Goal: Task Accomplishment & Management: Use online tool/utility

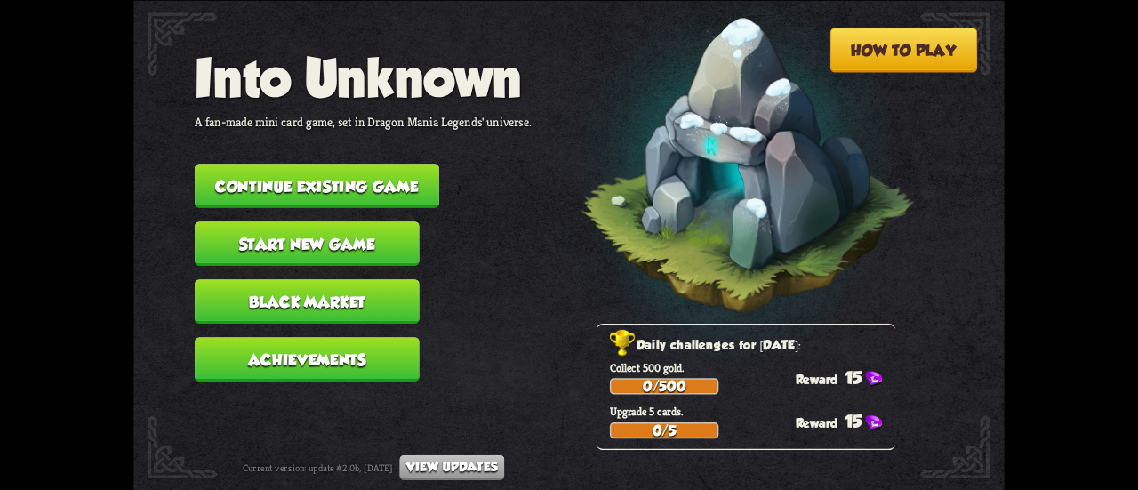
click at [302, 181] on button "Continue existing game" at bounding box center [317, 186] width 245 height 44
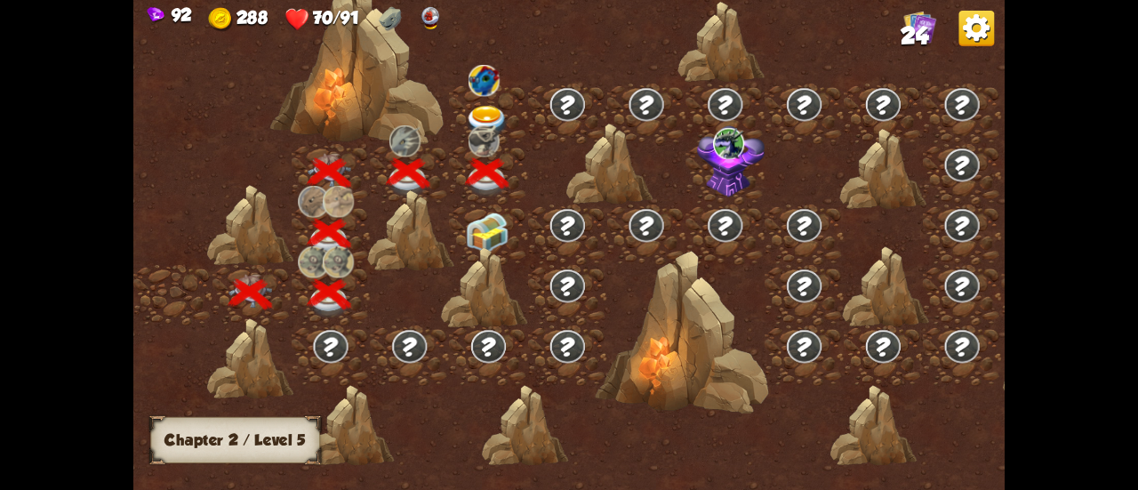
click at [486, 227] on img at bounding box center [488, 233] width 44 height 41
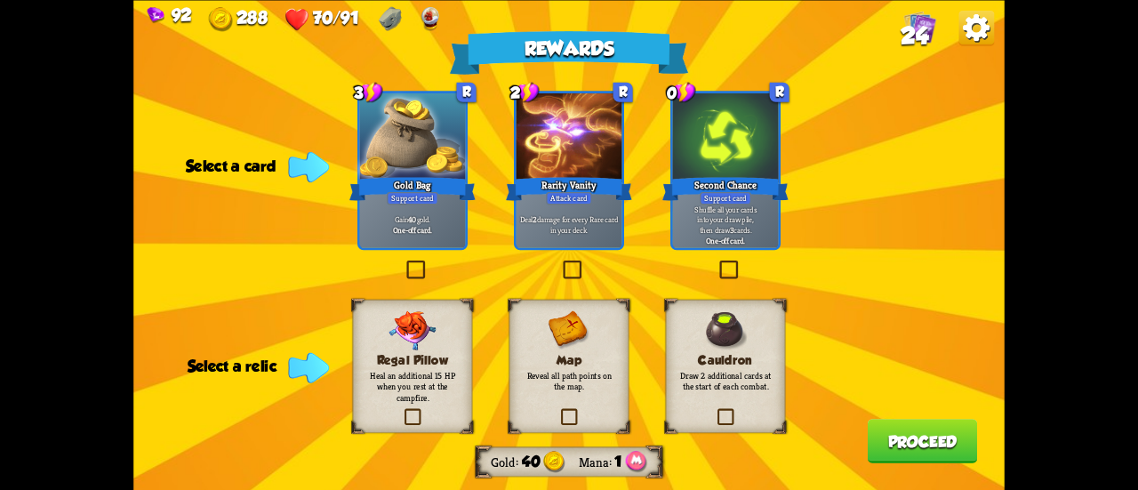
click at [596, 376] on p "Reveal all path points on the map." at bounding box center [569, 380] width 97 height 23
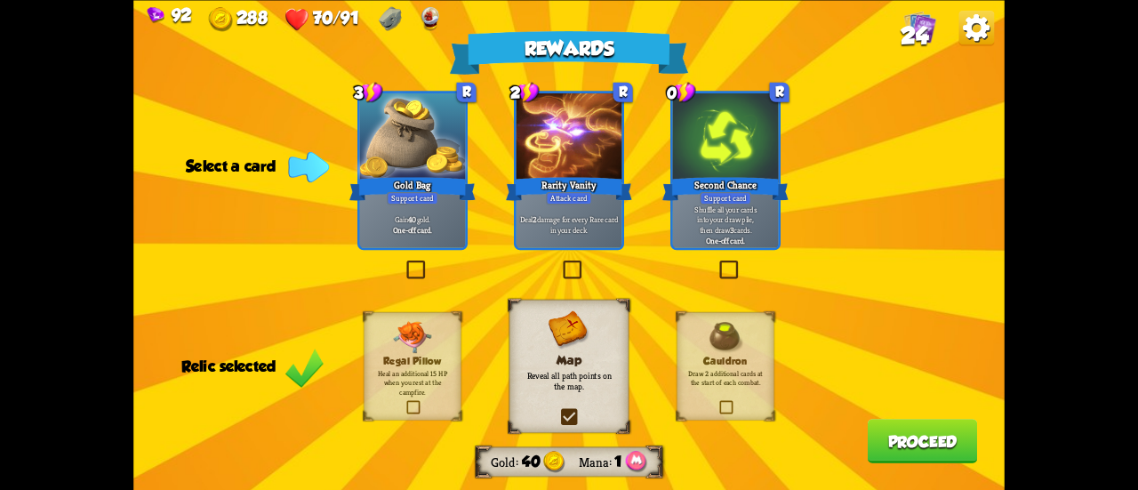
click at [586, 200] on div "Attack card" at bounding box center [569, 197] width 46 height 12
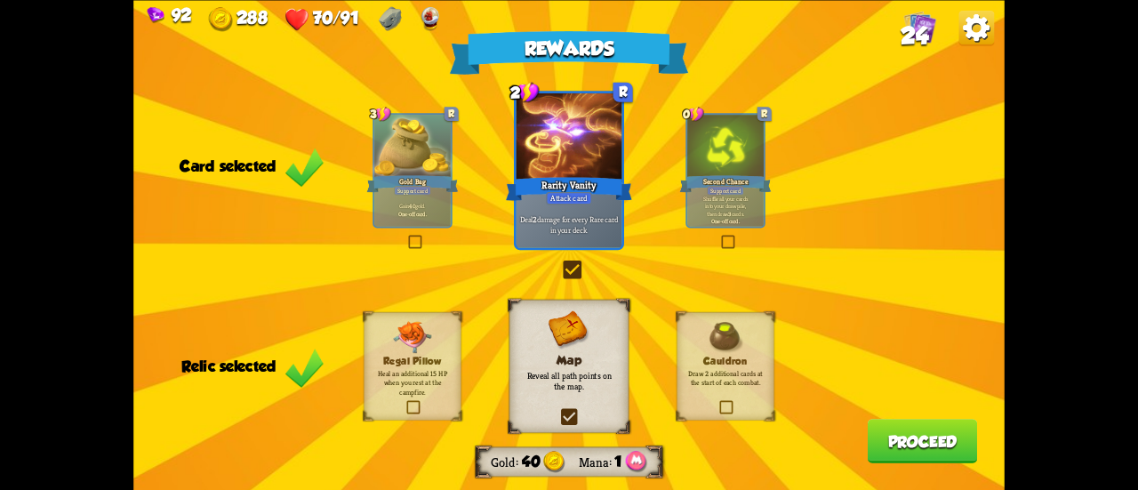
click at [752, 225] on div "Shuffle all your cards into your draw pile, then draw 3 cards. One-off card." at bounding box center [726, 209] width 76 height 33
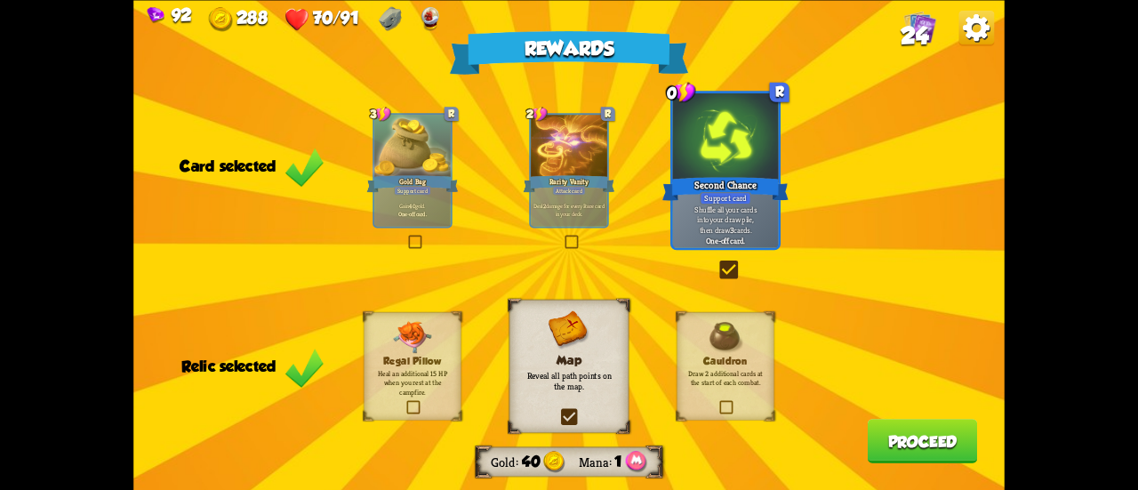
click at [893, 440] on button "Proceed" at bounding box center [923, 441] width 110 height 44
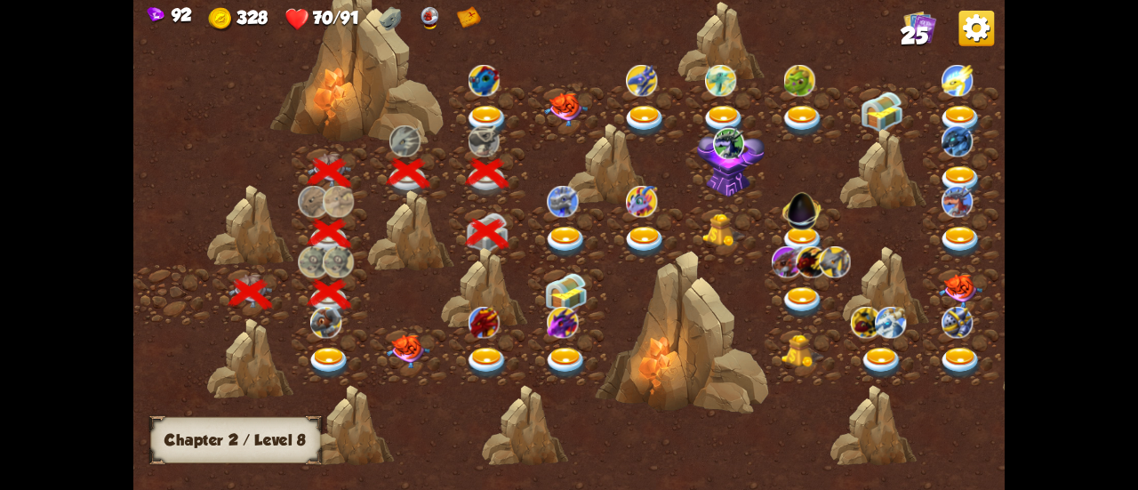
click at [905, 32] on span "25" at bounding box center [915, 35] width 28 height 27
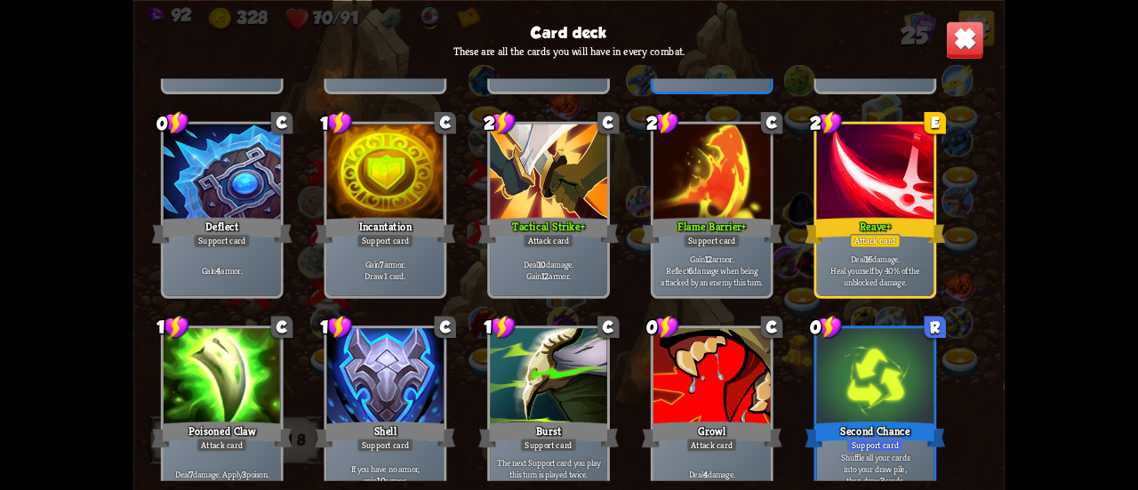
scroll to position [800, 0]
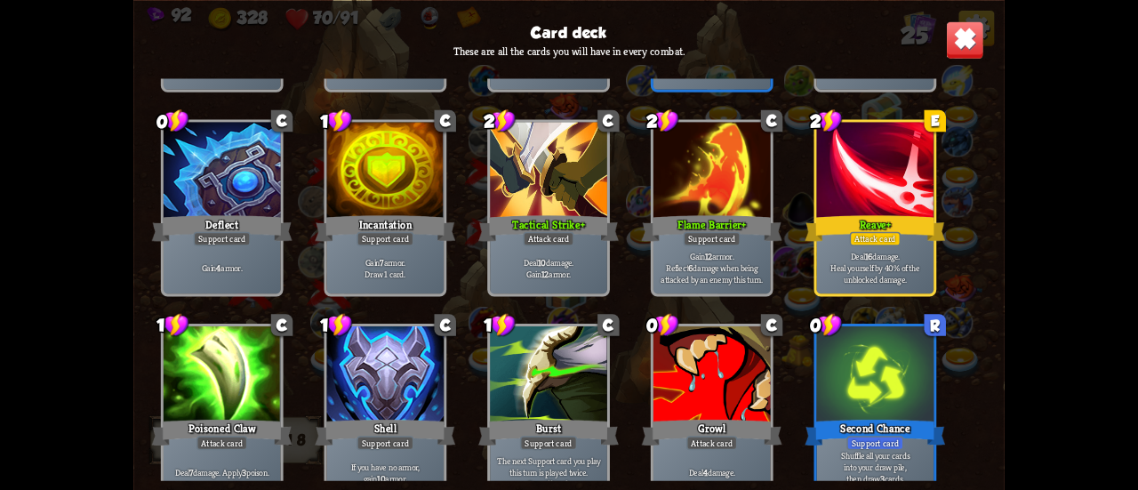
click at [955, 36] on img at bounding box center [965, 39] width 38 height 38
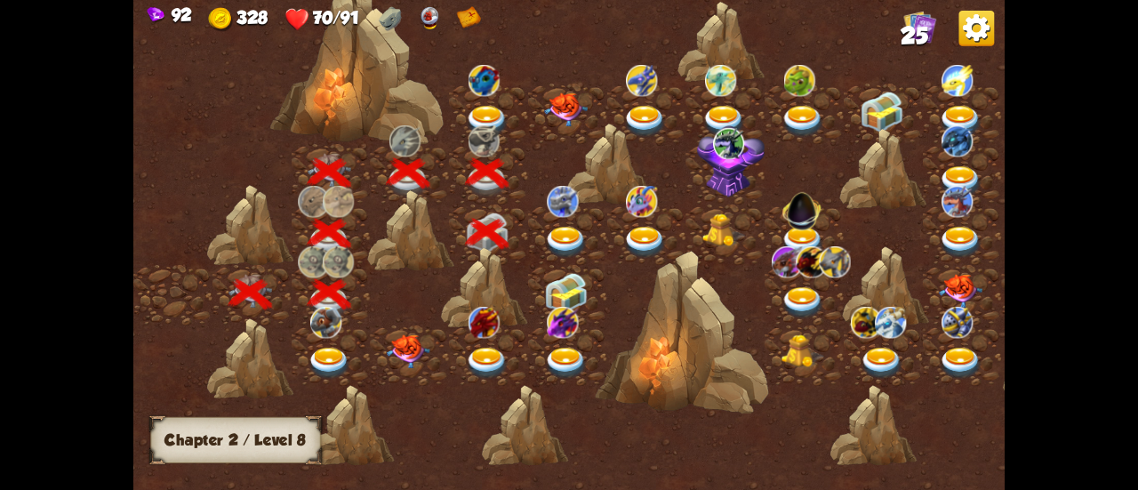
click at [559, 241] on img at bounding box center [566, 243] width 44 height 32
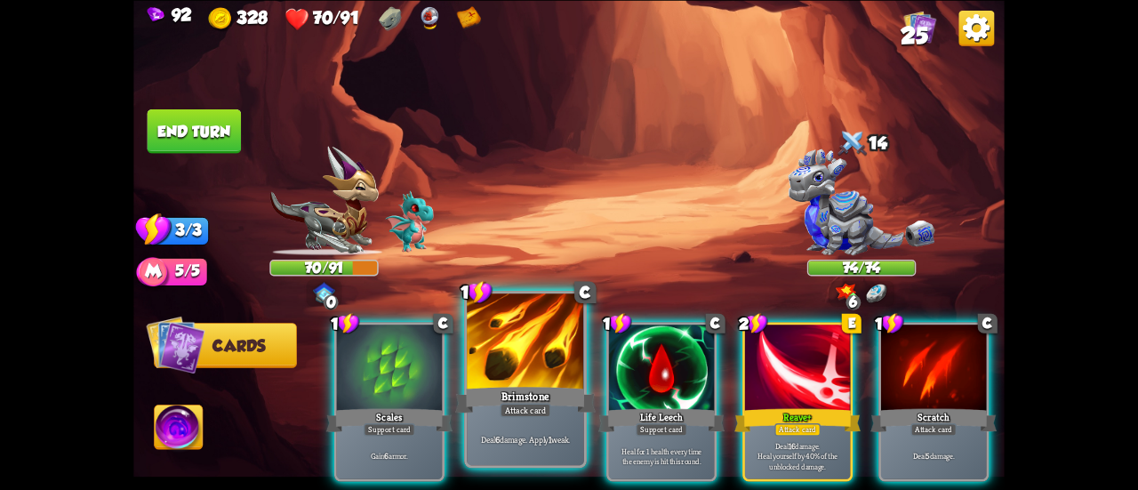
click at [508, 346] on div at bounding box center [525, 343] width 117 height 99
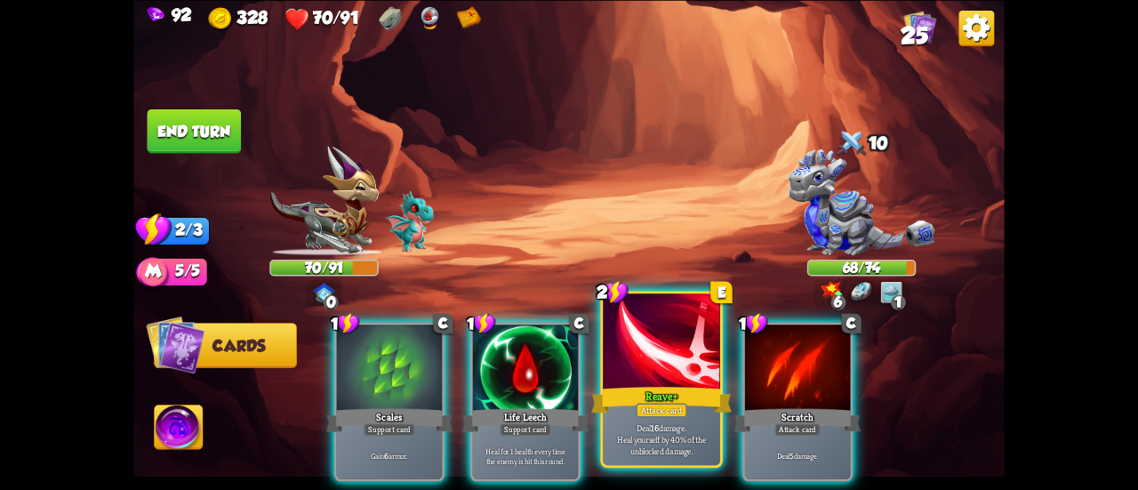
click at [640, 369] on div at bounding box center [661, 343] width 117 height 99
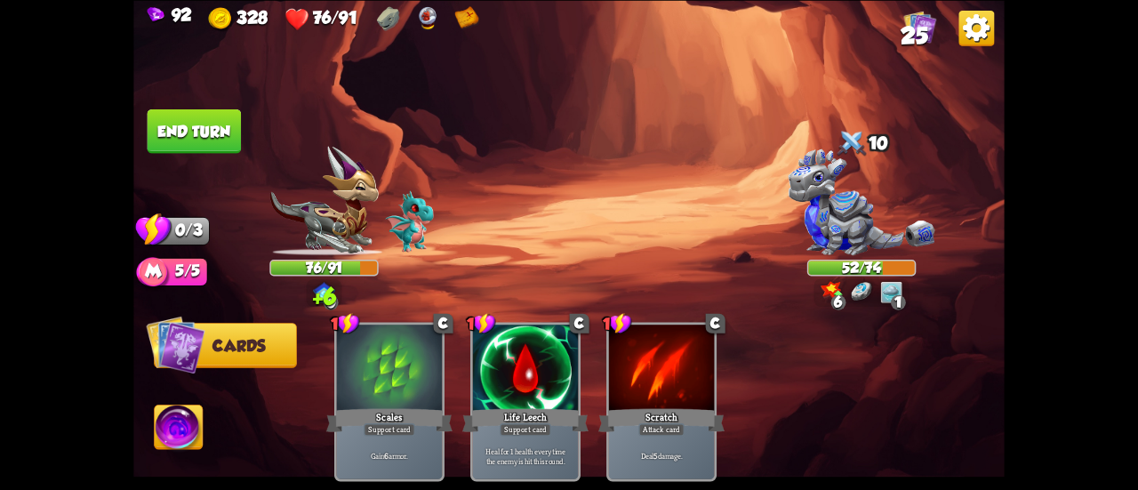
click at [230, 135] on button "End turn" at bounding box center [195, 131] width 94 height 44
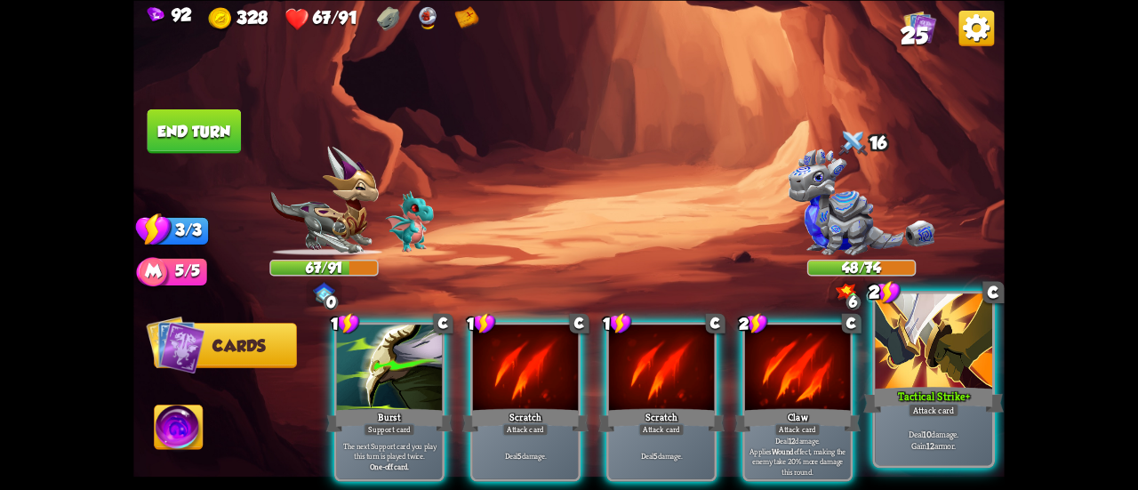
click at [913, 382] on div at bounding box center [933, 343] width 117 height 99
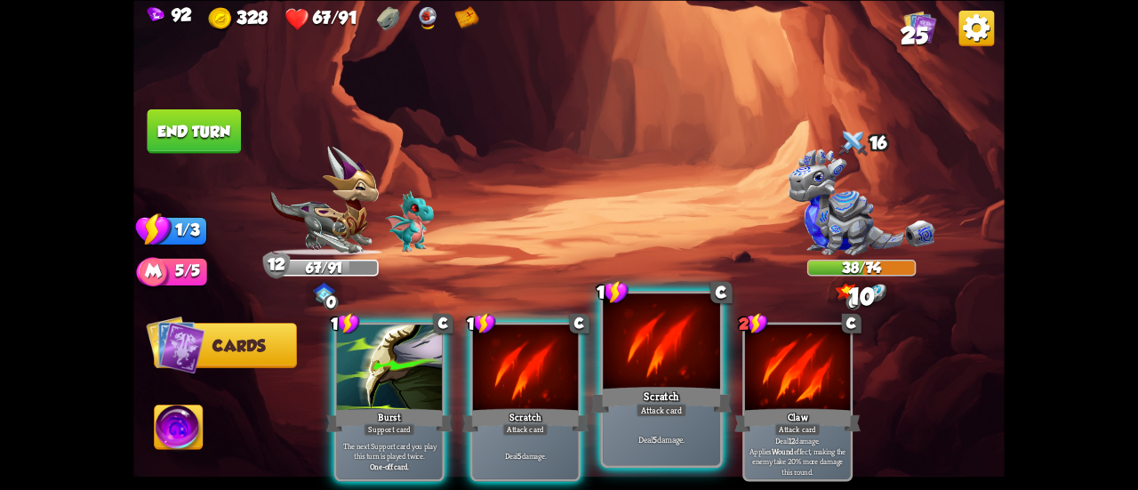
click at [669, 360] on div at bounding box center [661, 343] width 117 height 99
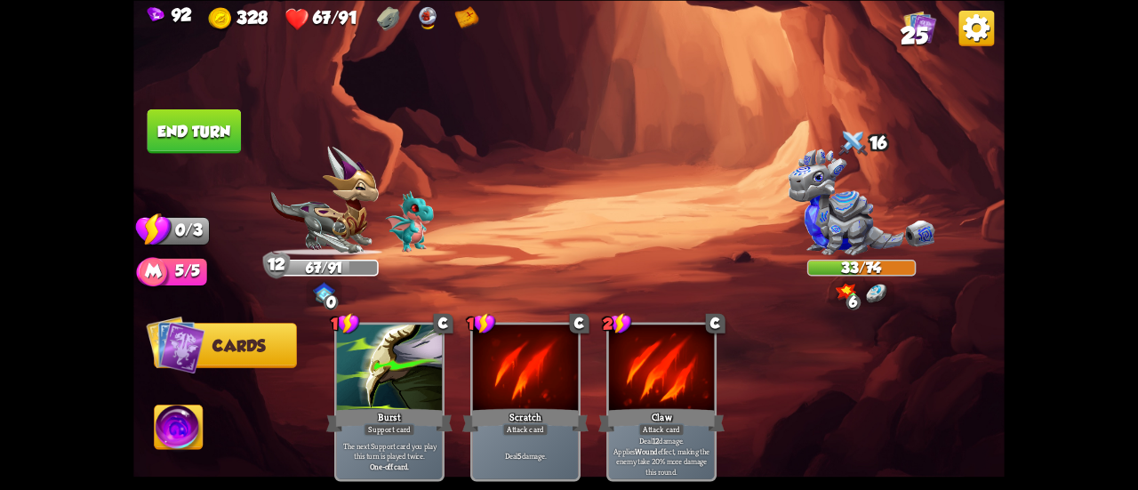
click at [229, 113] on button "End turn" at bounding box center [195, 131] width 94 height 44
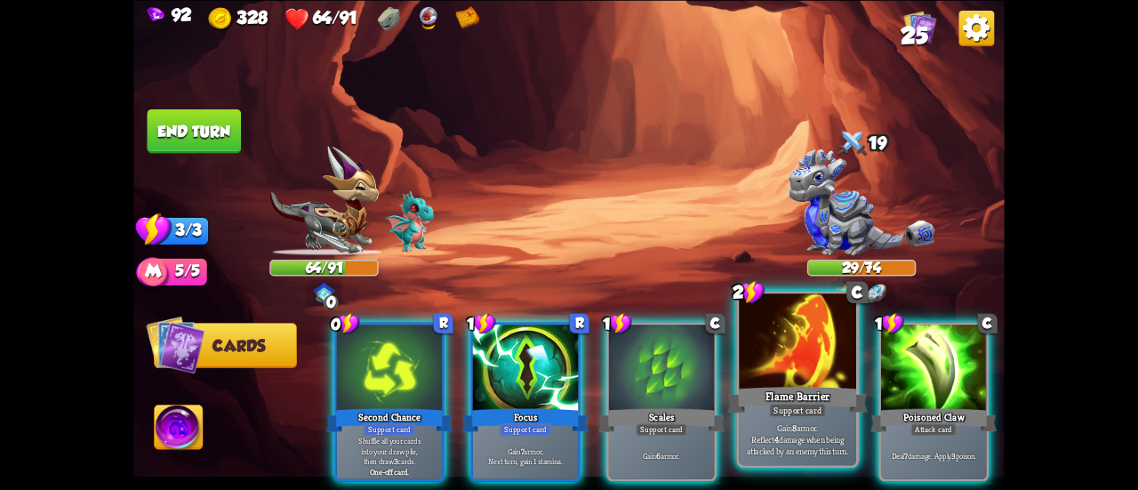
click at [800, 392] on div "Flame Barrier" at bounding box center [798, 399] width 141 height 31
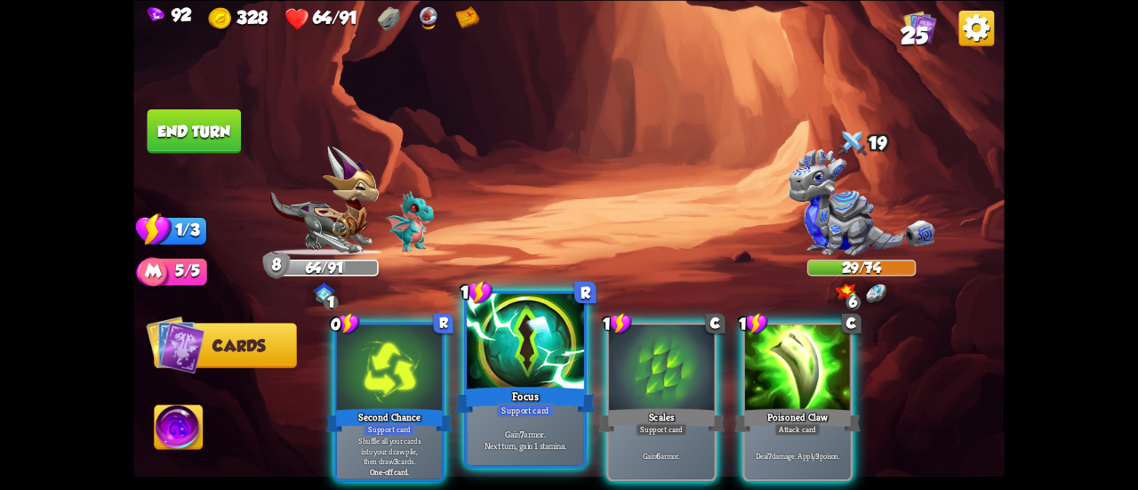
click at [542, 382] on div at bounding box center [525, 343] width 117 height 99
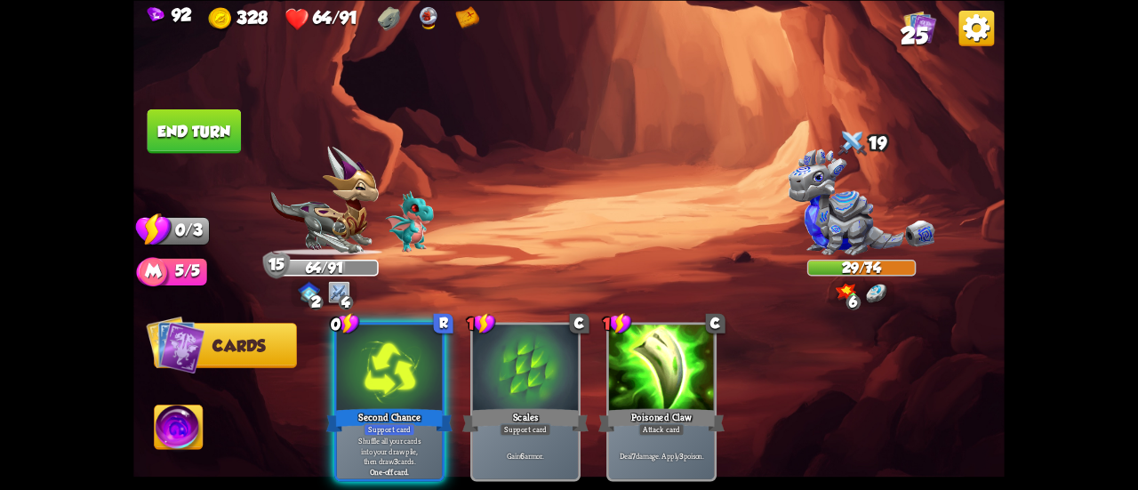
click at [173, 133] on button "End turn" at bounding box center [195, 131] width 94 height 44
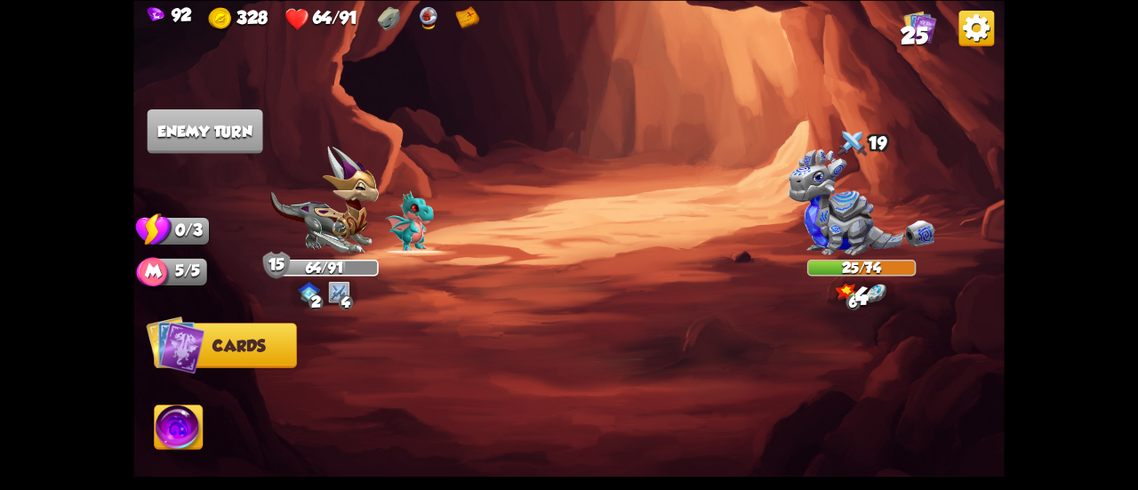
click at [924, 19] on img at bounding box center [921, 26] width 33 height 33
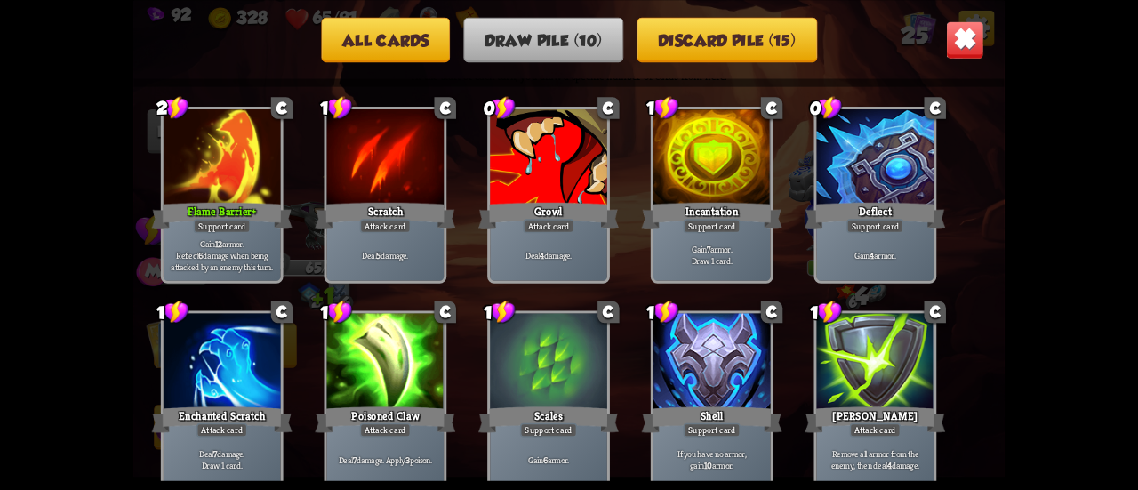
scroll to position [26, 0]
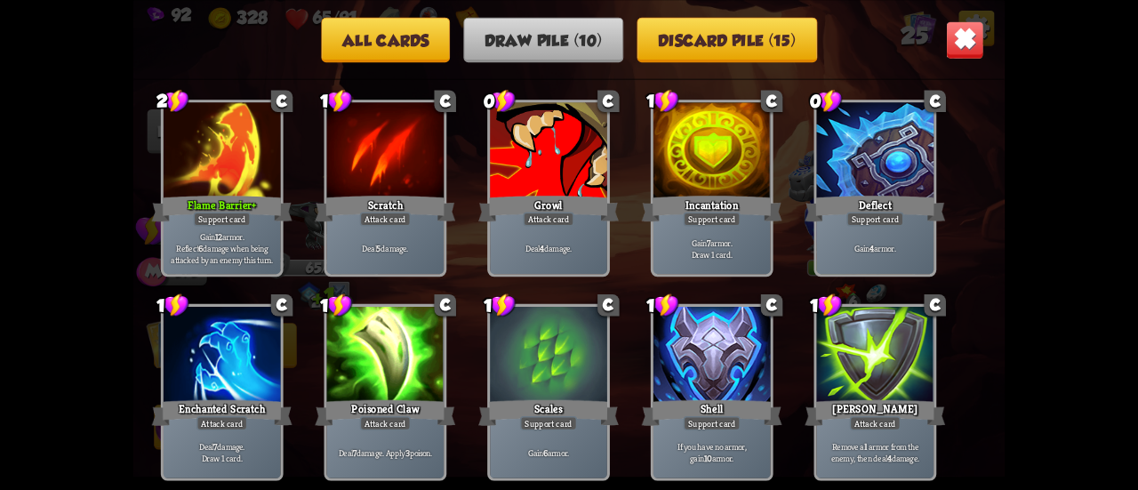
click at [954, 42] on img at bounding box center [965, 39] width 38 height 38
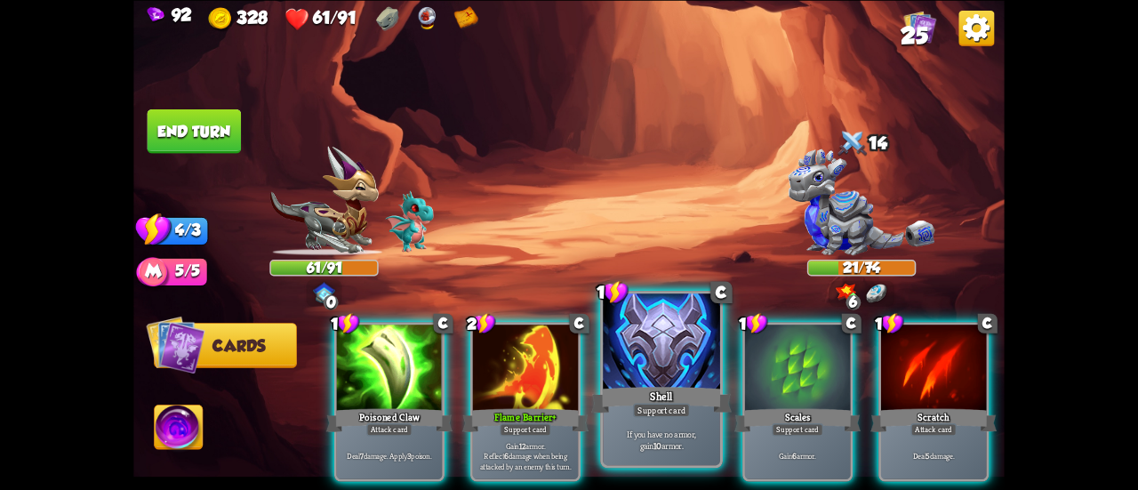
click at [610, 403] on div "Shell" at bounding box center [661, 399] width 141 height 31
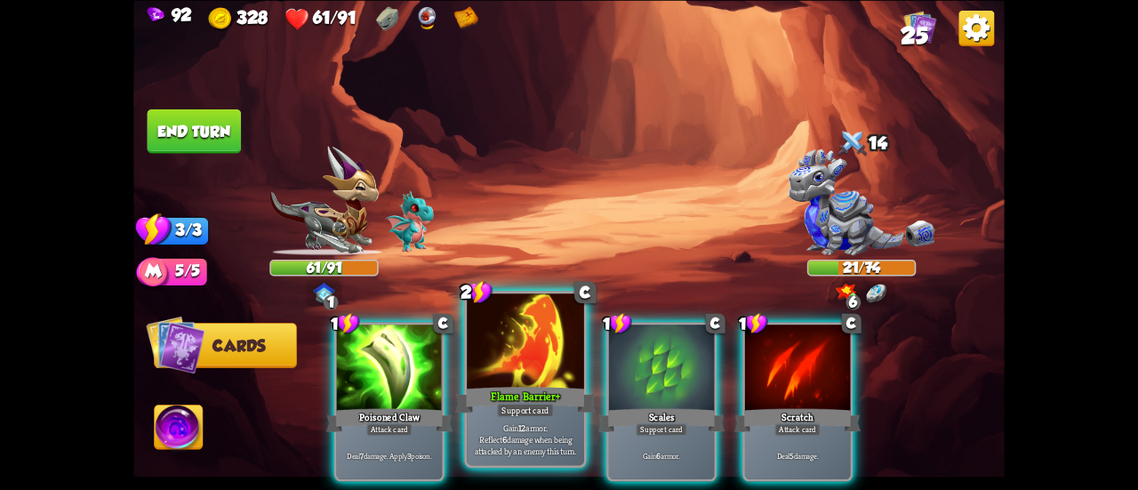
click at [539, 388] on div "Flame Barrier+" at bounding box center [525, 399] width 141 height 31
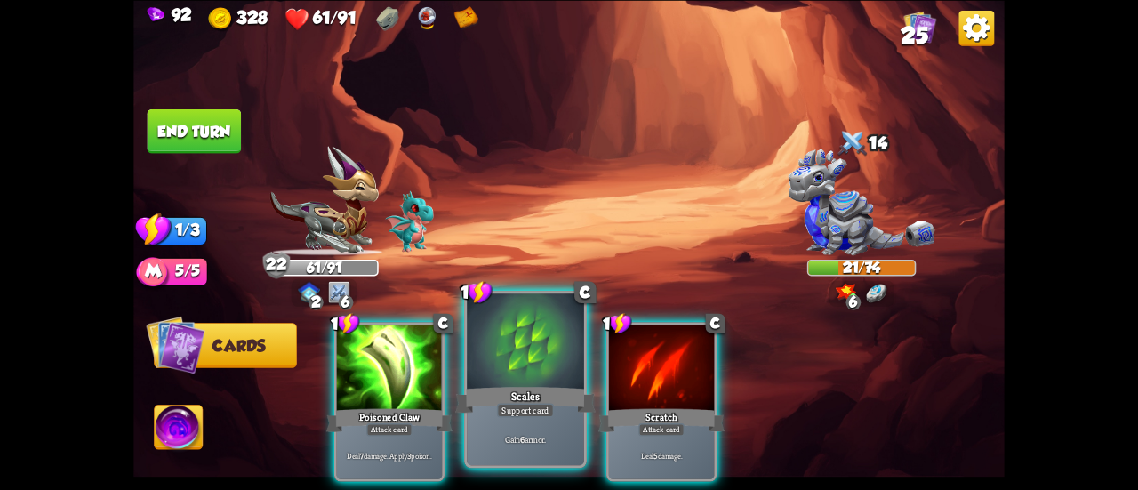
click at [477, 367] on div at bounding box center [525, 343] width 117 height 99
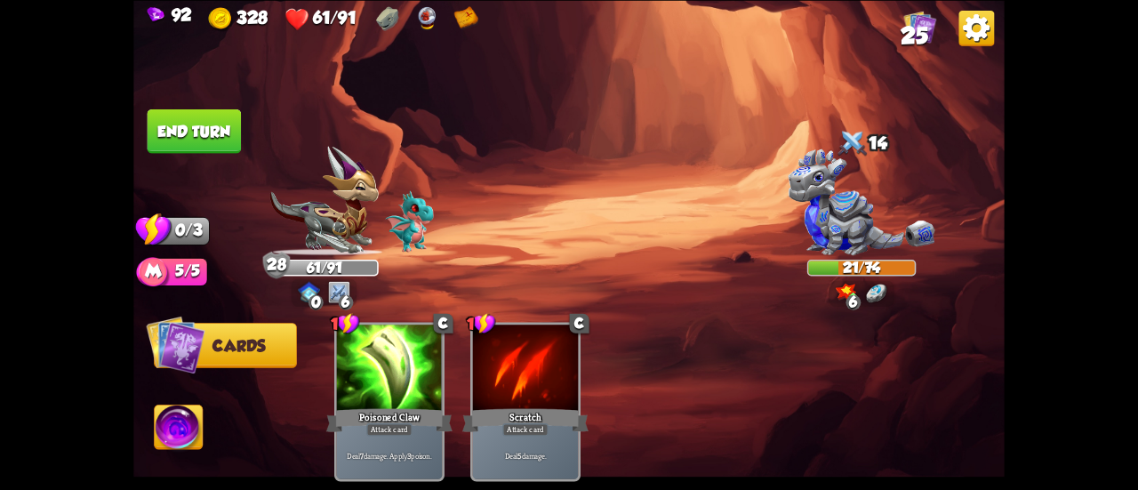
click at [157, 133] on button "End turn" at bounding box center [195, 131] width 94 height 44
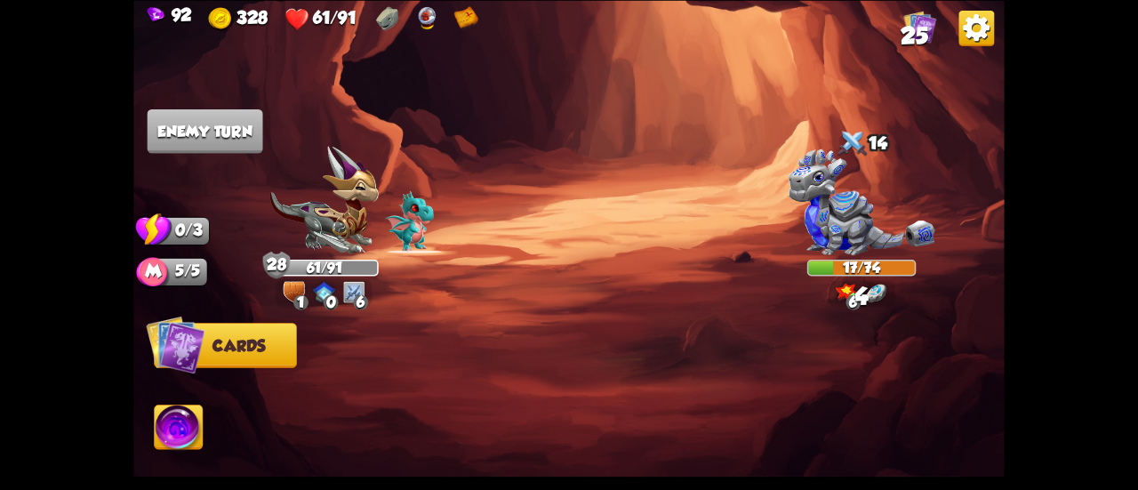
click at [924, 17] on img at bounding box center [921, 26] width 33 height 33
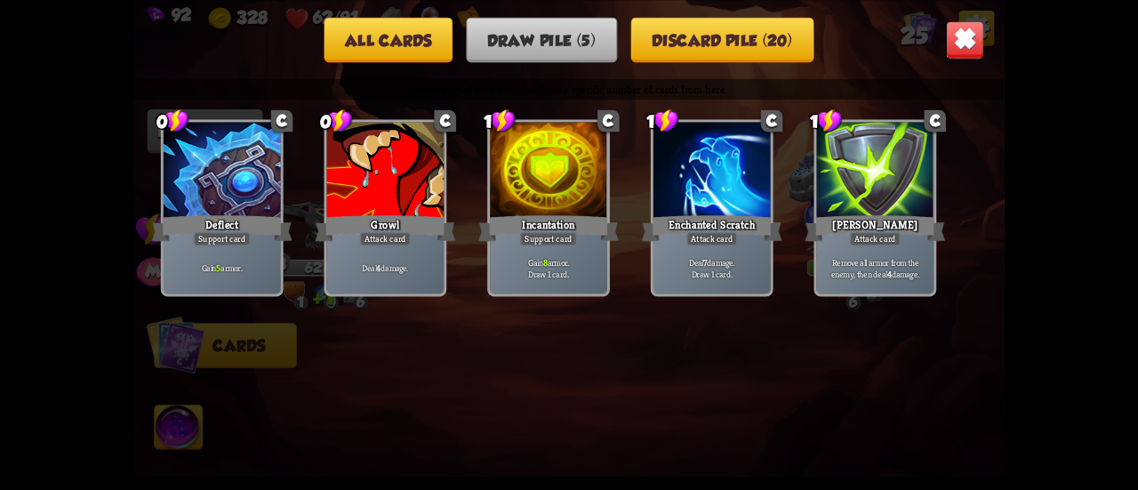
click at [770, 41] on button "Discard pile (20)" at bounding box center [722, 39] width 183 height 45
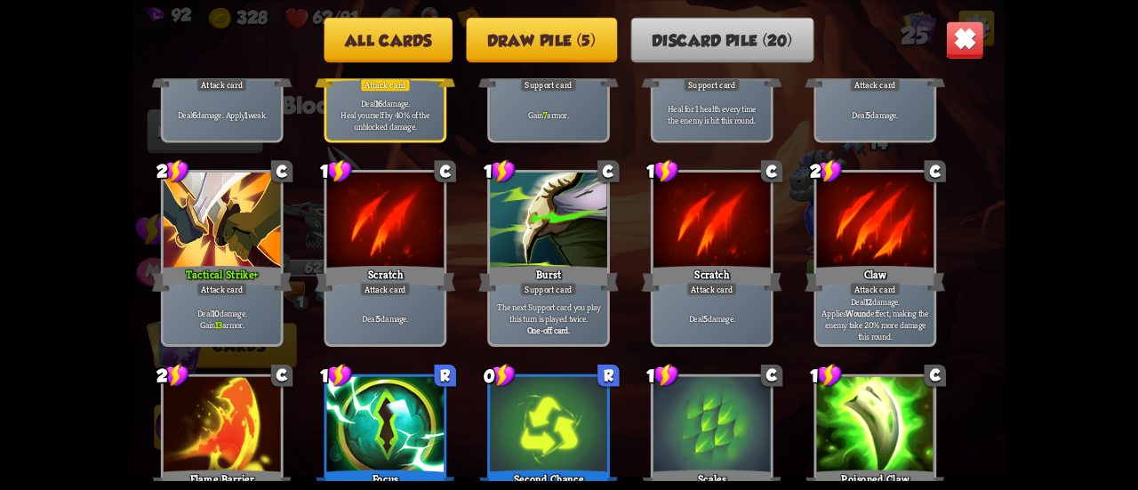
scroll to position [89, 0]
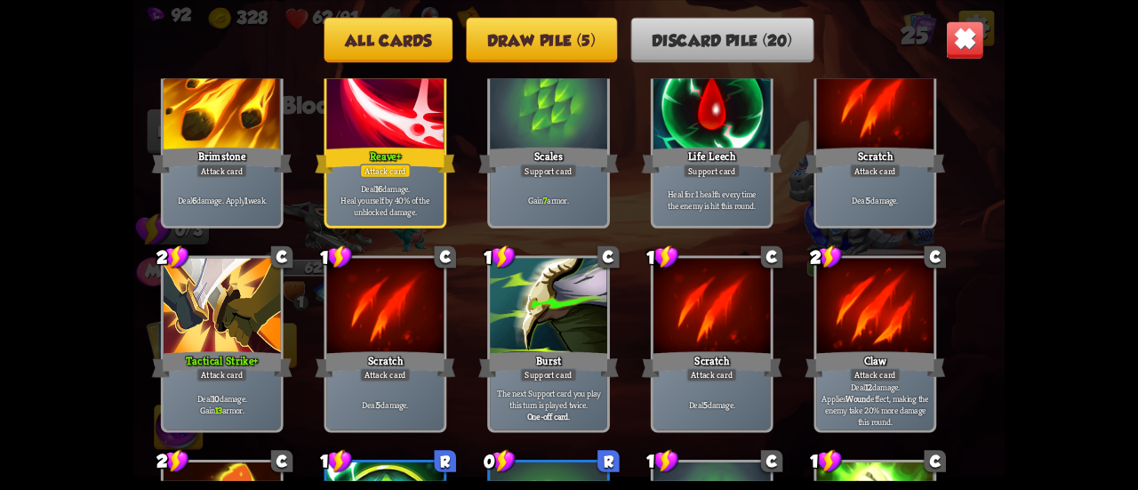
click at [965, 36] on img at bounding box center [965, 39] width 38 height 38
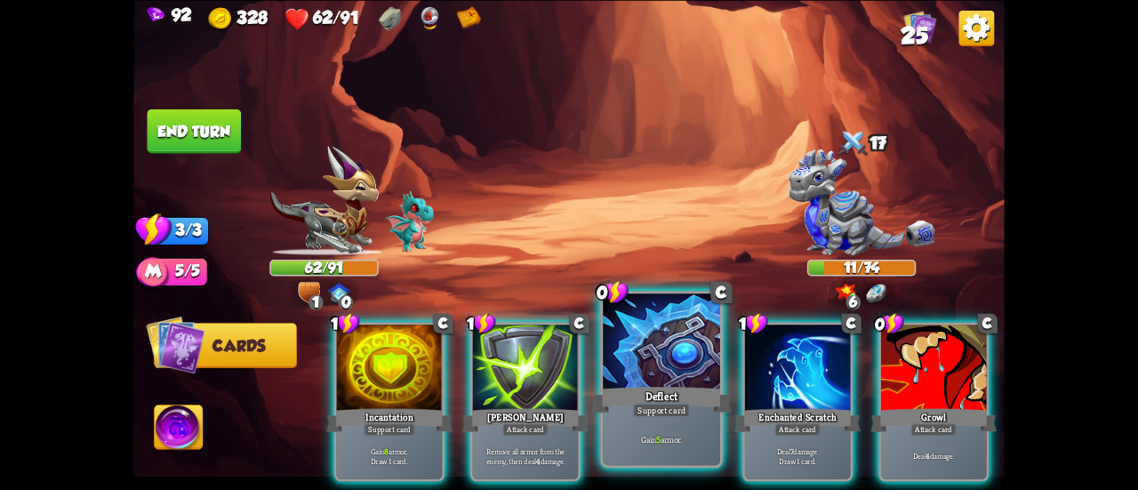
click at [695, 363] on div at bounding box center [661, 343] width 117 height 99
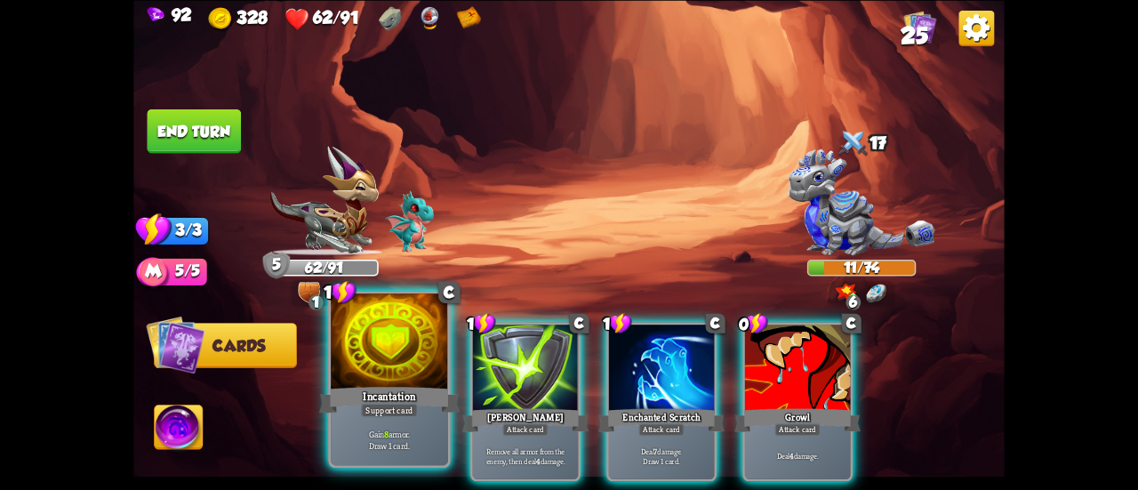
click at [377, 389] on div "Incantation" at bounding box center [389, 399] width 141 height 31
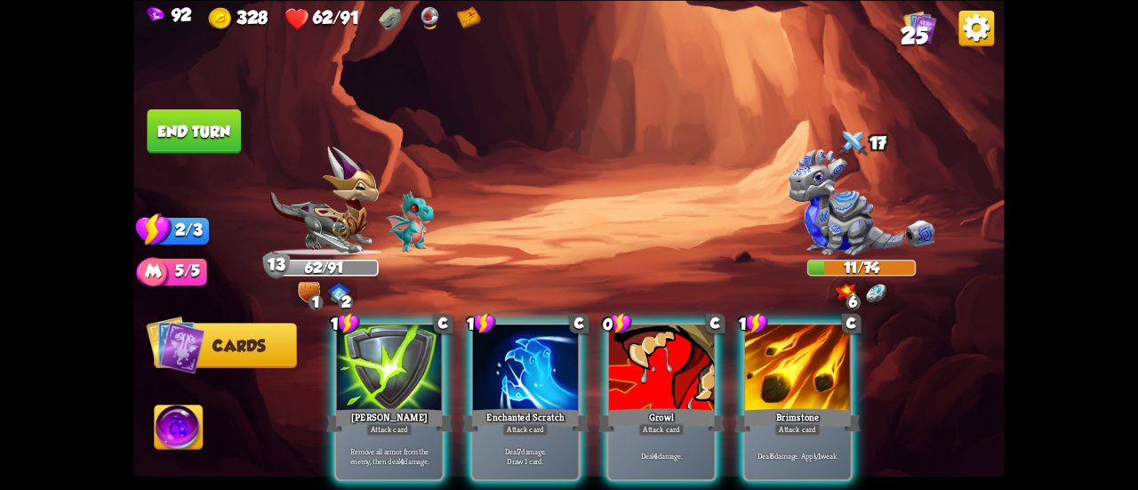
click at [795, 370] on div at bounding box center [797, 369] width 105 height 89
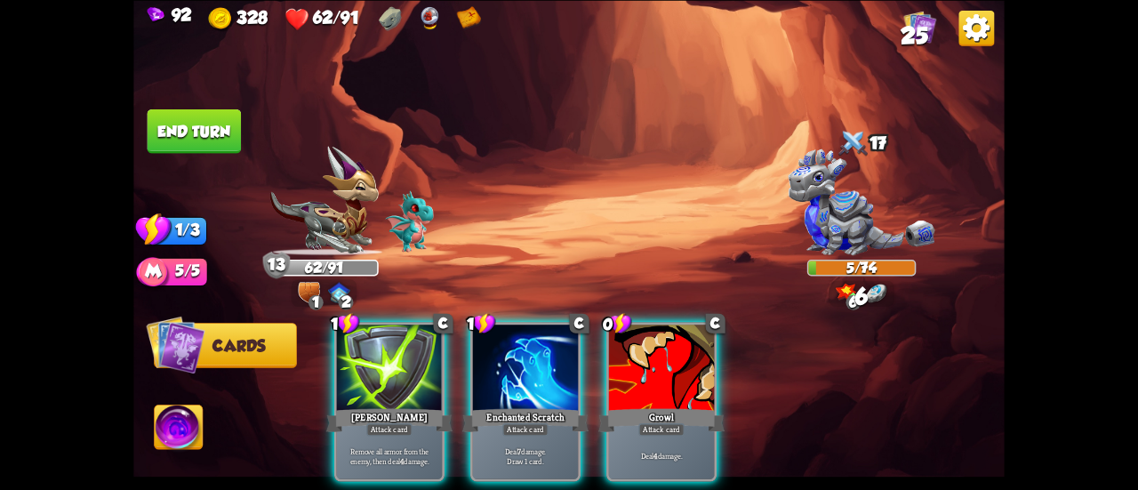
click at [221, 129] on button "End turn" at bounding box center [195, 131] width 94 height 44
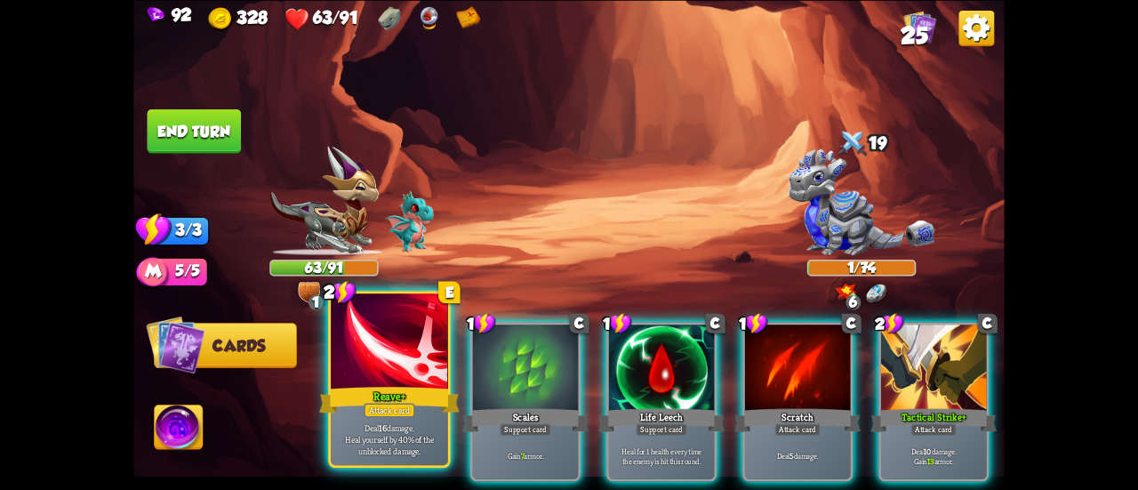
click at [382, 389] on div "Reave+" at bounding box center [389, 399] width 141 height 31
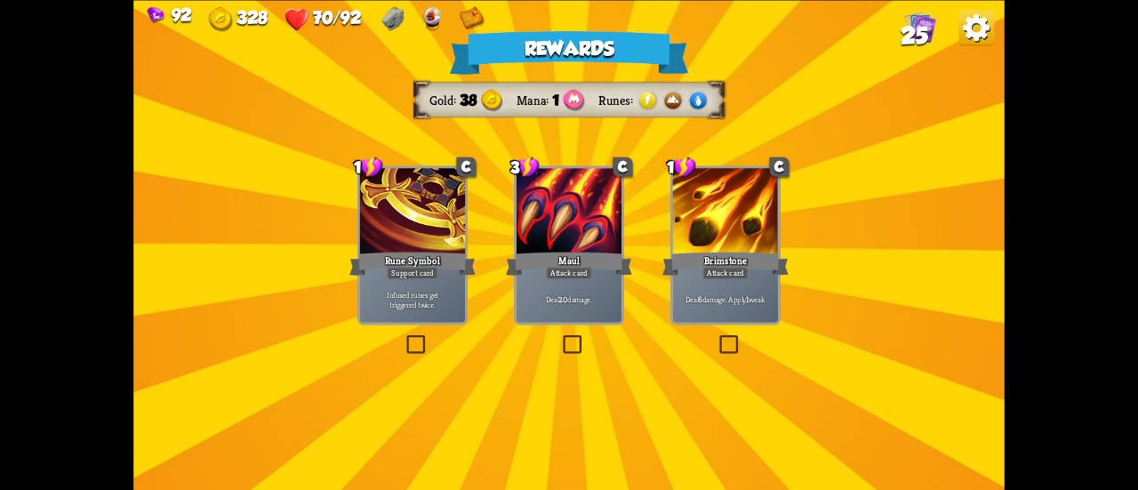
click at [734, 237] on div at bounding box center [725, 212] width 105 height 89
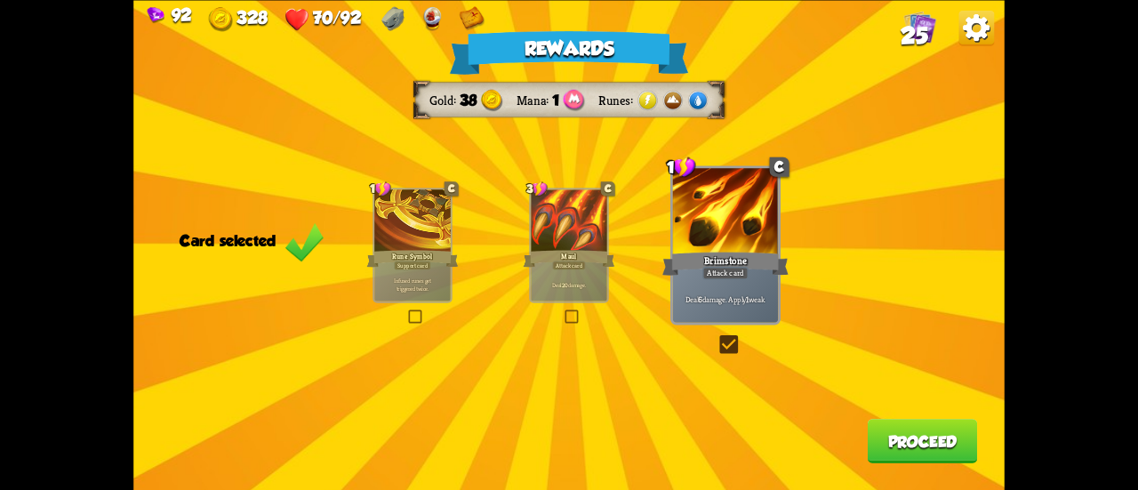
click at [875, 456] on button "Proceed" at bounding box center [923, 441] width 110 height 44
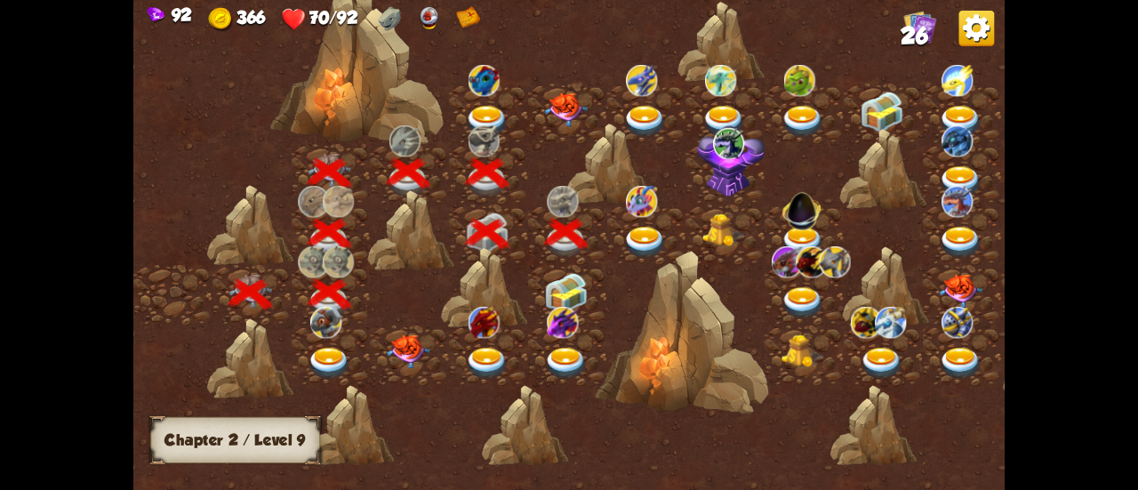
click at [639, 229] on img at bounding box center [645, 243] width 44 height 32
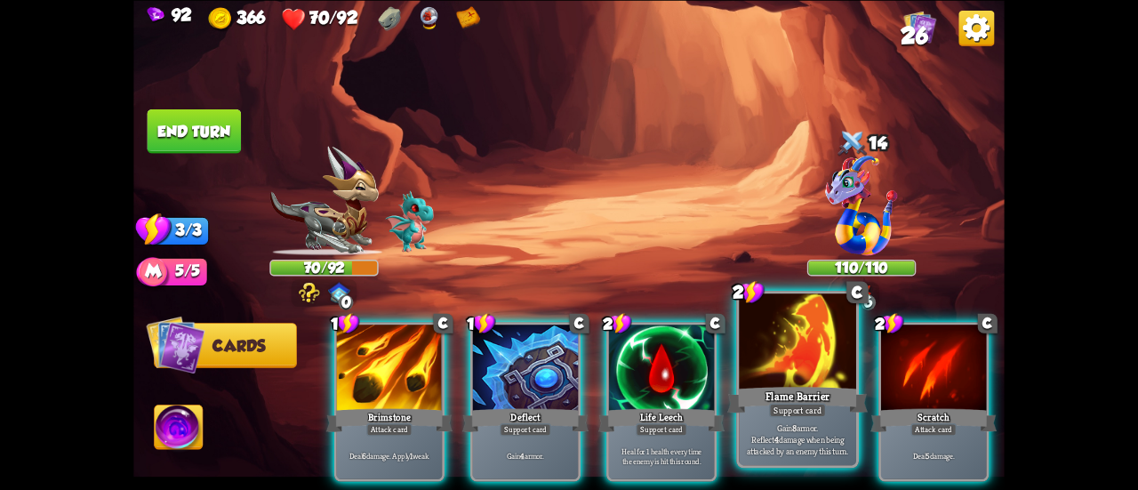
click at [744, 392] on div "Flame Barrier" at bounding box center [798, 399] width 141 height 31
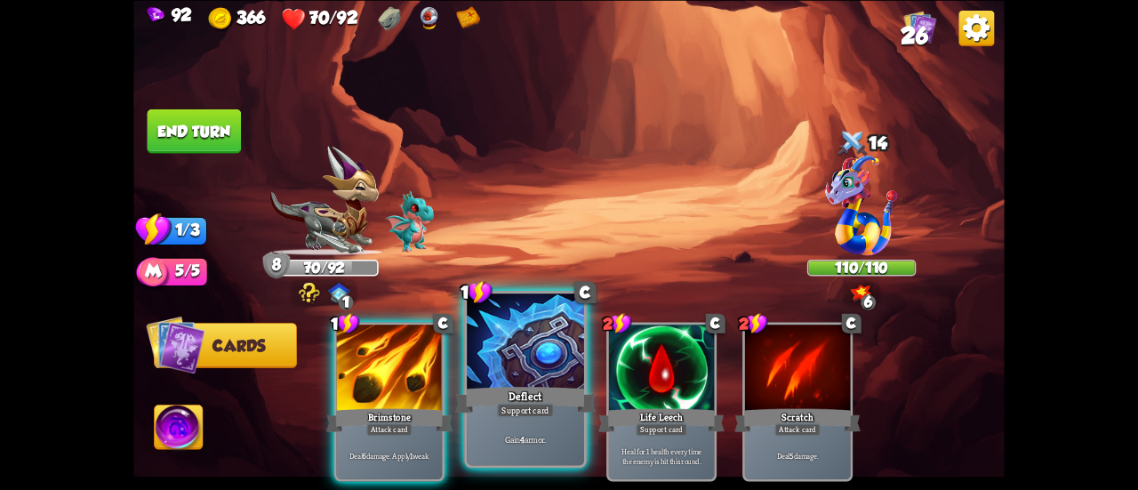
drag, startPoint x: 538, startPoint y: 366, endPoint x: 465, endPoint y: 311, distance: 90.9
click at [537, 366] on div at bounding box center [525, 343] width 117 height 99
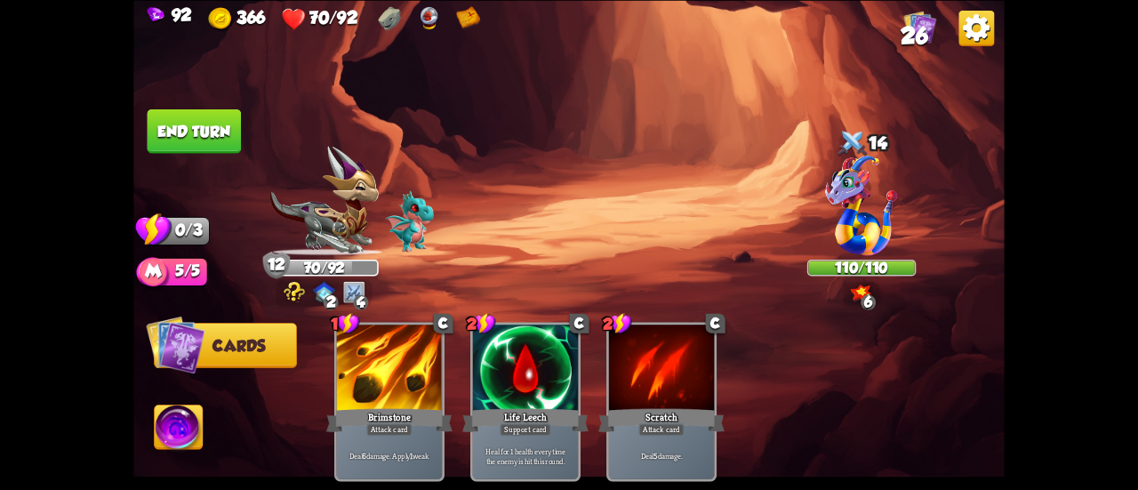
click at [176, 128] on button "End turn" at bounding box center [195, 131] width 94 height 44
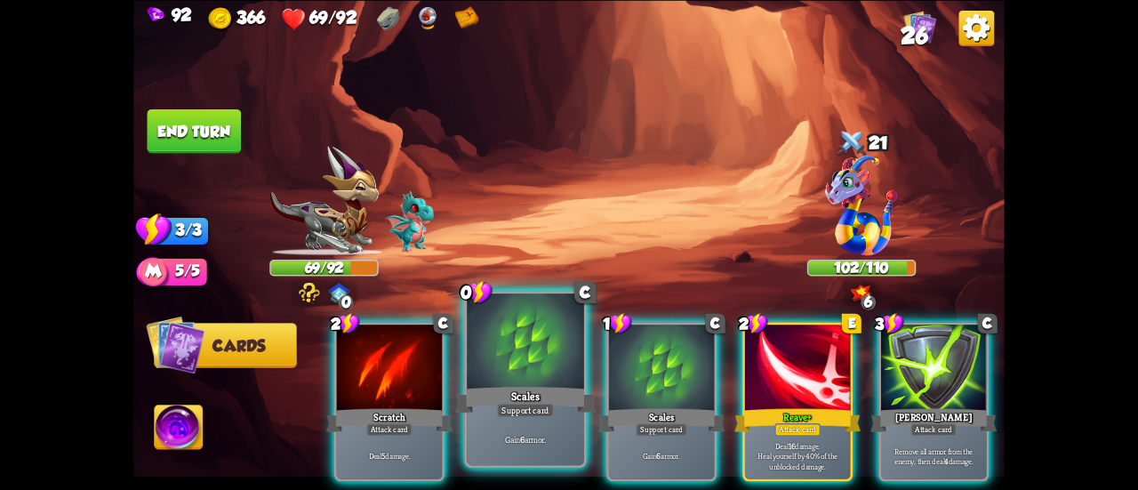
click at [484, 353] on div at bounding box center [525, 343] width 117 height 99
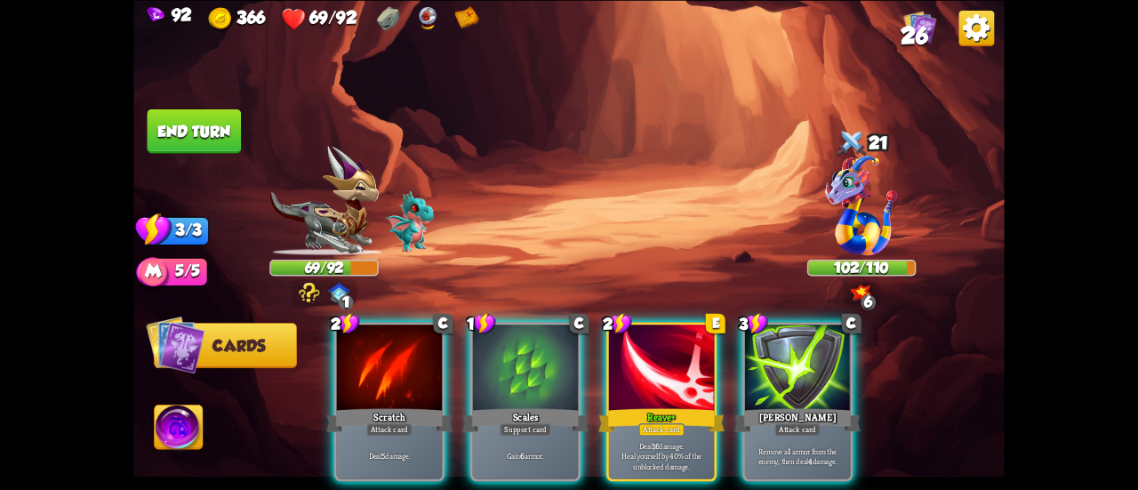
click at [484, 353] on div at bounding box center [525, 369] width 105 height 89
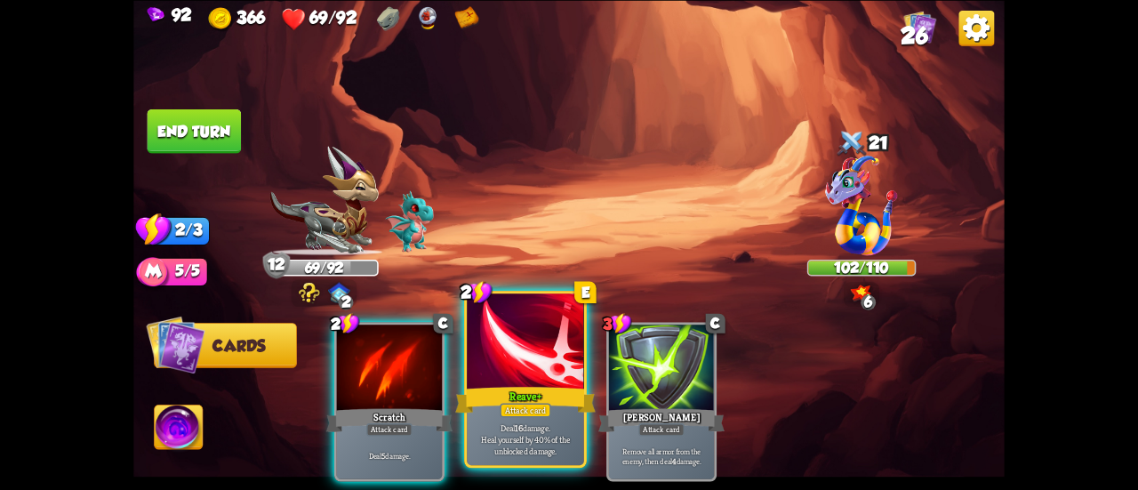
click at [481, 353] on div at bounding box center [525, 343] width 117 height 99
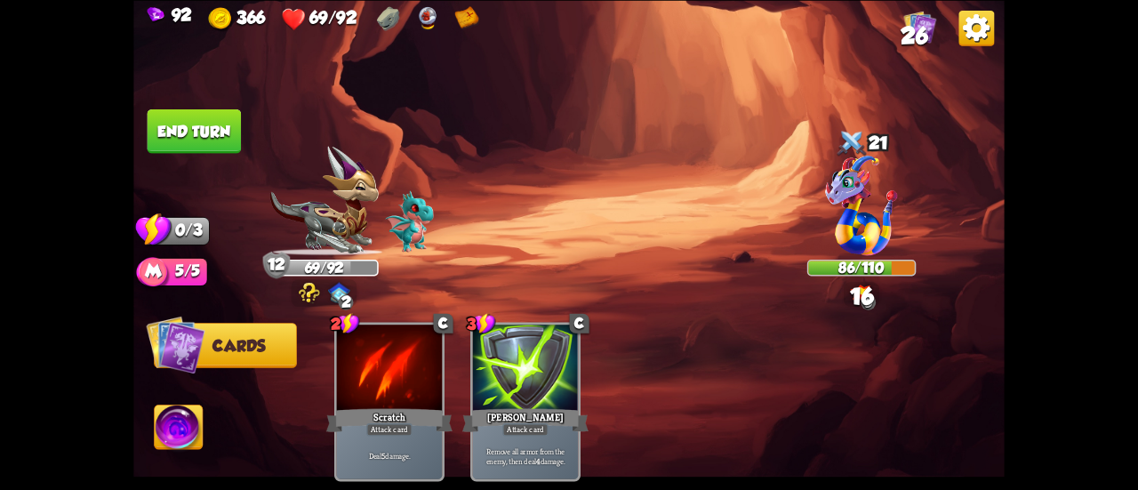
click at [184, 424] on img at bounding box center [179, 429] width 48 height 49
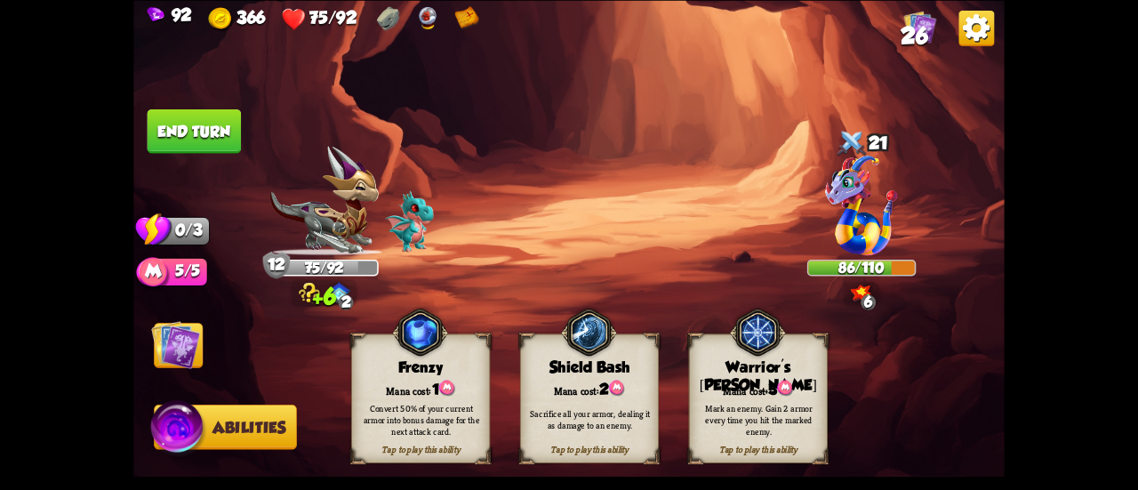
click at [719, 376] on div "Tap to play this ability Warrior's [PERSON_NAME] cost: 3 Mark an enemy. Gain 2 …" at bounding box center [758, 398] width 139 height 129
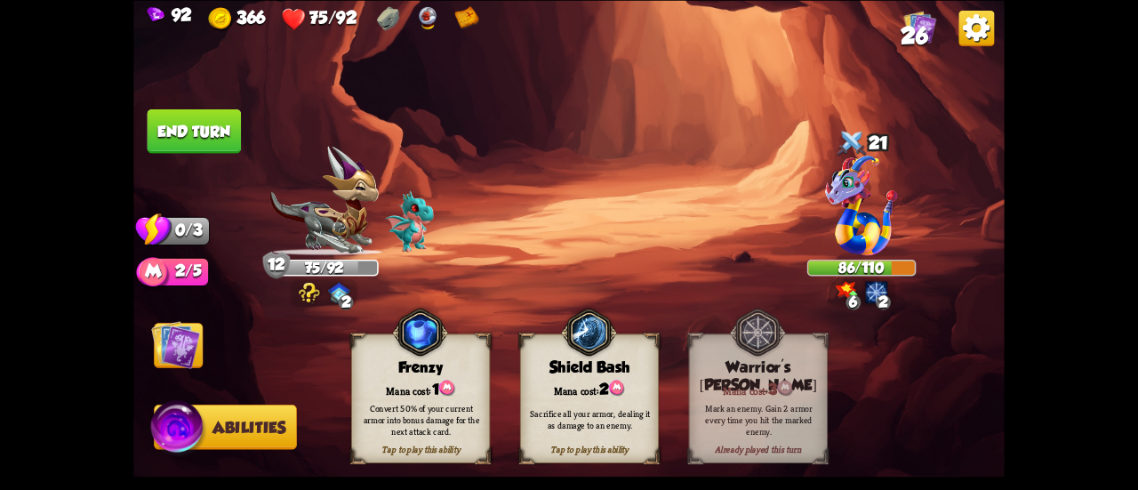
click at [178, 138] on button "End turn" at bounding box center [195, 131] width 94 height 44
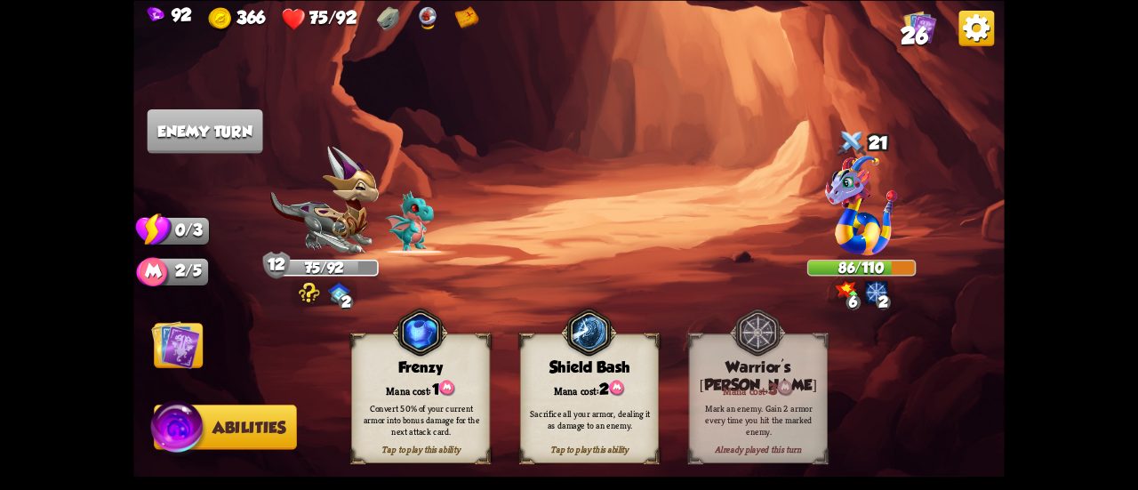
click at [168, 355] on img at bounding box center [175, 344] width 49 height 49
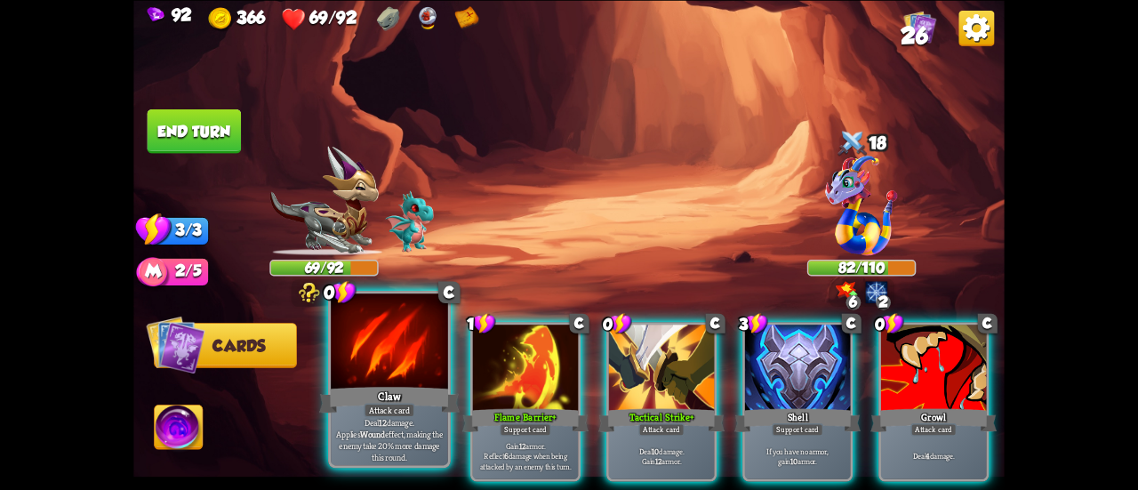
click at [366, 363] on div at bounding box center [389, 343] width 117 height 99
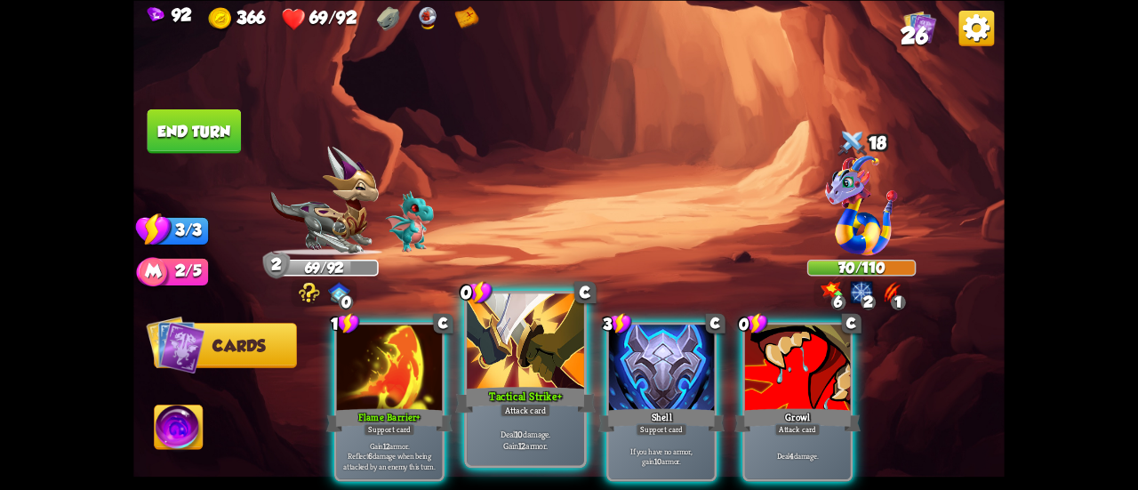
click at [480, 370] on div at bounding box center [525, 343] width 117 height 99
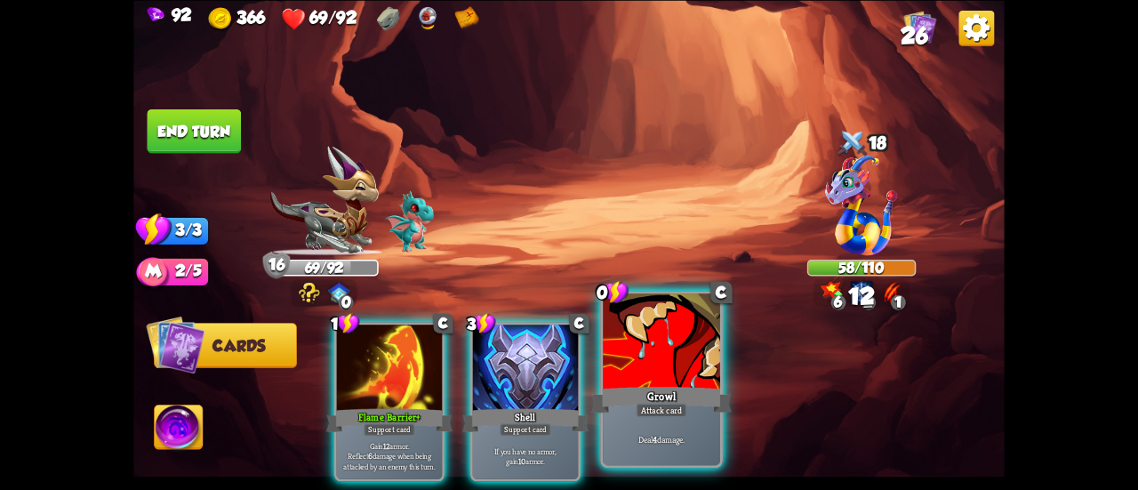
click at [633, 376] on div at bounding box center [661, 343] width 117 height 99
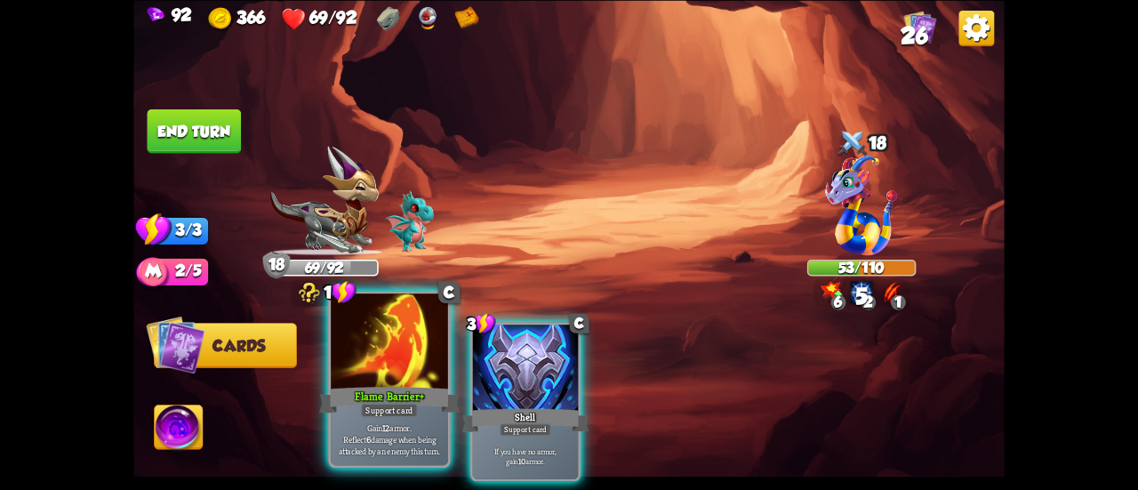
click at [388, 338] on div at bounding box center [389, 343] width 117 height 99
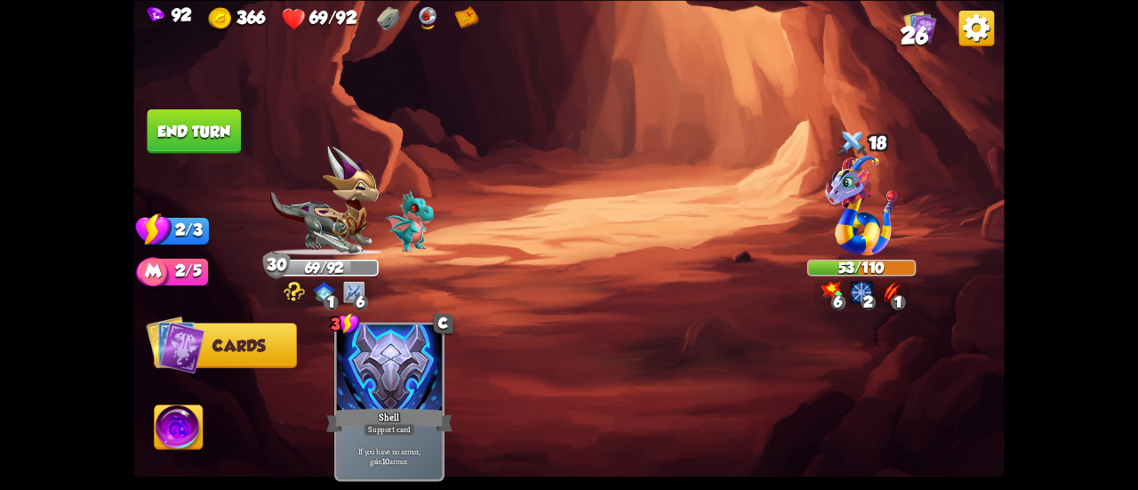
click at [189, 133] on button "End turn" at bounding box center [195, 131] width 94 height 44
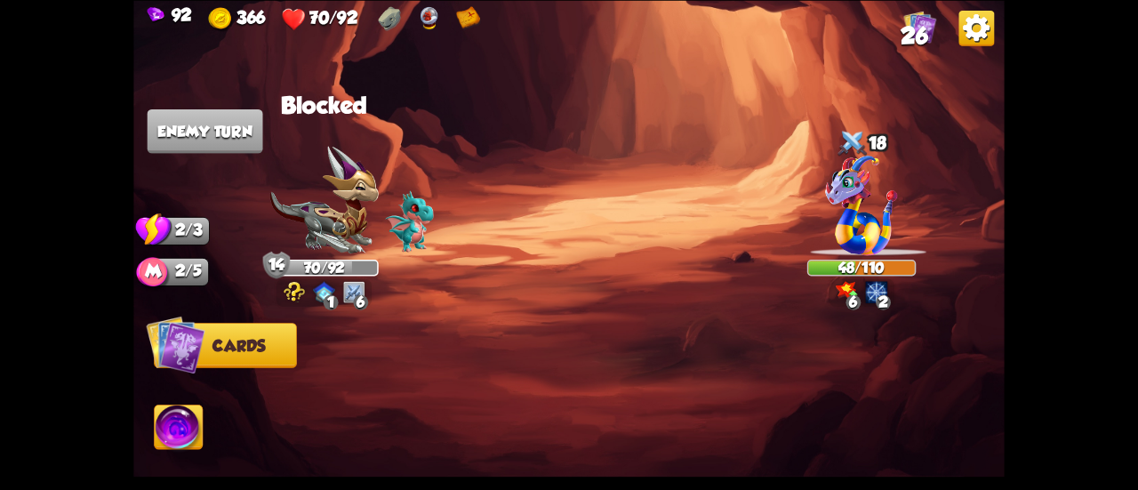
click at [927, 14] on img at bounding box center [921, 26] width 33 height 33
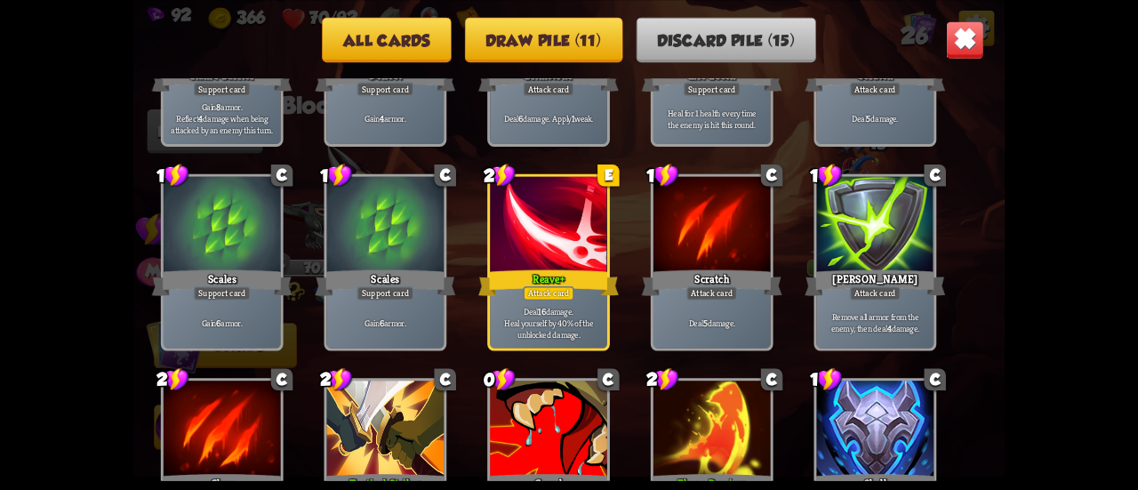
scroll to position [293, 0]
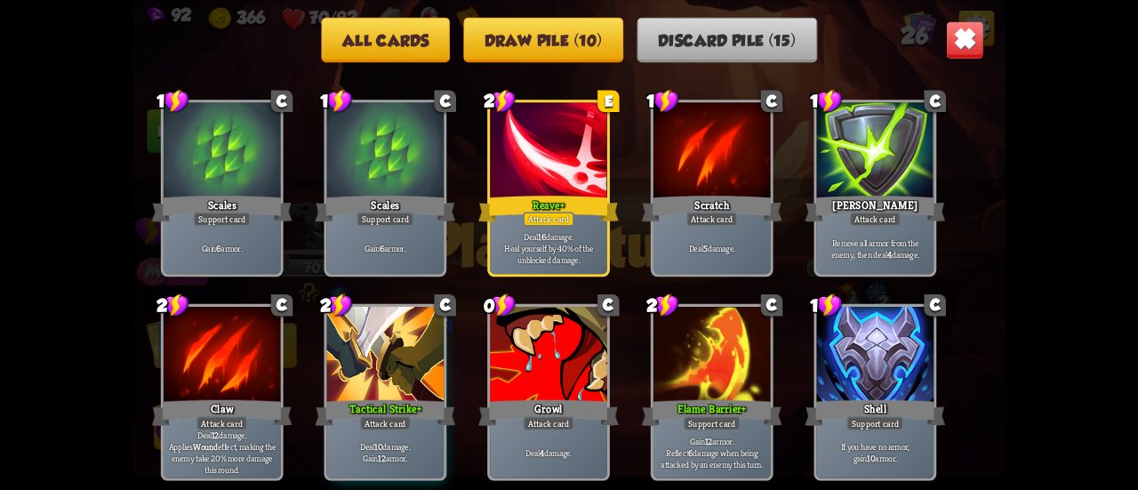
click at [553, 43] on button "Draw pile (10)" at bounding box center [543, 39] width 160 height 45
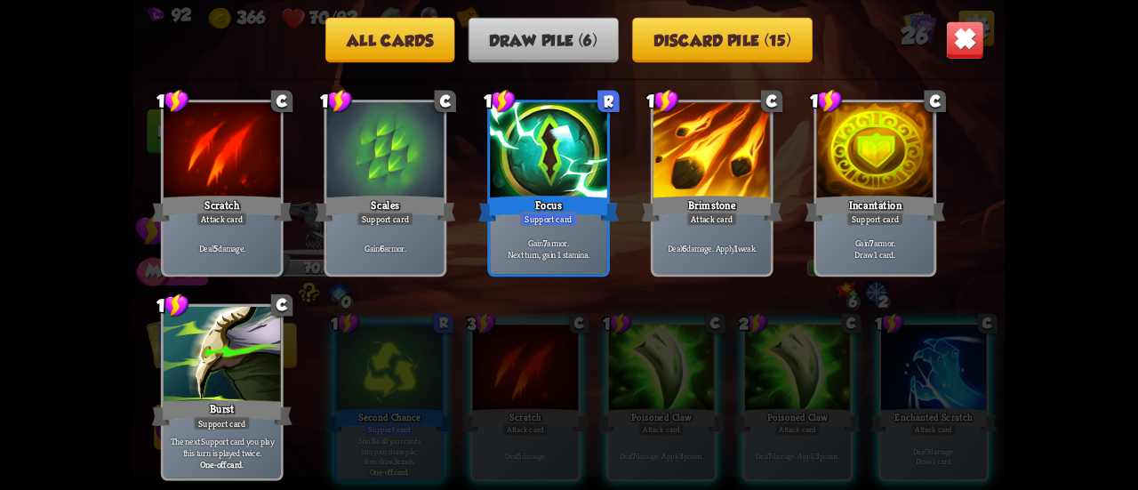
click at [961, 49] on img at bounding box center [965, 39] width 38 height 38
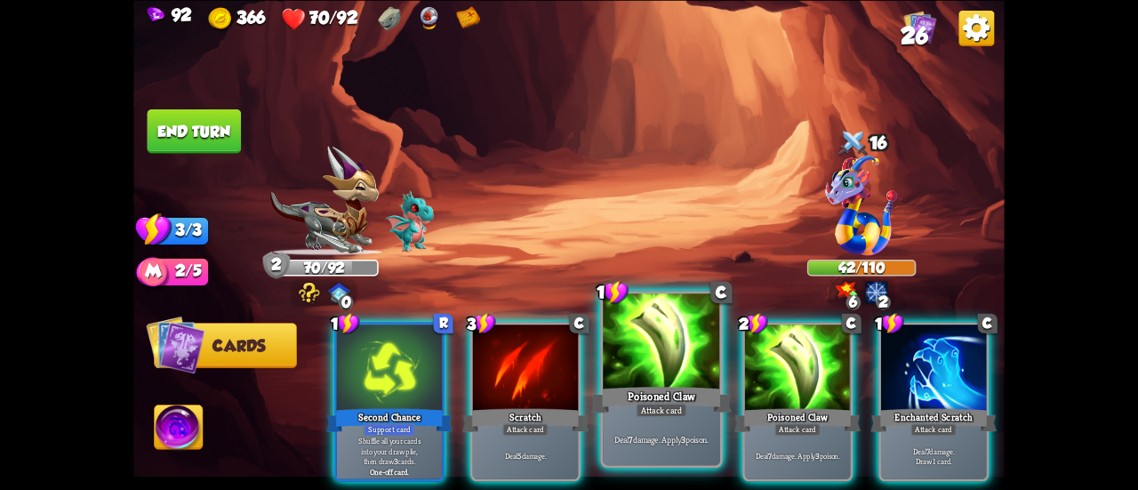
click at [640, 391] on div "Poisoned Claw" at bounding box center [661, 399] width 141 height 31
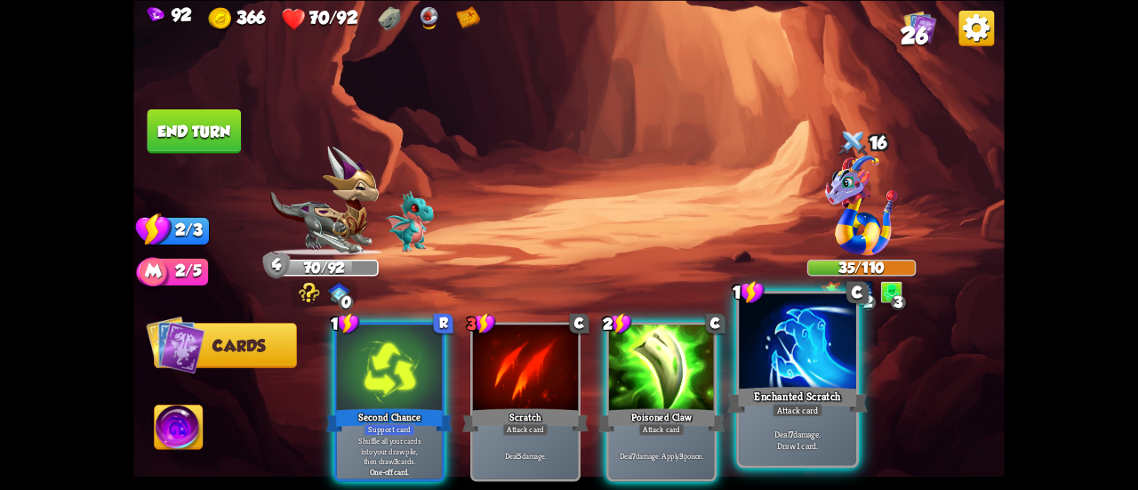
click at [773, 392] on div "Enchanted Scratch" at bounding box center [798, 399] width 141 height 31
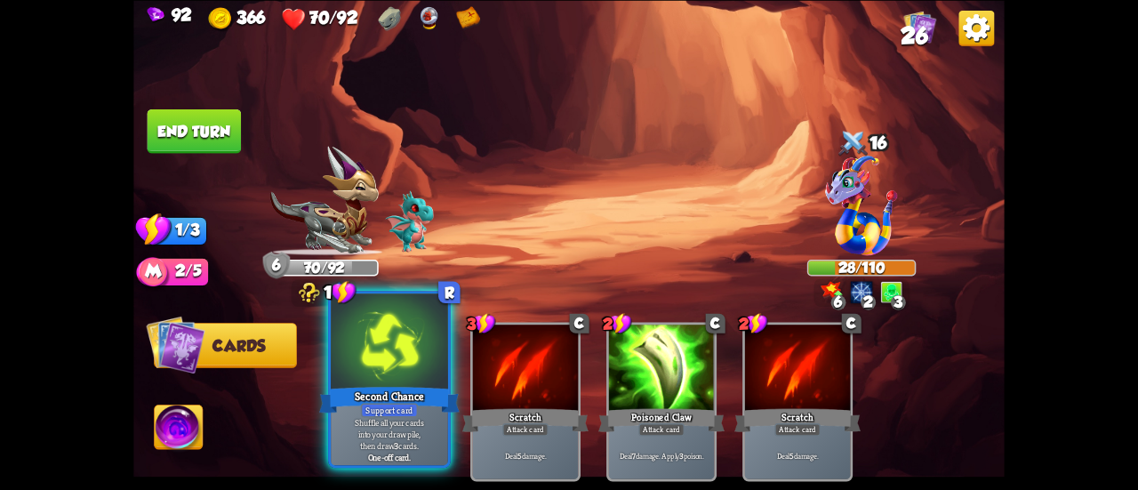
click at [361, 450] on p "Shuffle all your cards into your draw pile, then draw 3 cards." at bounding box center [389, 433] width 111 height 35
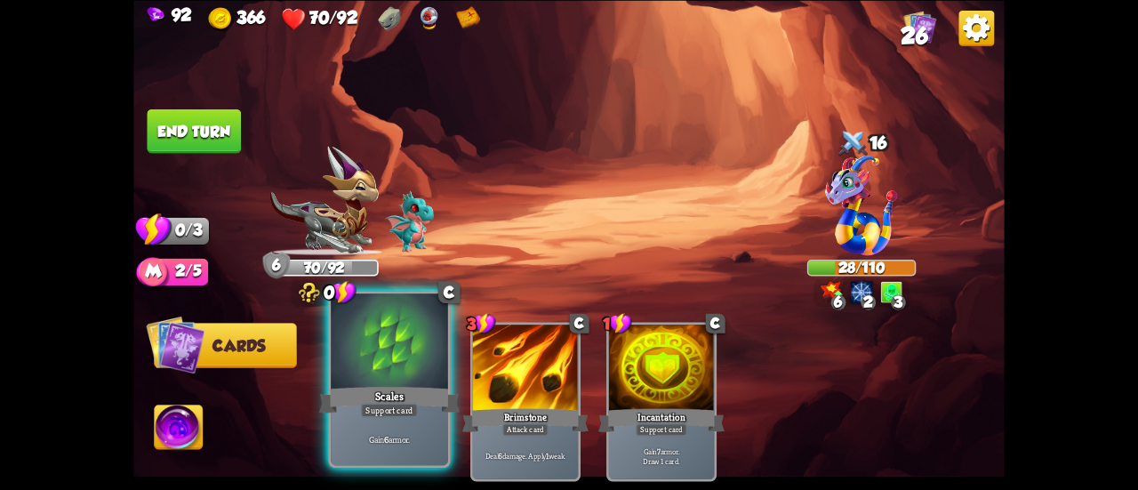
click at [368, 377] on div at bounding box center [389, 343] width 117 height 99
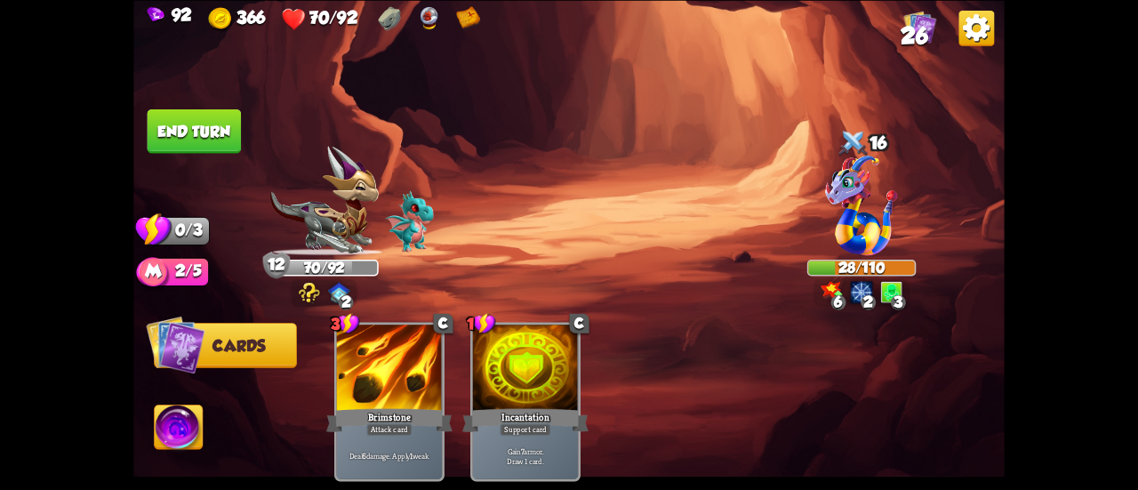
click at [208, 129] on button "End turn" at bounding box center [195, 131] width 94 height 44
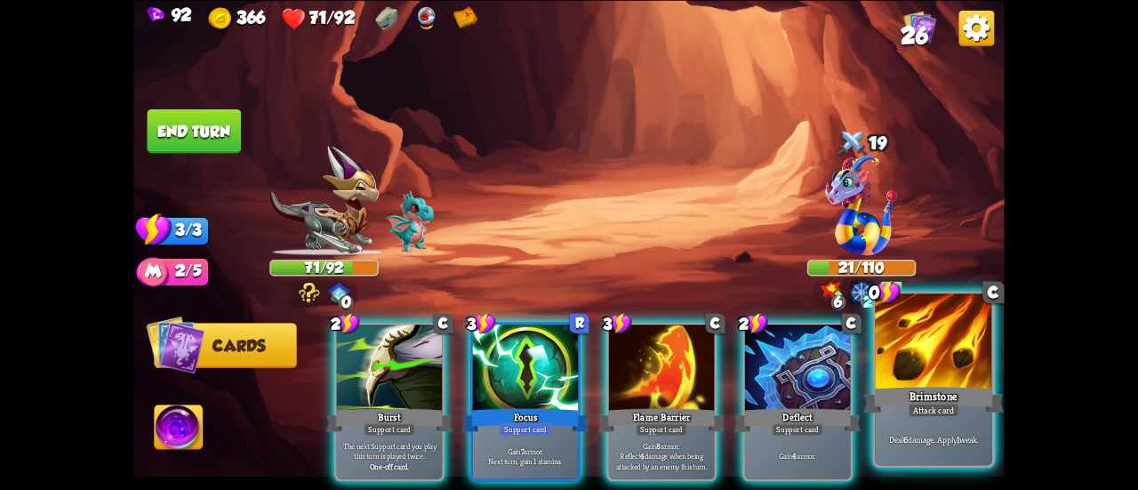
click at [910, 361] on div at bounding box center [933, 343] width 117 height 99
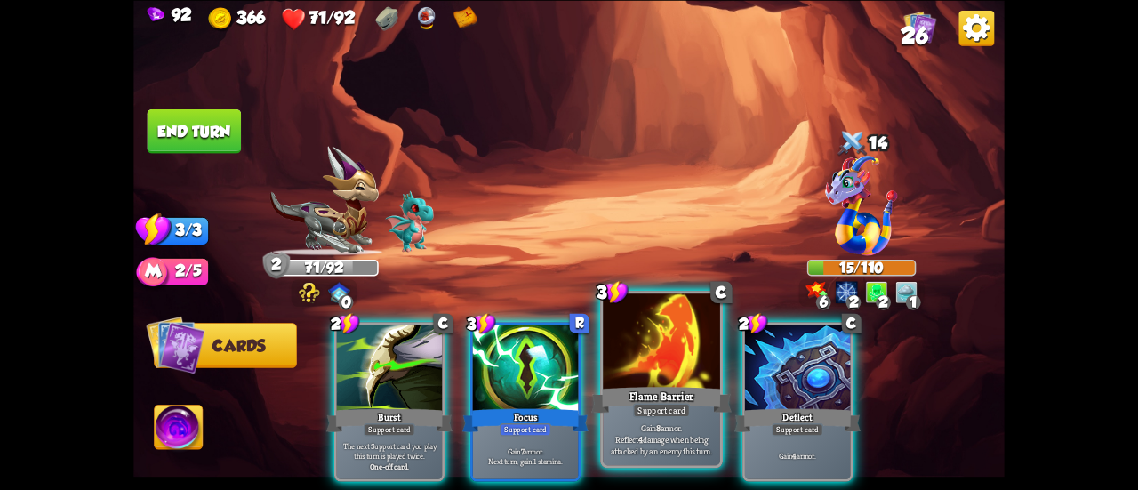
click at [639, 391] on div "Flame Barrier" at bounding box center [661, 399] width 141 height 31
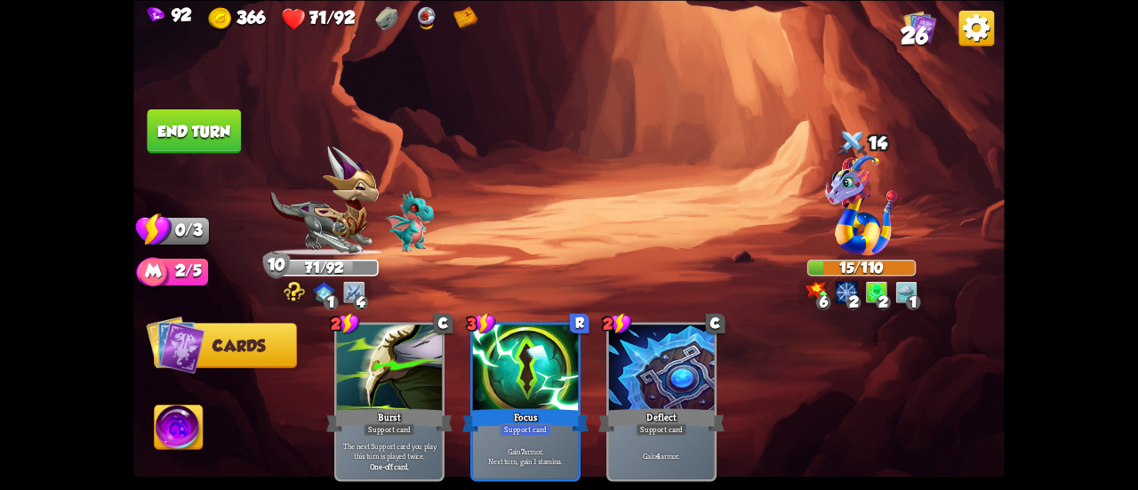
click at [213, 149] on button "End turn" at bounding box center [195, 131] width 94 height 44
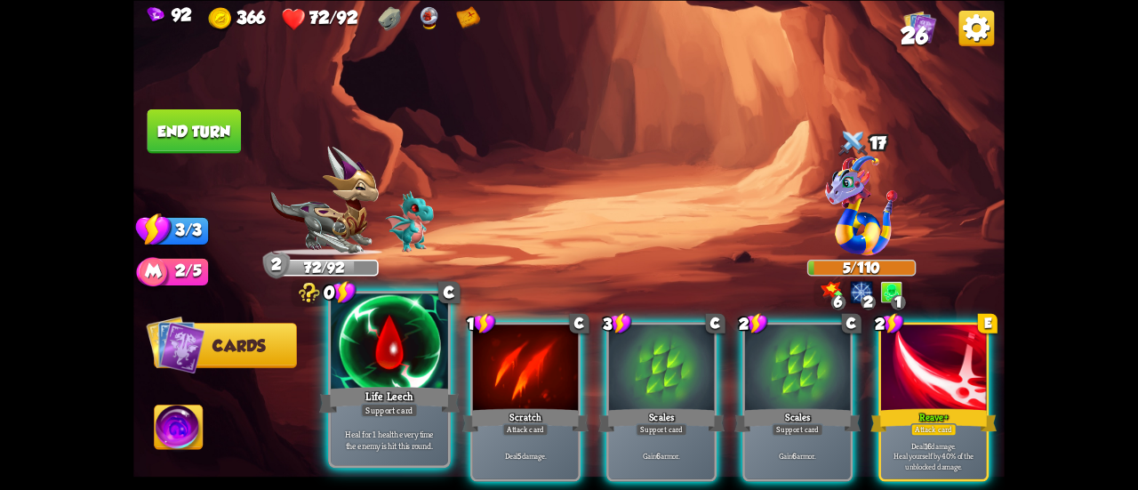
click at [386, 329] on div at bounding box center [389, 343] width 117 height 99
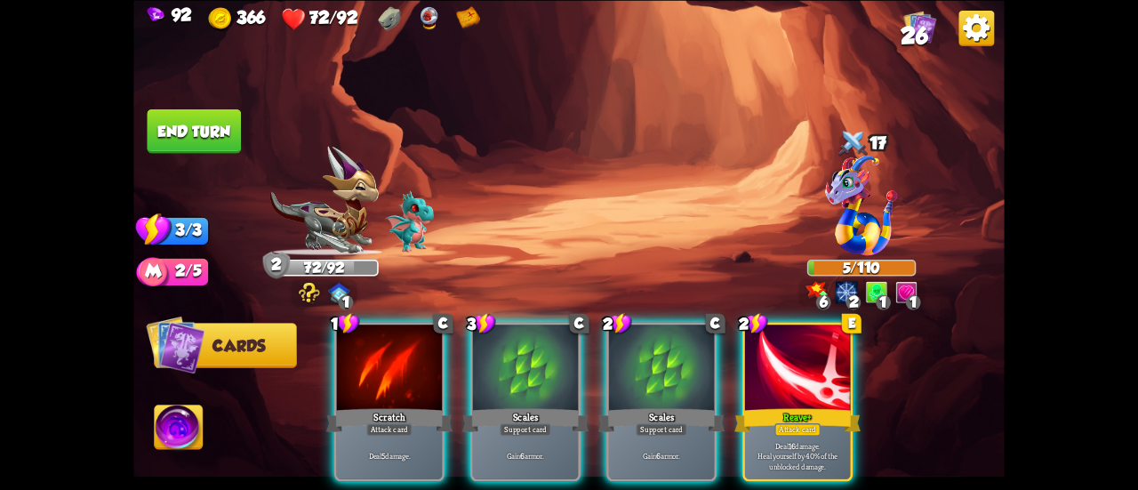
click at [800, 382] on div at bounding box center [797, 369] width 105 height 89
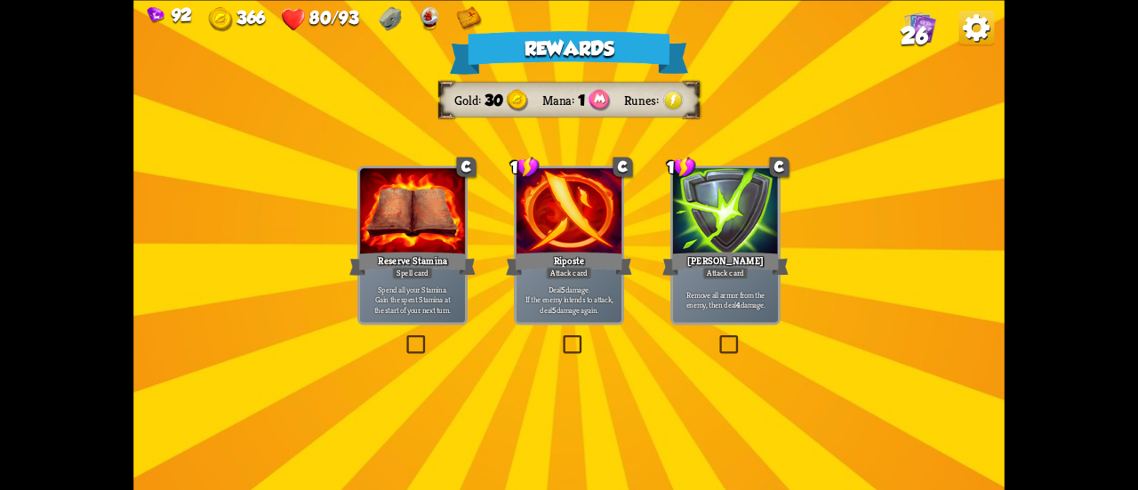
click at [709, 282] on div "Remove all armor from the enemy, then deal 4 damage." at bounding box center [725, 300] width 105 height 46
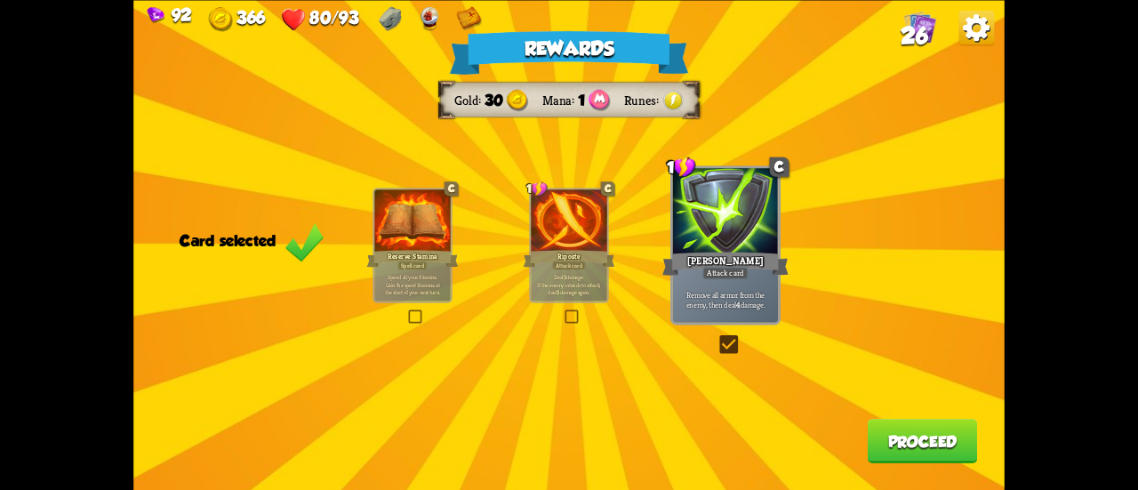
click at [587, 248] on div "Riposte" at bounding box center [570, 258] width 92 height 20
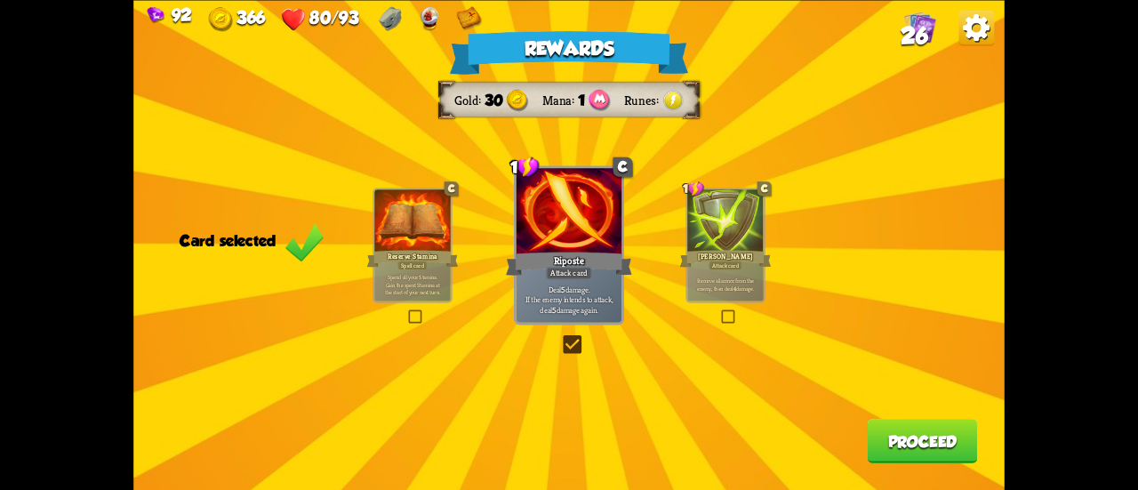
click at [886, 447] on button "Proceed" at bounding box center [923, 441] width 110 height 44
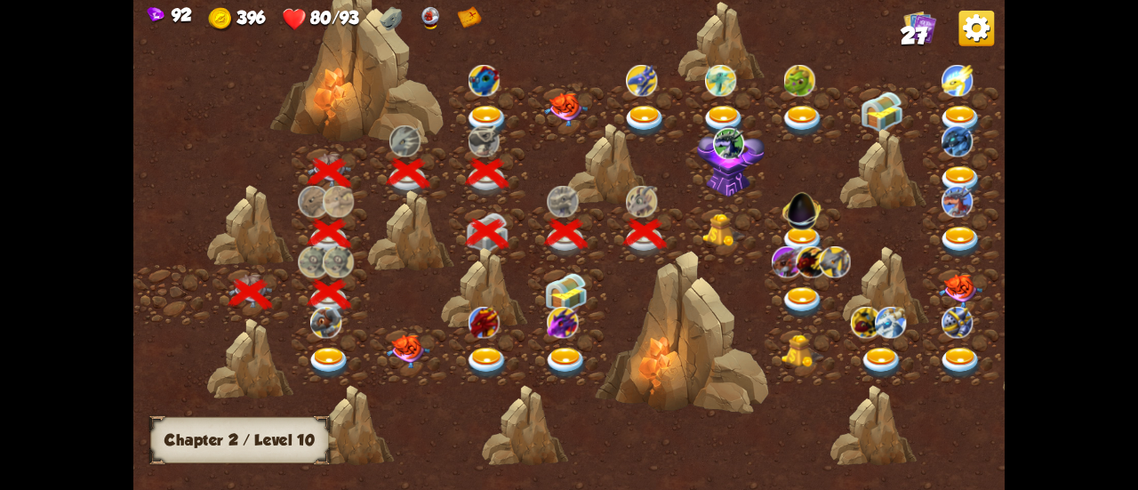
click at [714, 221] on img at bounding box center [725, 229] width 44 height 33
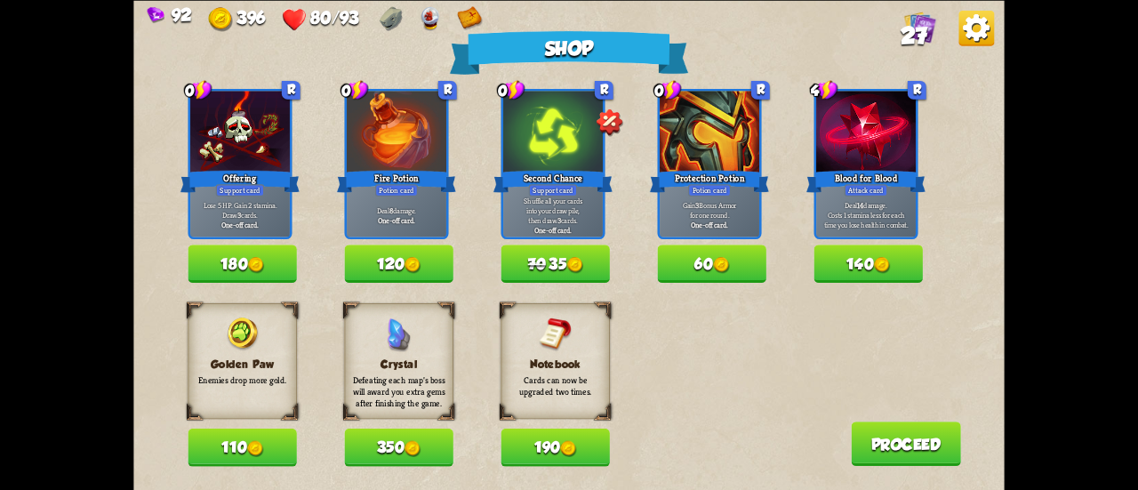
click at [506, 446] on button "190" at bounding box center [555, 448] width 109 height 38
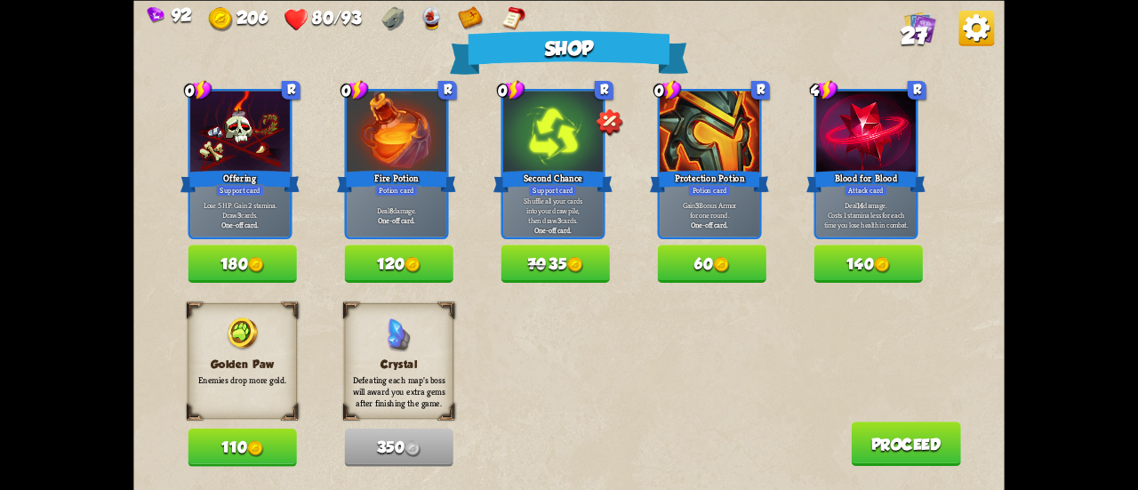
click at [421, 264] on img at bounding box center [413, 265] width 16 height 16
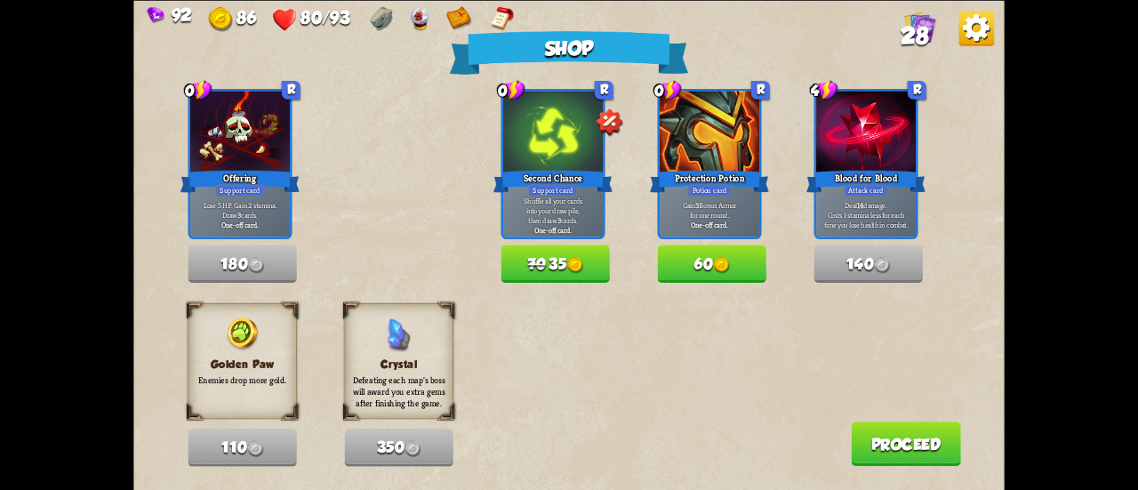
click at [732, 264] on button "60" at bounding box center [711, 264] width 109 height 38
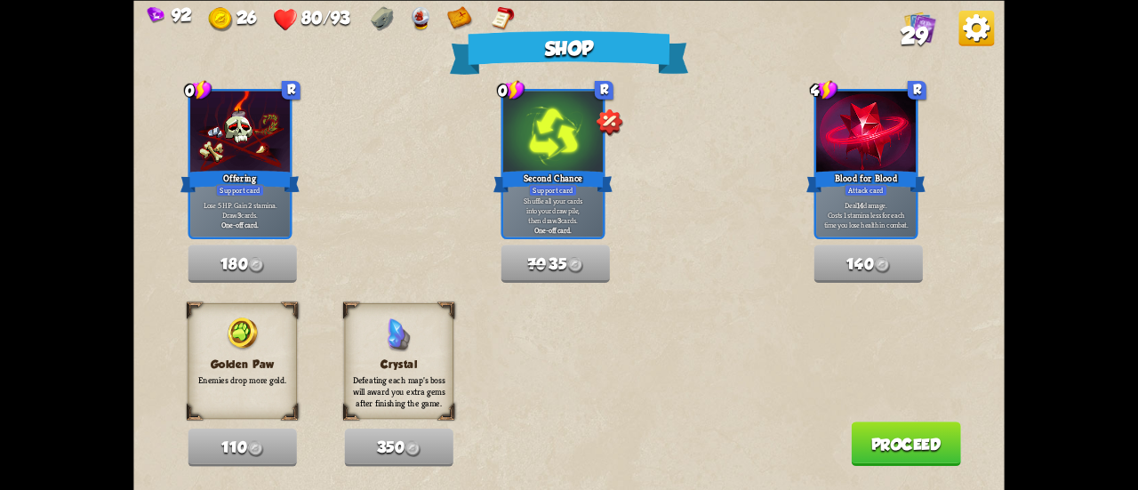
click at [898, 444] on button "Proceed" at bounding box center [906, 444] width 110 height 44
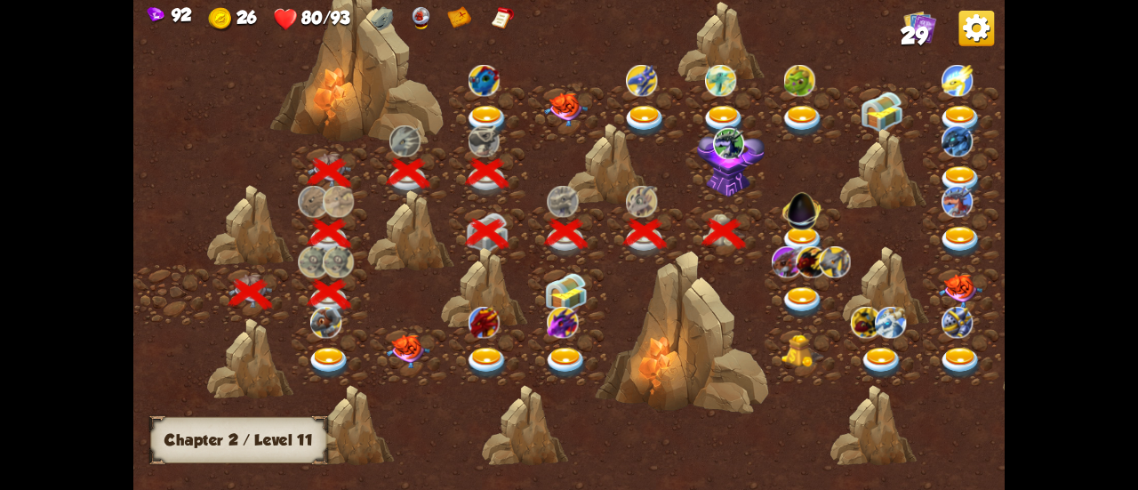
scroll to position [0, 270]
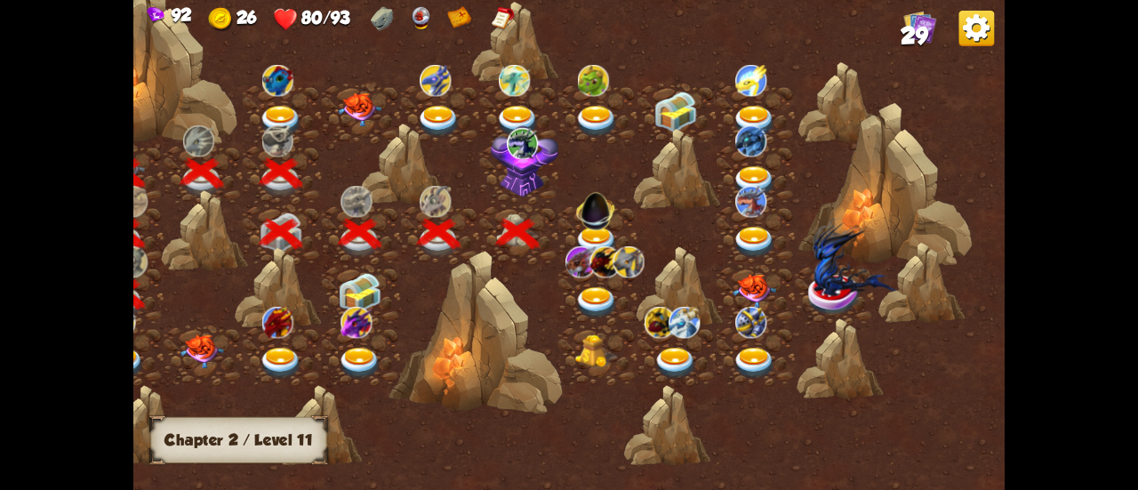
click at [593, 237] on img at bounding box center [597, 243] width 44 height 32
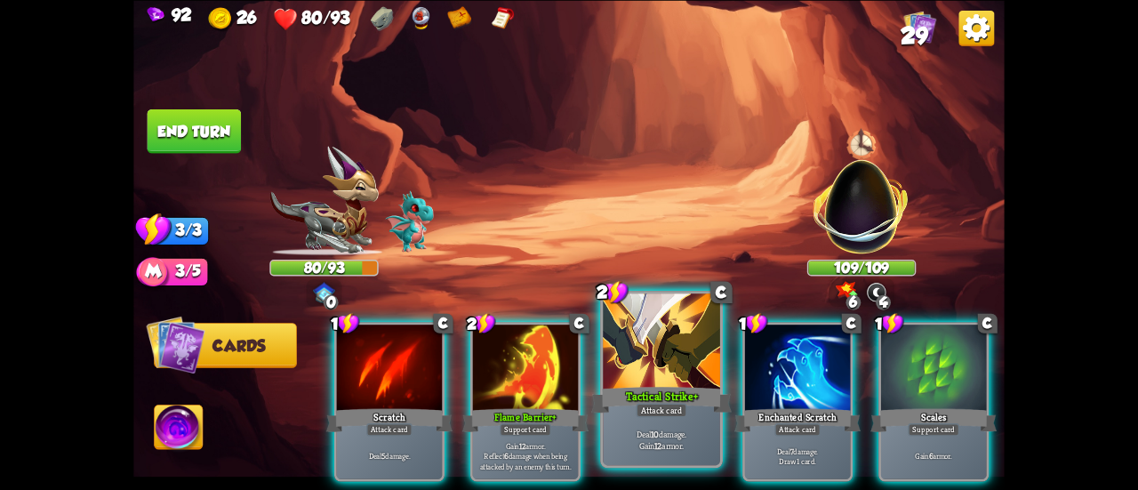
click at [639, 358] on div at bounding box center [661, 343] width 117 height 99
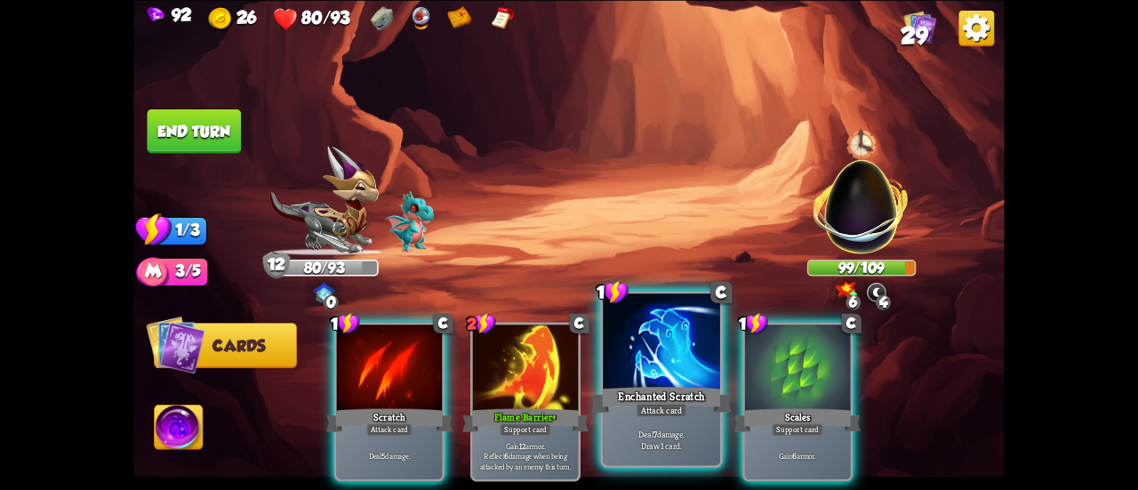
click at [634, 337] on div at bounding box center [661, 343] width 117 height 99
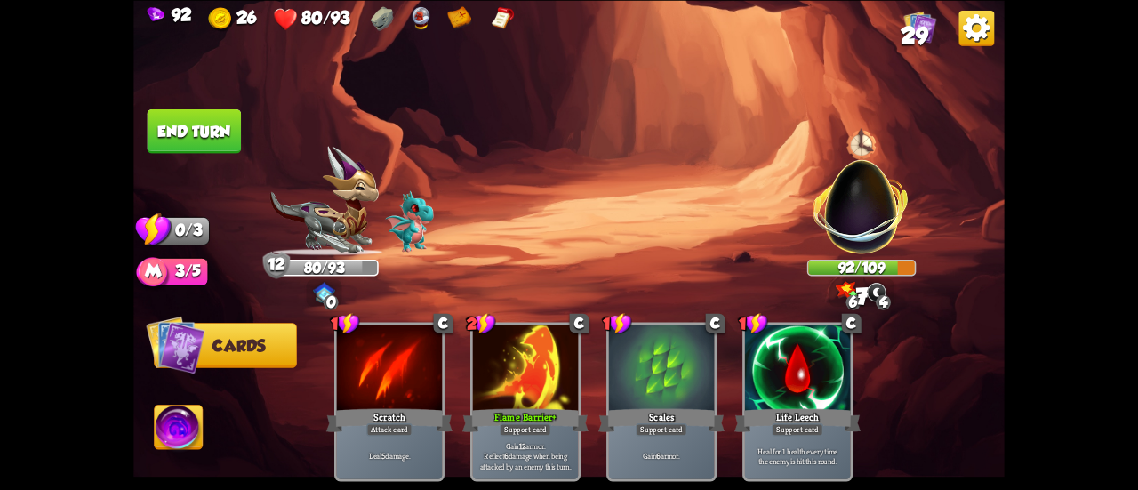
click at [221, 124] on button "End turn" at bounding box center [195, 131] width 94 height 44
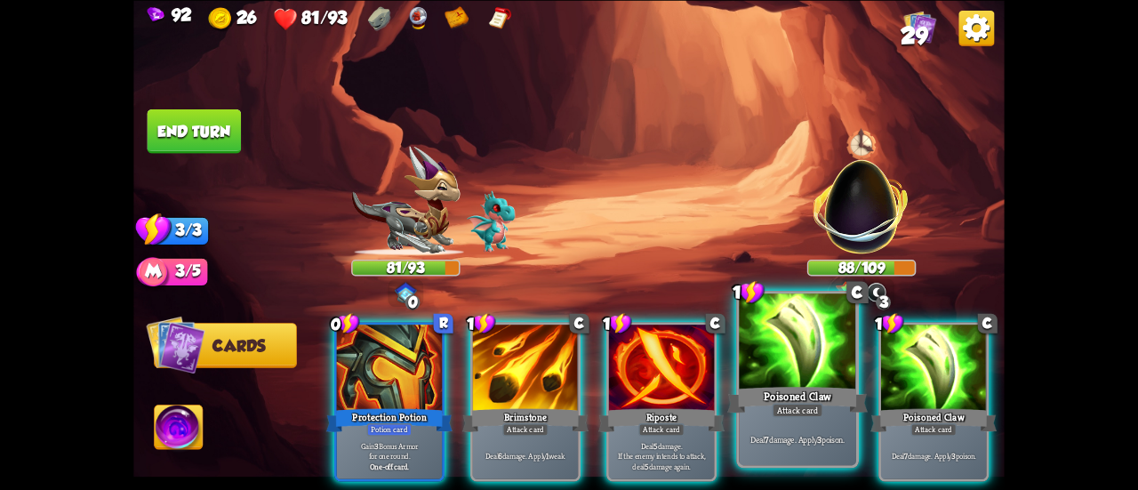
click at [791, 391] on div "Poisoned Claw" at bounding box center [798, 399] width 141 height 31
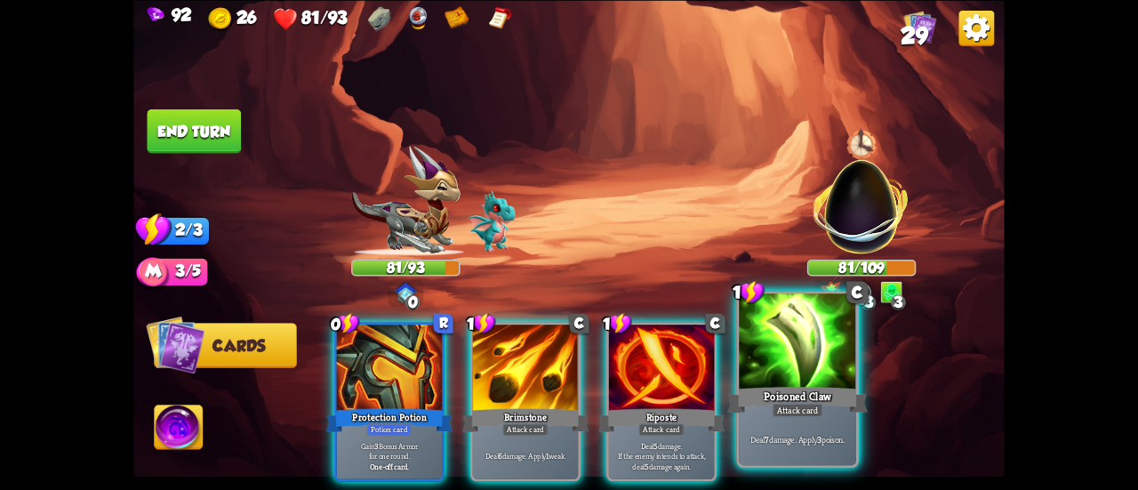
click at [791, 394] on div "Poisoned Claw" at bounding box center [798, 399] width 141 height 31
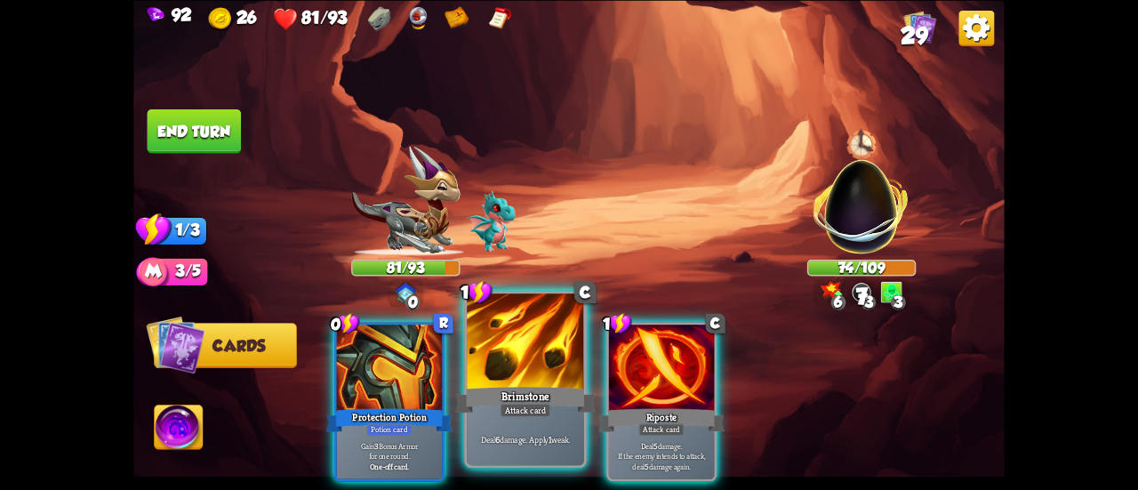
click at [527, 339] on div at bounding box center [525, 343] width 117 height 99
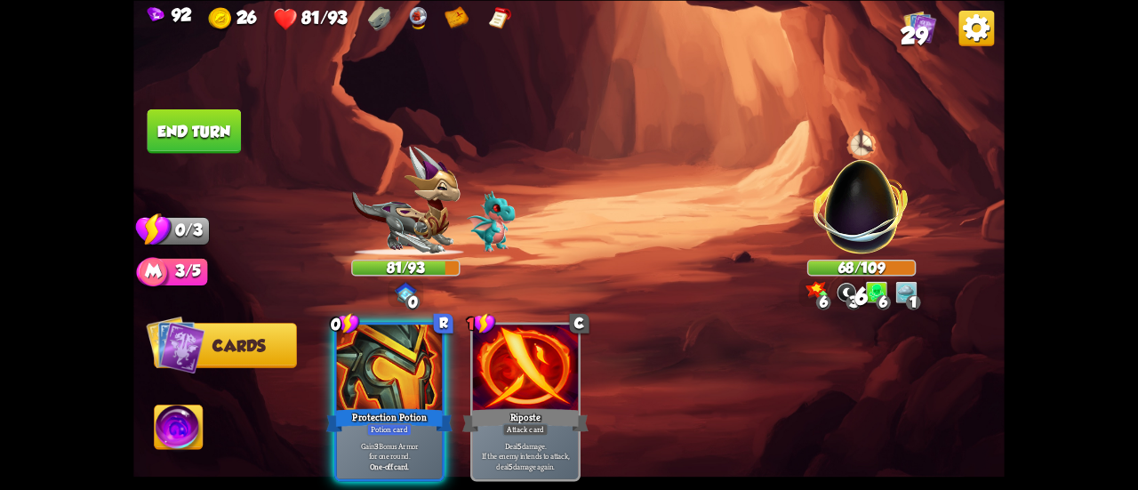
click at [173, 125] on button "End turn" at bounding box center [195, 131] width 94 height 44
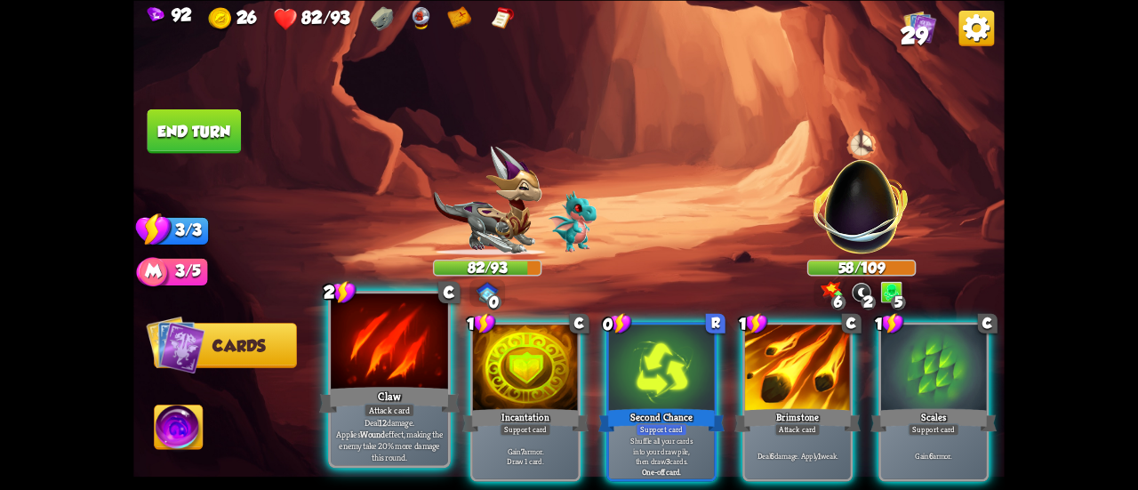
click at [382, 337] on div at bounding box center [389, 343] width 117 height 99
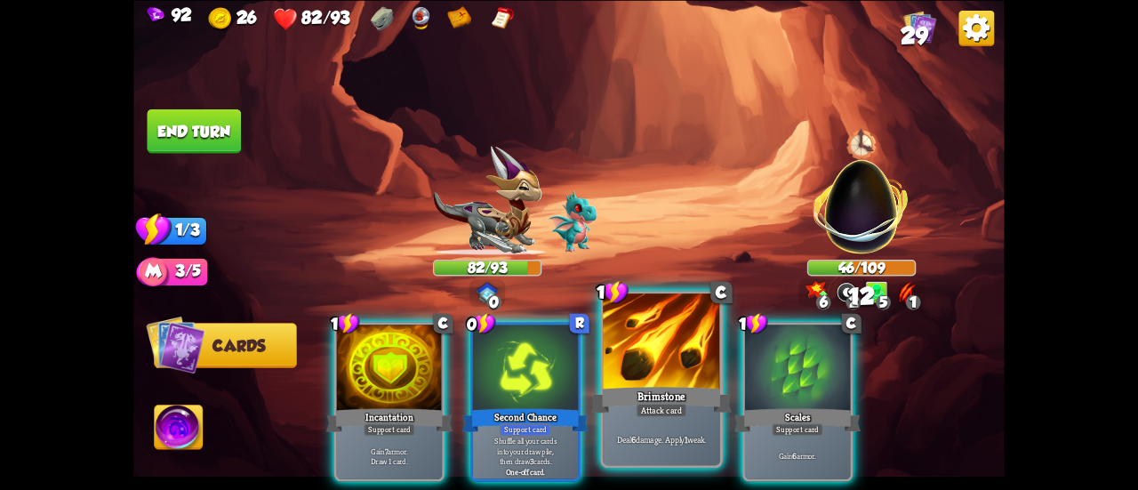
click at [631, 357] on div at bounding box center [661, 343] width 117 height 99
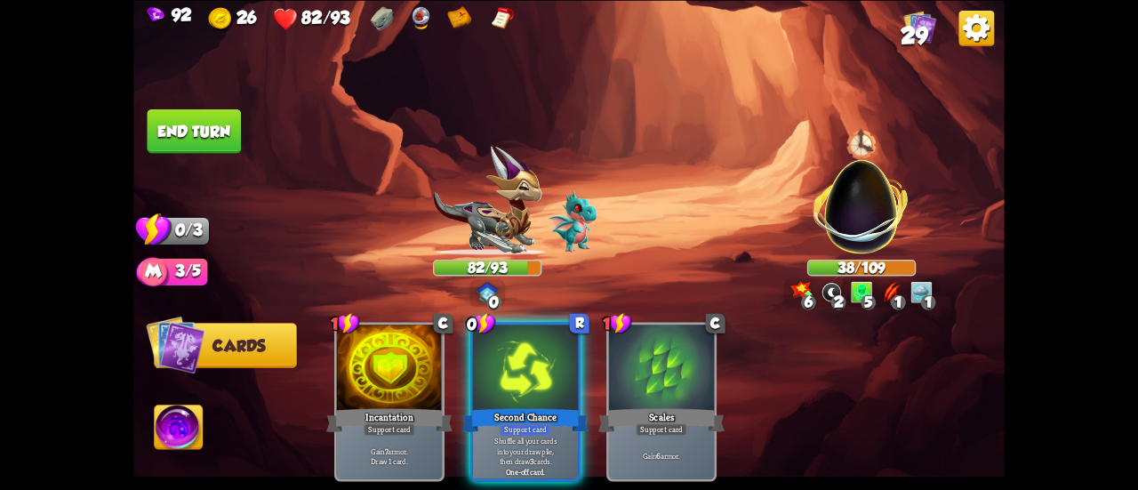
click at [178, 132] on button "End turn" at bounding box center [195, 131] width 94 height 44
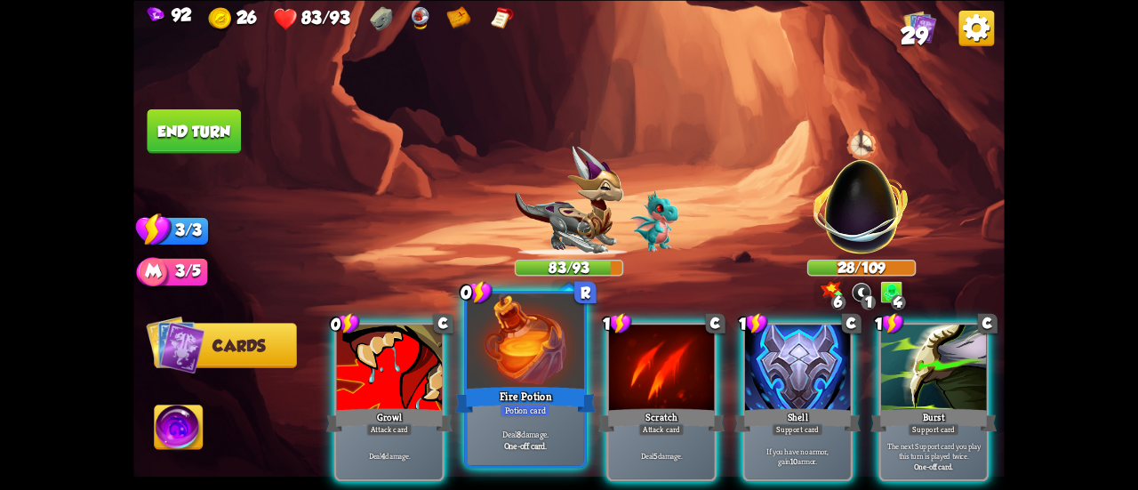
click at [487, 374] on div at bounding box center [525, 343] width 117 height 99
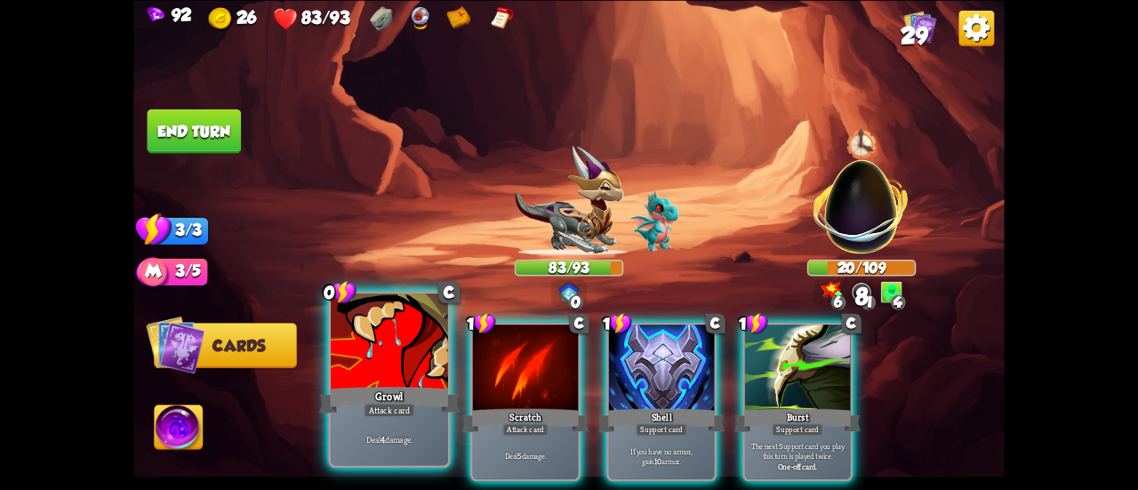
click at [400, 381] on div at bounding box center [389, 343] width 117 height 99
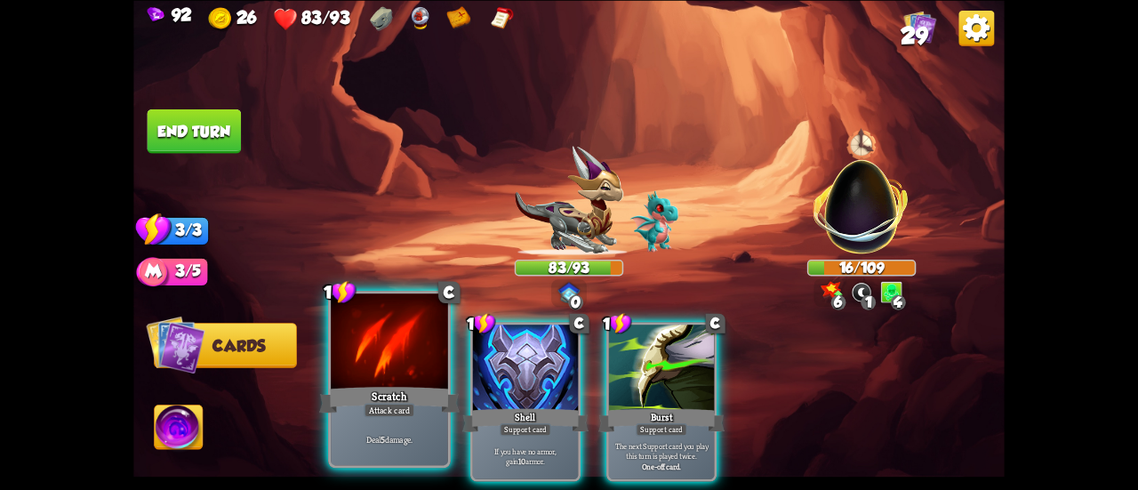
click at [361, 365] on div at bounding box center [389, 343] width 117 height 99
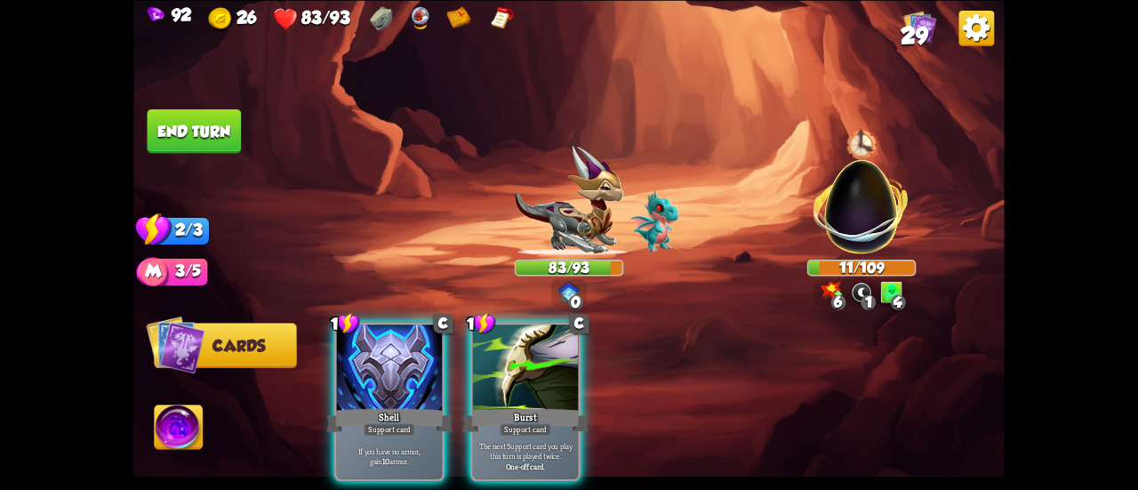
click at [361, 365] on div at bounding box center [389, 369] width 105 height 89
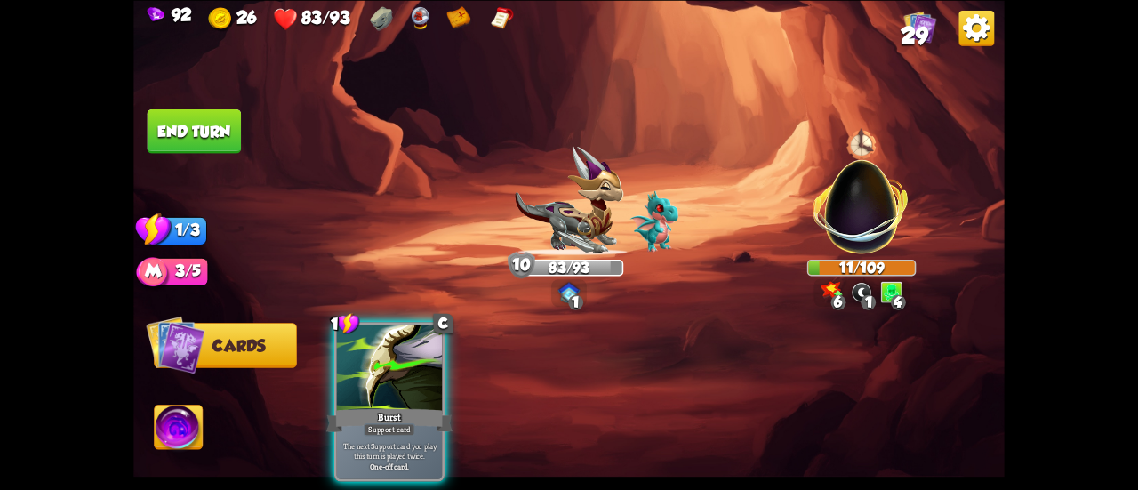
click at [183, 430] on img at bounding box center [179, 429] width 48 height 49
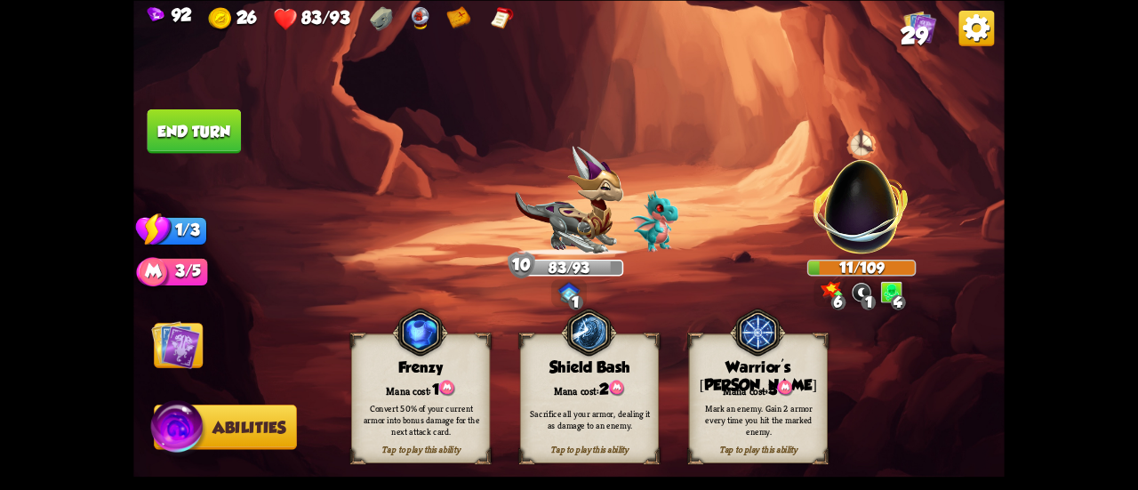
click at [528, 366] on div "Shield Bash" at bounding box center [590, 367] width 138 height 18
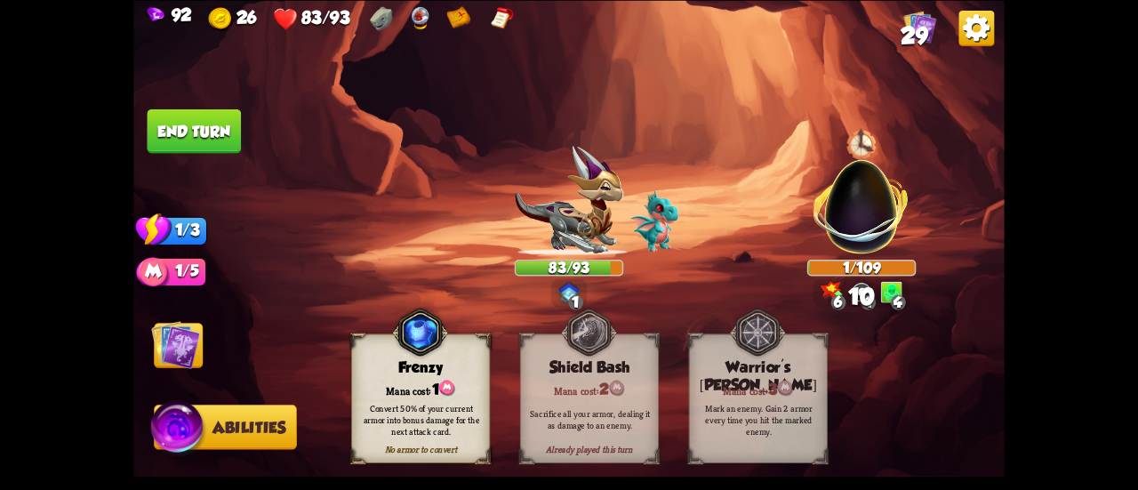
click at [215, 120] on button "End turn" at bounding box center [195, 131] width 94 height 44
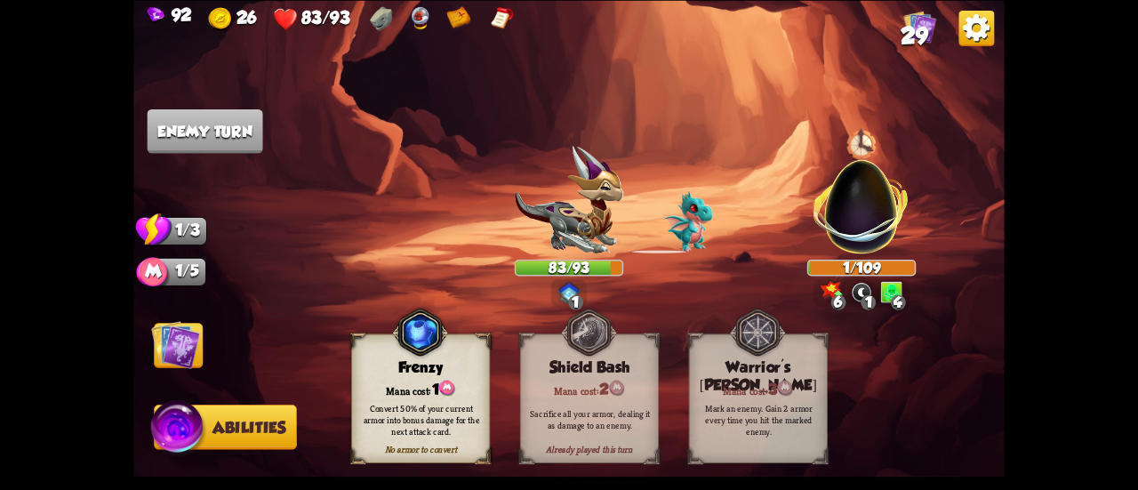
drag, startPoint x: 178, startPoint y: 356, endPoint x: 197, endPoint y: 138, distance: 218.7
click at [178, 356] on img at bounding box center [175, 344] width 49 height 49
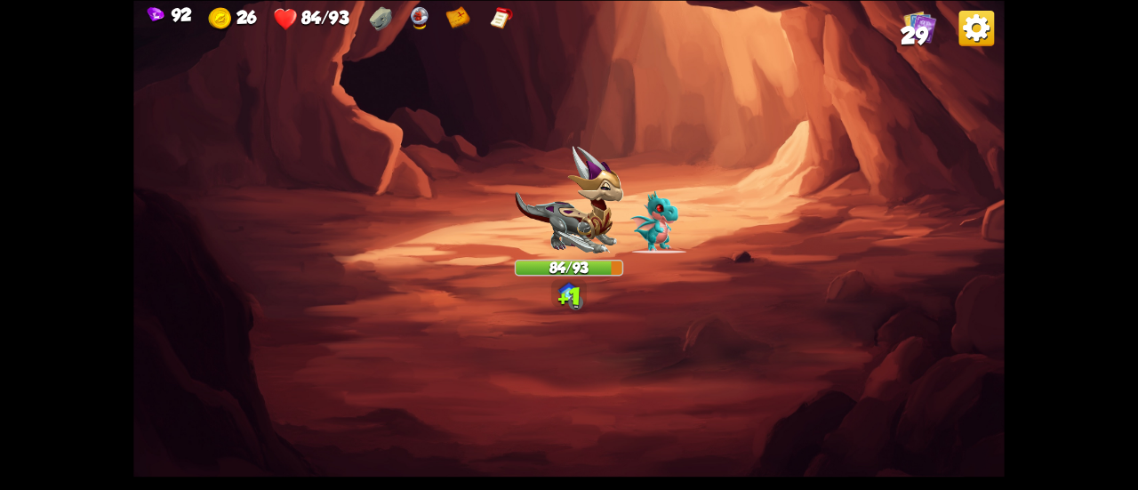
click at [905, 38] on span "29" at bounding box center [915, 35] width 28 height 27
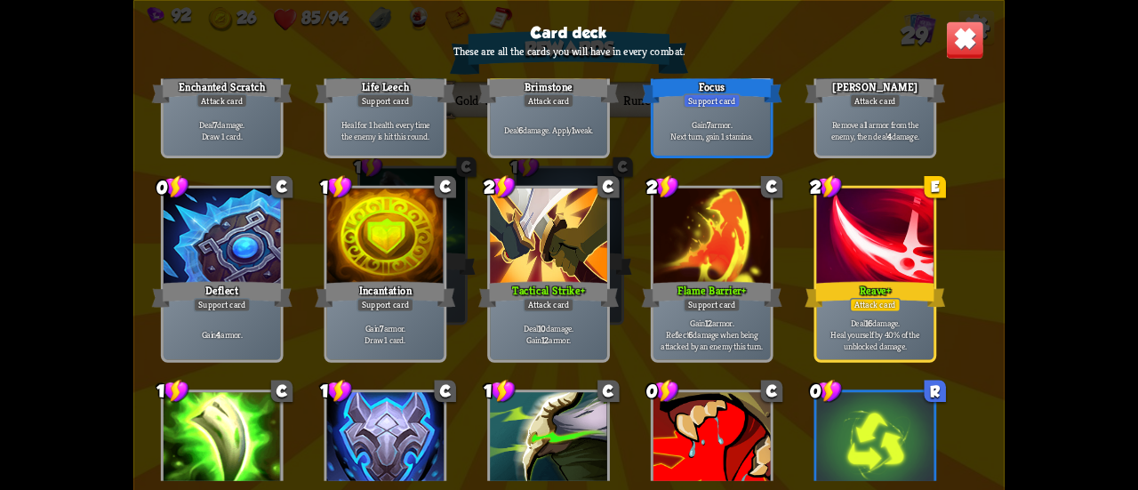
scroll to position [800, 0]
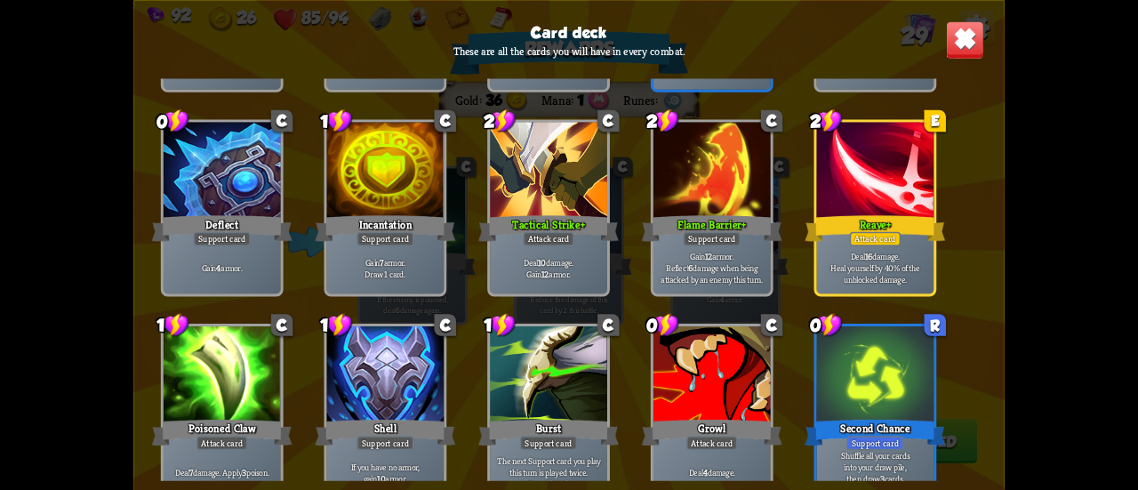
click at [956, 43] on img at bounding box center [965, 39] width 38 height 38
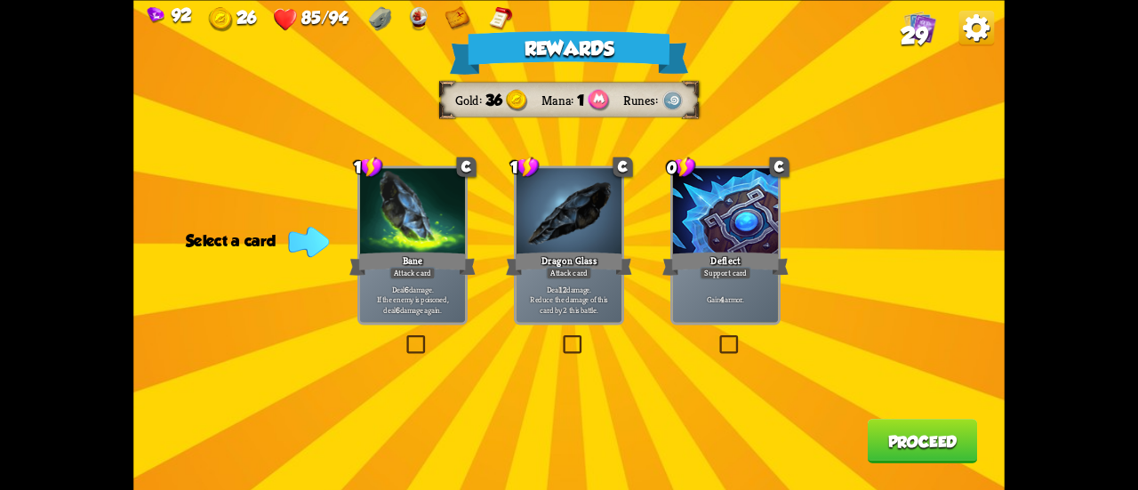
click at [717, 337] on label at bounding box center [717, 337] width 0 height 0
click at [0, 0] on input "checkbox" at bounding box center [0, 0] width 0 height 0
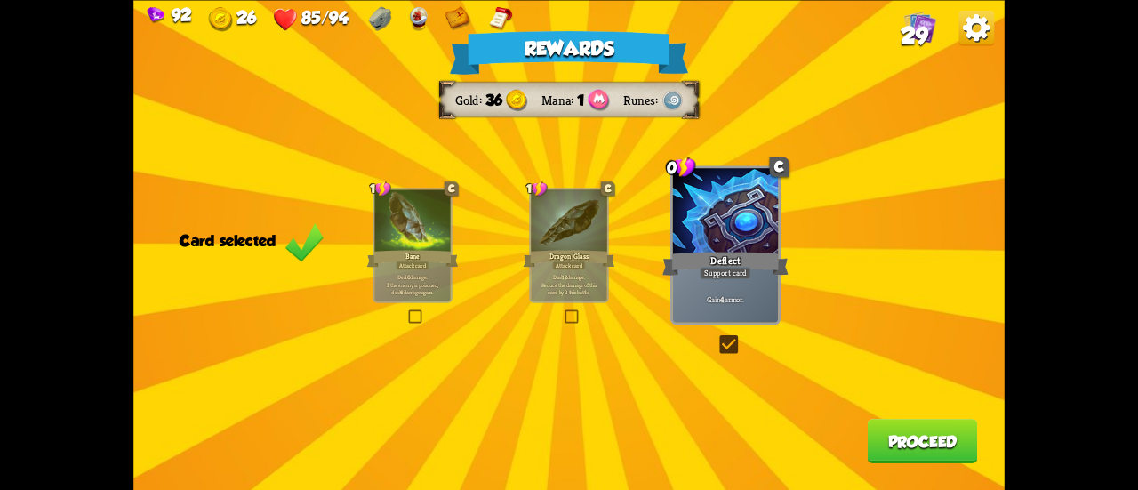
click at [919, 451] on button "Proceed" at bounding box center [923, 441] width 110 height 44
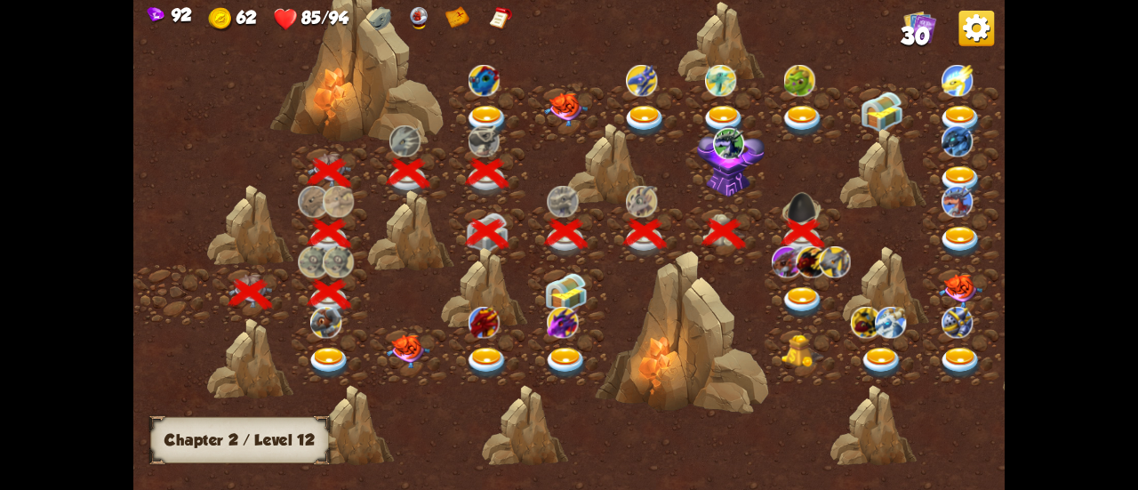
scroll to position [0, 270]
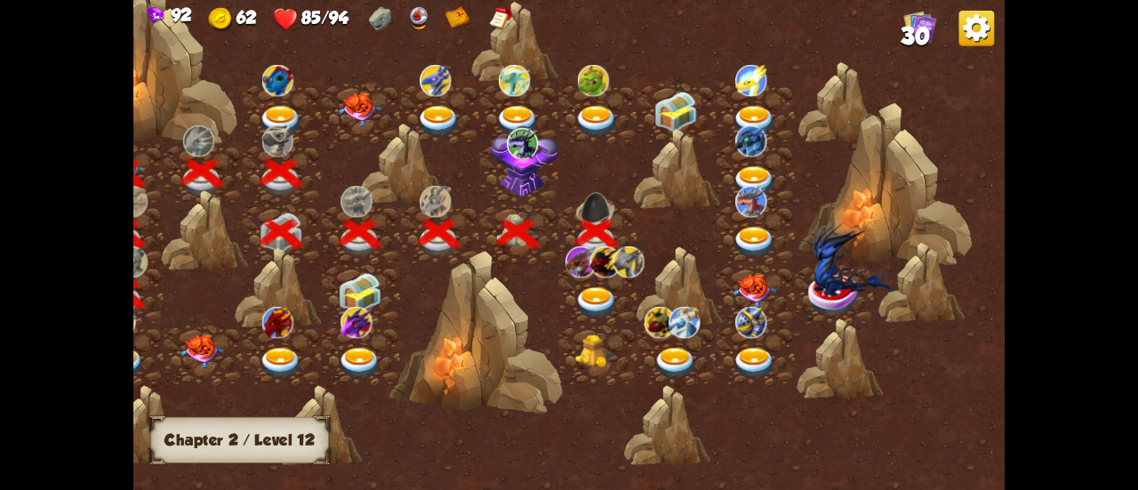
click at [593, 297] on img at bounding box center [597, 303] width 44 height 32
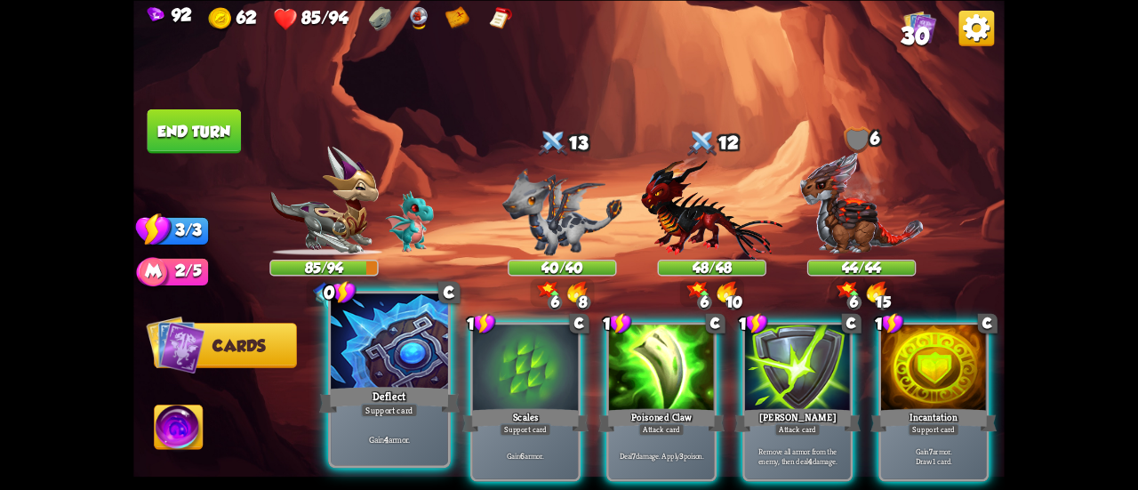
click at [414, 358] on div at bounding box center [389, 343] width 117 height 99
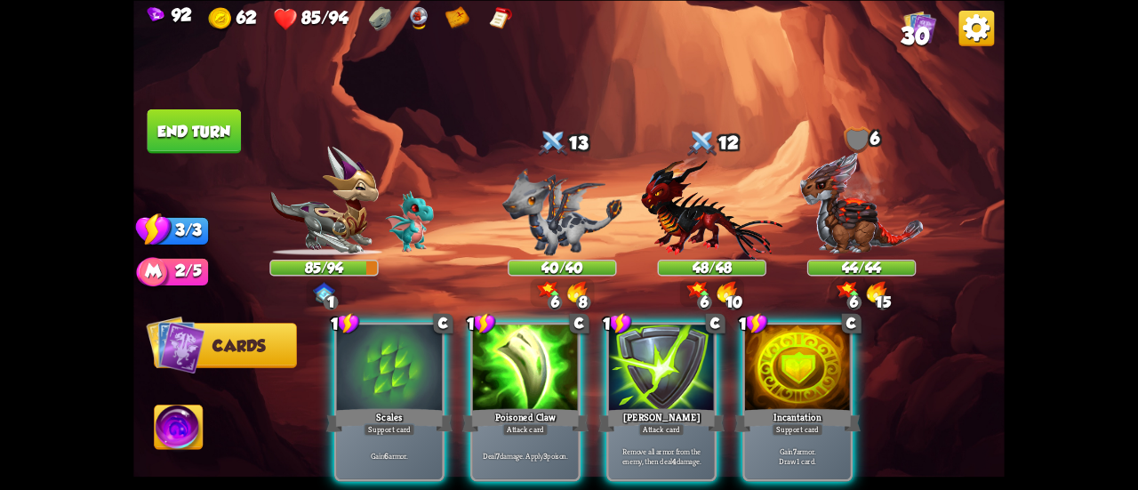
click at [414, 358] on div at bounding box center [389, 369] width 105 height 89
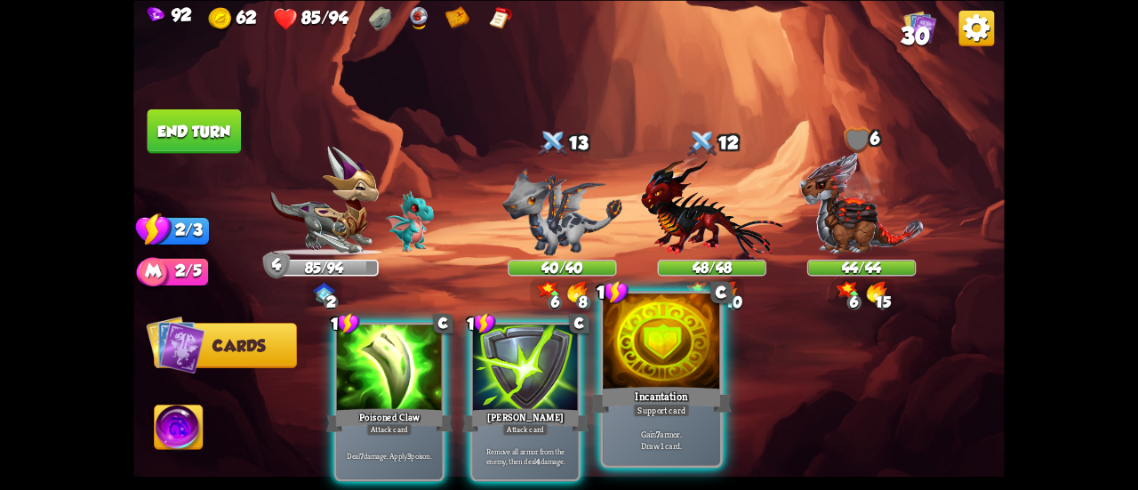
click at [683, 372] on div at bounding box center [661, 343] width 117 height 99
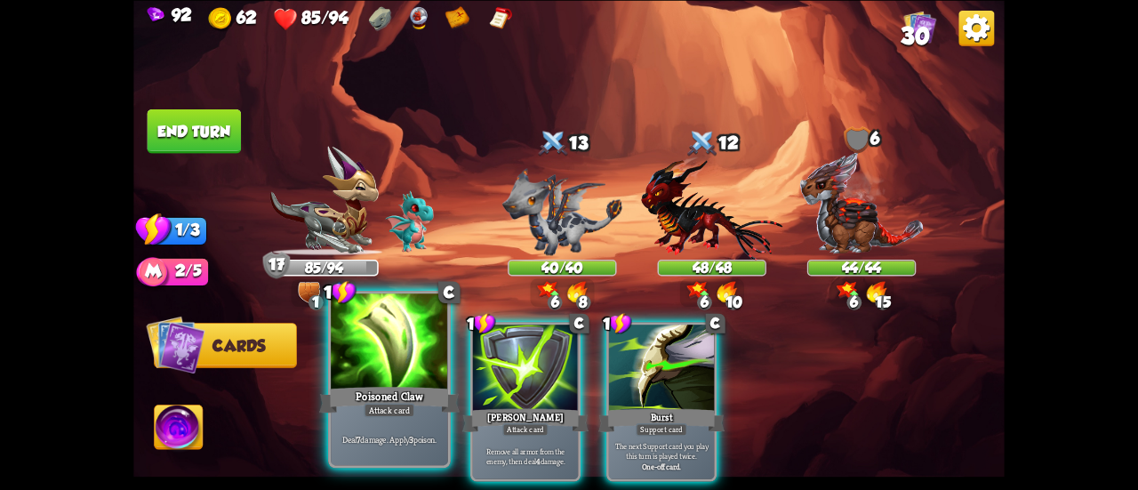
click at [393, 351] on div at bounding box center [389, 343] width 117 height 99
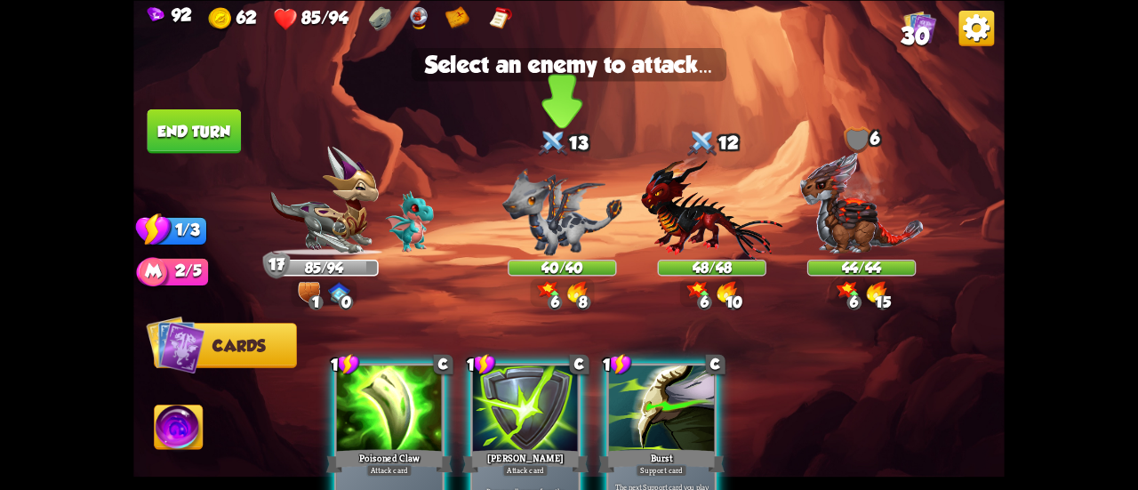
click at [564, 229] on img at bounding box center [563, 210] width 120 height 87
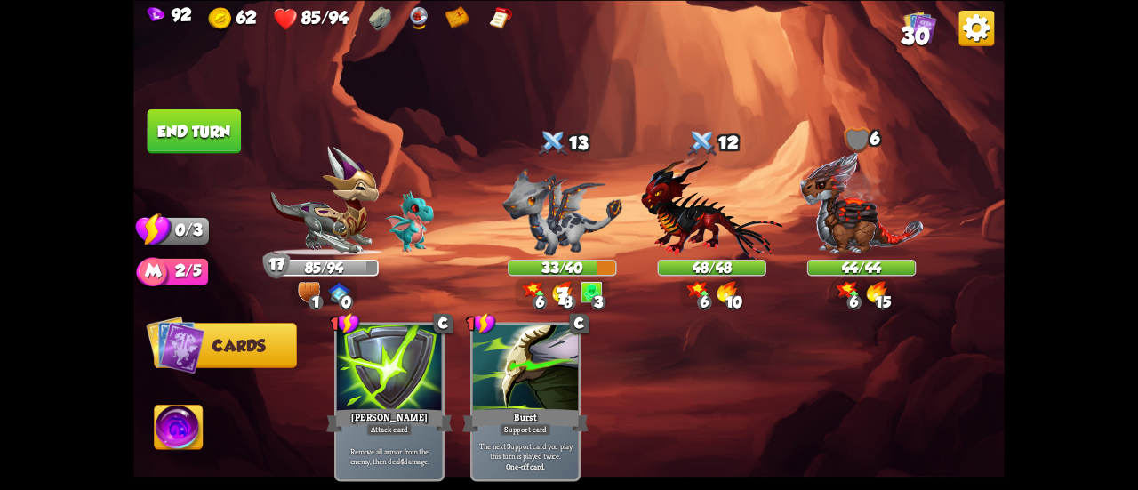
click at [215, 120] on button "End turn" at bounding box center [195, 131] width 94 height 44
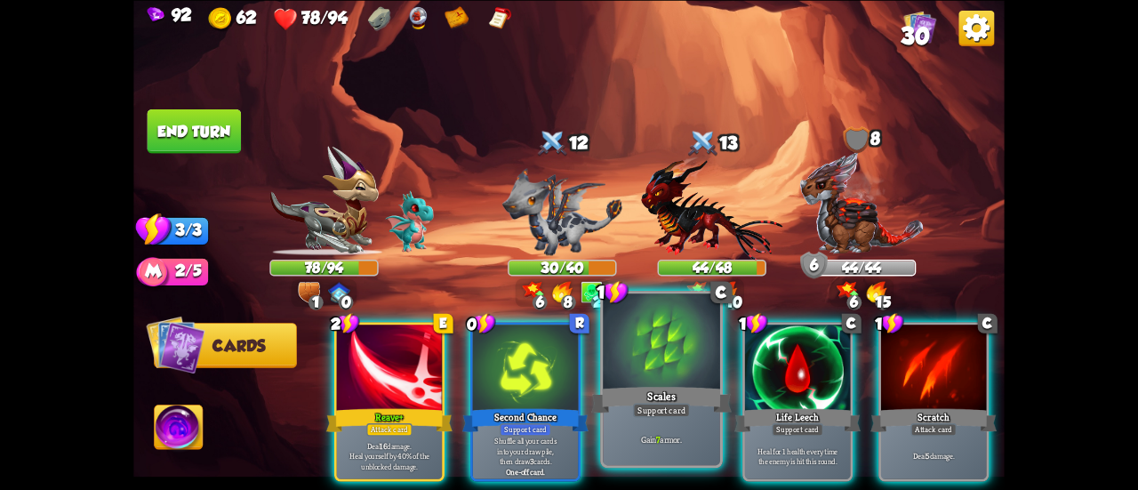
click at [640, 385] on div "Scales" at bounding box center [661, 399] width 141 height 31
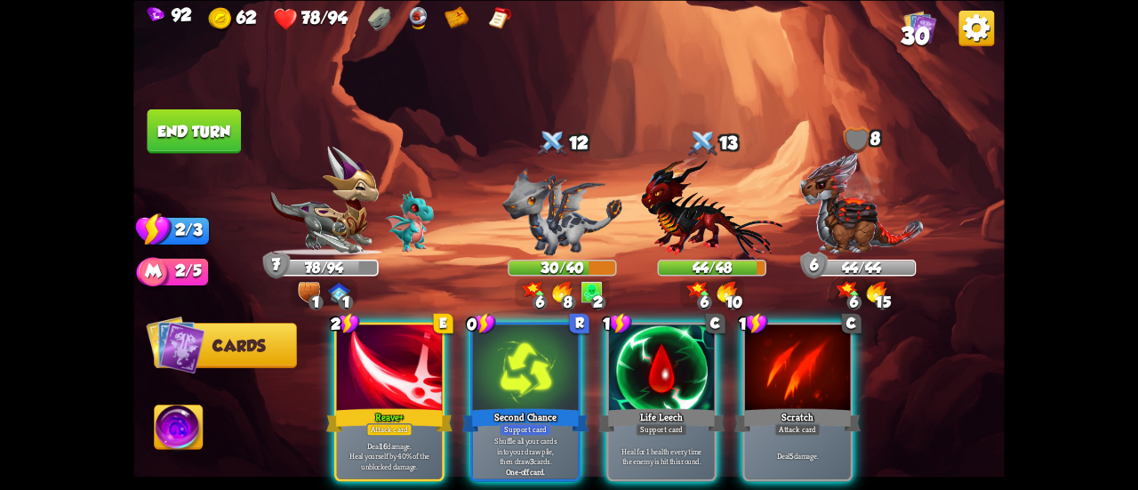
drag, startPoint x: 374, startPoint y: 358, endPoint x: 381, endPoint y: 205, distance: 154.0
click at [382, 198] on div "Select an enemy to attack... You don't have enough stamina to play that card...…" at bounding box center [569, 245] width 872 height 490
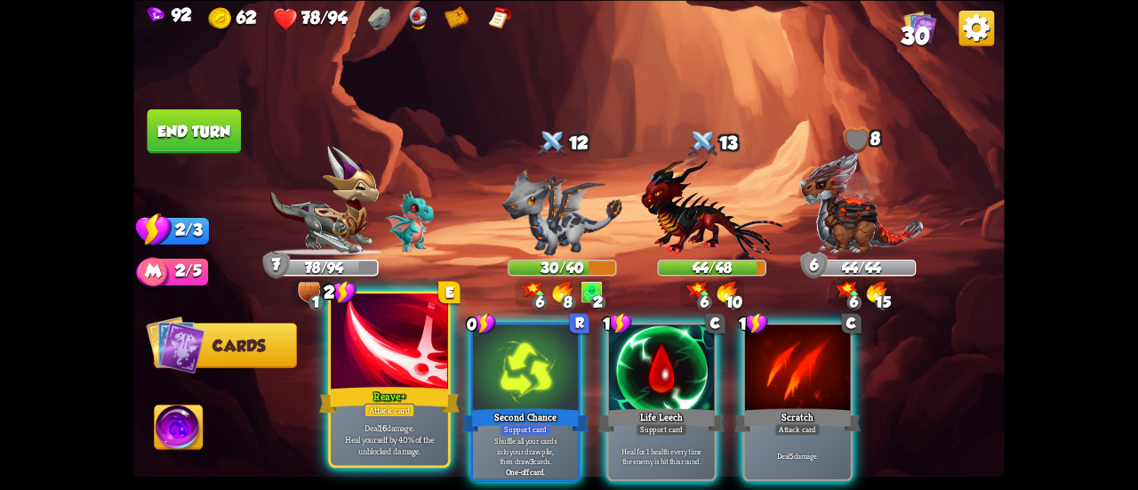
click at [379, 358] on div at bounding box center [389, 343] width 117 height 99
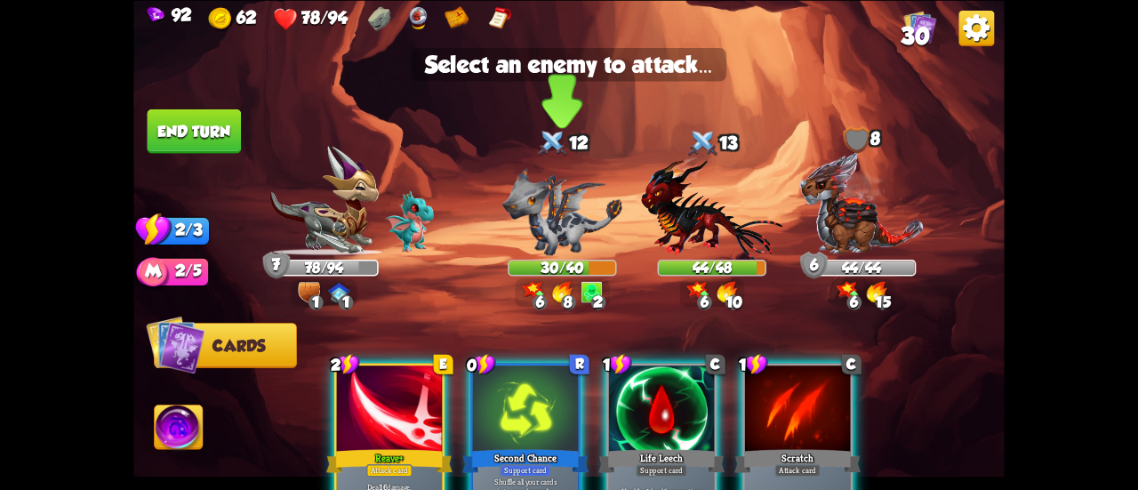
click at [538, 215] on img at bounding box center [563, 210] width 120 height 87
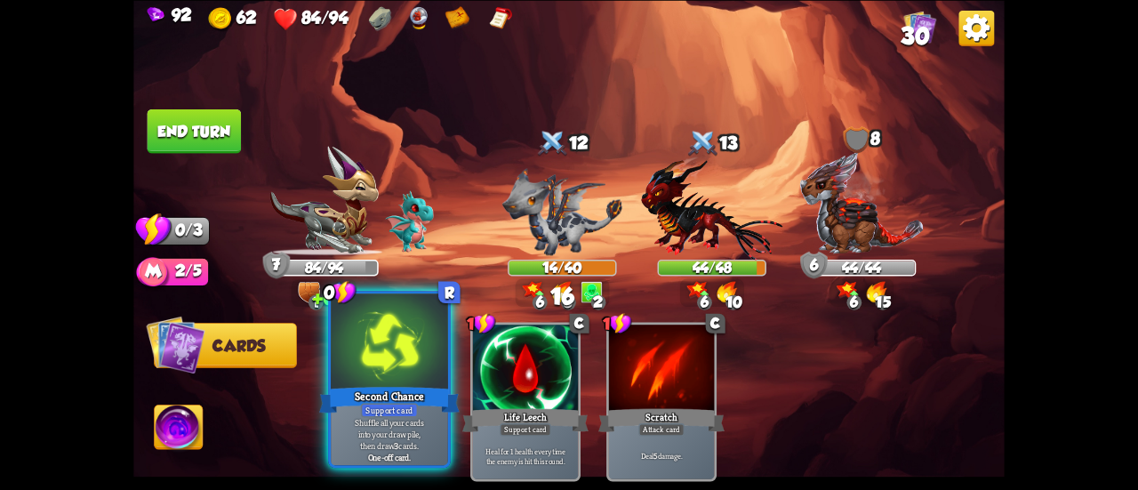
click at [382, 353] on div at bounding box center [389, 343] width 117 height 99
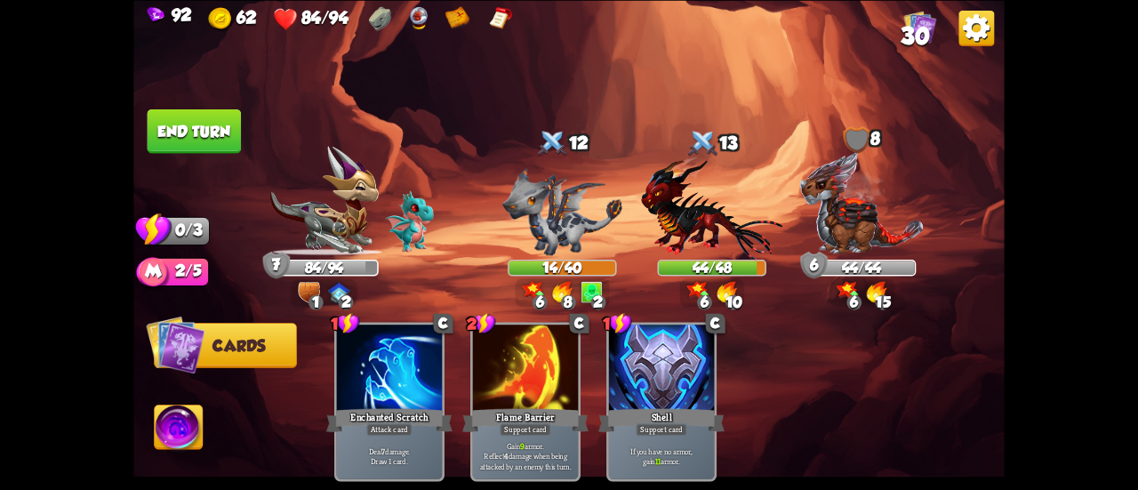
click at [213, 117] on button "End turn" at bounding box center [195, 131] width 94 height 44
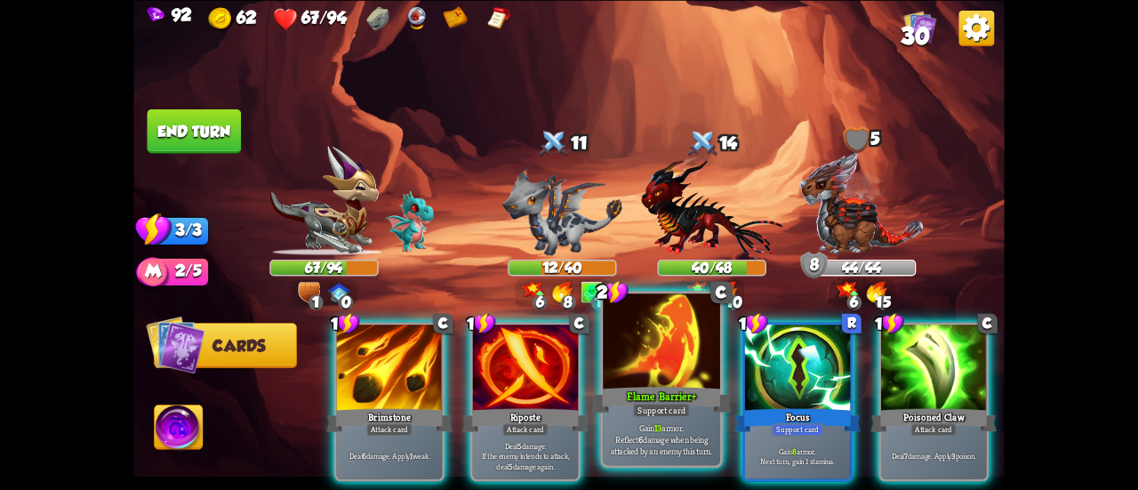
click at [642, 337] on div at bounding box center [661, 343] width 117 height 99
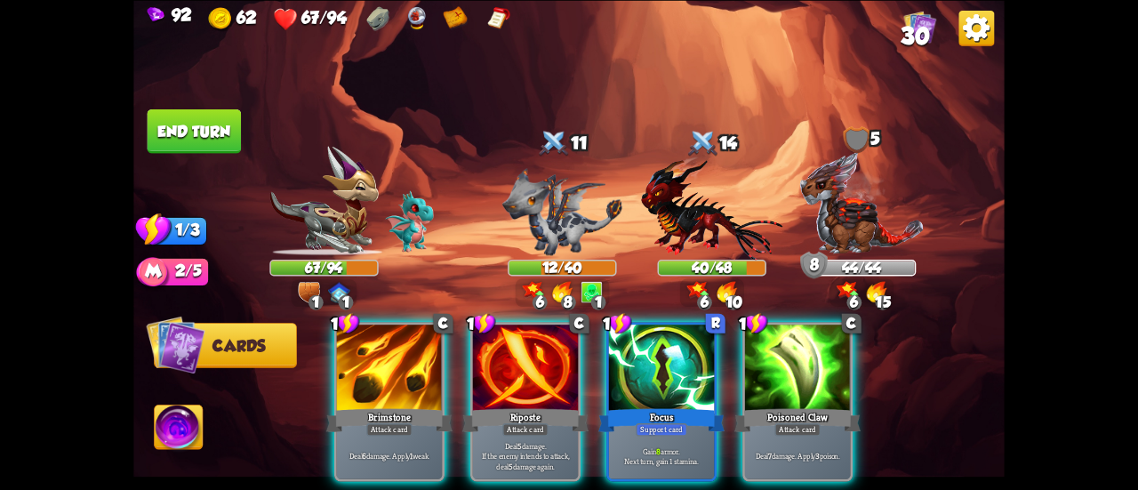
click at [642, 337] on div at bounding box center [661, 369] width 105 height 89
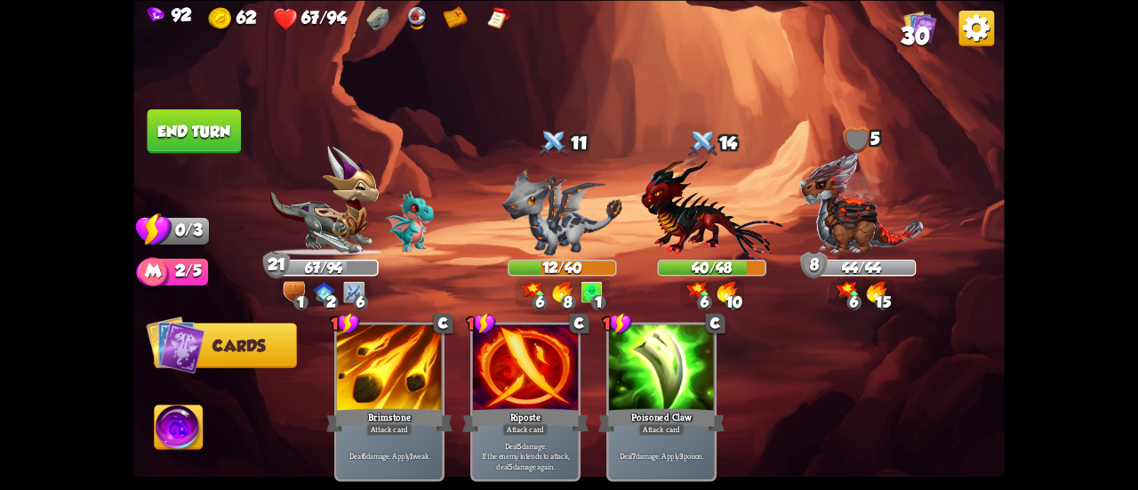
click at [211, 134] on button "End turn" at bounding box center [195, 131] width 94 height 44
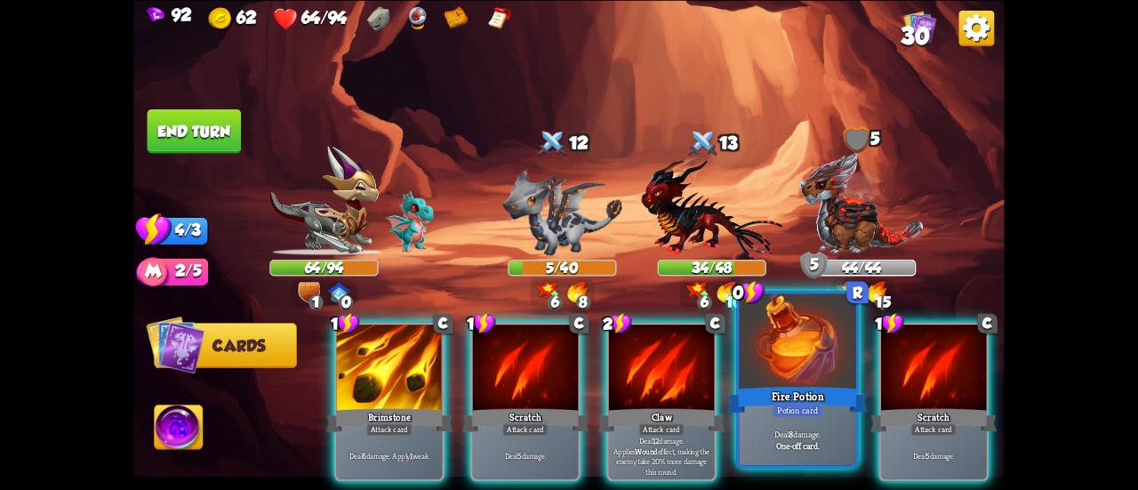
click at [792, 410] on div "Potion card" at bounding box center [798, 410] width 51 height 14
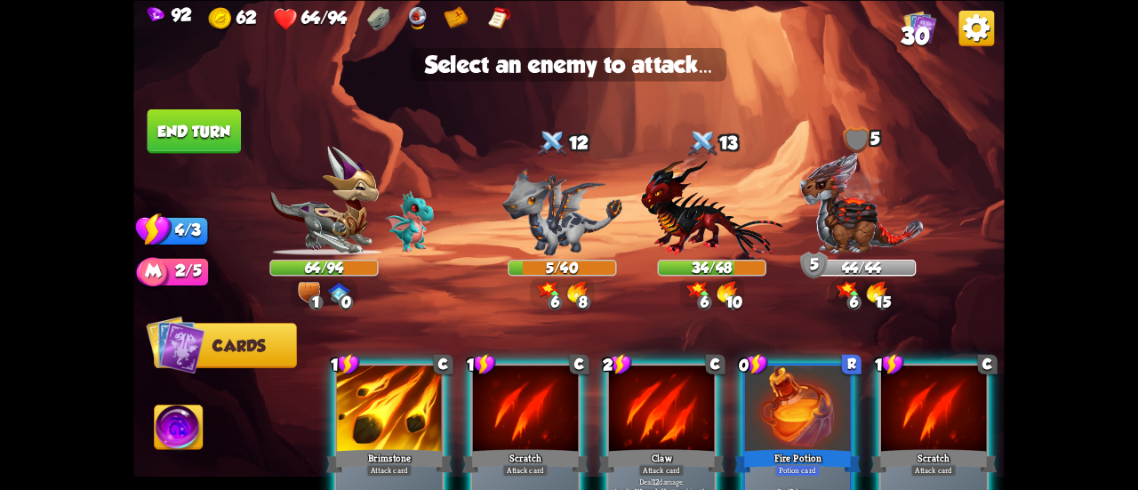
click at [792, 410] on div at bounding box center [797, 410] width 105 height 89
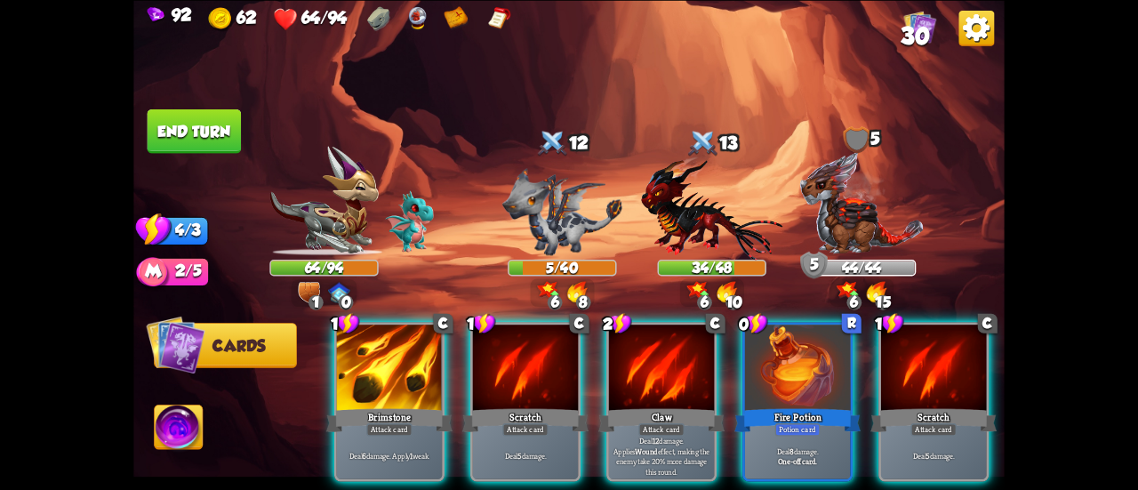
click at [168, 430] on img at bounding box center [179, 429] width 48 height 49
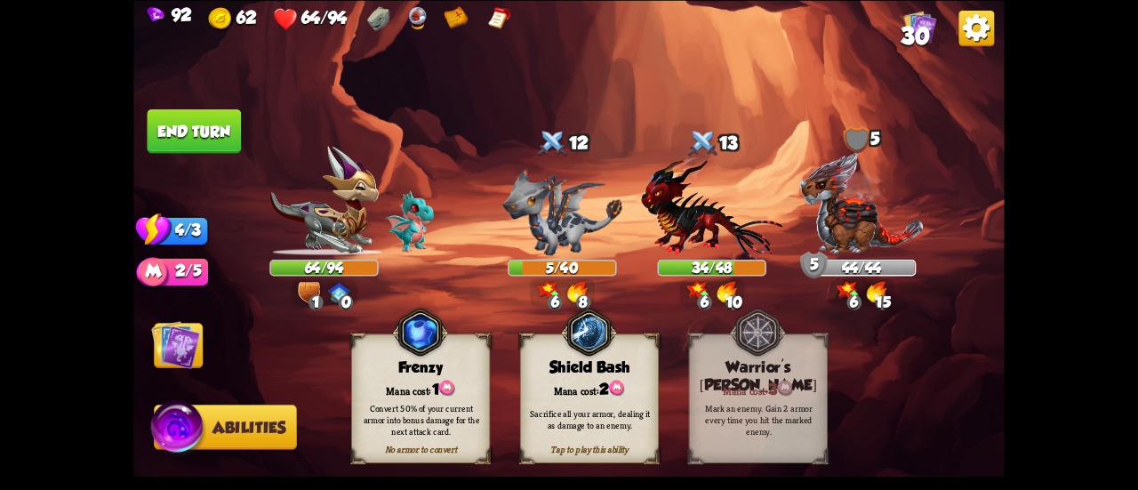
click at [180, 356] on img at bounding box center [175, 344] width 49 height 49
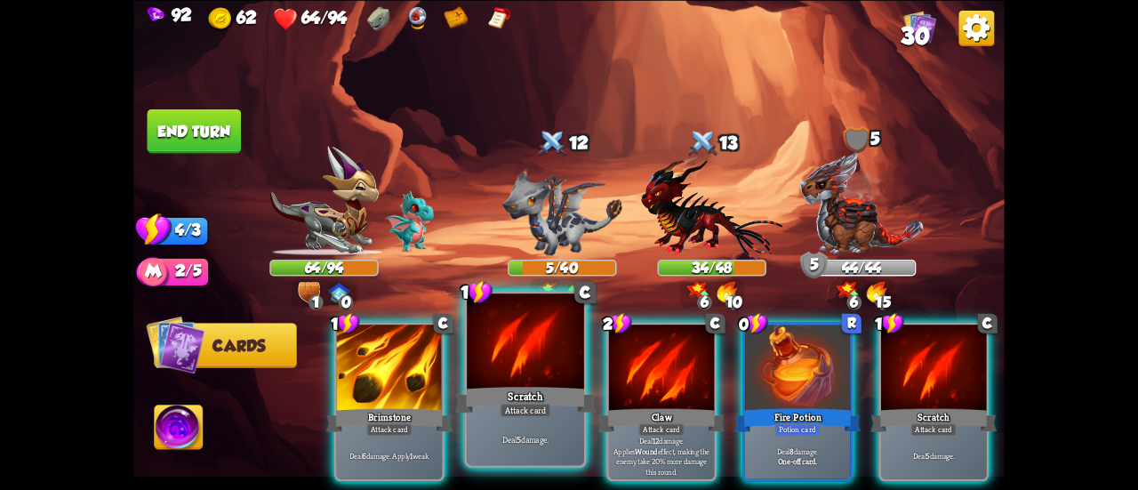
click at [508, 373] on div at bounding box center [525, 343] width 117 height 99
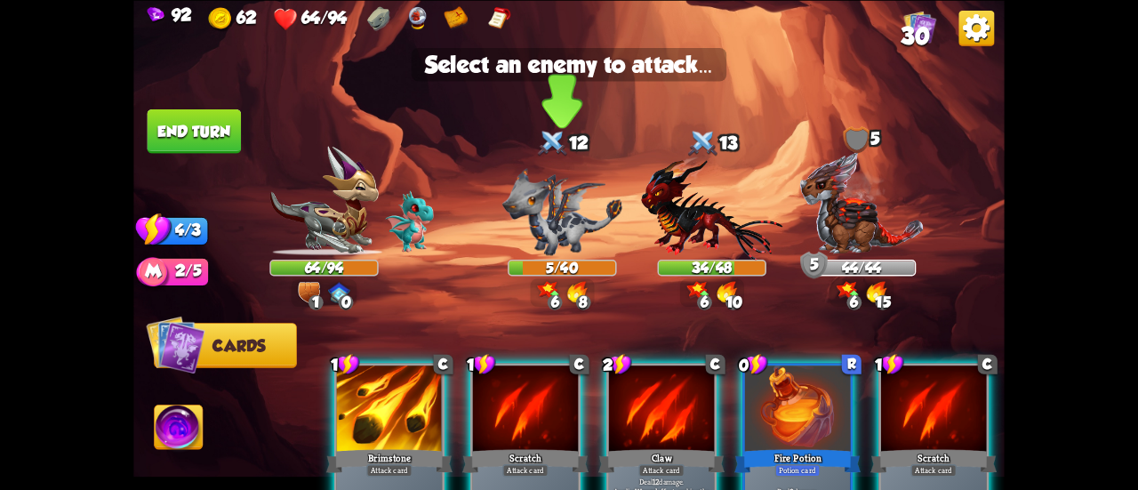
click at [537, 221] on img at bounding box center [563, 210] width 120 height 87
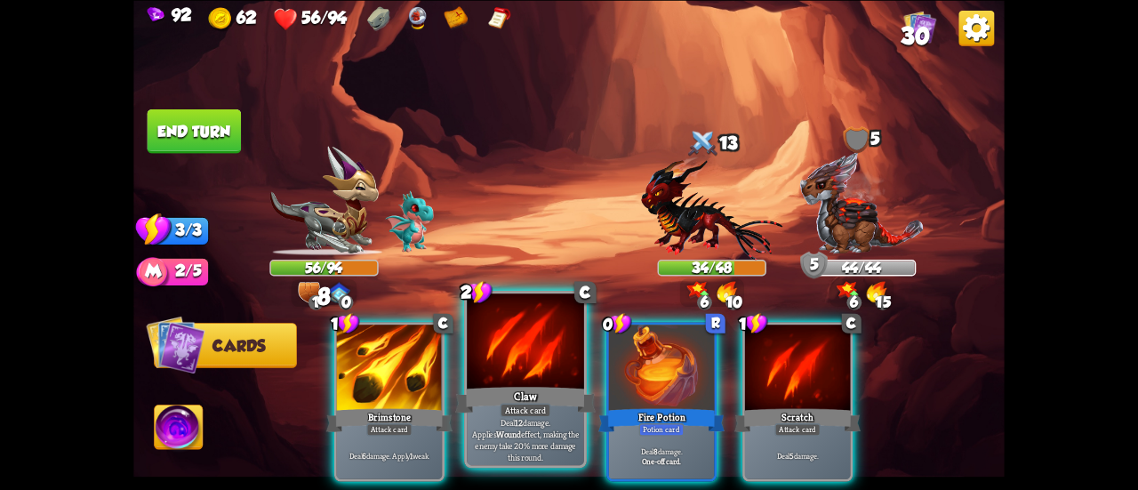
click at [532, 360] on div at bounding box center [525, 343] width 117 height 99
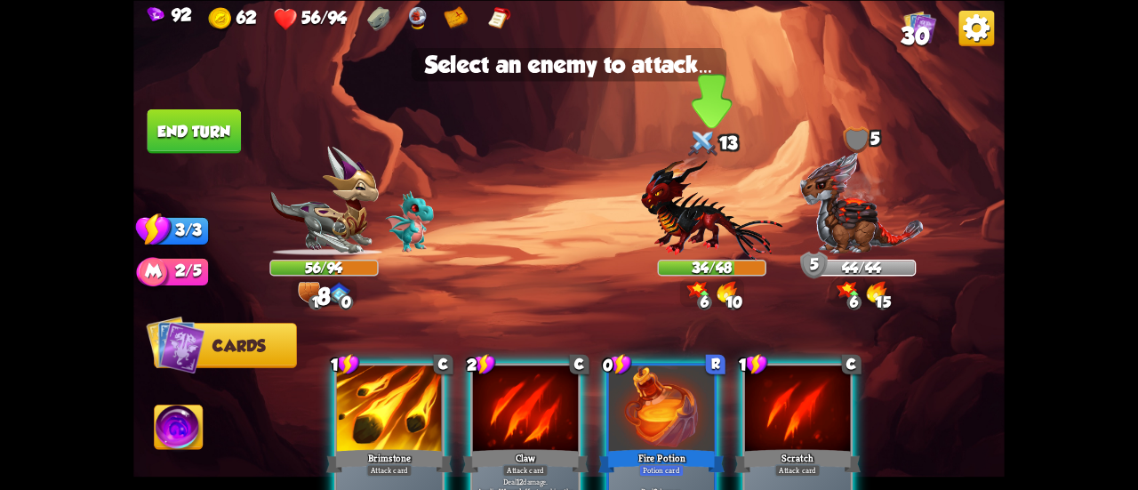
click at [699, 245] on img at bounding box center [711, 208] width 141 height 104
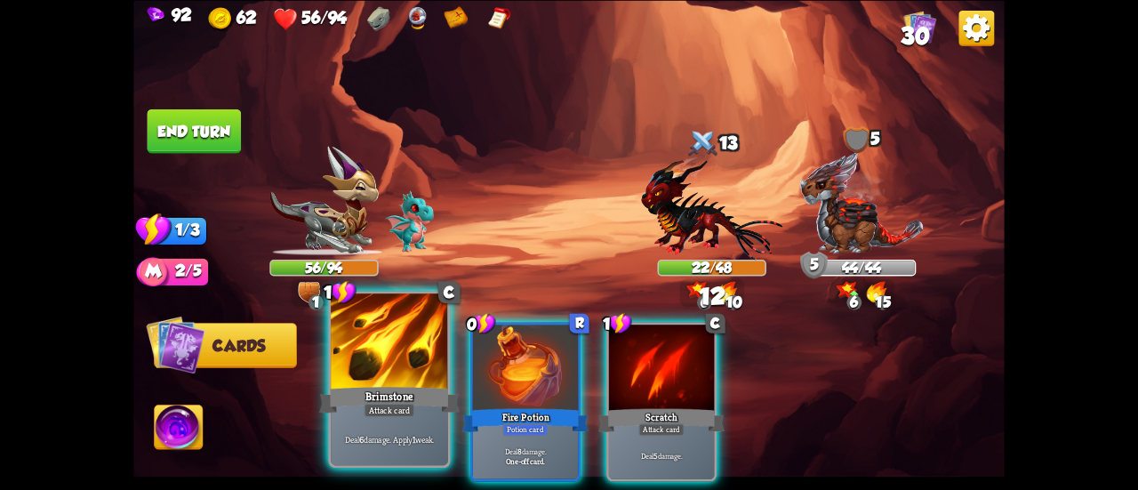
click at [426, 366] on div at bounding box center [389, 343] width 117 height 99
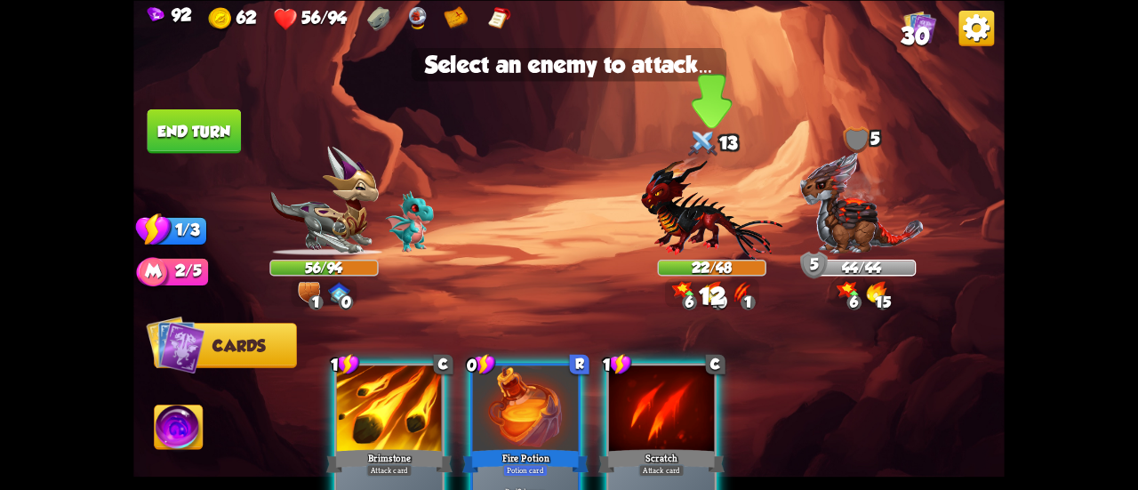
click at [660, 199] on img at bounding box center [711, 208] width 141 height 104
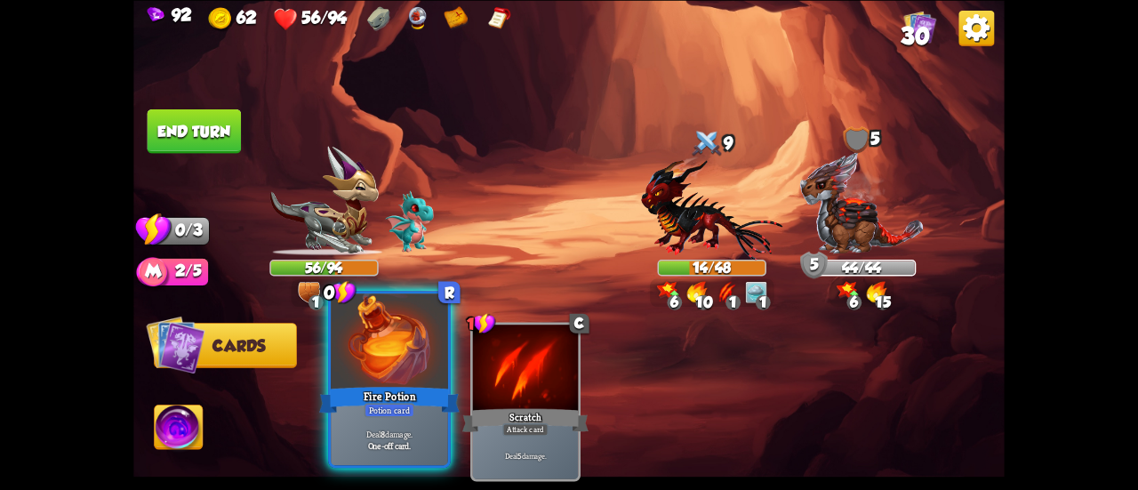
click at [400, 403] on div "Fire Potion" at bounding box center [389, 399] width 141 height 31
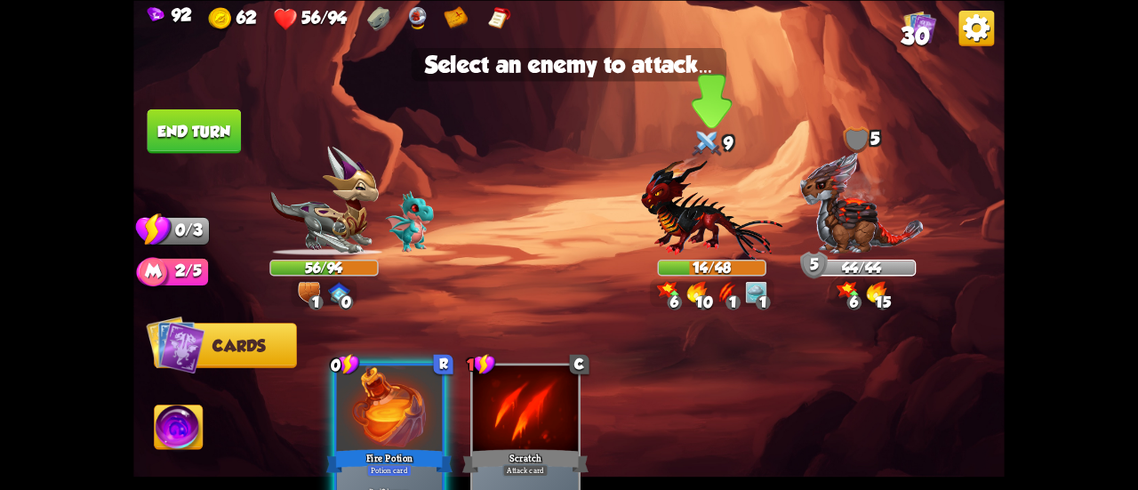
click at [690, 207] on img at bounding box center [711, 208] width 141 height 104
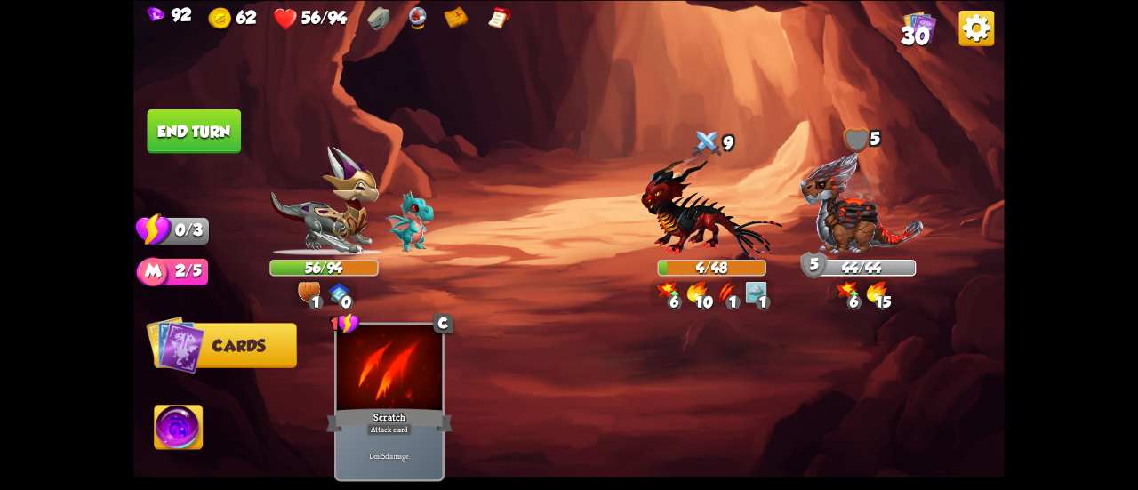
click at [249, 147] on img at bounding box center [569, 245] width 872 height 490
click at [226, 131] on button "End turn" at bounding box center [195, 131] width 94 height 44
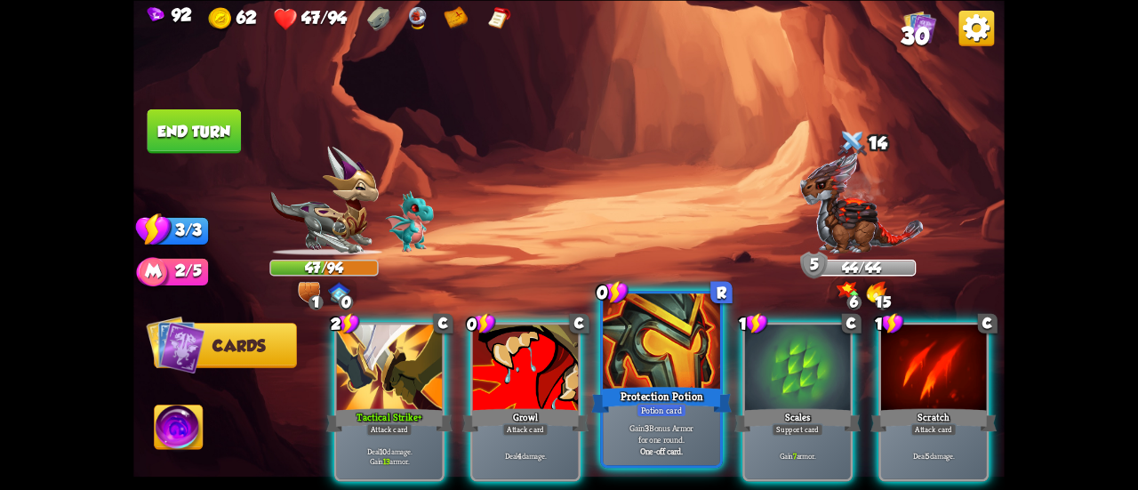
click at [643, 363] on div at bounding box center [661, 343] width 117 height 99
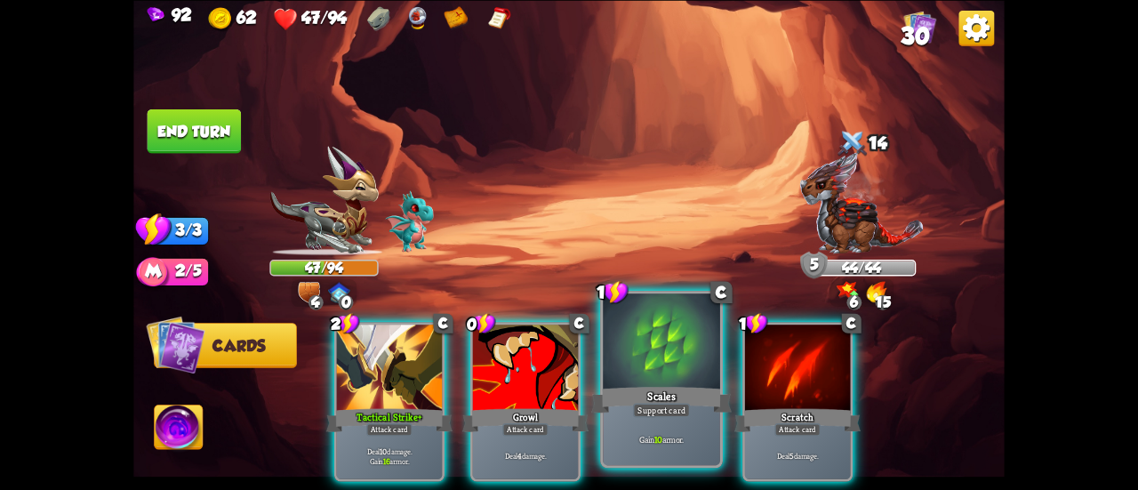
click at [621, 346] on div at bounding box center [661, 343] width 117 height 99
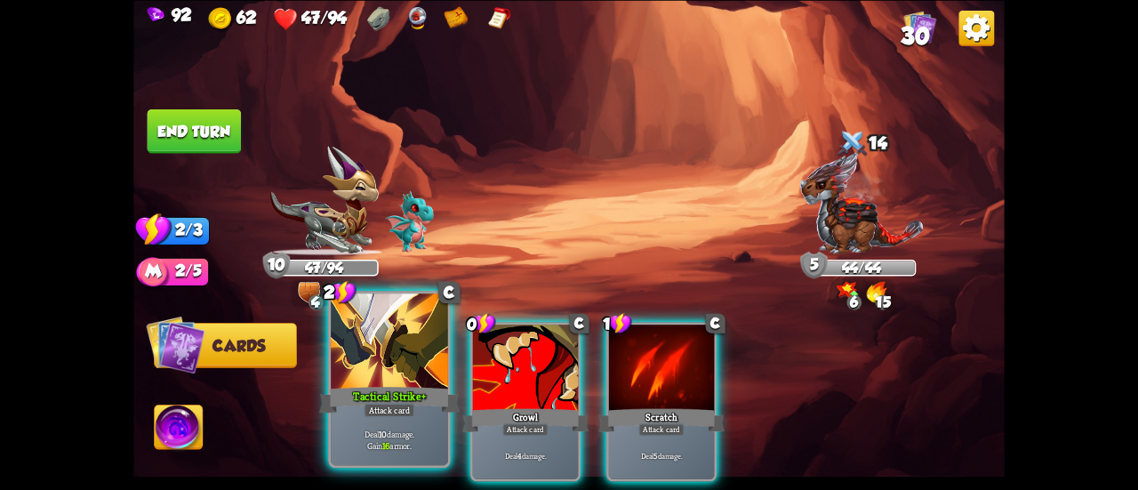
click at [390, 364] on div at bounding box center [389, 343] width 117 height 99
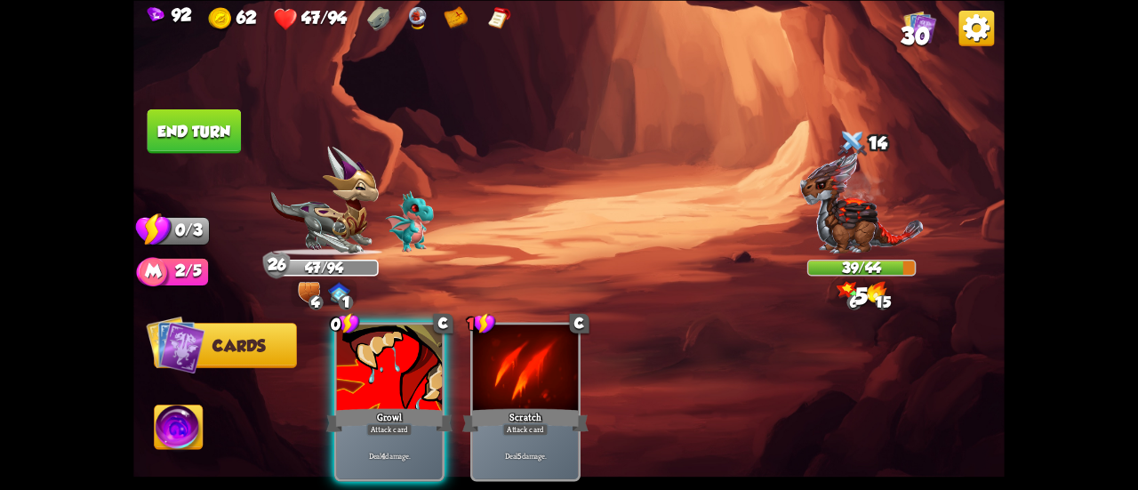
click at [201, 145] on button "End turn" at bounding box center [195, 131] width 94 height 44
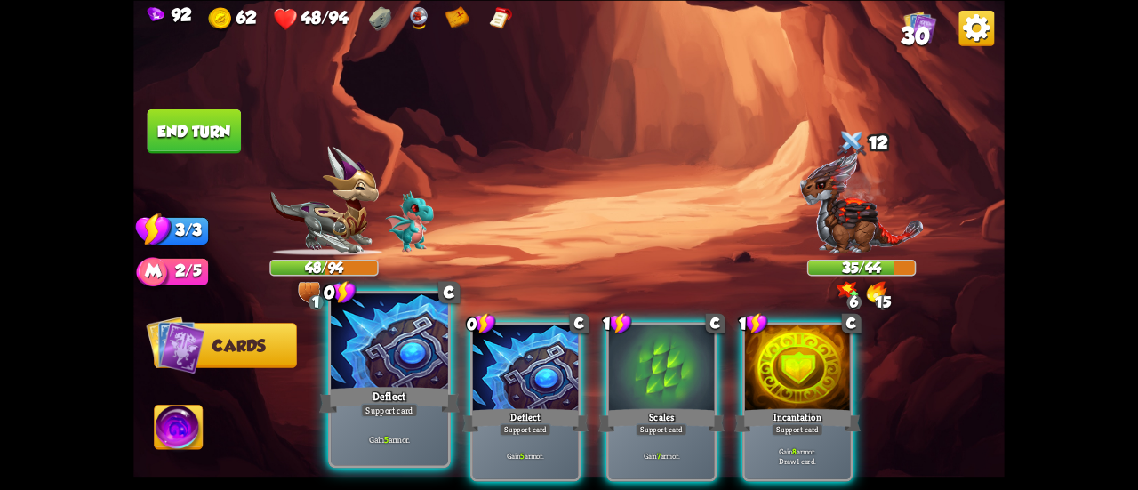
click at [371, 340] on div at bounding box center [389, 343] width 117 height 99
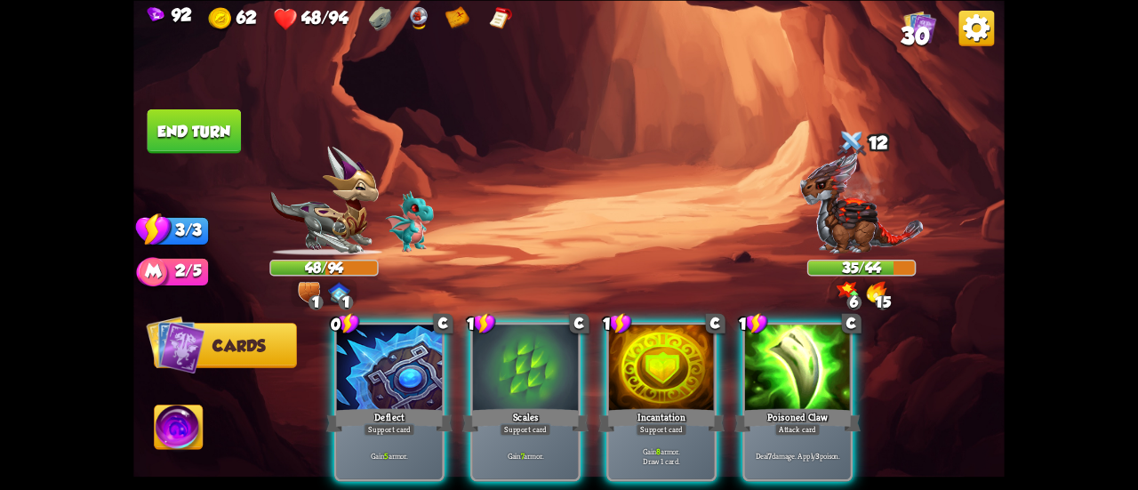
click at [371, 340] on div at bounding box center [389, 369] width 105 height 89
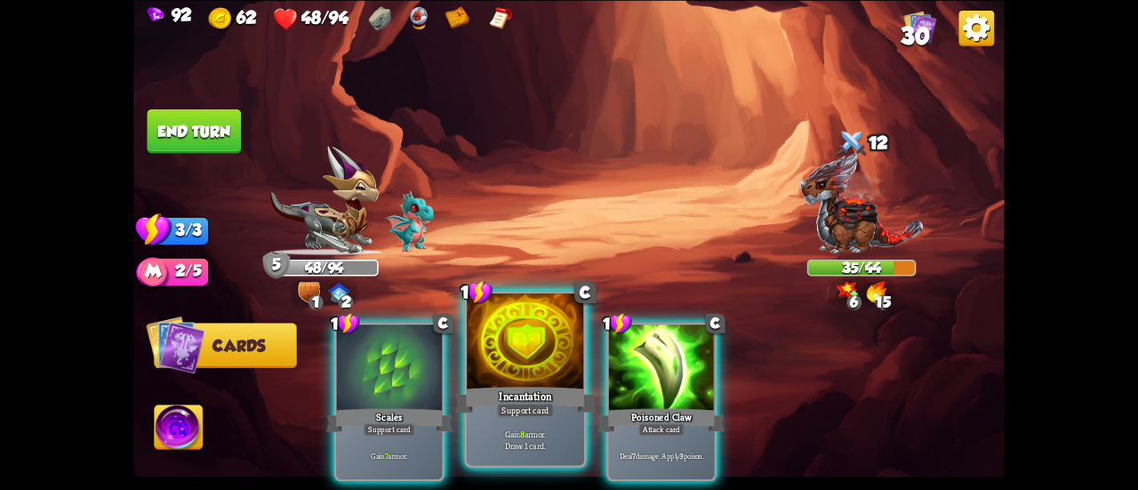
click at [482, 364] on div at bounding box center [525, 343] width 117 height 99
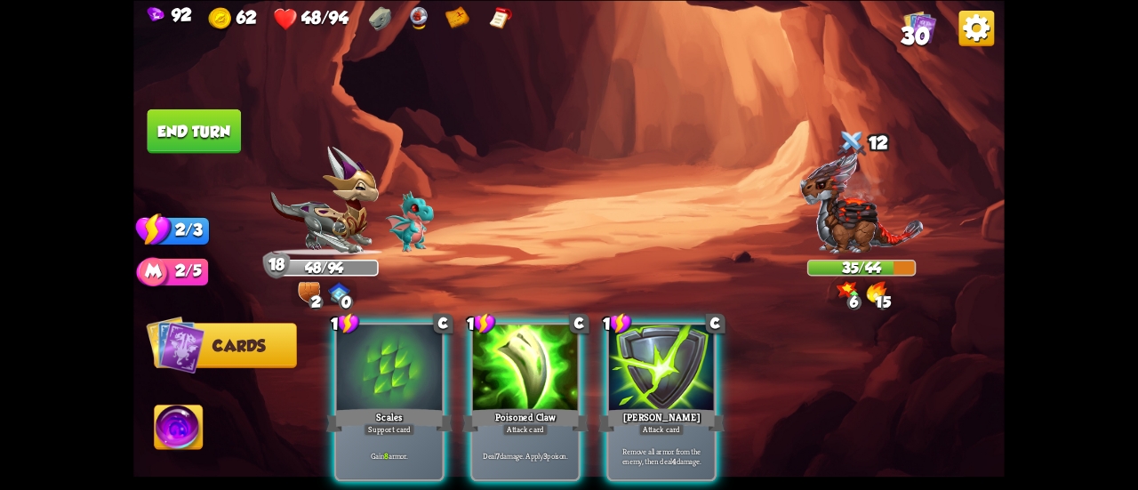
drag, startPoint x: 368, startPoint y: 346, endPoint x: 359, endPoint y: 339, distance: 11.4
click at [366, 346] on div at bounding box center [389, 369] width 105 height 89
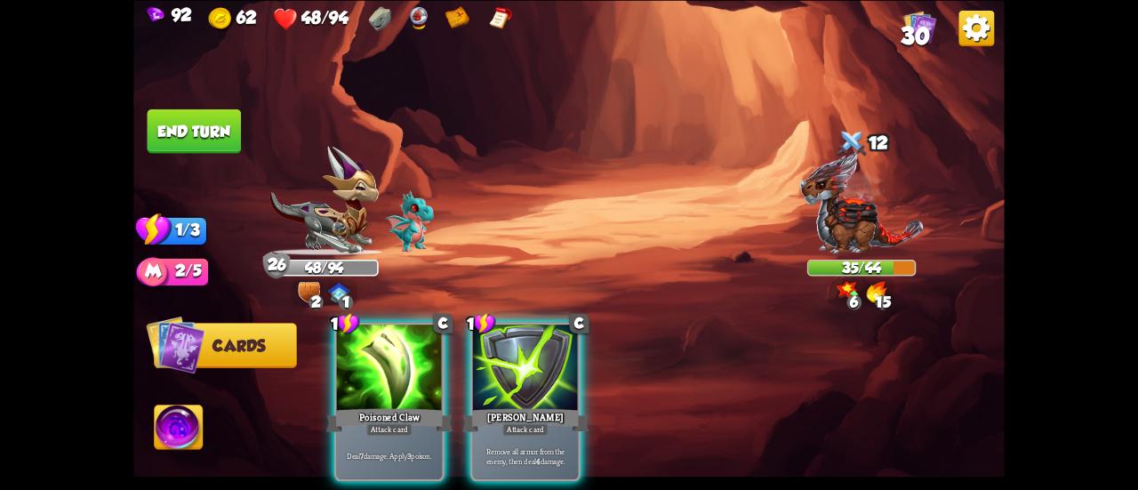
click at [201, 116] on button "End turn" at bounding box center [195, 131] width 94 height 44
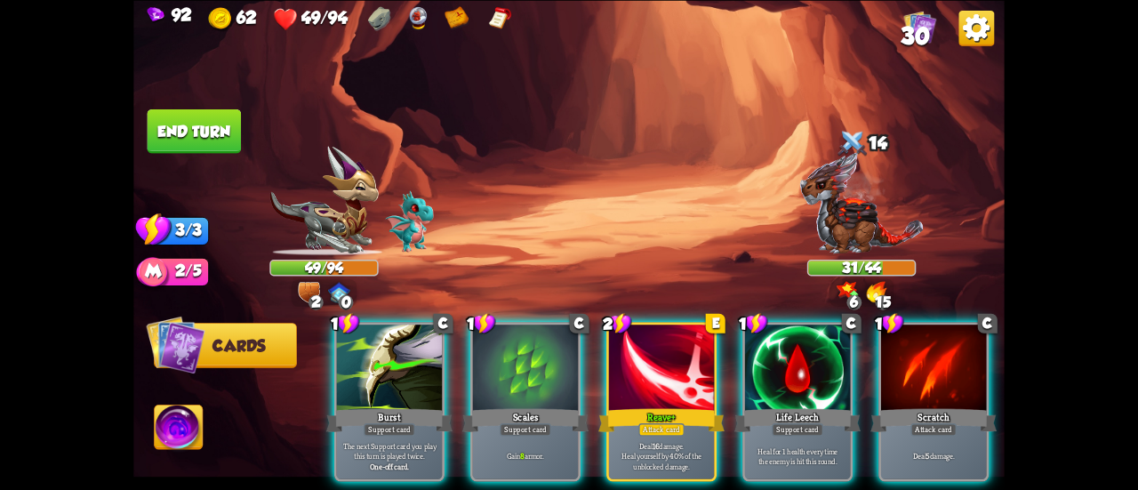
drag, startPoint x: 777, startPoint y: 373, endPoint x: 683, endPoint y: 197, distance: 199.8
click at [683, 197] on div "Select an enemy to attack... You don't have enough stamina to play that card...…" at bounding box center [569, 245] width 872 height 490
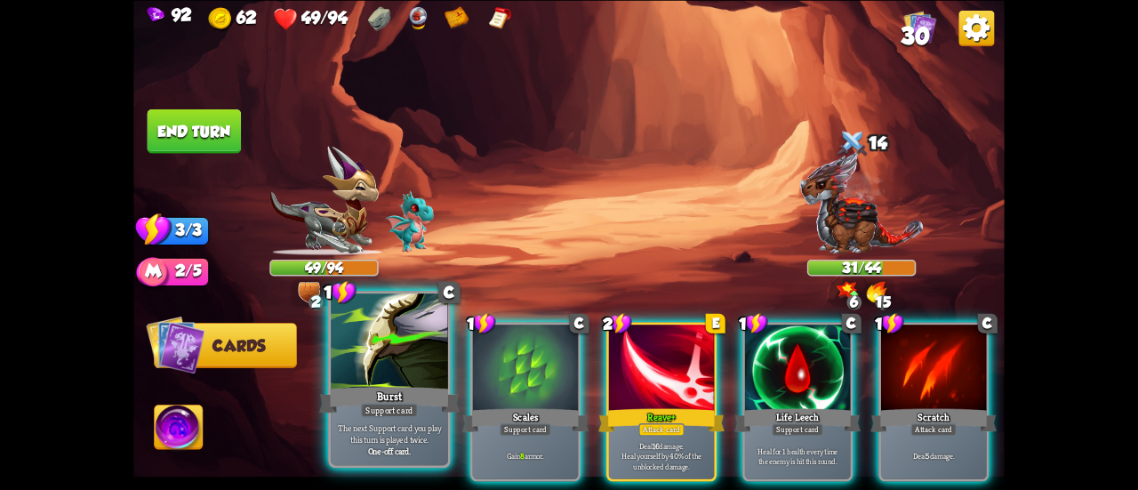
click at [379, 363] on div at bounding box center [389, 343] width 117 height 99
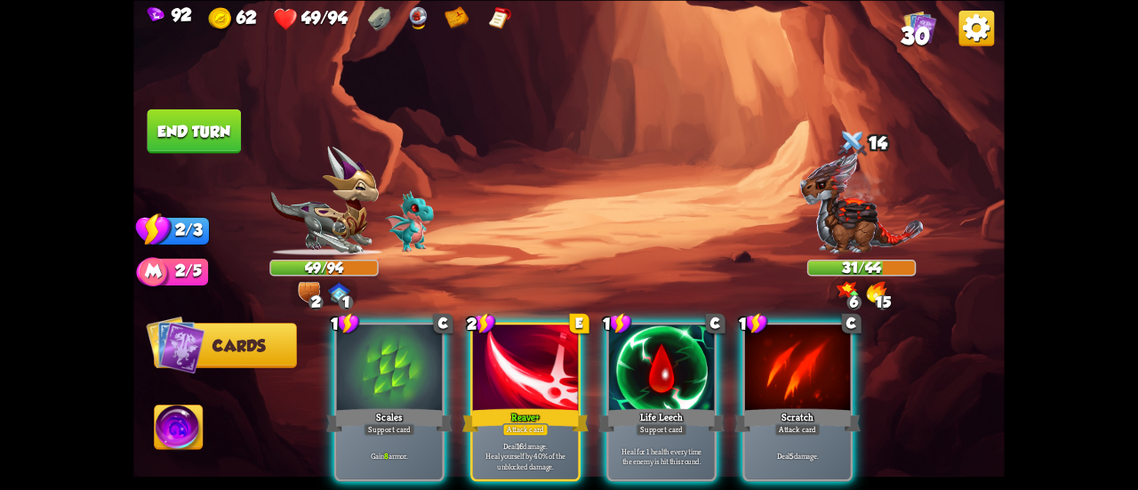
click at [379, 363] on div at bounding box center [389, 369] width 105 height 89
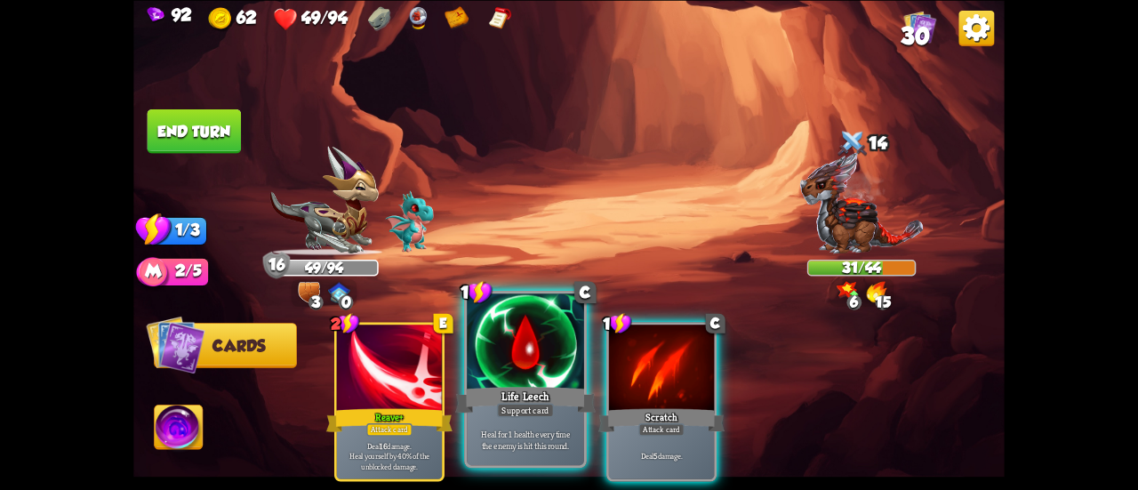
click at [525, 354] on div at bounding box center [525, 343] width 117 height 99
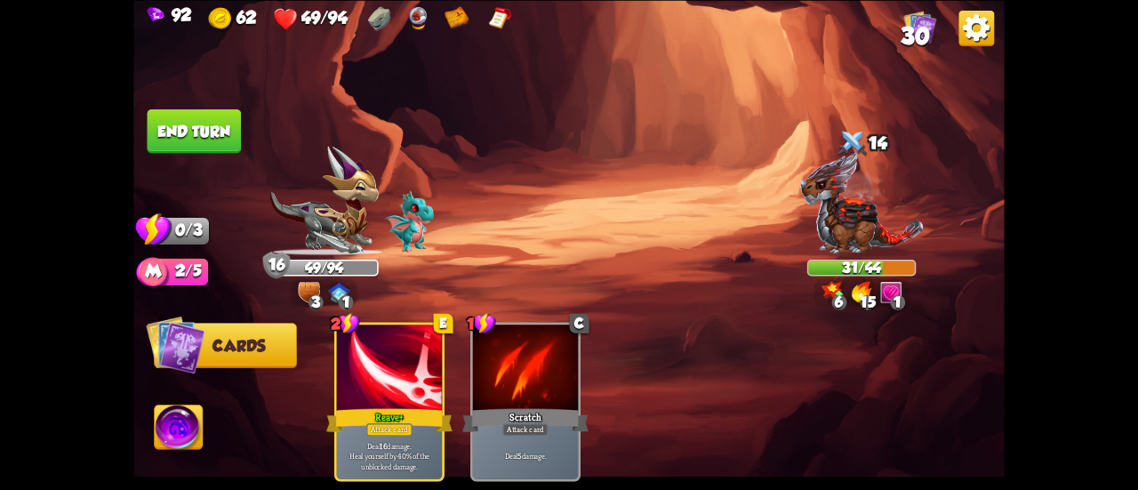
click at [238, 147] on button "End turn" at bounding box center [195, 131] width 94 height 44
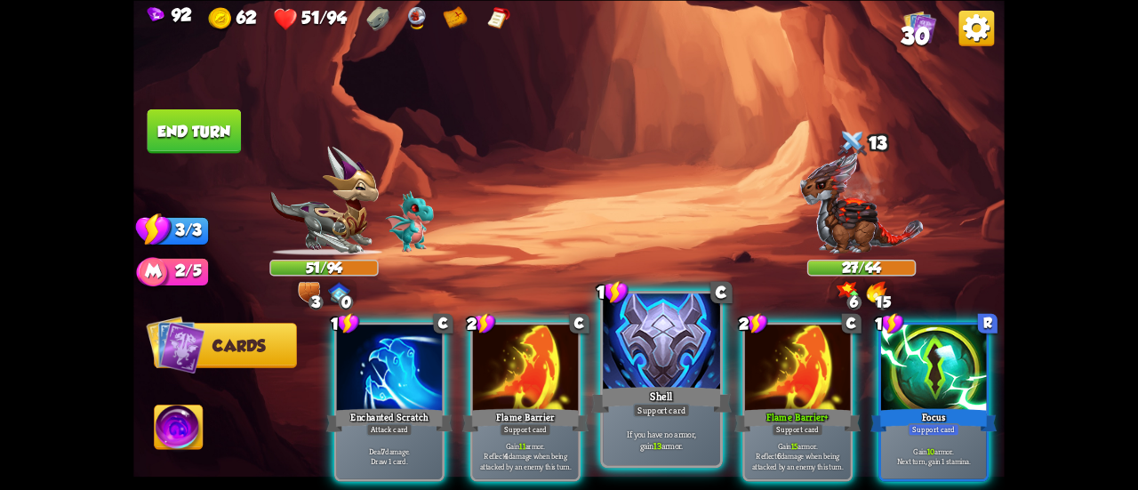
click at [624, 358] on div at bounding box center [661, 343] width 117 height 99
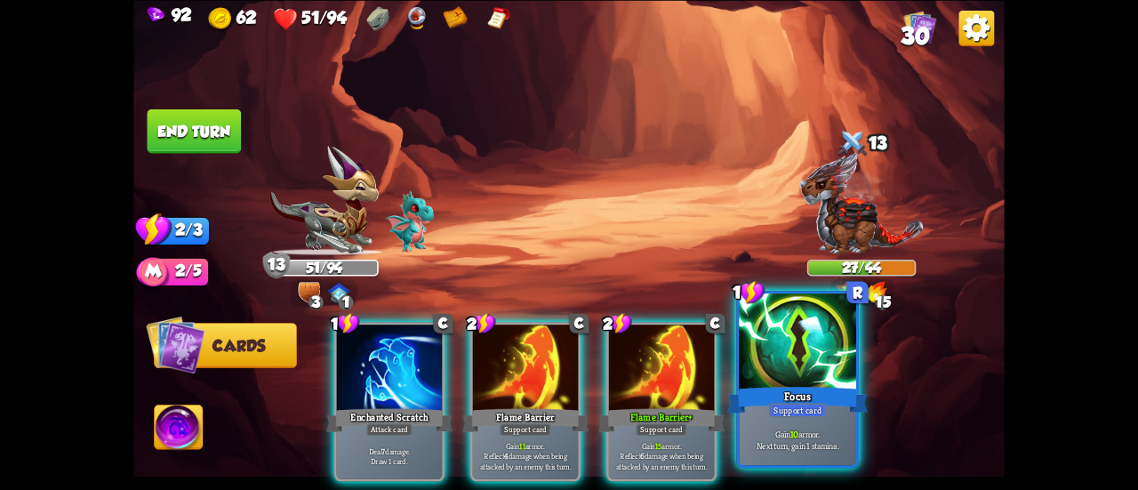
click at [800, 377] on div at bounding box center [797, 343] width 117 height 99
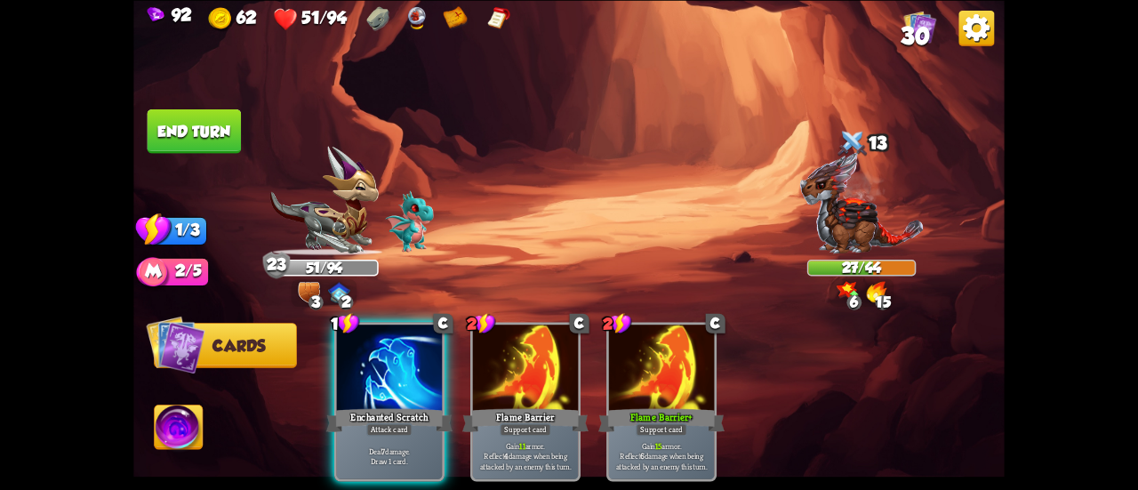
click at [201, 125] on button "End turn" at bounding box center [195, 131] width 94 height 44
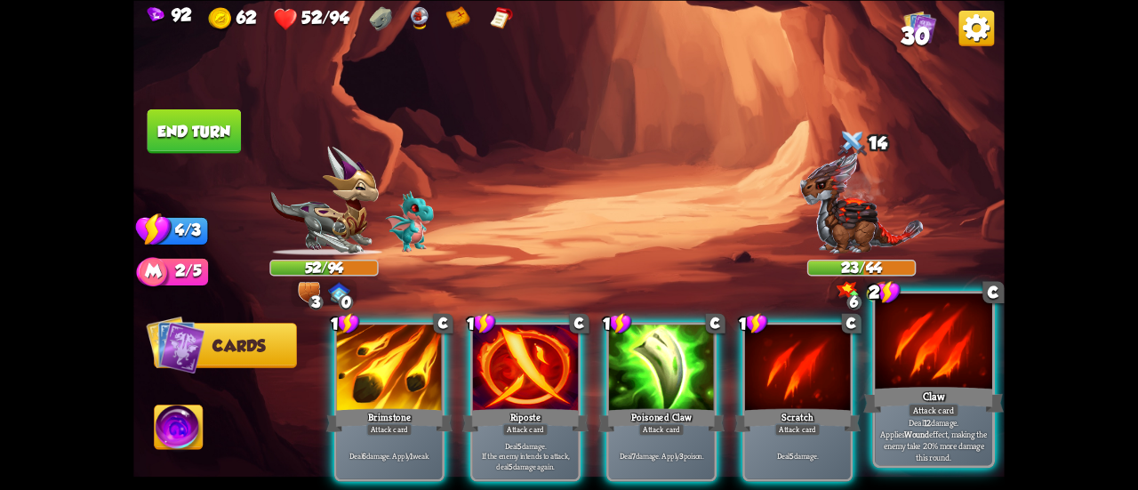
click at [919, 387] on div "Claw" at bounding box center [934, 399] width 141 height 31
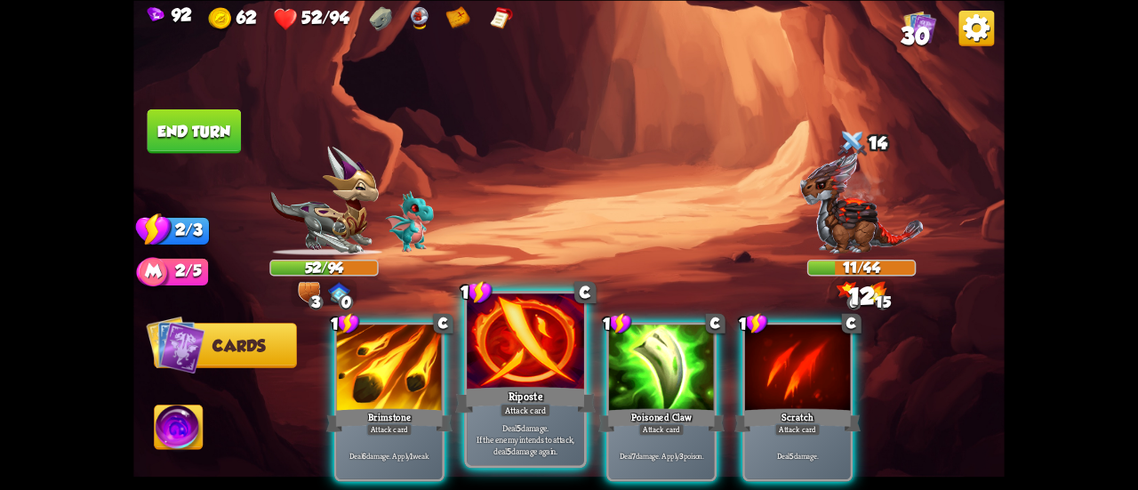
click at [536, 387] on div "Riposte" at bounding box center [525, 399] width 141 height 31
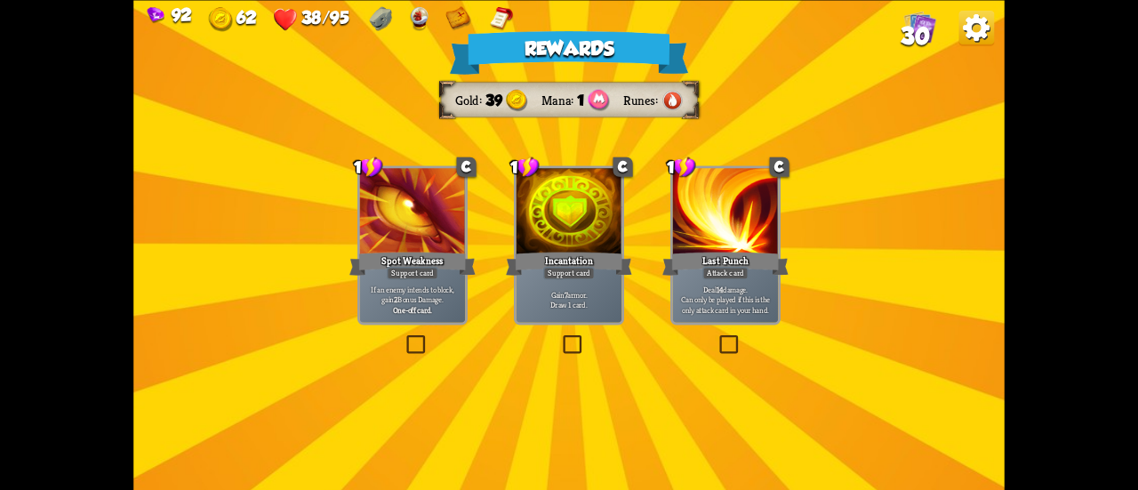
click at [578, 253] on div "Incantation" at bounding box center [569, 263] width 126 height 28
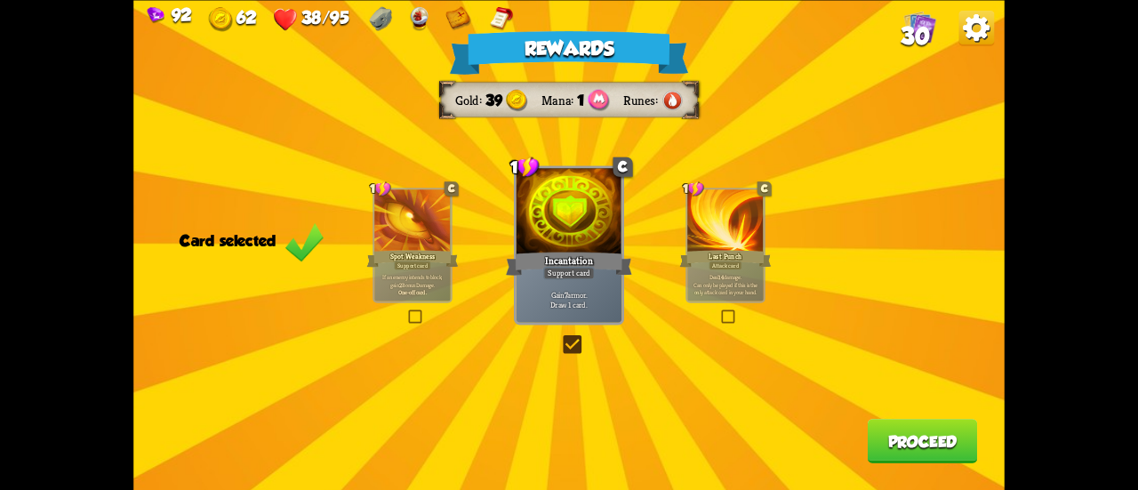
click at [911, 441] on button "Proceed" at bounding box center [923, 441] width 110 height 44
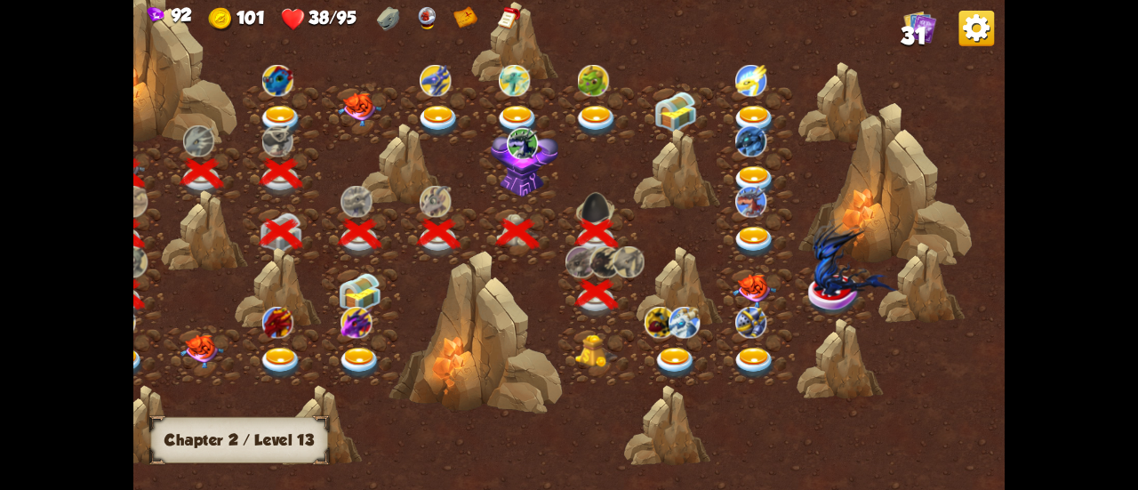
click at [589, 355] on img at bounding box center [597, 350] width 44 height 33
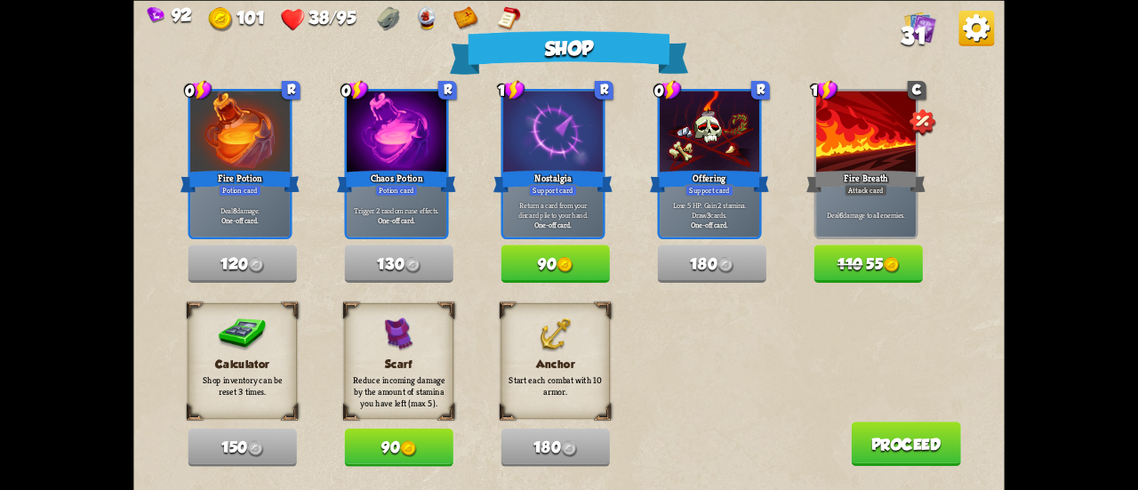
click at [876, 447] on button "Proceed" at bounding box center [906, 444] width 110 height 44
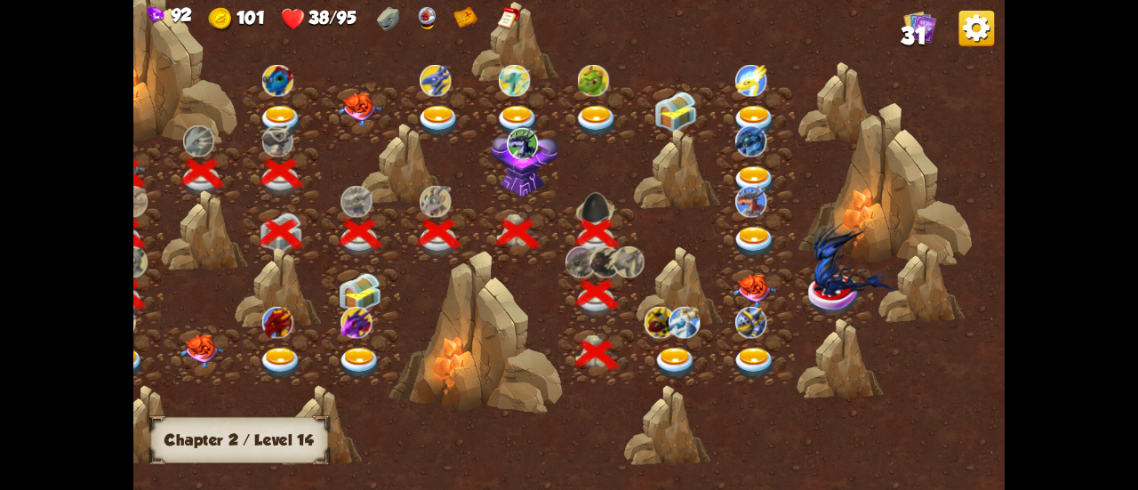
click at [680, 362] on img at bounding box center [676, 364] width 44 height 32
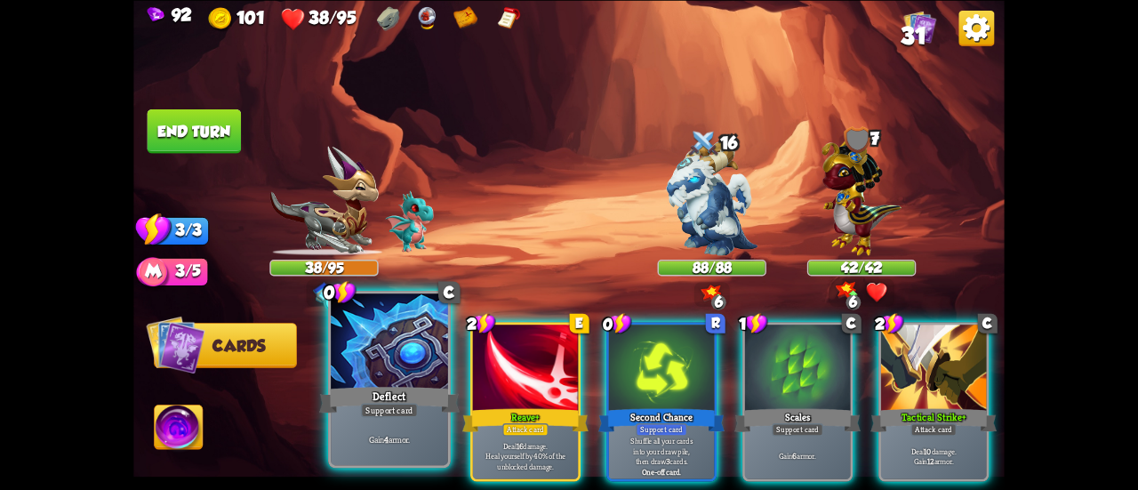
click at [406, 344] on div at bounding box center [389, 343] width 117 height 99
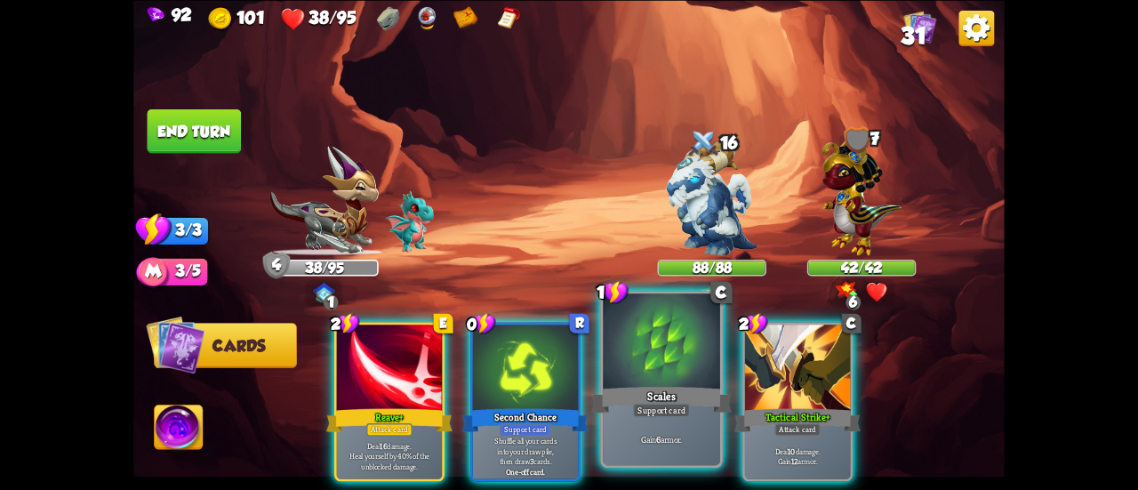
click at [630, 374] on div at bounding box center [661, 343] width 117 height 99
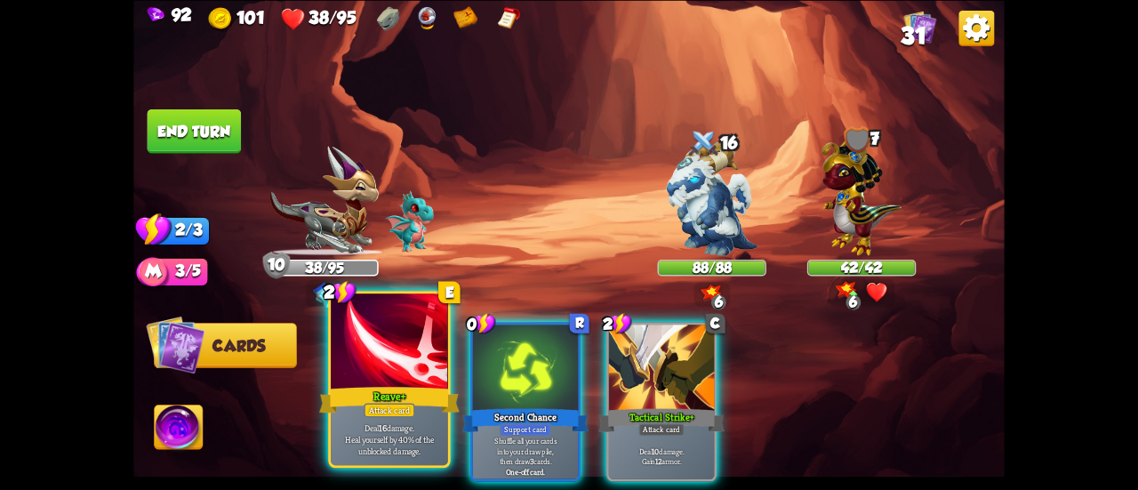
click at [359, 332] on div at bounding box center [389, 343] width 117 height 99
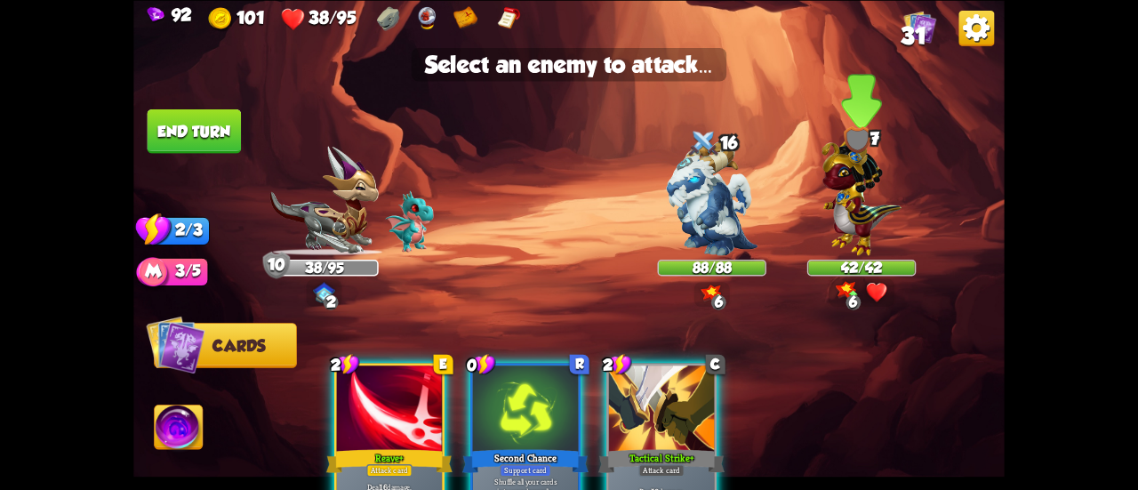
click at [852, 220] on img at bounding box center [861, 194] width 79 height 124
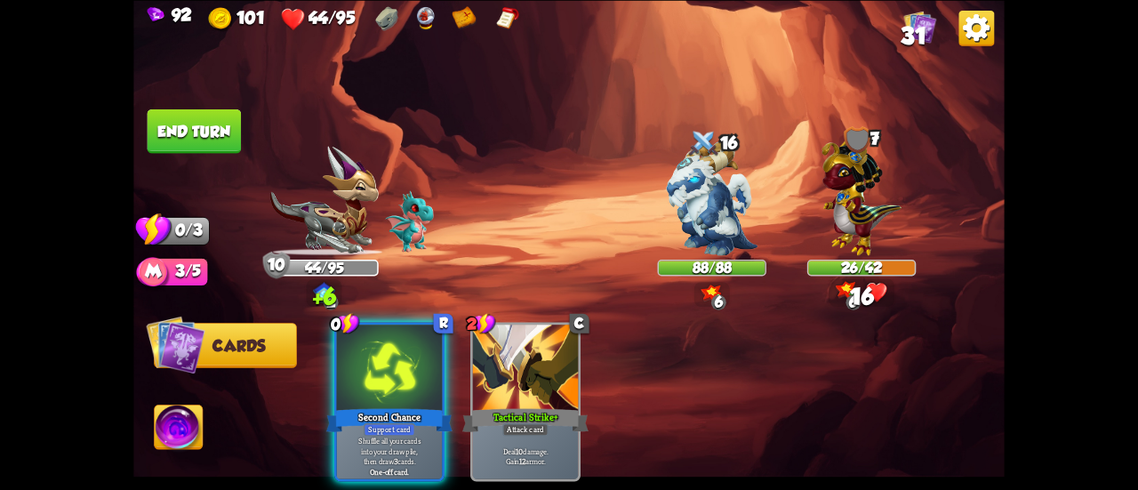
click at [213, 112] on button "End turn" at bounding box center [195, 131] width 94 height 44
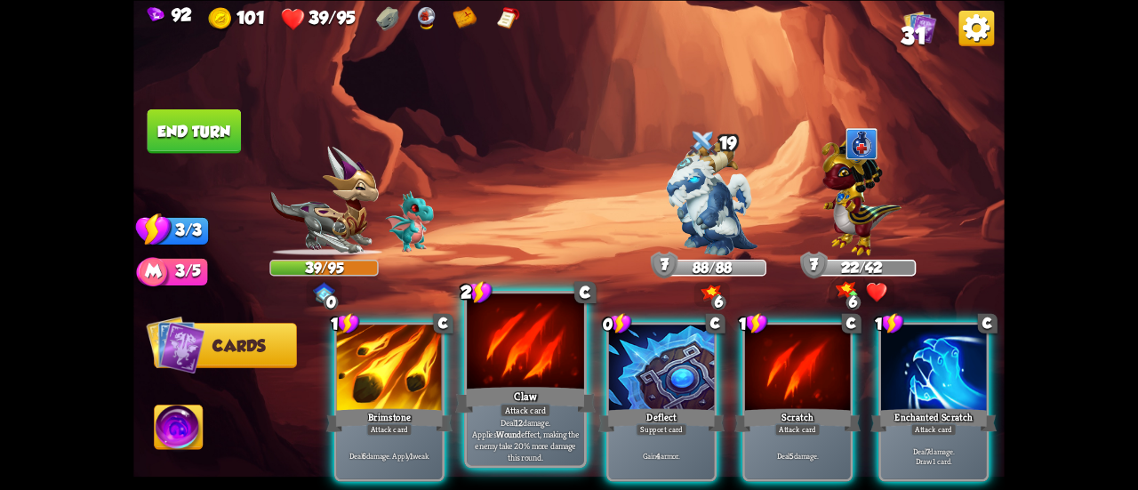
click at [558, 355] on div at bounding box center [525, 343] width 117 height 99
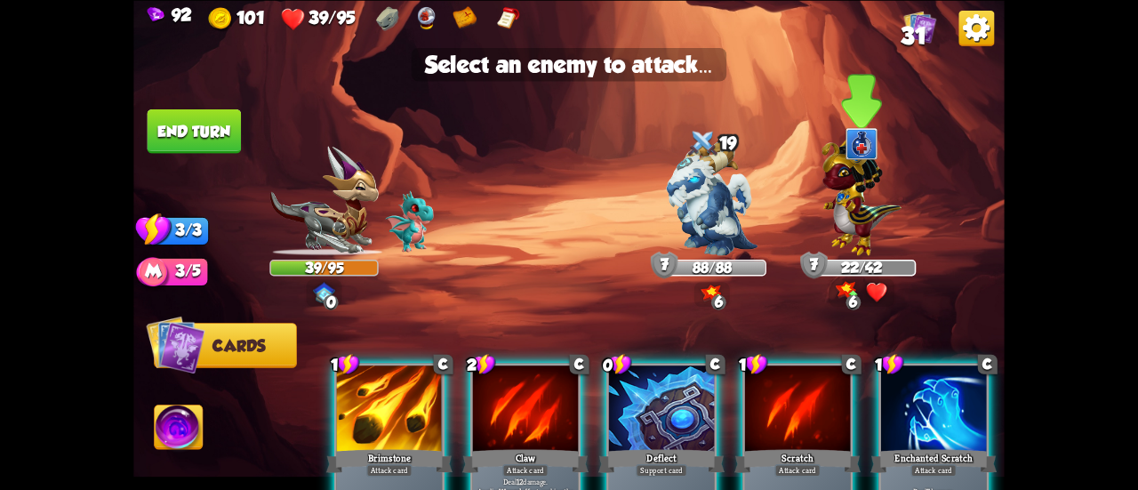
click at [869, 232] on img at bounding box center [861, 194] width 79 height 124
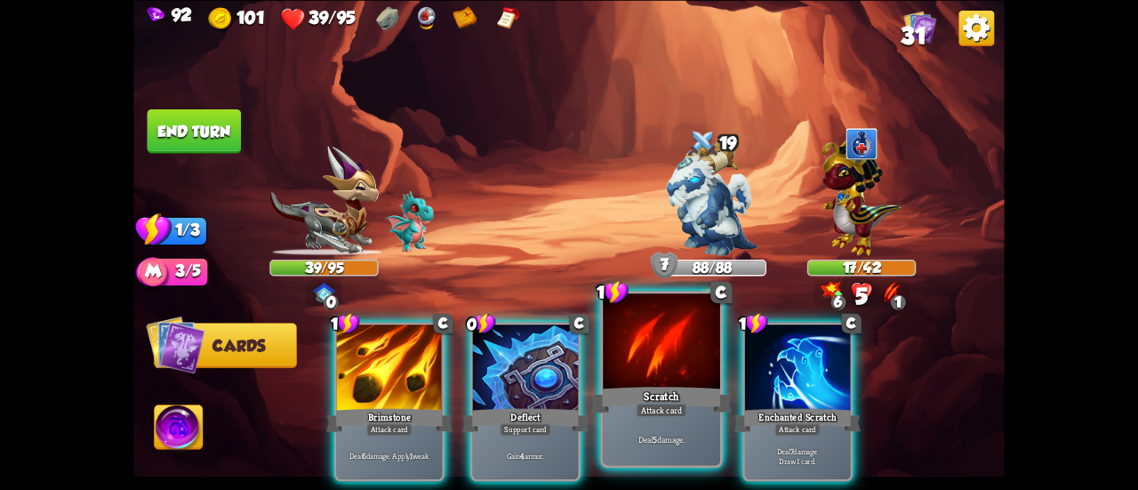
click at [627, 380] on div at bounding box center [661, 343] width 117 height 99
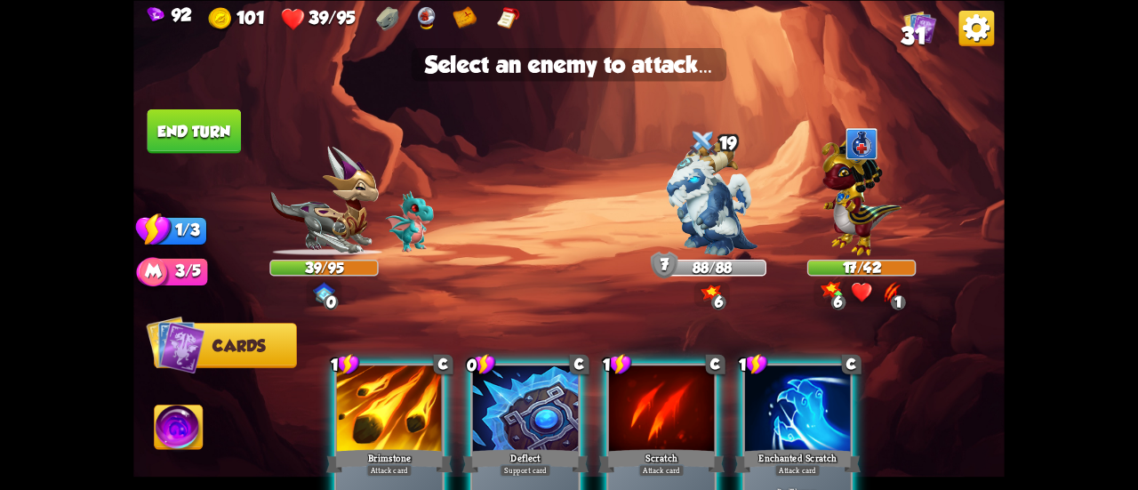
click at [695, 392] on div at bounding box center [661, 410] width 105 height 89
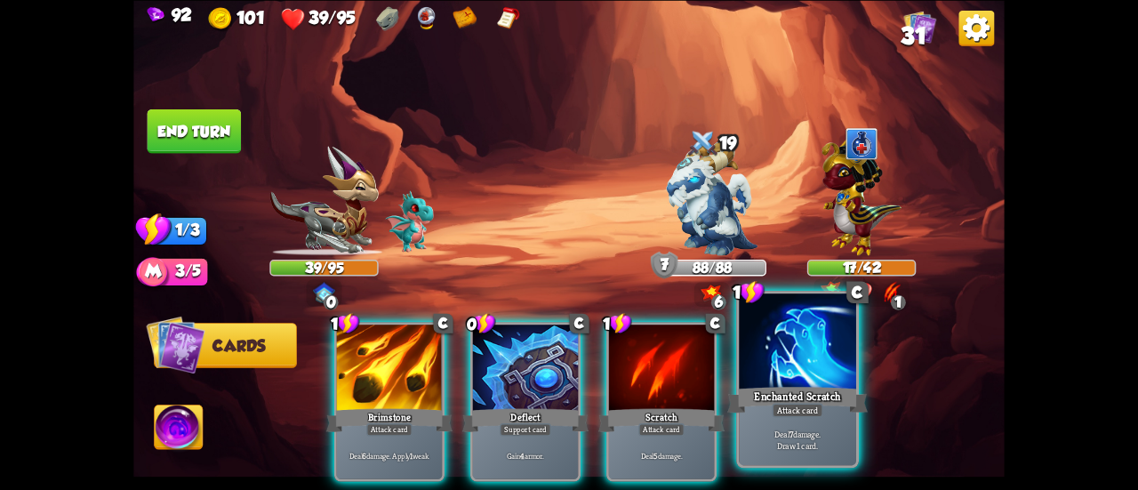
click at [757, 406] on div "Enchanted Scratch" at bounding box center [798, 399] width 141 height 31
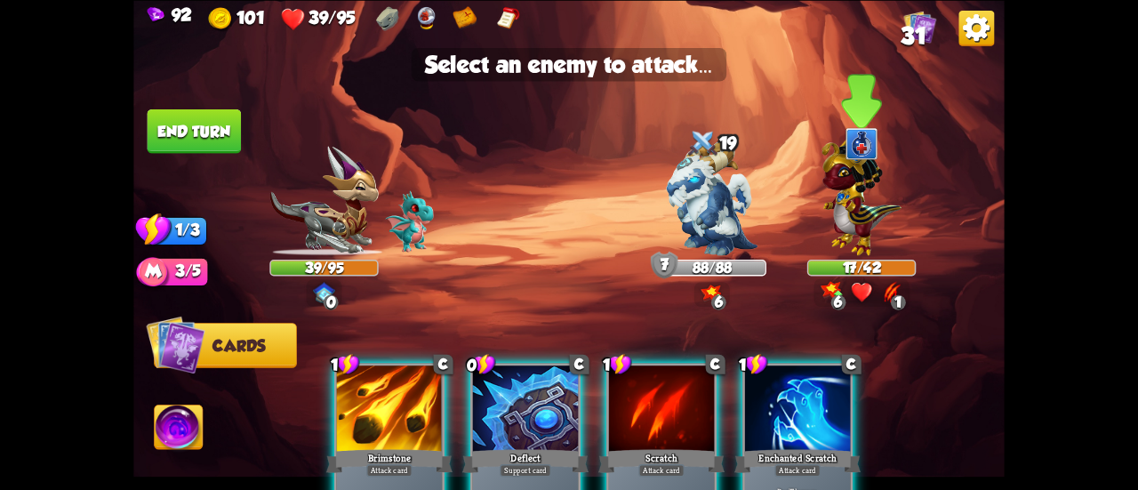
click at [829, 236] on img at bounding box center [861, 194] width 79 height 124
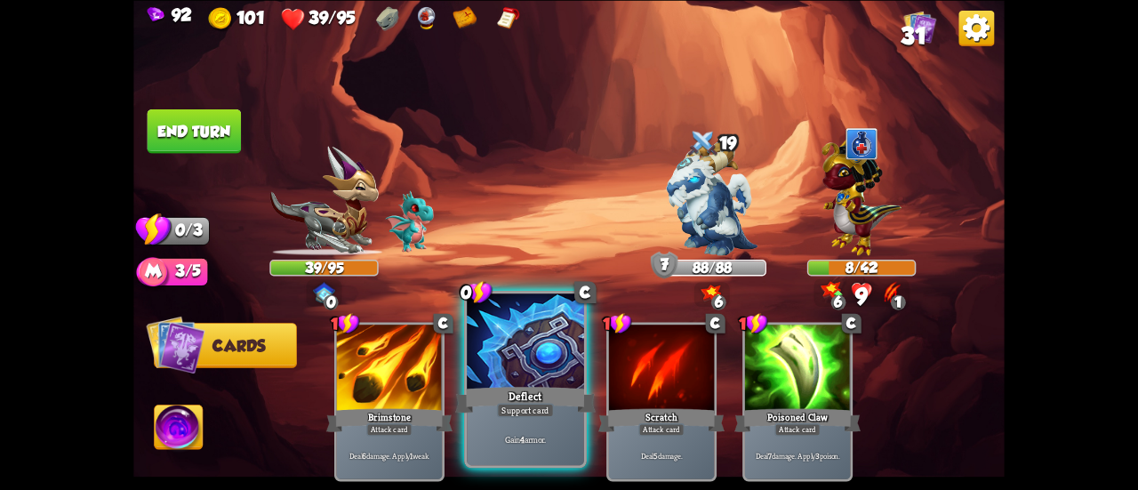
click at [509, 340] on div at bounding box center [525, 343] width 117 height 99
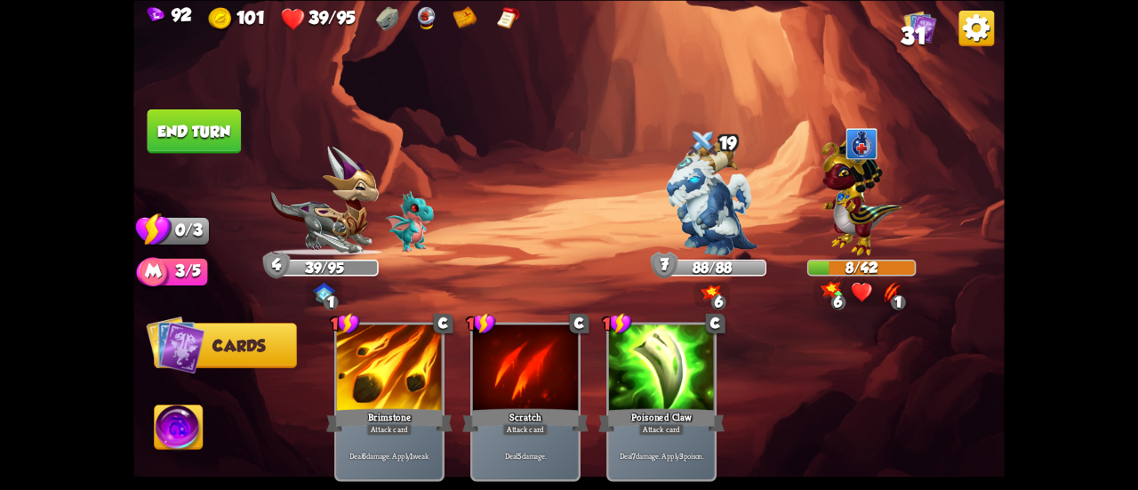
click at [221, 136] on button "End turn" at bounding box center [195, 131] width 94 height 44
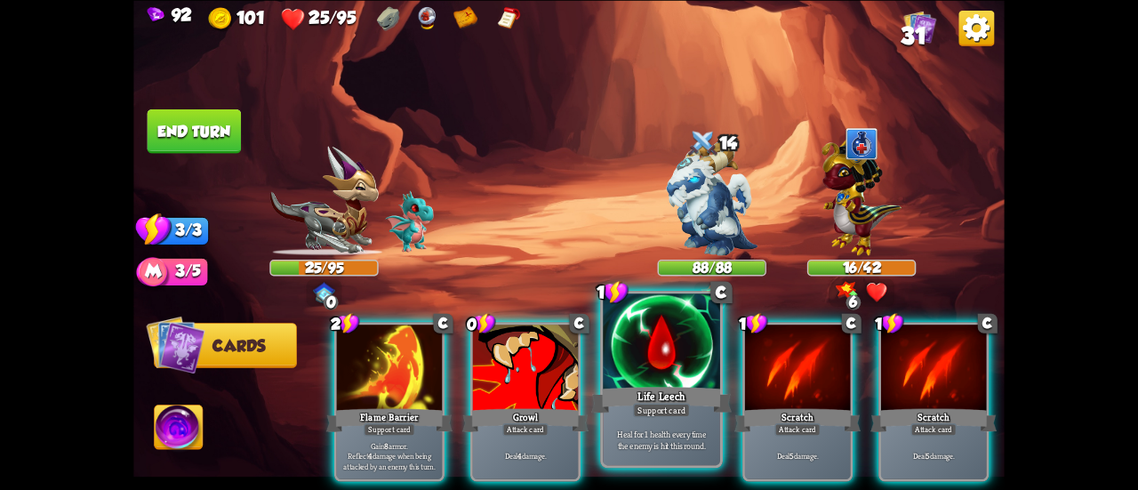
click at [649, 361] on div at bounding box center [661, 343] width 117 height 99
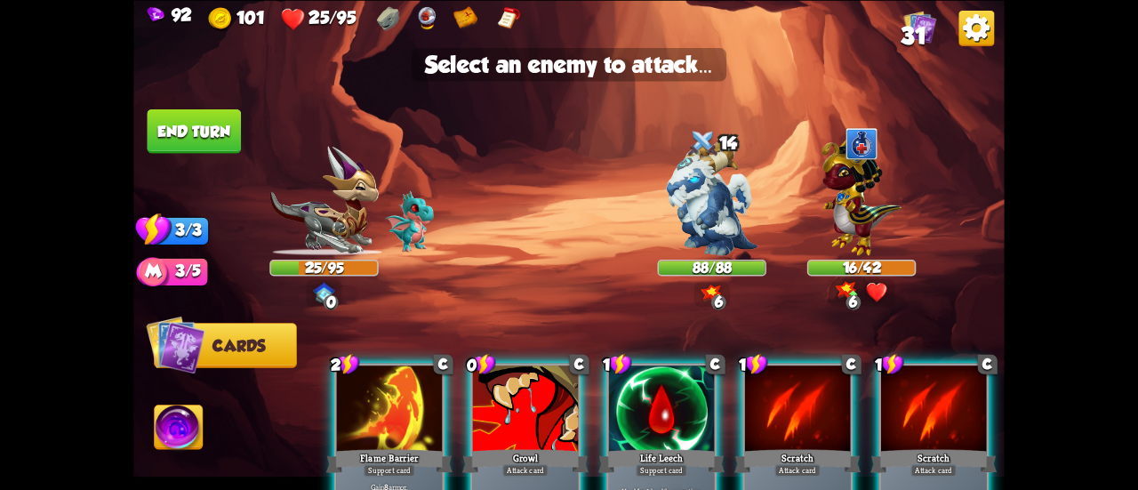
click at [647, 442] on div at bounding box center [661, 410] width 105 height 89
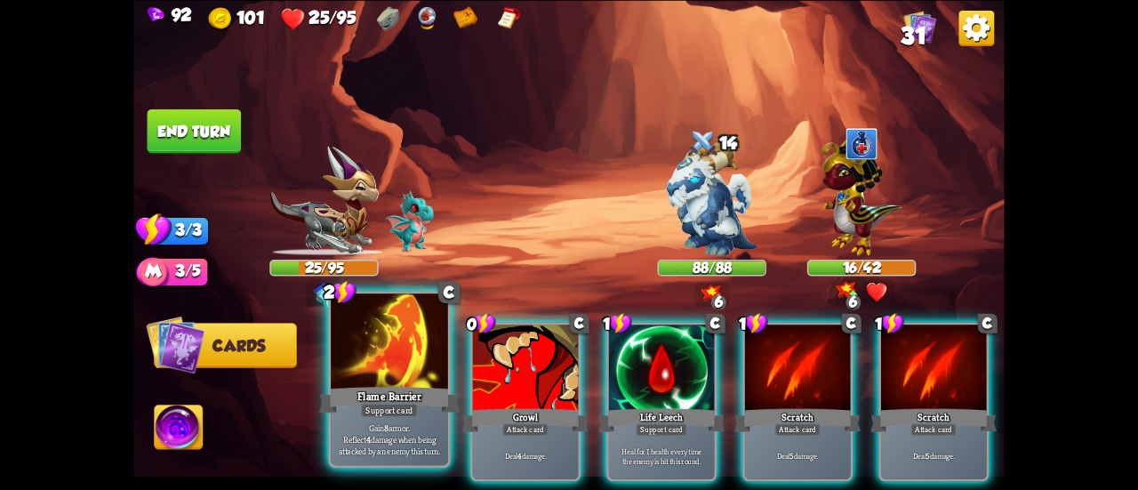
click at [386, 402] on div "Flame Barrier" at bounding box center [389, 399] width 141 height 31
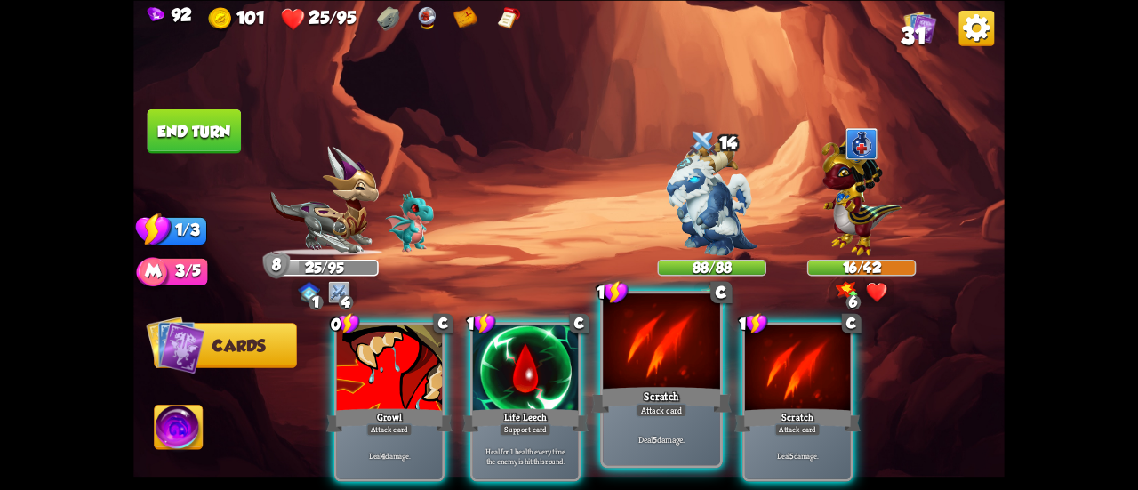
click at [621, 374] on div at bounding box center [661, 343] width 117 height 99
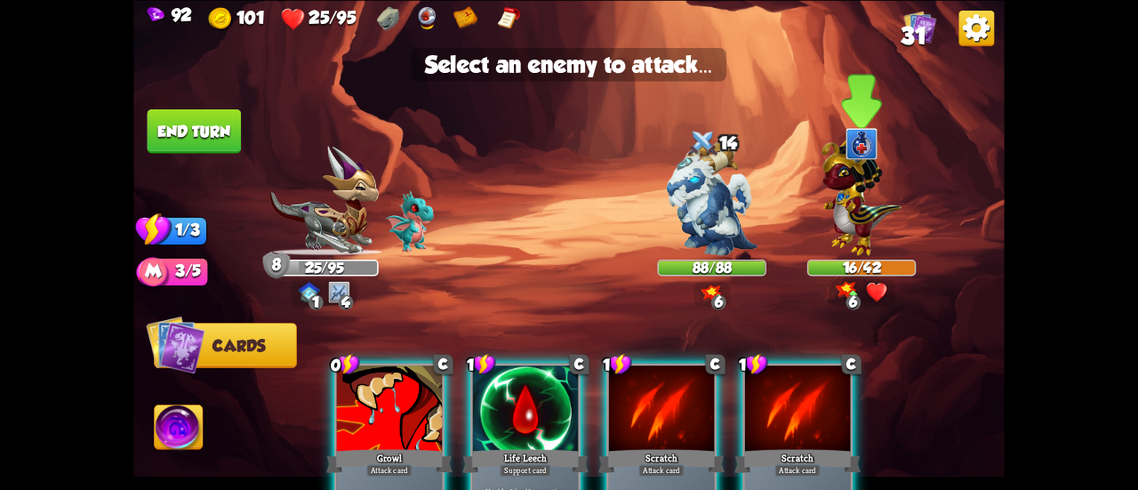
click at [849, 221] on img at bounding box center [861, 194] width 79 height 124
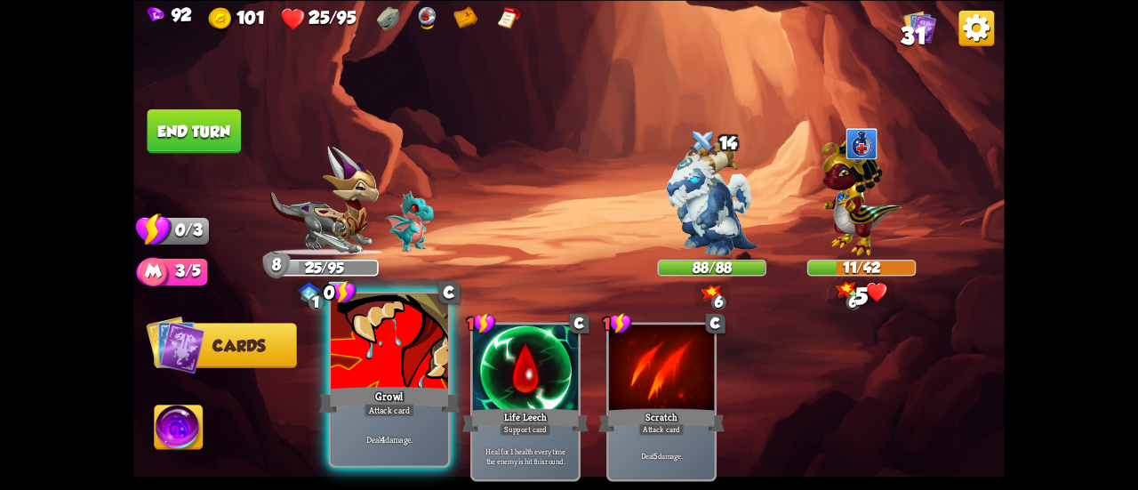
click at [386, 396] on div "Growl" at bounding box center [389, 399] width 141 height 31
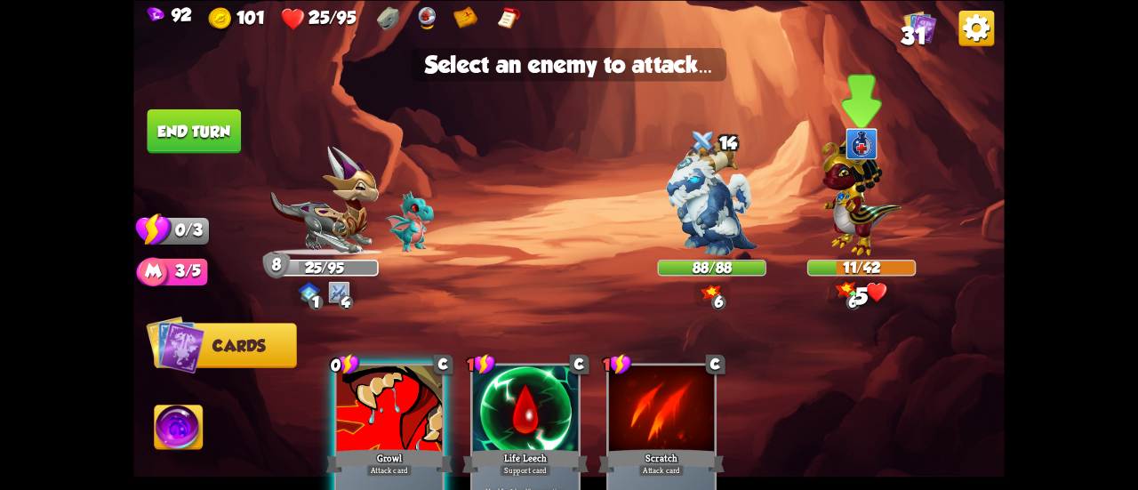
click at [839, 200] on img at bounding box center [861, 194] width 79 height 124
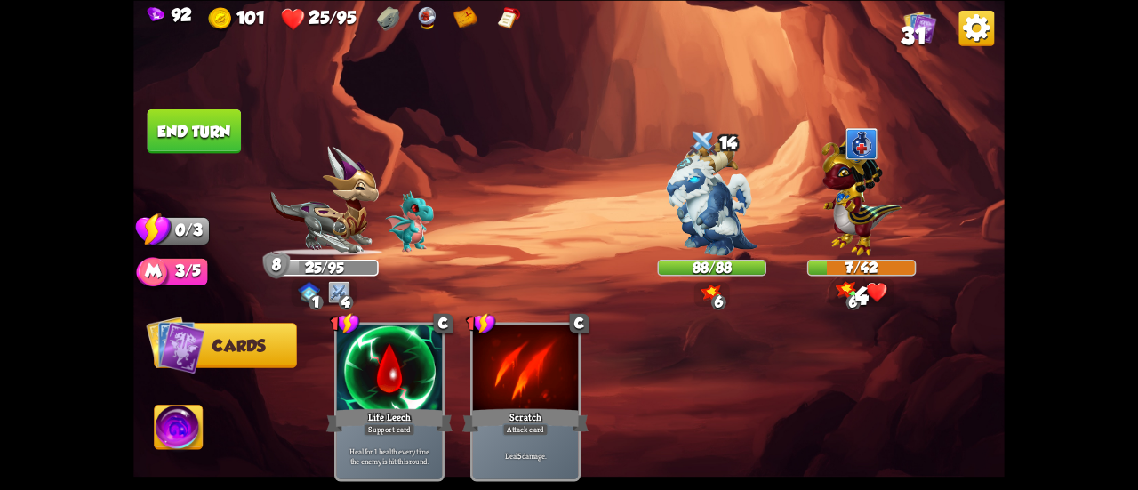
click at [216, 149] on button "End turn" at bounding box center [195, 131] width 94 height 44
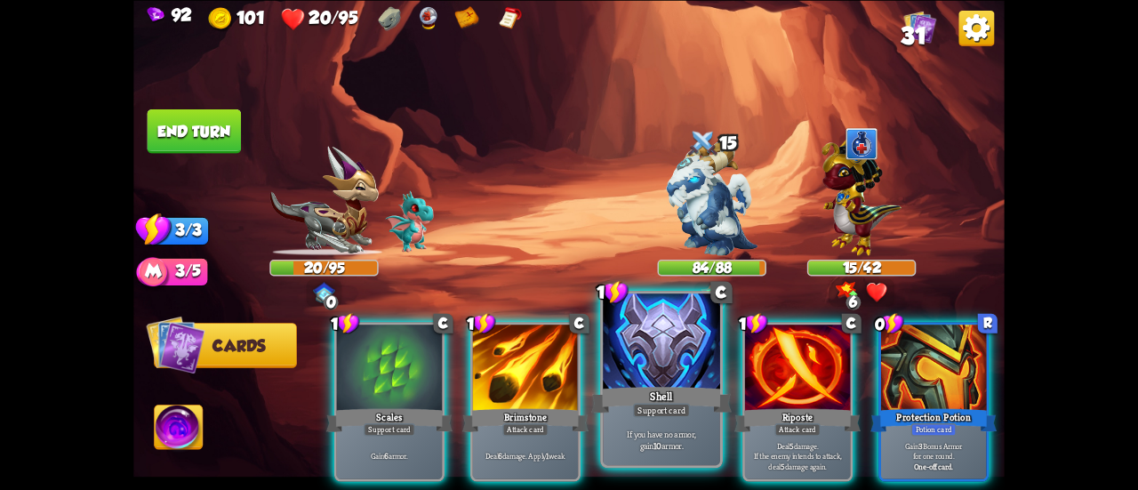
click at [651, 361] on div at bounding box center [661, 343] width 117 height 99
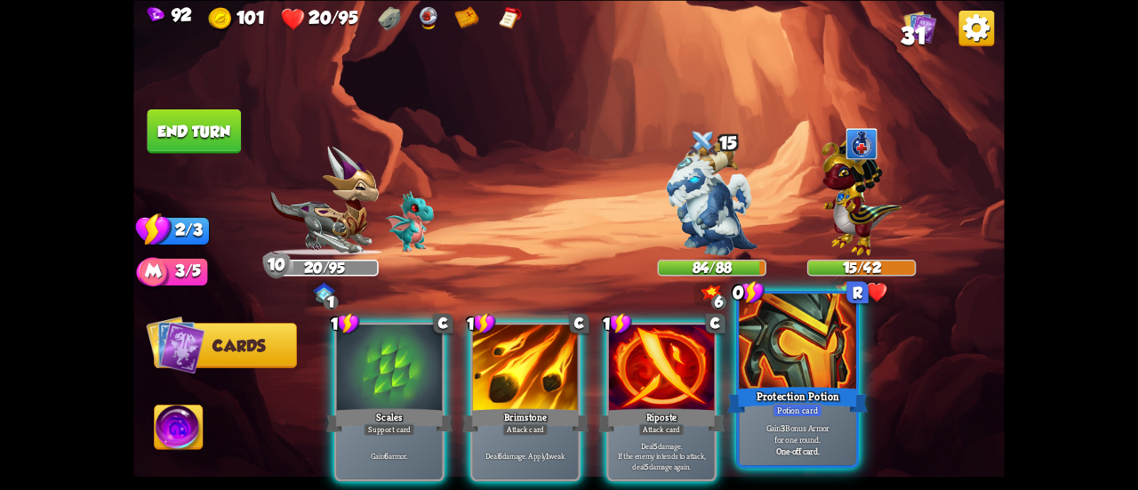
click at [831, 381] on div at bounding box center [797, 343] width 117 height 99
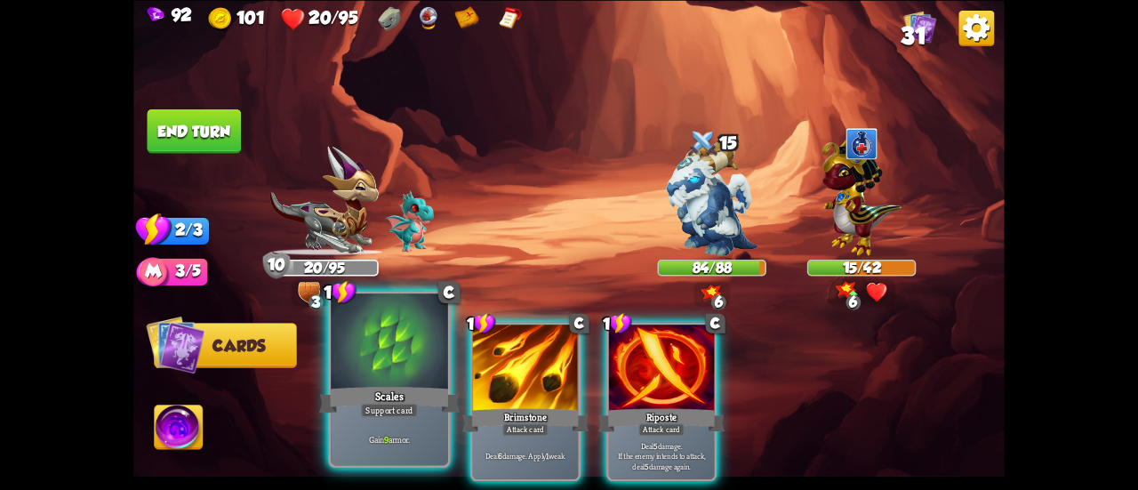
click at [424, 348] on div at bounding box center [389, 343] width 117 height 99
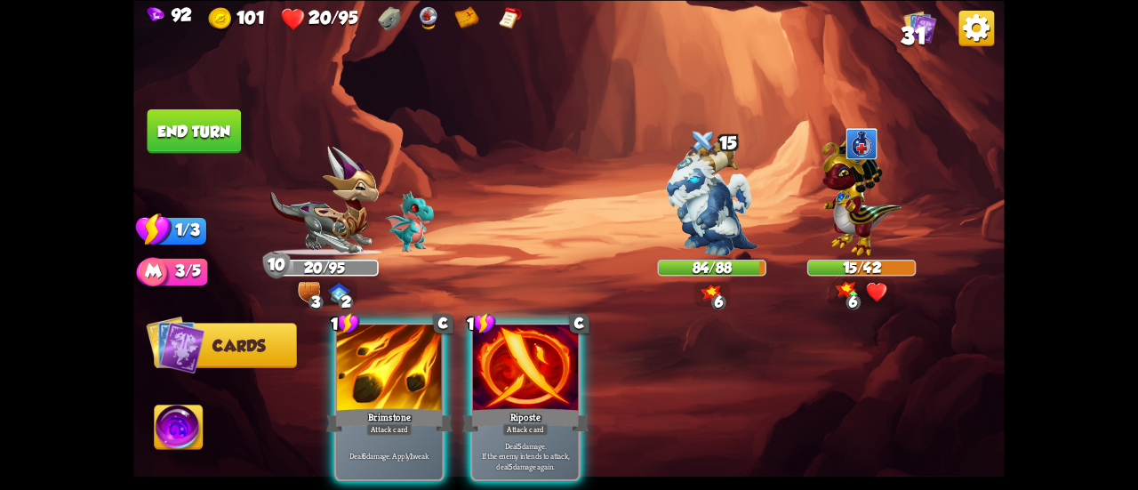
drag, startPoint x: 365, startPoint y: 51, endPoint x: 695, endPoint y: 392, distance: 474.9
click at [695, 392] on div "1 C Brimstone Attack card Deal 6 damage. Apply 1 weak. 1 C Riposte Attack card …" at bounding box center [656, 381] width 697 height 218
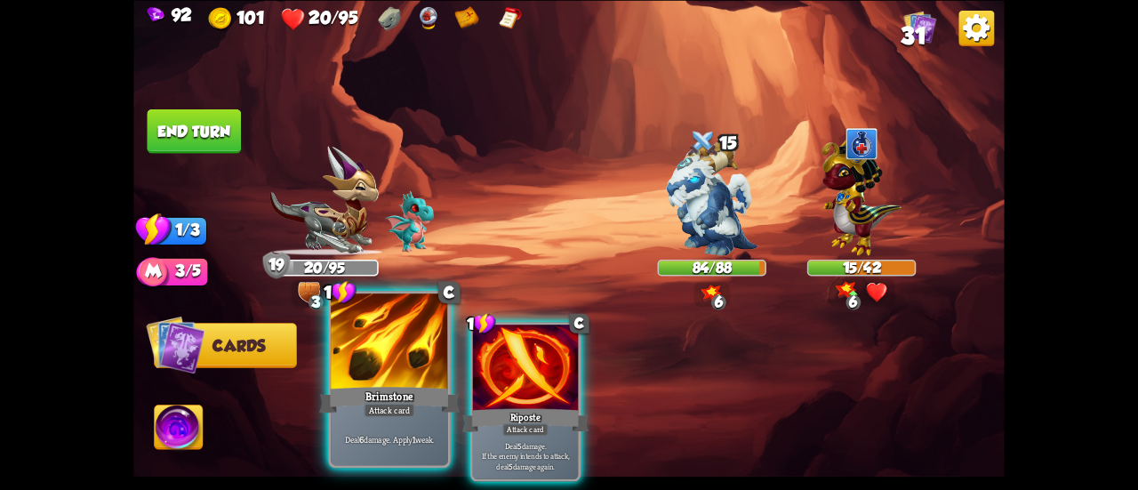
click at [375, 346] on div at bounding box center [389, 343] width 117 height 99
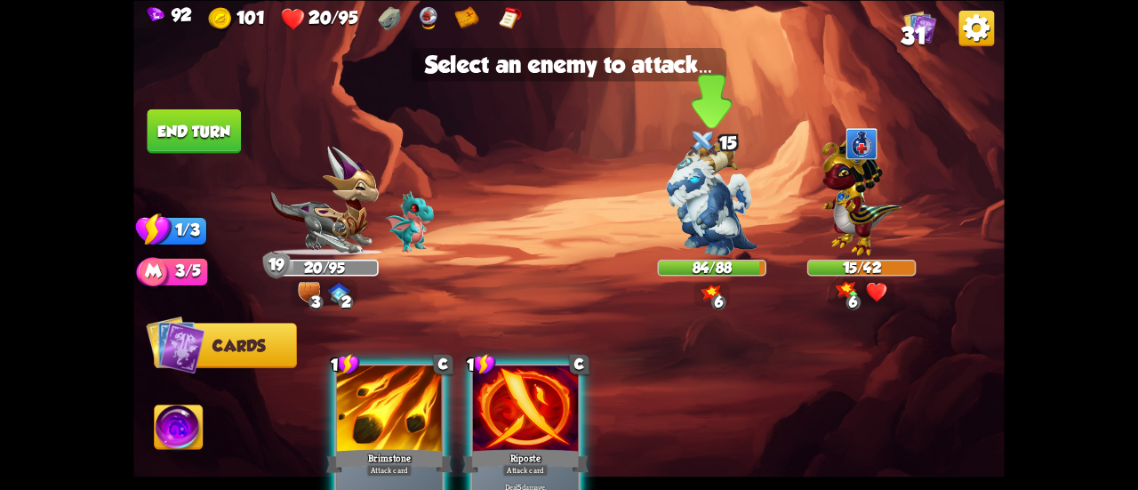
click at [728, 209] on img at bounding box center [712, 198] width 92 height 115
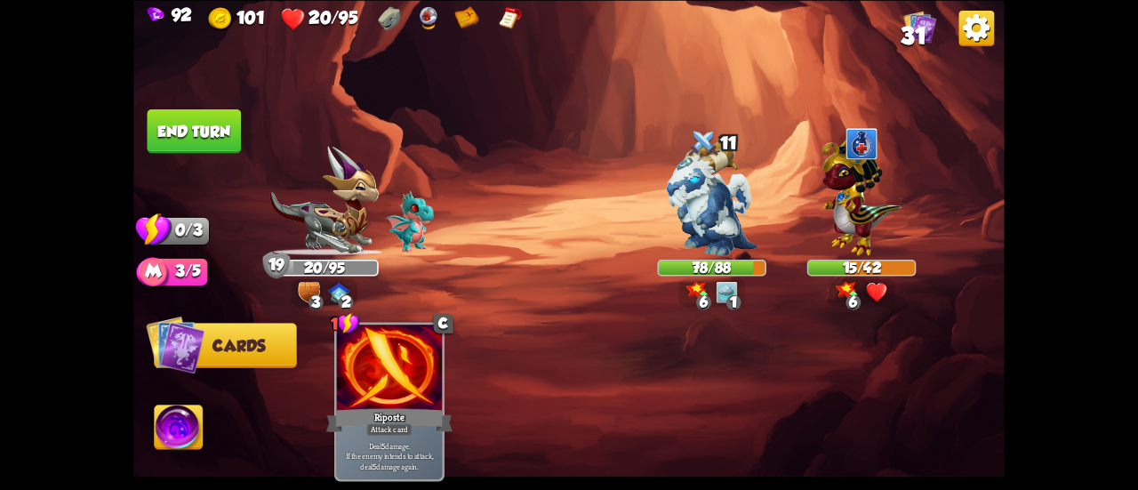
click at [206, 99] on img at bounding box center [569, 245] width 872 height 490
click at [224, 119] on button "End turn" at bounding box center [195, 131] width 94 height 44
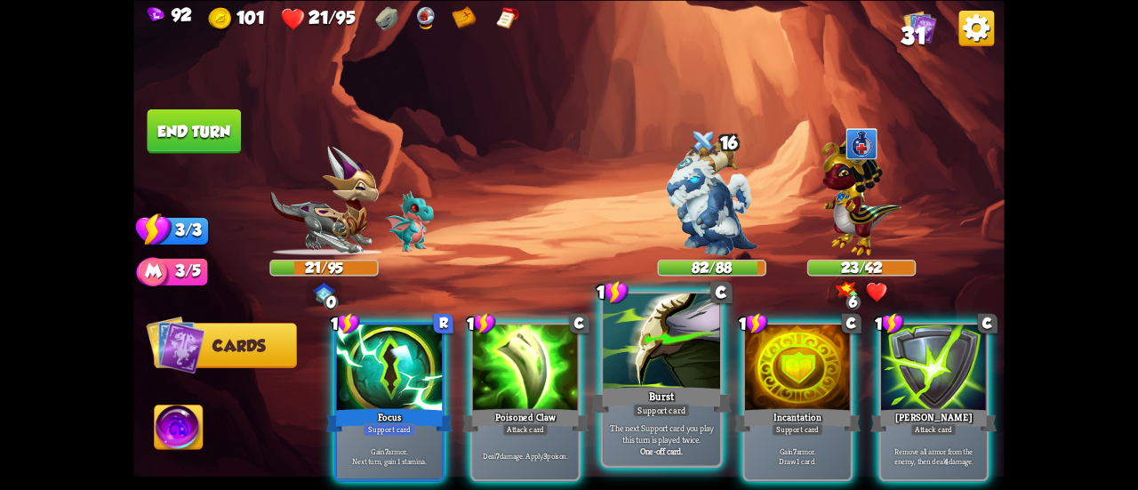
click at [639, 366] on div at bounding box center [661, 343] width 117 height 99
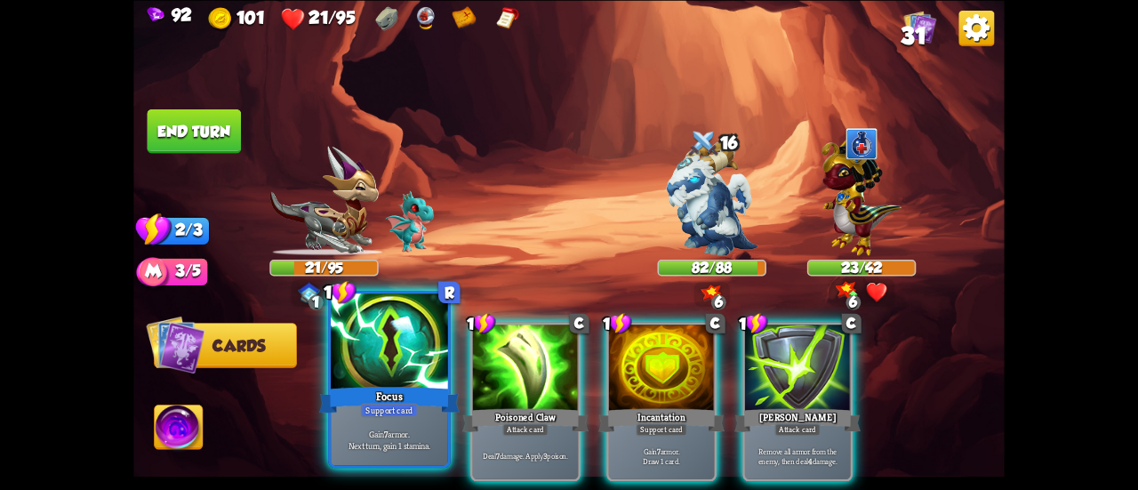
click at [382, 355] on div at bounding box center [389, 343] width 117 height 99
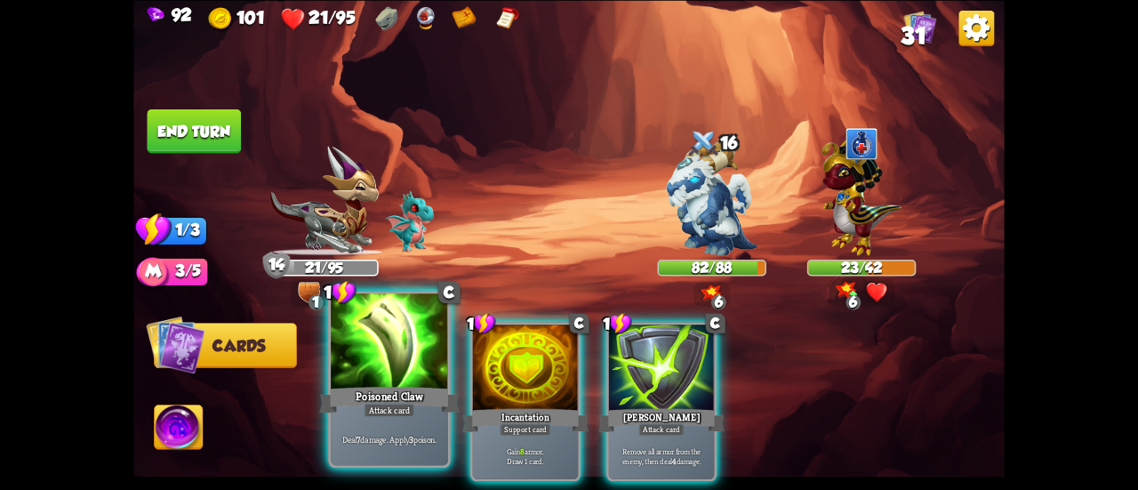
click at [384, 346] on div at bounding box center [389, 343] width 117 height 99
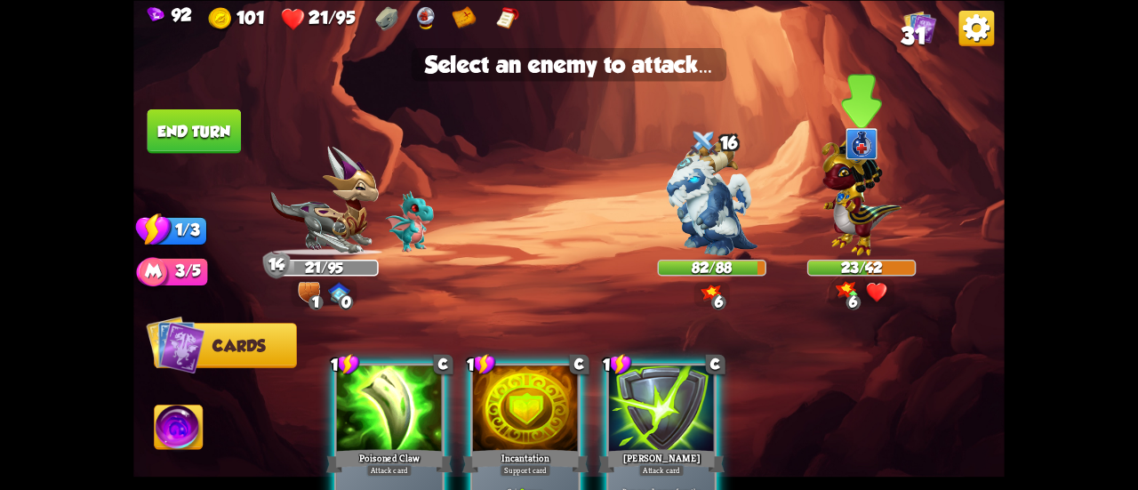
click at [865, 242] on img at bounding box center [861, 194] width 79 height 124
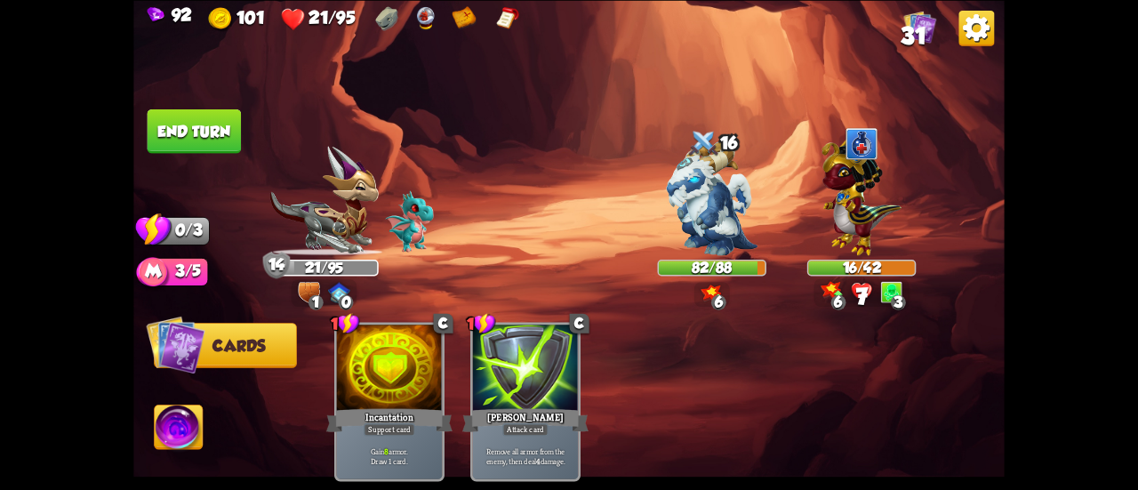
click at [220, 133] on button "End turn" at bounding box center [195, 131] width 94 height 44
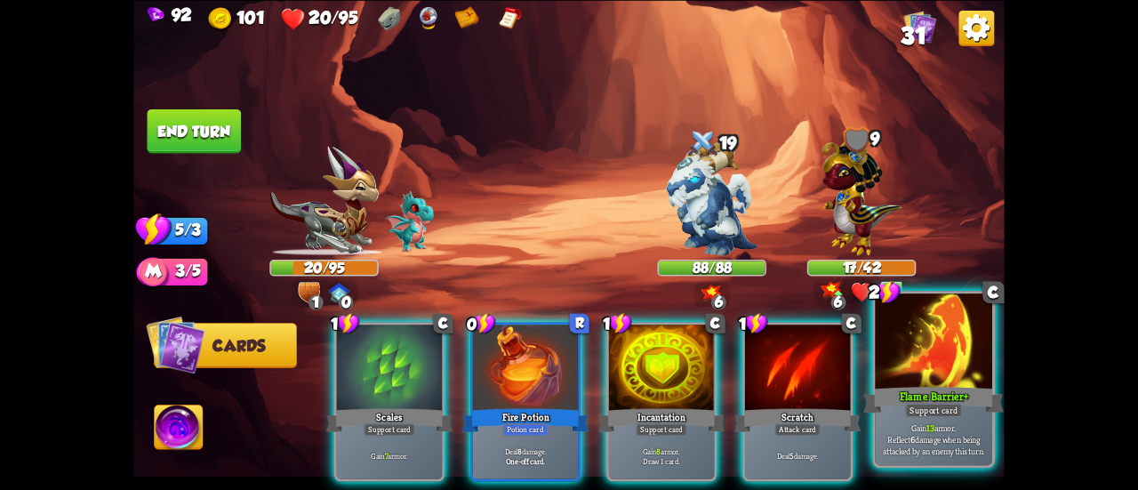
click at [929, 396] on div "Flame Barrier+" at bounding box center [934, 399] width 141 height 31
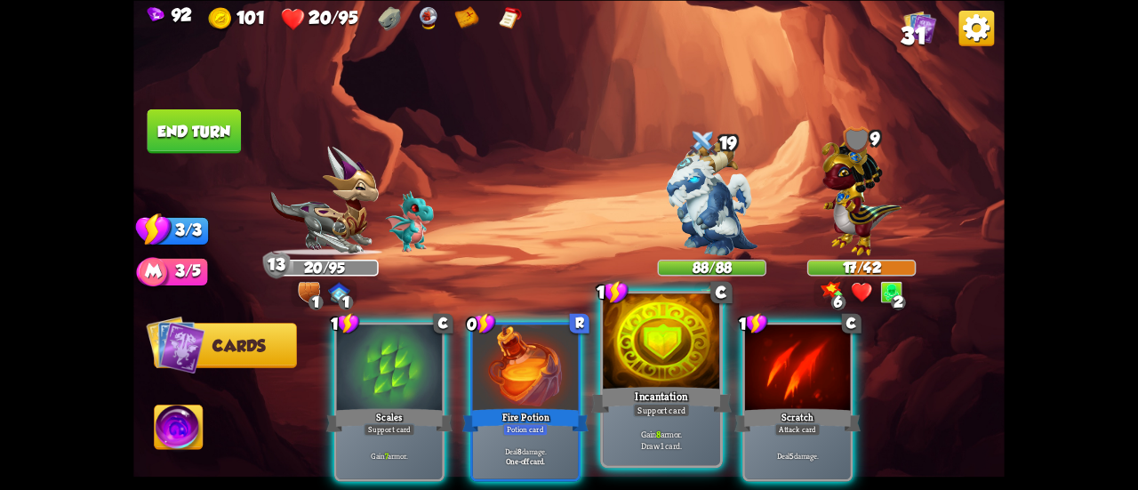
click at [659, 366] on div at bounding box center [661, 343] width 117 height 99
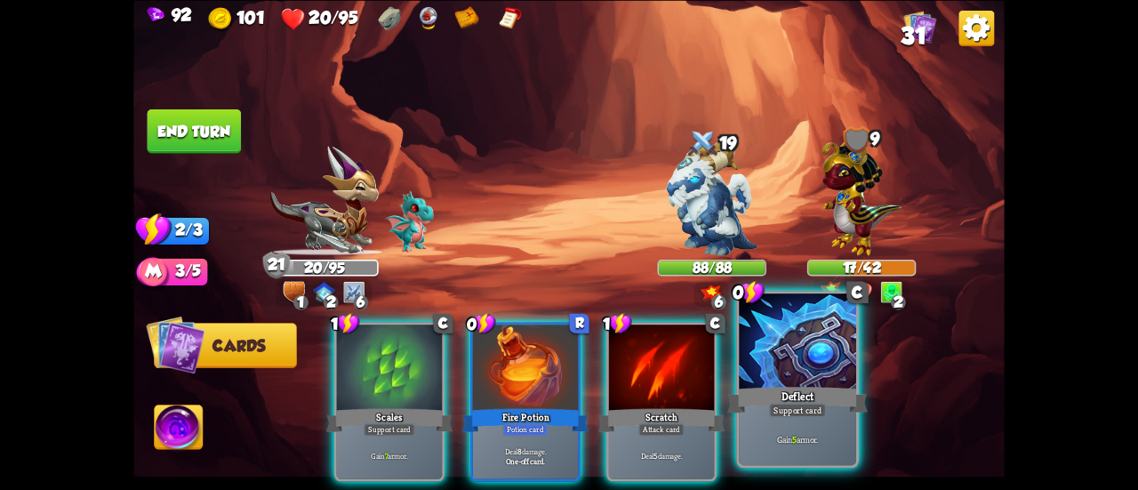
click at [752, 376] on div at bounding box center [797, 343] width 117 height 99
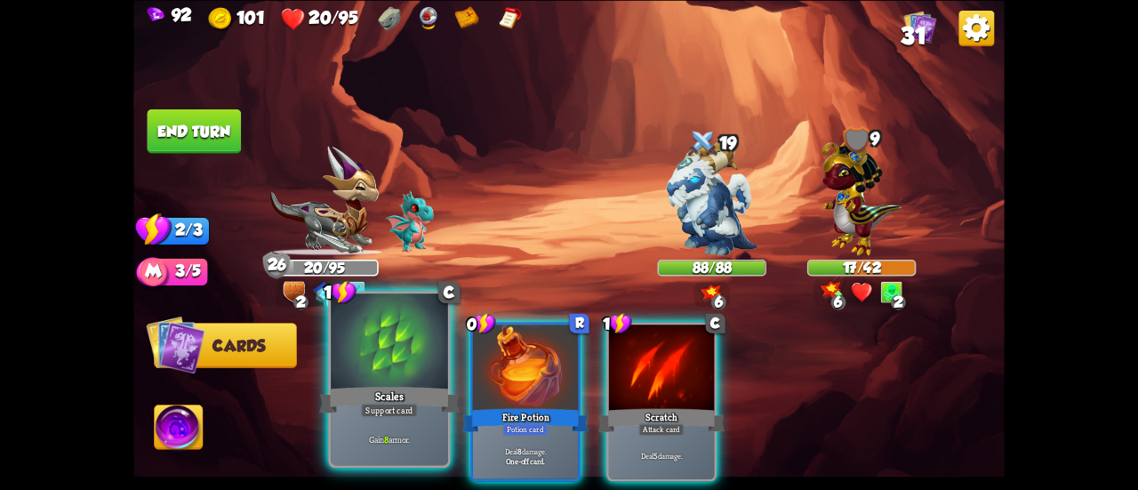
click at [365, 360] on div at bounding box center [389, 343] width 117 height 99
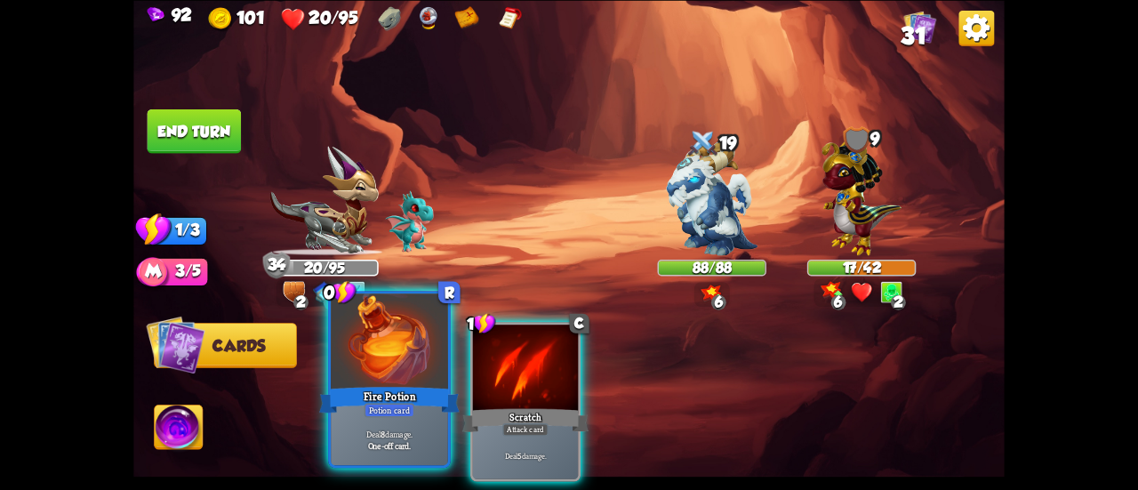
click at [390, 340] on div at bounding box center [389, 343] width 117 height 99
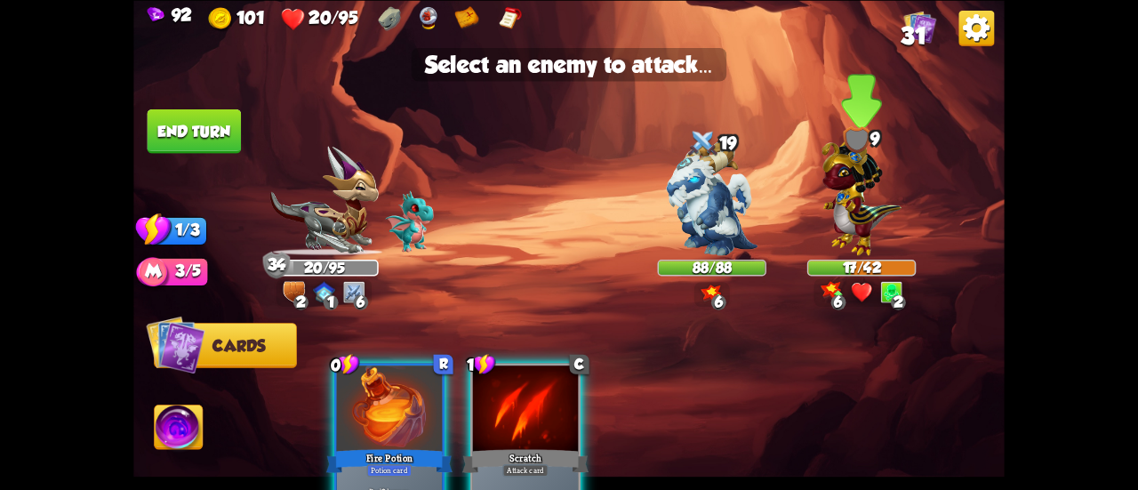
click at [864, 247] on img at bounding box center [861, 194] width 79 height 124
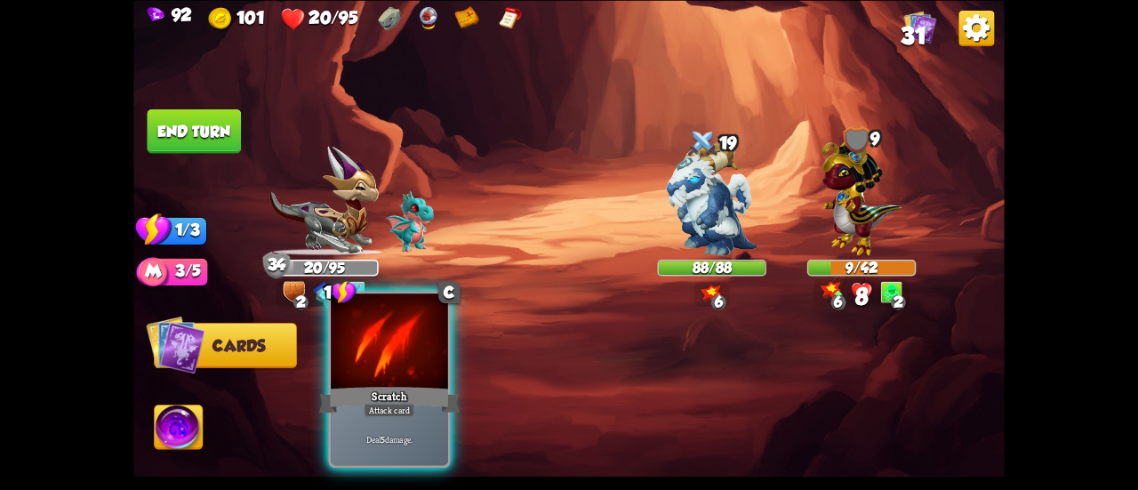
click at [388, 369] on div at bounding box center [389, 343] width 117 height 99
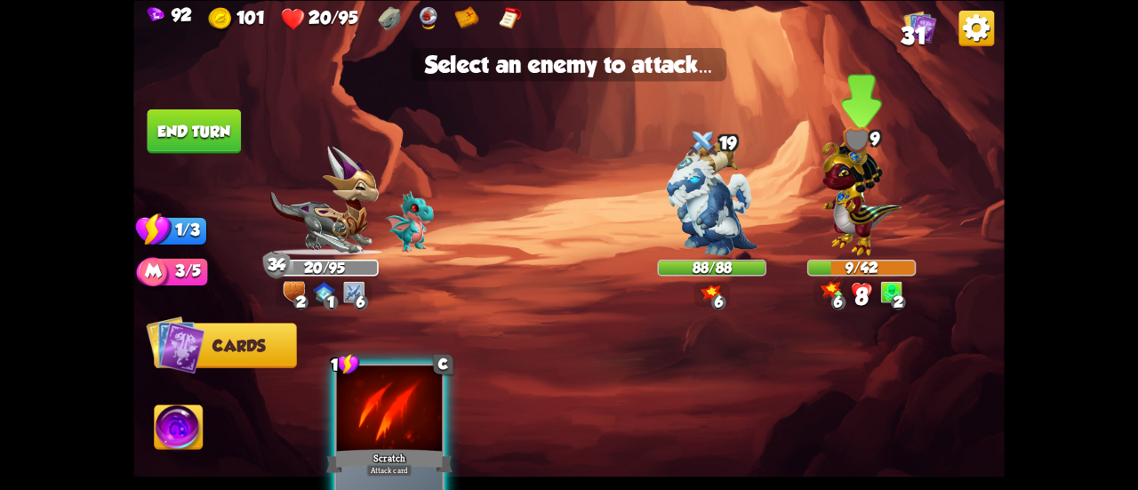
click at [865, 228] on img at bounding box center [861, 194] width 79 height 124
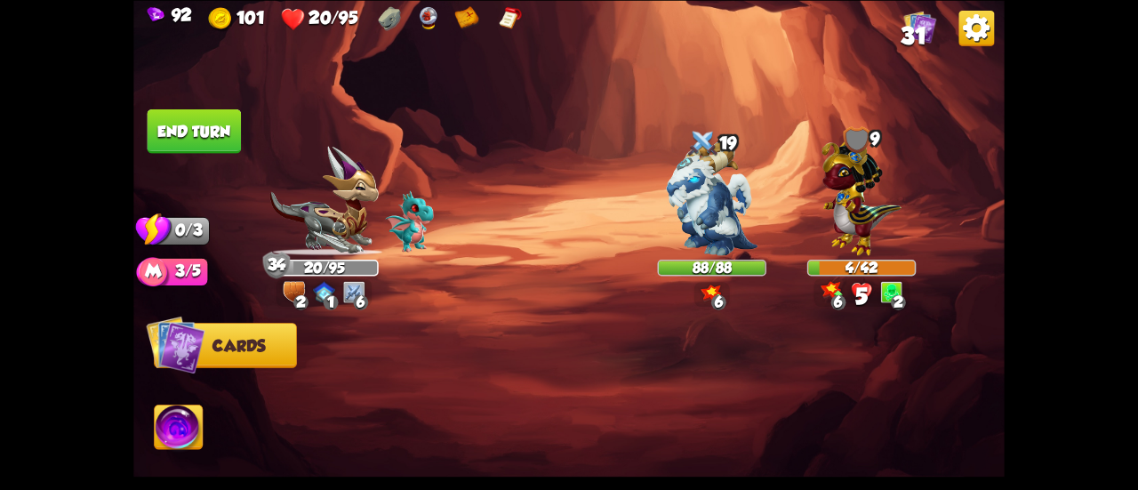
click at [173, 132] on button "End turn" at bounding box center [195, 131] width 94 height 44
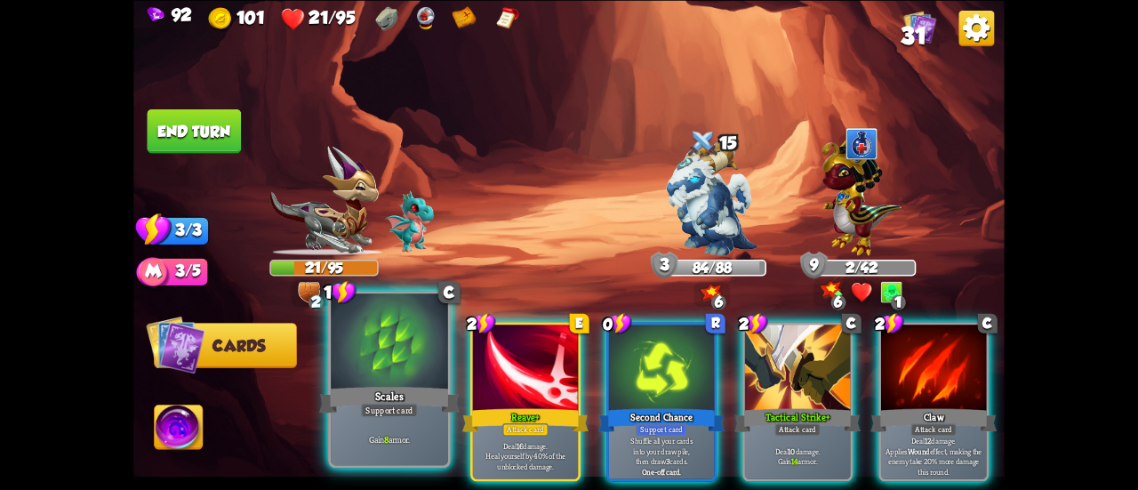
click at [402, 355] on div at bounding box center [389, 343] width 117 height 99
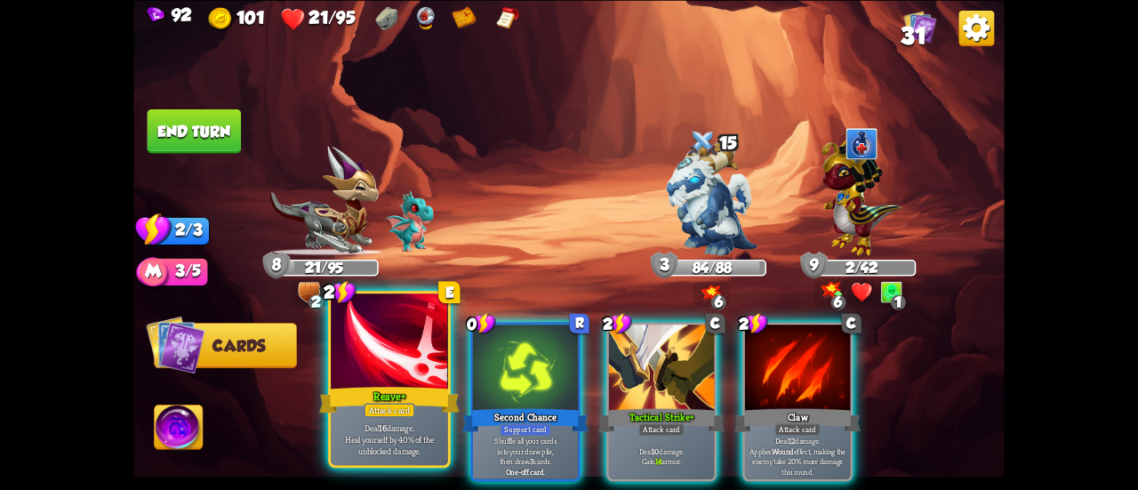
click at [398, 352] on div at bounding box center [389, 343] width 117 height 99
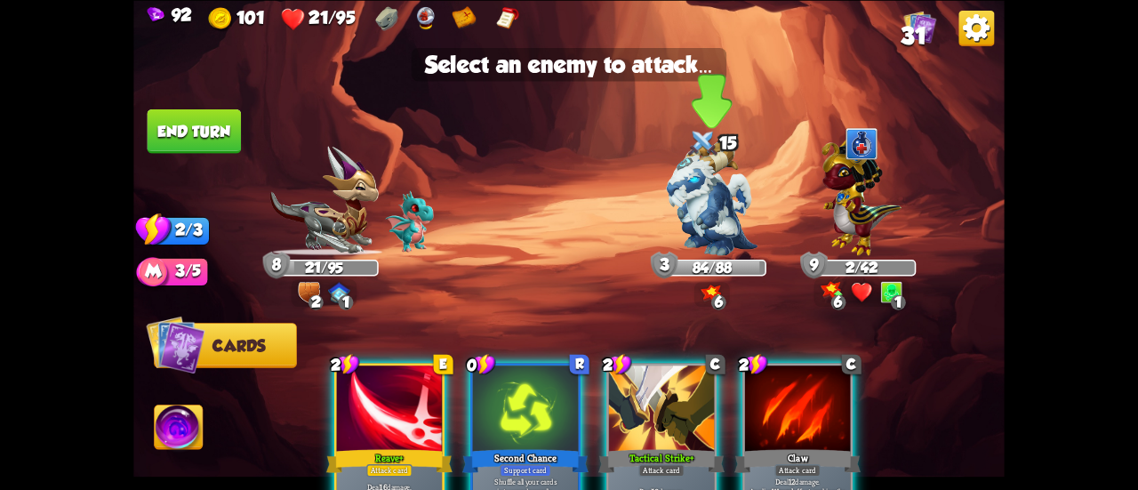
click at [676, 235] on img at bounding box center [712, 198] width 92 height 115
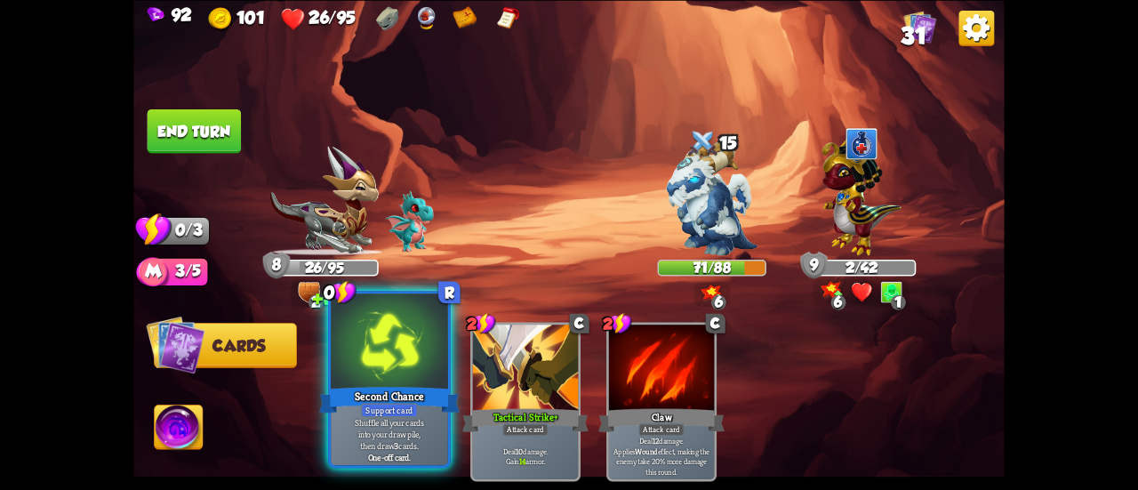
click at [414, 345] on div at bounding box center [389, 343] width 117 height 99
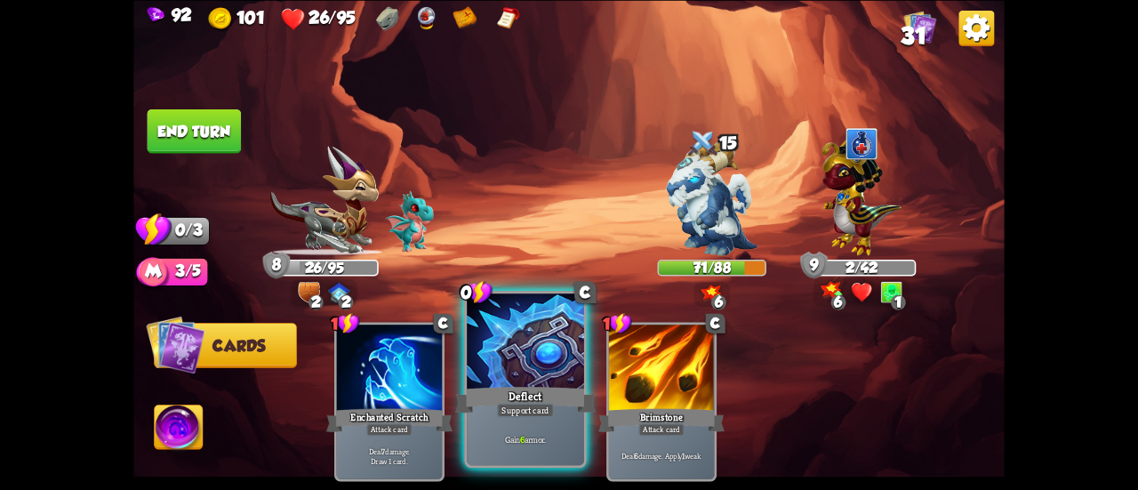
click at [518, 376] on div at bounding box center [525, 343] width 117 height 99
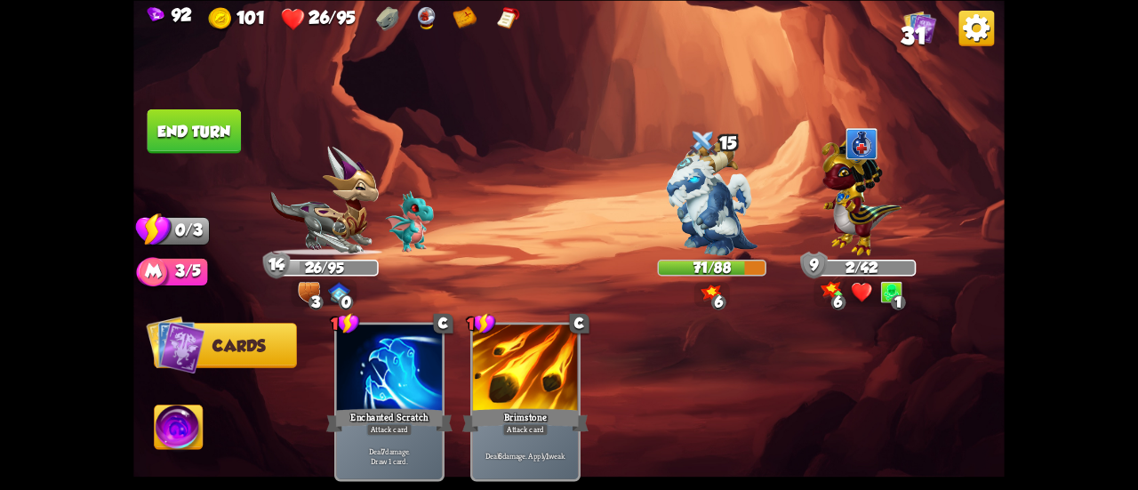
click at [197, 135] on button "End turn" at bounding box center [195, 131] width 94 height 44
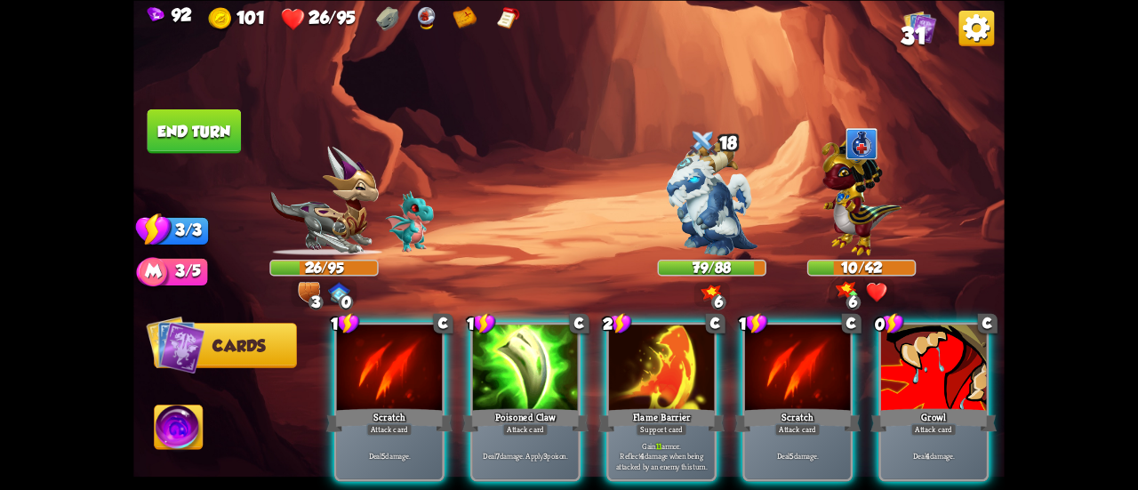
drag, startPoint x: 671, startPoint y: 381, endPoint x: 644, endPoint y: 376, distance: 27.1
click at [669, 381] on div at bounding box center [661, 369] width 105 height 89
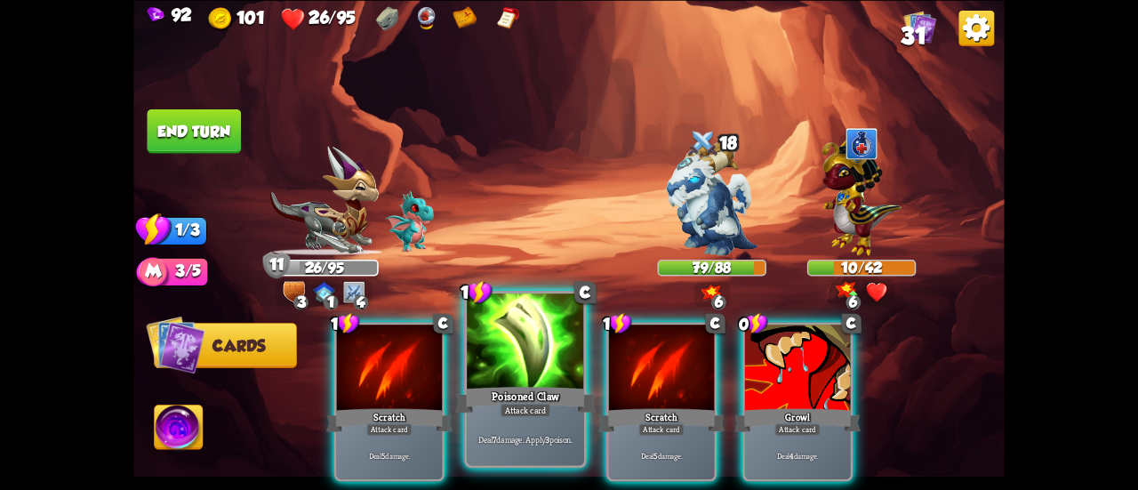
drag, startPoint x: 525, startPoint y: 374, endPoint x: 583, endPoint y: 334, distance: 70.8
click at [524, 374] on div at bounding box center [525, 343] width 117 height 99
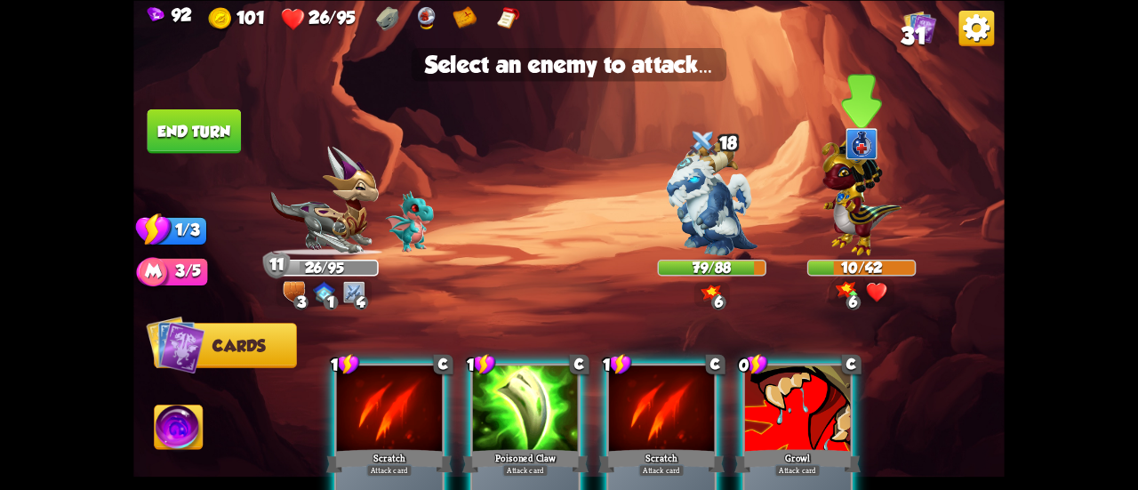
click at [820, 233] on div at bounding box center [862, 207] width 109 height 95
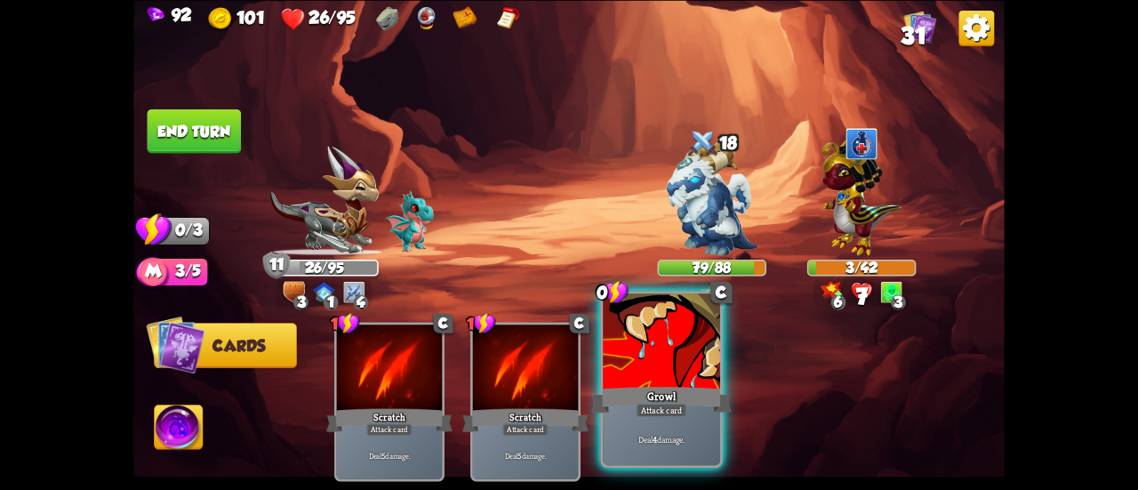
click at [668, 350] on div at bounding box center [661, 343] width 117 height 99
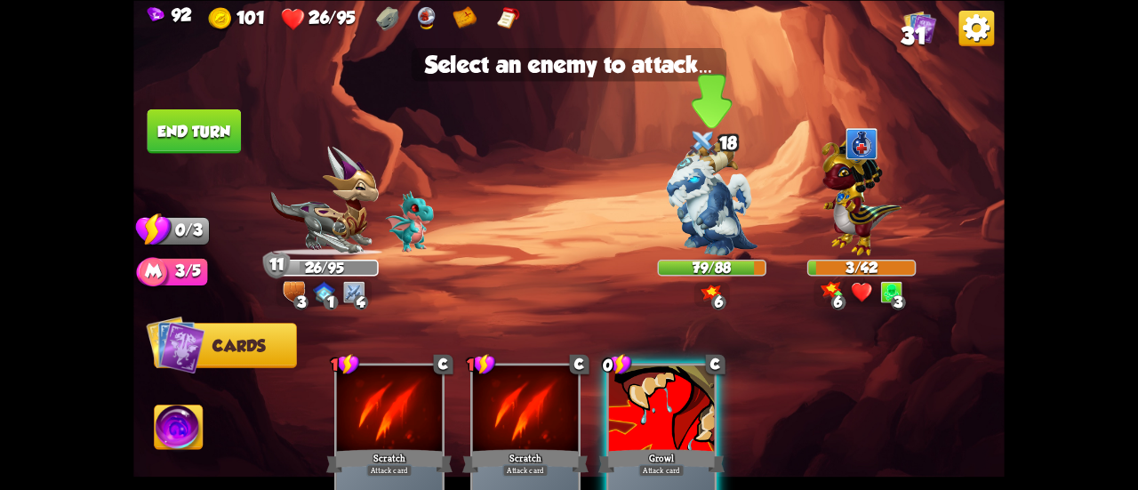
click at [695, 213] on img at bounding box center [712, 198] width 92 height 115
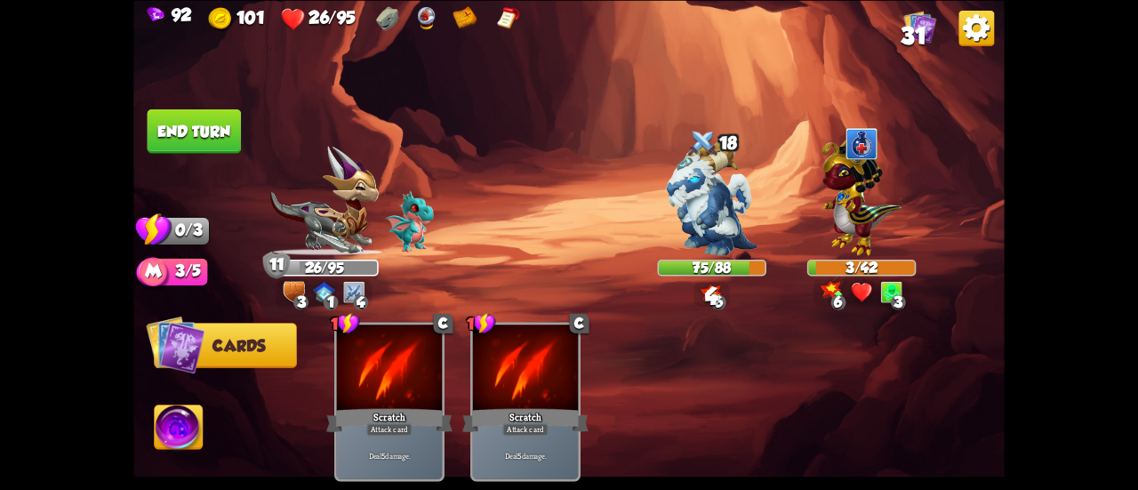
click at [197, 139] on button "End turn" at bounding box center [194, 131] width 96 height 45
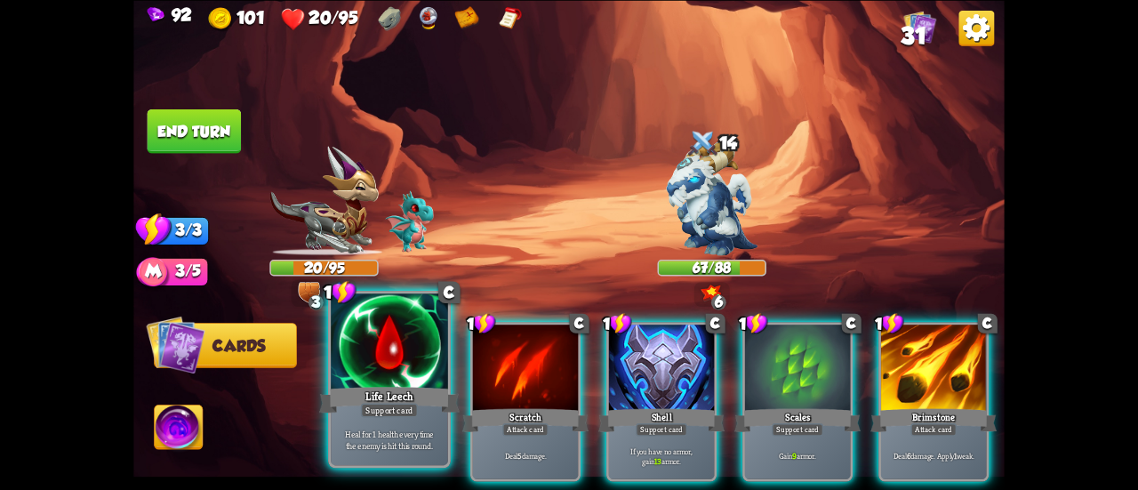
click at [409, 341] on div at bounding box center [389, 343] width 117 height 99
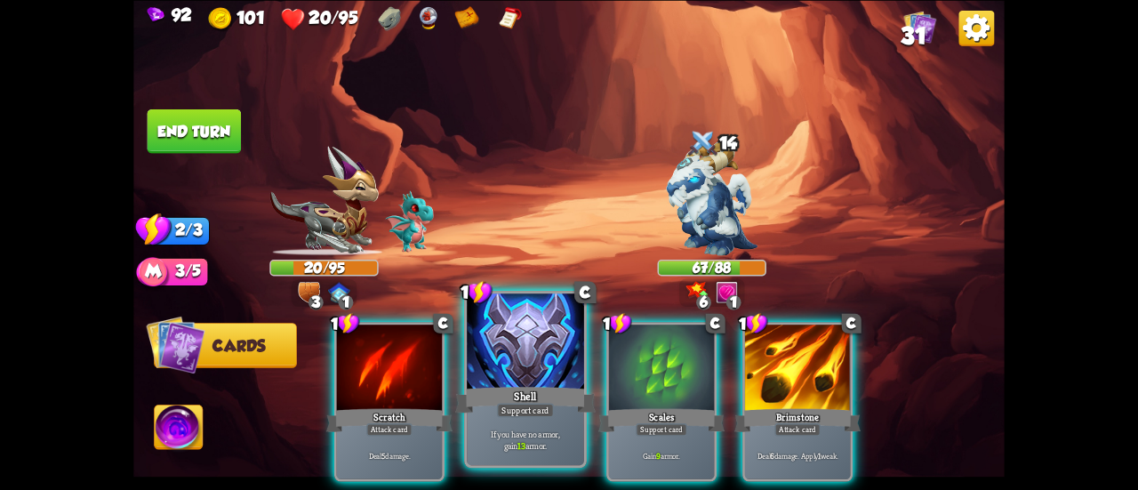
click at [511, 358] on div at bounding box center [525, 343] width 117 height 99
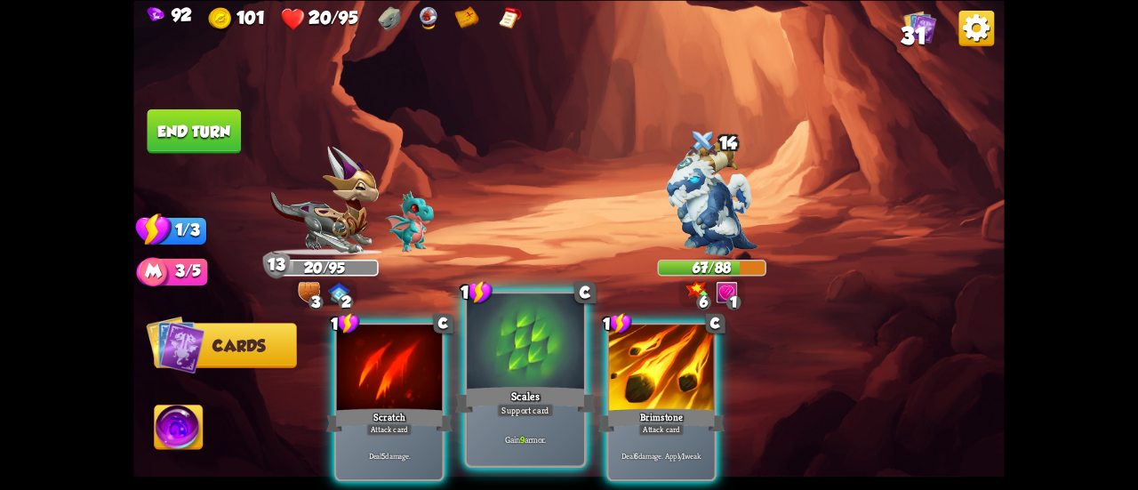
click at [504, 357] on div at bounding box center [525, 343] width 117 height 99
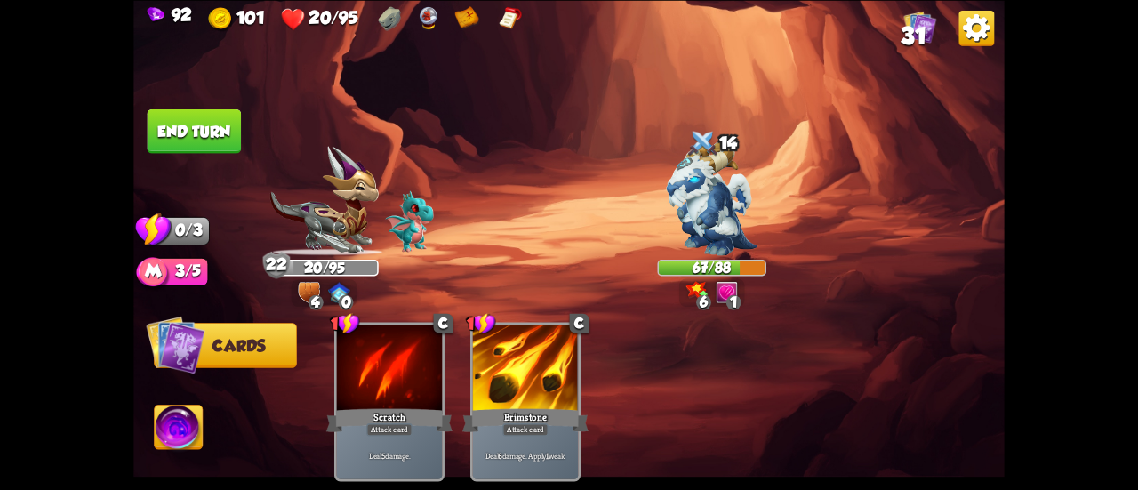
click at [201, 112] on button "End turn" at bounding box center [195, 131] width 94 height 44
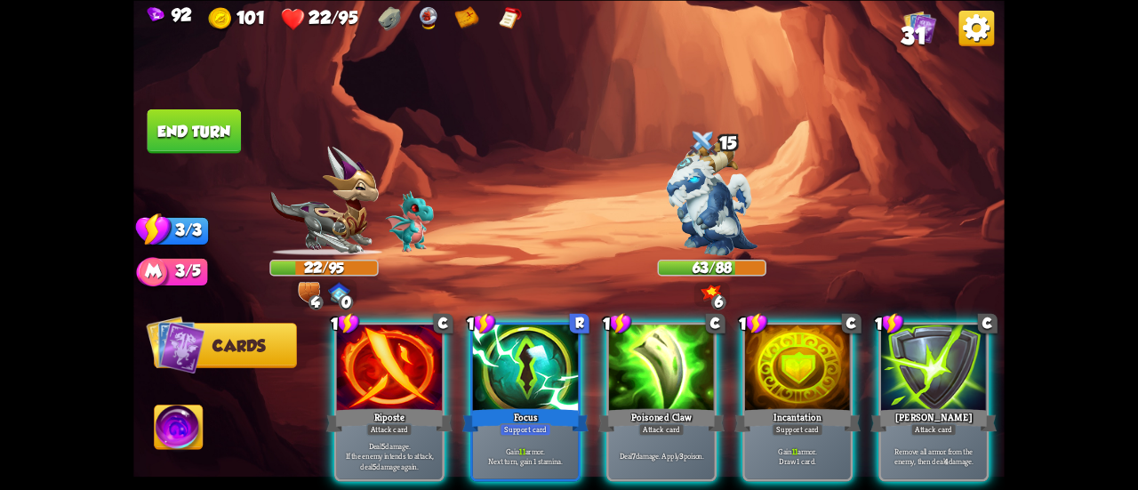
click at [503, 342] on div at bounding box center [525, 369] width 105 height 89
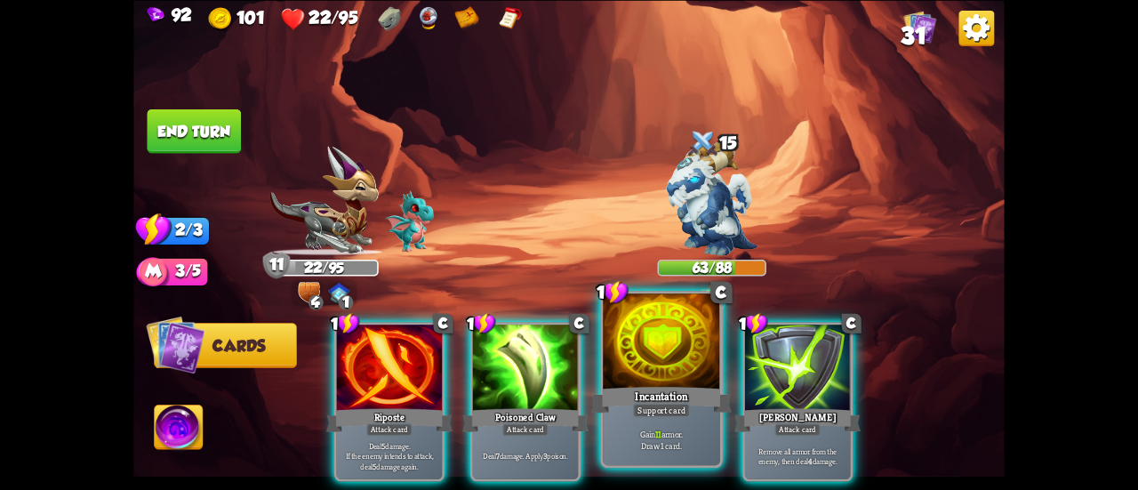
click at [607, 373] on div at bounding box center [661, 343] width 117 height 99
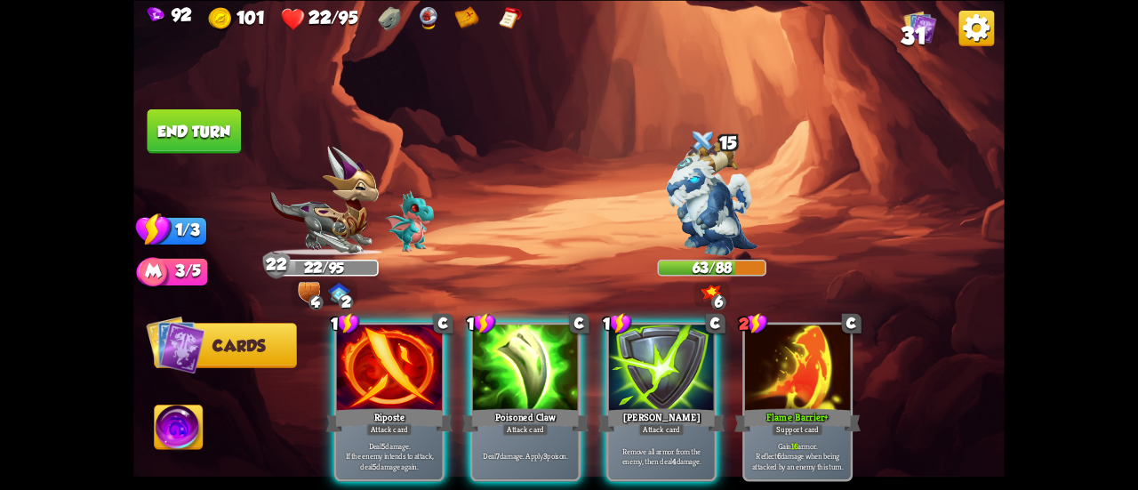
click at [229, 141] on button "End turn" at bounding box center [195, 131] width 94 height 44
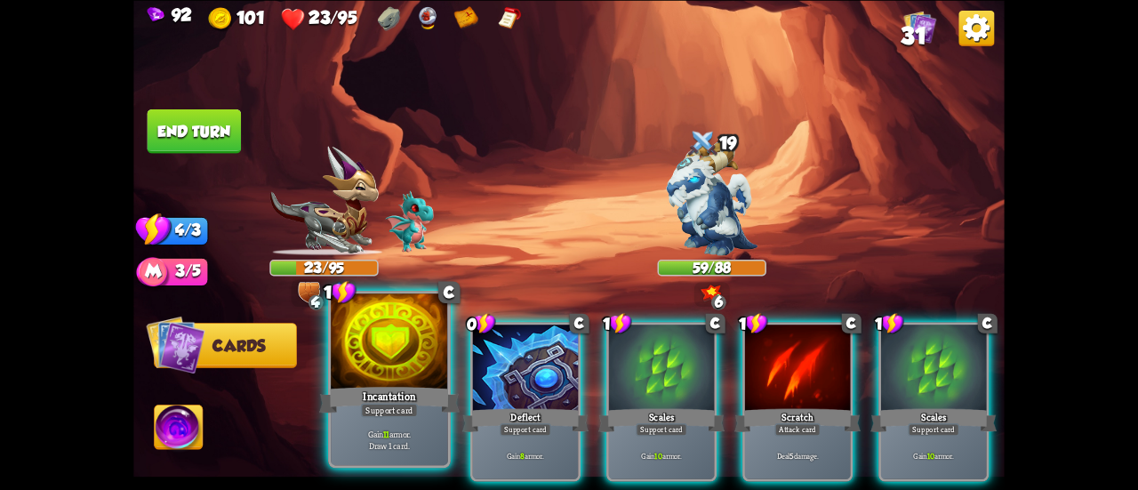
click at [385, 342] on div at bounding box center [389, 343] width 117 height 99
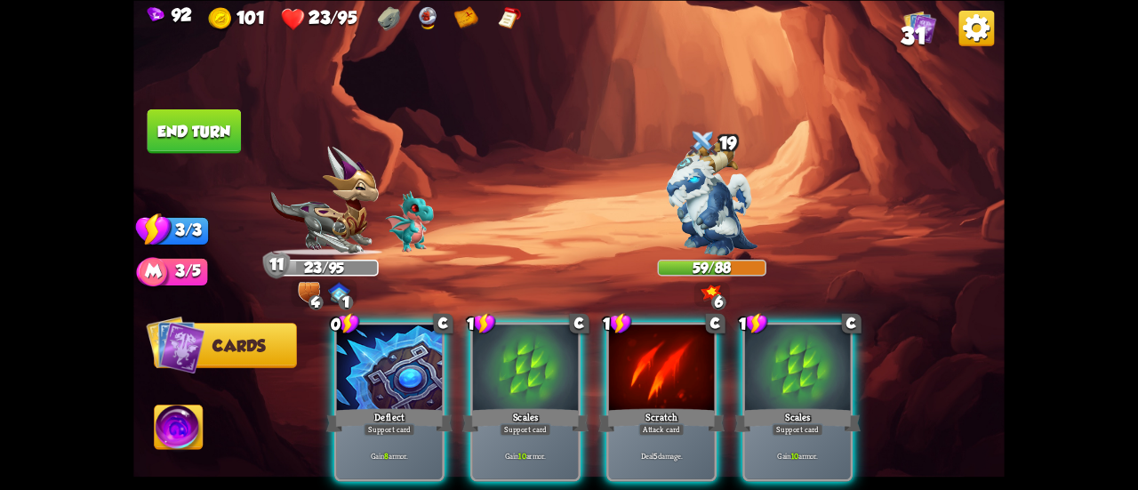
click at [385, 342] on div at bounding box center [389, 369] width 105 height 89
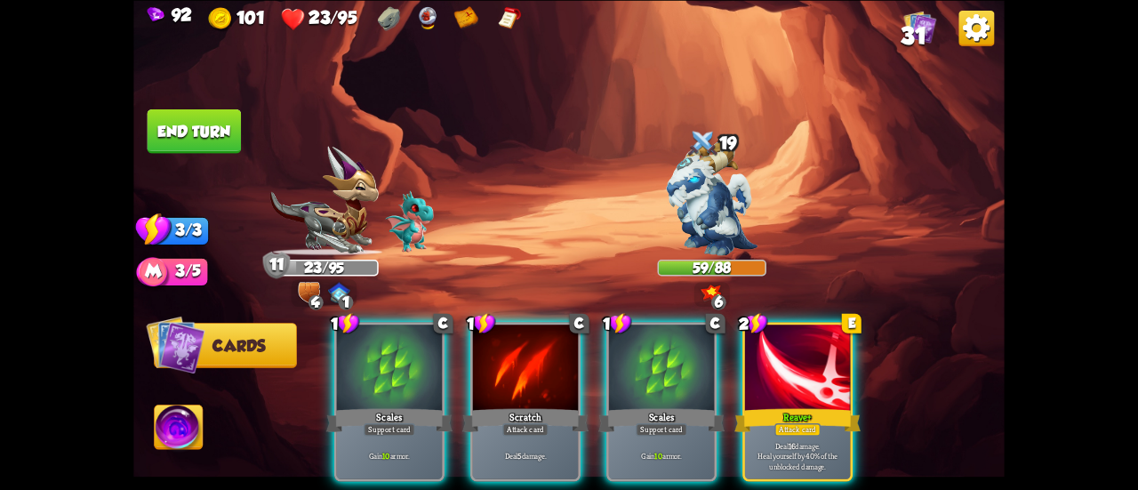
click at [385, 344] on div at bounding box center [389, 369] width 105 height 89
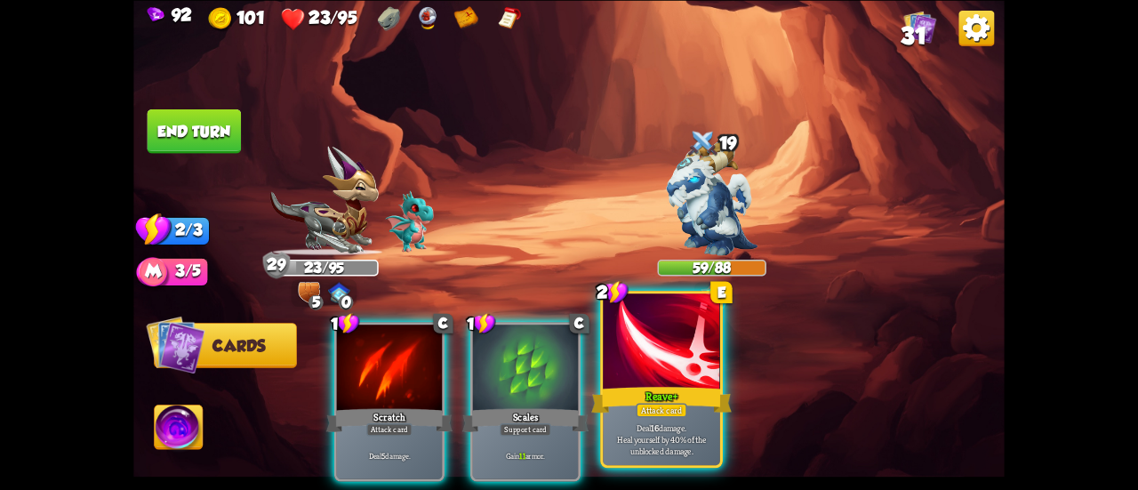
click at [623, 376] on div at bounding box center [661, 343] width 117 height 99
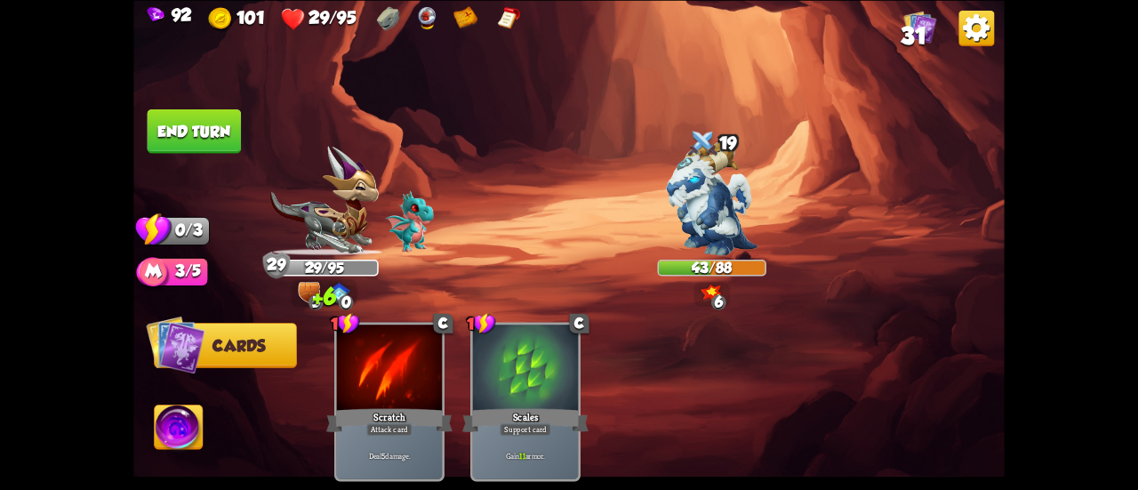
click at [212, 133] on button "End turn" at bounding box center [195, 131] width 94 height 44
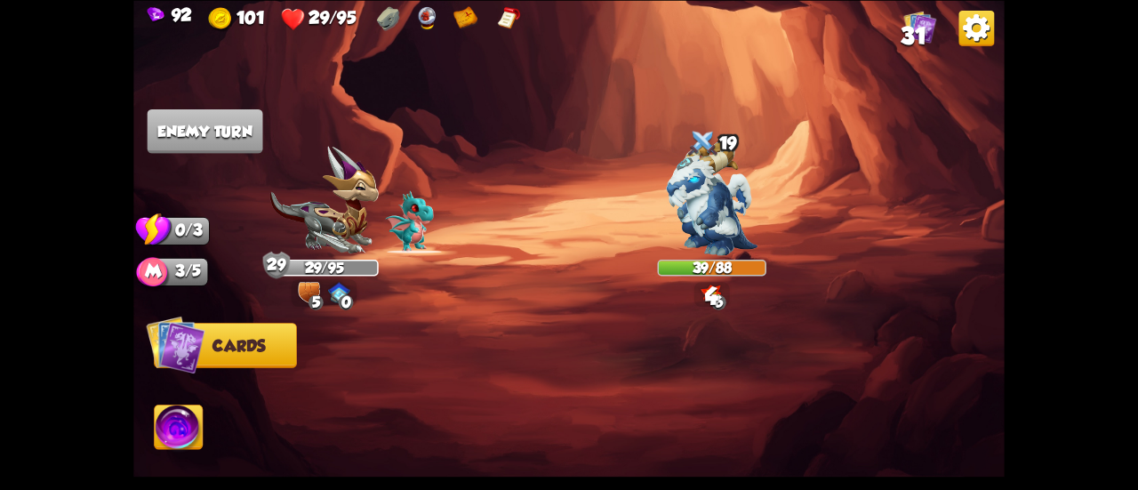
click at [902, 27] on span "31" at bounding box center [913, 35] width 25 height 27
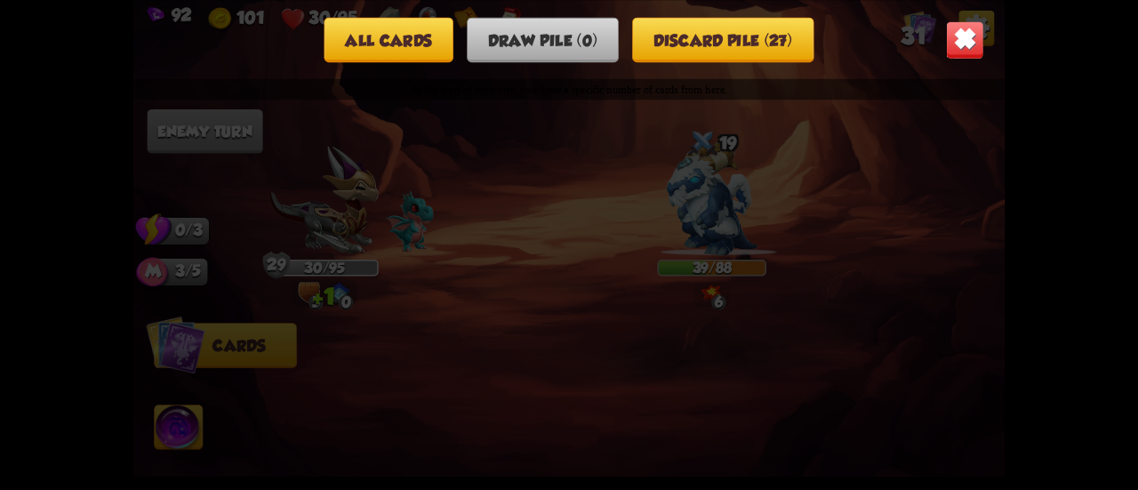
click at [800, 44] on button "Discard pile (27)" at bounding box center [722, 39] width 181 height 45
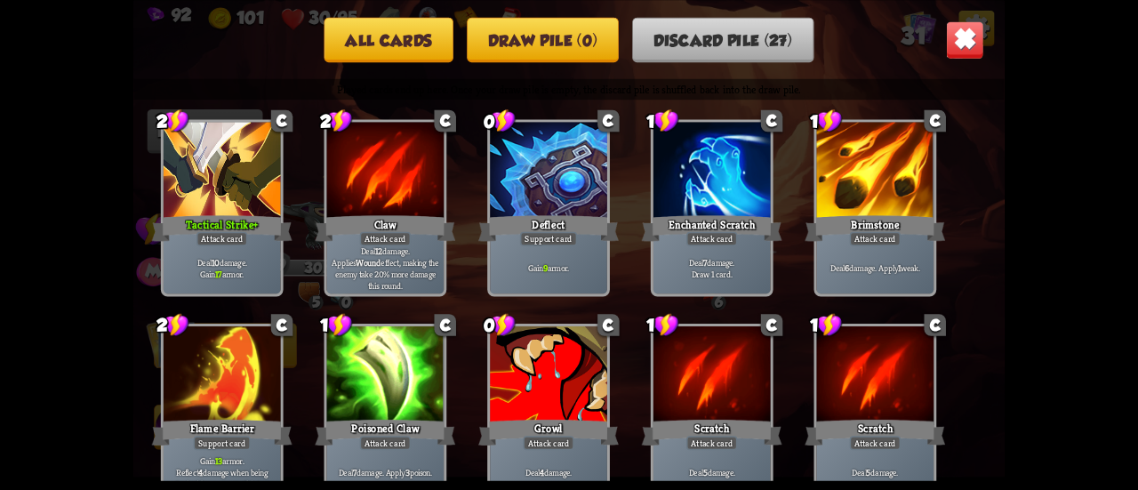
click at [955, 38] on img at bounding box center [965, 39] width 38 height 38
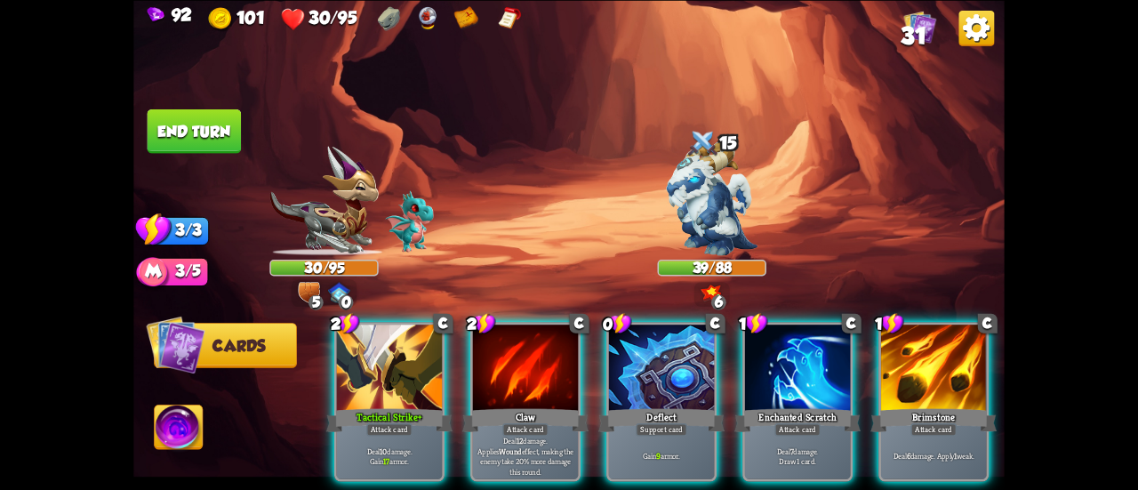
click at [652, 346] on div at bounding box center [661, 369] width 105 height 89
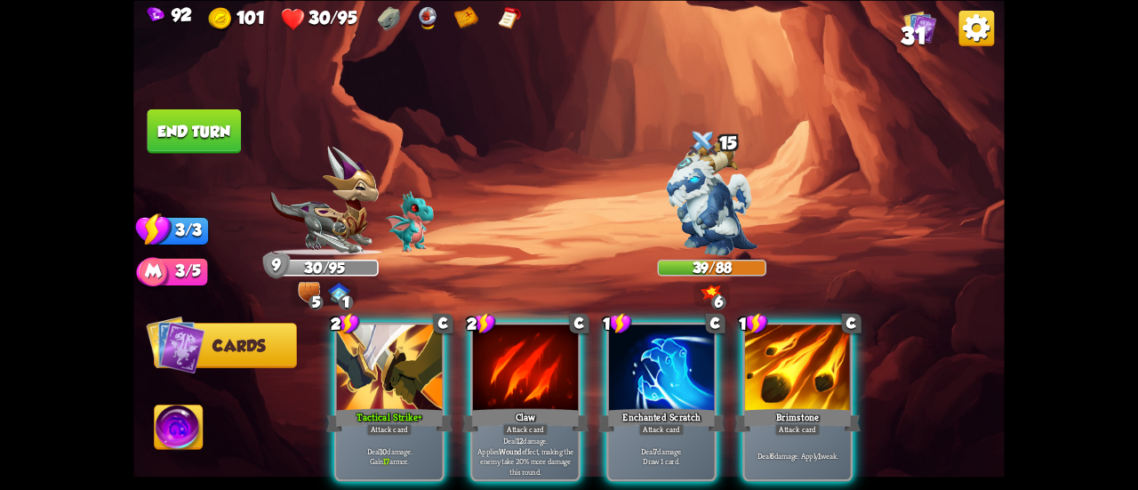
click at [350, 334] on div at bounding box center [389, 369] width 105 height 89
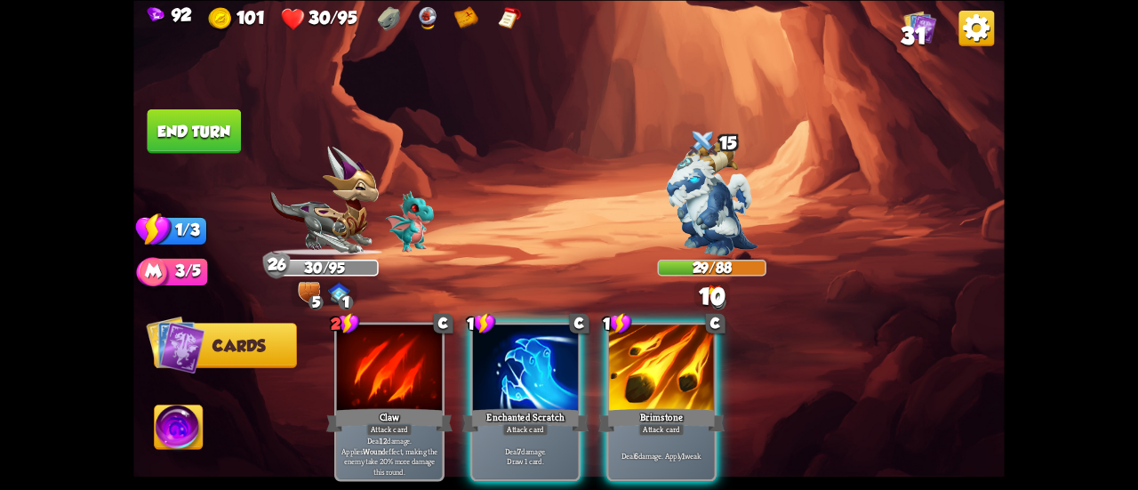
click at [184, 130] on button "End turn" at bounding box center [195, 131] width 94 height 44
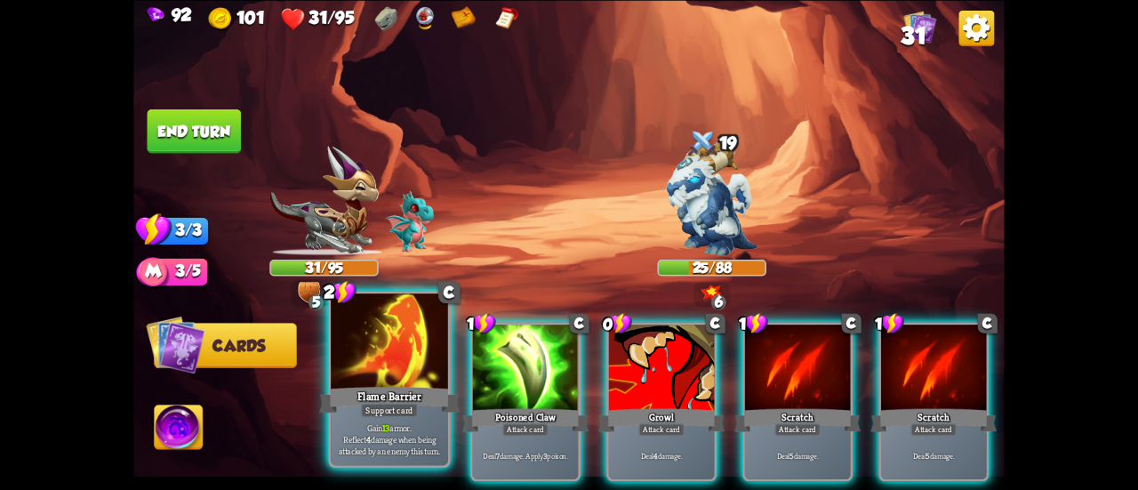
click at [381, 362] on div at bounding box center [389, 343] width 117 height 99
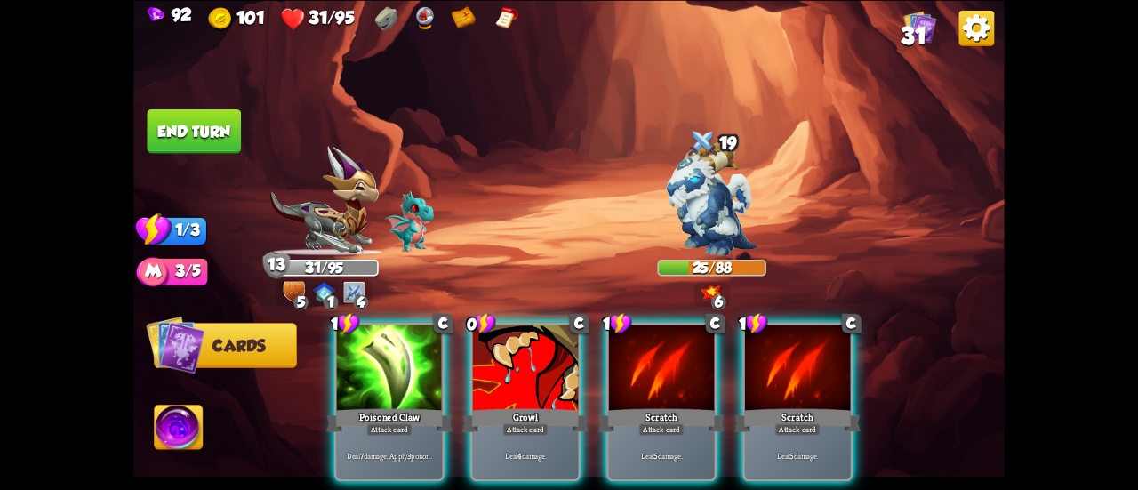
click at [203, 440] on img at bounding box center [179, 429] width 48 height 49
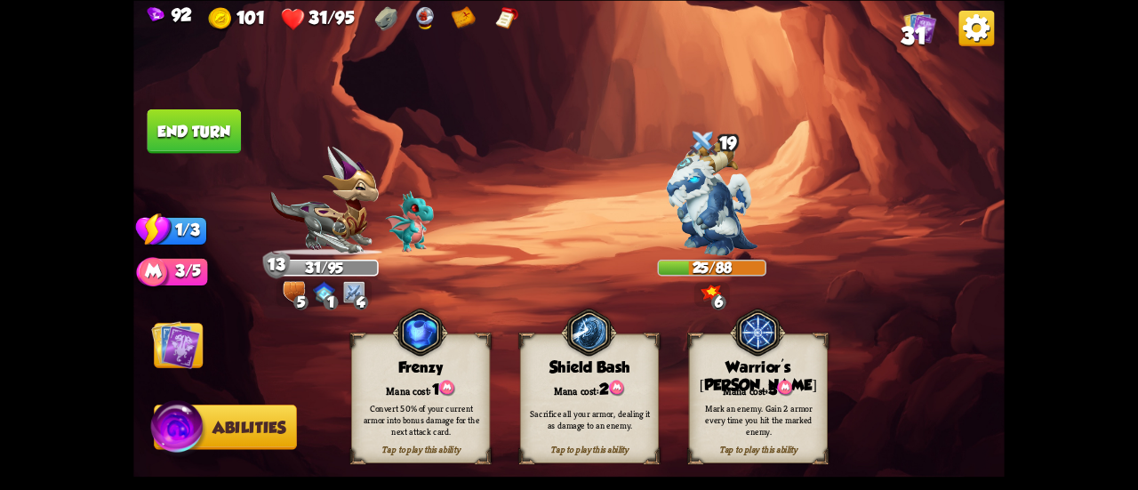
click at [176, 134] on button "End turn" at bounding box center [195, 131] width 94 height 44
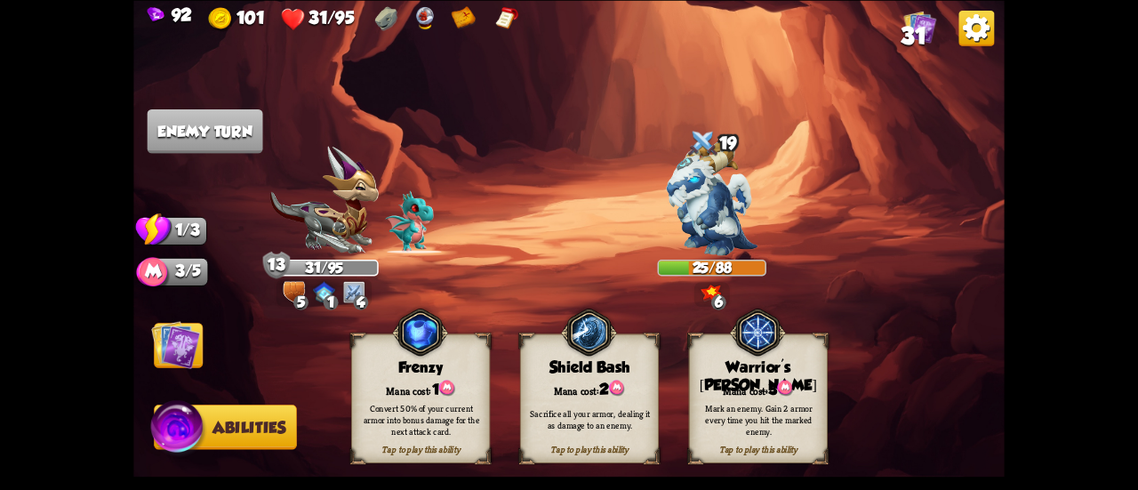
click at [189, 355] on img at bounding box center [175, 344] width 49 height 49
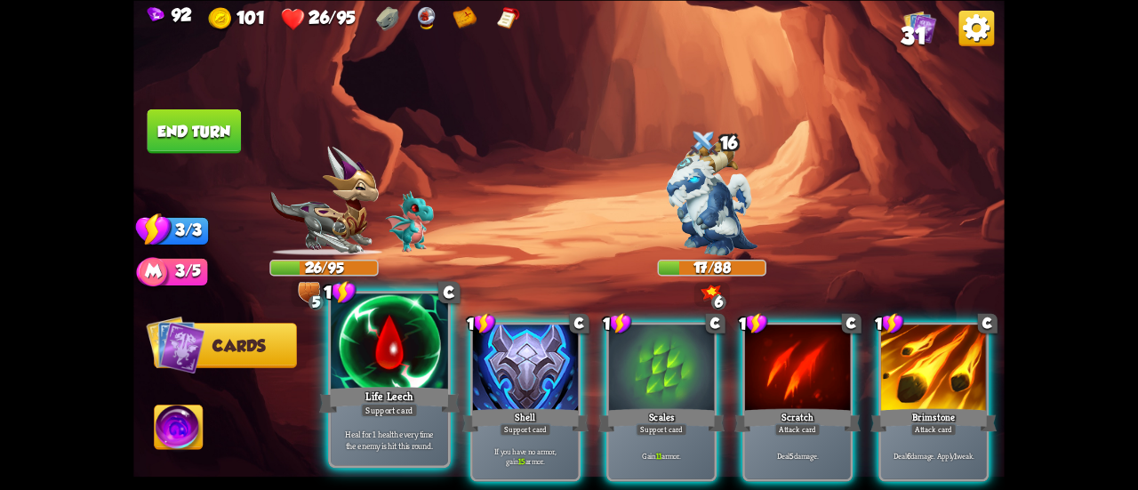
click at [405, 377] on div at bounding box center [389, 343] width 117 height 99
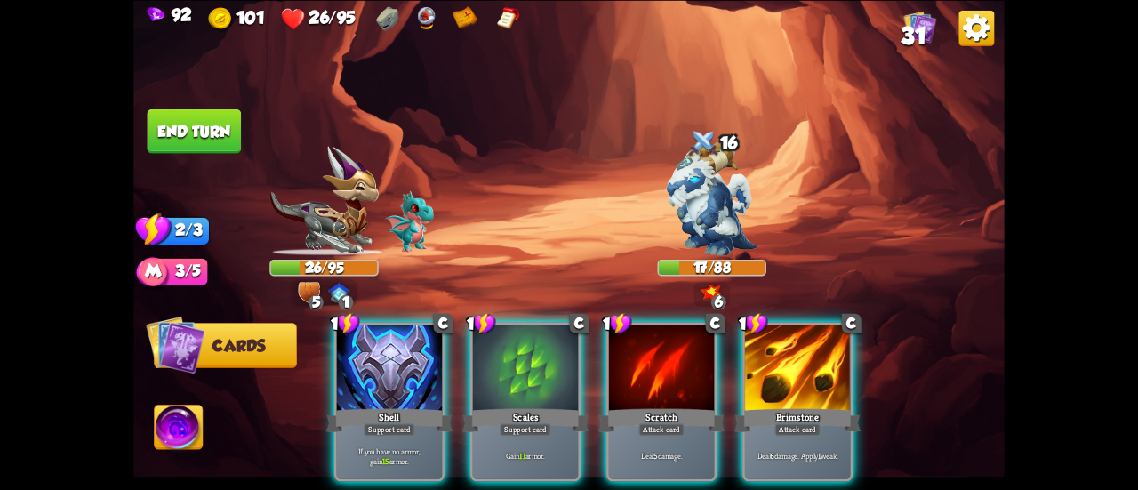
click at [404, 376] on div at bounding box center [389, 369] width 105 height 89
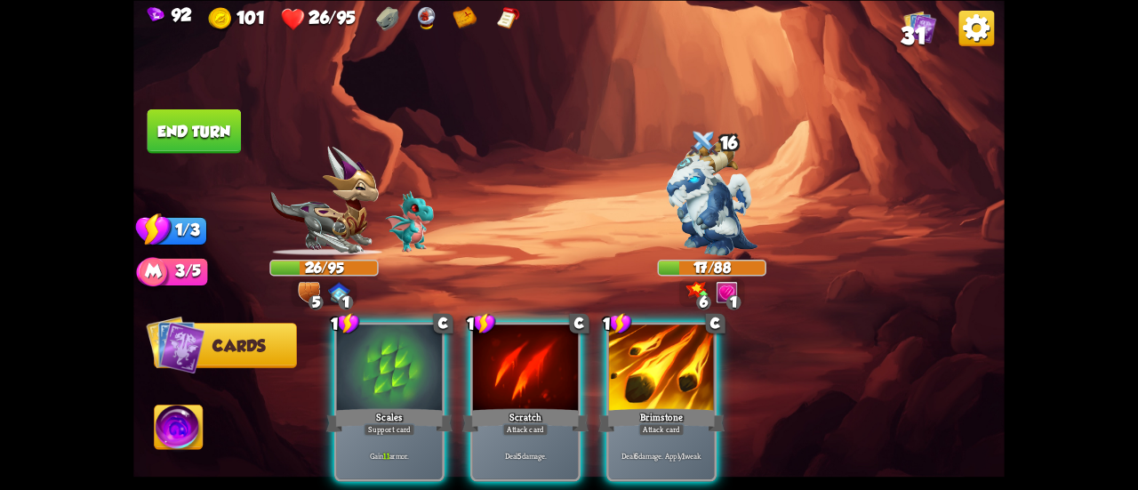
click at [402, 374] on div at bounding box center [389, 369] width 105 height 89
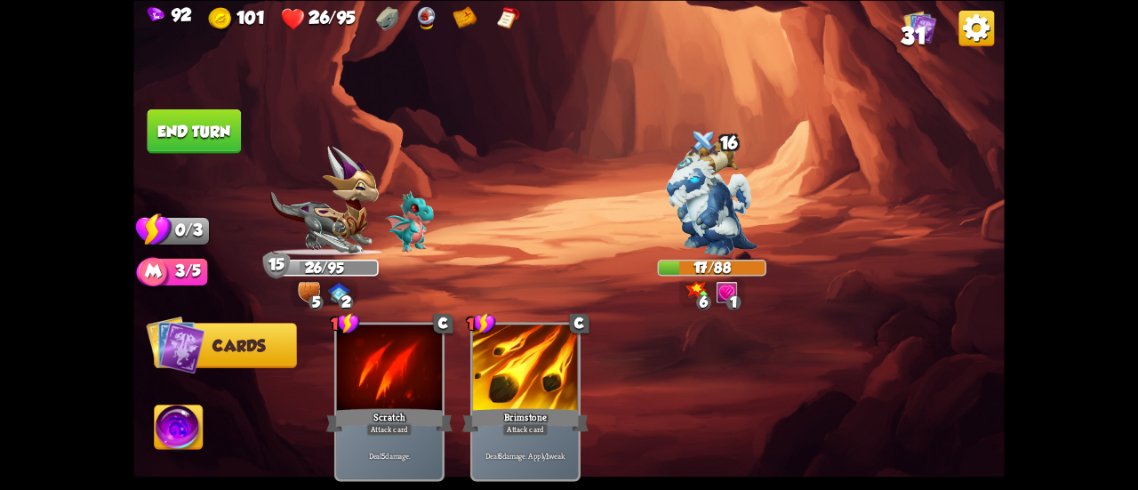
click at [195, 141] on button "End turn" at bounding box center [195, 131] width 94 height 44
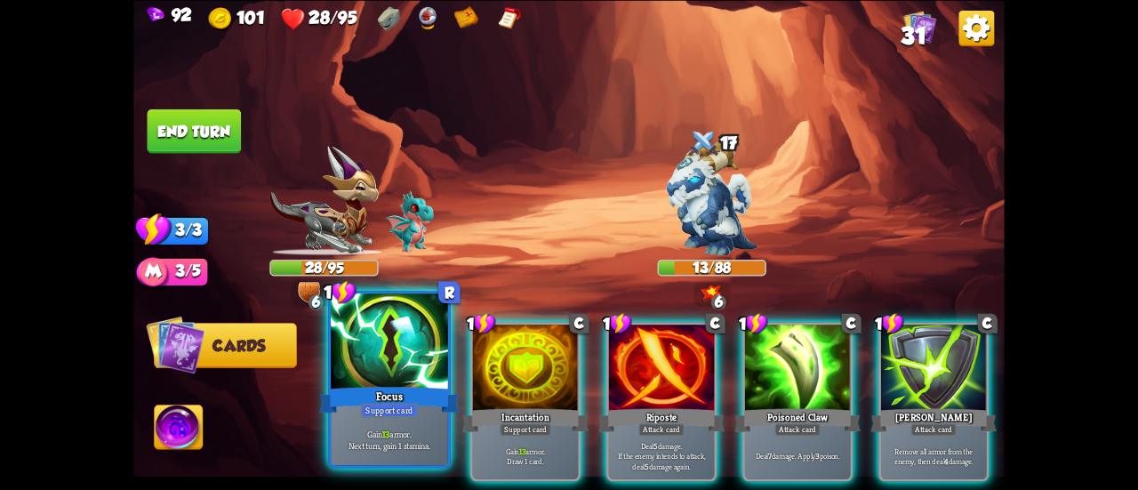
click at [404, 350] on div at bounding box center [389, 343] width 117 height 99
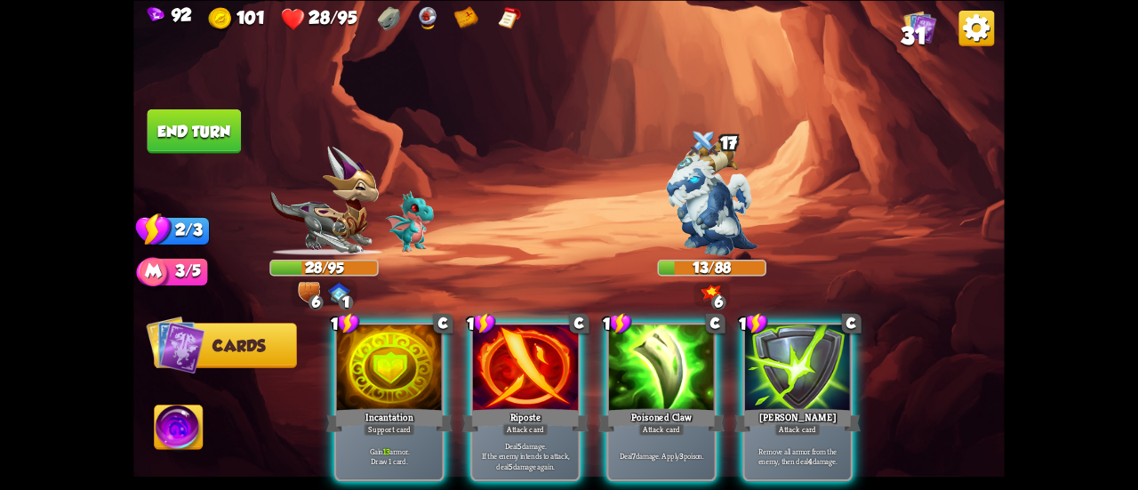
click at [404, 350] on div at bounding box center [389, 369] width 105 height 89
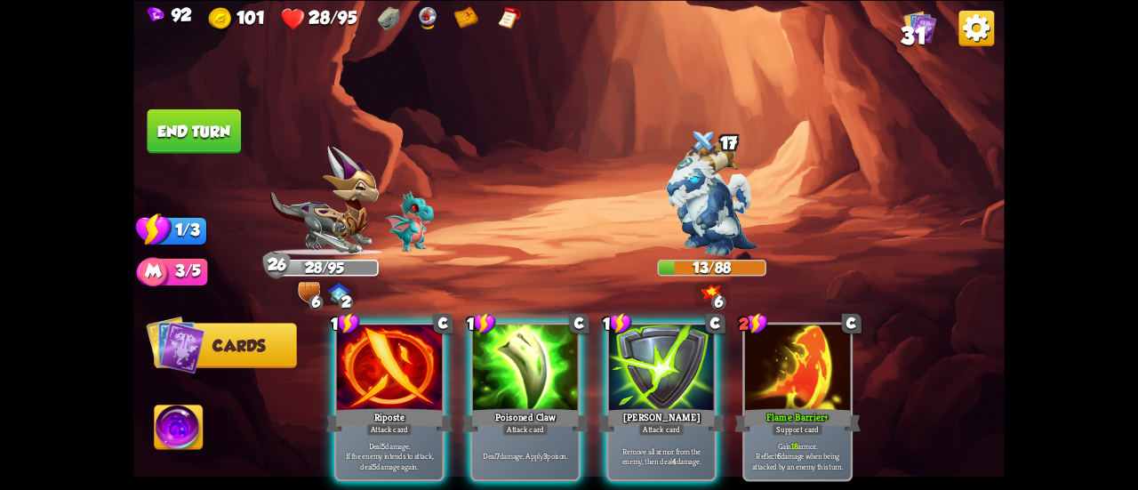
click at [222, 137] on button "End turn" at bounding box center [195, 131] width 94 height 44
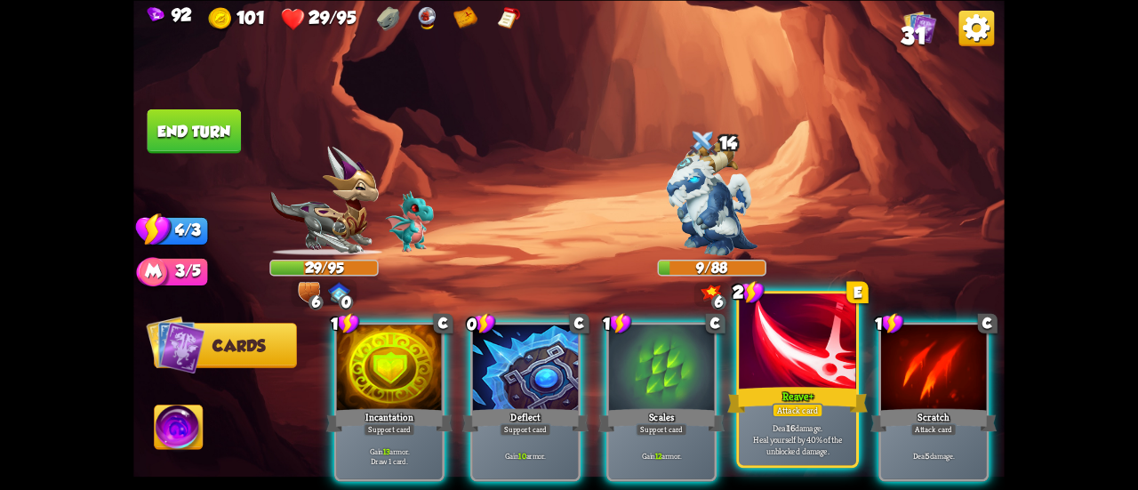
click at [779, 406] on div "Attack card" at bounding box center [797, 410] width 51 height 14
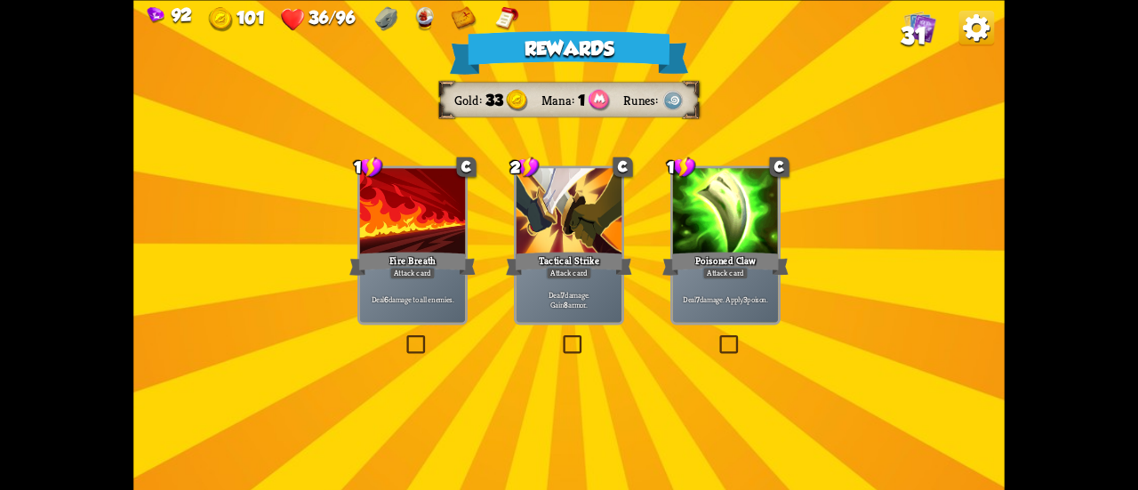
drag, startPoint x: 707, startPoint y: 294, endPoint x: 712, endPoint y: 308, distance: 14.1
click at [707, 294] on p "Deal 7 damage. Apply 3 poison." at bounding box center [726, 299] width 101 height 11
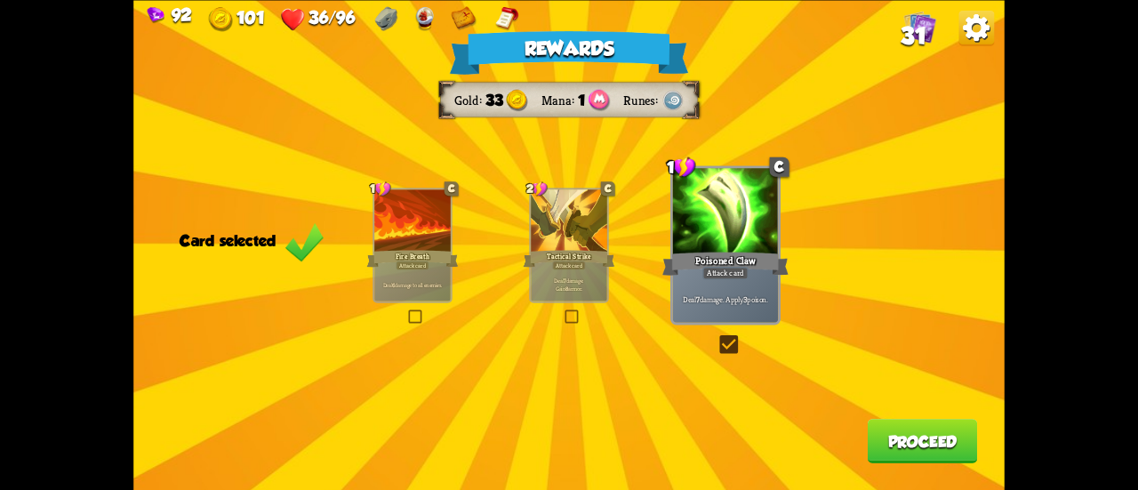
click at [913, 455] on button "Proceed" at bounding box center [923, 441] width 110 height 44
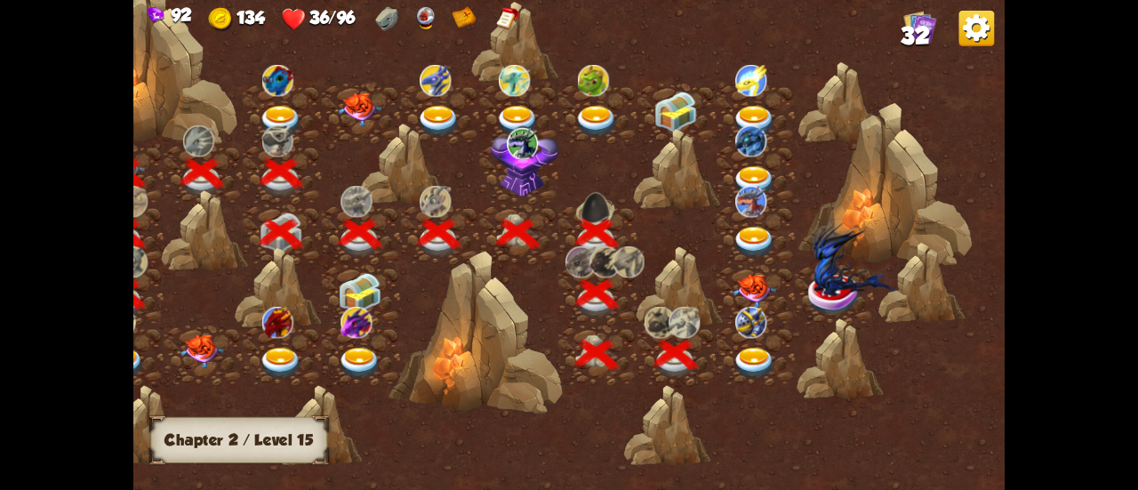
click at [758, 336] on img at bounding box center [751, 323] width 31 height 32
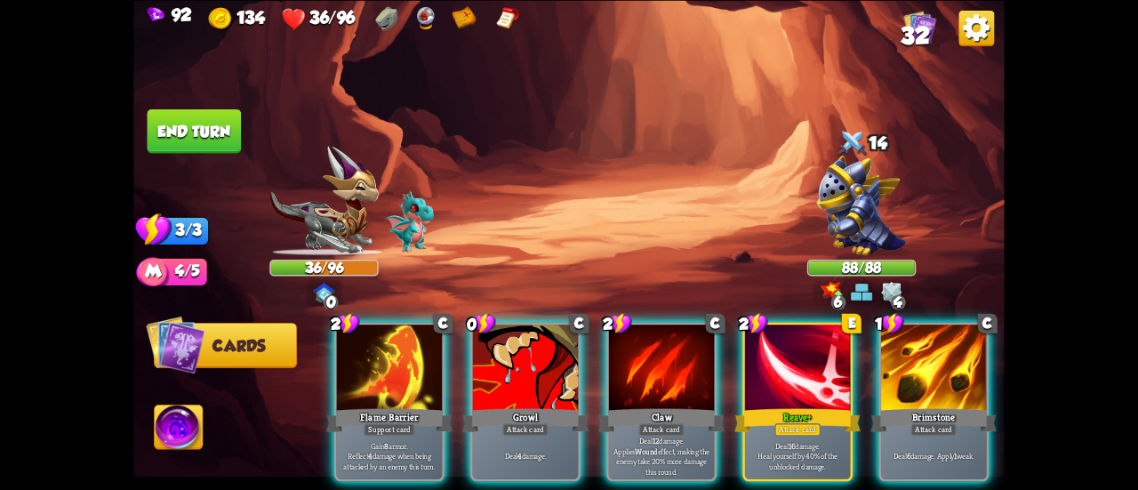
click at [166, 422] on img at bounding box center [179, 429] width 48 height 49
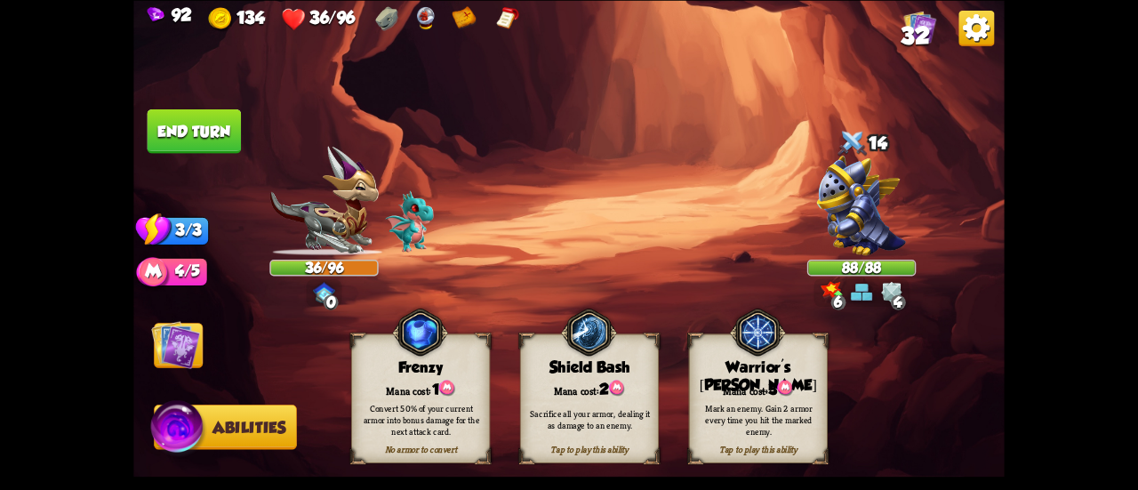
click at [199, 340] on img at bounding box center [175, 344] width 49 height 49
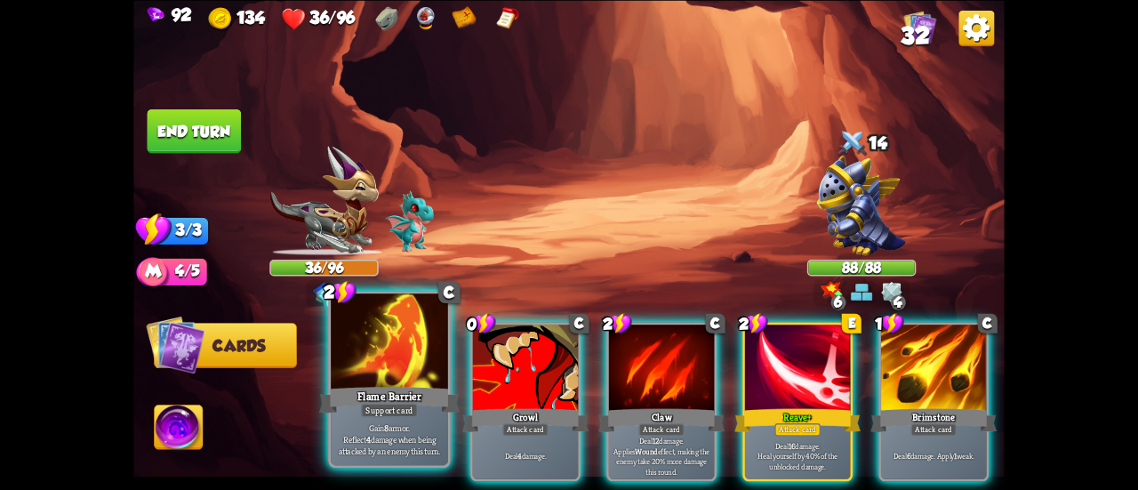
click at [350, 371] on div at bounding box center [389, 343] width 117 height 99
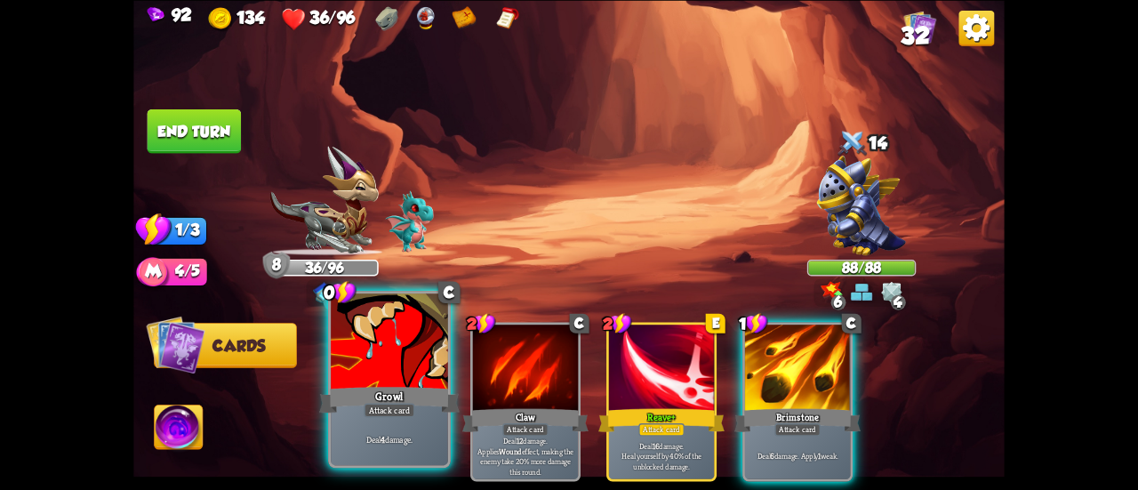
click at [354, 369] on div at bounding box center [389, 343] width 117 height 99
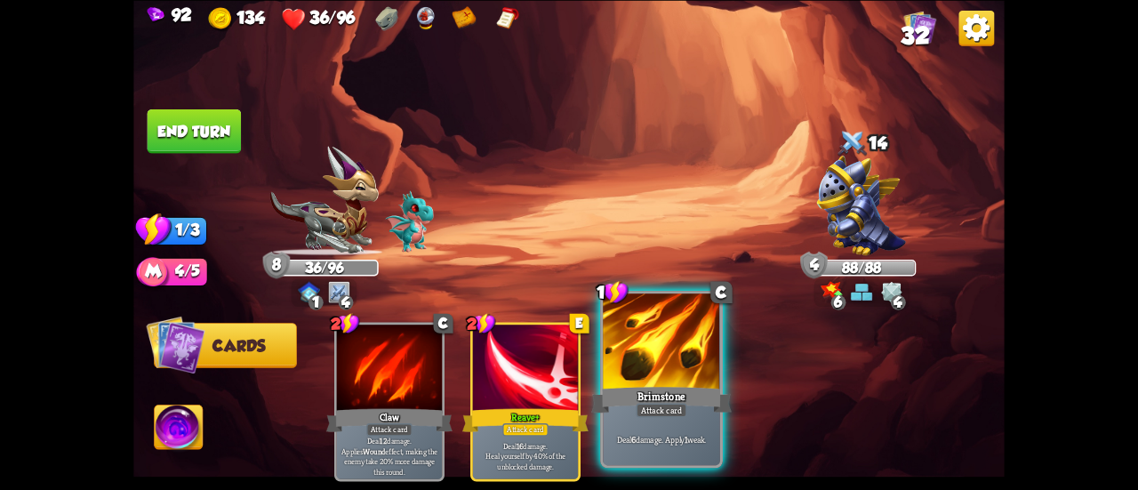
click at [688, 367] on div at bounding box center [661, 343] width 117 height 99
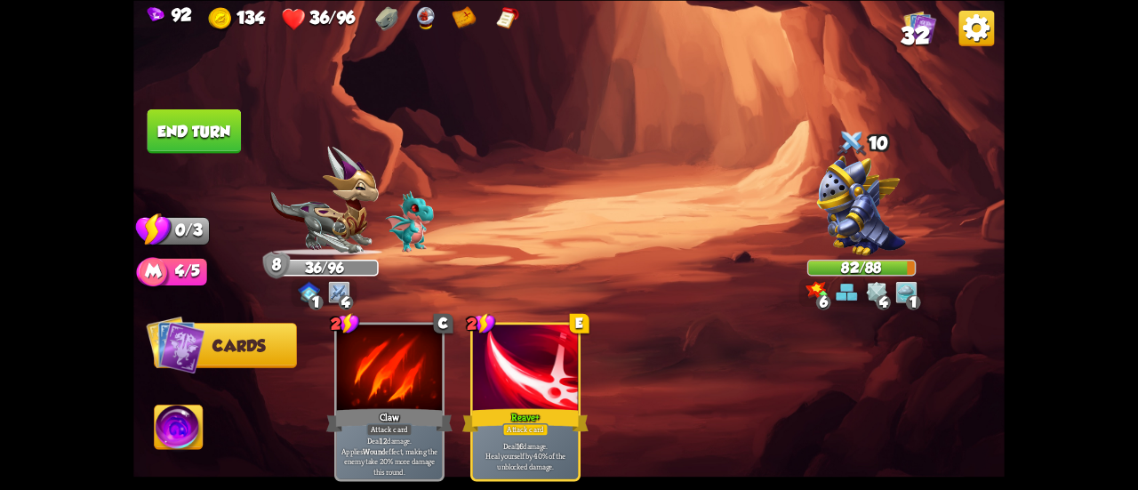
click at [213, 128] on button "End turn" at bounding box center [195, 131] width 94 height 44
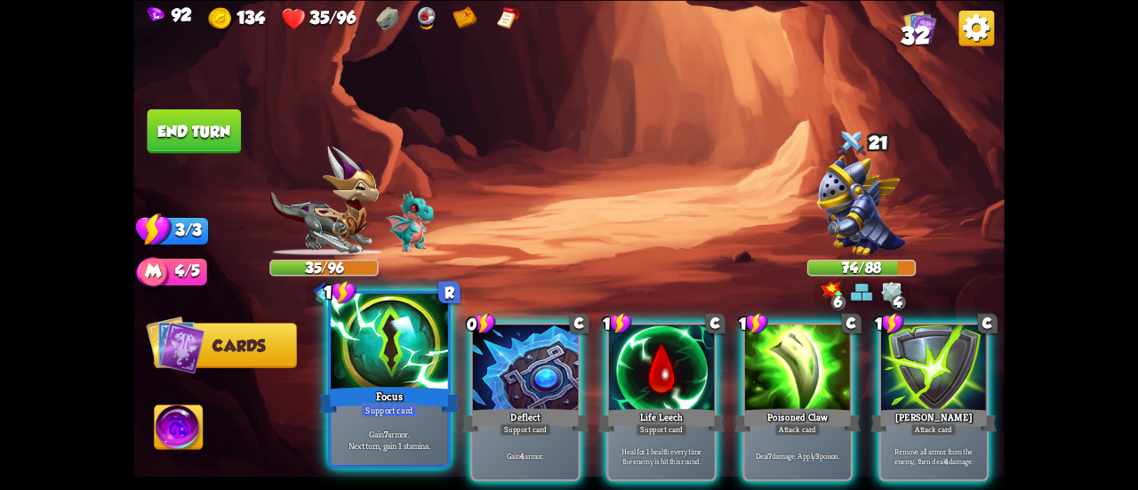
click at [376, 334] on div at bounding box center [389, 343] width 117 height 99
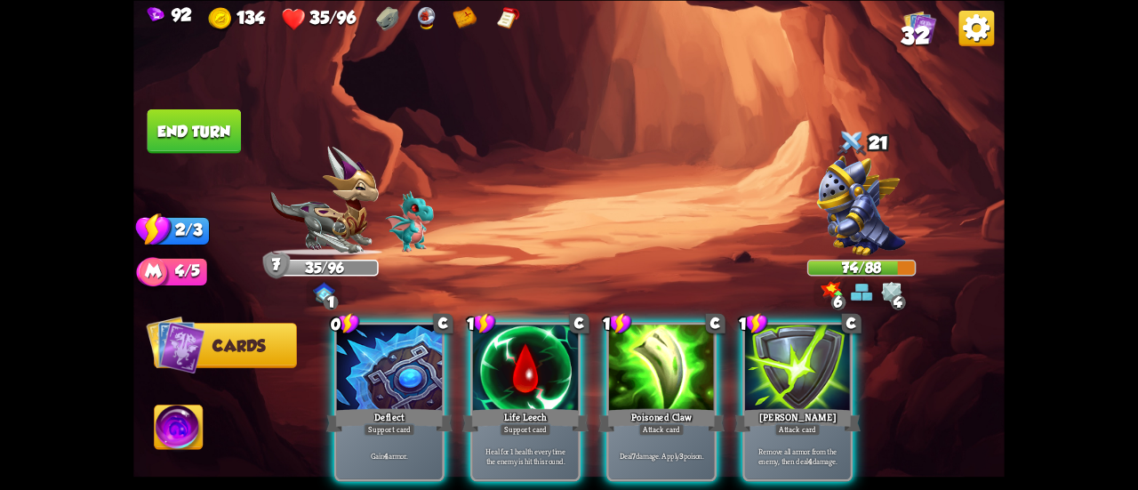
click at [376, 334] on div at bounding box center [389, 369] width 105 height 89
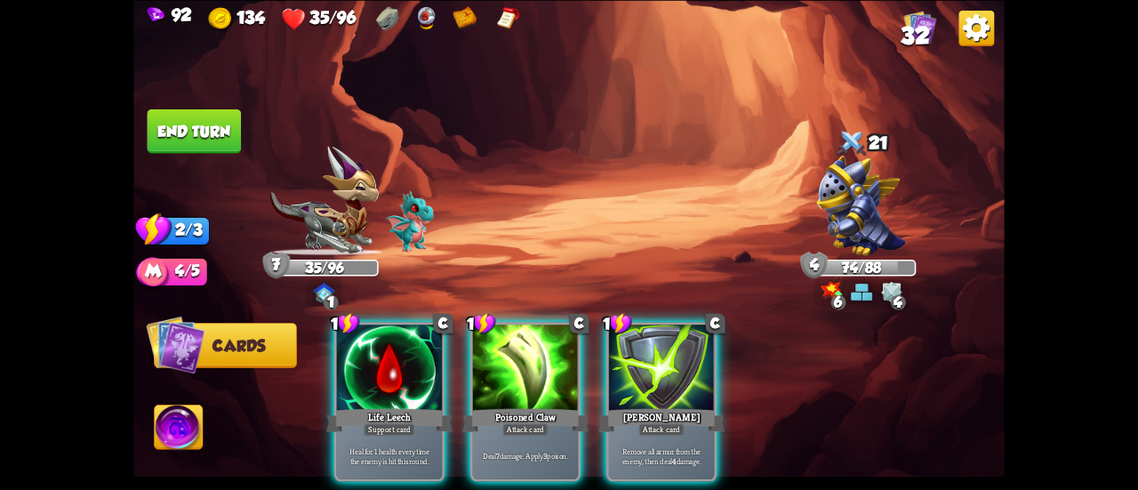
click at [376, 334] on div at bounding box center [389, 369] width 105 height 89
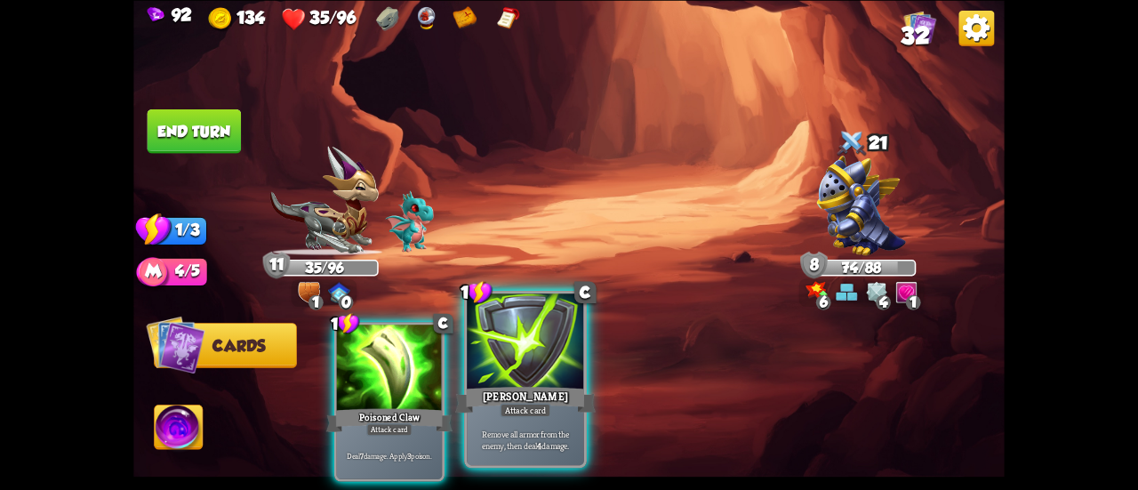
click at [484, 382] on div at bounding box center [525, 343] width 117 height 99
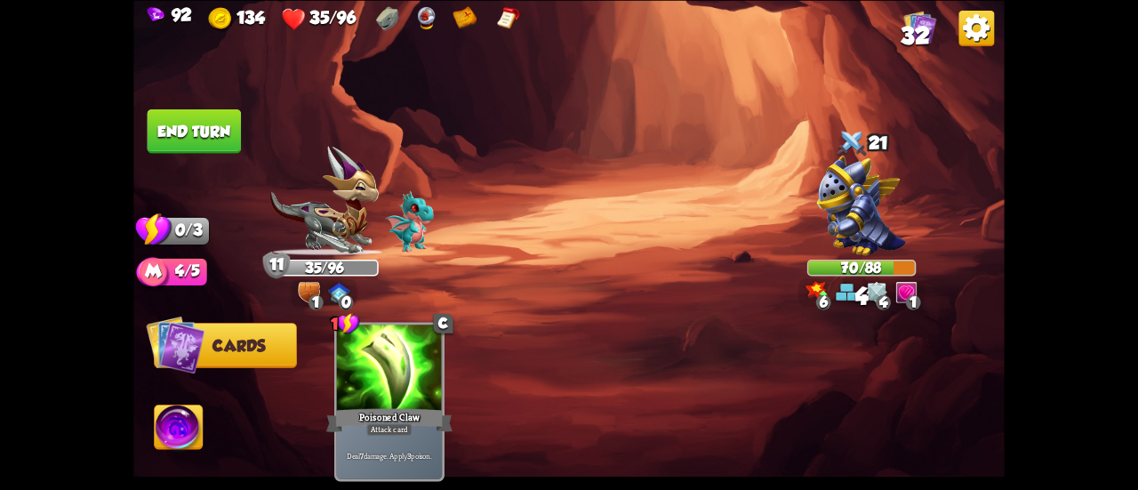
click at [188, 129] on button "End turn" at bounding box center [195, 131] width 94 height 44
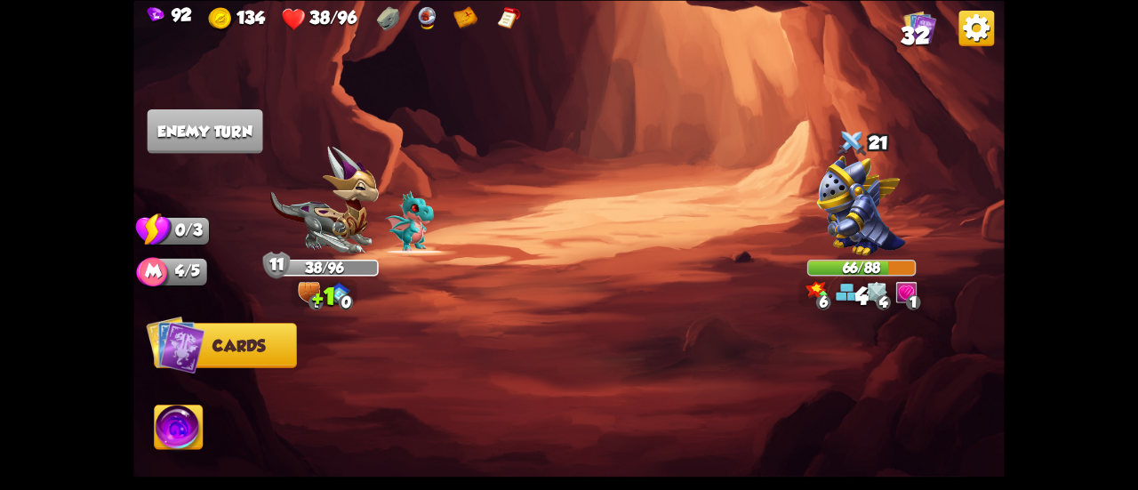
click at [431, 16] on img at bounding box center [426, 18] width 19 height 25
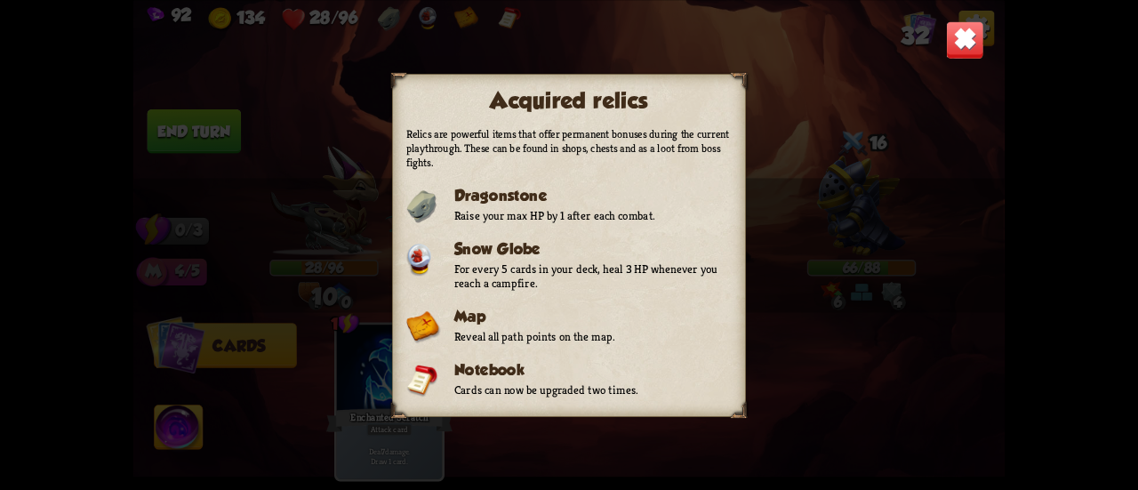
click at [969, 27] on img at bounding box center [965, 39] width 38 height 38
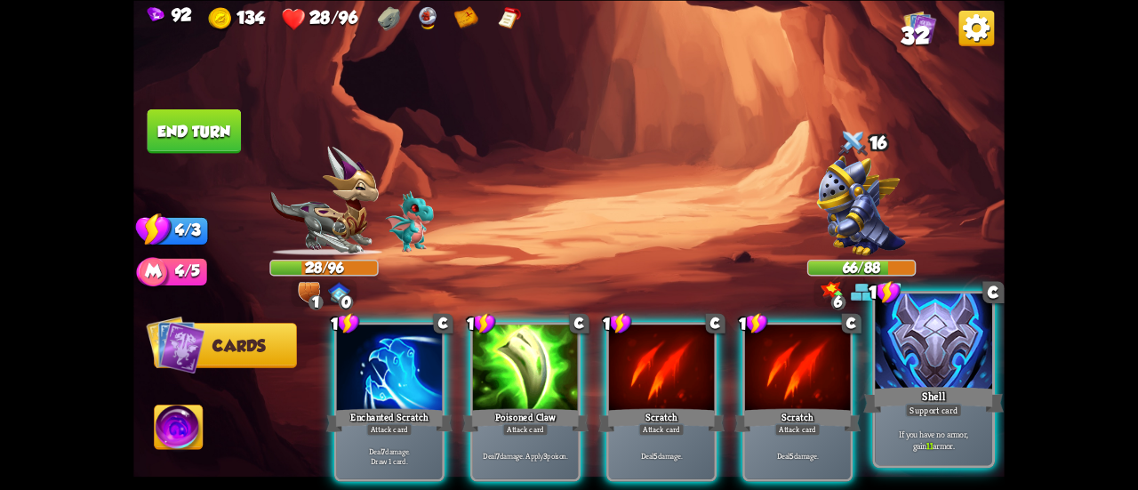
click at [894, 367] on div at bounding box center [933, 343] width 117 height 99
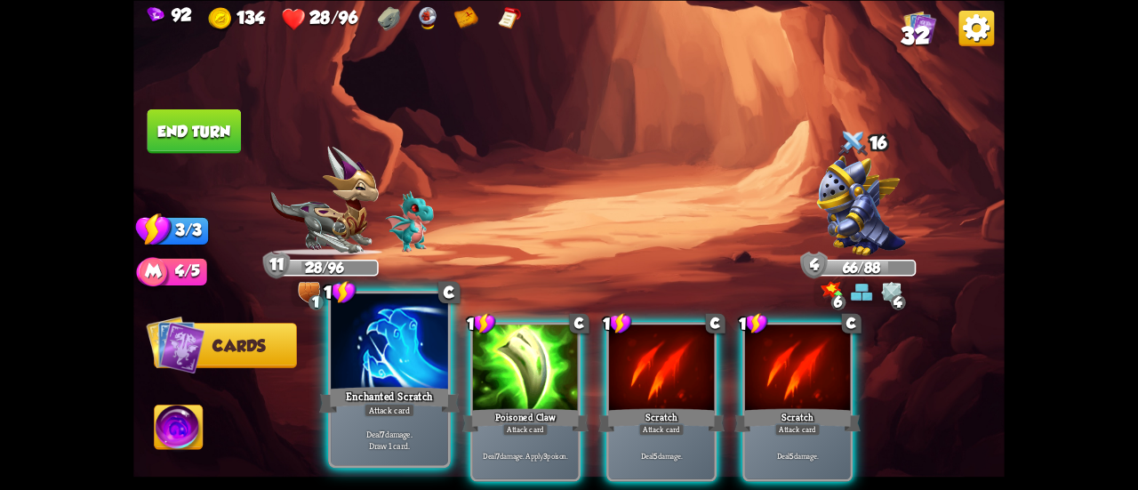
click at [406, 387] on div "Enchanted Scratch" at bounding box center [389, 399] width 141 height 31
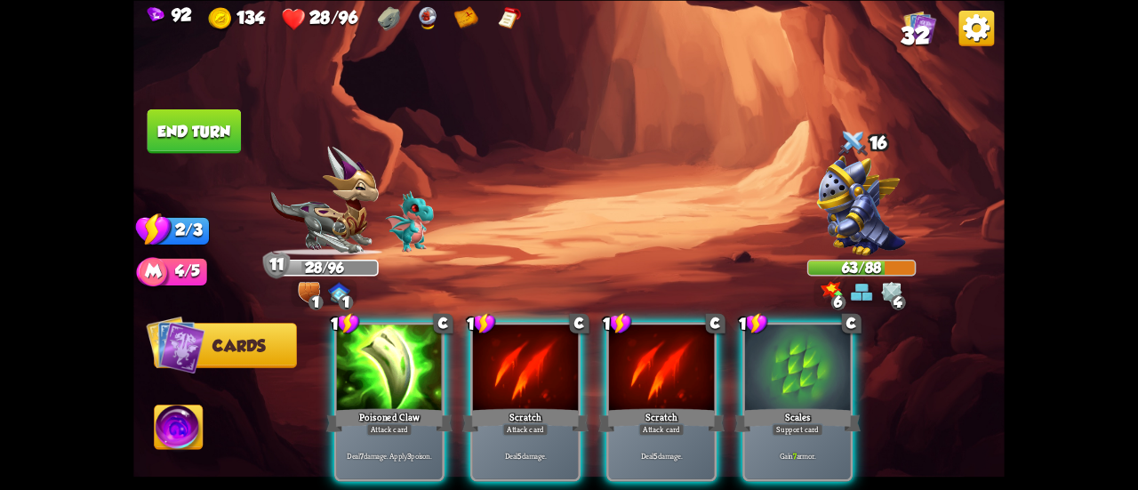
click at [776, 406] on div "Scales" at bounding box center [798, 420] width 126 height 28
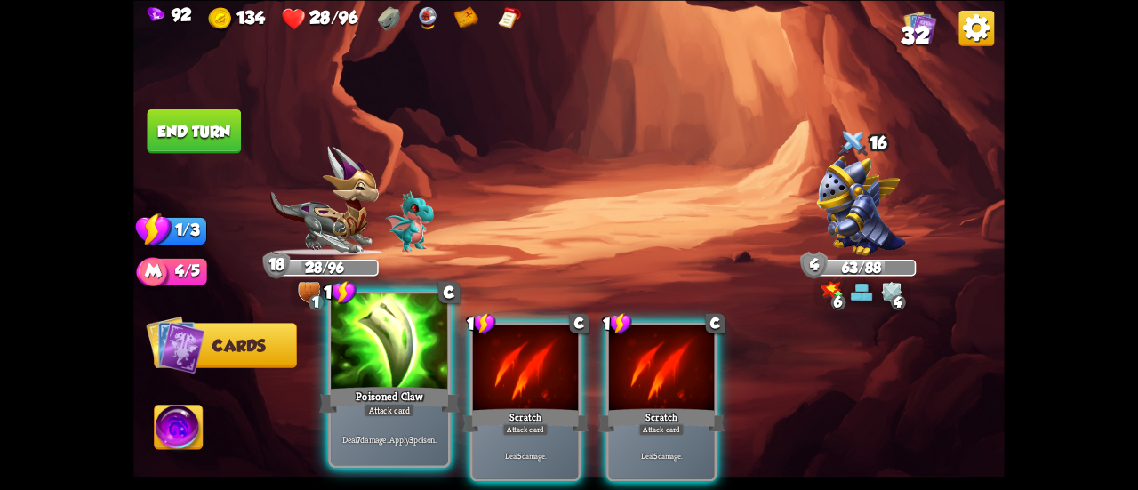
click at [385, 366] on div at bounding box center [389, 343] width 117 height 99
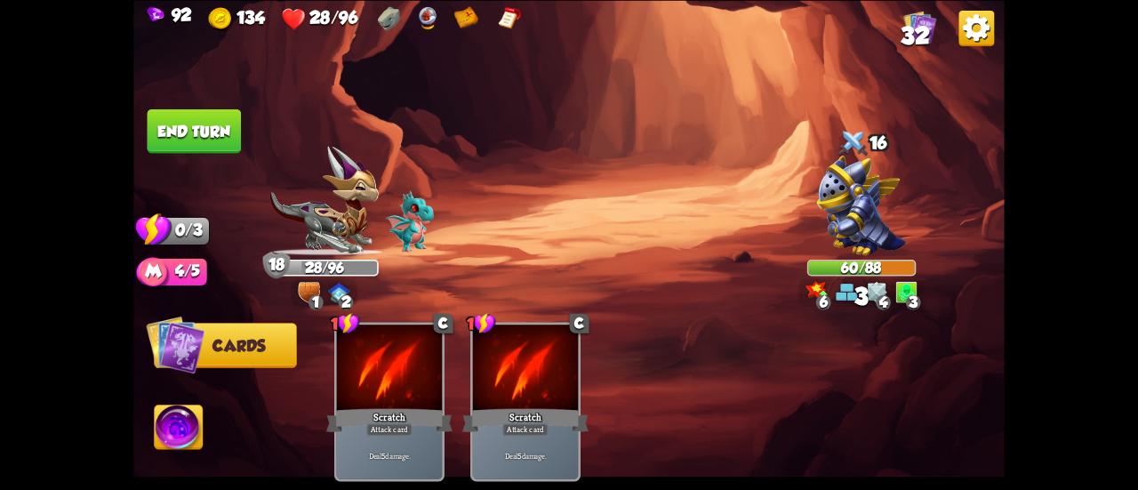
click at [204, 121] on button "End turn" at bounding box center [195, 131] width 94 height 44
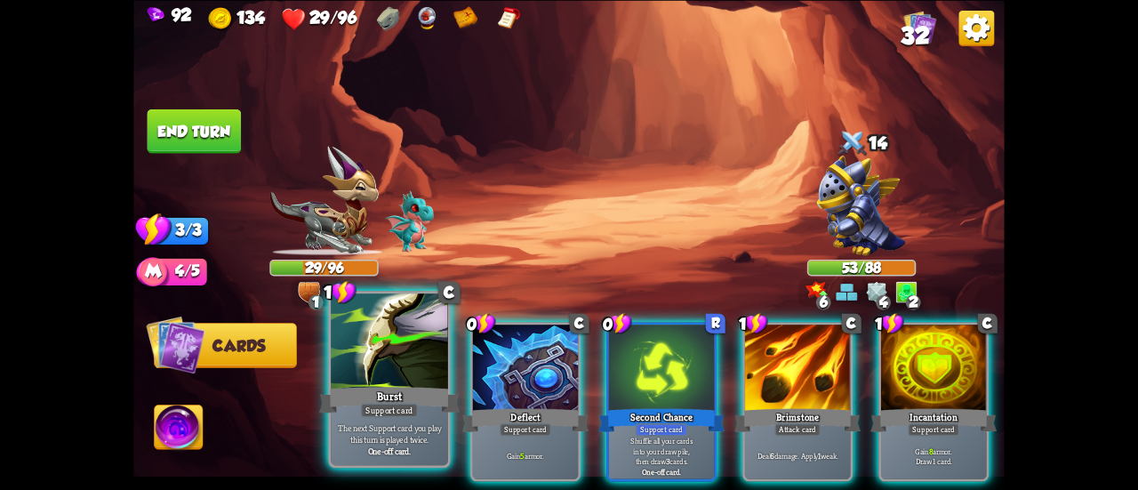
click at [368, 356] on div at bounding box center [389, 343] width 117 height 99
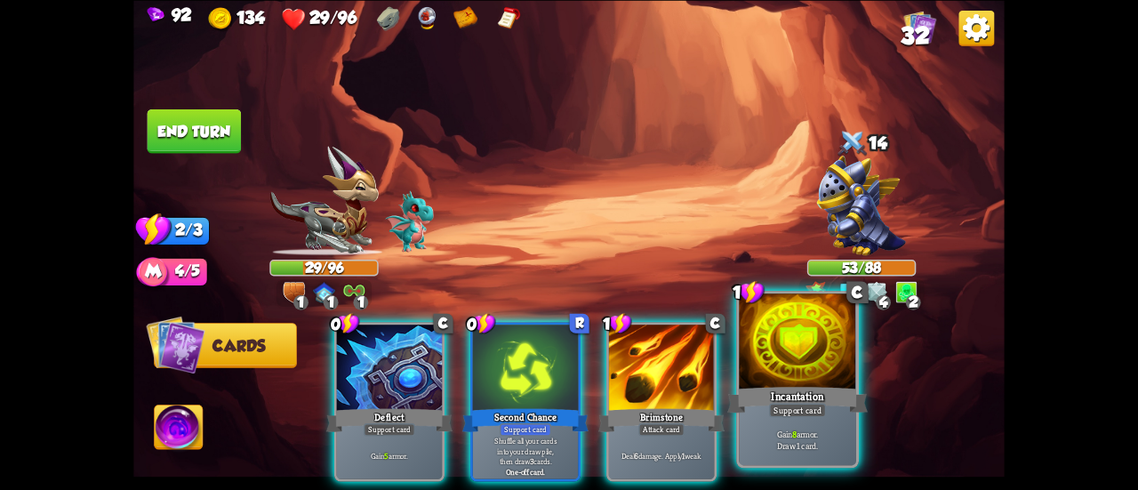
click at [795, 348] on div at bounding box center [797, 343] width 117 height 99
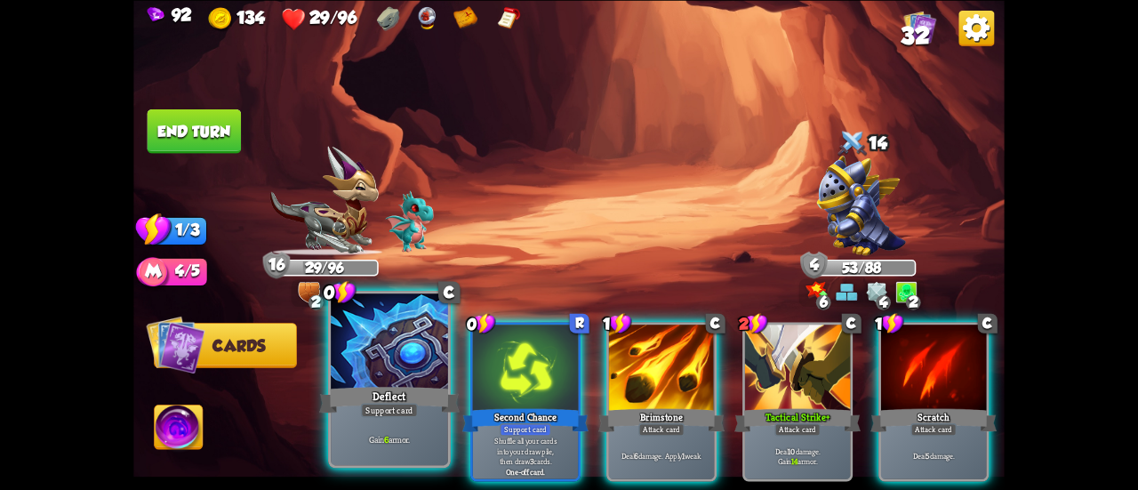
click at [406, 382] on div at bounding box center [389, 343] width 117 height 99
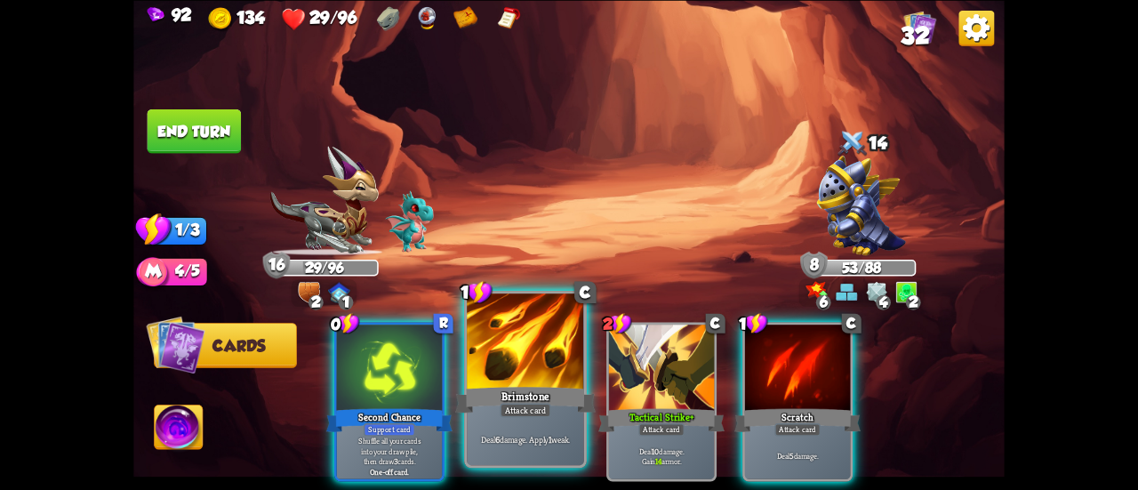
click at [559, 367] on div at bounding box center [525, 343] width 117 height 99
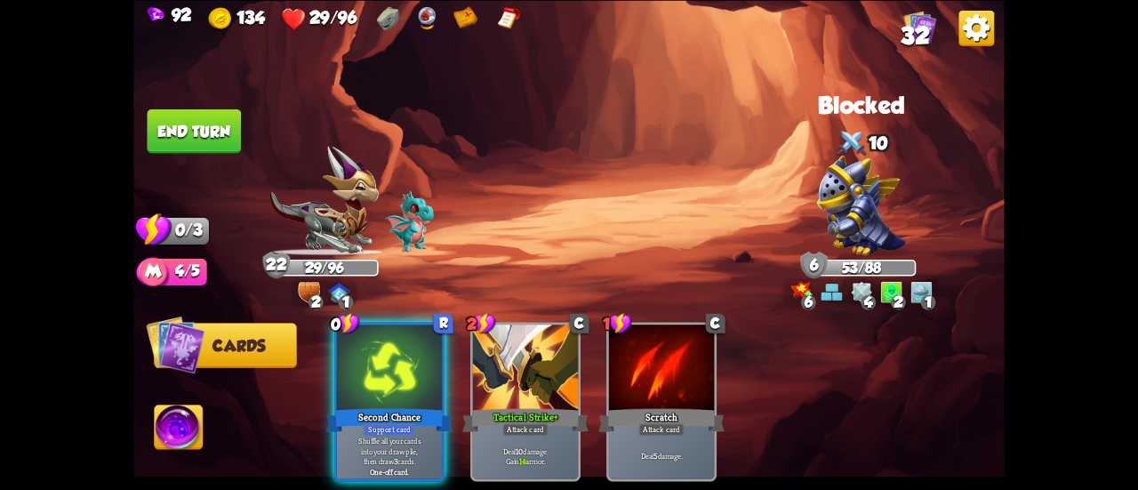
click at [237, 138] on button "End turn" at bounding box center [195, 131] width 94 height 44
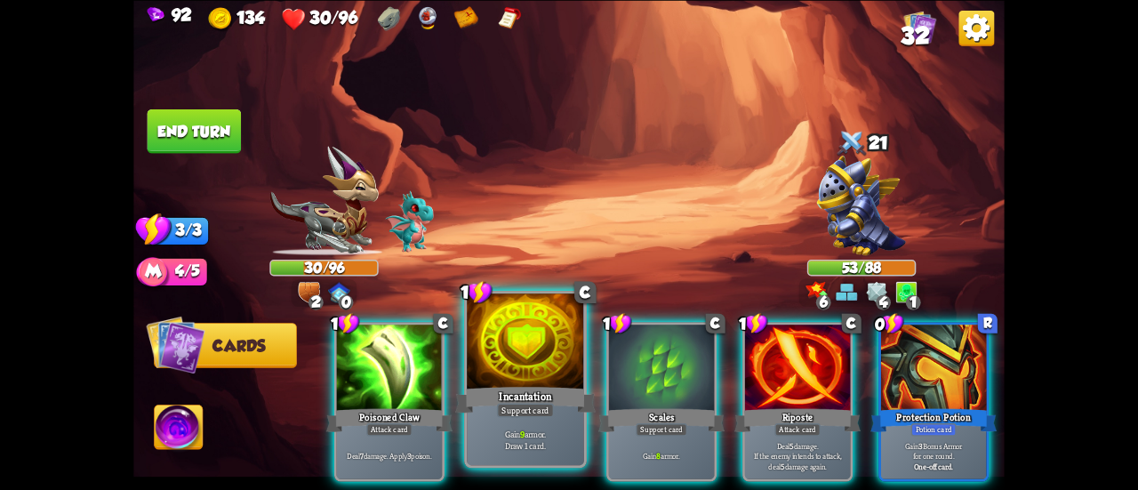
click at [523, 350] on div at bounding box center [525, 343] width 117 height 99
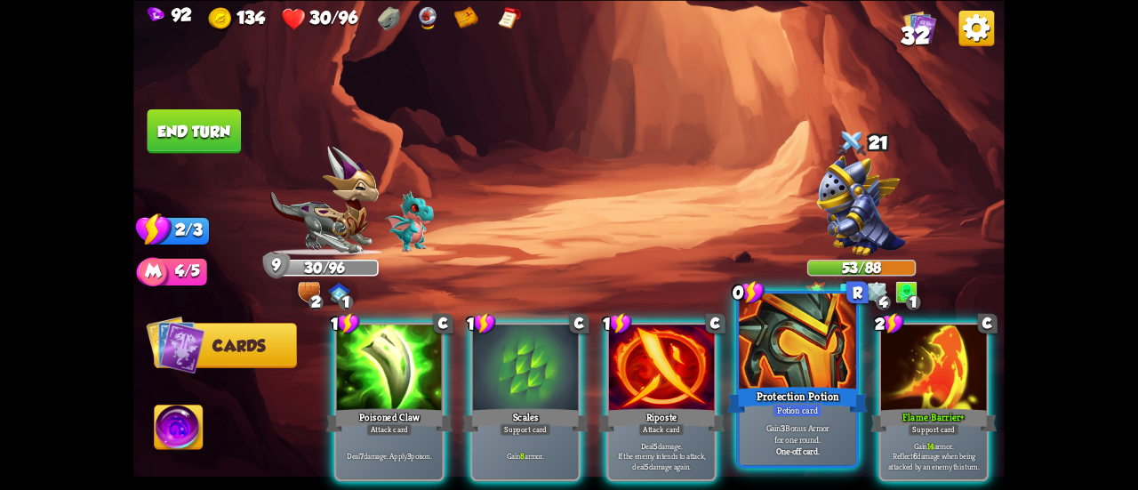
click at [773, 347] on div at bounding box center [797, 343] width 117 height 99
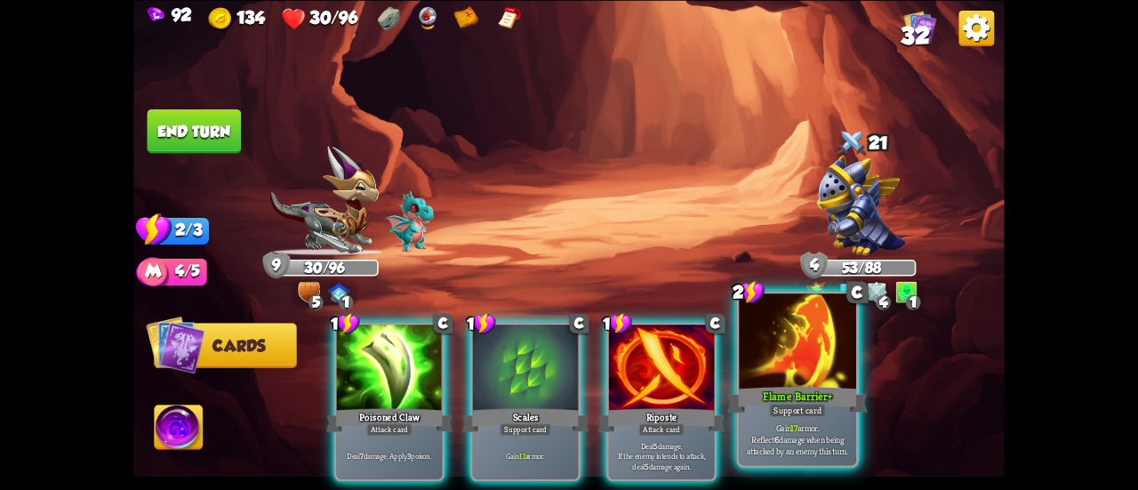
click at [811, 346] on div at bounding box center [797, 343] width 117 height 99
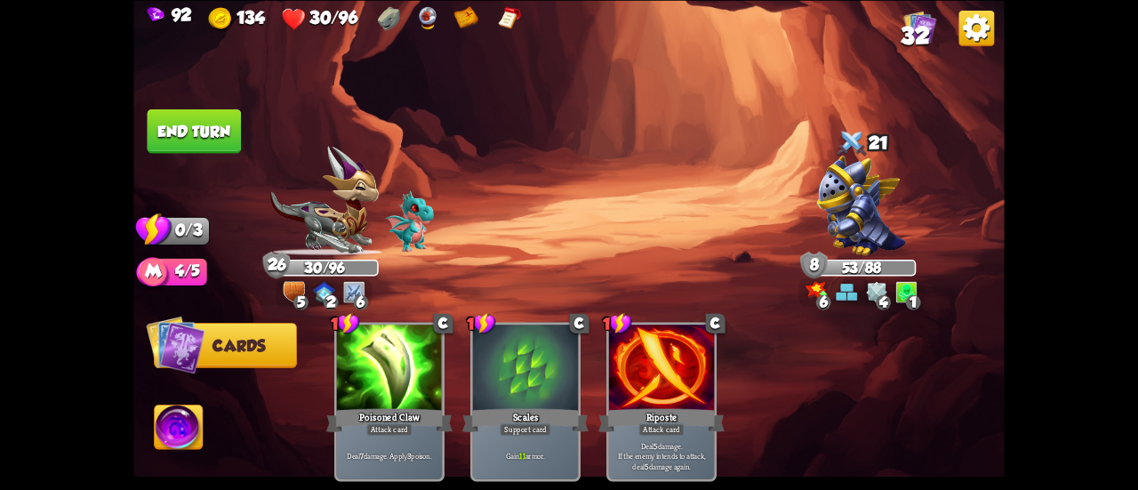
click at [193, 127] on button "End turn" at bounding box center [195, 131] width 94 height 44
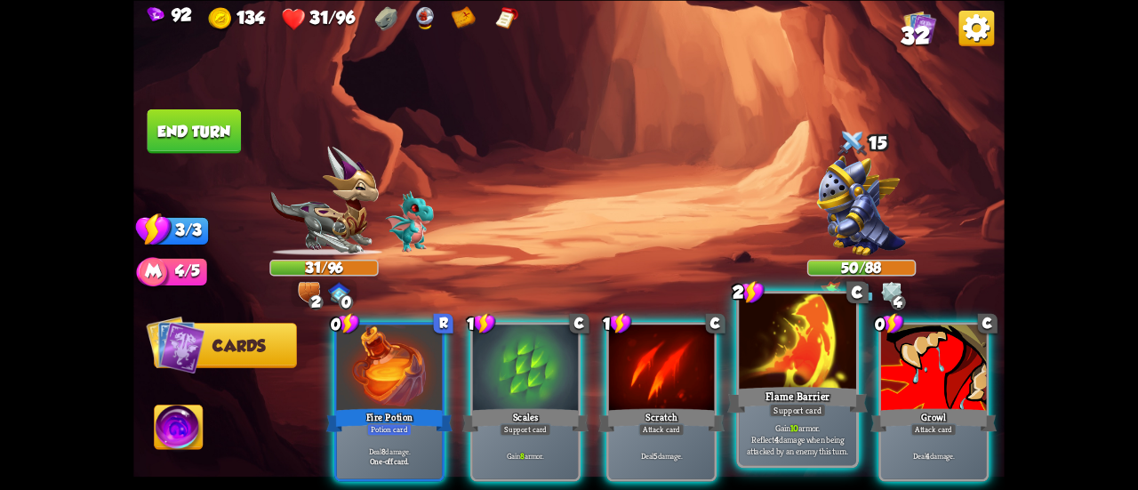
click at [796, 357] on div at bounding box center [797, 343] width 117 height 99
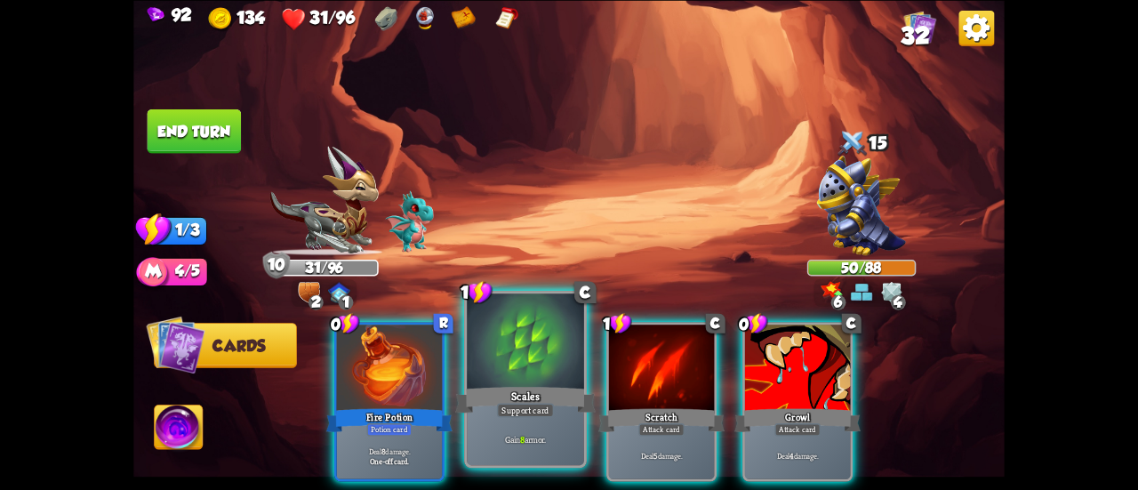
click at [512, 355] on div at bounding box center [525, 343] width 117 height 99
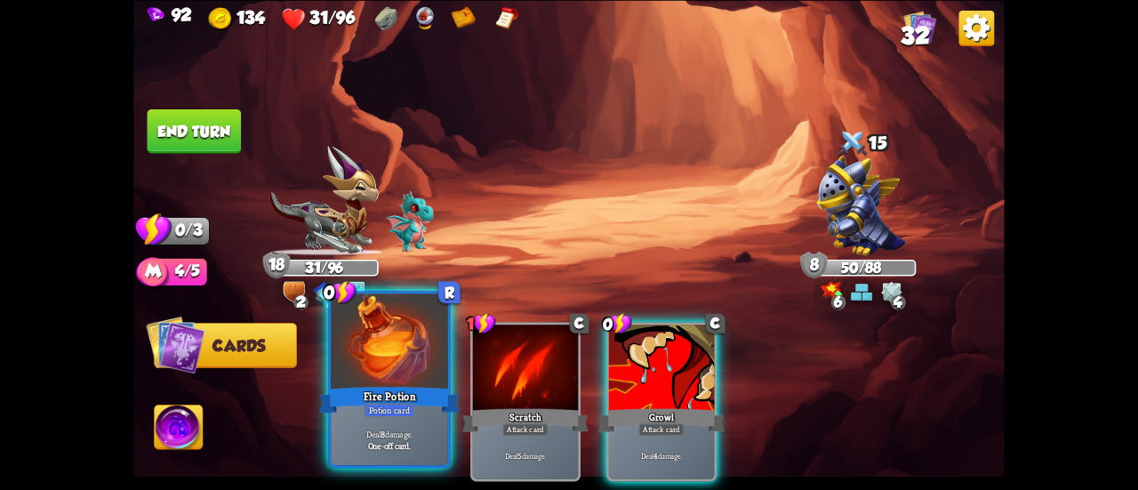
click at [372, 362] on div at bounding box center [389, 343] width 117 height 99
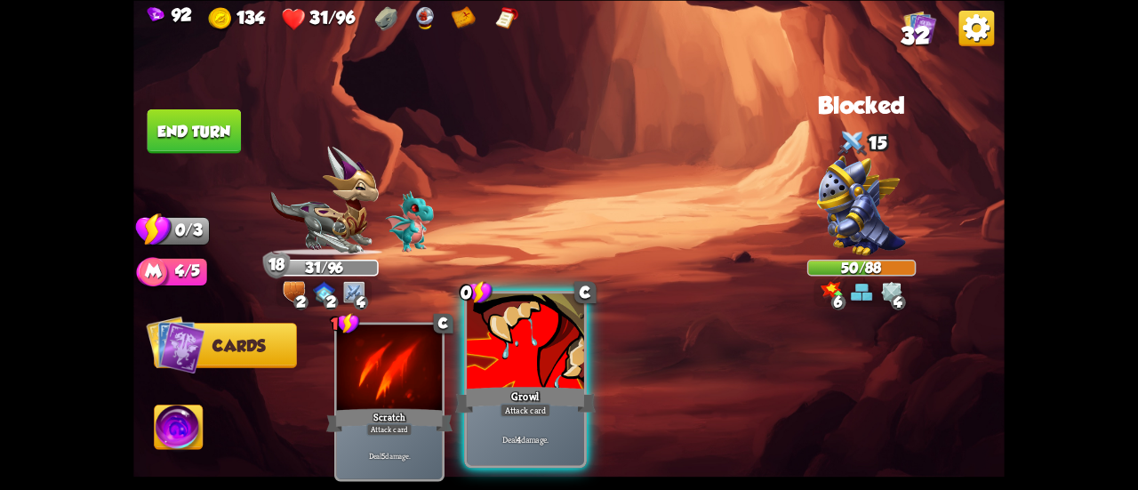
click at [541, 341] on div at bounding box center [525, 343] width 117 height 99
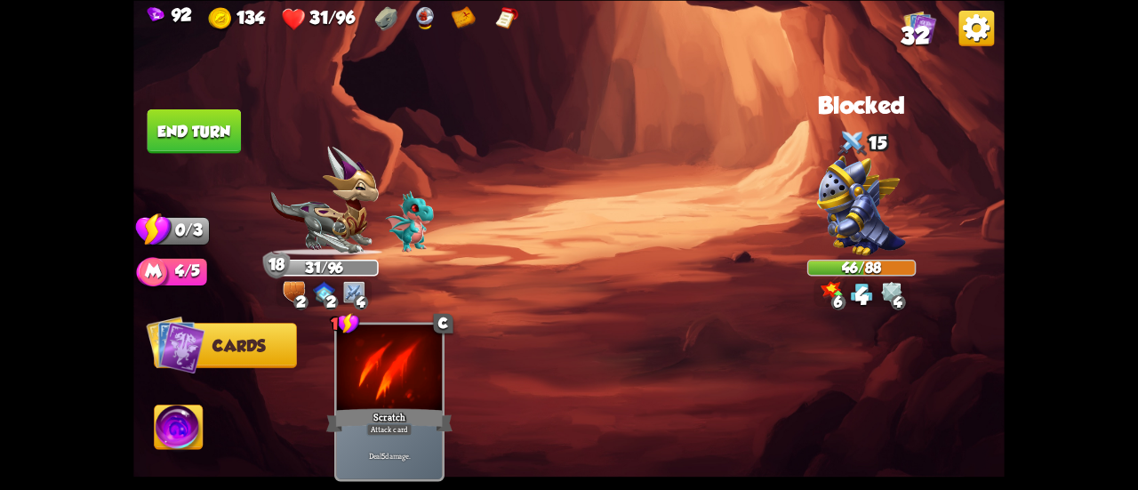
click at [187, 129] on button "End turn" at bounding box center [195, 131] width 94 height 44
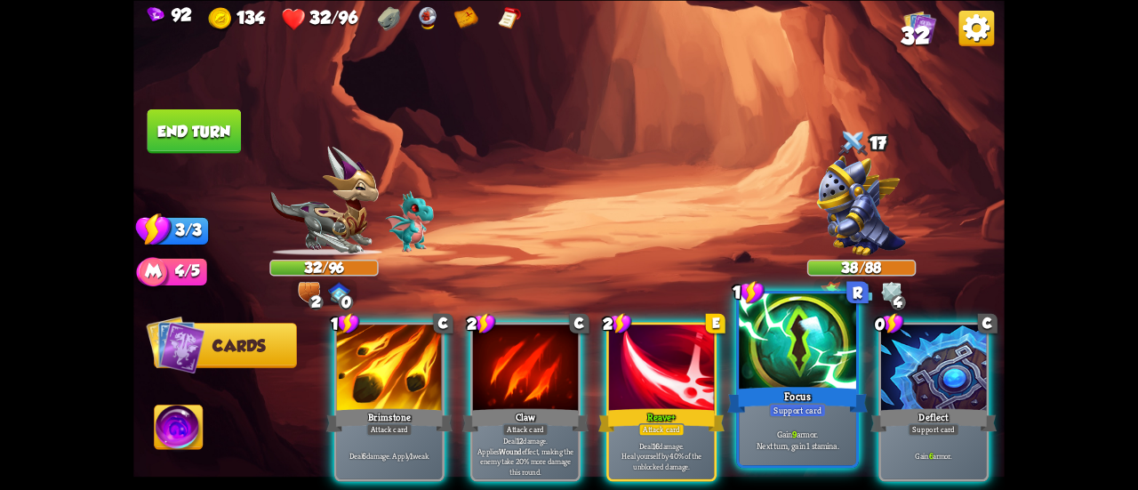
click at [814, 375] on div at bounding box center [797, 343] width 117 height 99
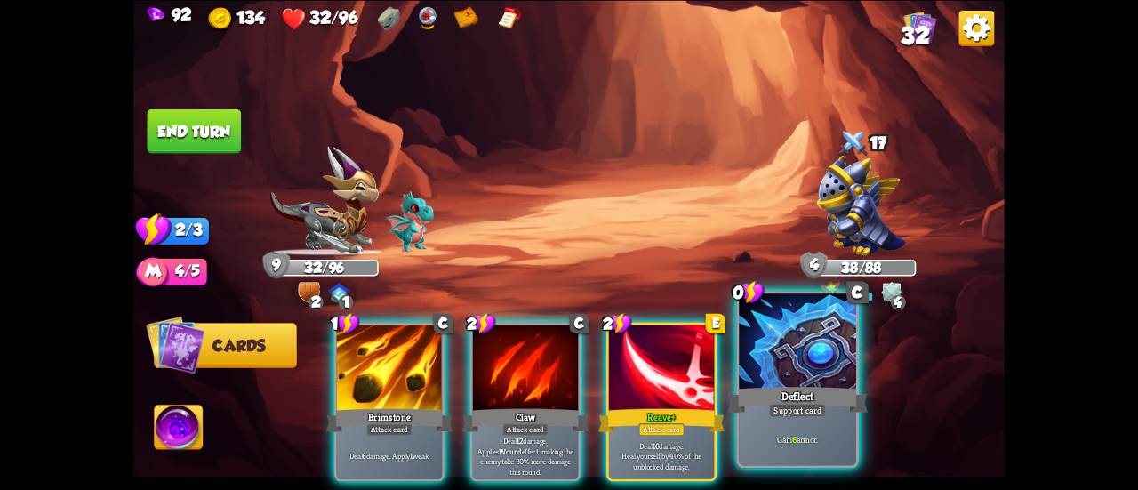
click at [807, 367] on div at bounding box center [797, 343] width 117 height 99
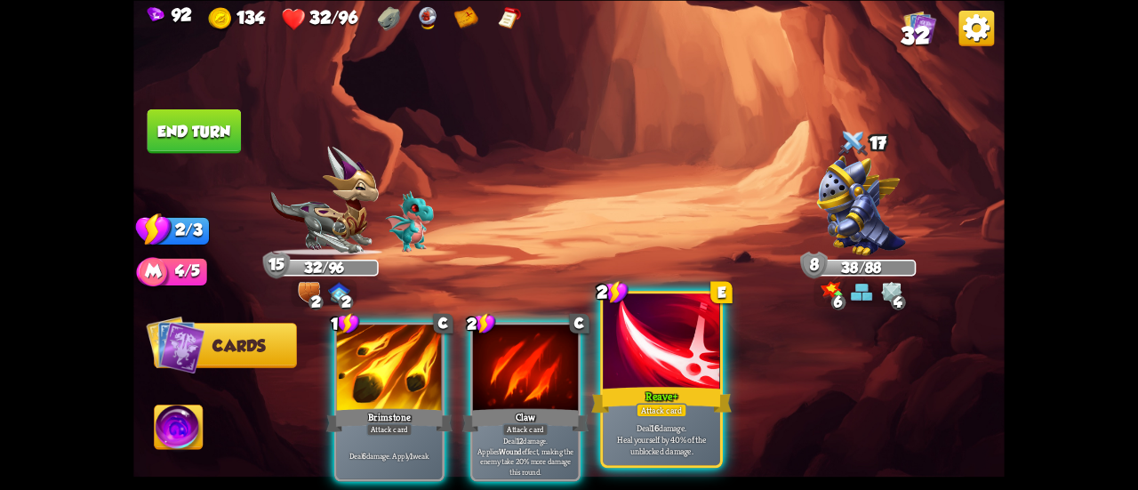
click at [671, 374] on div at bounding box center [661, 343] width 117 height 99
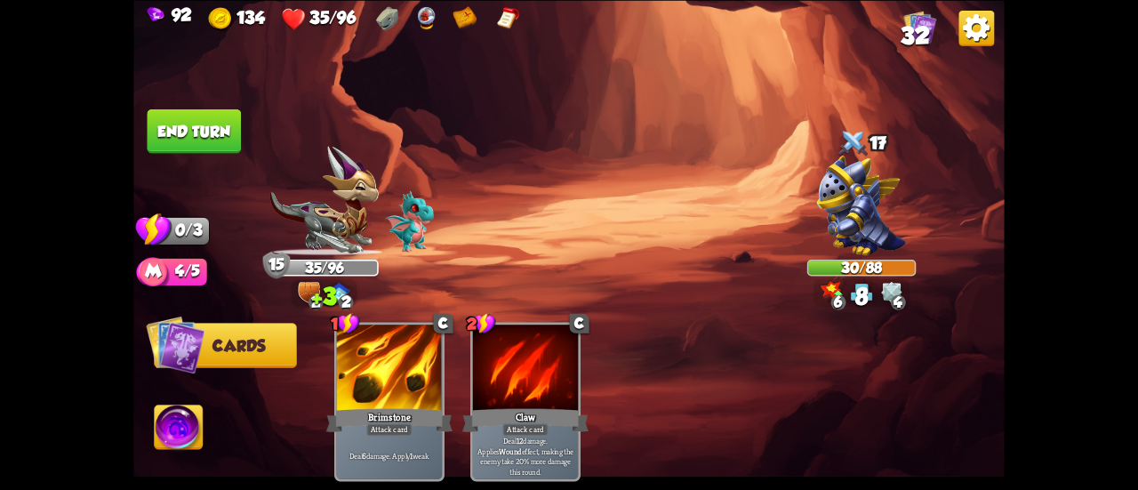
click at [157, 113] on button "End turn" at bounding box center [195, 131] width 94 height 44
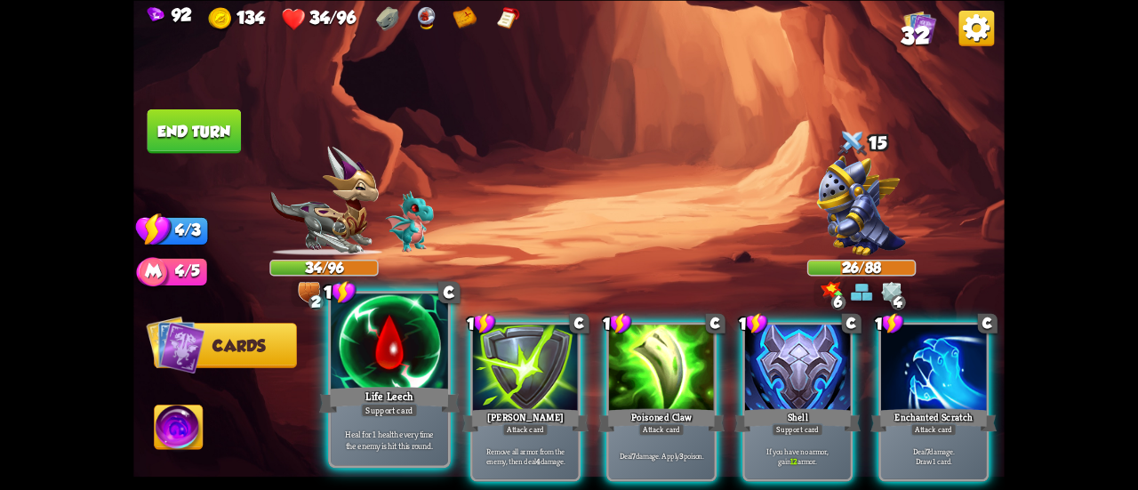
click at [394, 341] on div at bounding box center [389, 343] width 117 height 99
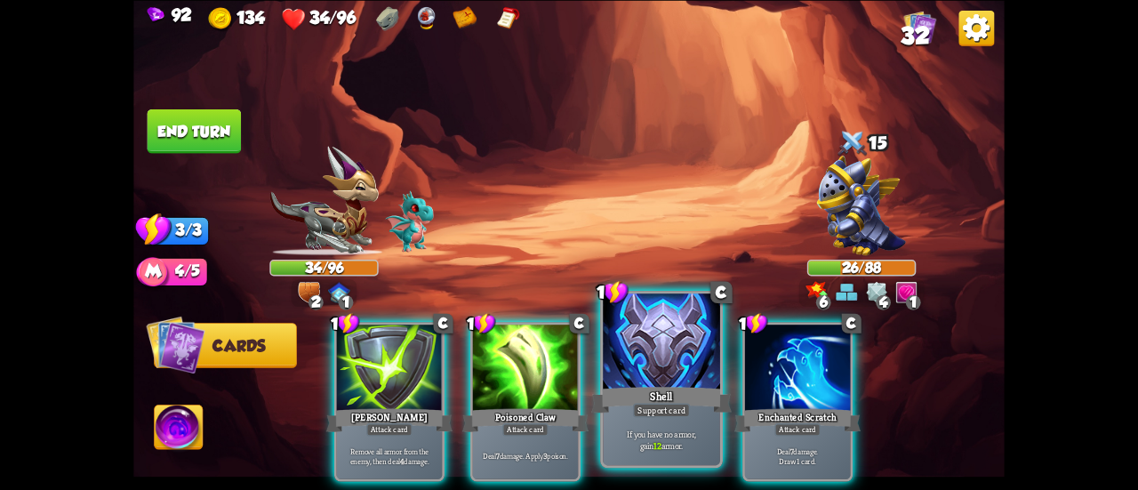
click at [688, 378] on div at bounding box center [661, 343] width 117 height 99
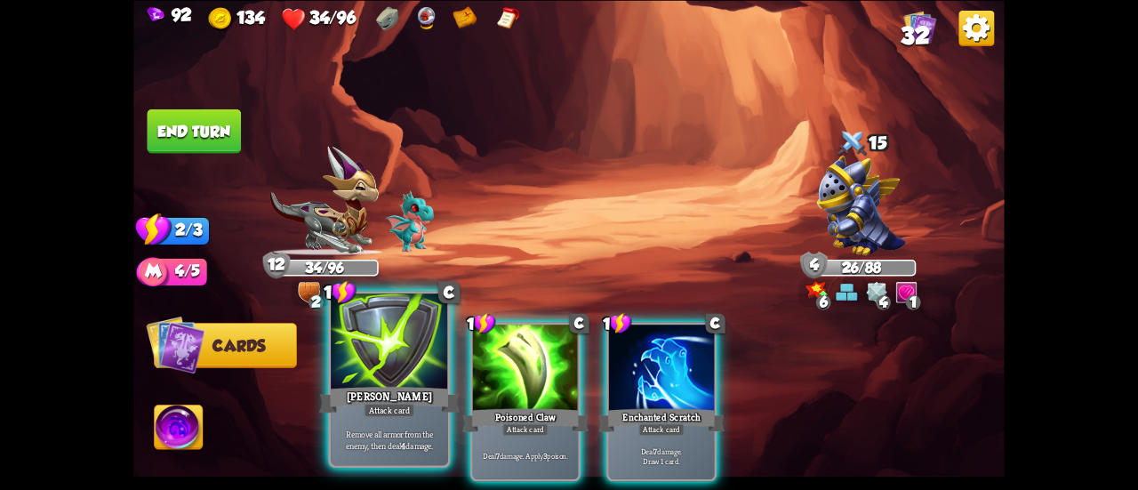
click at [398, 354] on div at bounding box center [389, 343] width 117 height 99
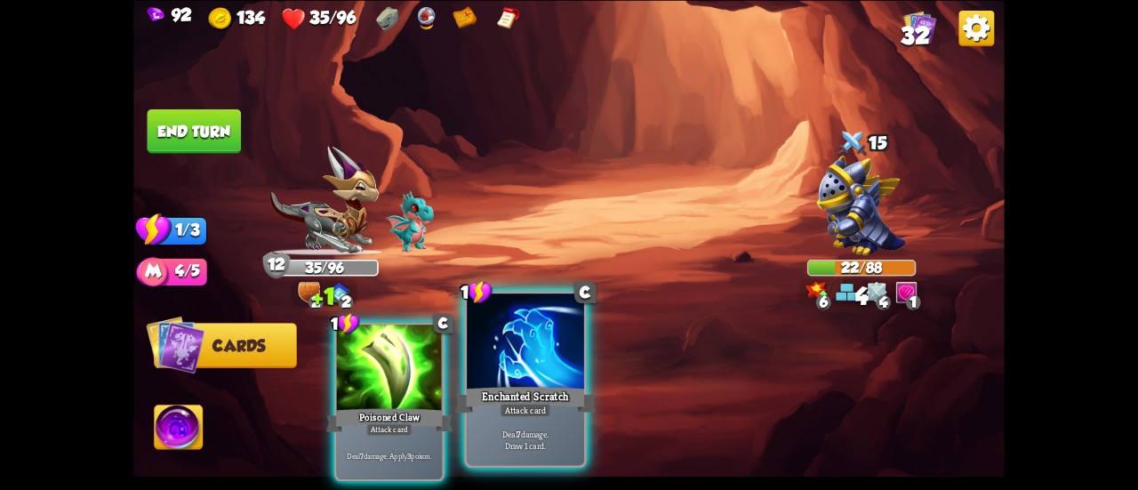
click at [519, 369] on div at bounding box center [525, 343] width 117 height 99
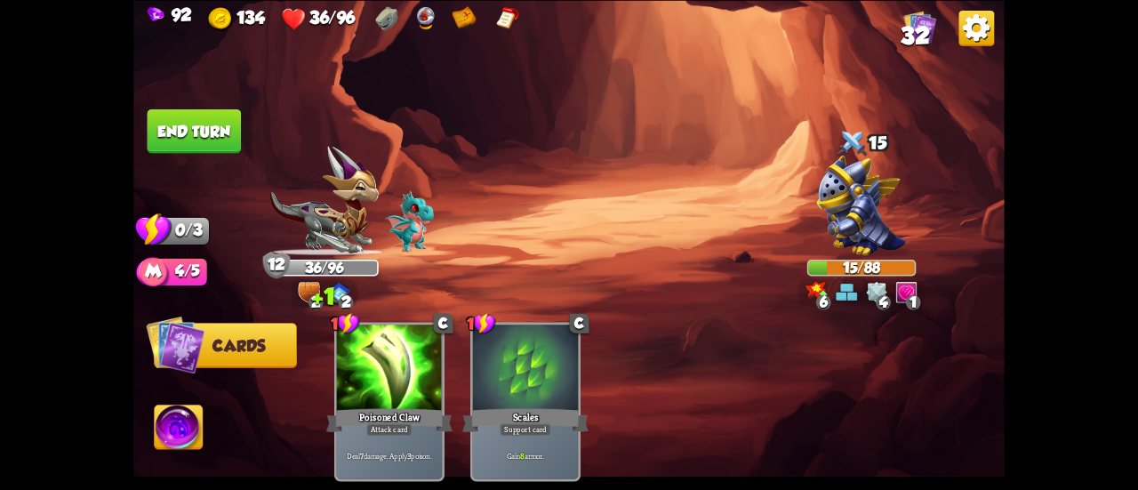
click at [203, 133] on button "End turn" at bounding box center [195, 131] width 94 height 44
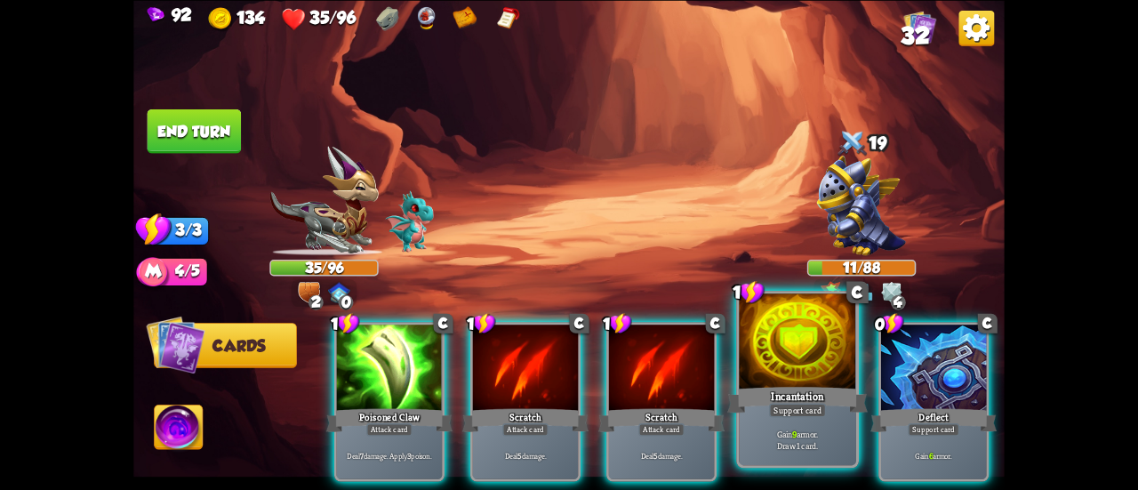
click at [797, 378] on div at bounding box center [797, 343] width 117 height 99
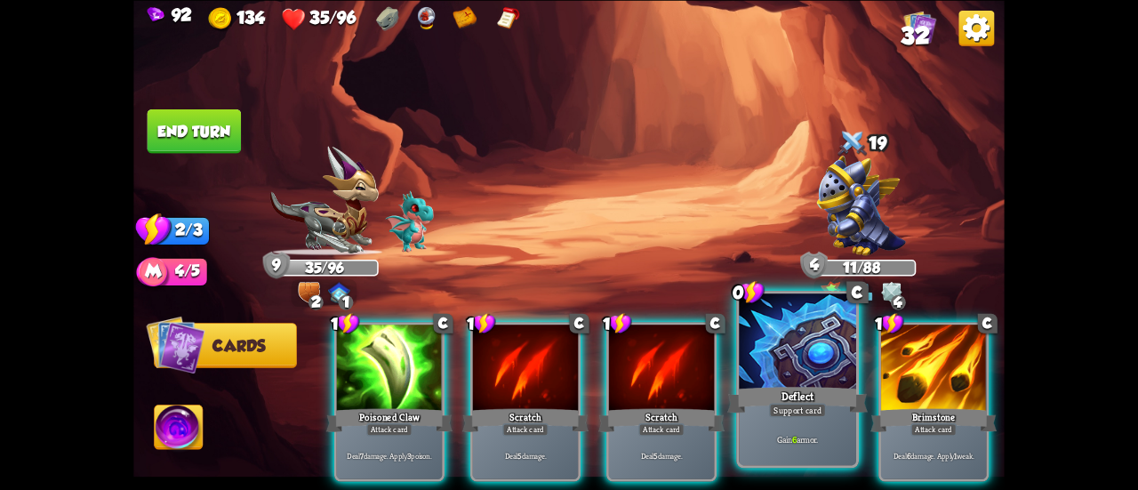
click at [779, 373] on div at bounding box center [797, 343] width 117 height 99
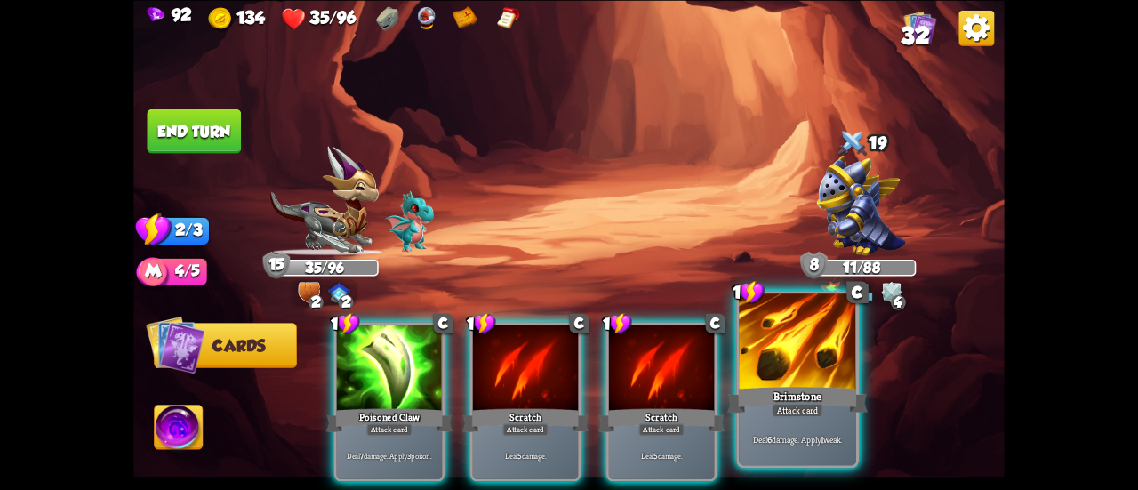
click at [790, 368] on div at bounding box center [797, 343] width 117 height 99
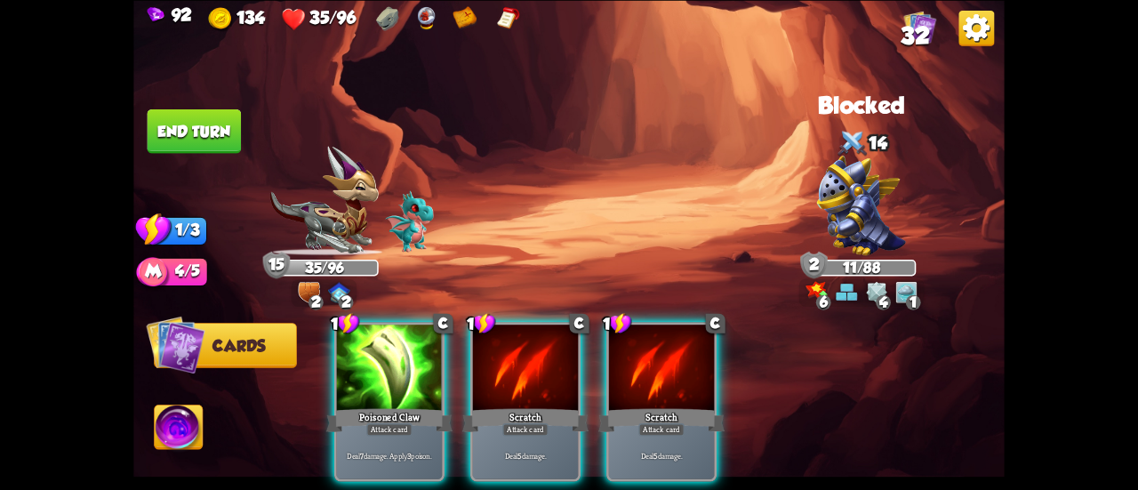
click at [200, 131] on button "End turn" at bounding box center [194, 131] width 94 height 44
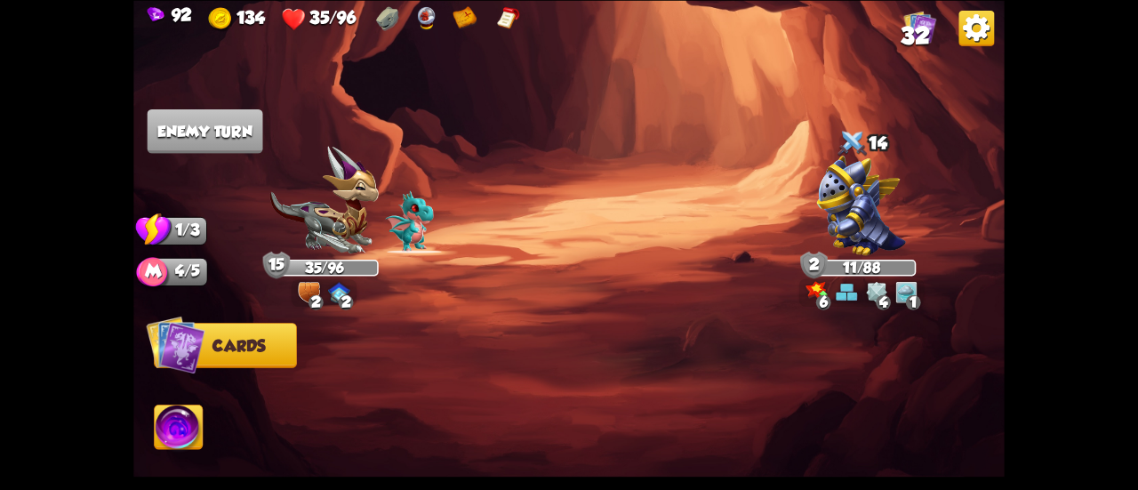
click at [915, 34] on span "32" at bounding box center [915, 35] width 28 height 27
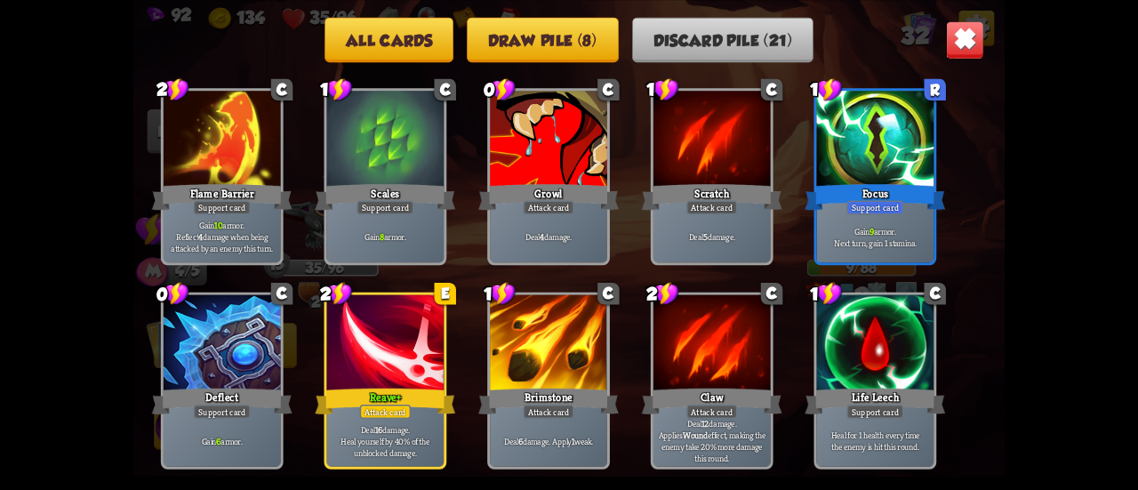
scroll to position [0, 0]
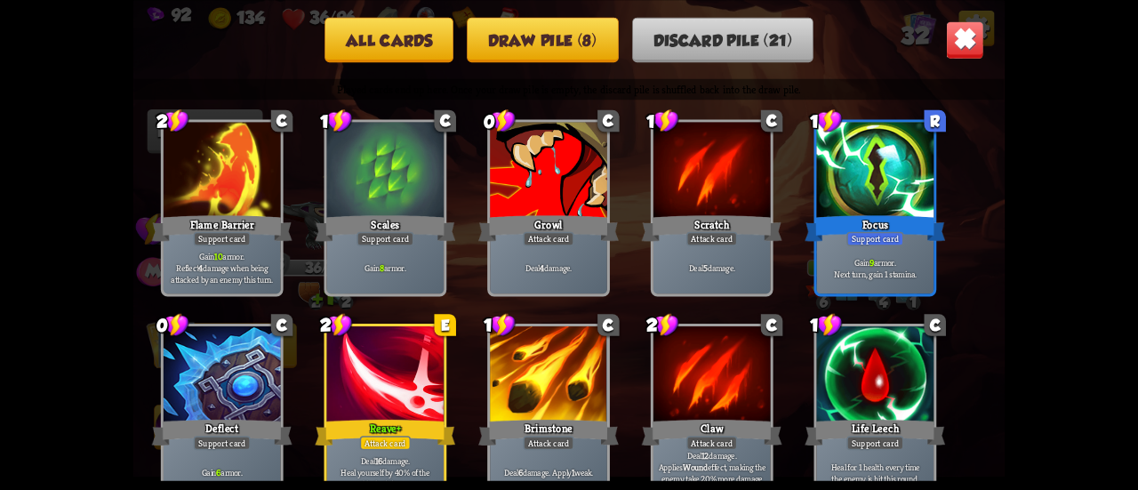
click at [576, 48] on button "Draw pile (8)" at bounding box center [542, 39] width 151 height 45
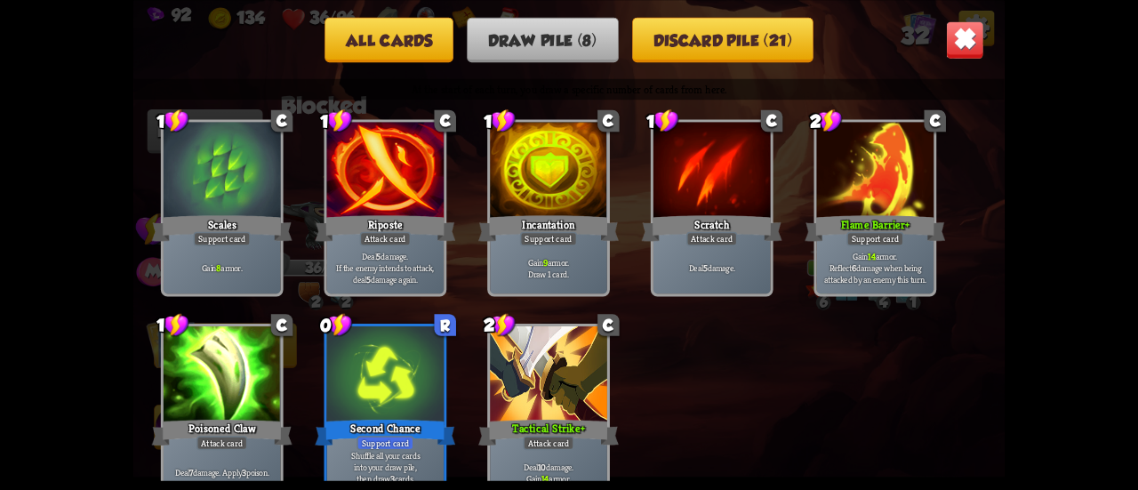
click at [957, 44] on img at bounding box center [965, 39] width 38 height 38
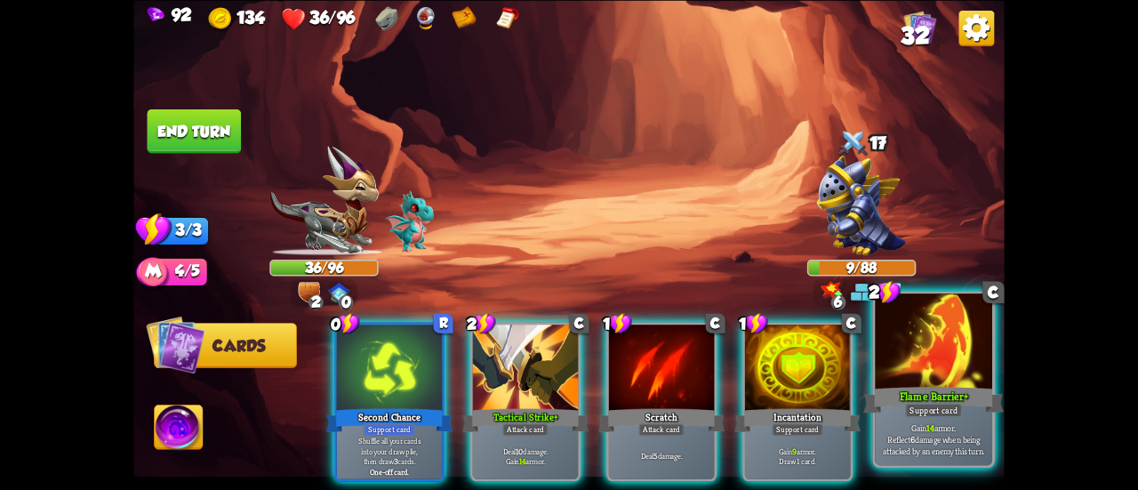
click at [888, 374] on div at bounding box center [933, 343] width 117 height 99
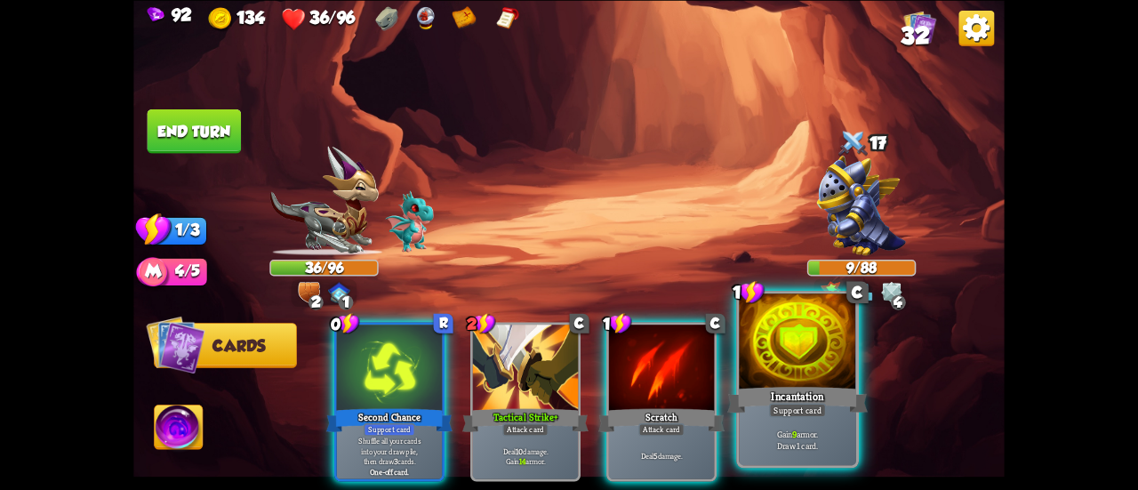
click at [800, 364] on div at bounding box center [797, 343] width 117 height 99
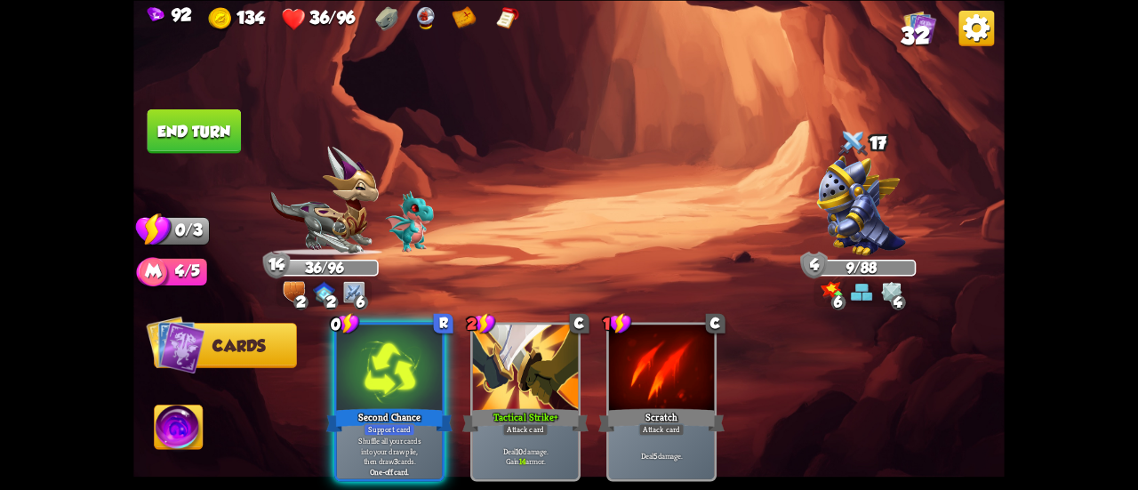
click at [214, 130] on button "End turn" at bounding box center [195, 131] width 94 height 44
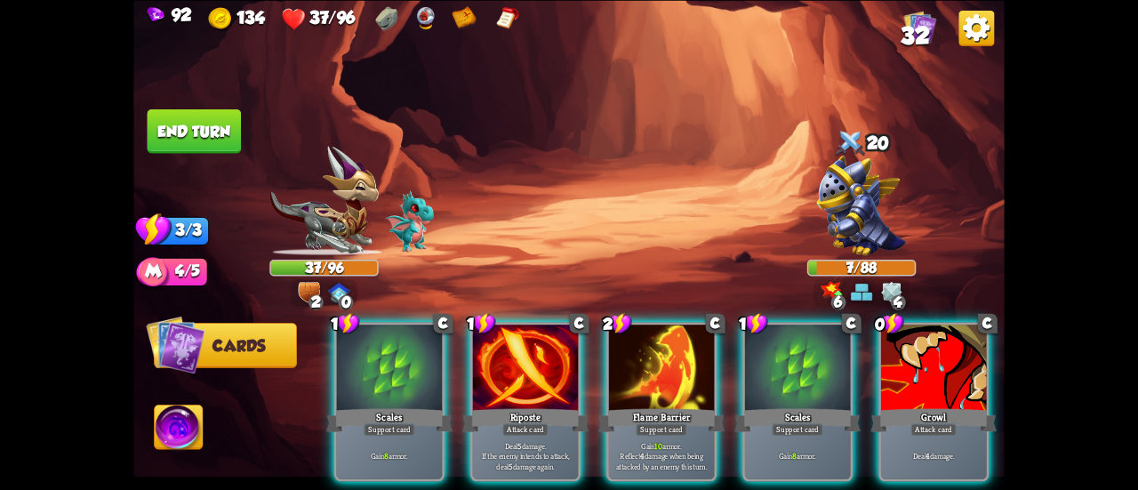
drag, startPoint x: 685, startPoint y: 426, endPoint x: 261, endPoint y: 145, distance: 508.2
click at [684, 440] on p "Gain 10 armor. Reflect 4 damage when being attacked by an enemy this turn." at bounding box center [662, 455] width 101 height 31
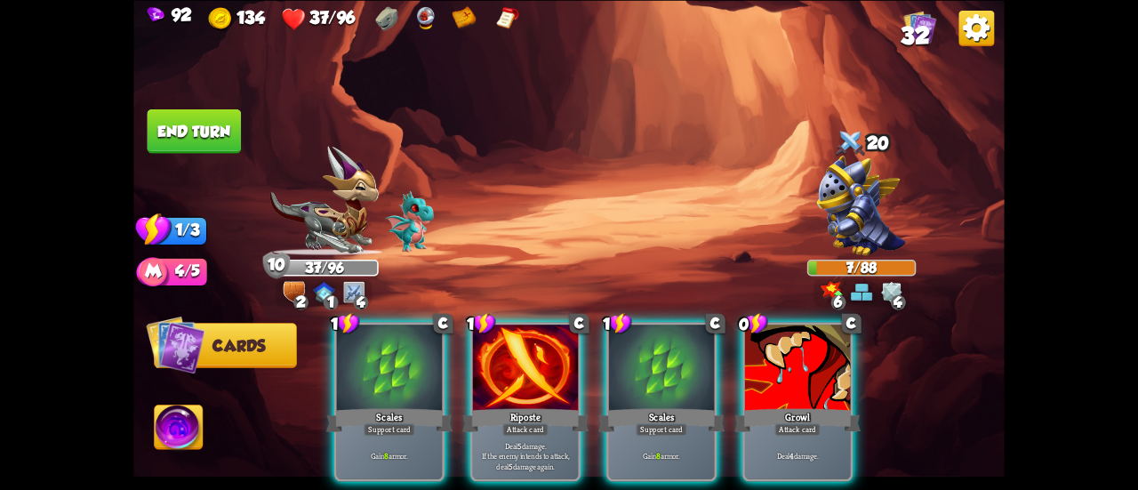
click at [181, 116] on button "End turn" at bounding box center [195, 131] width 94 height 44
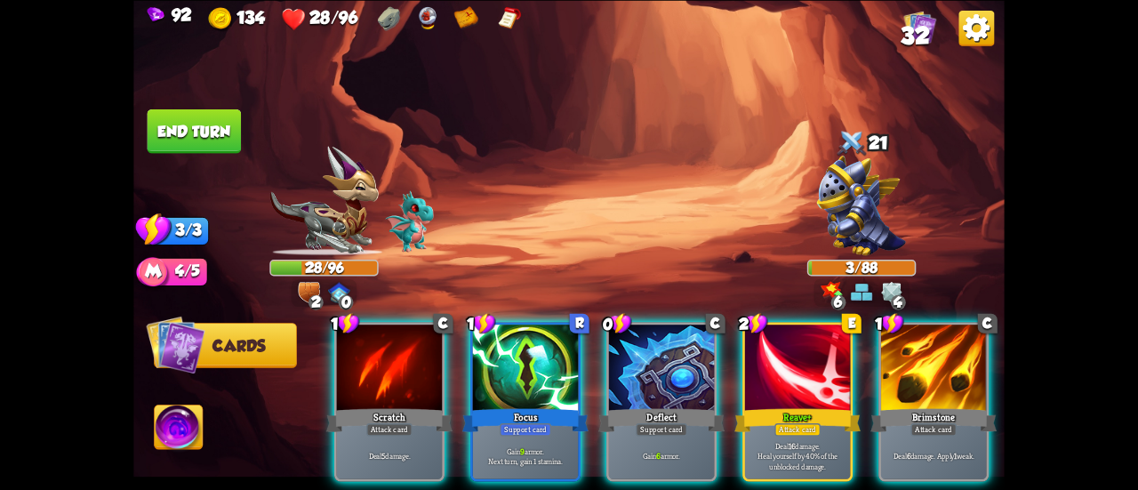
click at [759, 355] on div at bounding box center [797, 369] width 105 height 89
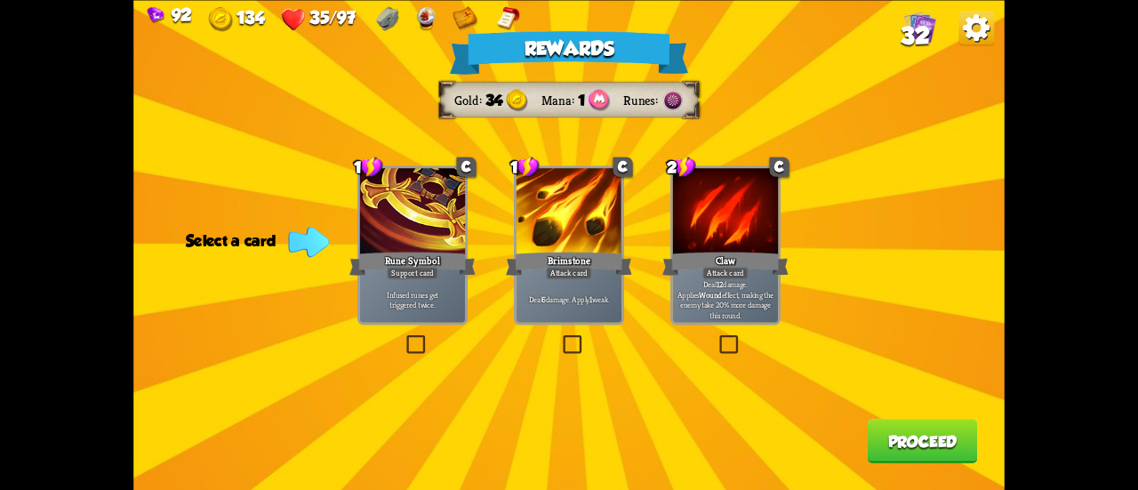
click at [585, 264] on div "Brimstone" at bounding box center [569, 263] width 126 height 28
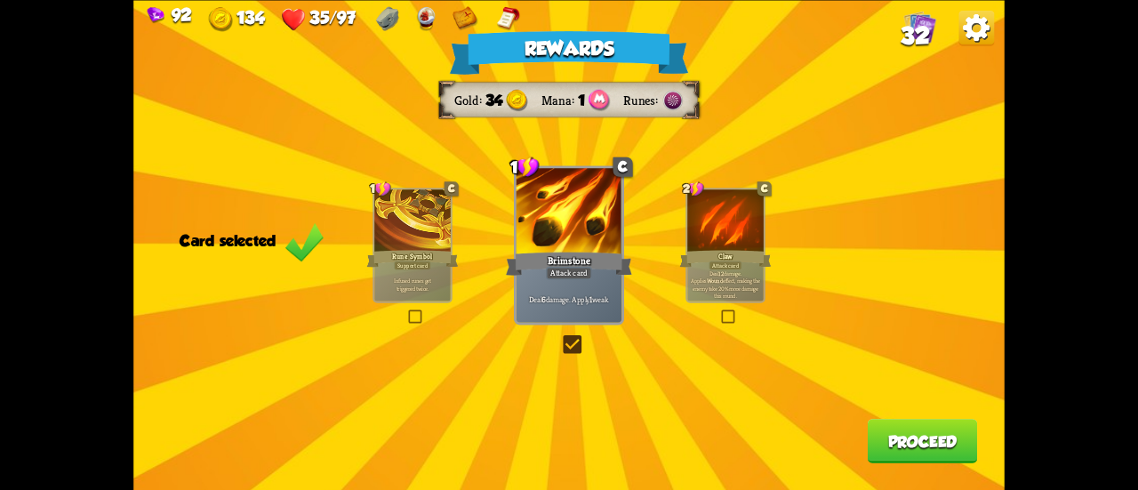
click at [918, 456] on button "Proceed" at bounding box center [923, 441] width 110 height 44
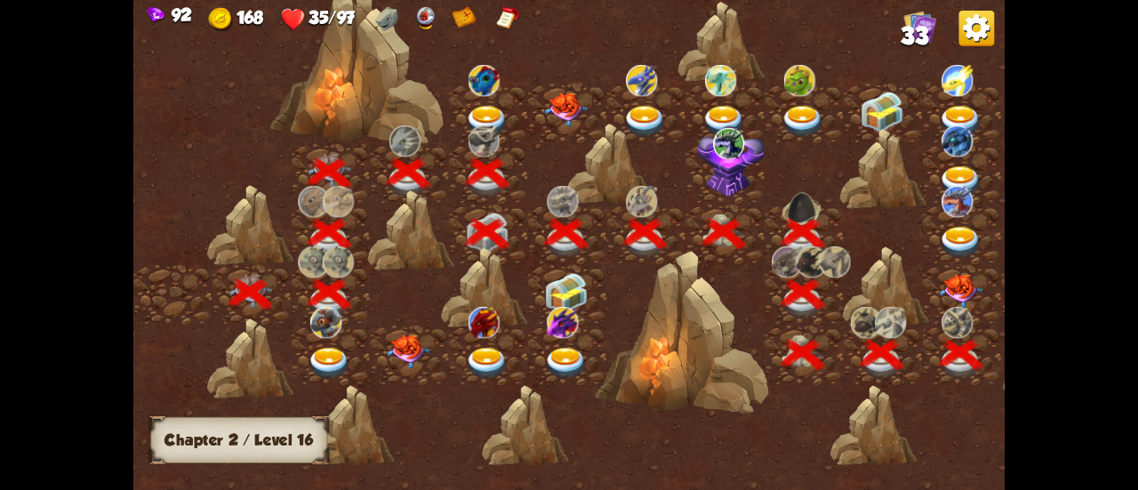
scroll to position [0, 270]
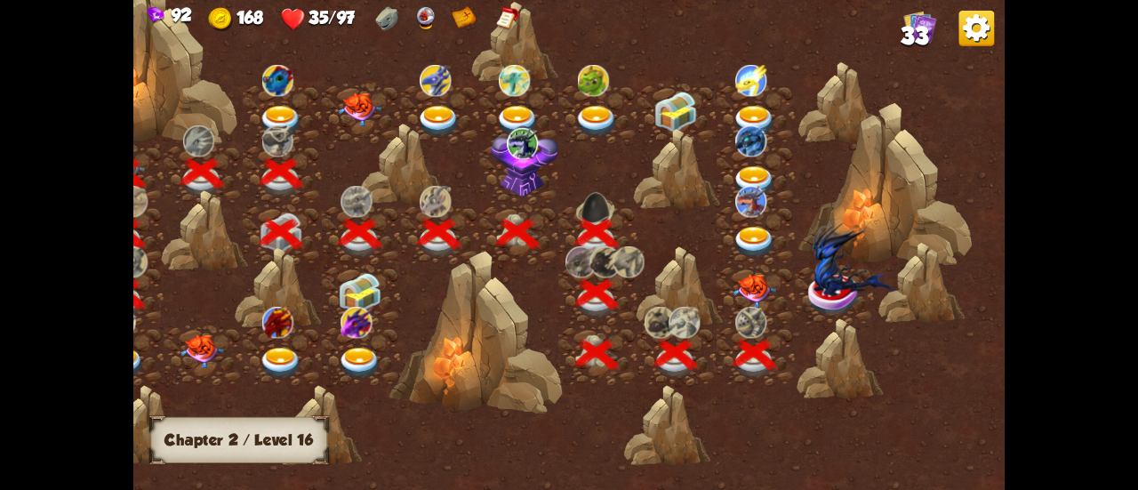
click at [754, 282] on img at bounding box center [755, 291] width 44 height 34
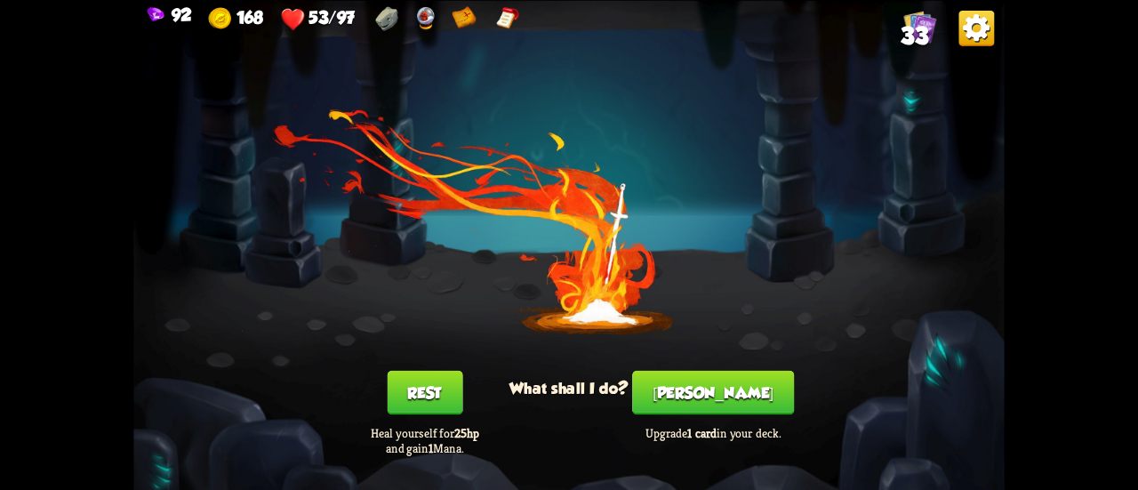
click at [726, 403] on button "[PERSON_NAME]" at bounding box center [713, 392] width 162 height 44
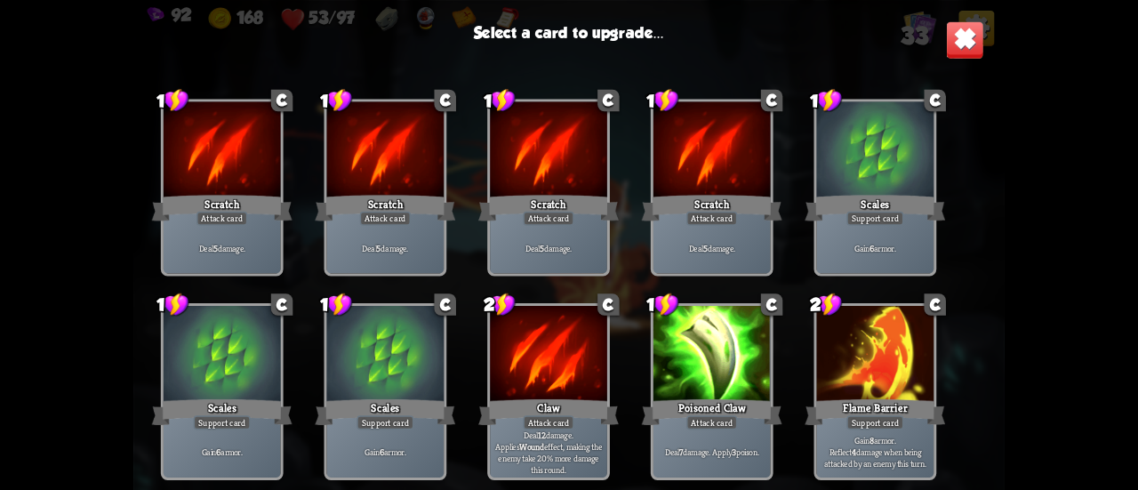
scroll to position [27, 0]
click at [953, 48] on img at bounding box center [965, 39] width 38 height 38
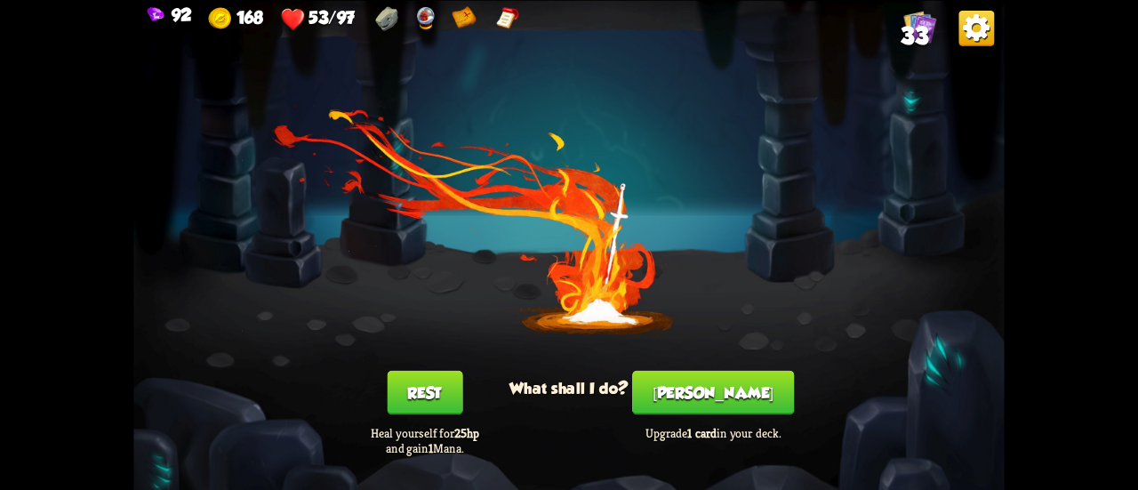
click at [445, 383] on button "Rest" at bounding box center [425, 392] width 76 height 44
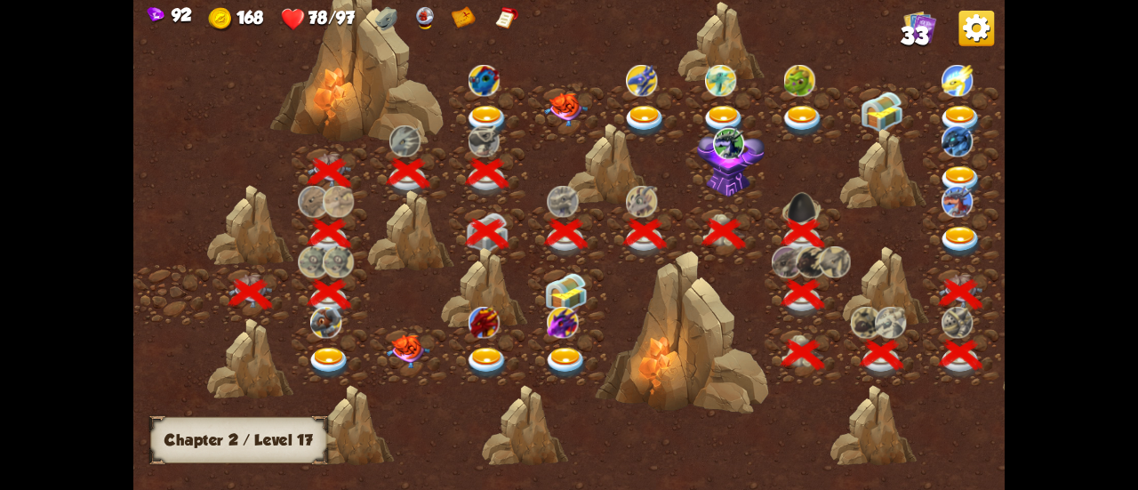
scroll to position [0, 270]
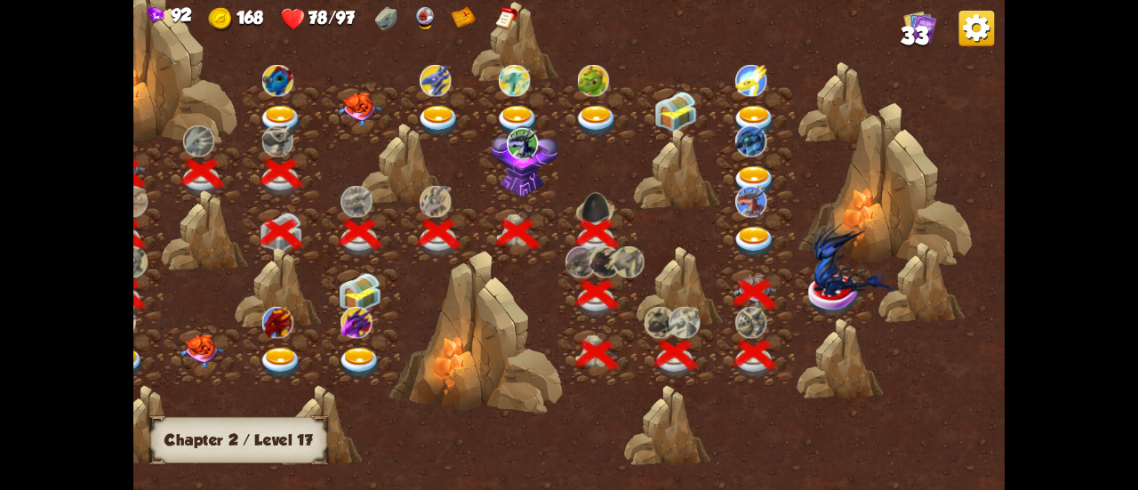
click at [828, 280] on img at bounding box center [855, 257] width 87 height 80
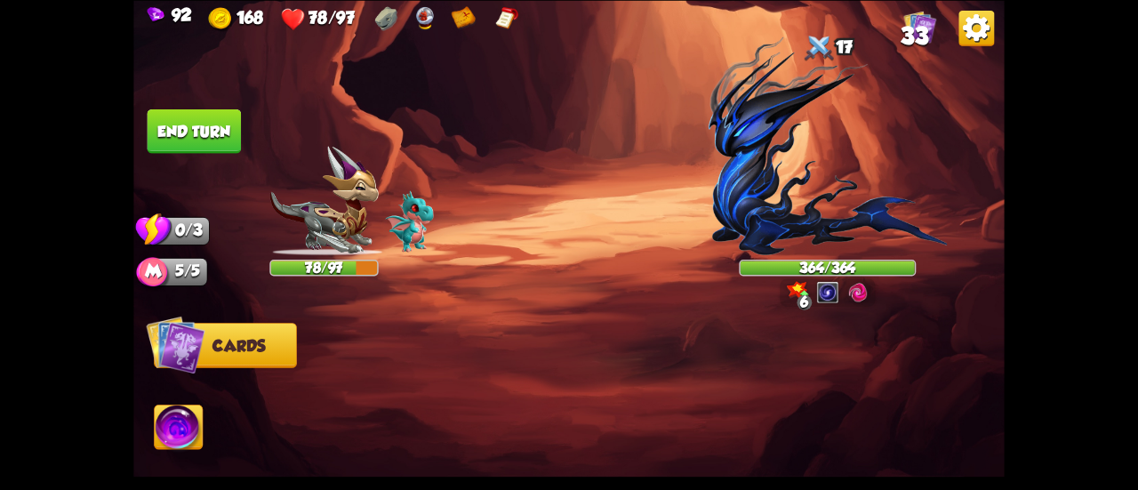
click at [758, 216] on img at bounding box center [827, 145] width 239 height 219
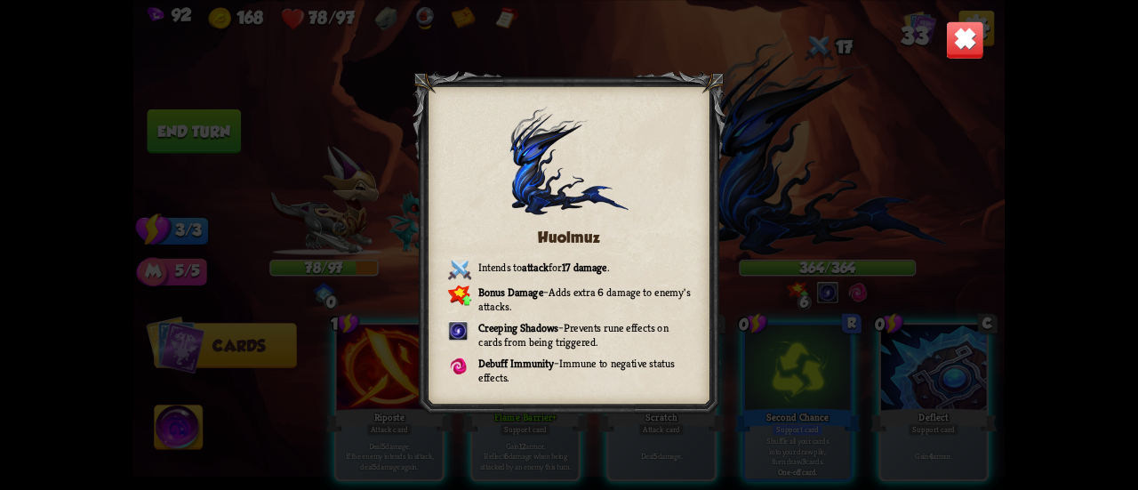
click at [955, 37] on img at bounding box center [965, 39] width 38 height 38
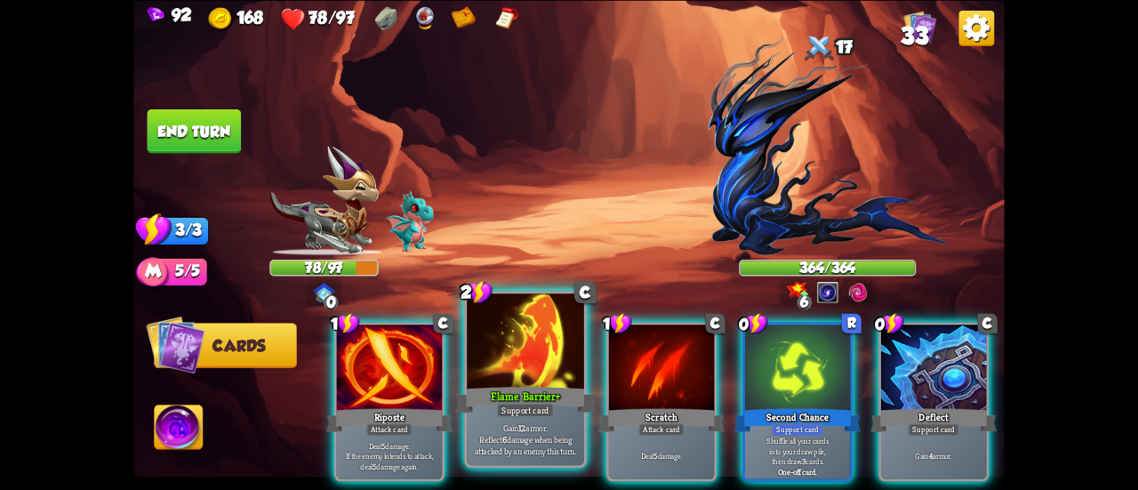
click at [550, 387] on div "Flame Barrier+" at bounding box center [525, 399] width 141 height 31
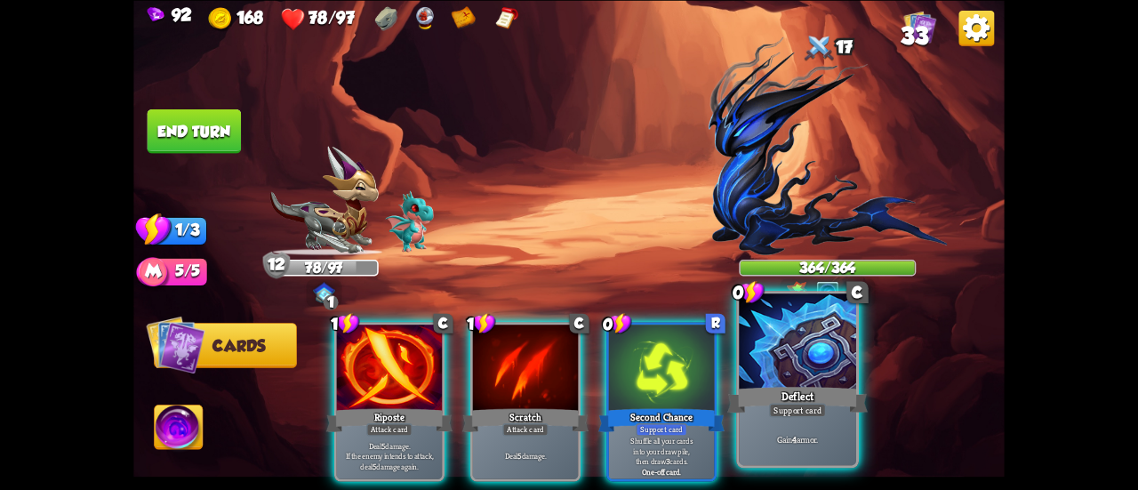
click at [793, 379] on div at bounding box center [797, 343] width 117 height 99
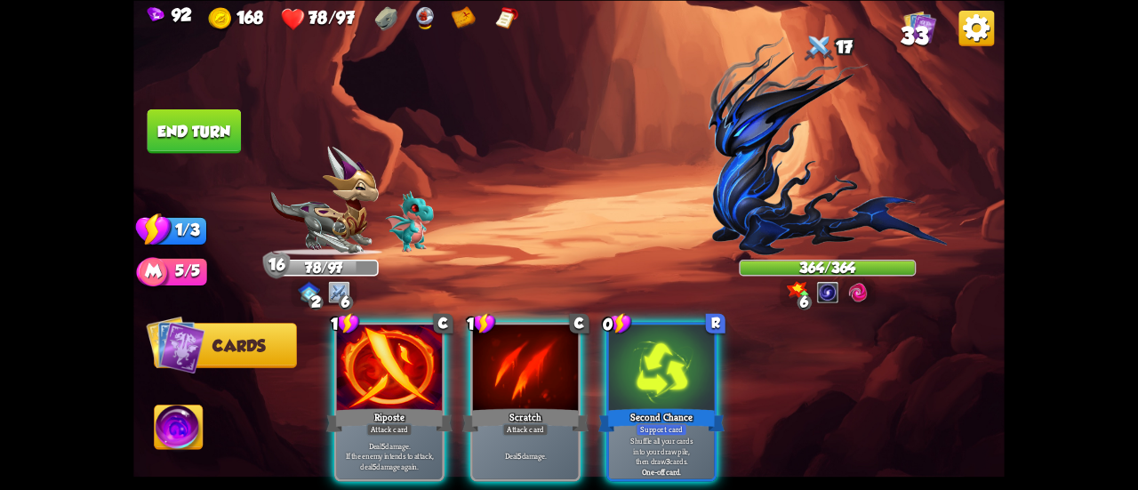
click at [143, 414] on img at bounding box center [569, 245] width 872 height 490
click at [162, 424] on button "Abilities" at bounding box center [178, 427] width 49 height 45
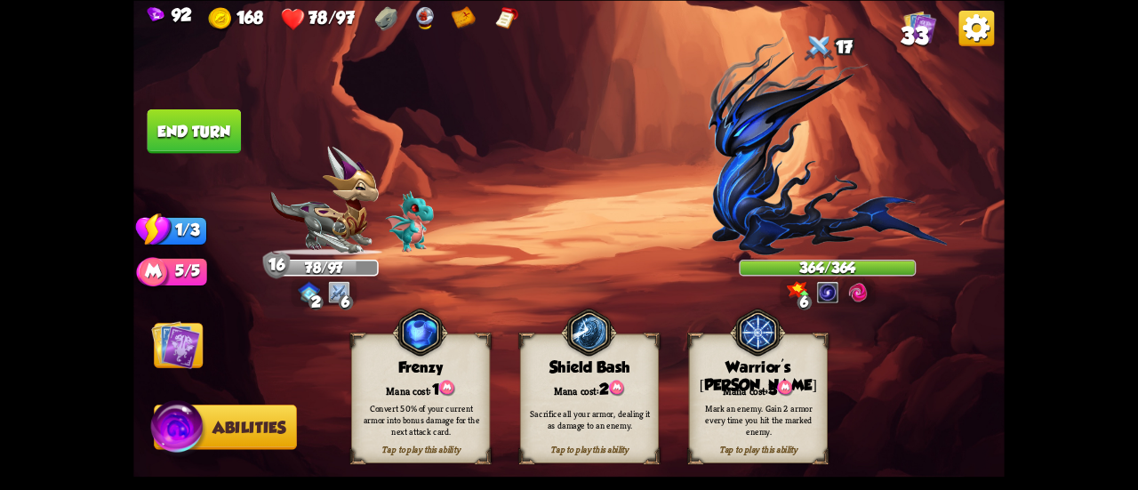
click at [799, 374] on div "Tap to play this ability Warrior's [PERSON_NAME] cost: 3 Mark an enemy. Gain 2 …" at bounding box center [758, 398] width 139 height 129
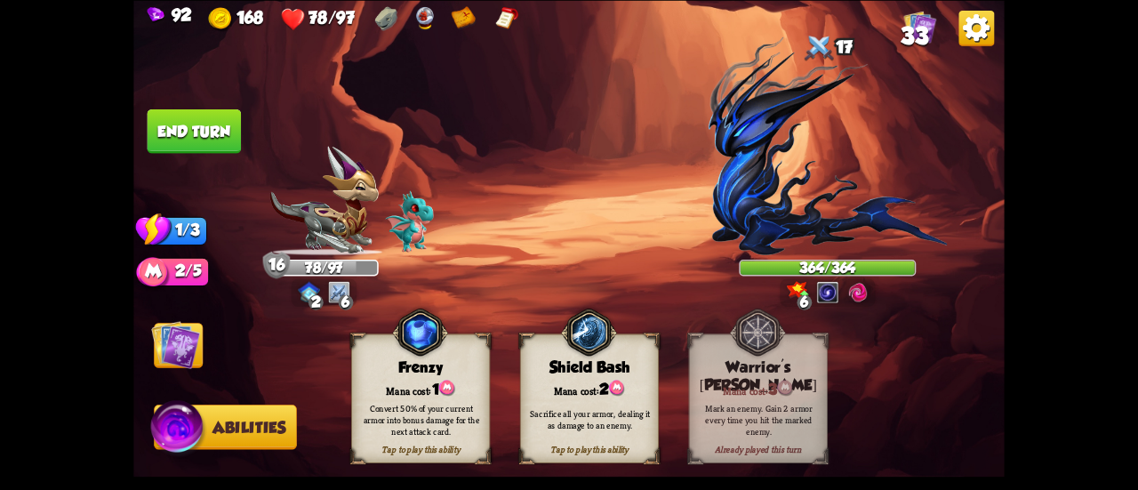
click at [192, 351] on img at bounding box center [175, 344] width 49 height 49
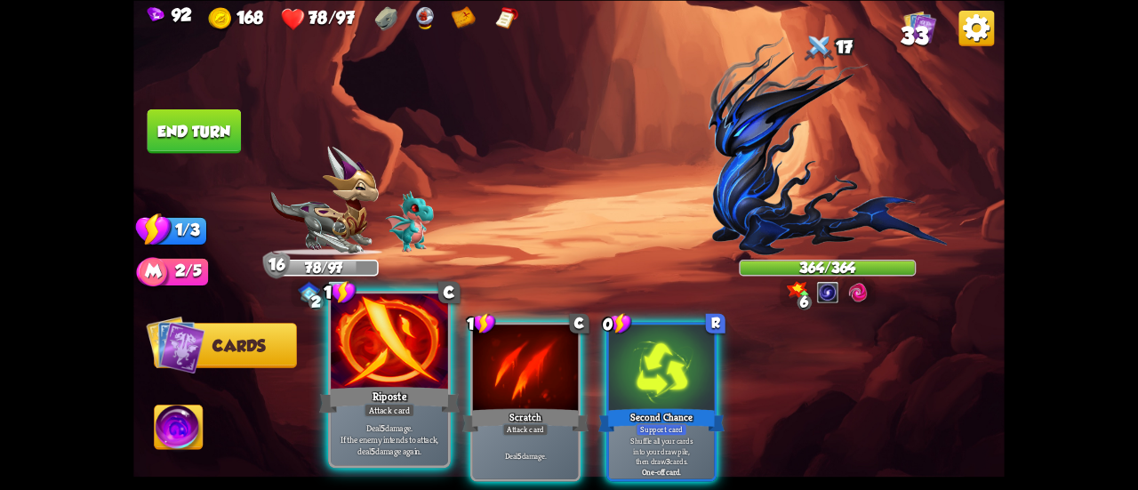
click at [380, 374] on div at bounding box center [389, 343] width 117 height 99
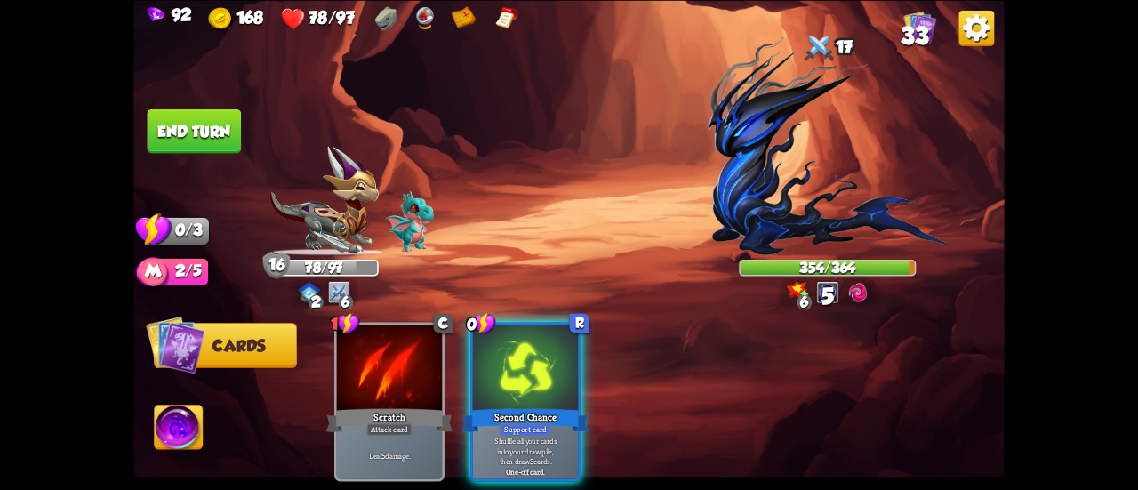
click at [194, 129] on button "End turn" at bounding box center [195, 131] width 94 height 44
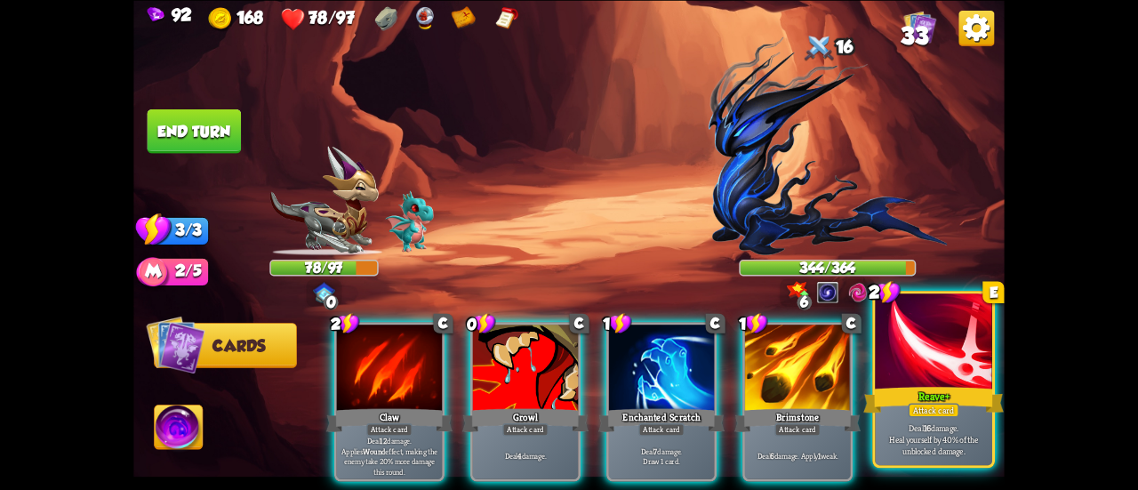
click at [905, 342] on div at bounding box center [933, 343] width 117 height 99
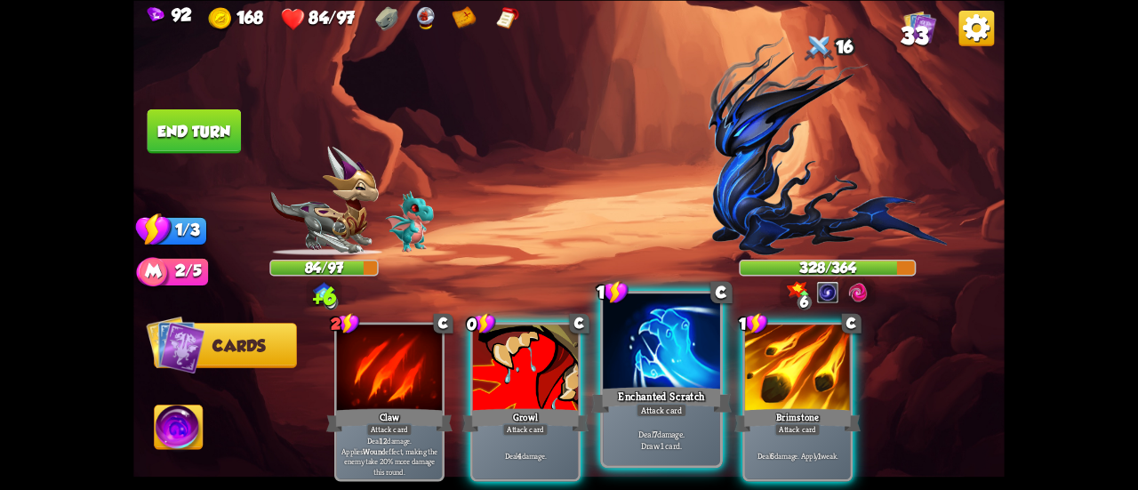
click at [636, 364] on div at bounding box center [661, 343] width 117 height 99
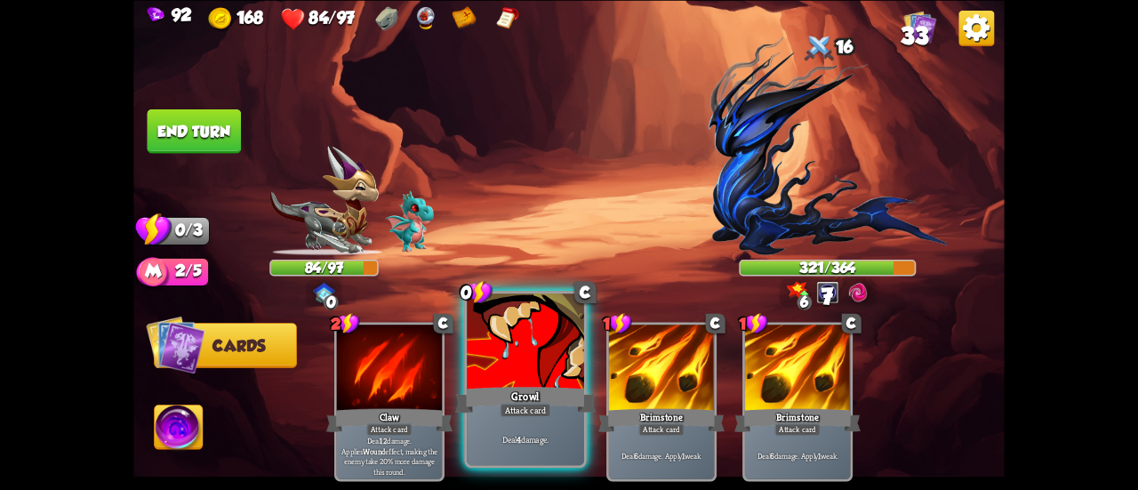
click at [539, 338] on div at bounding box center [525, 343] width 117 height 99
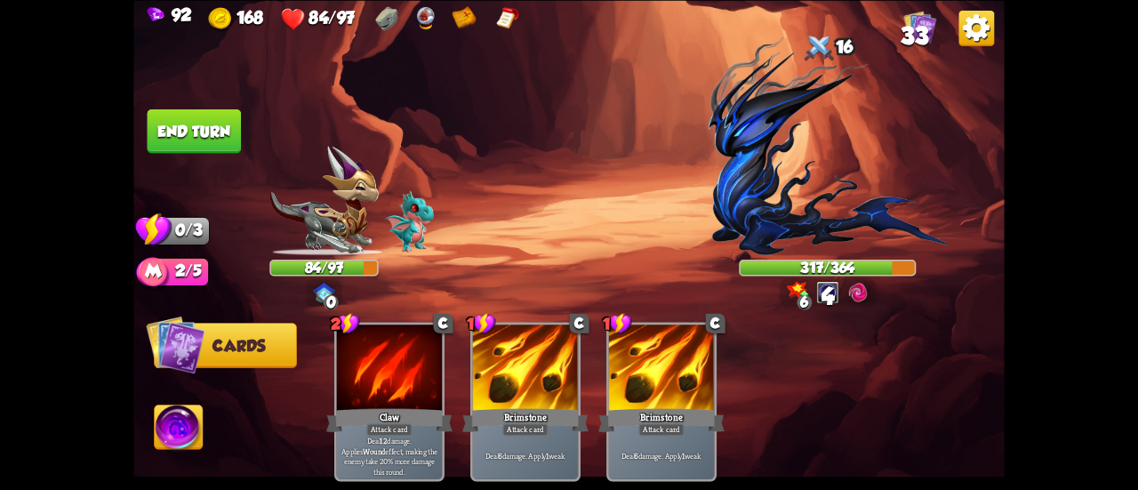
click at [197, 134] on button "End turn" at bounding box center [195, 131] width 94 height 44
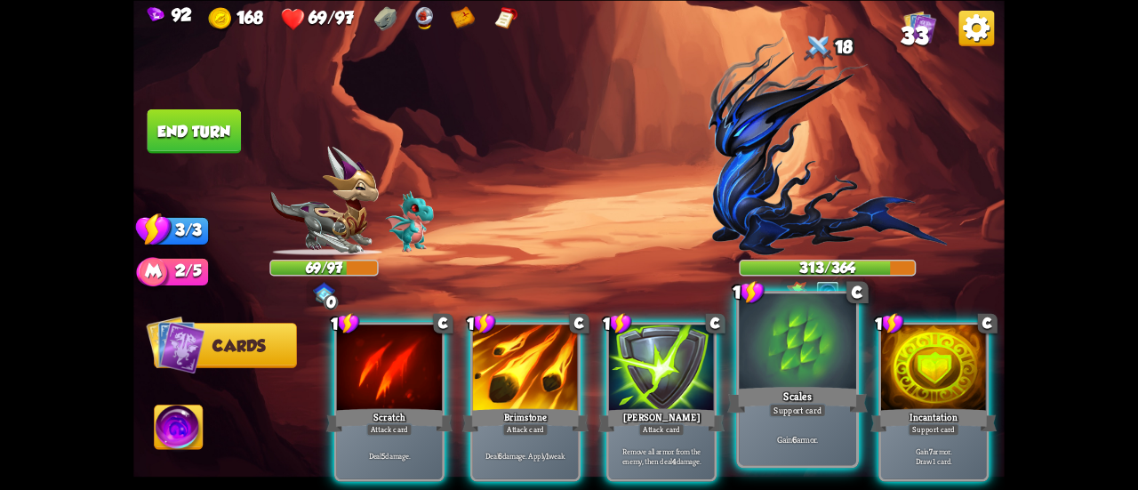
click at [792, 340] on div at bounding box center [797, 343] width 117 height 99
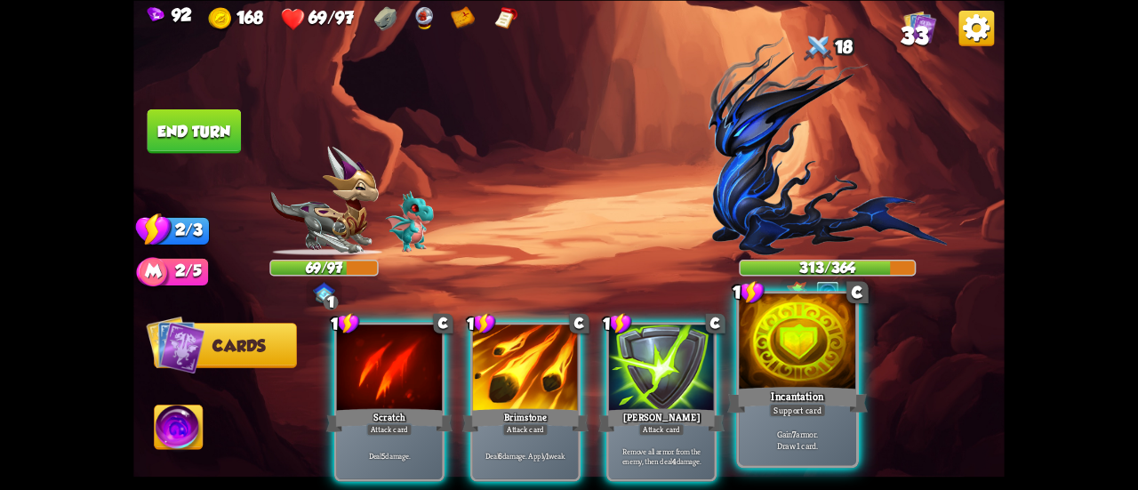
click at [798, 339] on div at bounding box center [797, 343] width 117 height 99
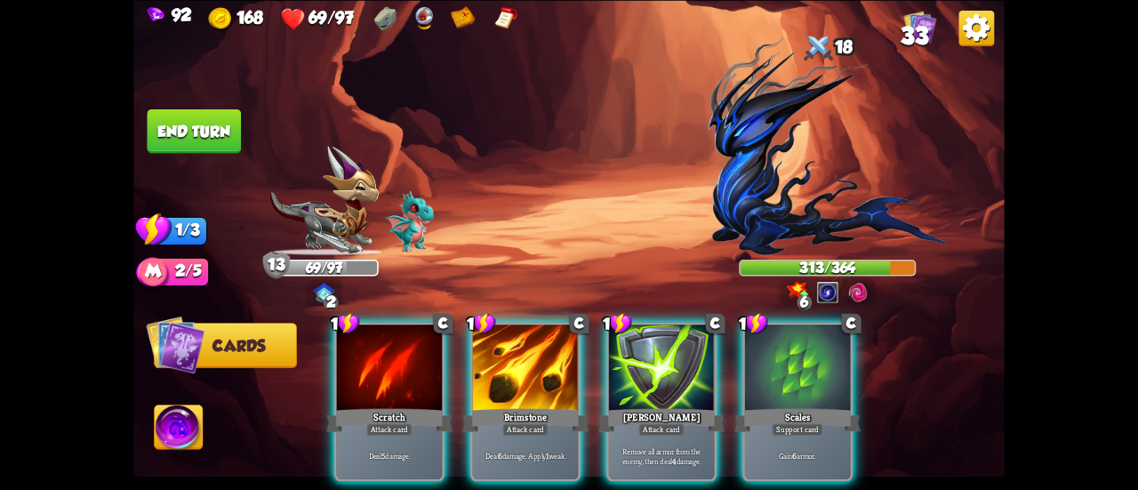
click at [791, 328] on div at bounding box center [797, 369] width 105 height 89
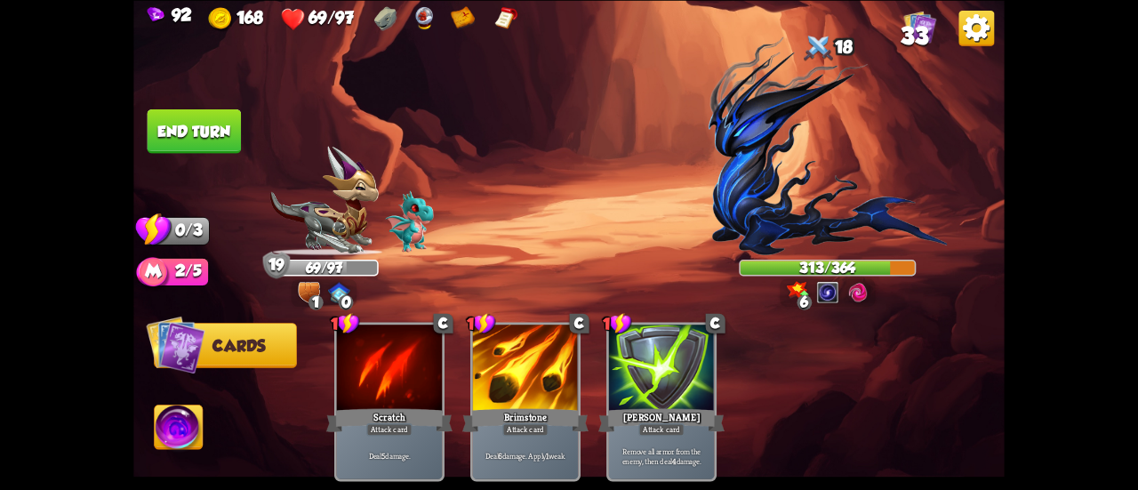
click at [184, 134] on button "End turn" at bounding box center [195, 131] width 94 height 44
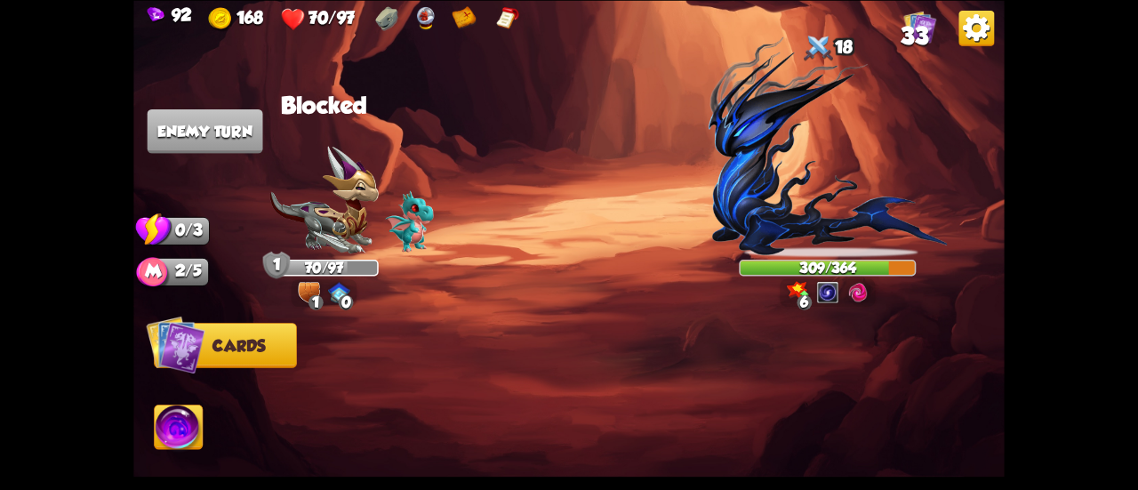
click at [766, 172] on img at bounding box center [827, 145] width 239 height 219
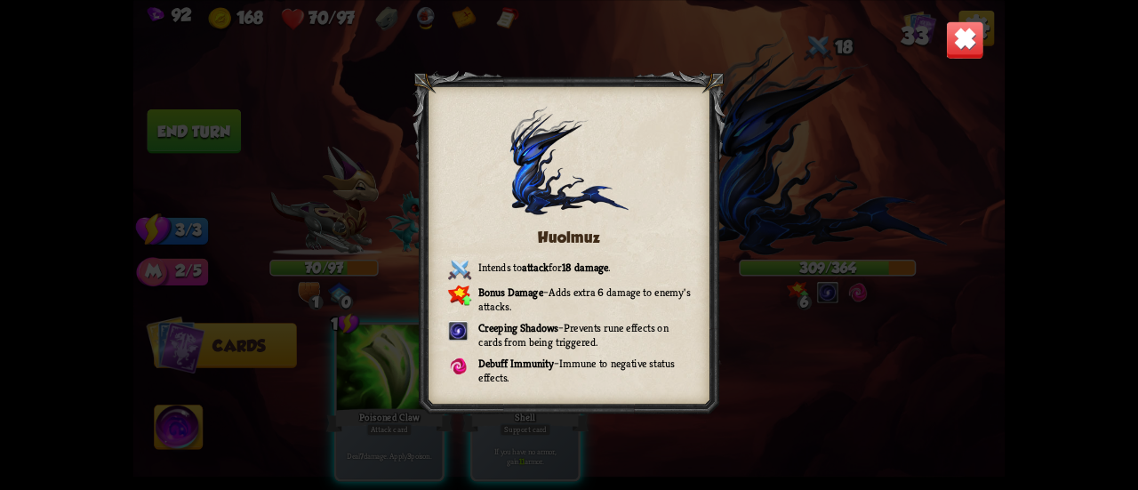
click at [971, 35] on img at bounding box center [965, 39] width 38 height 38
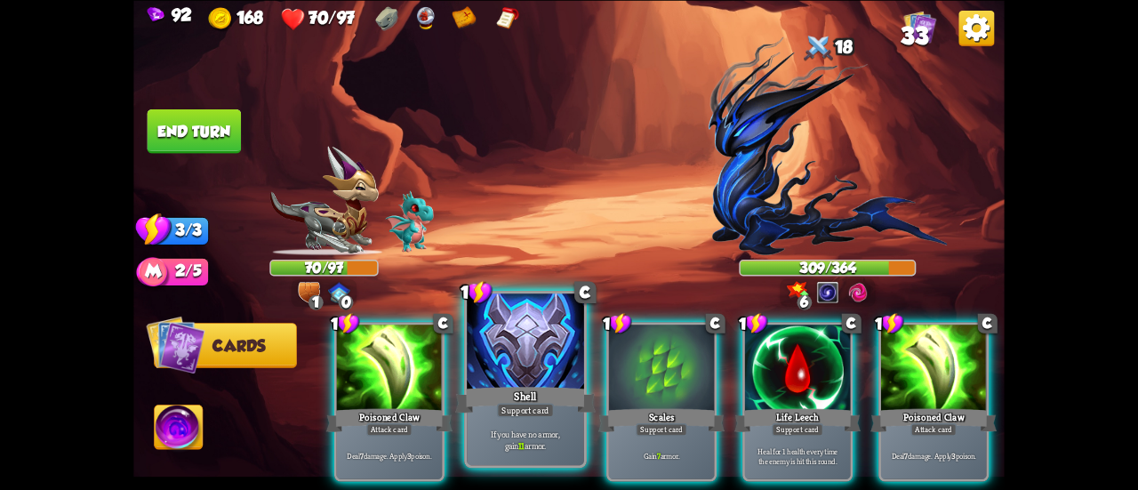
click at [555, 382] on div at bounding box center [525, 343] width 117 height 99
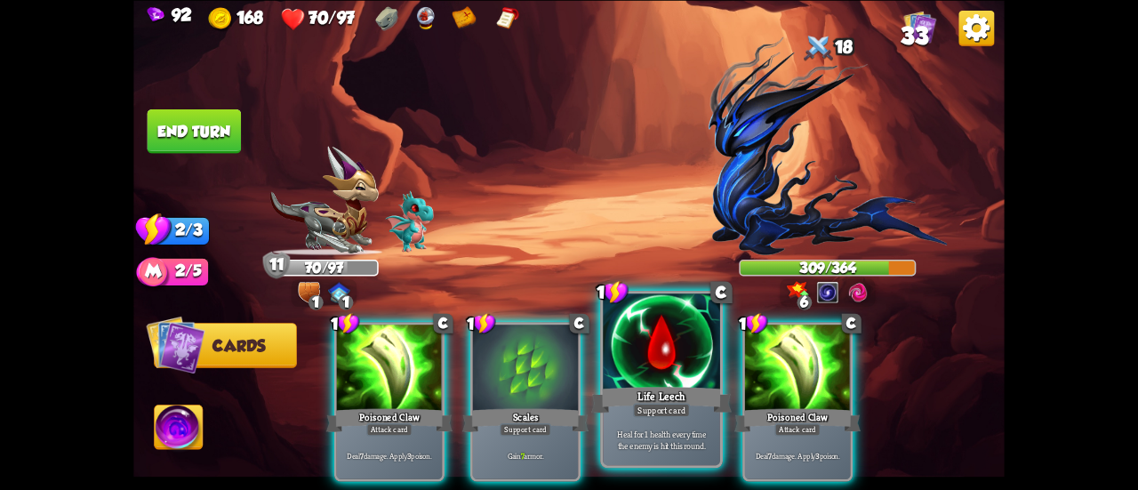
click at [639, 373] on div at bounding box center [661, 343] width 117 height 99
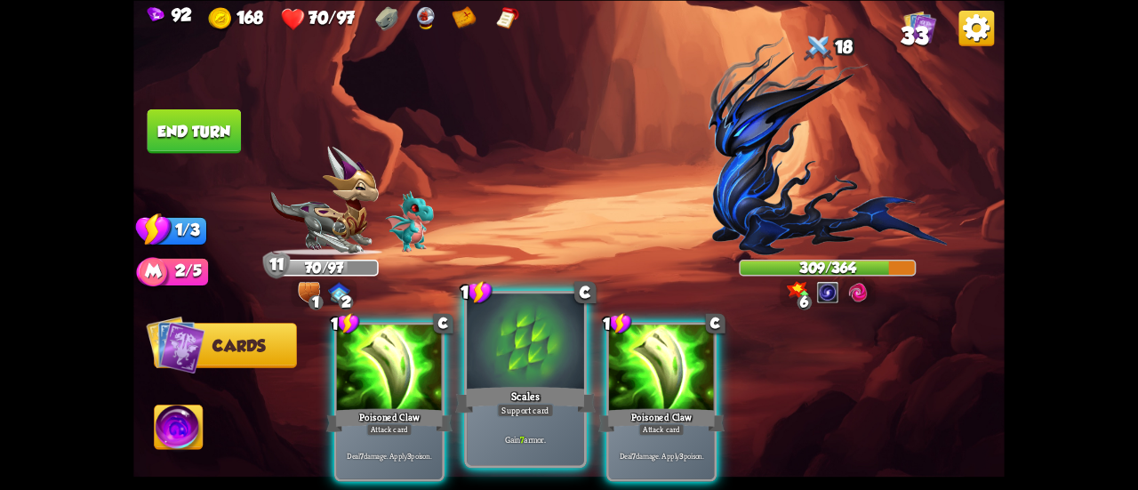
click at [483, 366] on div at bounding box center [525, 343] width 117 height 99
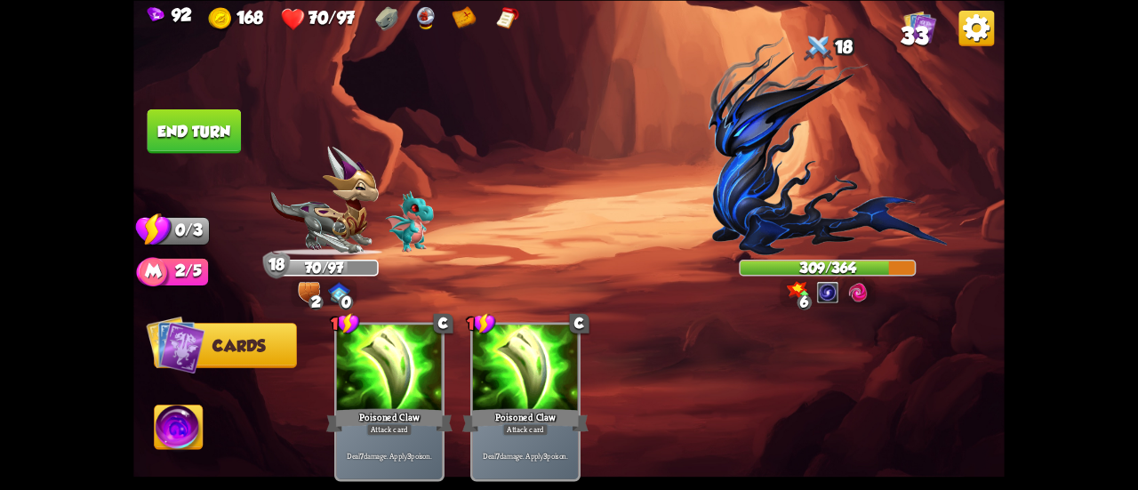
click at [197, 141] on button "End turn" at bounding box center [195, 131] width 94 height 44
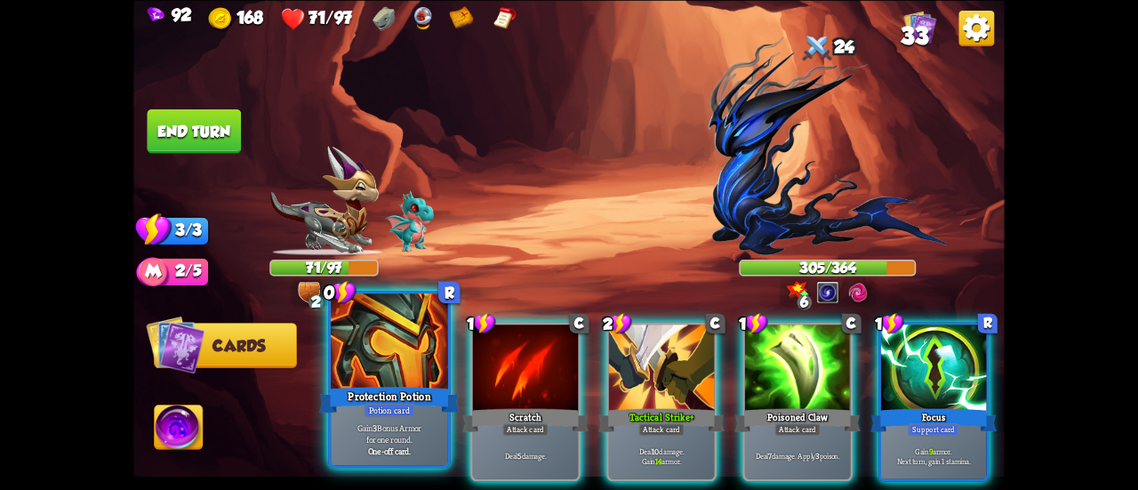
click at [378, 358] on div at bounding box center [389, 343] width 117 height 99
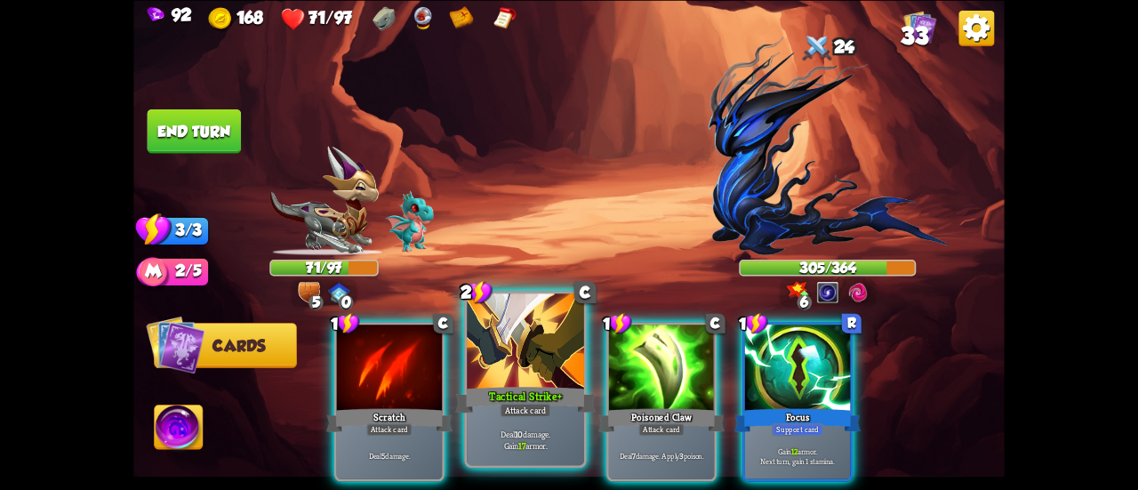
click at [506, 334] on div at bounding box center [525, 343] width 117 height 99
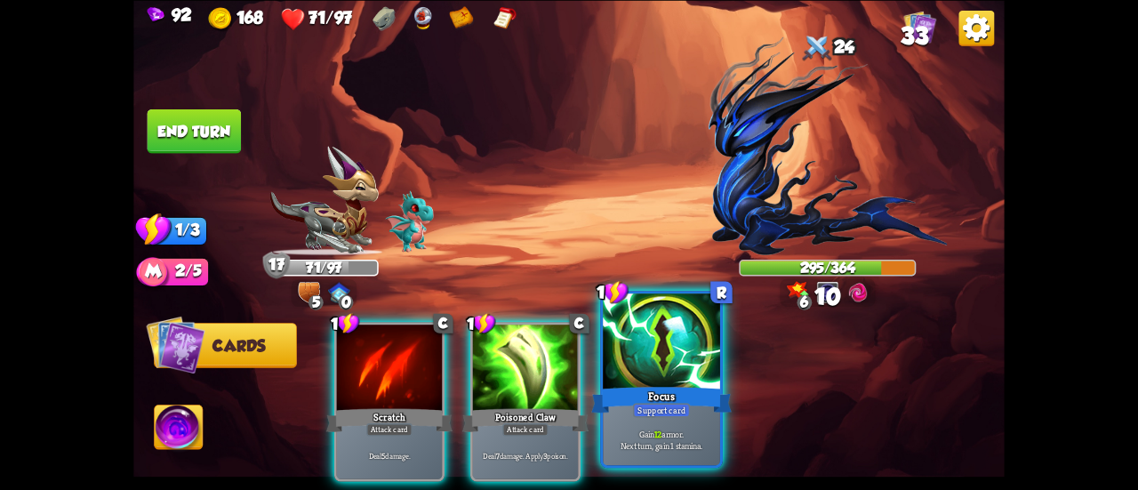
click at [634, 349] on div at bounding box center [661, 343] width 117 height 99
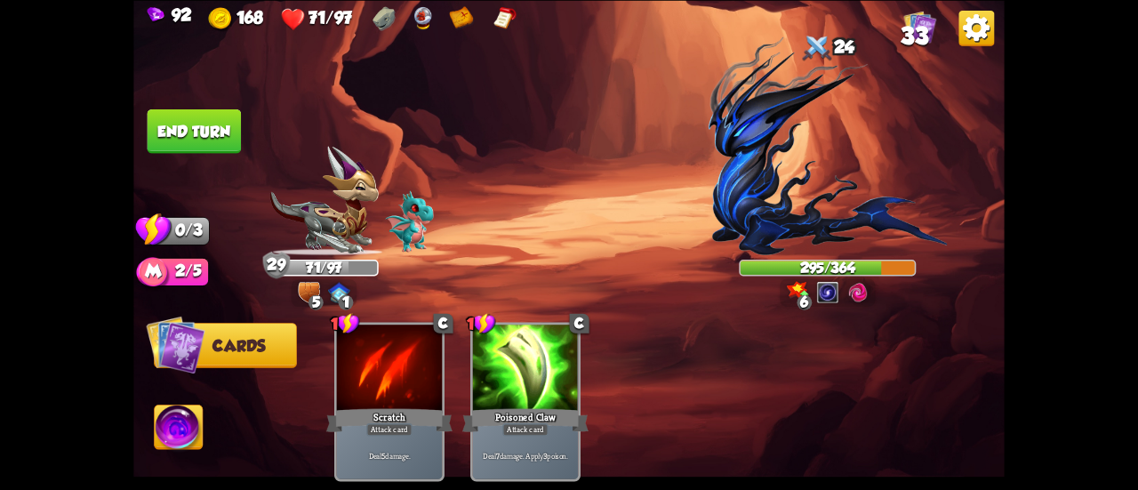
click at [218, 136] on button "End turn" at bounding box center [195, 131] width 94 height 44
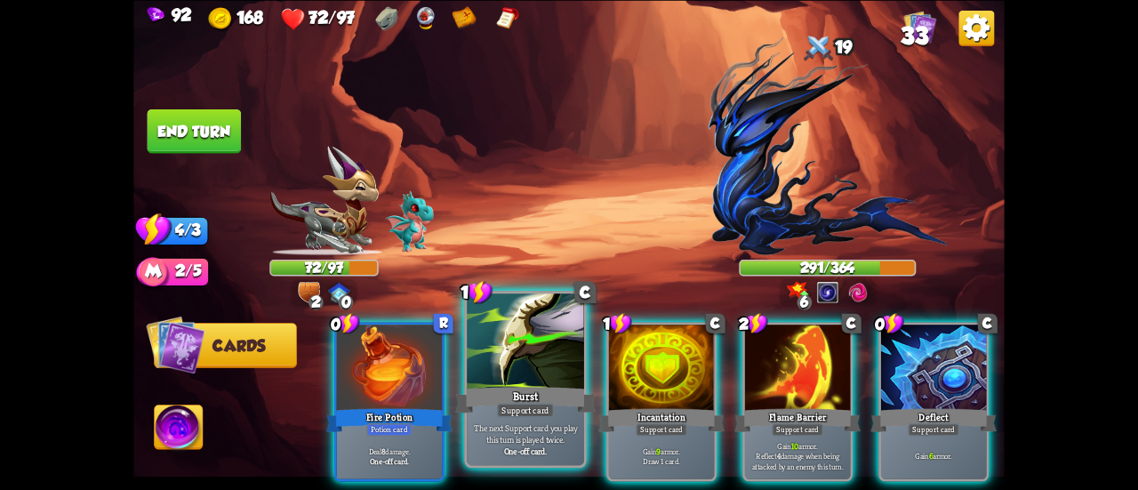
click at [479, 337] on div at bounding box center [525, 343] width 117 height 99
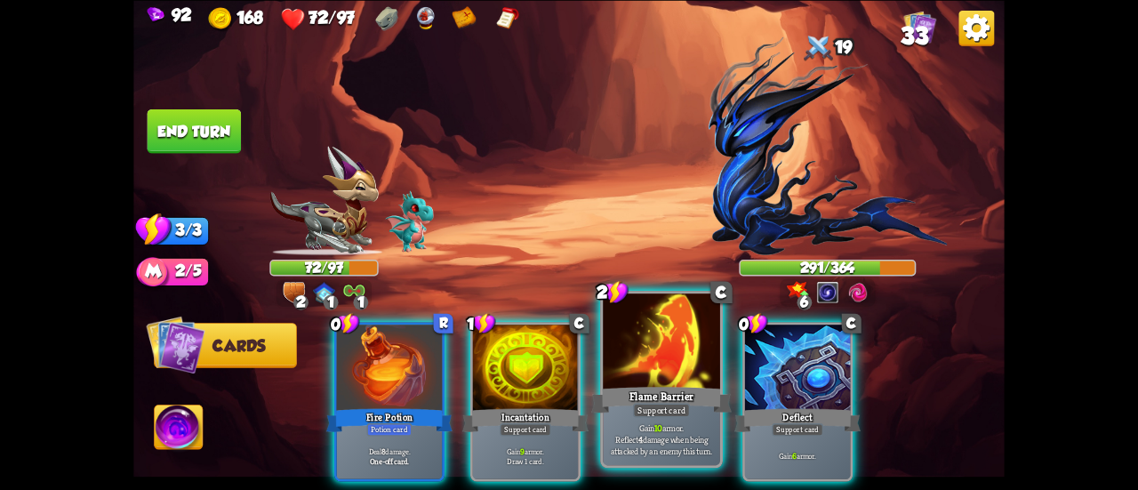
click at [651, 333] on div at bounding box center [661, 343] width 117 height 99
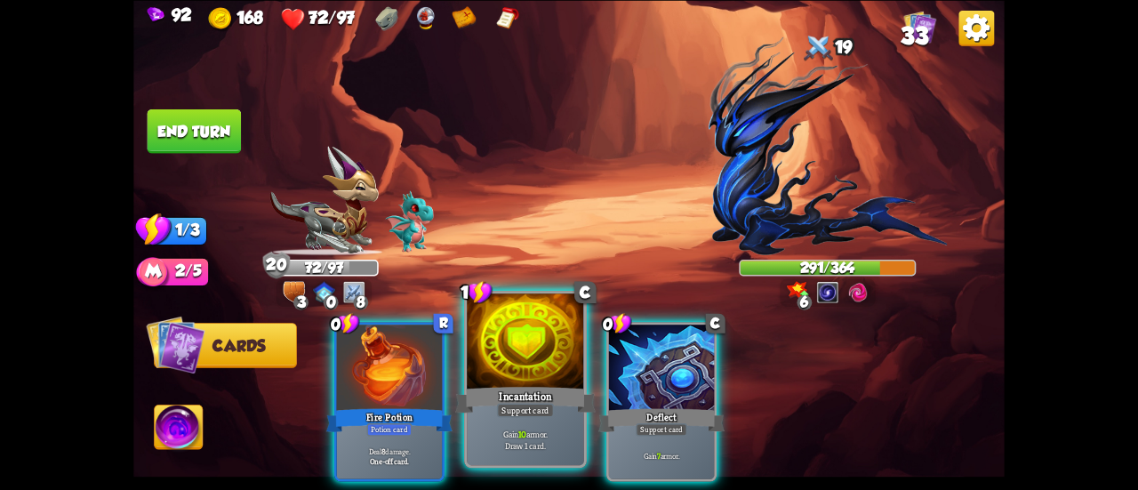
click at [530, 355] on div at bounding box center [525, 343] width 117 height 99
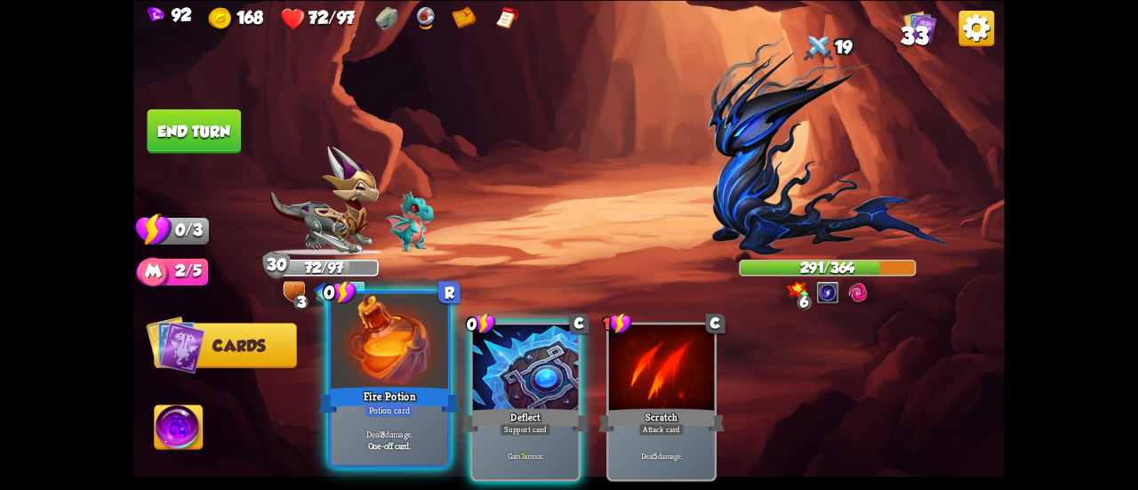
click at [384, 348] on div at bounding box center [389, 343] width 117 height 99
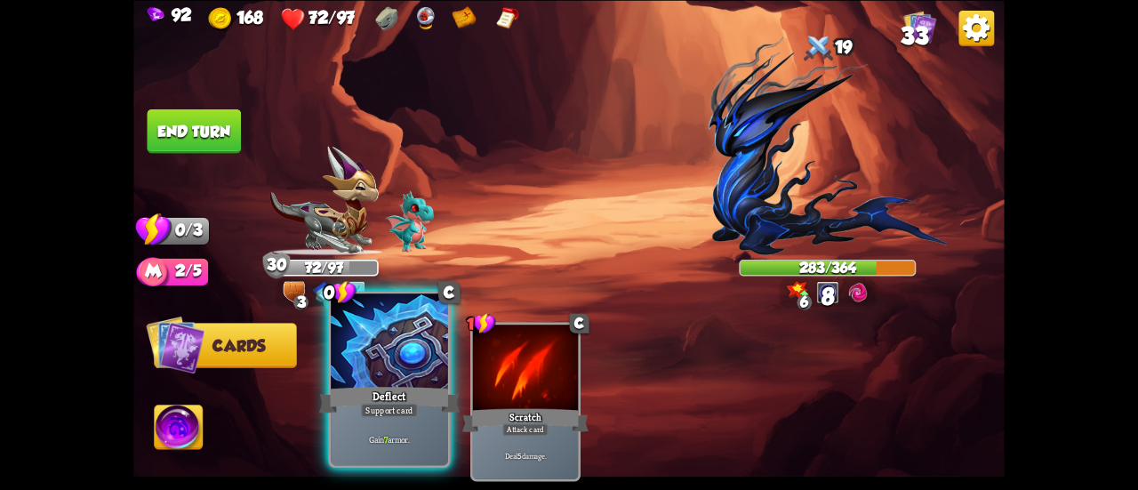
click at [374, 359] on div at bounding box center [389, 343] width 117 height 99
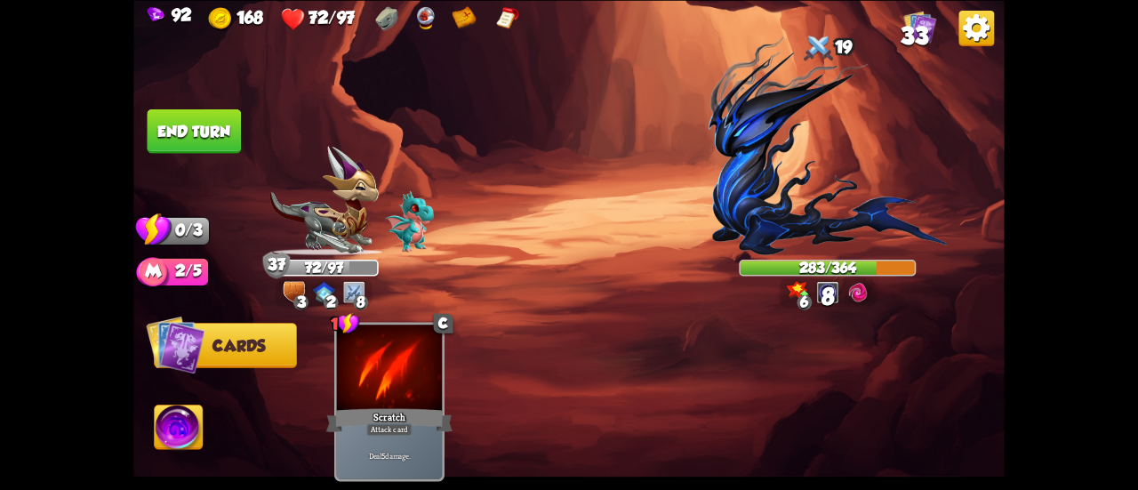
click at [221, 150] on button "End turn" at bounding box center [194, 131] width 95 height 44
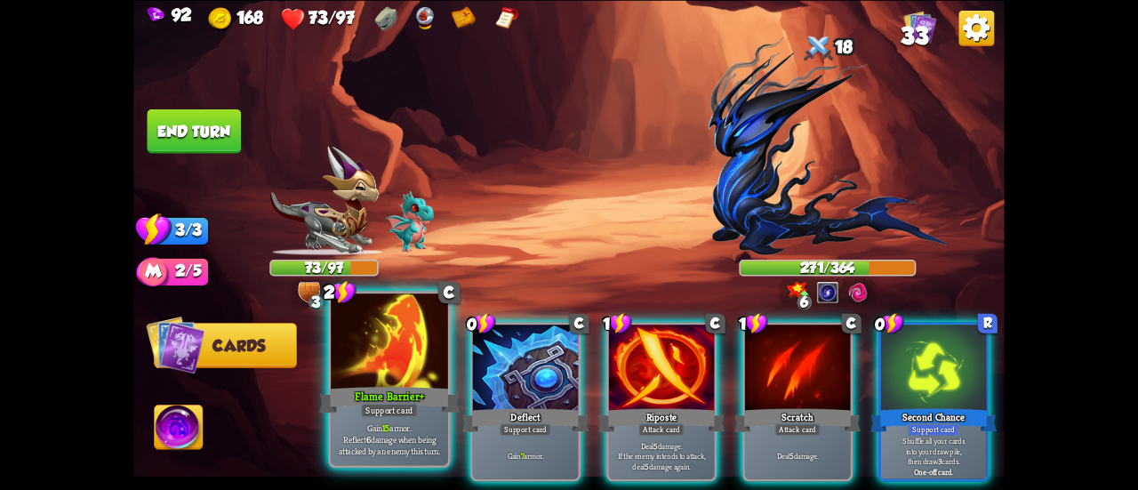
click at [357, 385] on div "Flame Barrier+" at bounding box center [389, 399] width 141 height 31
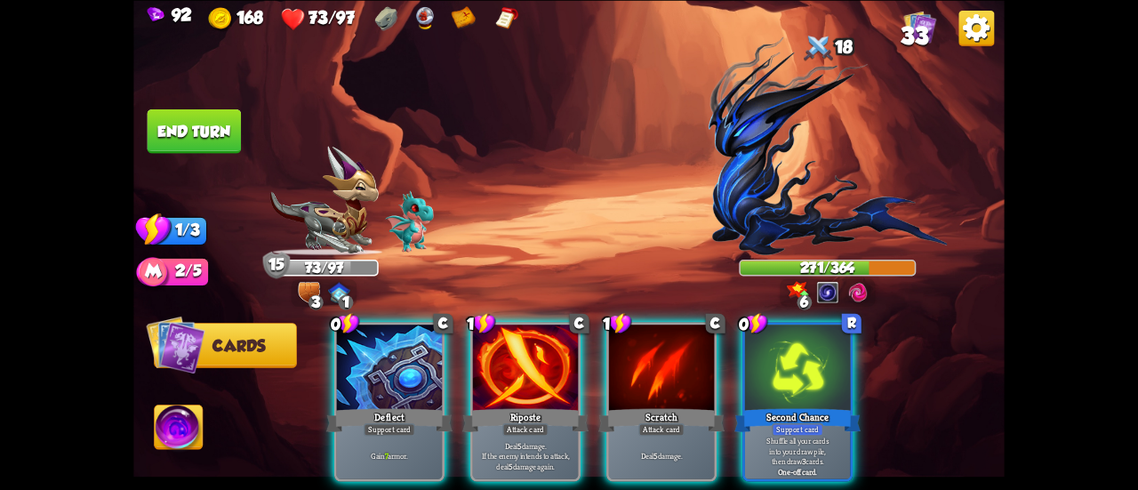
click at [357, 406] on div "Deflect" at bounding box center [389, 420] width 126 height 28
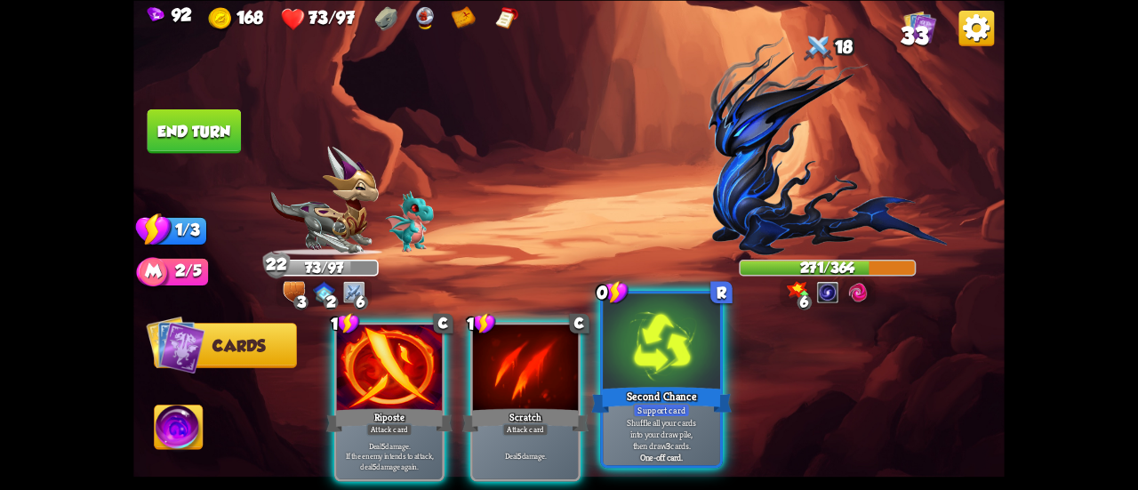
click at [672, 335] on div at bounding box center [661, 343] width 117 height 99
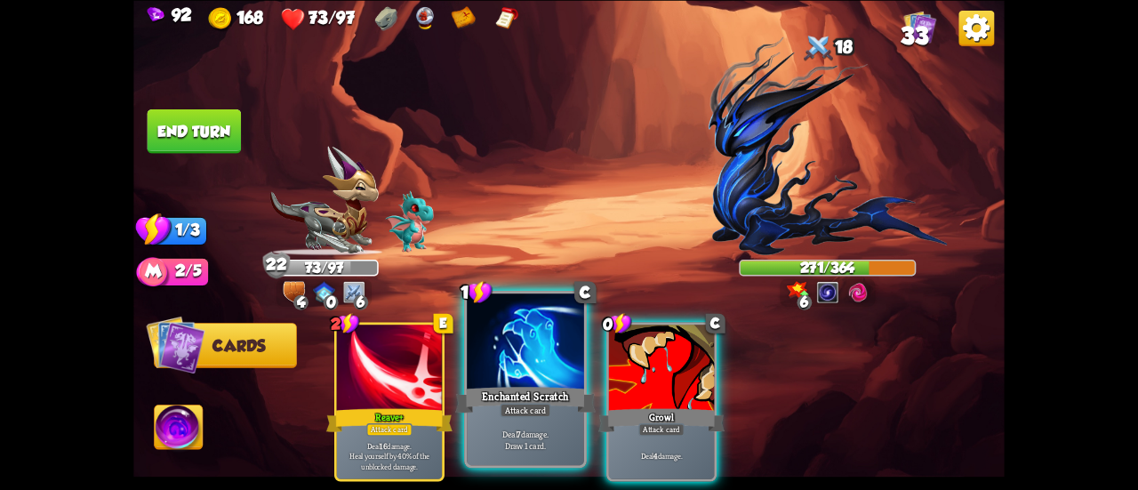
click at [504, 376] on div at bounding box center [525, 343] width 117 height 99
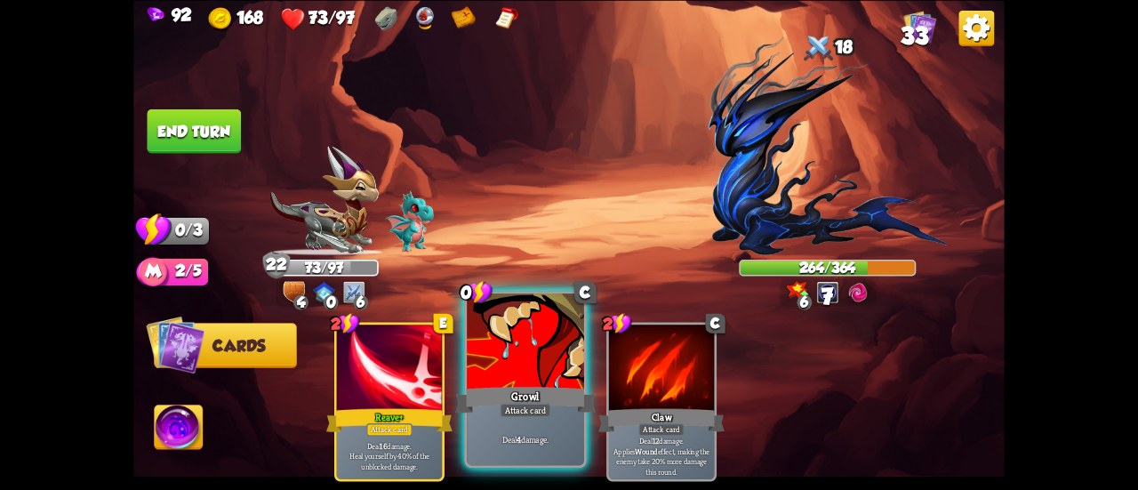
click at [495, 370] on div at bounding box center [525, 343] width 117 height 99
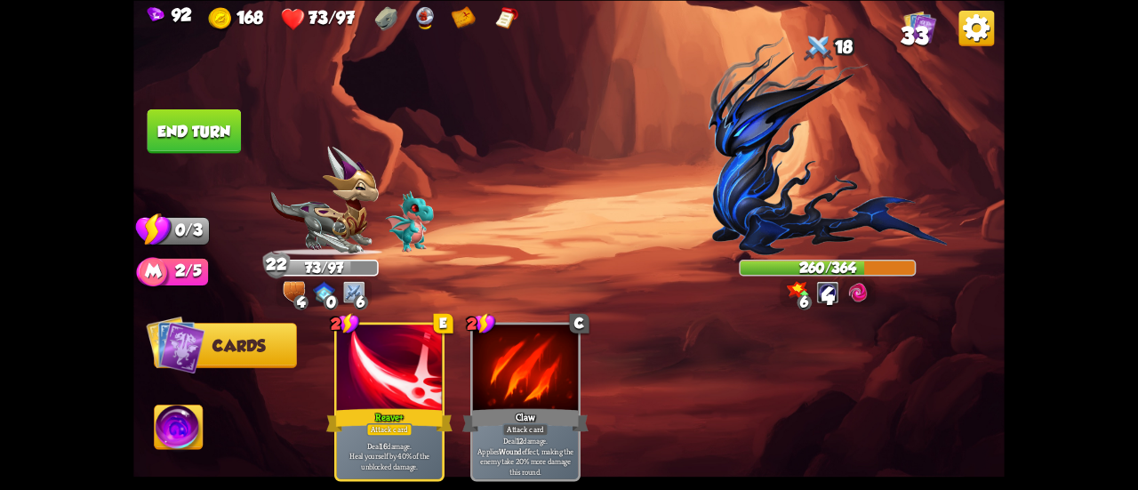
click at [185, 125] on button "End turn" at bounding box center [195, 131] width 94 height 44
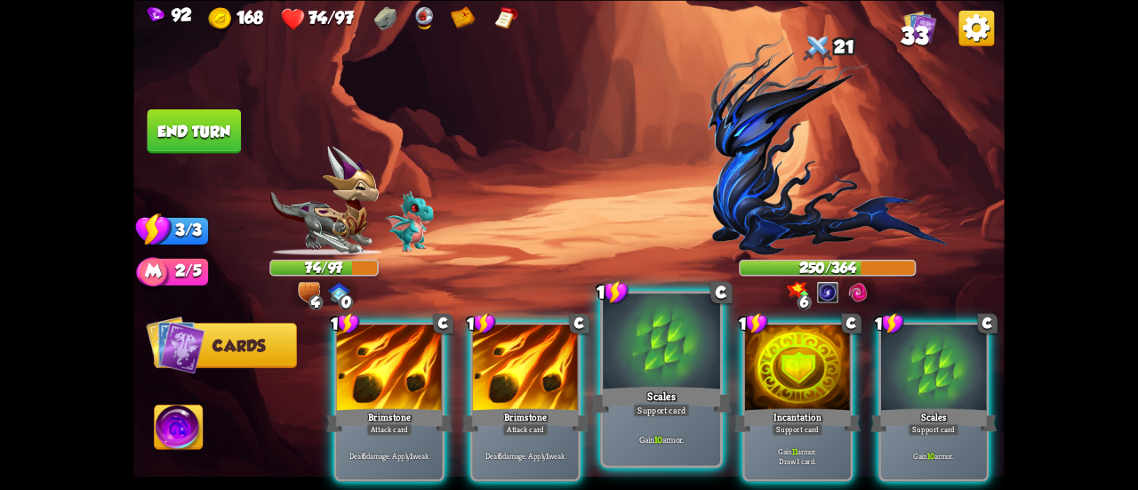
click at [619, 378] on div at bounding box center [661, 343] width 117 height 99
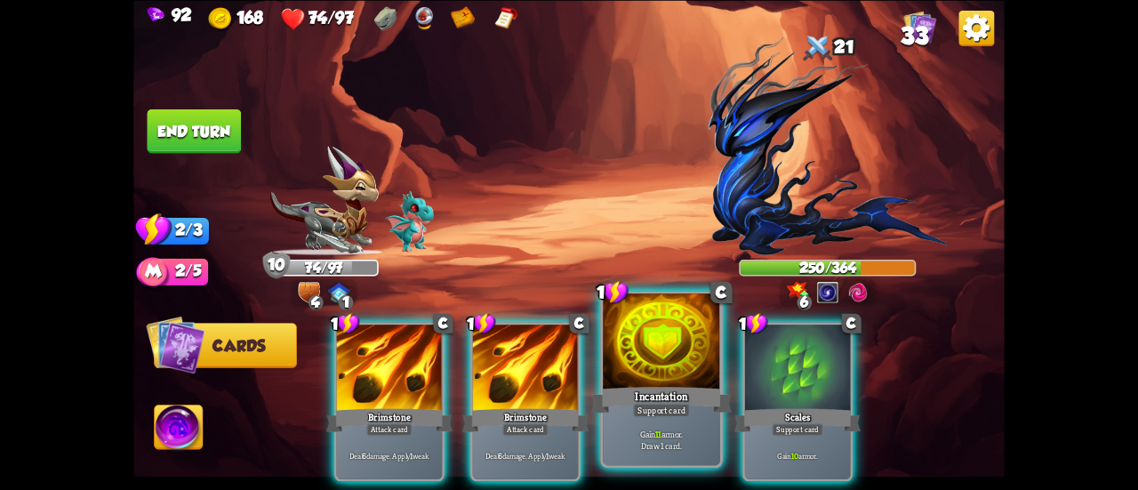
click at [619, 378] on div at bounding box center [661, 343] width 117 height 99
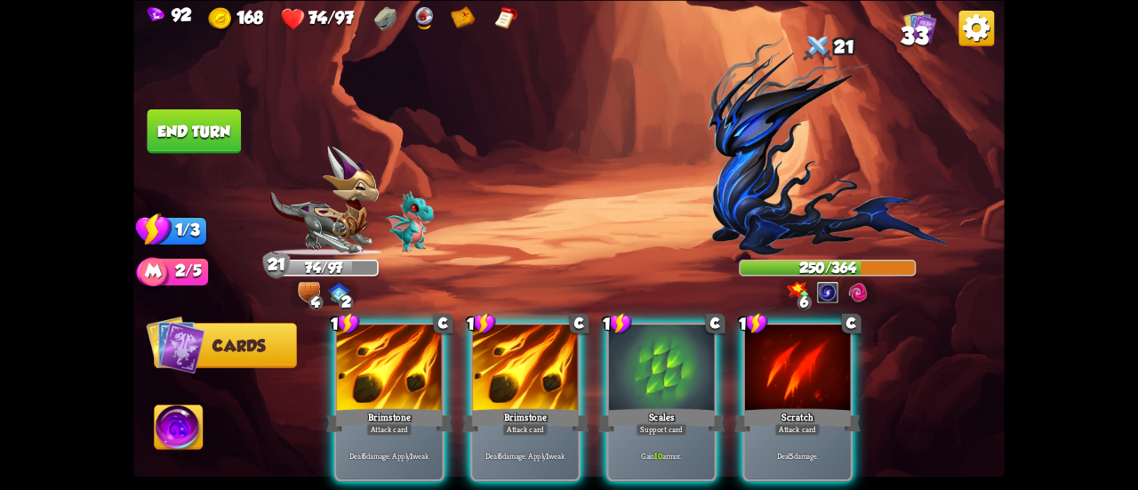
click at [619, 378] on div at bounding box center [661, 369] width 105 height 89
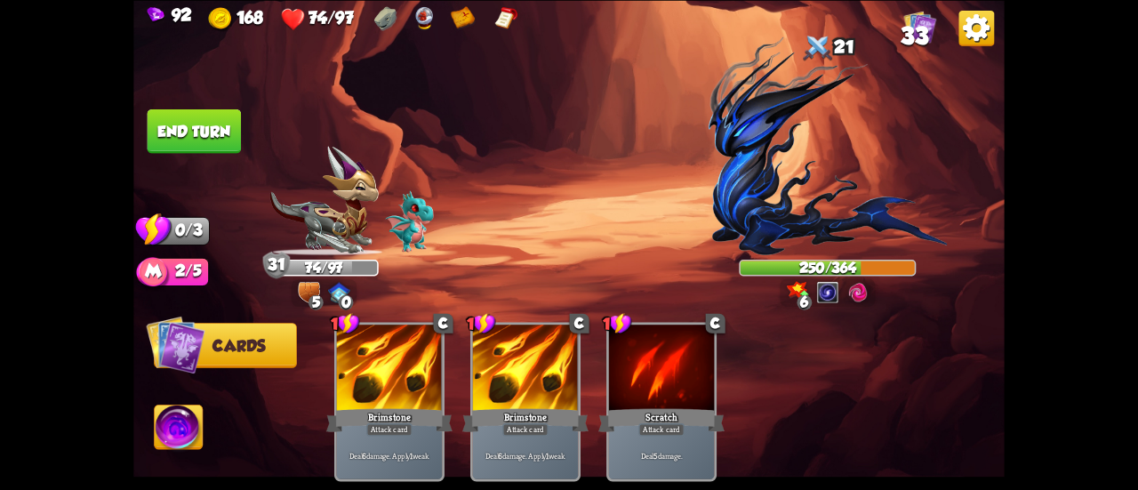
click at [206, 133] on button "End turn" at bounding box center [195, 131] width 94 height 44
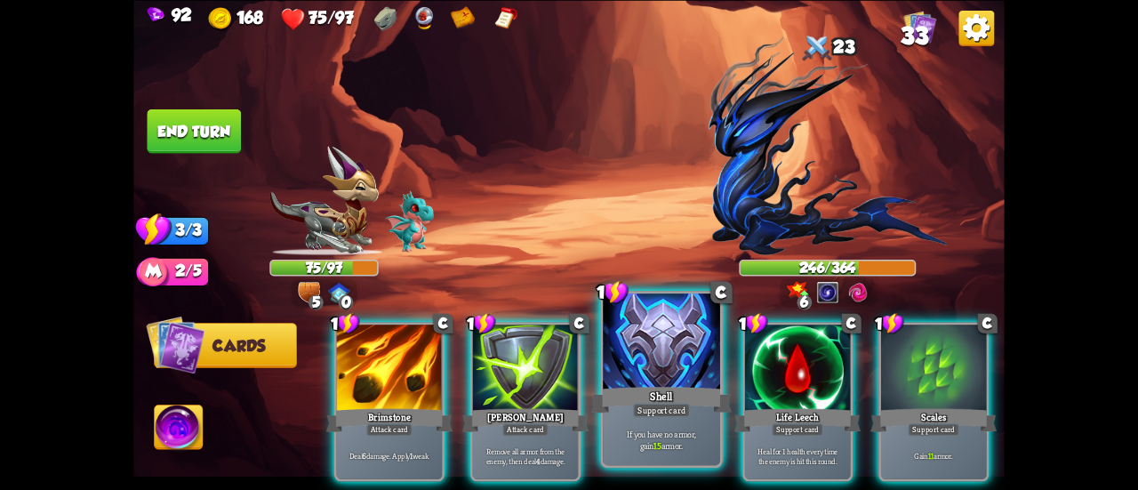
click at [665, 394] on div "Shell" at bounding box center [661, 399] width 141 height 31
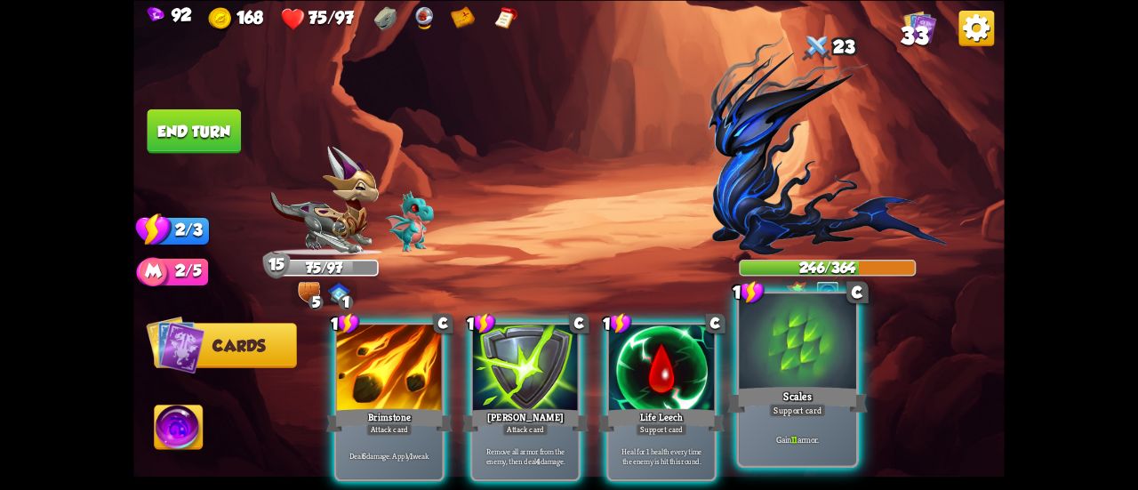
click at [794, 384] on div "Scales" at bounding box center [798, 399] width 141 height 31
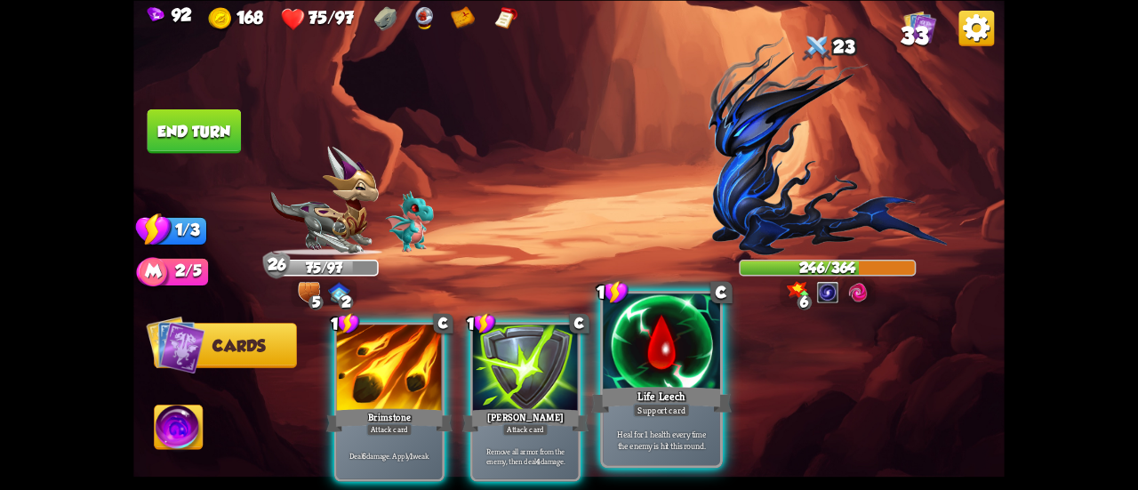
click at [648, 393] on div "Life Leech" at bounding box center [661, 399] width 141 height 31
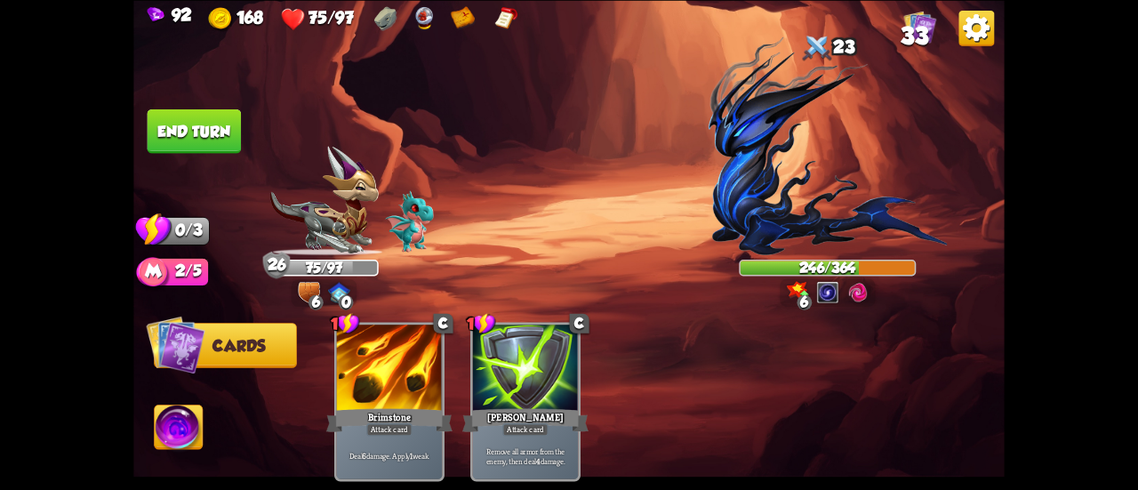
click at [197, 147] on button "End turn" at bounding box center [195, 131] width 94 height 44
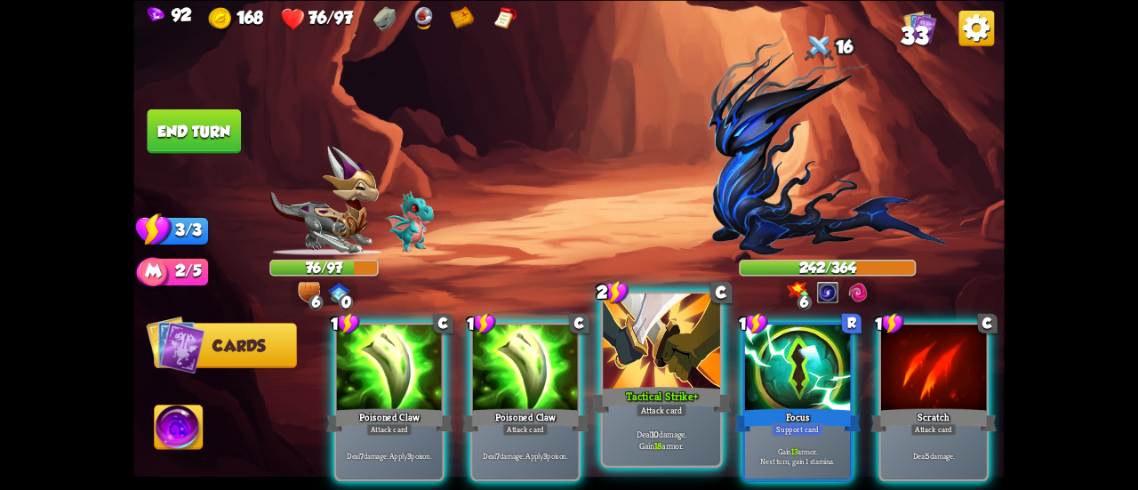
click at [664, 378] on div at bounding box center [661, 343] width 117 height 99
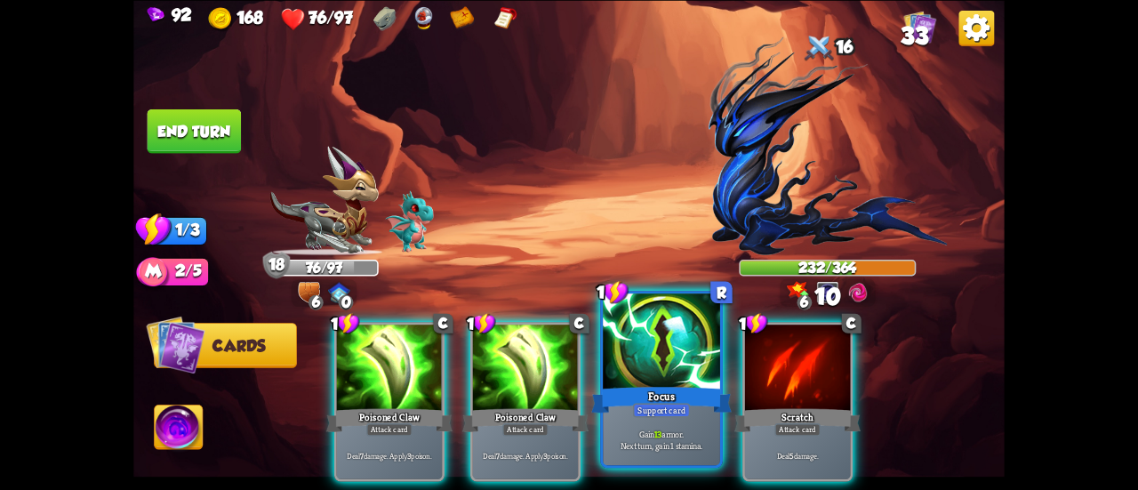
click at [639, 378] on div at bounding box center [661, 343] width 117 height 99
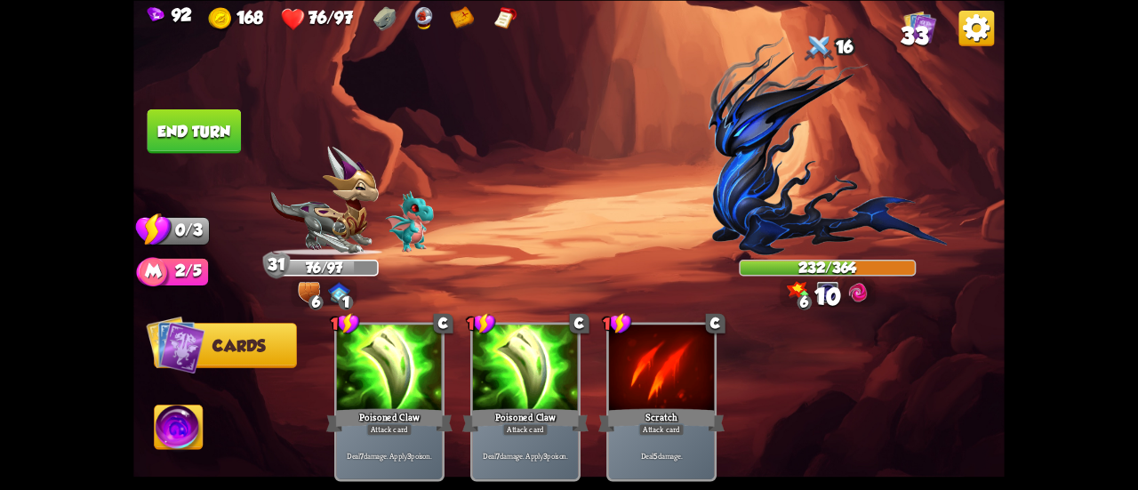
click at [178, 129] on button "End turn" at bounding box center [195, 131] width 94 height 44
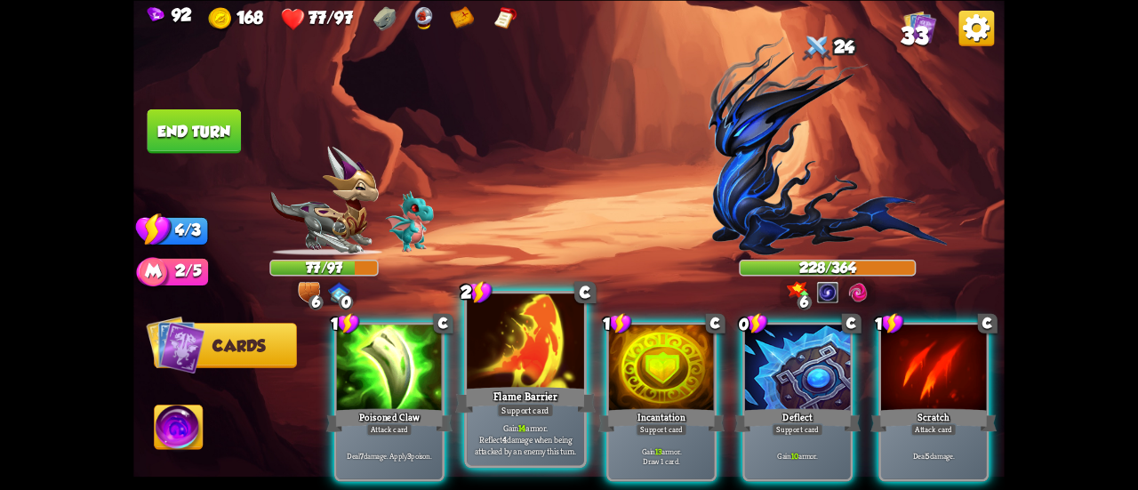
click at [535, 373] on div at bounding box center [525, 343] width 117 height 99
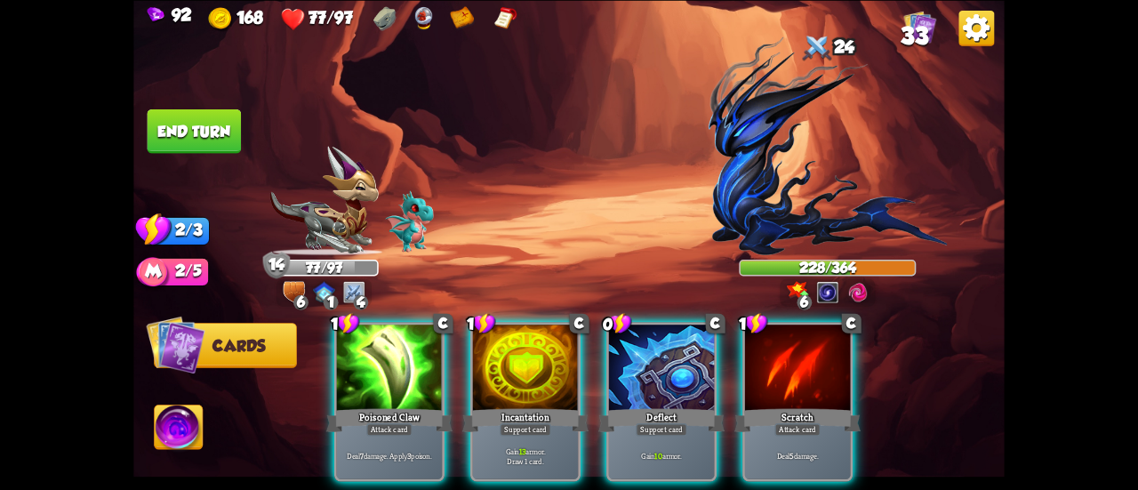
click at [535, 373] on div at bounding box center [525, 369] width 105 height 89
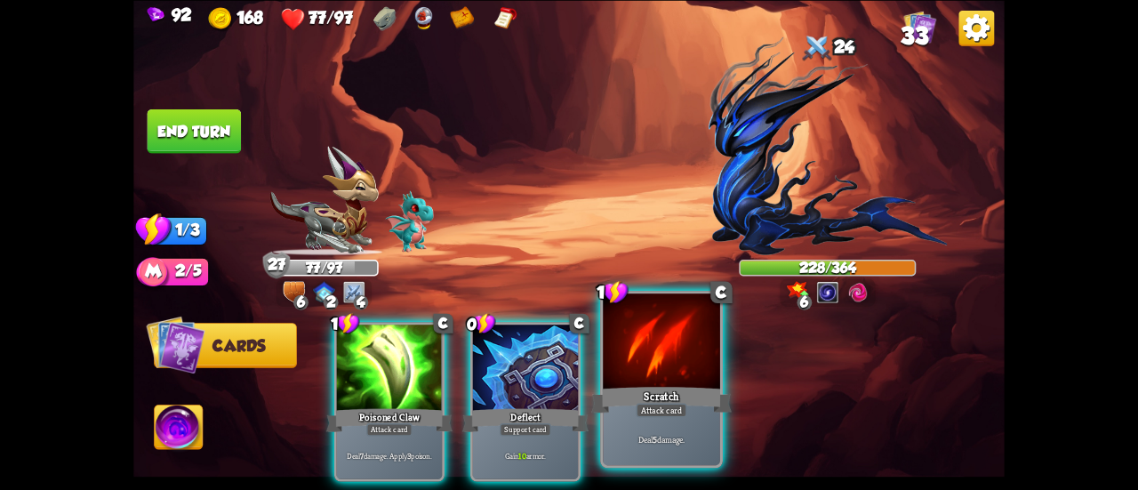
drag, startPoint x: 505, startPoint y: 374, endPoint x: 665, endPoint y: 394, distance: 161.3
click at [665, 394] on div "1 C Scratch Attack card Deal 5 damage." at bounding box center [661, 379] width 123 height 177
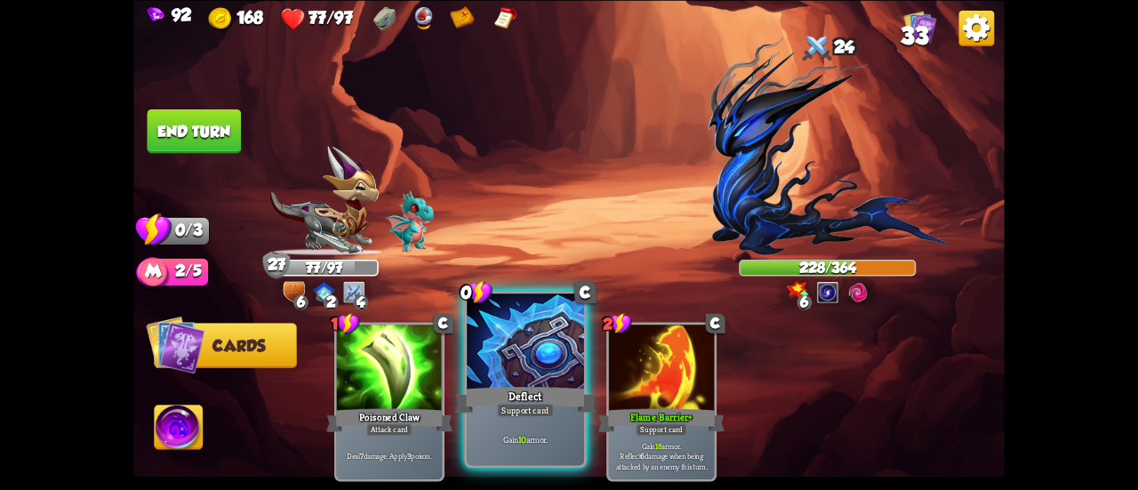
click at [527, 373] on div at bounding box center [525, 343] width 117 height 99
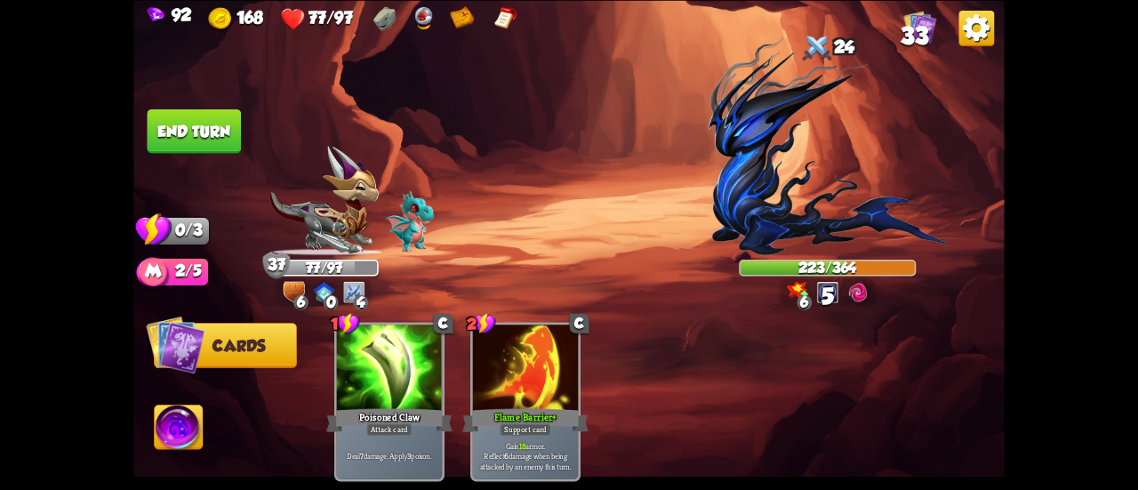
click at [188, 109] on button "End turn" at bounding box center [195, 131] width 94 height 44
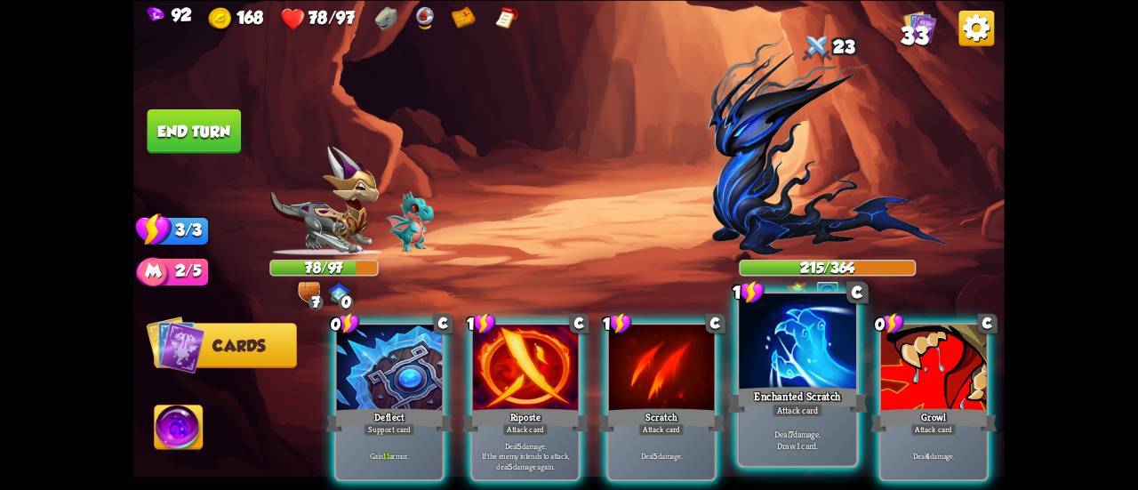
click at [775, 377] on div at bounding box center [797, 343] width 117 height 99
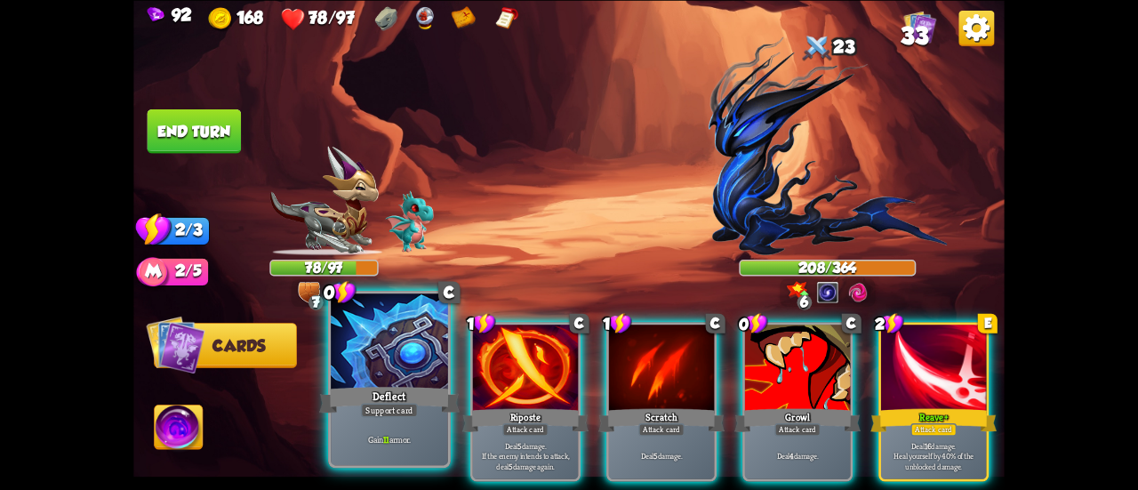
click at [374, 396] on div "Deflect" at bounding box center [389, 399] width 141 height 31
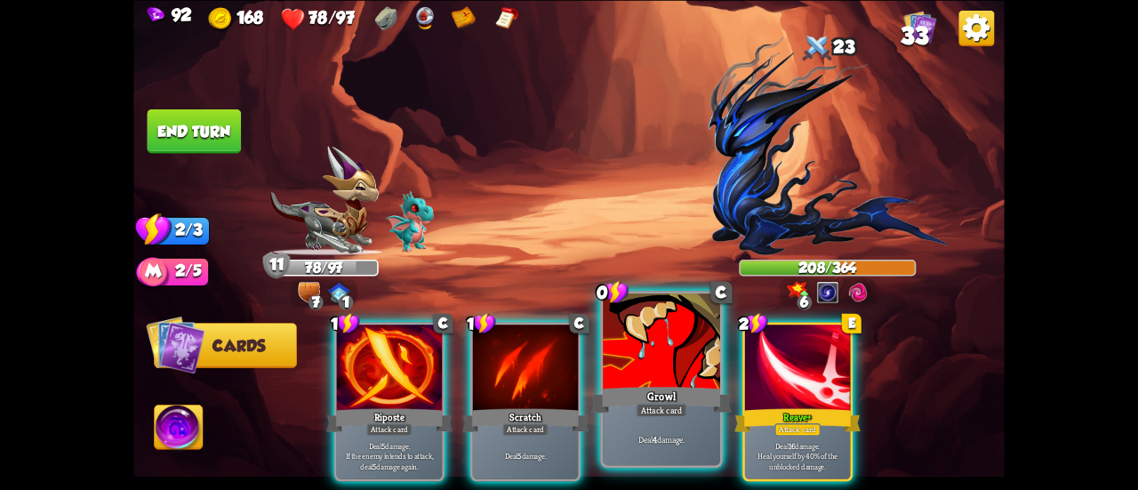
click at [607, 381] on div at bounding box center [661, 343] width 117 height 99
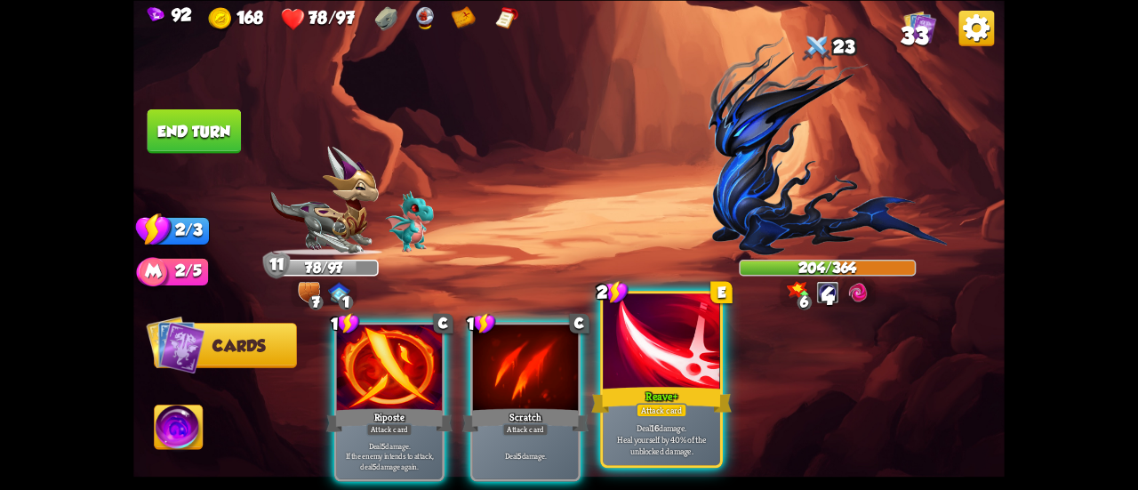
click at [646, 369] on div at bounding box center [661, 343] width 117 height 99
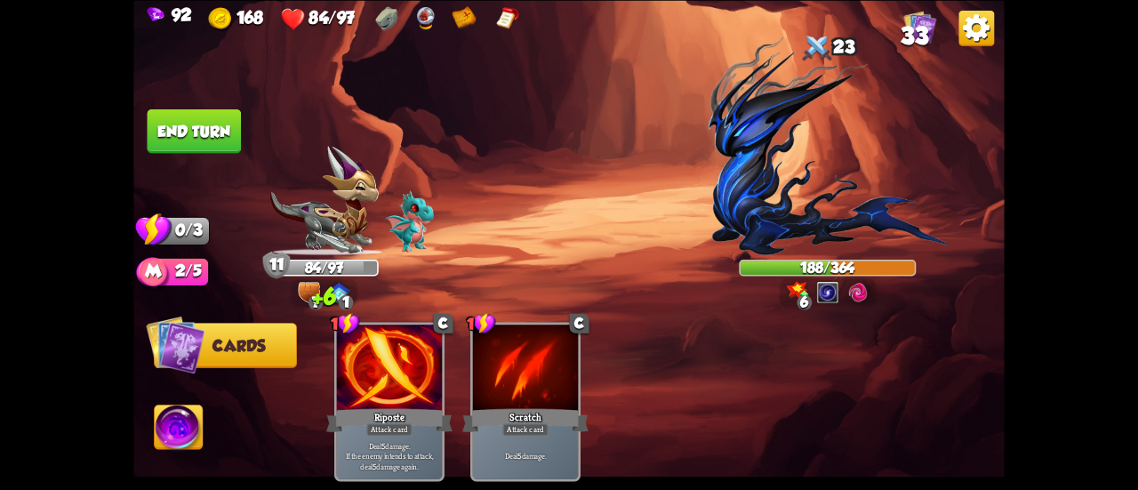
click at [194, 124] on button "End turn" at bounding box center [195, 131] width 94 height 44
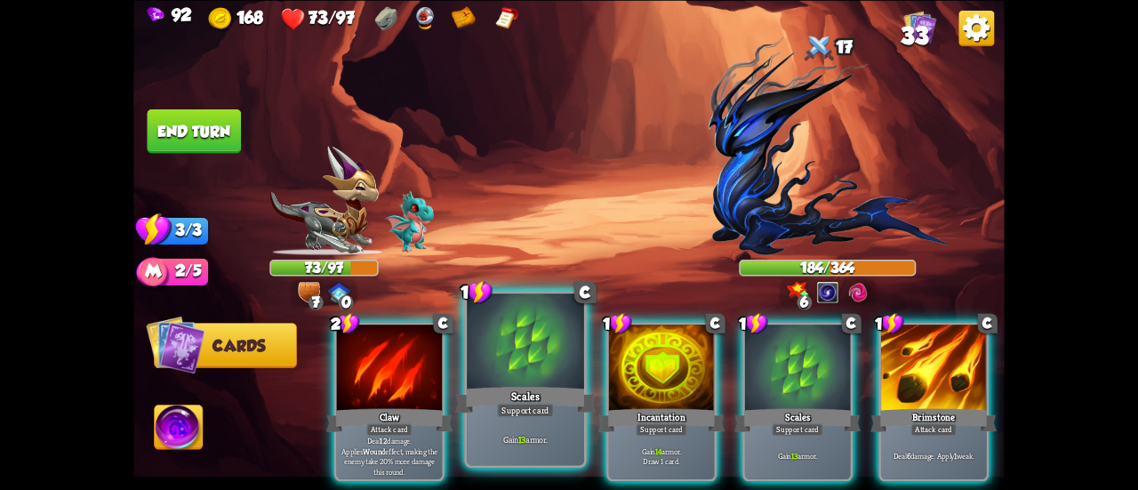
click at [499, 341] on div at bounding box center [525, 343] width 117 height 99
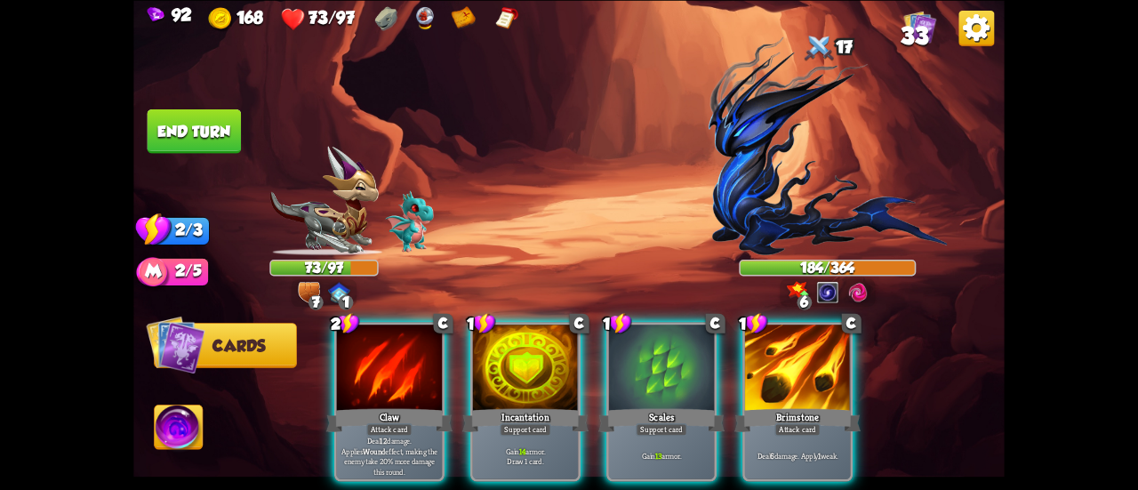
click at [499, 341] on div at bounding box center [525, 369] width 105 height 89
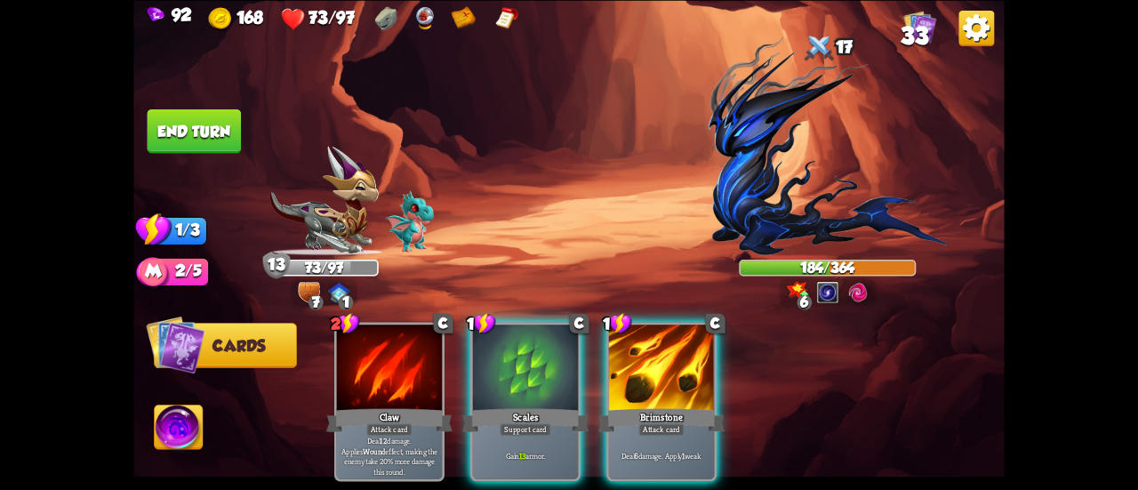
click at [499, 341] on div at bounding box center [525, 369] width 105 height 89
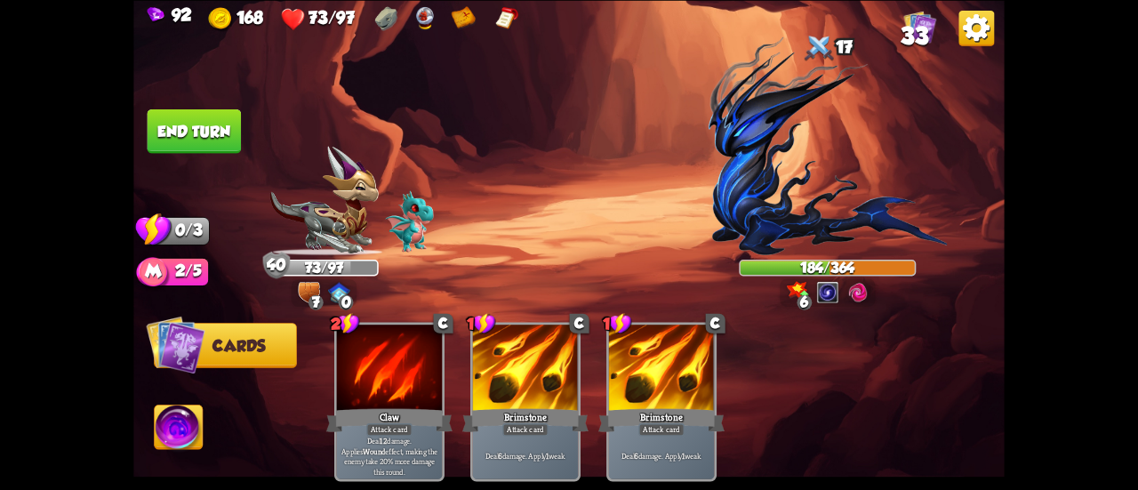
click at [205, 129] on button "End turn" at bounding box center [195, 131] width 94 height 44
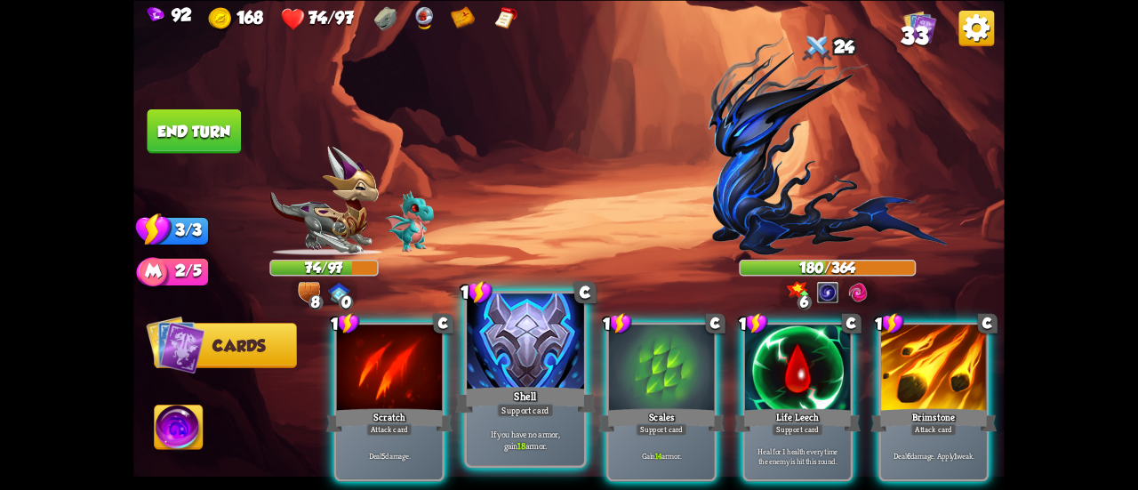
click at [523, 350] on div at bounding box center [525, 343] width 117 height 99
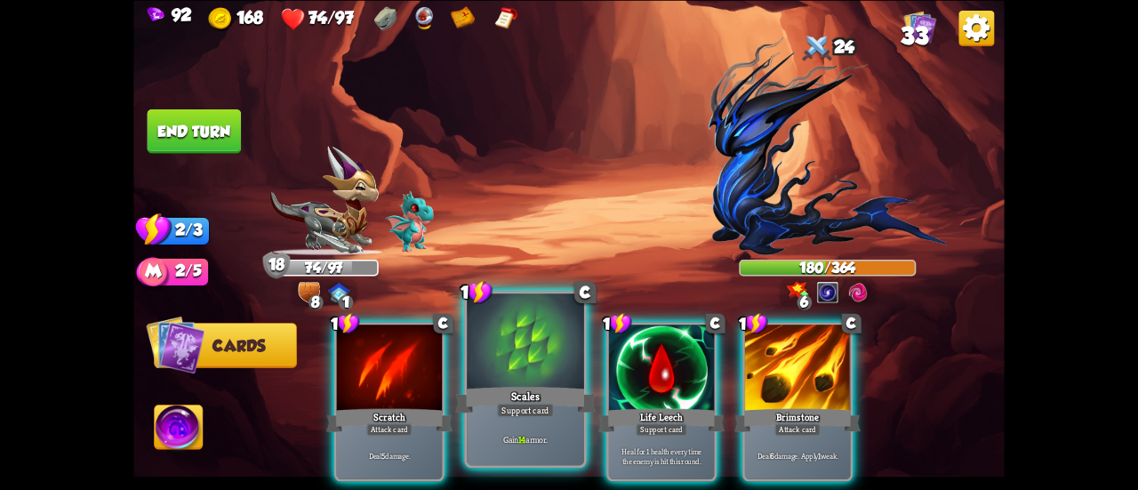
click at [521, 350] on div at bounding box center [525, 343] width 117 height 99
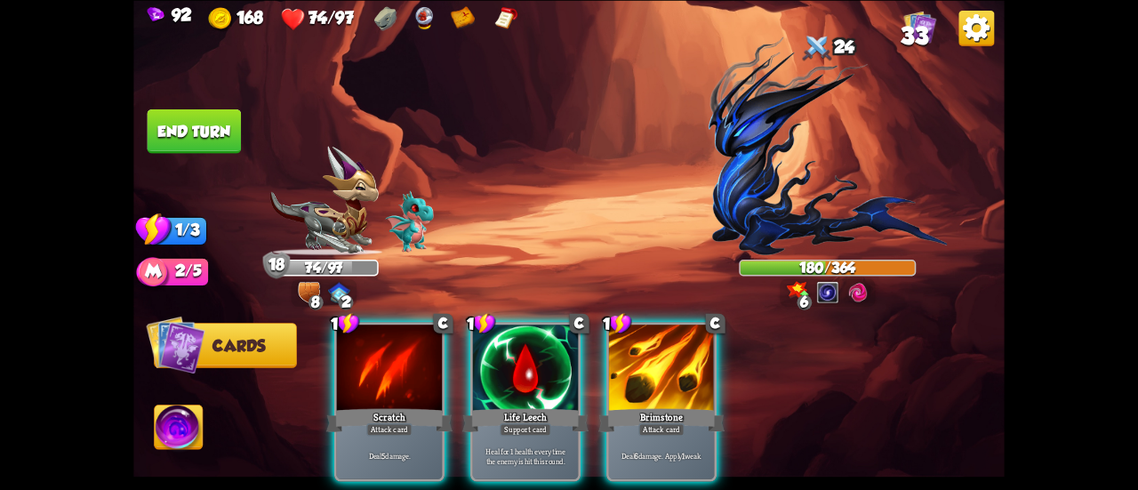
click at [521, 350] on div "1 C Scratch Attack card Deal 5 damage. 1 C Life Leech Support card Heal for 1 h…" at bounding box center [656, 381] width 697 height 218
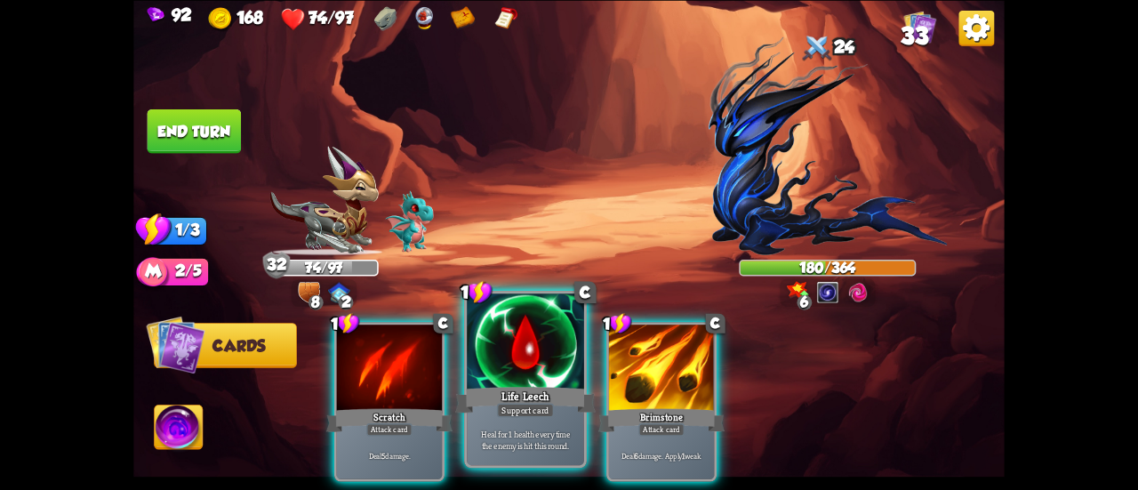
click at [502, 376] on div at bounding box center [525, 343] width 117 height 99
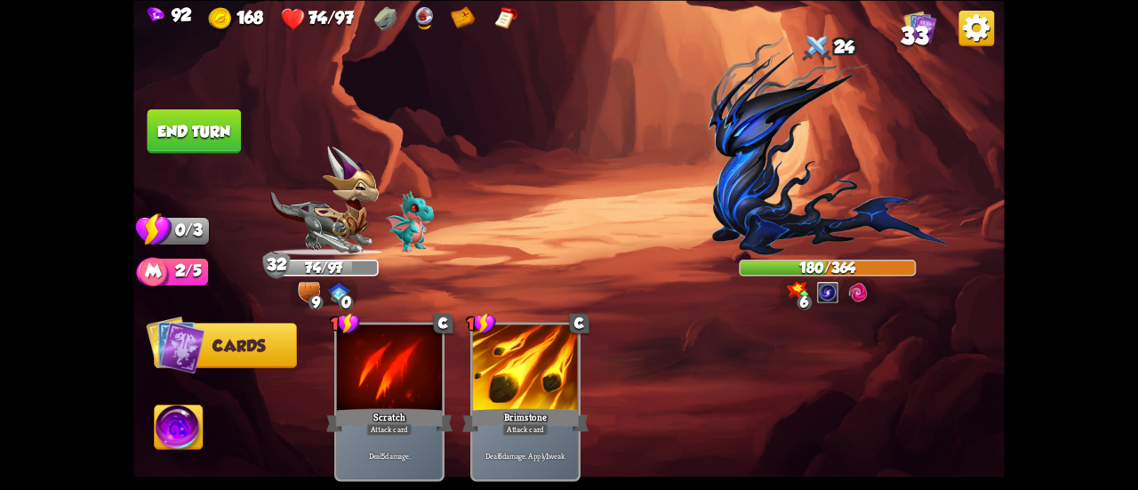
click at [196, 127] on button "End turn" at bounding box center [195, 131] width 94 height 44
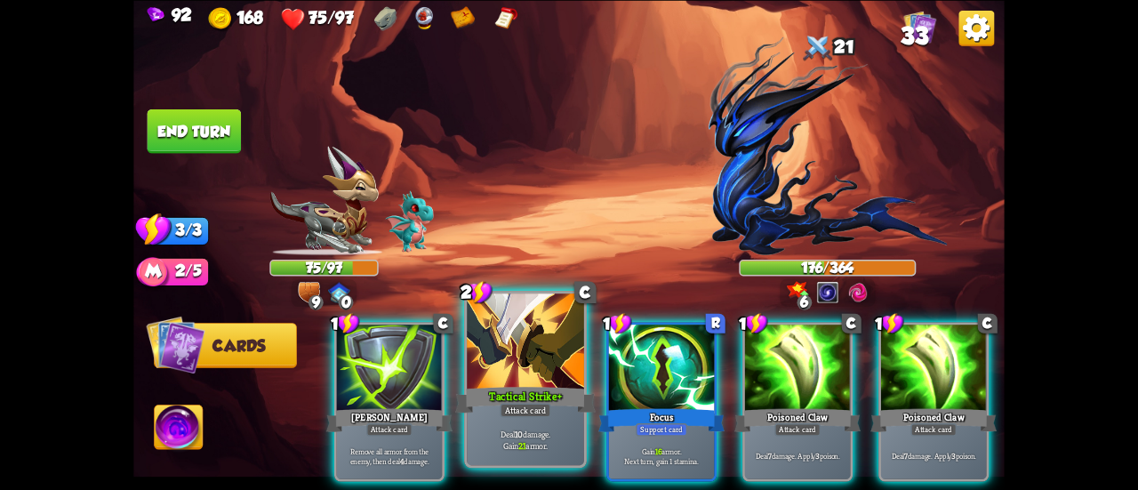
click at [493, 342] on div at bounding box center [525, 343] width 117 height 99
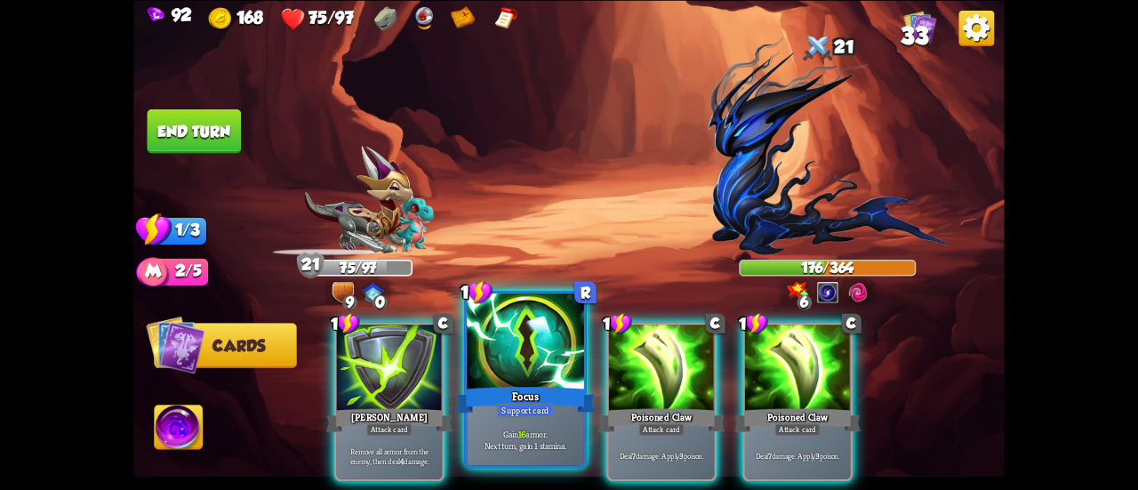
click at [482, 339] on div at bounding box center [525, 343] width 117 height 99
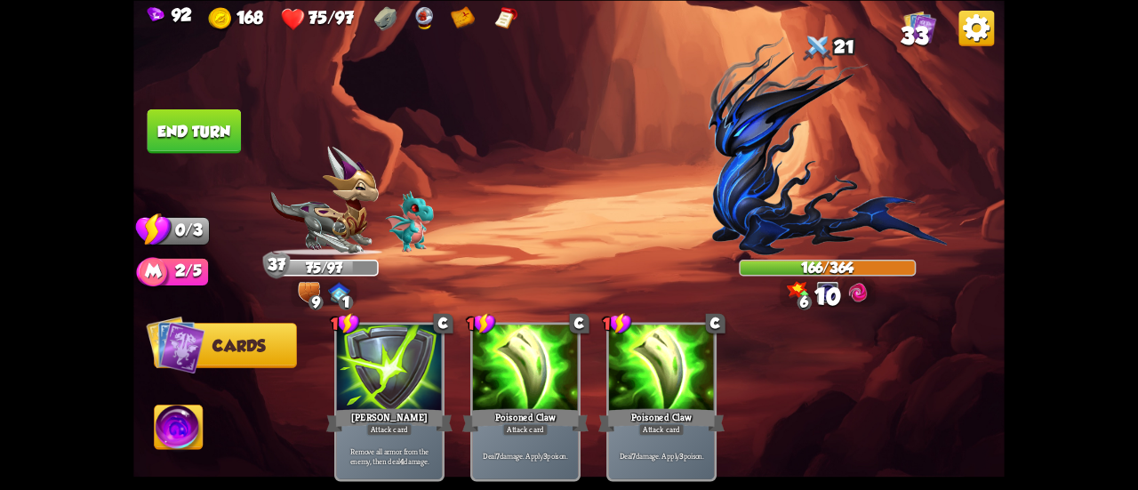
click at [164, 121] on button "End turn" at bounding box center [195, 131] width 94 height 44
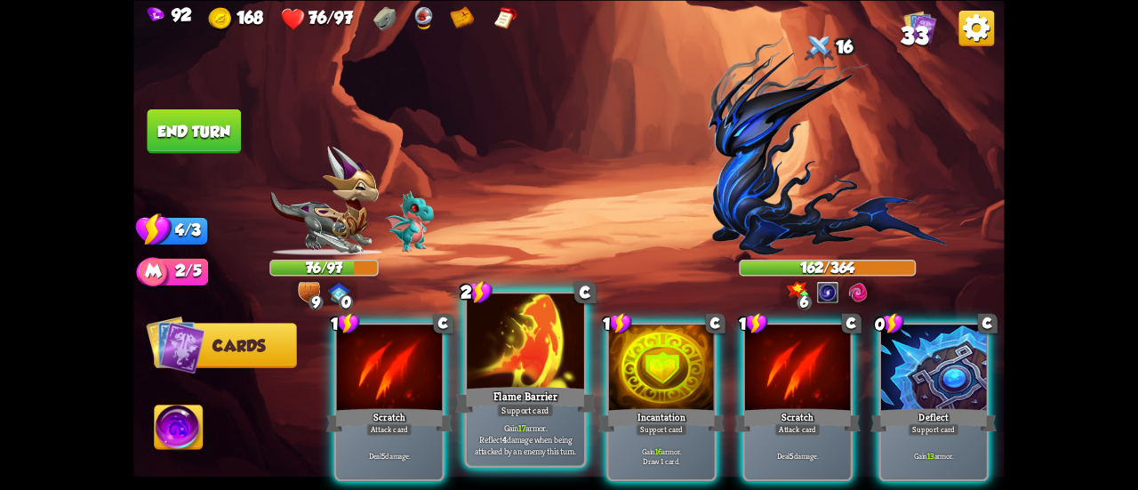
click at [524, 349] on div at bounding box center [525, 343] width 117 height 99
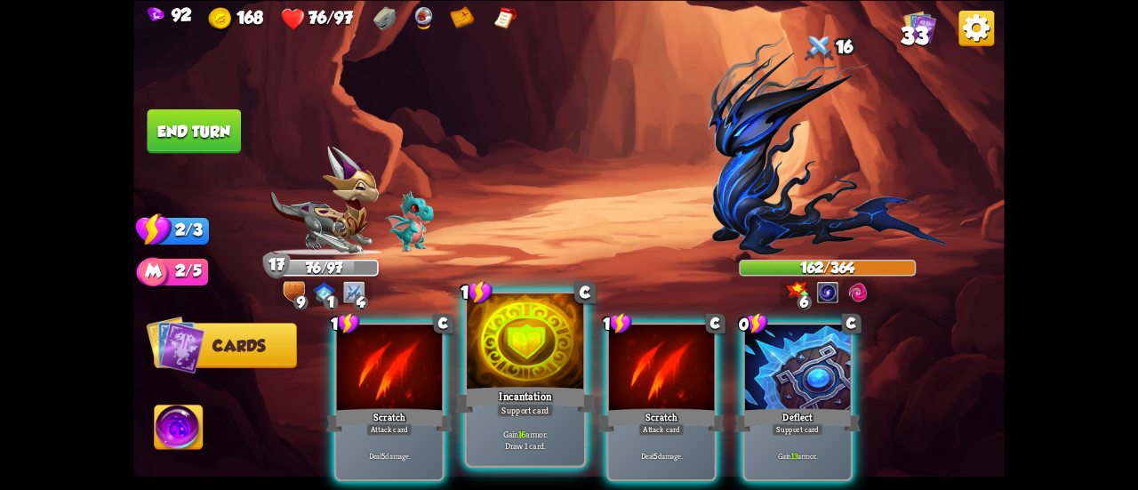
click at [510, 344] on div at bounding box center [525, 343] width 117 height 99
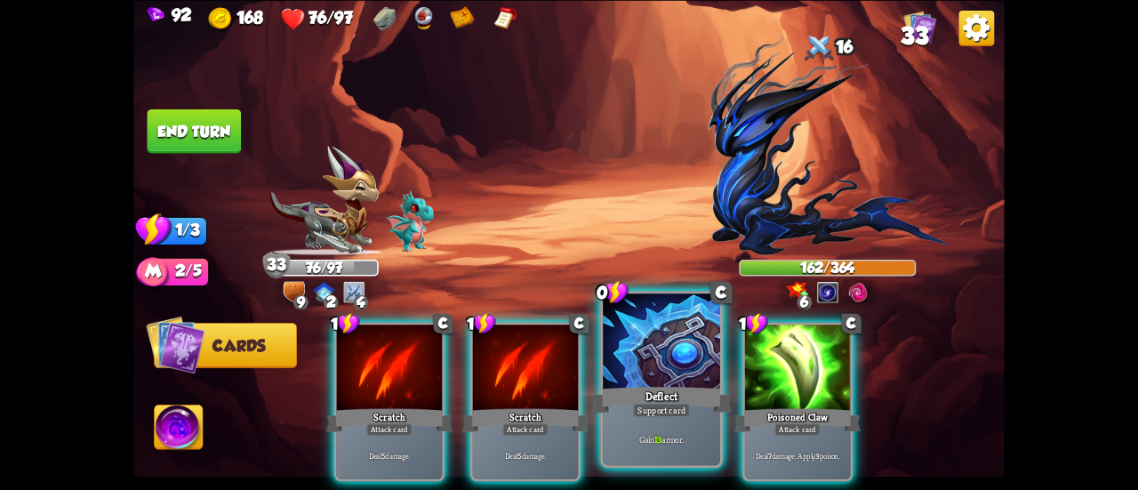
click at [669, 330] on div at bounding box center [661, 343] width 117 height 99
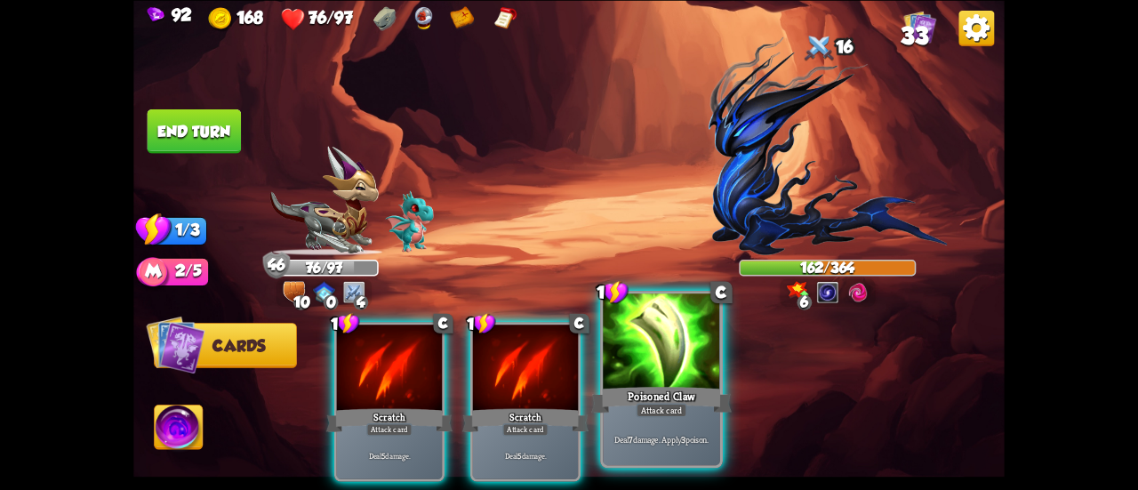
click at [655, 353] on div at bounding box center [661, 343] width 117 height 99
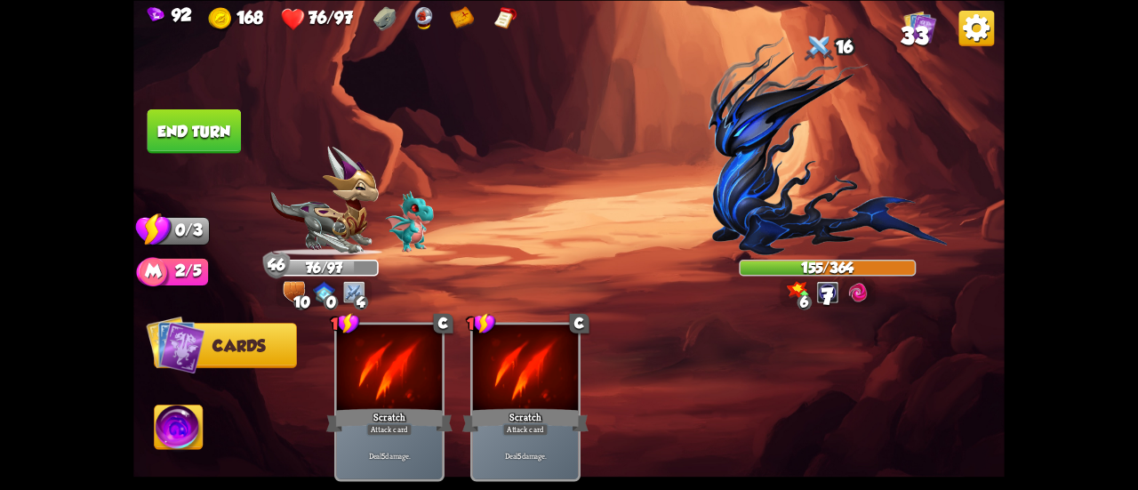
click at [169, 129] on button "End turn" at bounding box center [195, 131] width 94 height 44
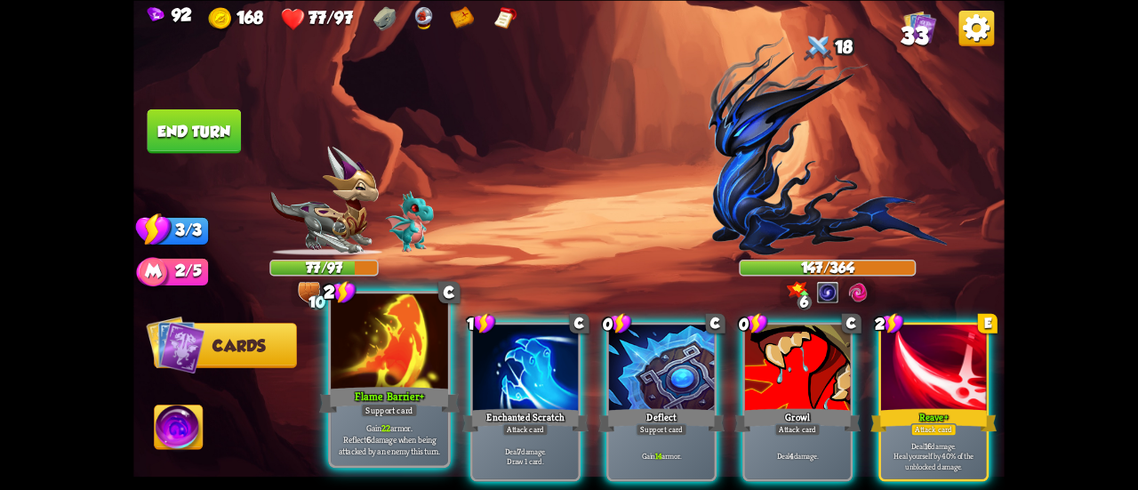
click at [390, 350] on div at bounding box center [389, 343] width 117 height 99
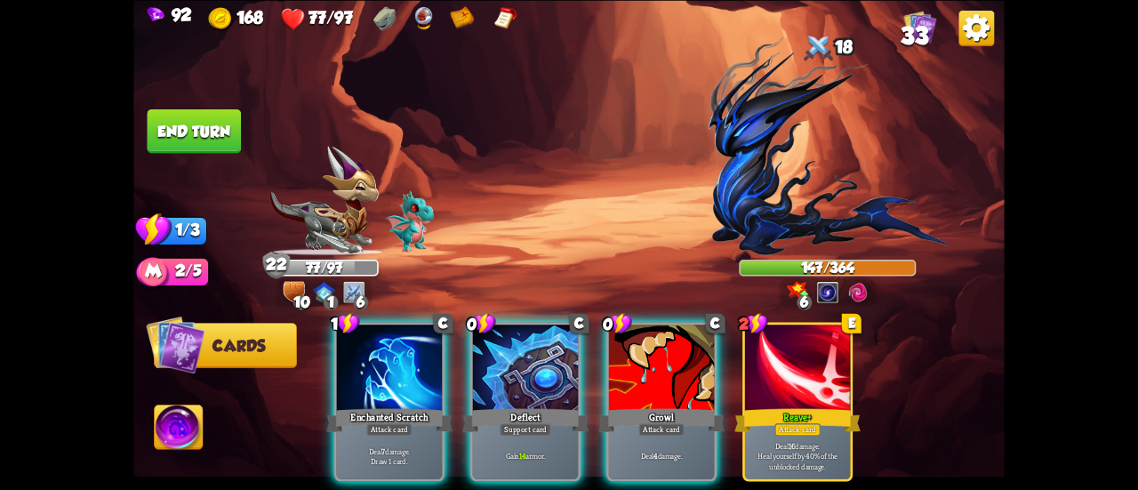
click at [501, 339] on div at bounding box center [525, 369] width 105 height 89
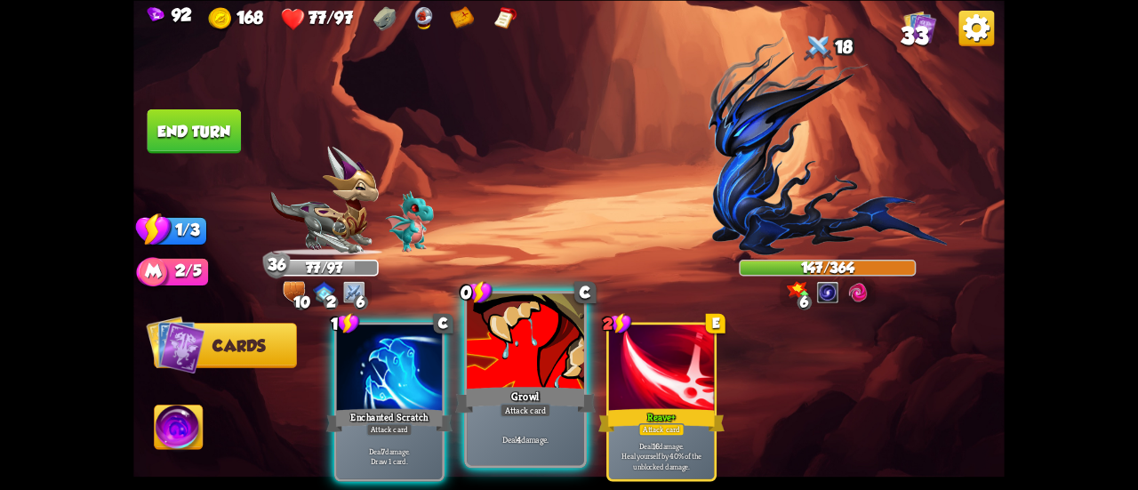
click at [487, 338] on div at bounding box center [525, 343] width 117 height 99
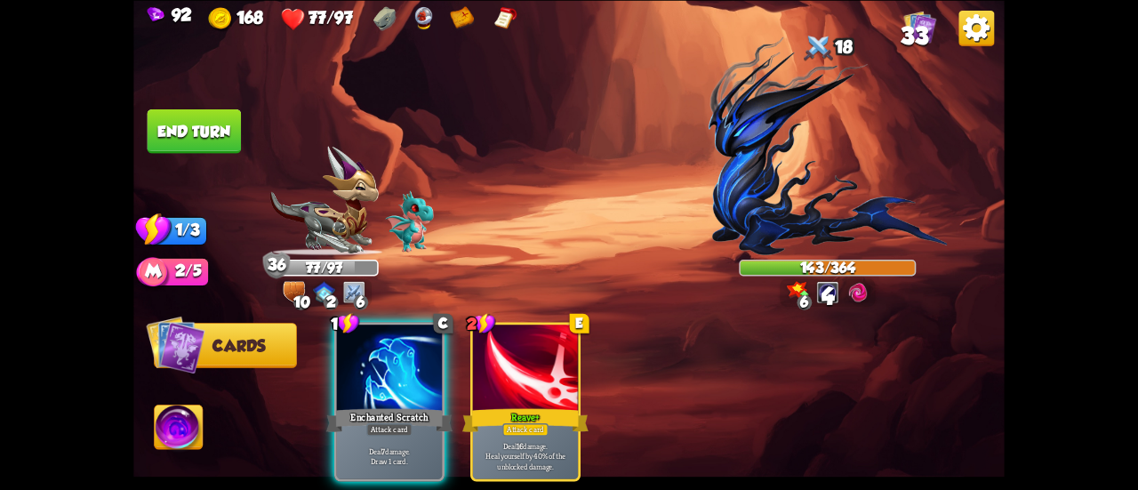
click at [385, 325] on div at bounding box center [389, 369] width 105 height 89
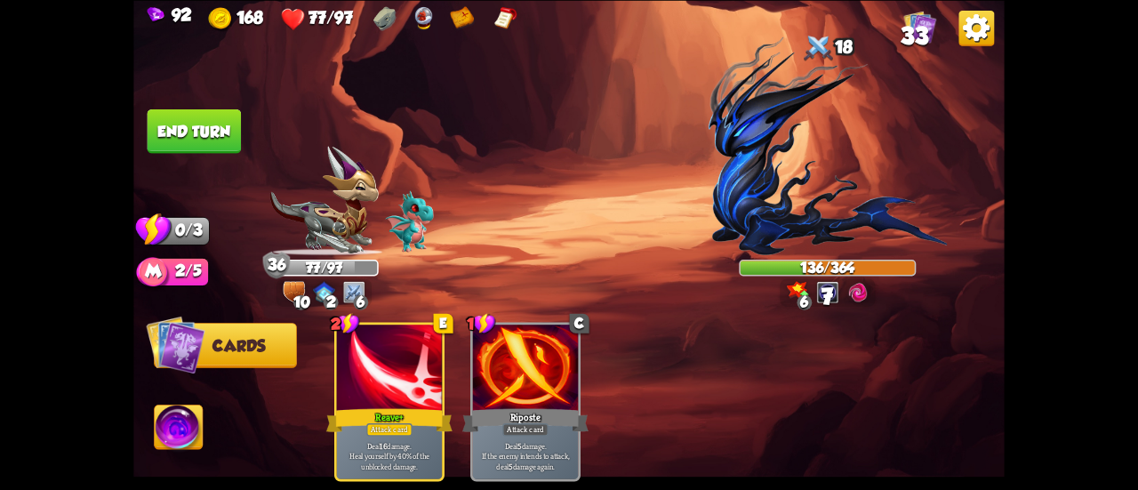
click at [195, 120] on button "End turn" at bounding box center [195, 131] width 94 height 44
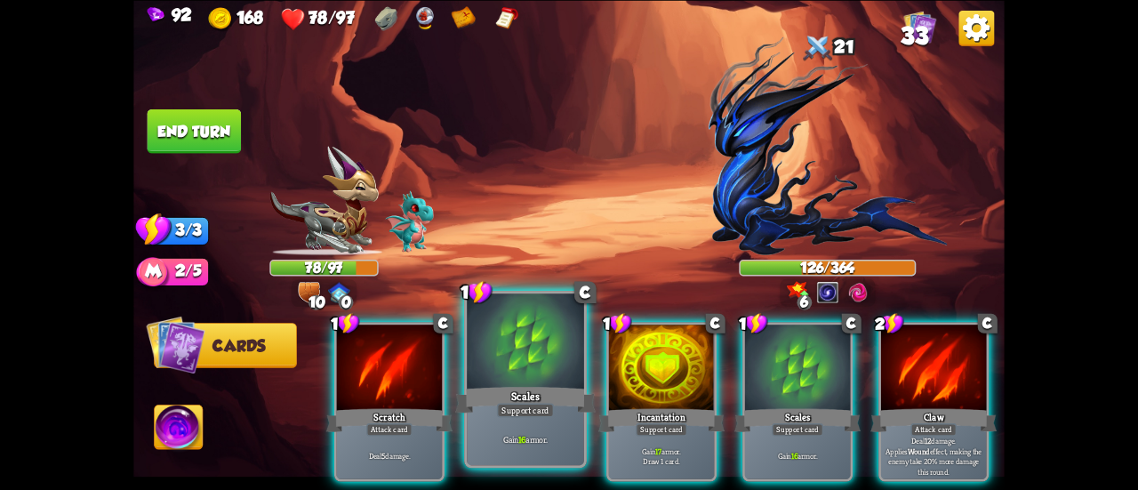
click at [524, 350] on div at bounding box center [525, 343] width 117 height 99
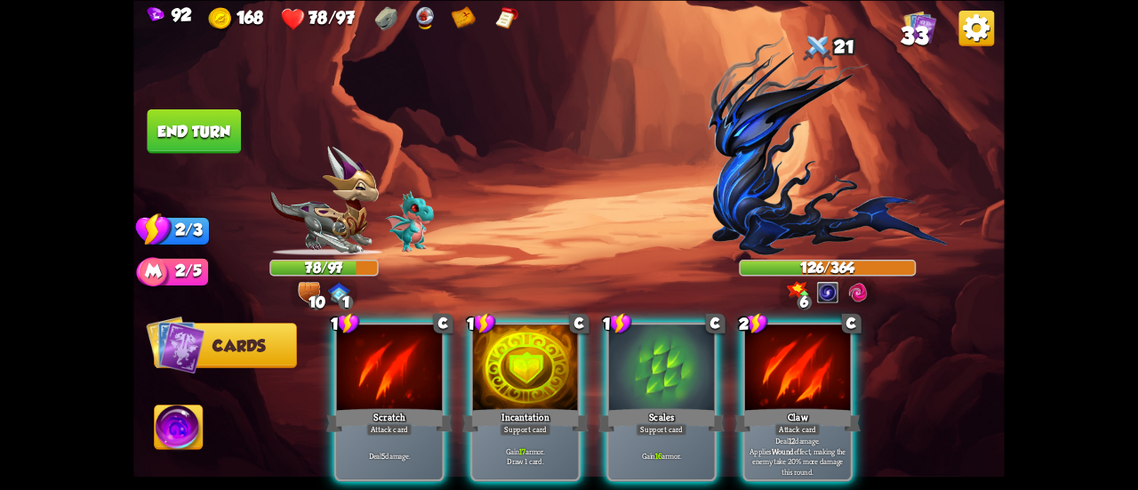
click at [524, 350] on div at bounding box center [525, 369] width 105 height 89
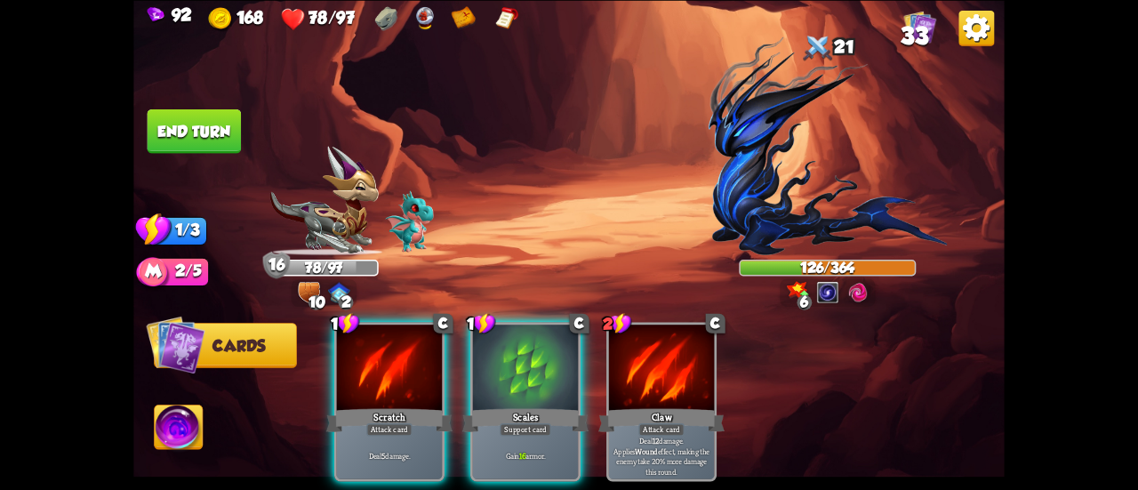
drag, startPoint x: 524, startPoint y: 350, endPoint x: 382, endPoint y: 255, distance: 170.5
click at [523, 350] on div at bounding box center [525, 369] width 105 height 89
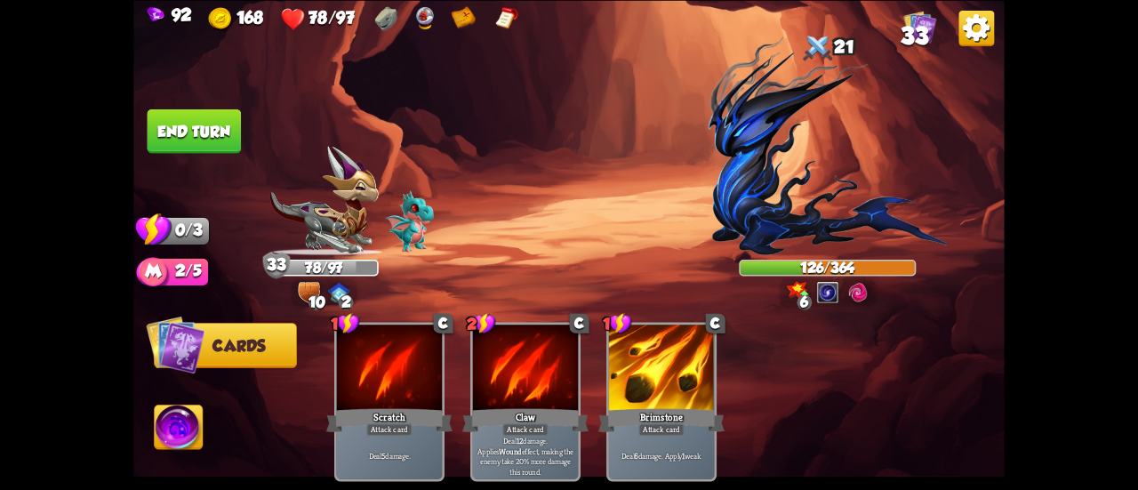
click at [190, 129] on button "End turn" at bounding box center [195, 131] width 94 height 44
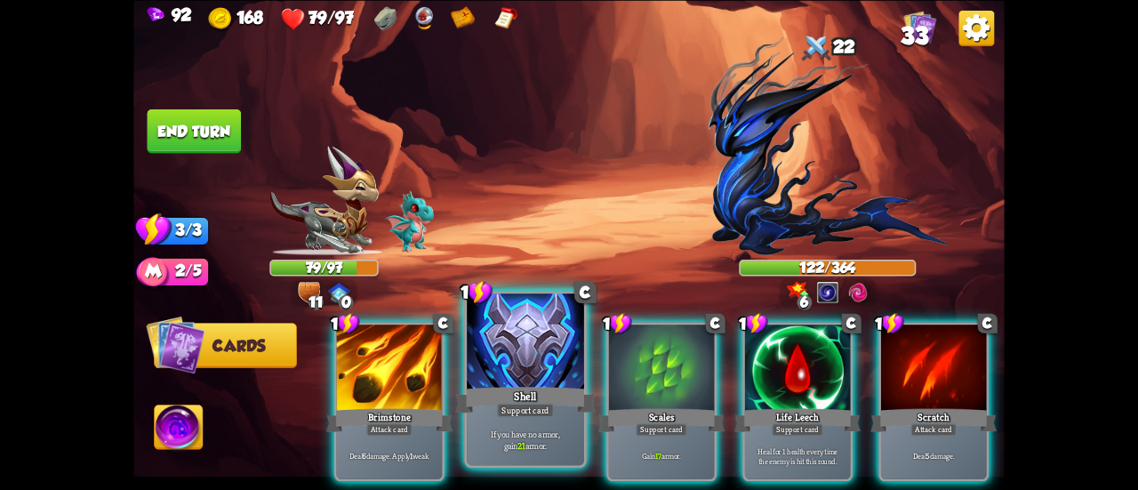
click at [500, 401] on div "Shell" at bounding box center [525, 399] width 141 height 31
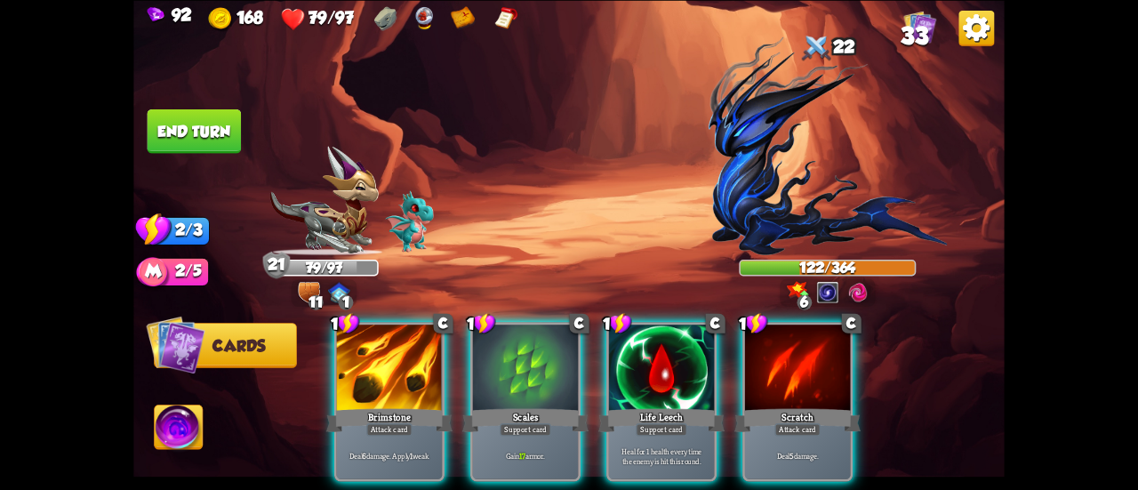
click at [500, 406] on div "Scales" at bounding box center [526, 420] width 126 height 28
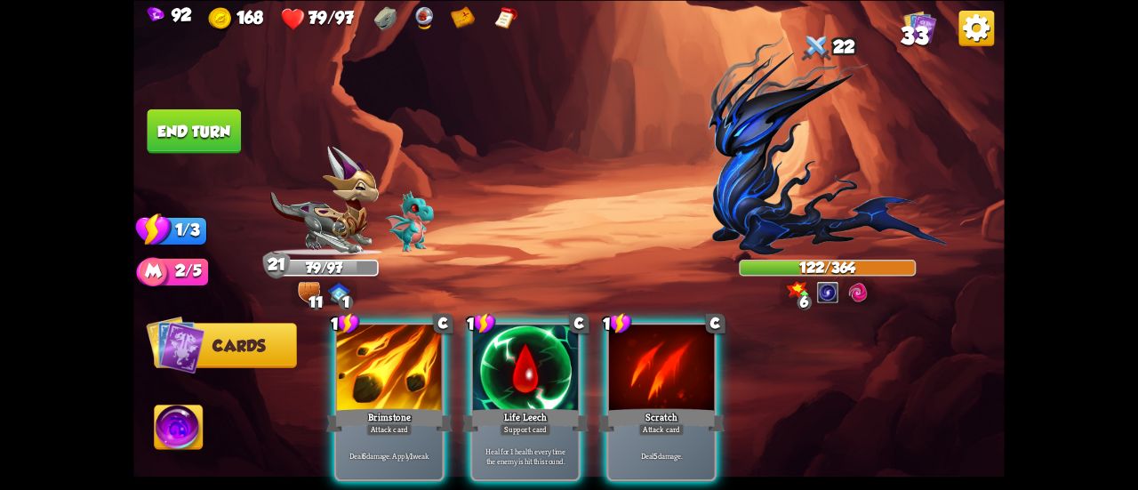
click at [500, 401] on div "1 C Brimstone Attack card Deal 6 damage. Apply 1 weak. 1 C Life Leech Support c…" at bounding box center [656, 381] width 697 height 218
click at [473, 308] on div "1 C Brimstone Attack card Deal 6 damage. Apply 1 weak. 1 C Life Leech Support c…" at bounding box center [656, 381] width 697 height 218
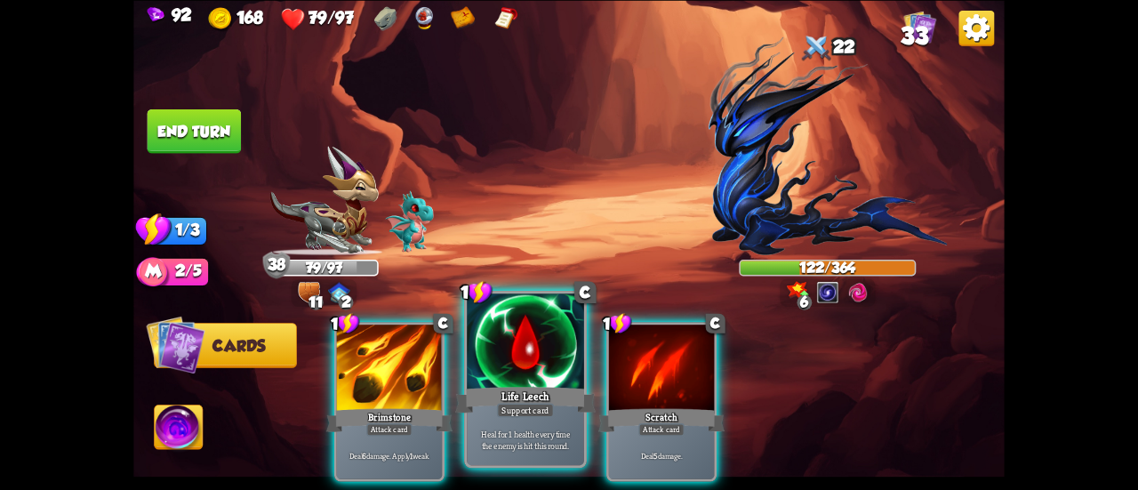
click at [482, 328] on div at bounding box center [525, 343] width 117 height 99
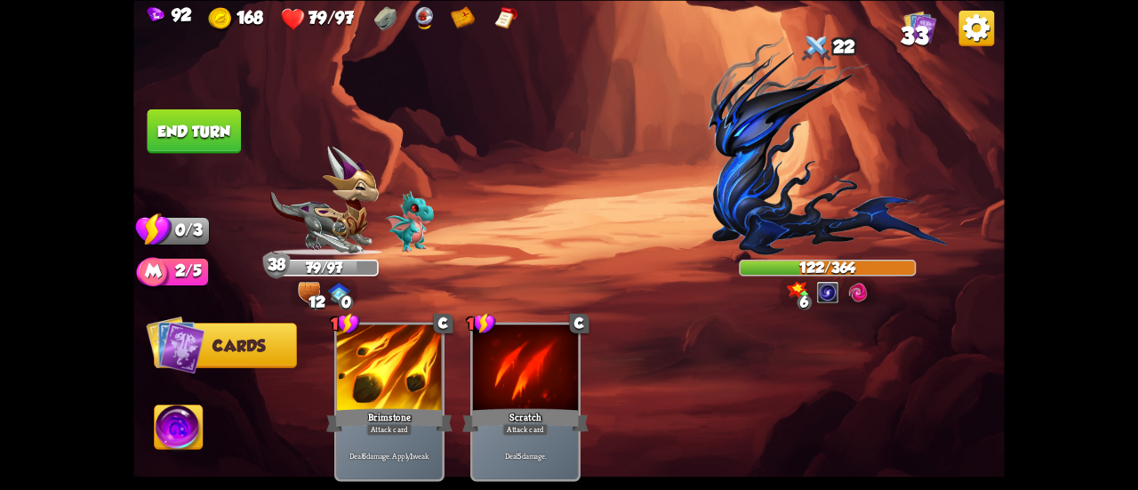
click at [157, 141] on button "End turn" at bounding box center [195, 131] width 94 height 44
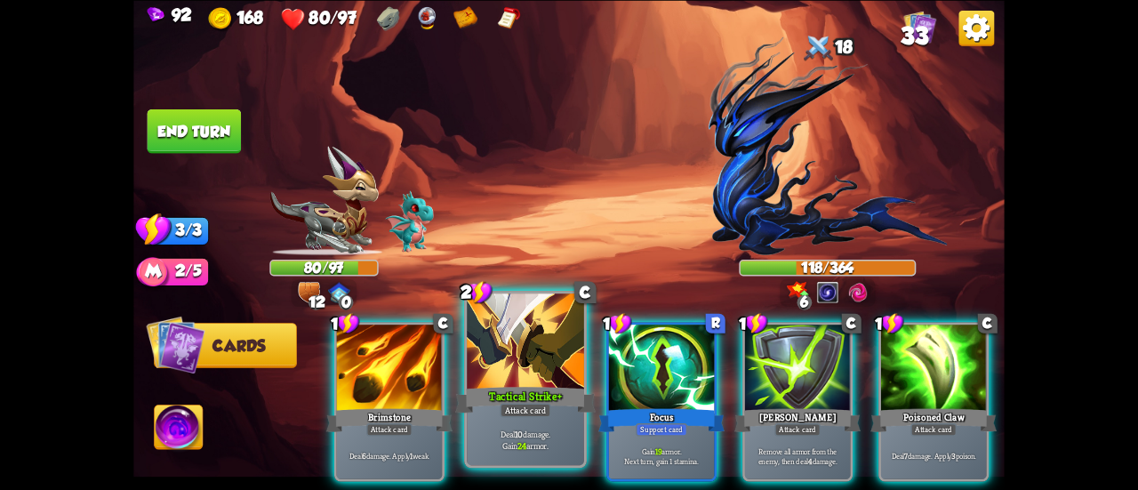
click at [519, 387] on div "Tactical Strike+" at bounding box center [525, 399] width 141 height 31
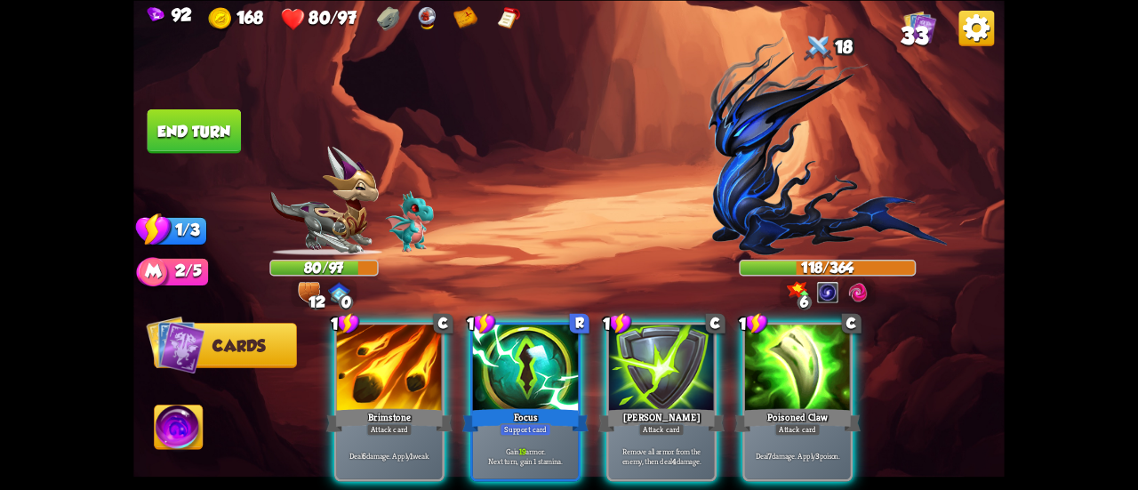
click at [514, 375] on div at bounding box center [525, 369] width 105 height 89
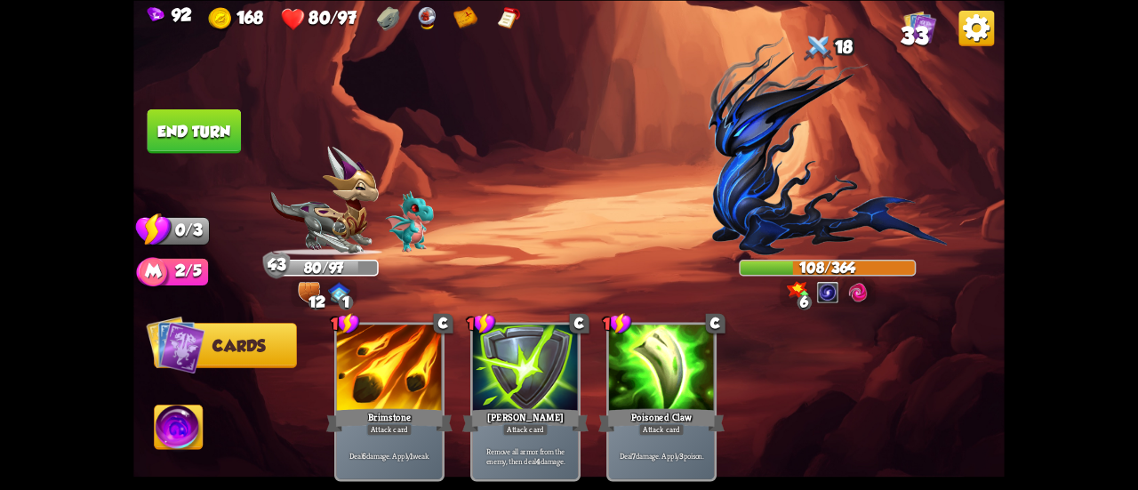
click at [228, 125] on button "End turn" at bounding box center [195, 131] width 94 height 44
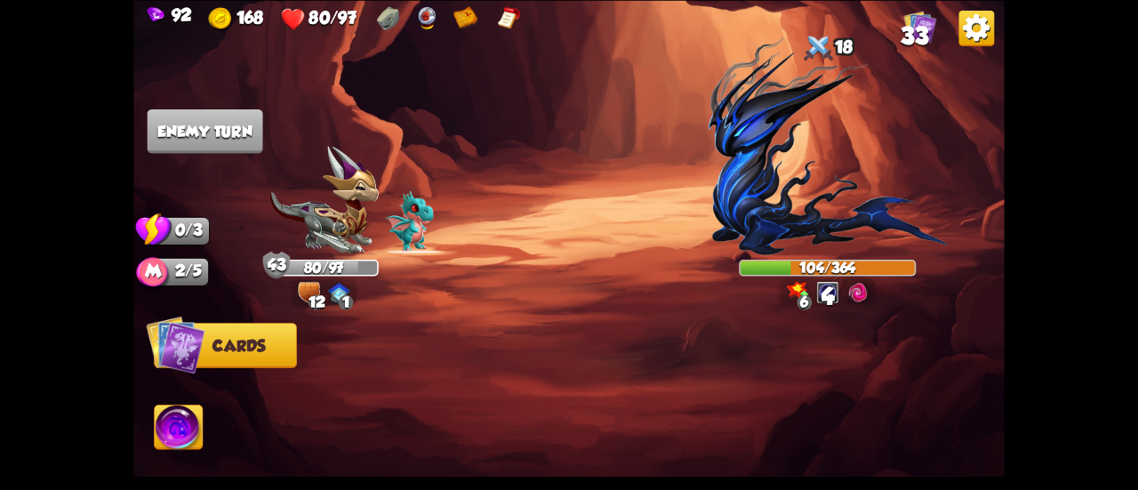
click at [916, 28] on span "33" at bounding box center [915, 35] width 28 height 27
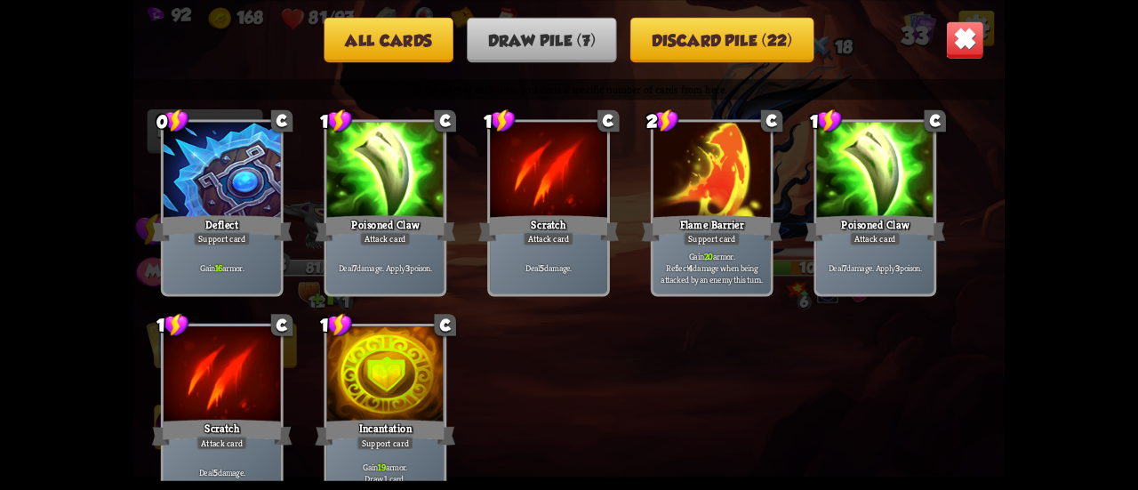
click at [954, 37] on img at bounding box center [965, 39] width 38 height 38
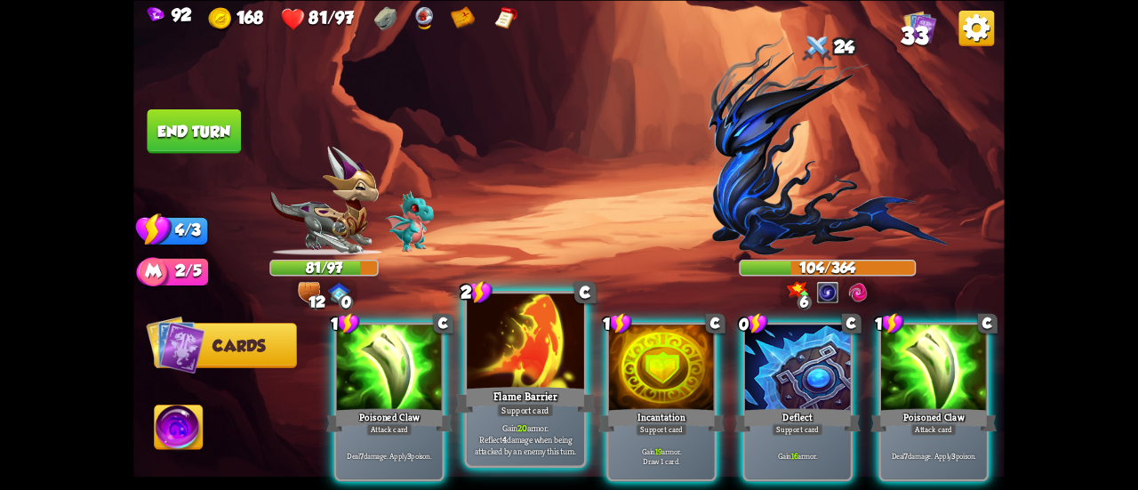
click at [546, 382] on div at bounding box center [525, 343] width 117 height 99
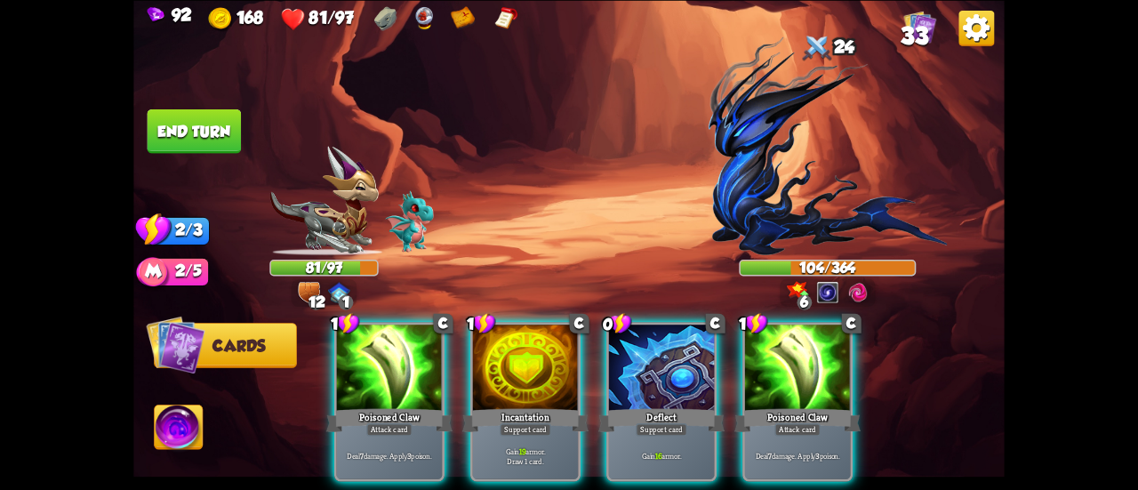
click at [546, 382] on div at bounding box center [525, 369] width 105 height 89
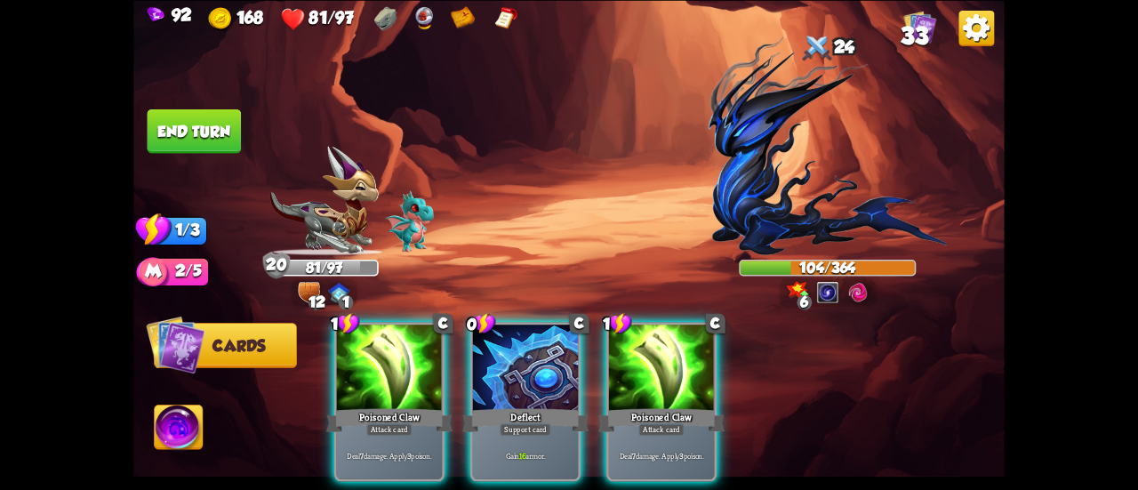
click at [546, 382] on div at bounding box center [525, 369] width 105 height 89
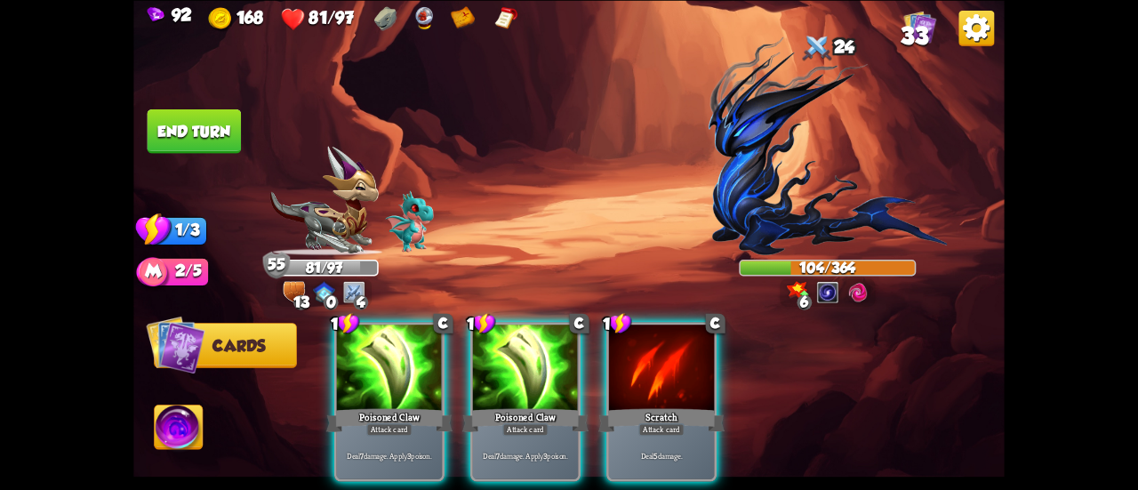
click at [189, 125] on button "End turn" at bounding box center [195, 131] width 94 height 44
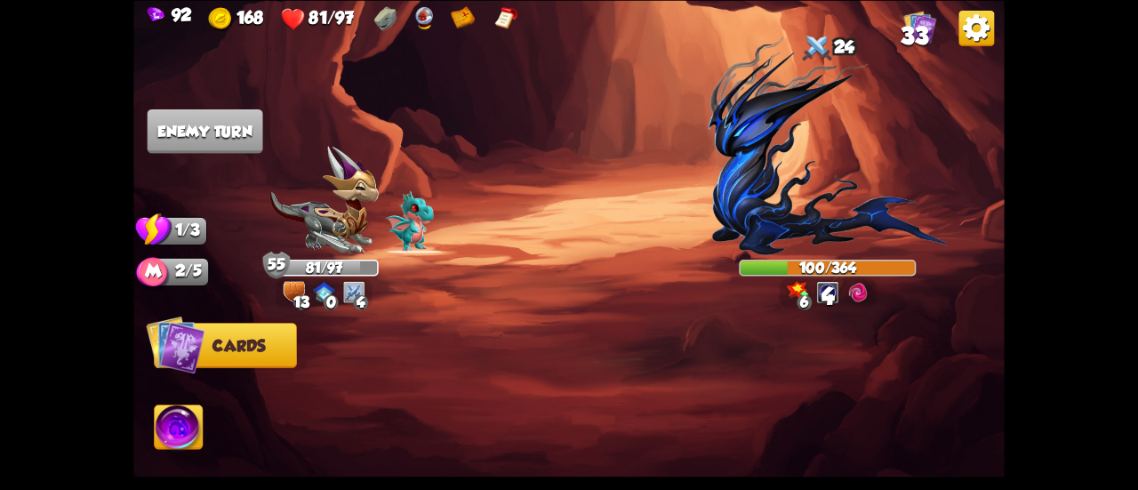
click at [900, 38] on div "24" at bounding box center [827, 48] width 177 height 36
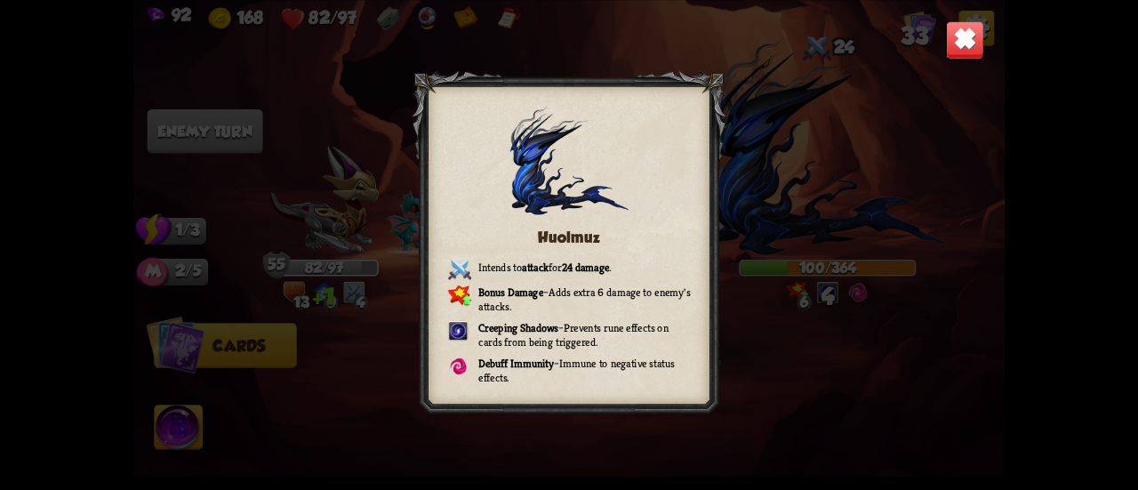
click at [953, 35] on img at bounding box center [965, 39] width 38 height 38
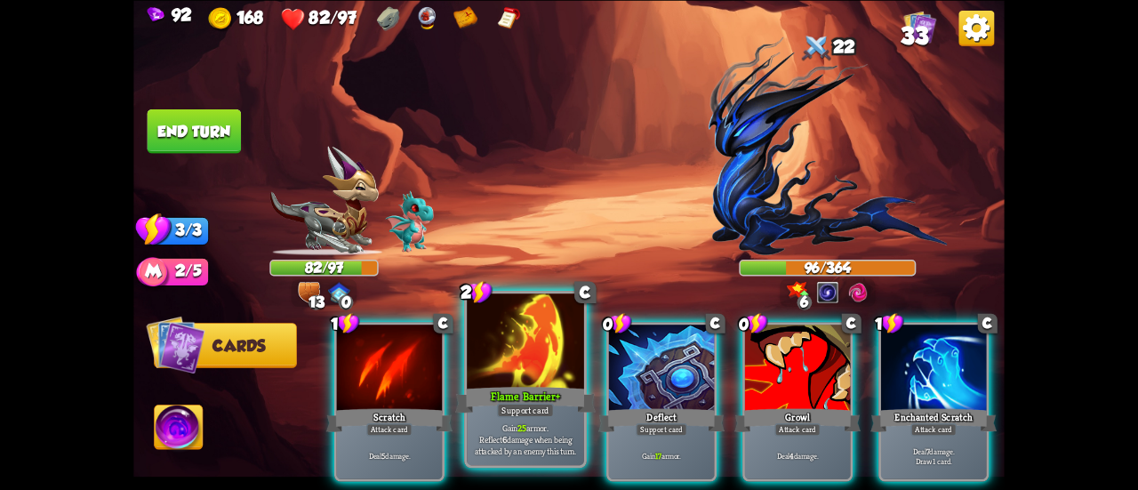
click at [521, 367] on div at bounding box center [525, 343] width 117 height 99
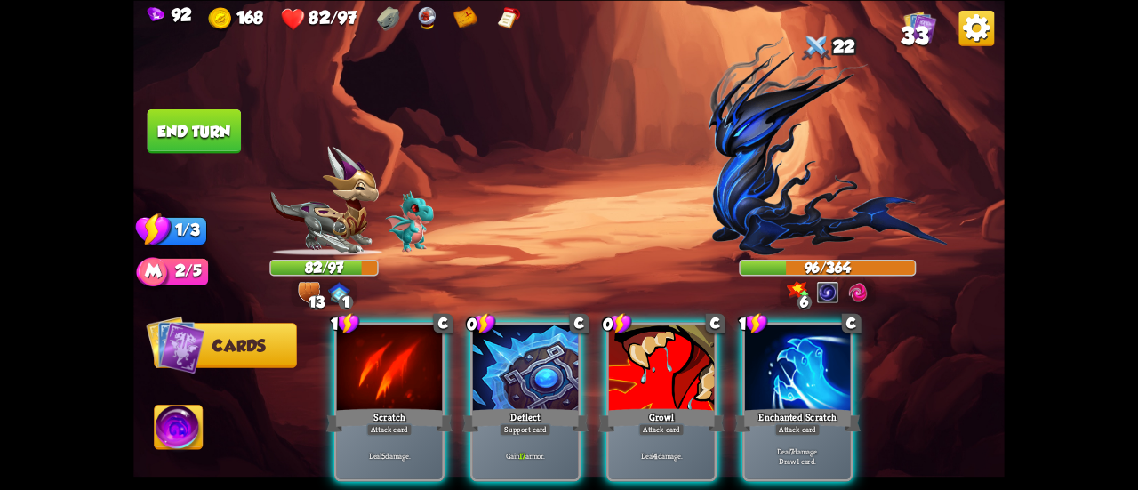
click at [521, 367] on div at bounding box center [525, 369] width 105 height 89
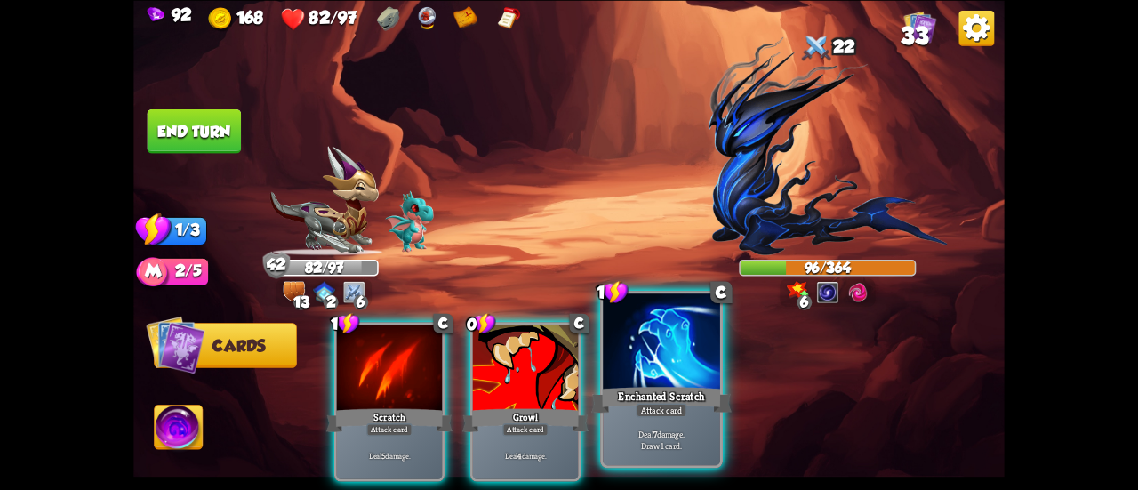
click at [628, 362] on div at bounding box center [661, 343] width 117 height 99
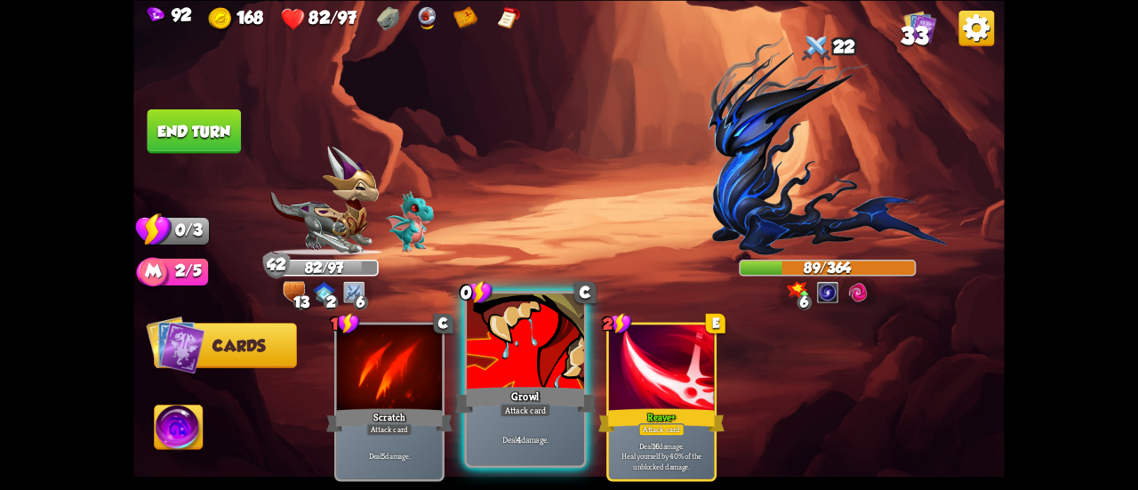
click at [525, 344] on div at bounding box center [525, 343] width 117 height 99
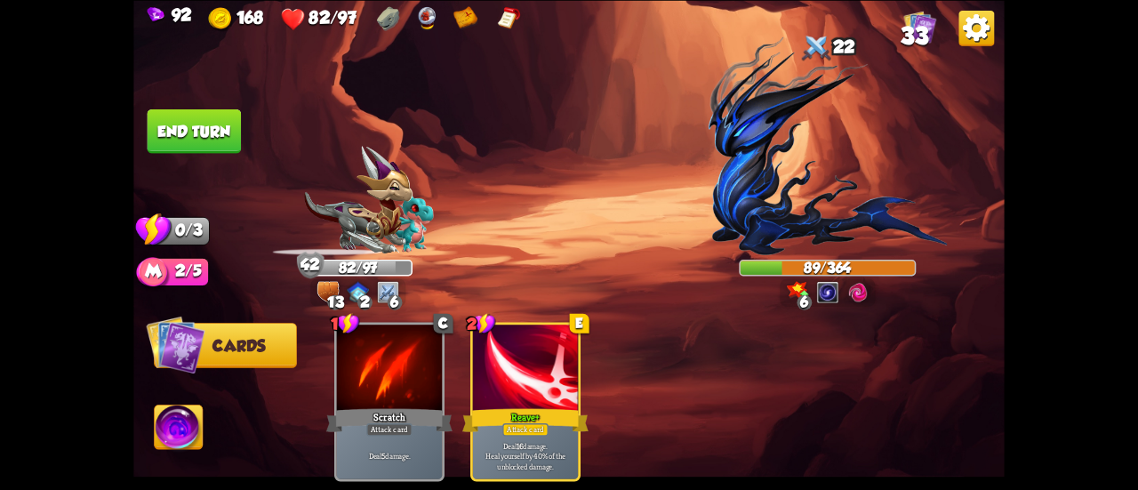
click at [184, 118] on button "End turn" at bounding box center [195, 131] width 94 height 44
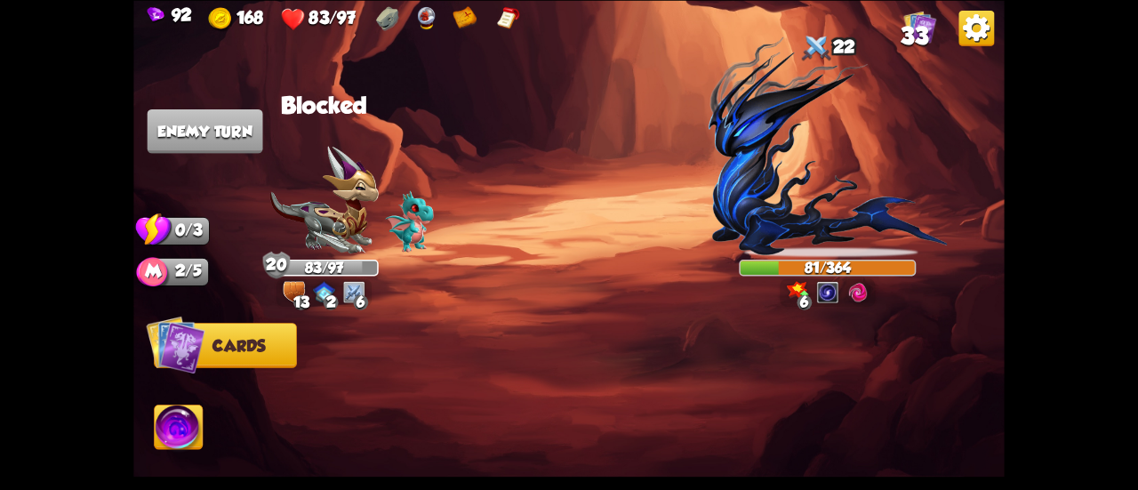
click at [907, 21] on img at bounding box center [921, 26] width 33 height 33
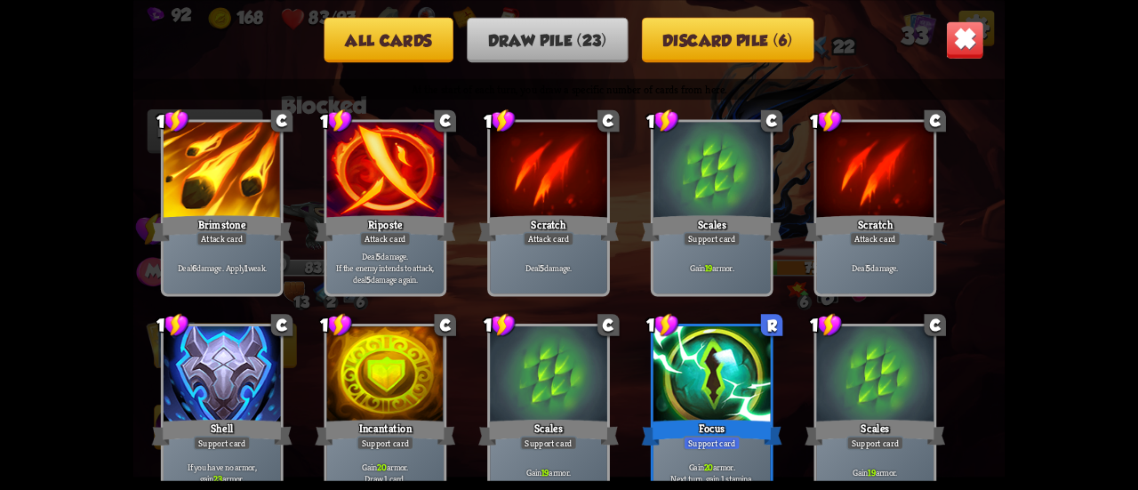
click at [952, 33] on img at bounding box center [965, 39] width 38 height 38
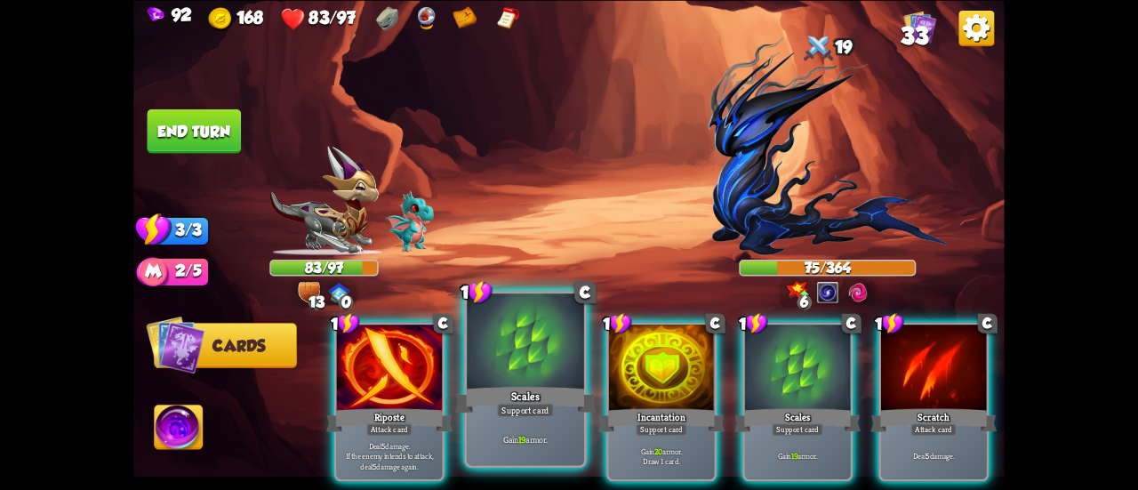
click at [534, 341] on div at bounding box center [525, 343] width 117 height 99
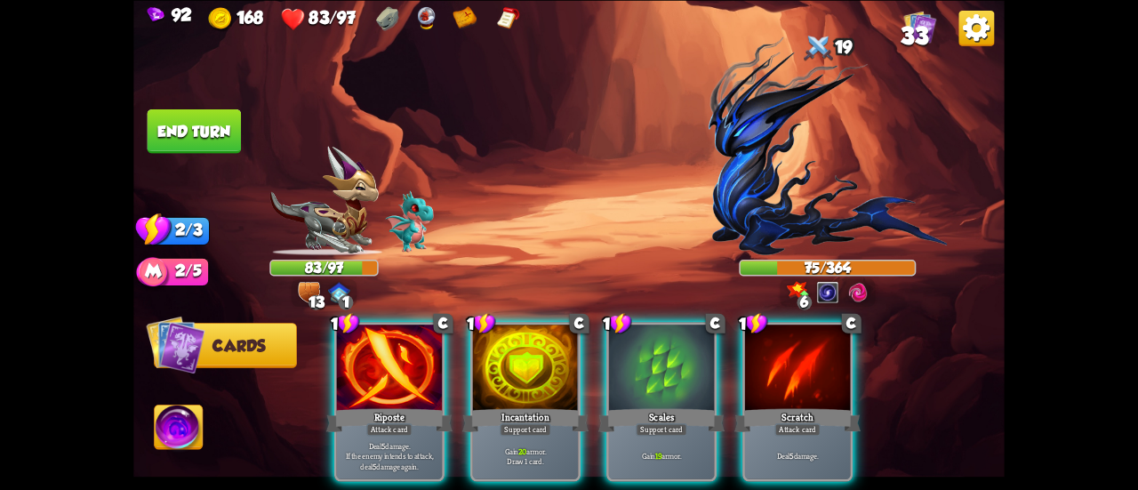
click at [534, 341] on div at bounding box center [525, 369] width 105 height 89
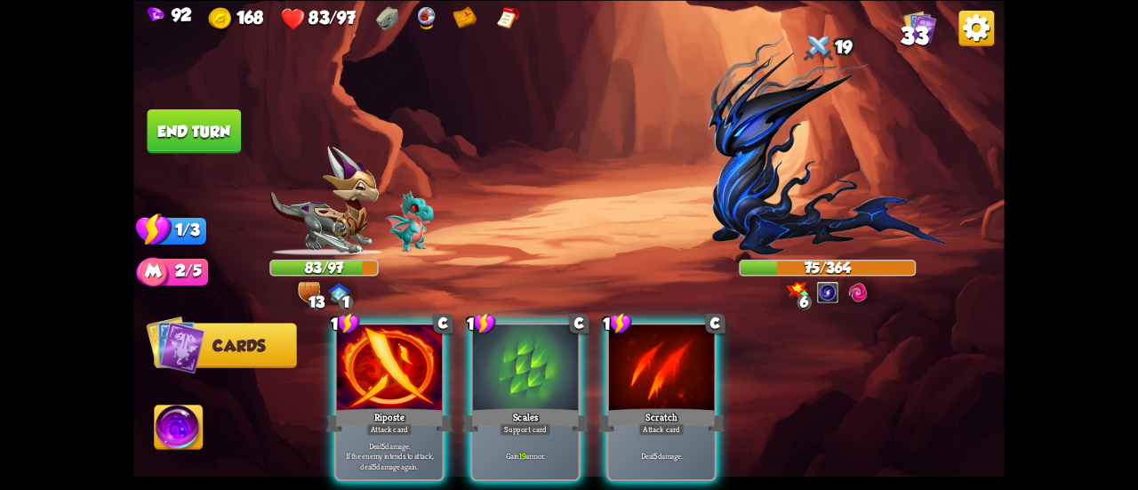
click at [534, 341] on div "1 C Riposte Attack card Deal 5 damage. If the enemy intends to attack, deal 5 d…" at bounding box center [656, 381] width 697 height 218
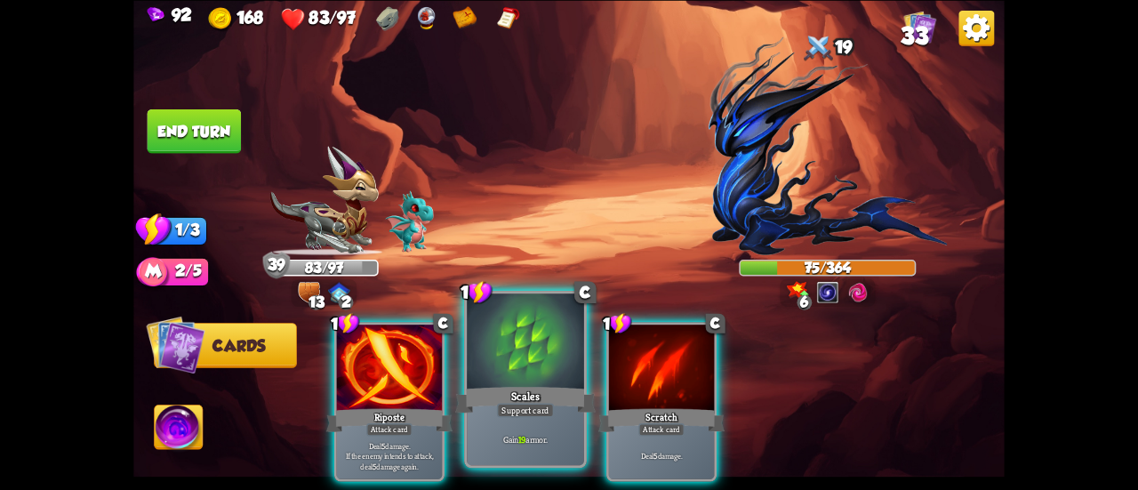
click at [498, 321] on div at bounding box center [525, 343] width 117 height 99
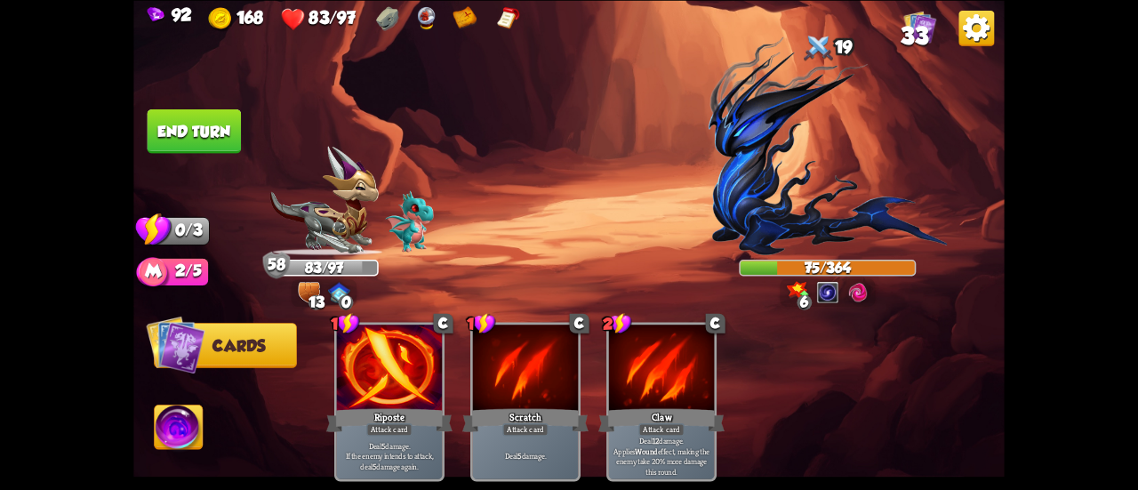
click at [220, 127] on button "End turn" at bounding box center [195, 131] width 94 height 44
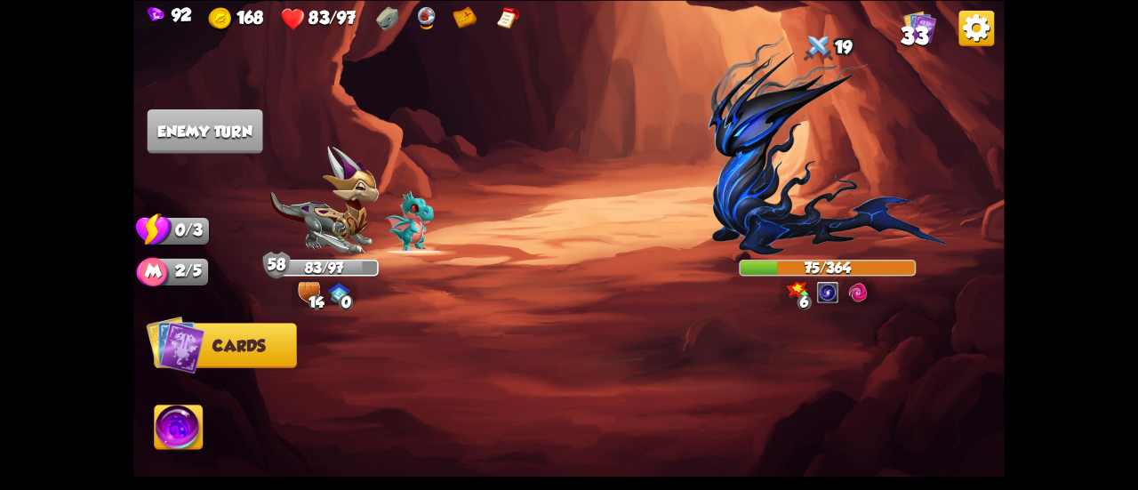
click at [178, 412] on img at bounding box center [179, 429] width 48 height 49
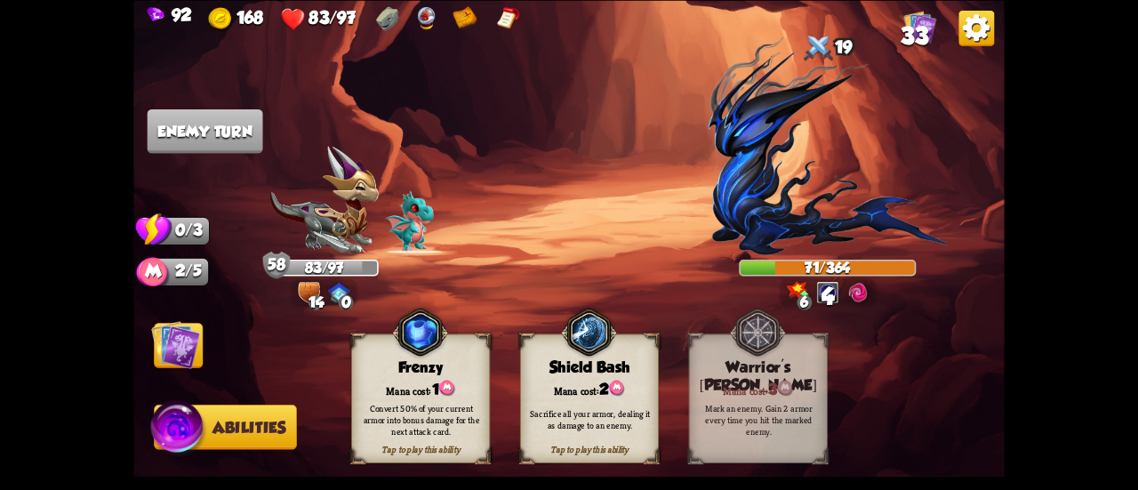
click at [377, 363] on div "Frenzy" at bounding box center [421, 367] width 138 height 18
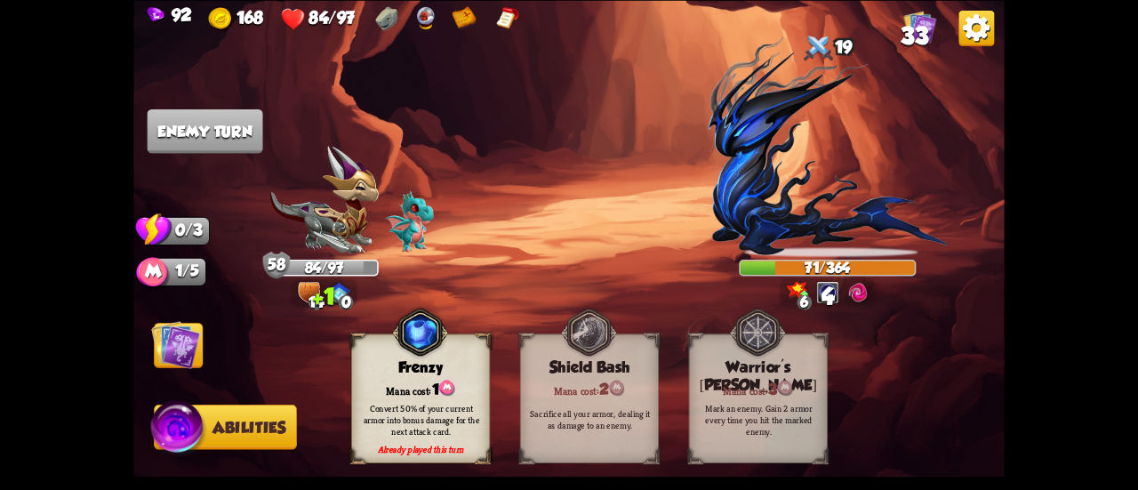
click at [184, 339] on img at bounding box center [175, 344] width 49 height 49
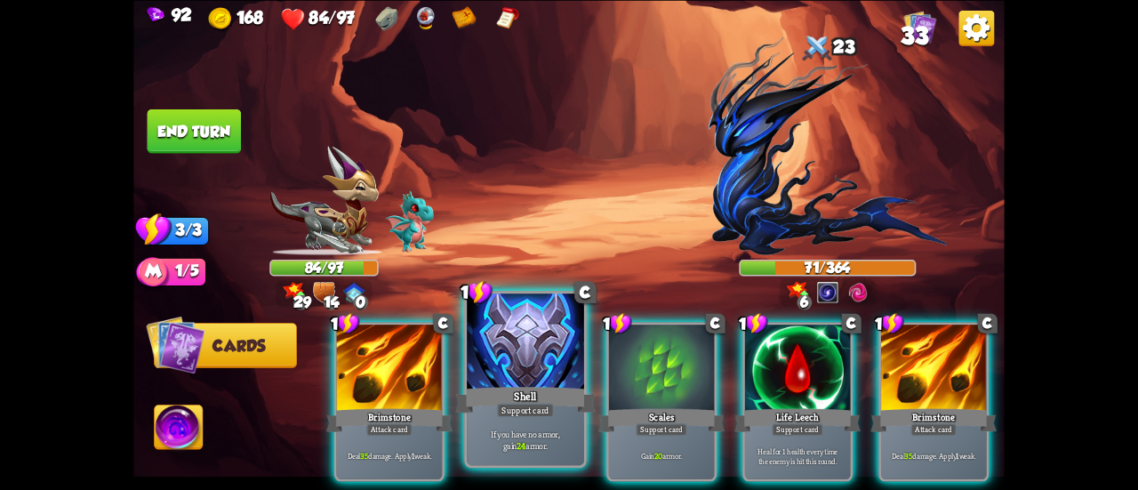
click at [521, 350] on div at bounding box center [525, 343] width 117 height 99
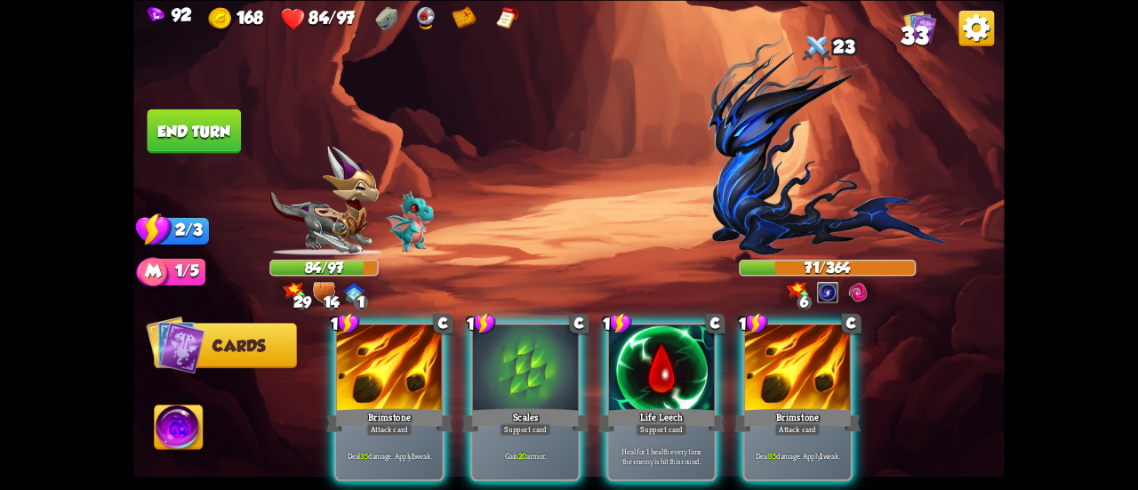
click at [521, 350] on div at bounding box center [525, 369] width 105 height 89
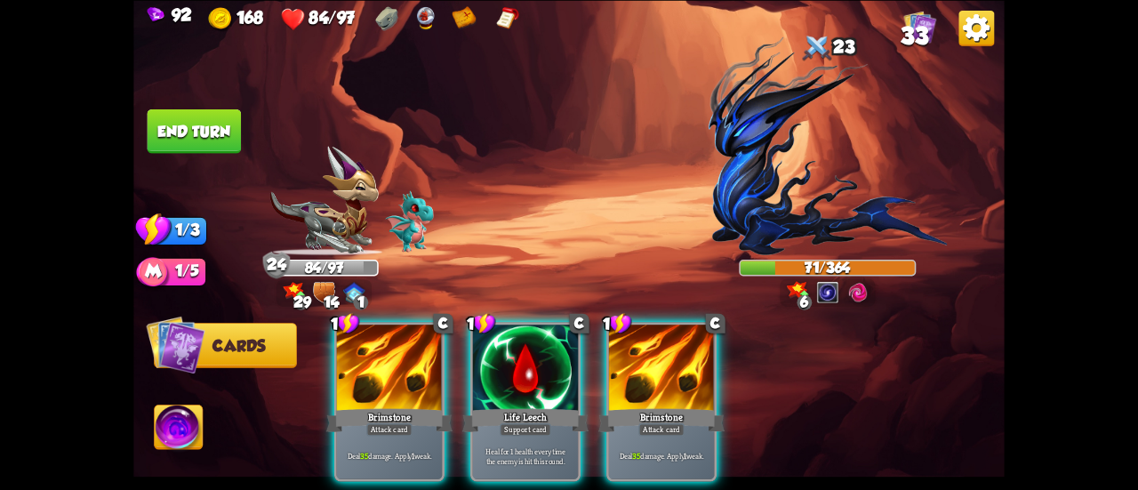
click at [521, 350] on div at bounding box center [525, 369] width 105 height 89
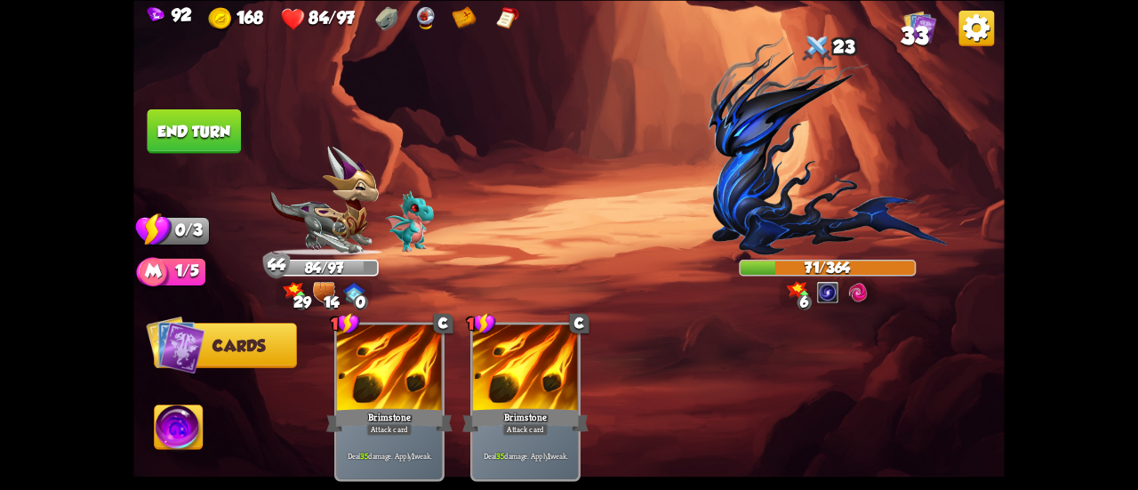
click at [198, 131] on button "End turn" at bounding box center [195, 131] width 94 height 44
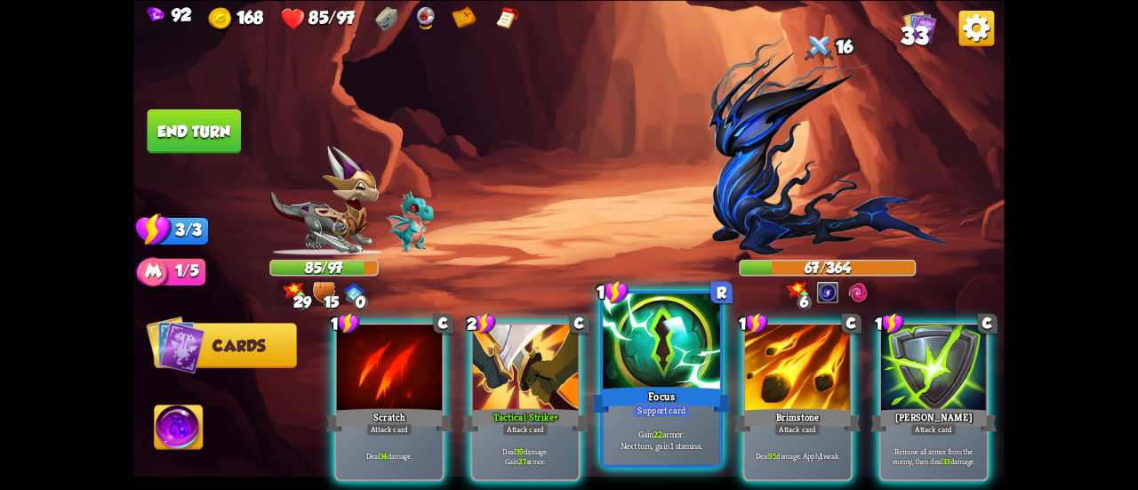
click at [635, 374] on div at bounding box center [661, 343] width 117 height 99
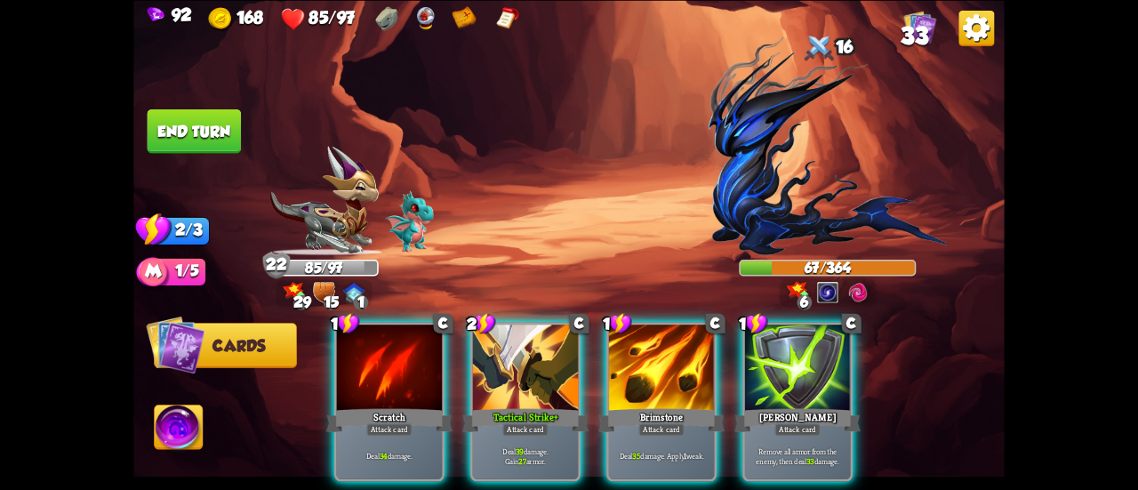
click at [222, 133] on button "End turn" at bounding box center [195, 131] width 94 height 44
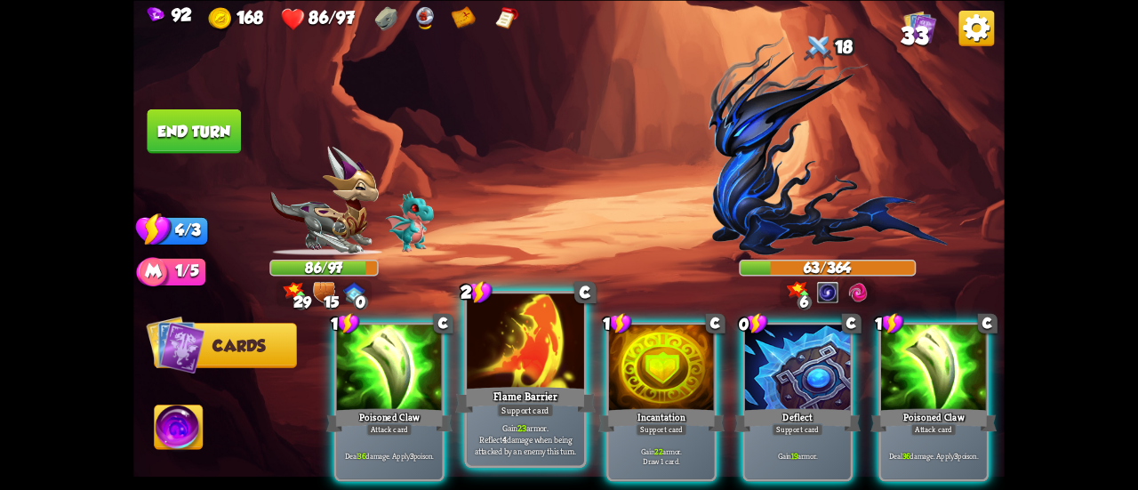
click at [543, 357] on div at bounding box center [525, 343] width 117 height 99
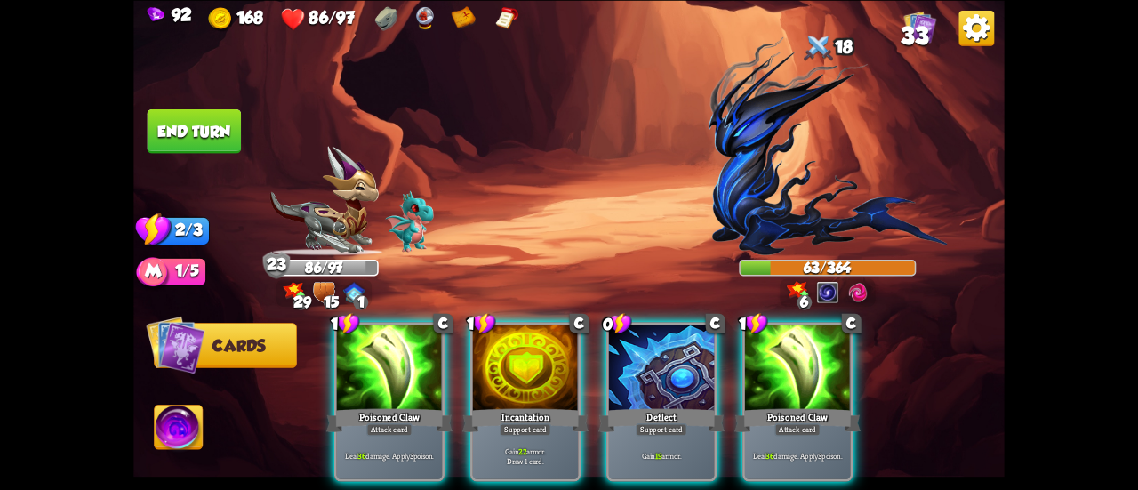
click at [543, 357] on div at bounding box center [525, 369] width 105 height 89
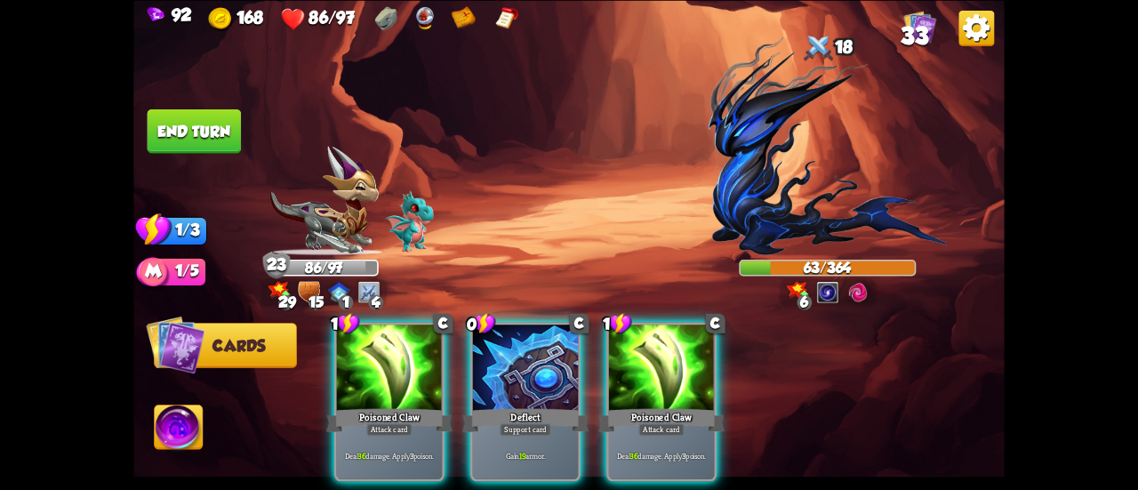
click at [543, 357] on div at bounding box center [525, 369] width 105 height 89
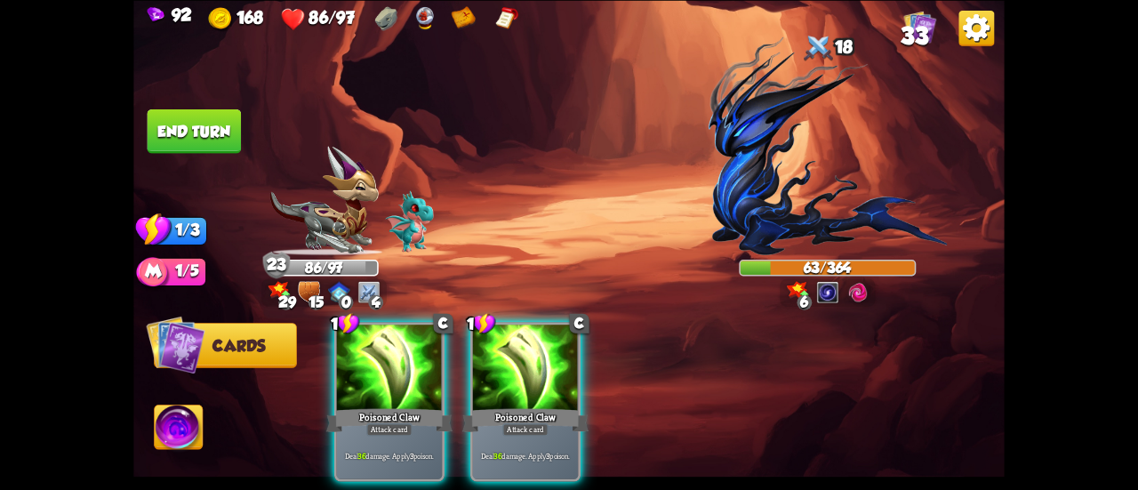
click at [208, 133] on button "End turn" at bounding box center [195, 131] width 94 height 44
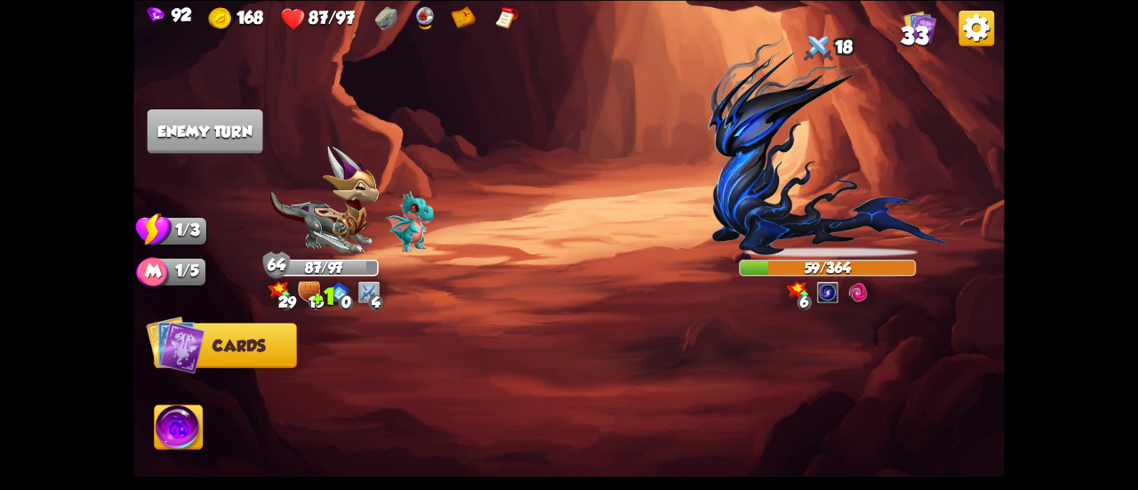
click at [190, 435] on img at bounding box center [179, 429] width 48 height 49
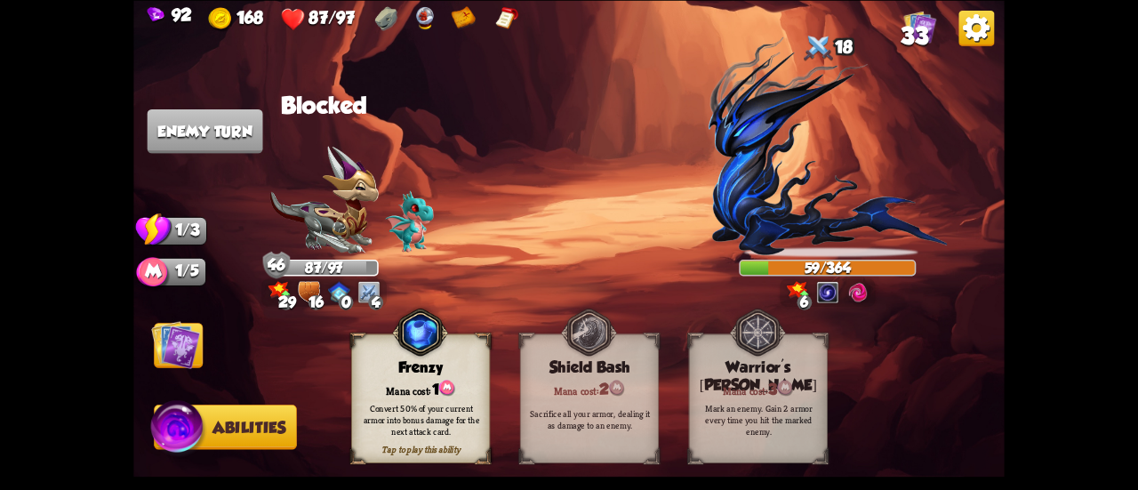
click at [385, 376] on div "Tap to play this ability Frenzy Mana cost: 1 Convert 50% of your current armor …" at bounding box center [420, 398] width 139 height 129
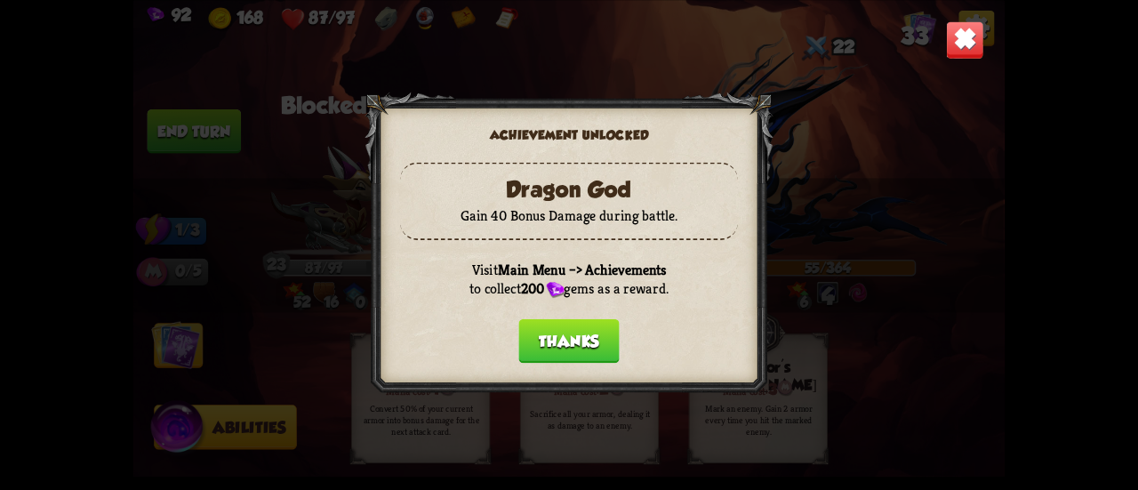
click at [180, 351] on div "Achievement unlocked Dragon God Gain 40 Bonus Damage during battle. Visit Main …" at bounding box center [569, 245] width 872 height 490
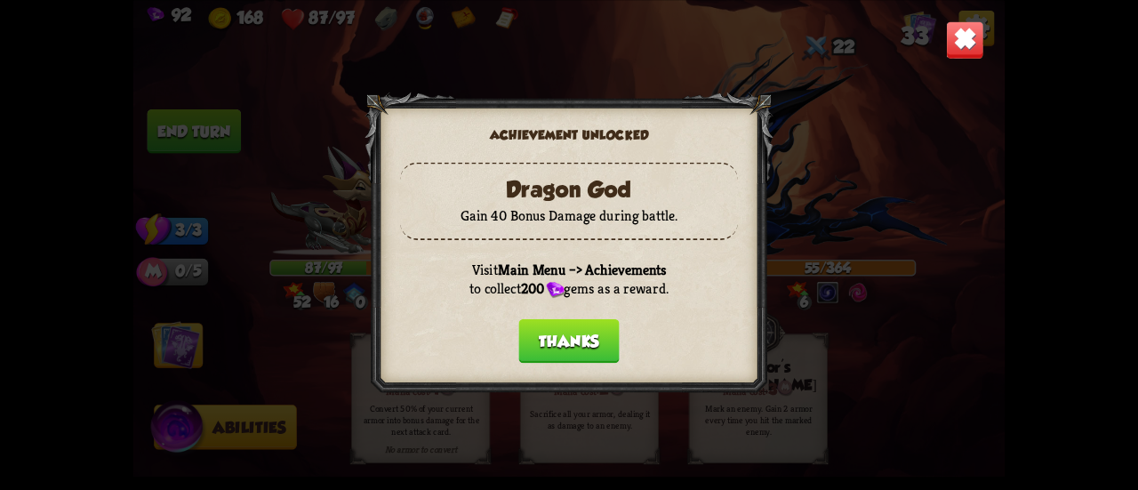
click at [559, 335] on button "Thanks" at bounding box center [569, 340] width 101 height 44
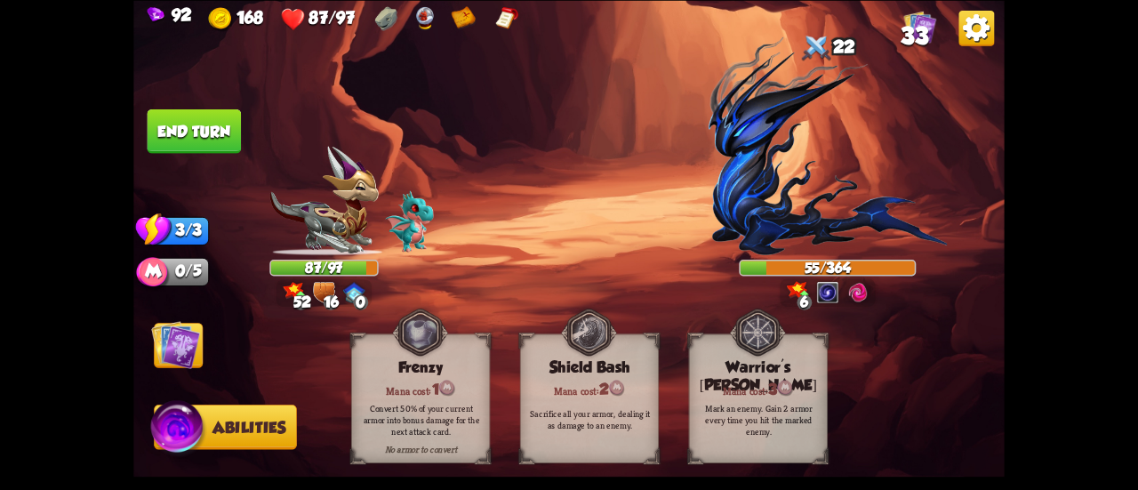
click at [166, 358] on img at bounding box center [175, 344] width 49 height 49
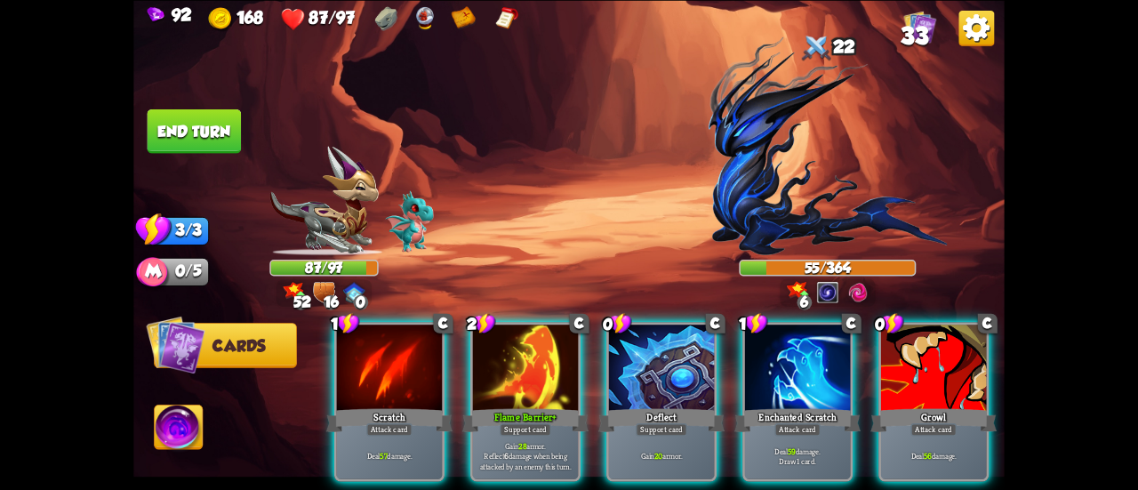
drag, startPoint x: 660, startPoint y: 344, endPoint x: 631, endPoint y: 341, distance: 28.7
click at [658, 344] on div at bounding box center [661, 369] width 105 height 89
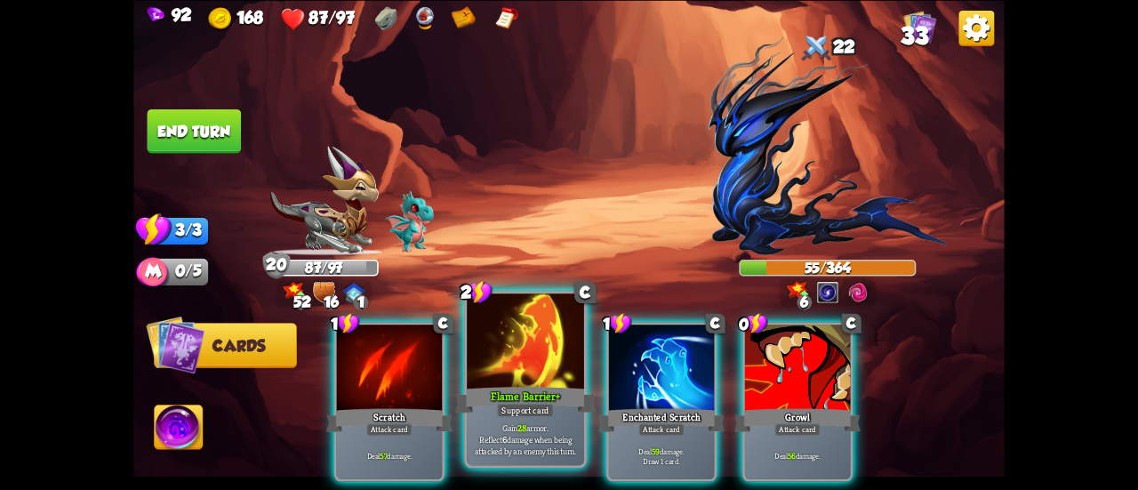
click at [538, 342] on div at bounding box center [525, 343] width 117 height 99
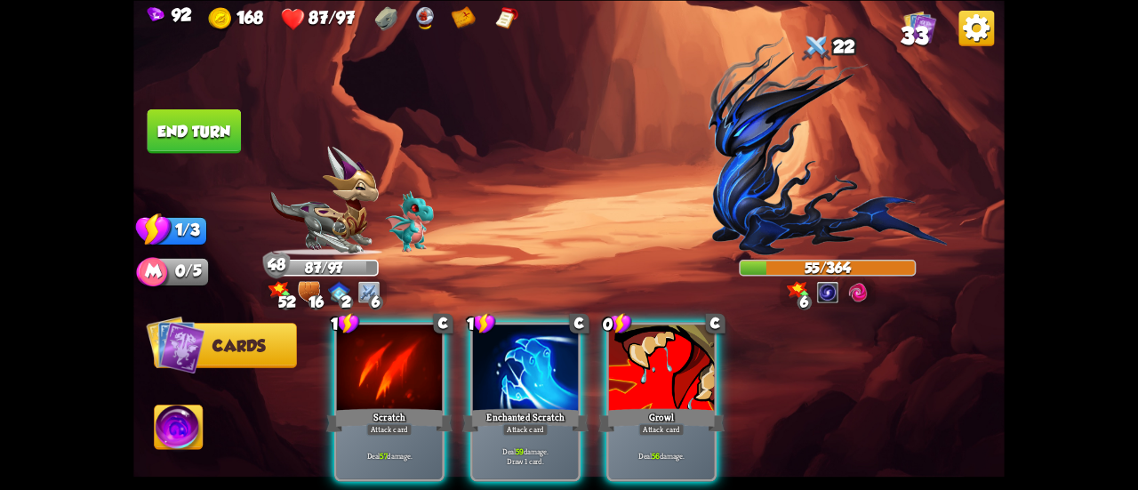
click at [165, 124] on button "End turn" at bounding box center [195, 131] width 94 height 44
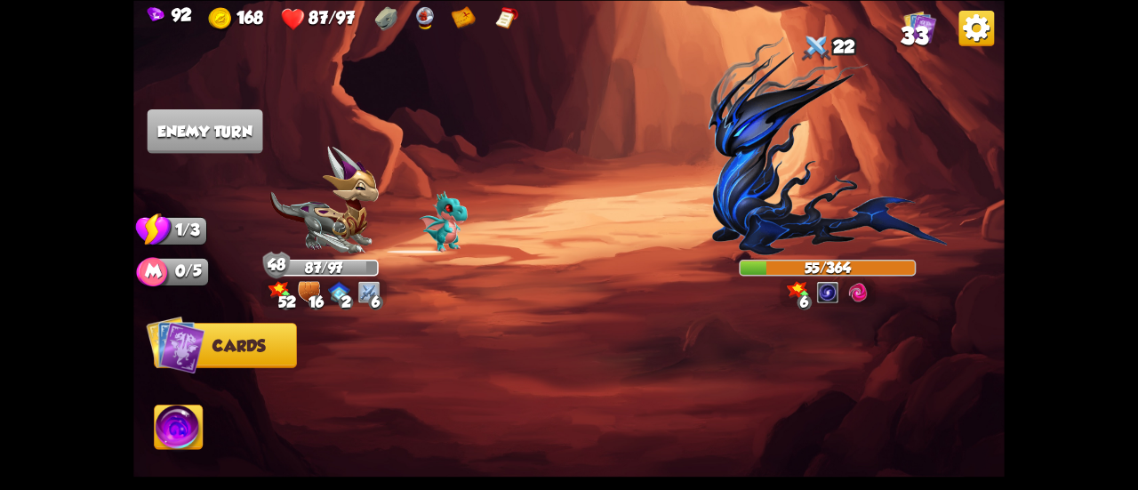
click at [923, 36] on span "33" at bounding box center [915, 35] width 28 height 27
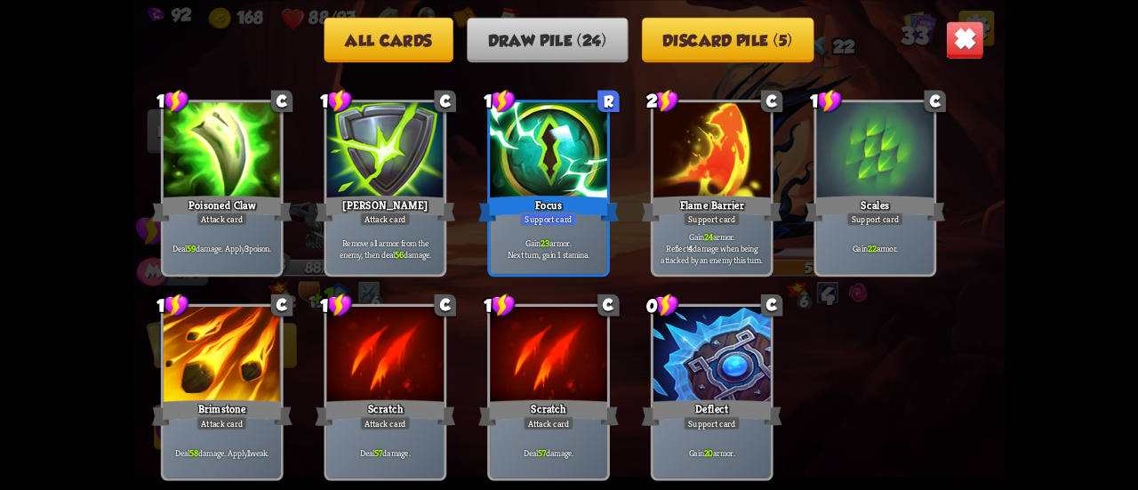
scroll to position [471, 0]
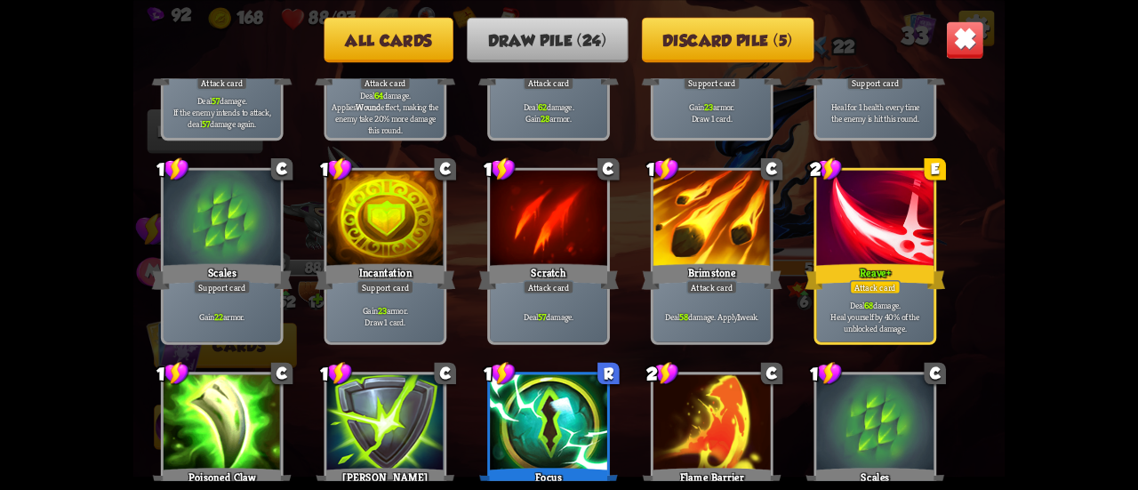
click at [965, 36] on img at bounding box center [965, 39] width 38 height 38
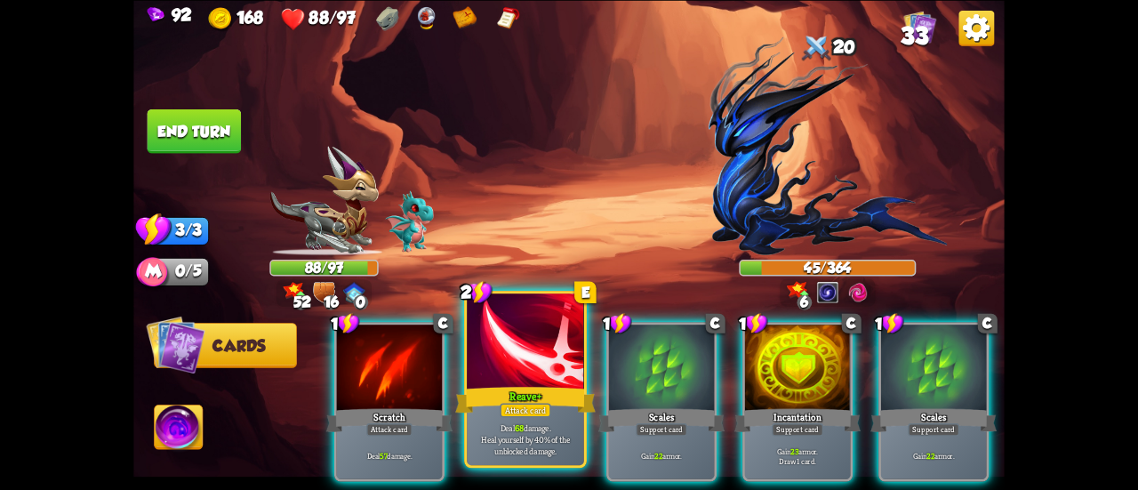
click at [482, 344] on div at bounding box center [525, 343] width 117 height 99
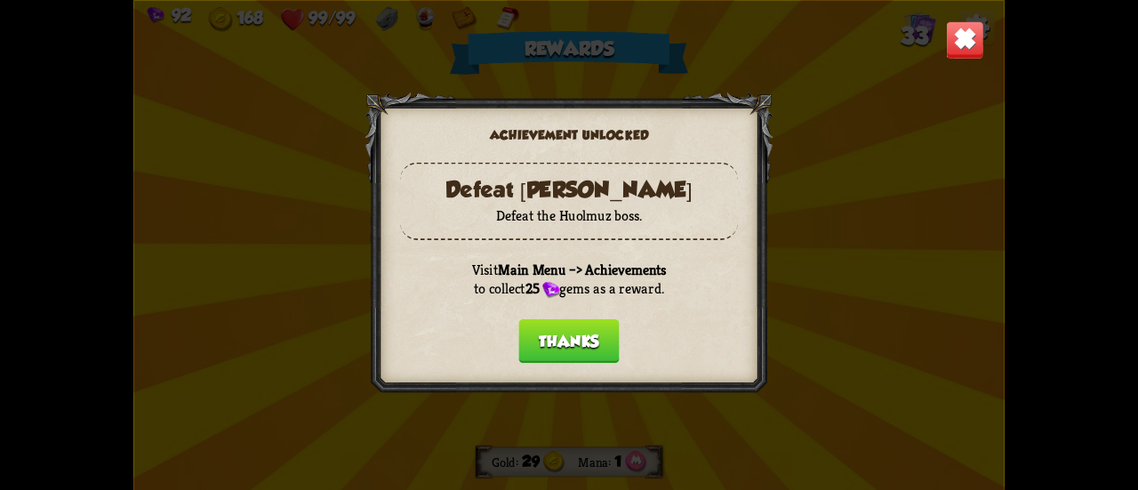
click at [587, 342] on button "Thanks" at bounding box center [569, 340] width 101 height 44
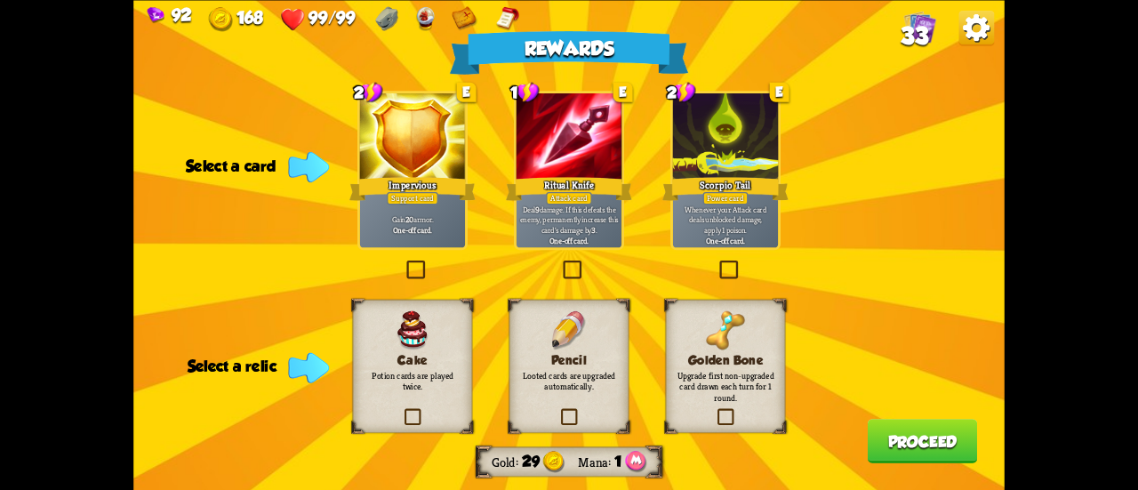
click at [534, 150] on div at bounding box center [569, 137] width 105 height 89
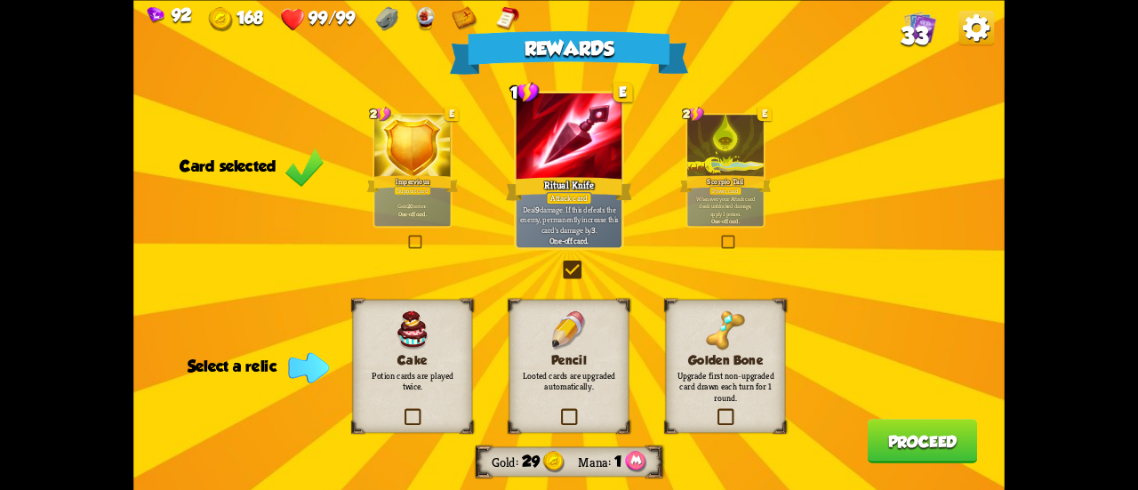
click at [575, 391] on div "Pencil Looted cards are upgraded automatically." at bounding box center [570, 365] width 120 height 133
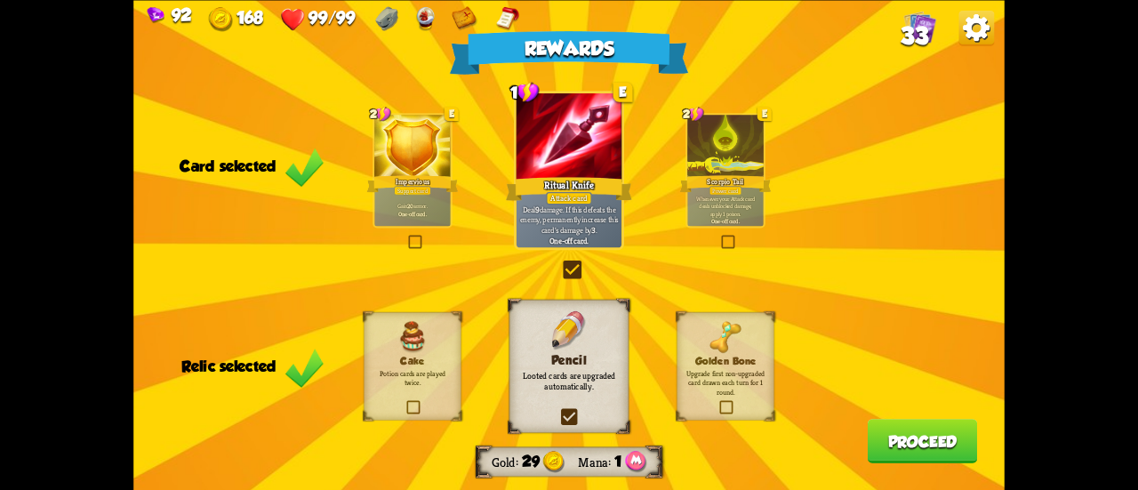
click at [736, 392] on p "Upgrade first non-upgraded card drawn each turn for 1 round." at bounding box center [726, 383] width 79 height 28
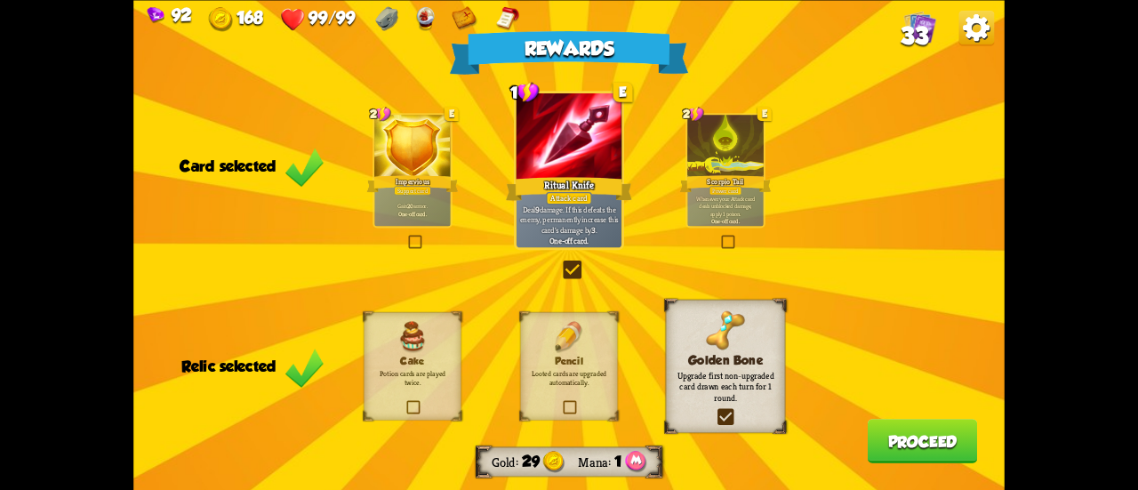
click at [561, 402] on label at bounding box center [561, 402] width 0 height 0
click at [0, 0] on input "checkbox" at bounding box center [0, 0] width 0 height 0
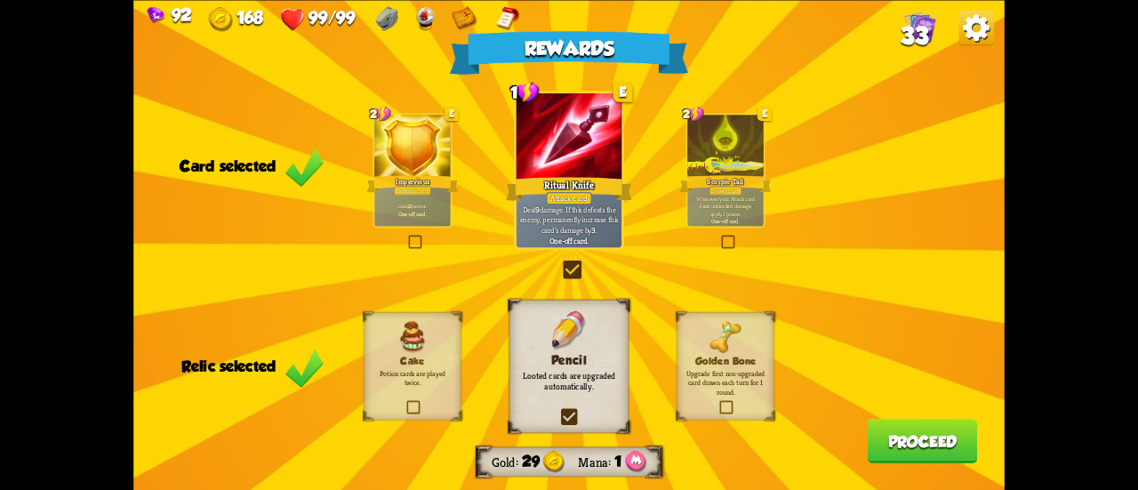
click at [919, 438] on button "Proceed" at bounding box center [923, 441] width 110 height 44
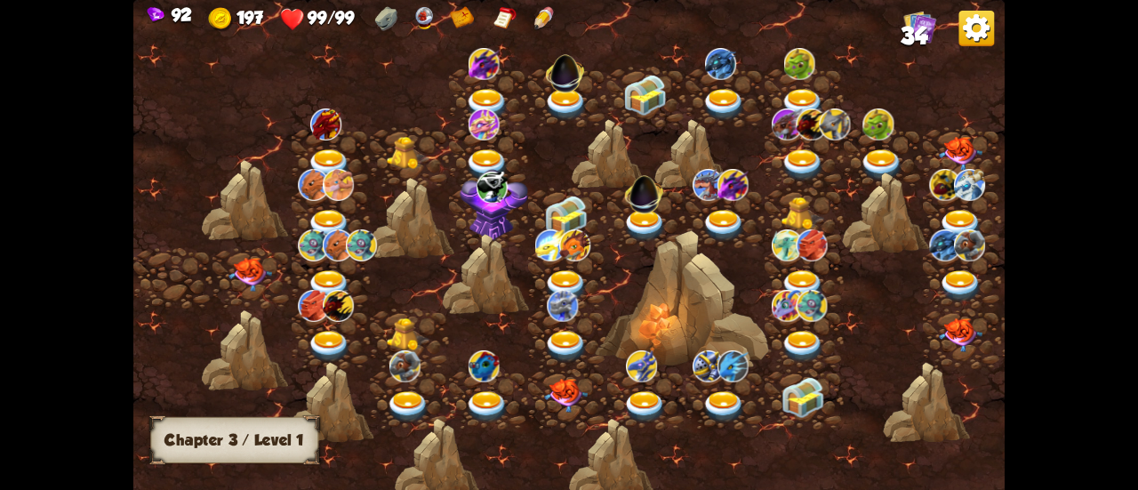
click at [240, 265] on img at bounding box center [251, 275] width 44 height 34
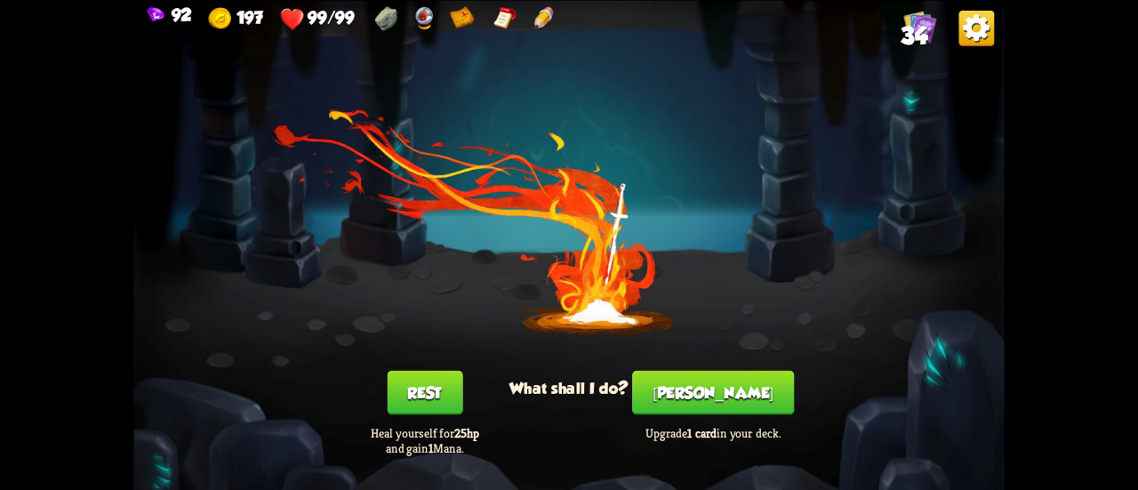
click at [690, 392] on button "[PERSON_NAME]" at bounding box center [713, 392] width 162 height 44
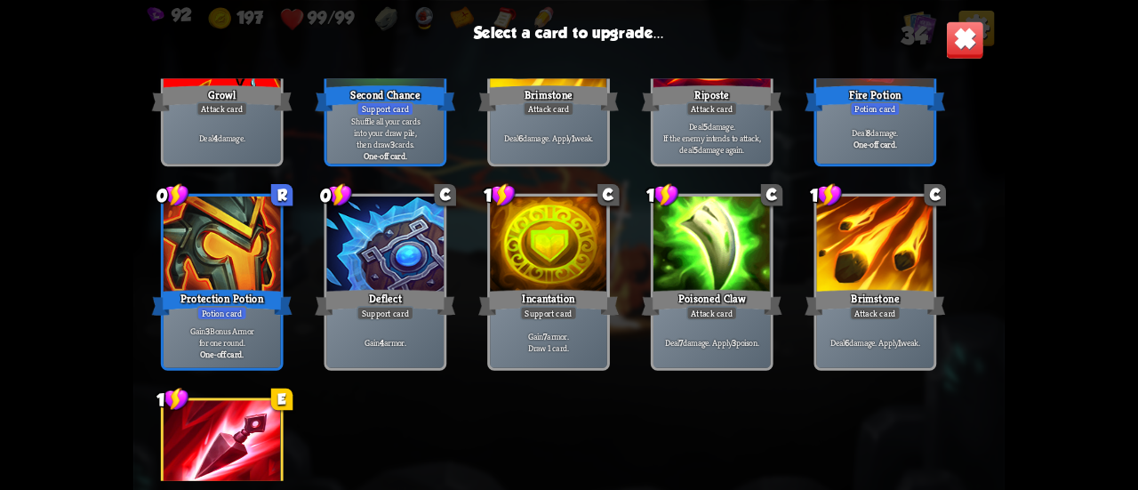
scroll to position [1360, 0]
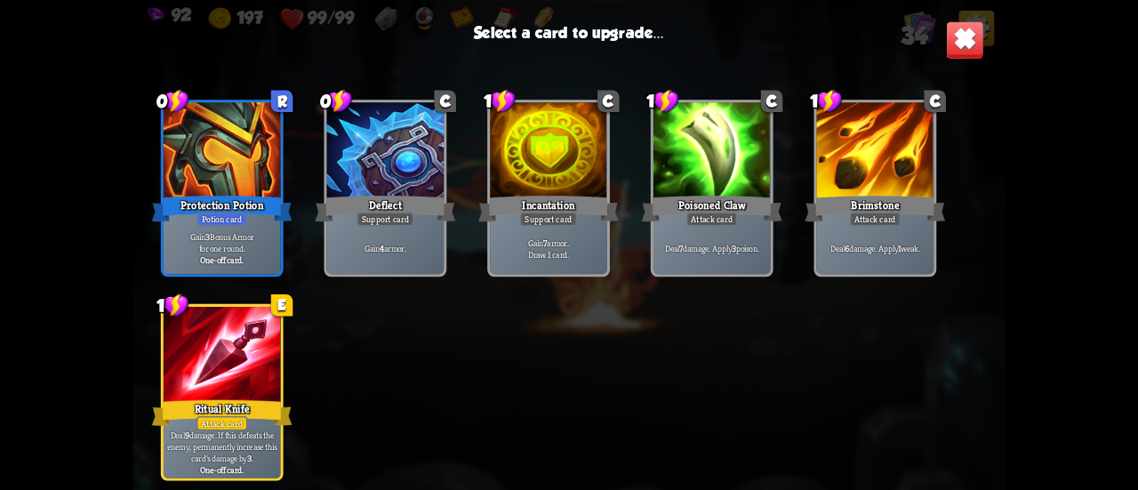
click at [213, 373] on div at bounding box center [222, 356] width 117 height 99
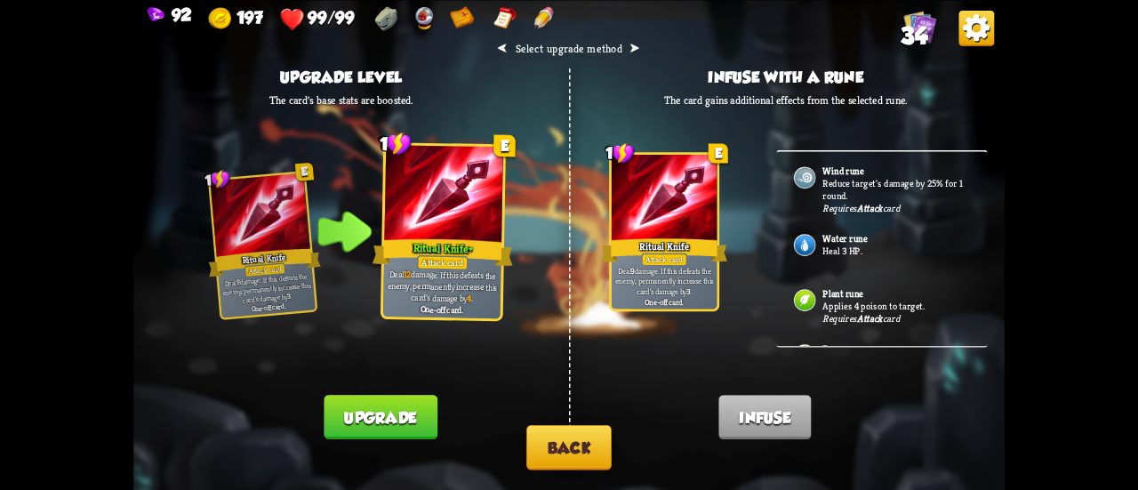
click at [386, 425] on button "Upgrade" at bounding box center [380, 417] width 113 height 44
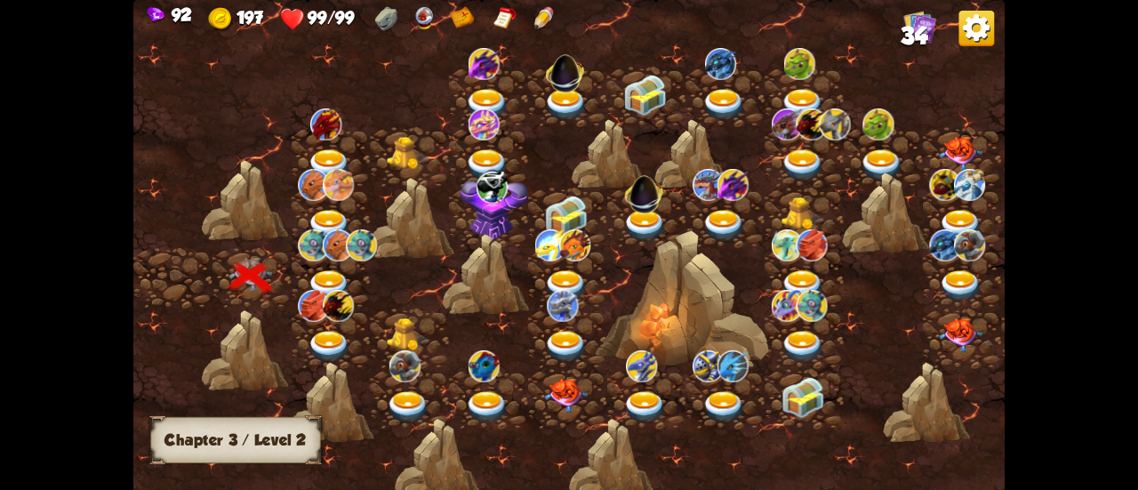
click at [329, 275] on img at bounding box center [330, 286] width 44 height 32
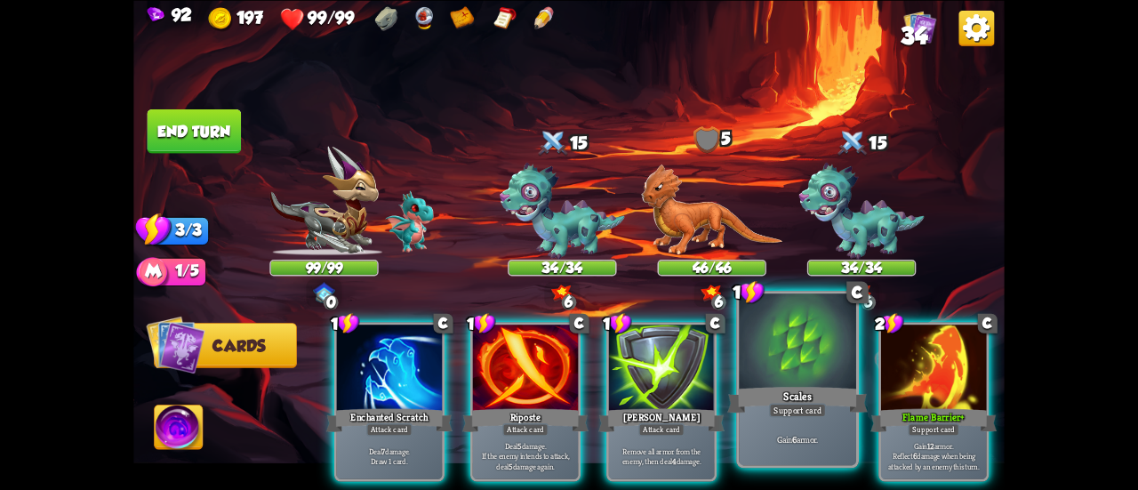
click at [785, 406] on div "Support card" at bounding box center [797, 410] width 57 height 14
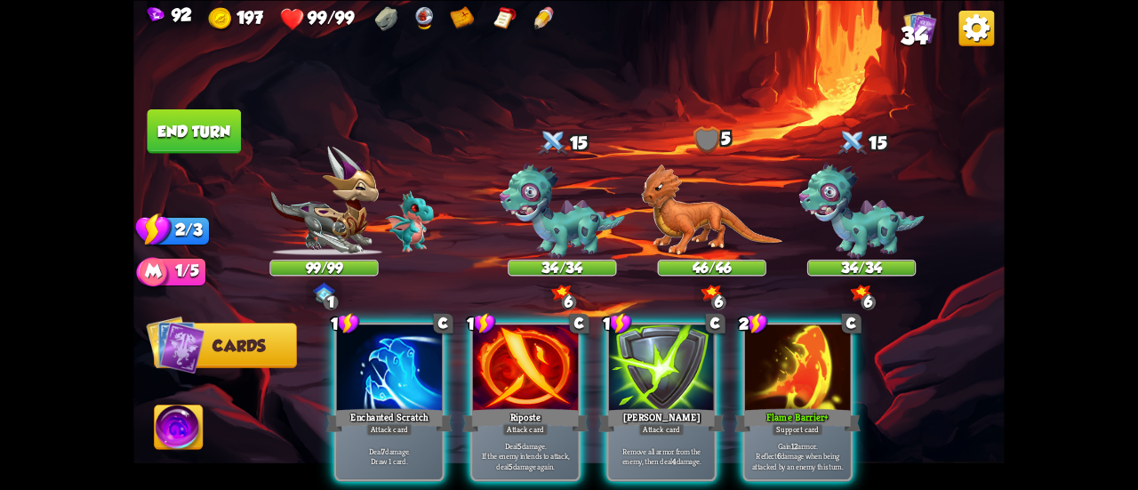
click at [785, 406] on div "2 C Flame Barrier+ Support card Gain 12 armor. Reflect 6 damage when being atta…" at bounding box center [798, 401] width 110 height 159
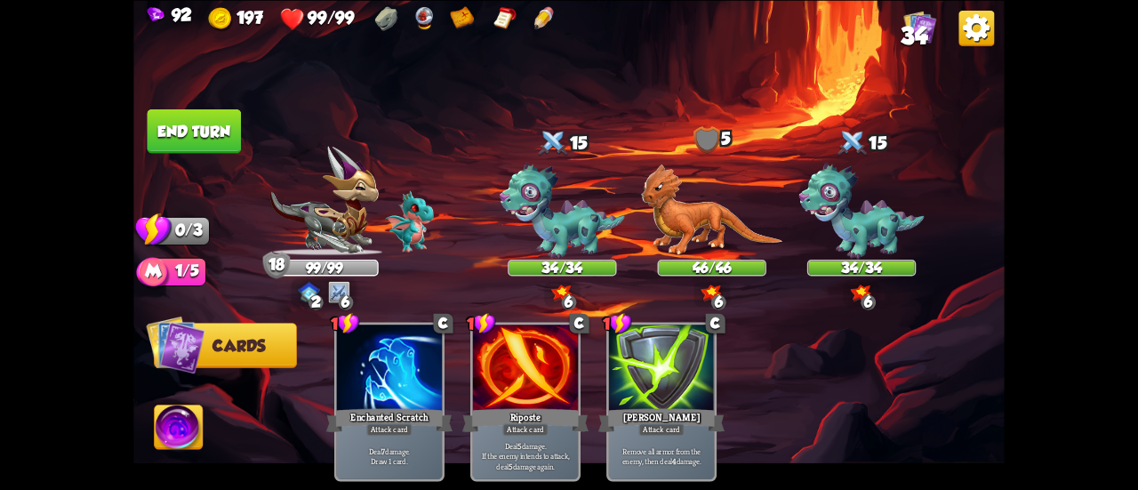
click at [216, 135] on button "End turn" at bounding box center [195, 131] width 94 height 44
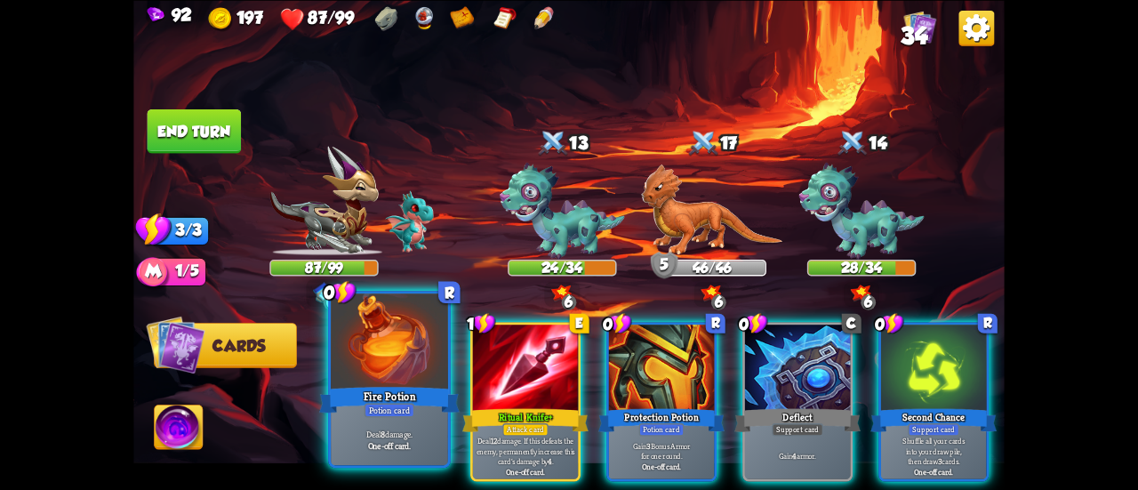
click at [391, 334] on div at bounding box center [389, 343] width 117 height 99
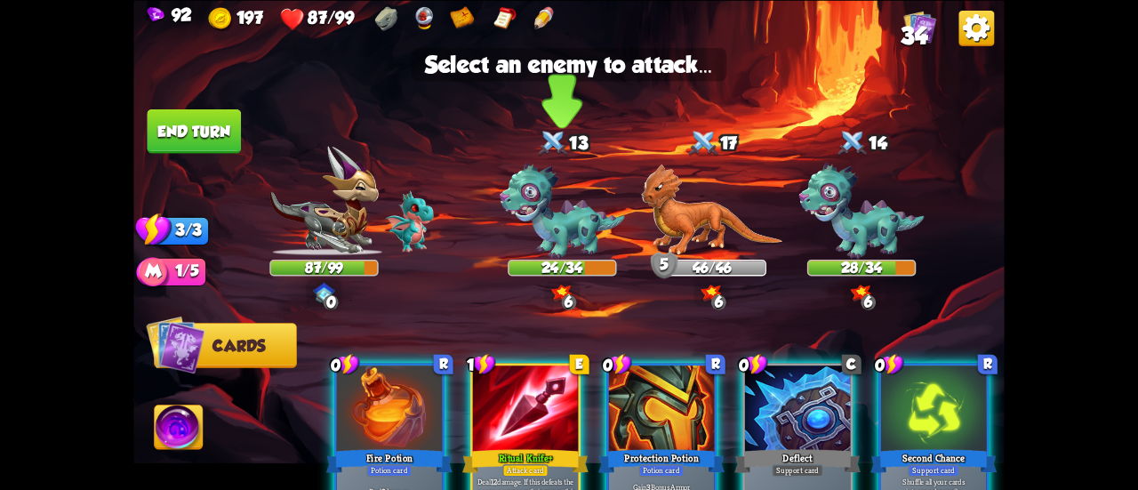
click at [534, 209] on img at bounding box center [562, 211] width 125 height 97
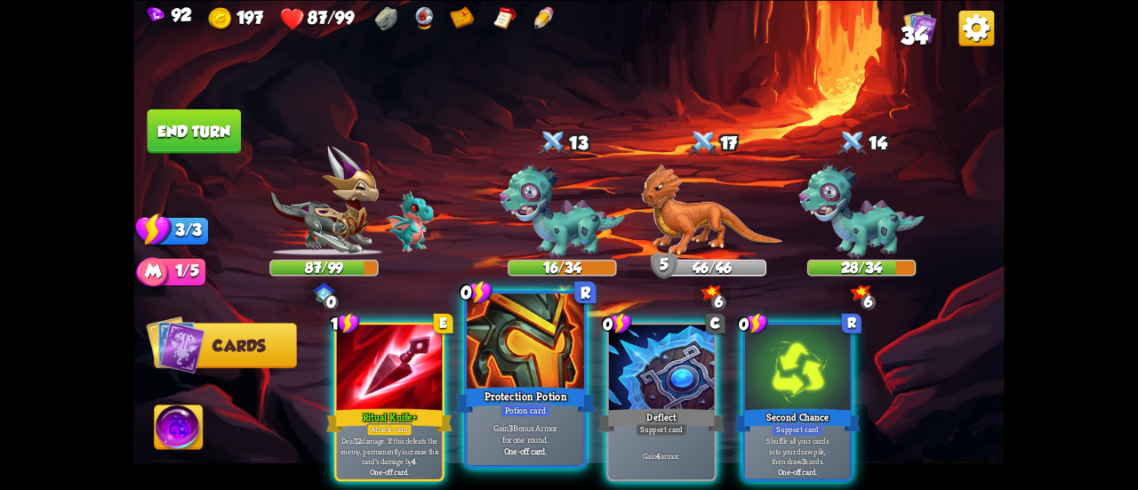
click at [560, 369] on div at bounding box center [525, 343] width 117 height 99
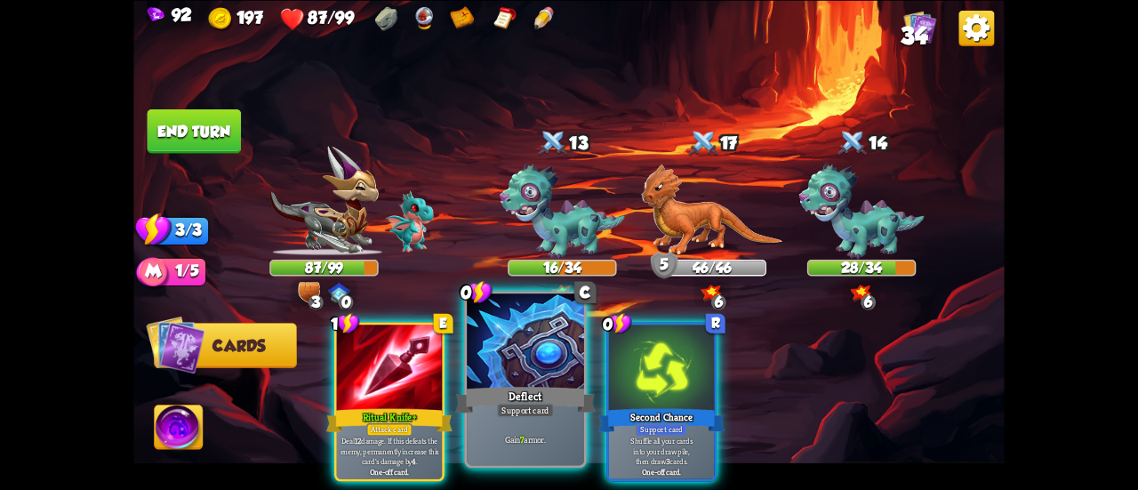
click at [522, 371] on div at bounding box center [525, 343] width 117 height 99
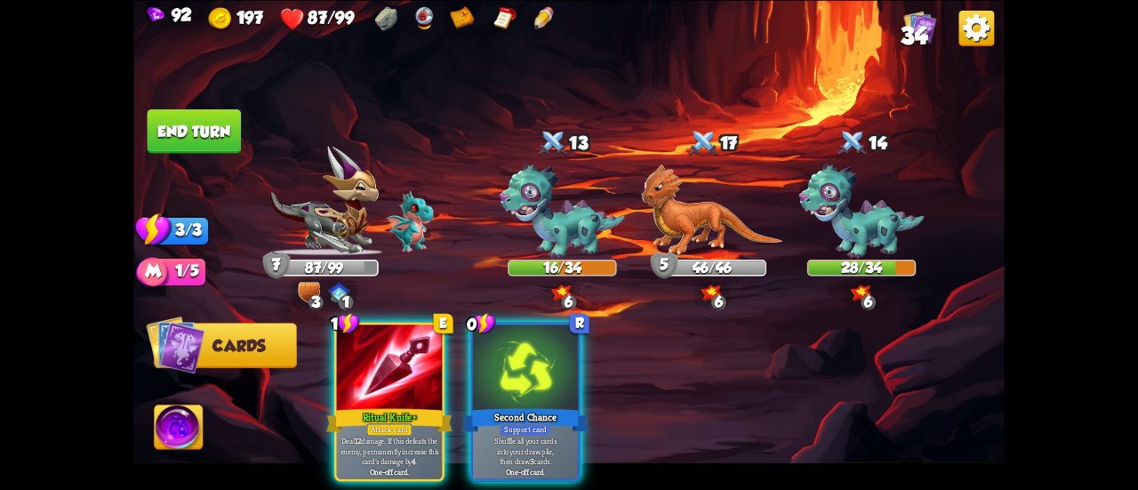
click at [189, 421] on img at bounding box center [179, 429] width 48 height 49
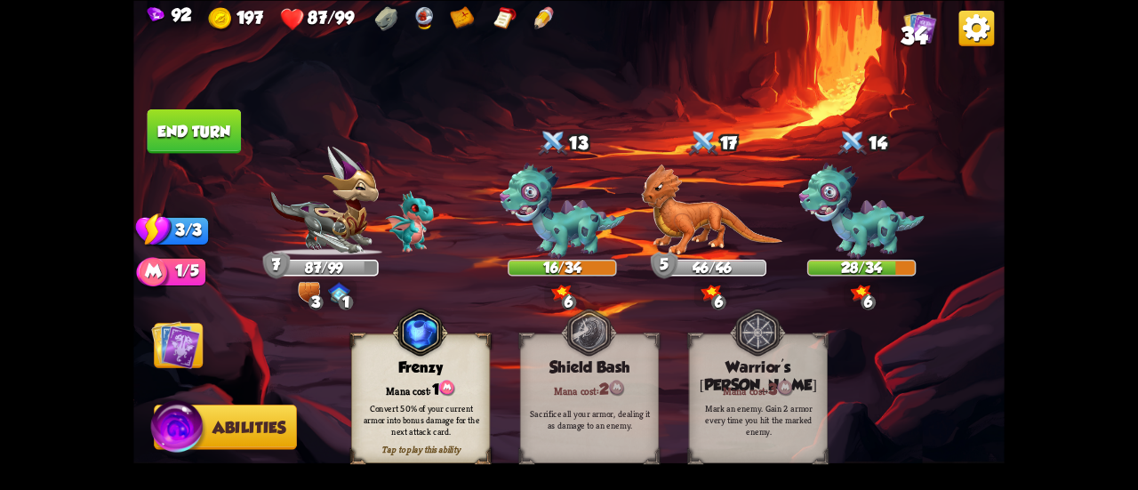
click at [427, 387] on div "Mana cost: 1" at bounding box center [421, 388] width 138 height 20
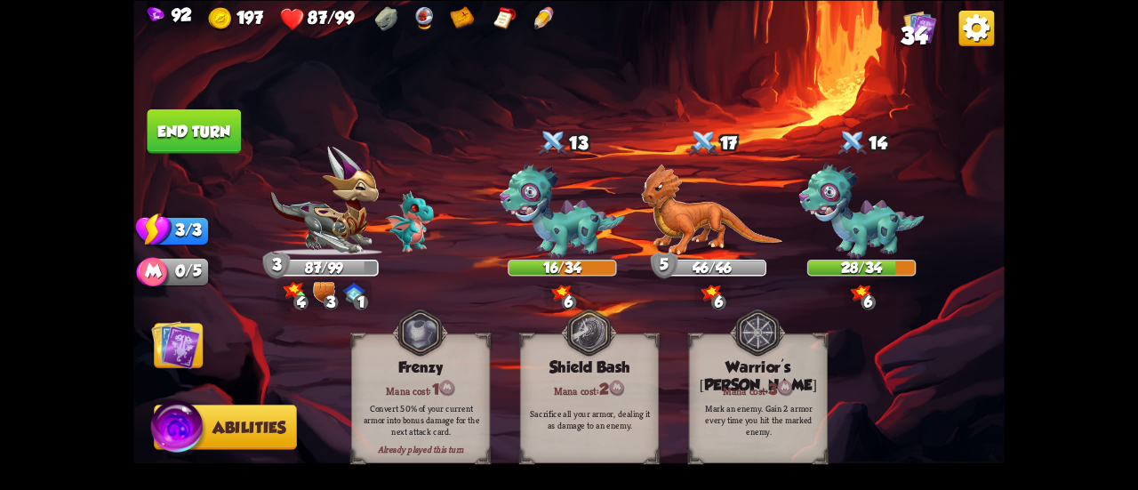
click at [172, 334] on img at bounding box center [175, 344] width 49 height 49
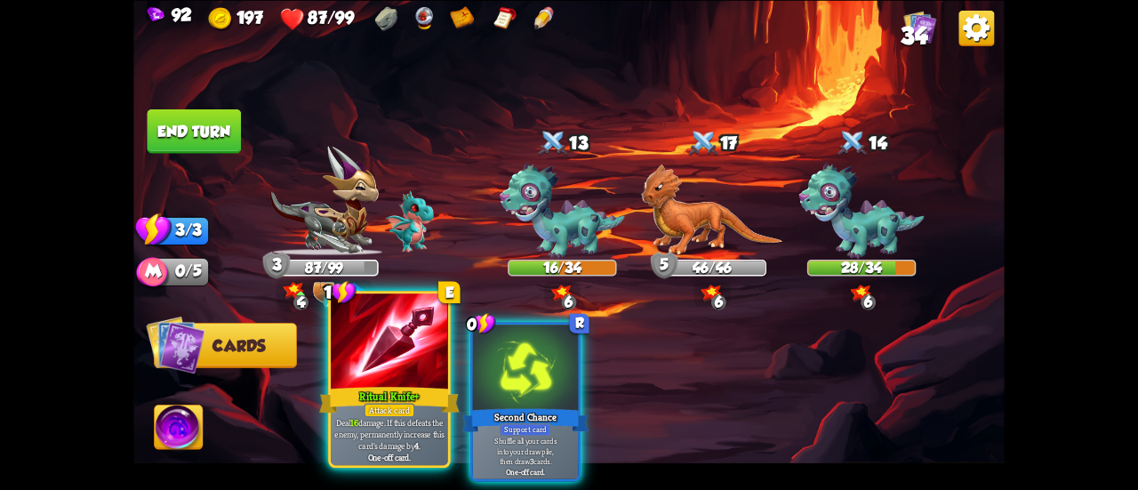
click at [379, 381] on div at bounding box center [389, 343] width 117 height 99
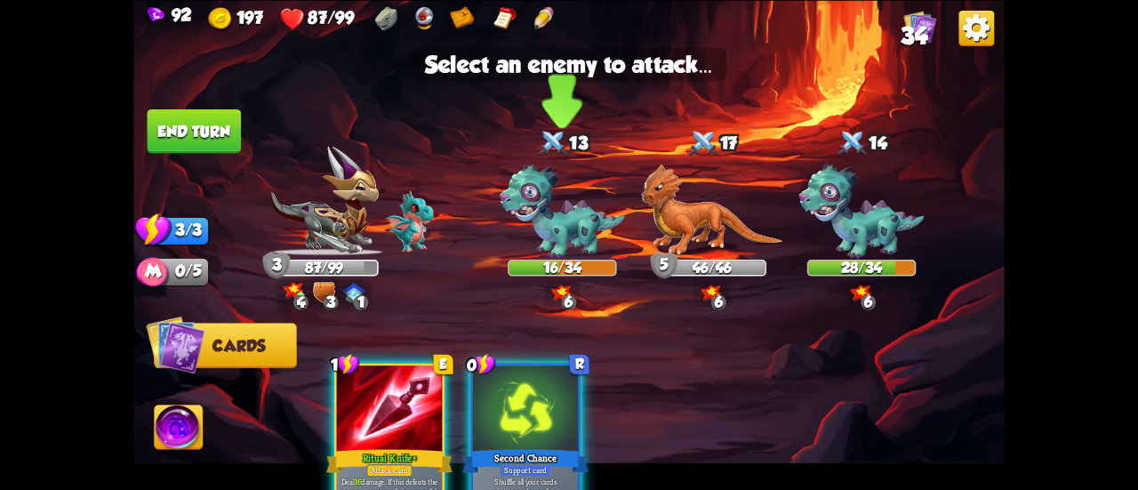
click at [537, 225] on img at bounding box center [562, 211] width 125 height 97
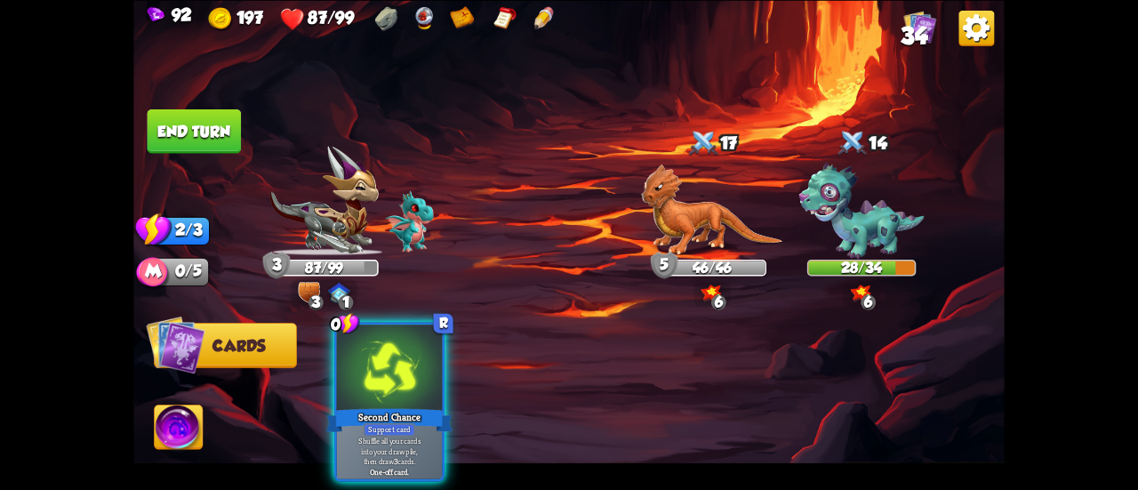
click at [202, 123] on button "End turn" at bounding box center [195, 131] width 94 height 44
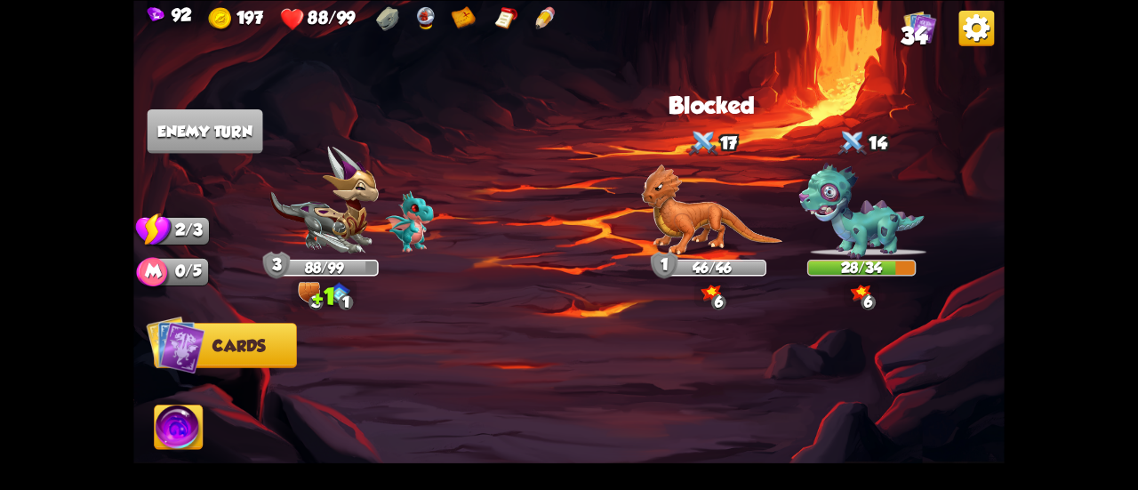
click at [908, 31] on span "34" at bounding box center [914, 35] width 27 height 27
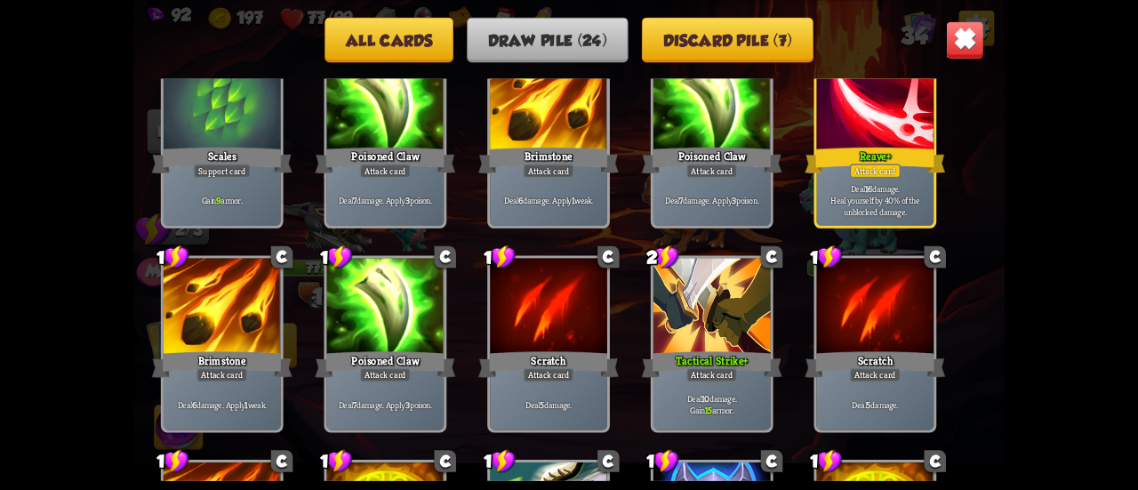
click at [741, 29] on button "Discard pile (7)" at bounding box center [728, 39] width 172 height 45
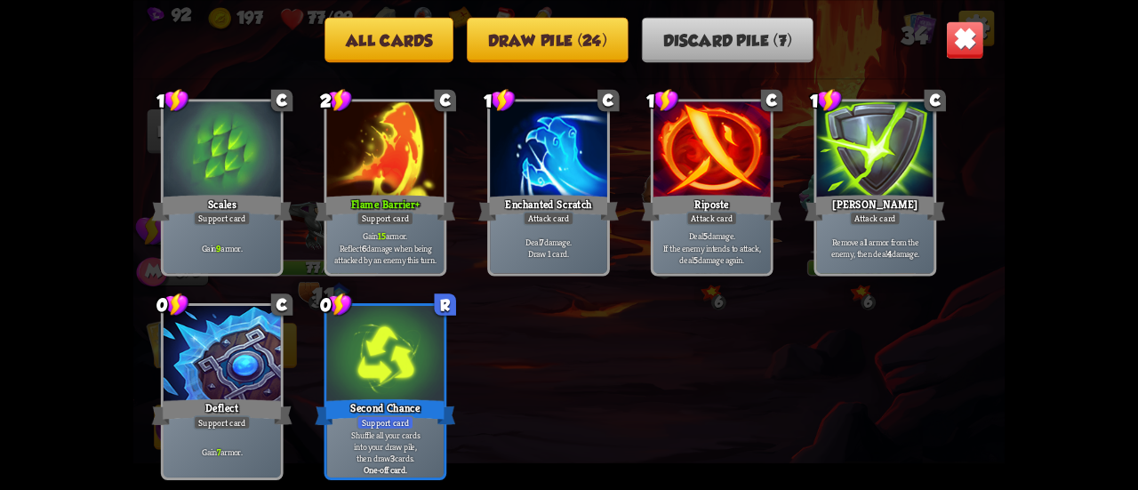
scroll to position [26, 0]
click at [363, 29] on button "All cards" at bounding box center [389, 39] width 129 height 45
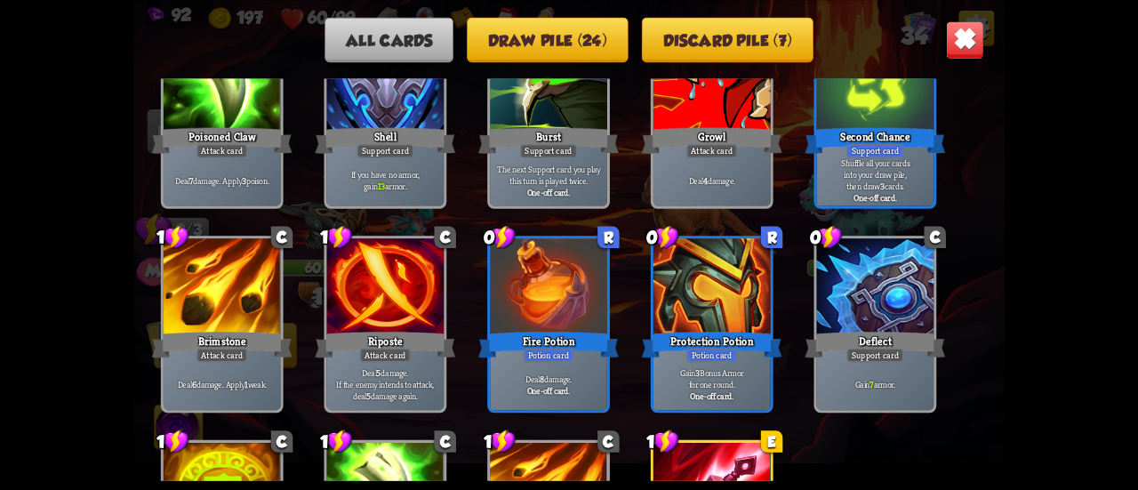
scroll to position [1360, 0]
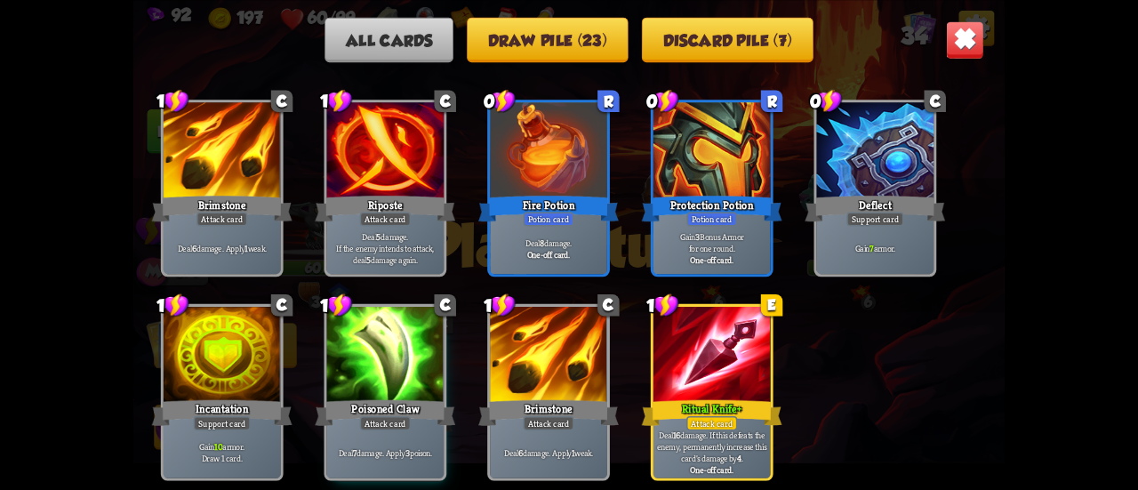
click at [961, 28] on img at bounding box center [965, 39] width 38 height 38
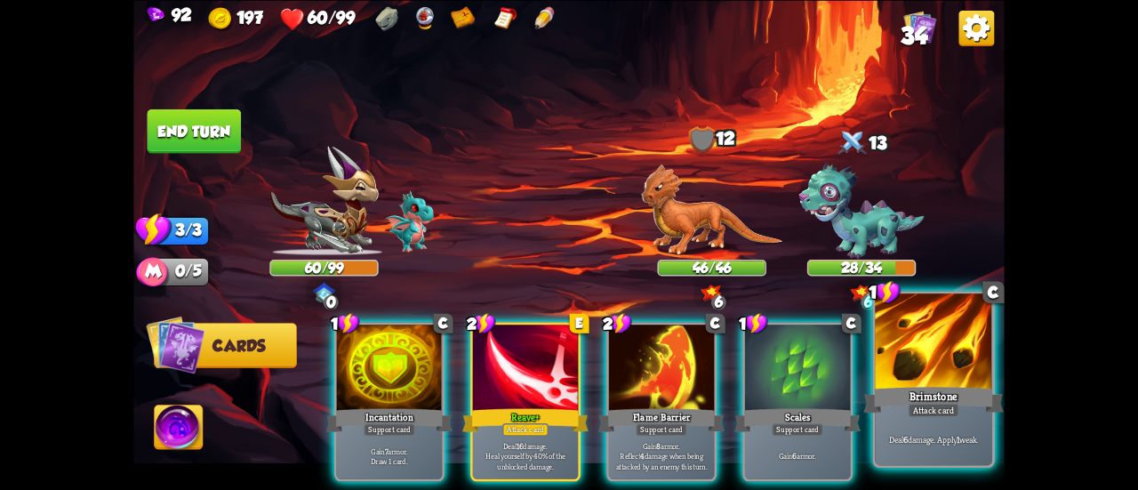
click at [933, 342] on div at bounding box center [933, 343] width 117 height 99
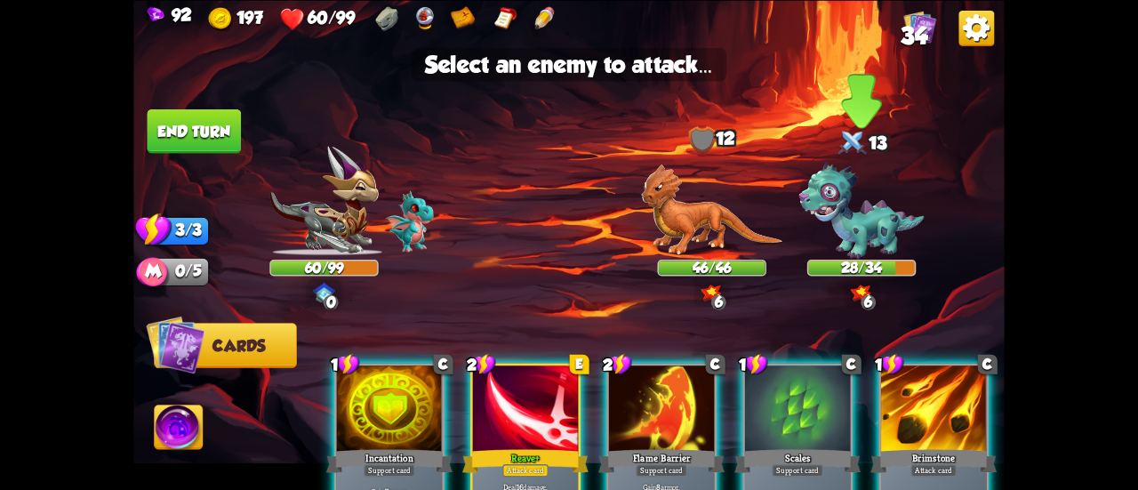
click at [857, 232] on img at bounding box center [862, 211] width 125 height 97
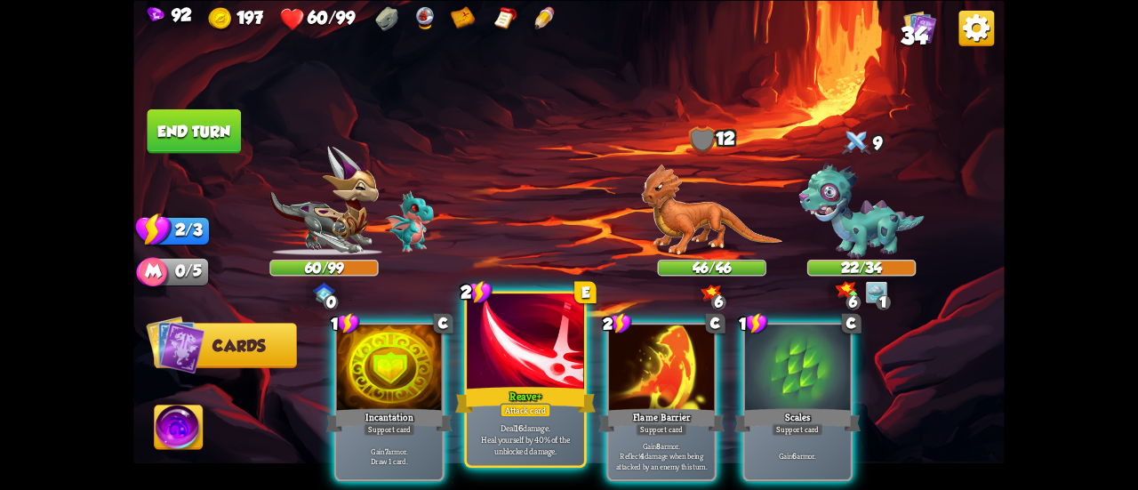
click at [528, 347] on div at bounding box center [525, 343] width 117 height 99
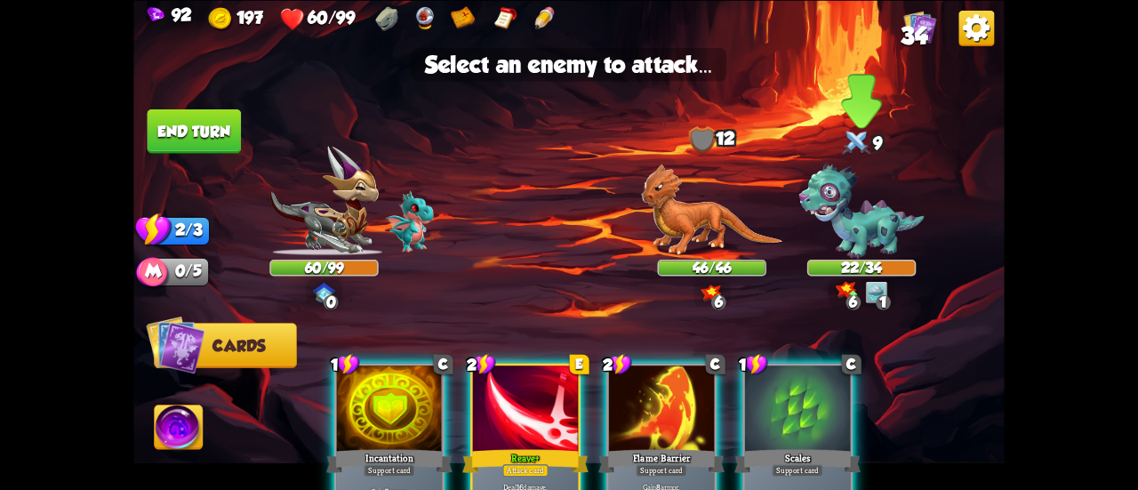
click at [847, 215] on img at bounding box center [862, 211] width 125 height 97
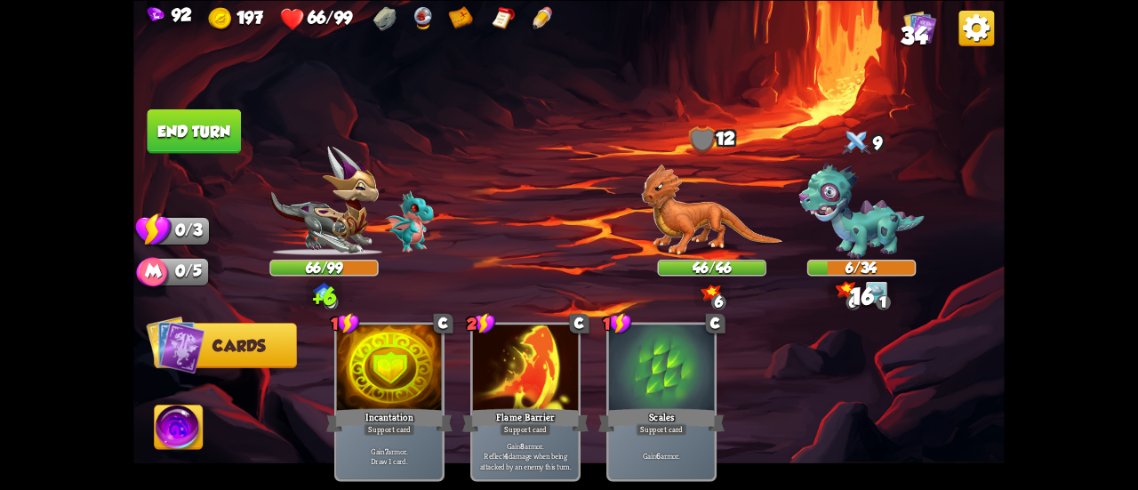
click at [205, 124] on button "End turn" at bounding box center [195, 131] width 94 height 44
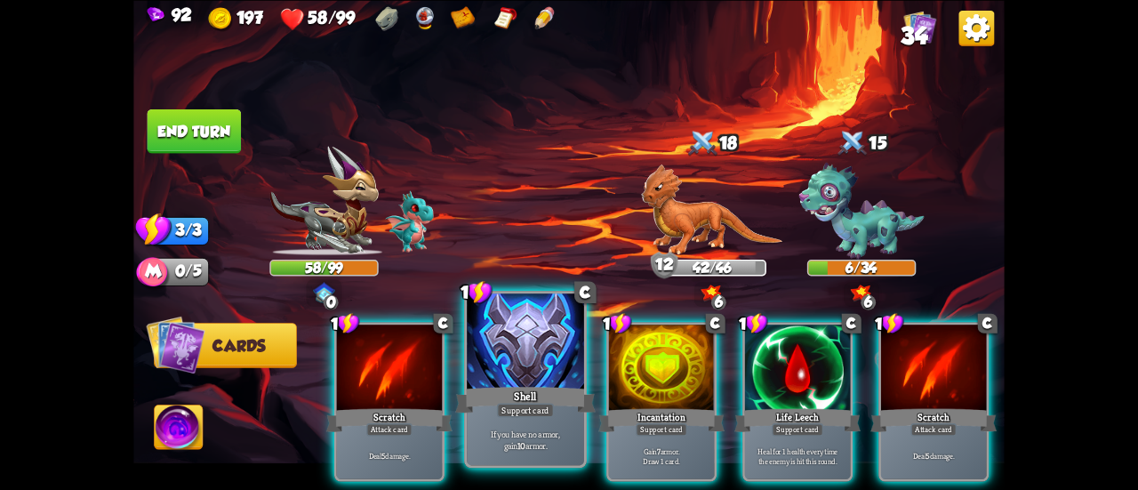
click at [546, 348] on div at bounding box center [525, 343] width 117 height 99
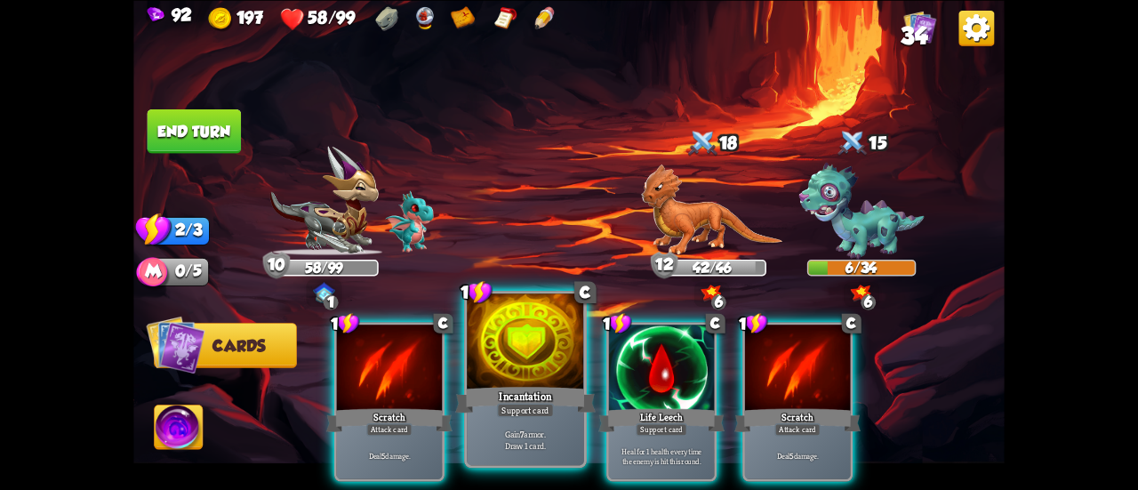
click at [527, 357] on div at bounding box center [525, 343] width 117 height 99
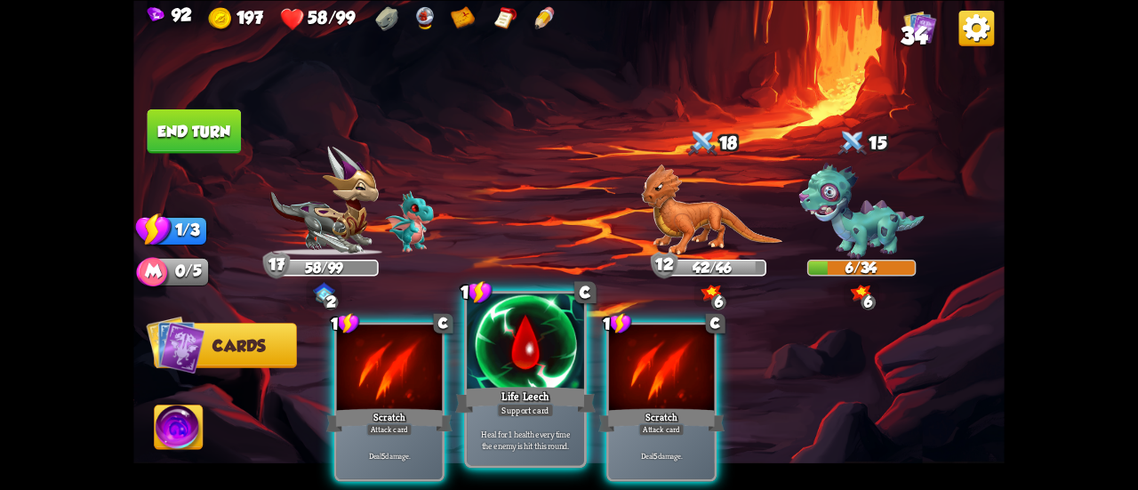
click at [520, 358] on div at bounding box center [525, 343] width 117 height 99
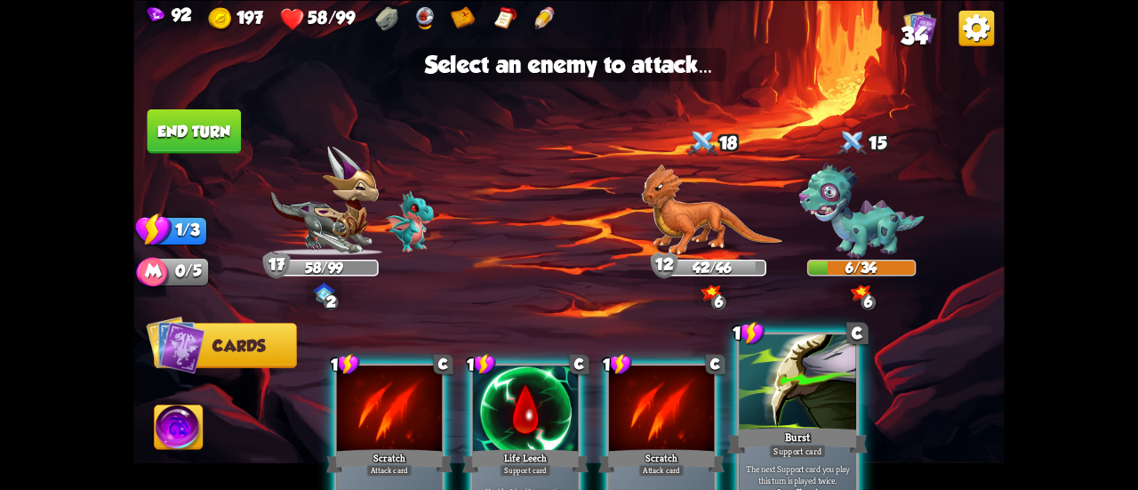
click at [792, 403] on div at bounding box center [797, 383] width 117 height 99
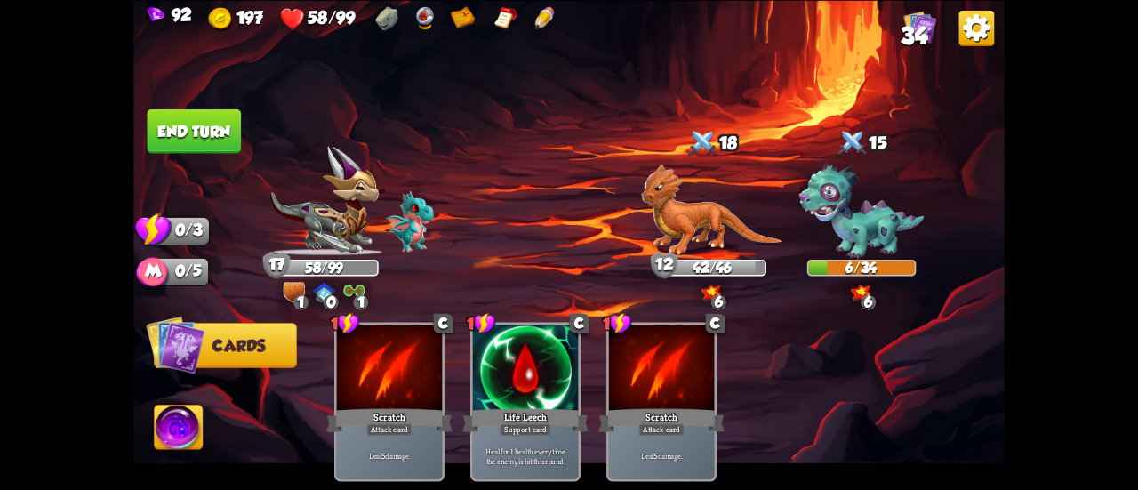
click at [192, 150] on button "End turn" at bounding box center [195, 131] width 94 height 44
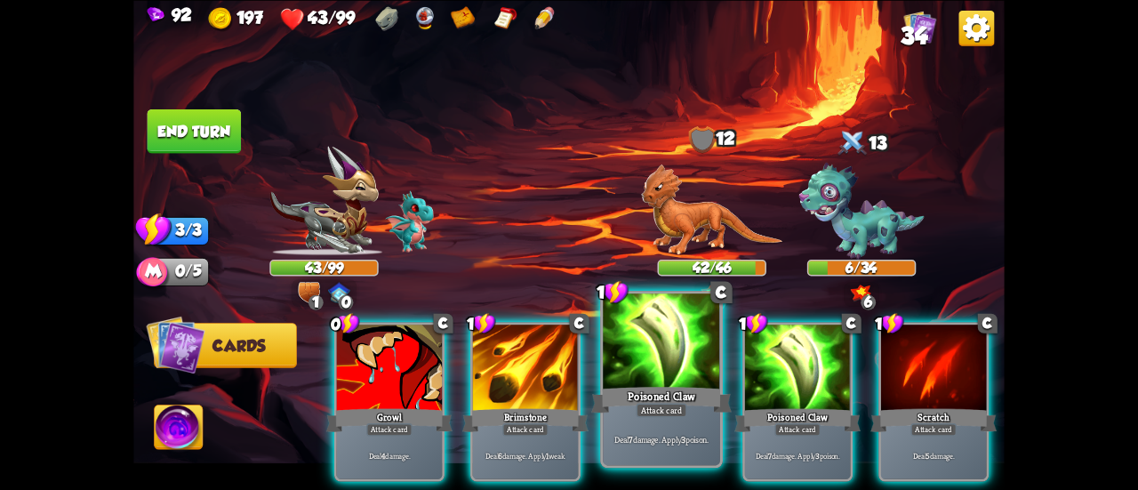
click at [640, 355] on div at bounding box center [661, 343] width 117 height 99
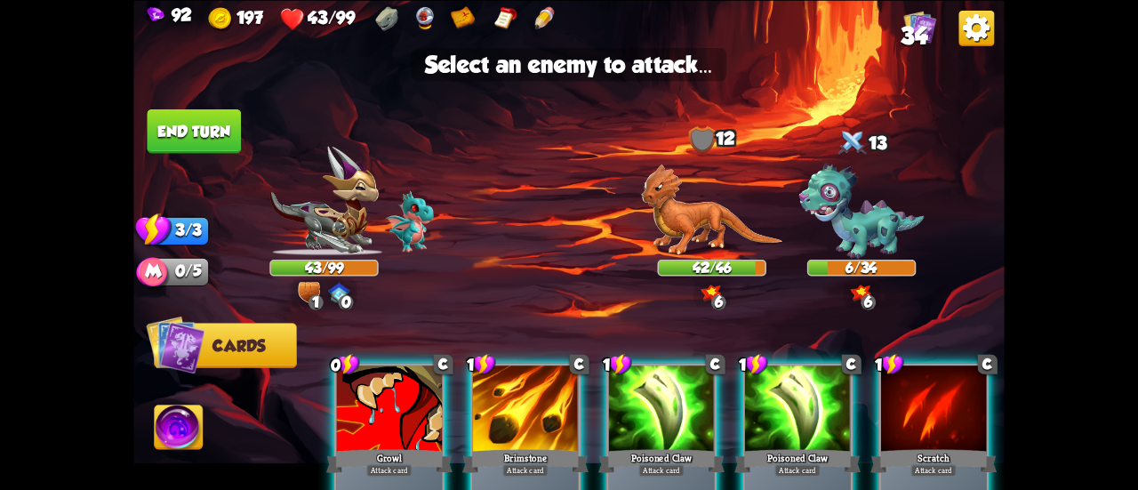
click at [671, 410] on div at bounding box center [661, 410] width 105 height 89
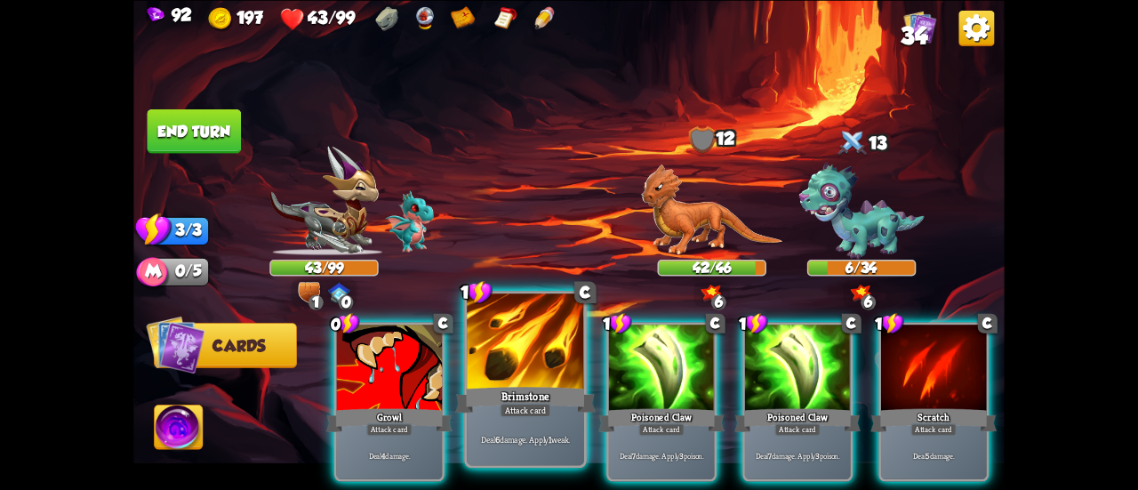
click at [561, 395] on div "Brimstone" at bounding box center [525, 399] width 141 height 31
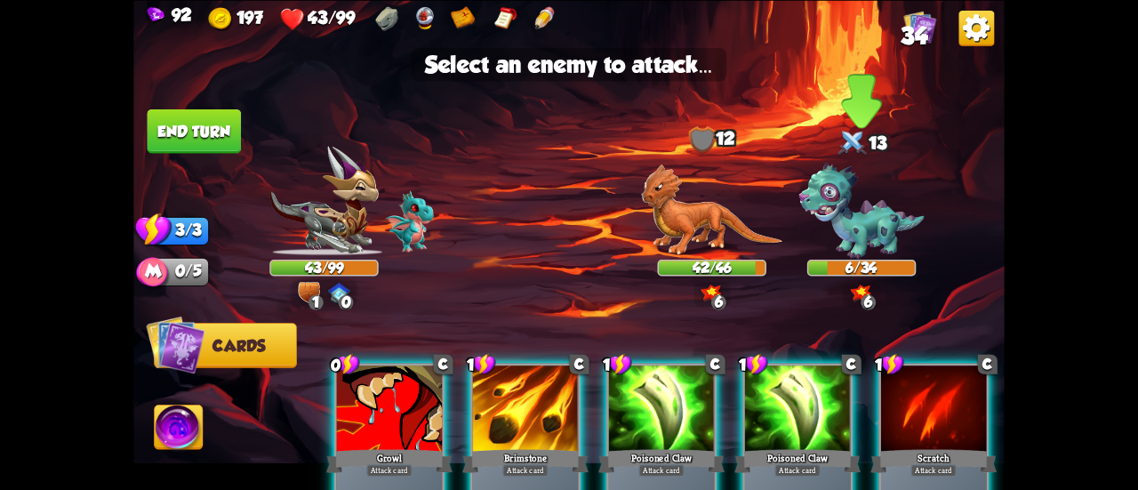
click at [849, 206] on img at bounding box center [862, 211] width 125 height 97
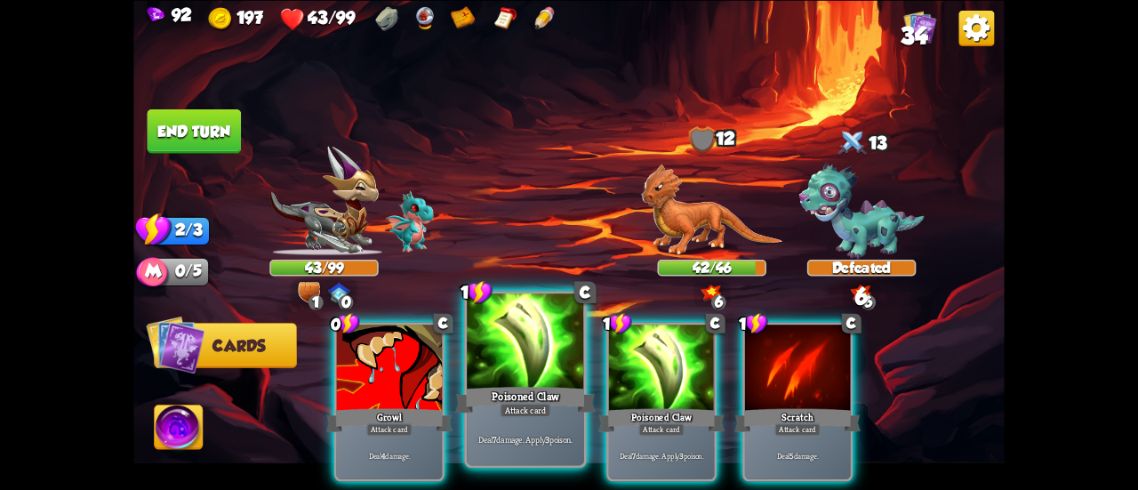
drag, startPoint x: 534, startPoint y: 385, endPoint x: 562, endPoint y: 330, distance: 62.1
click at [534, 384] on div "Poisoned Claw" at bounding box center [525, 399] width 141 height 31
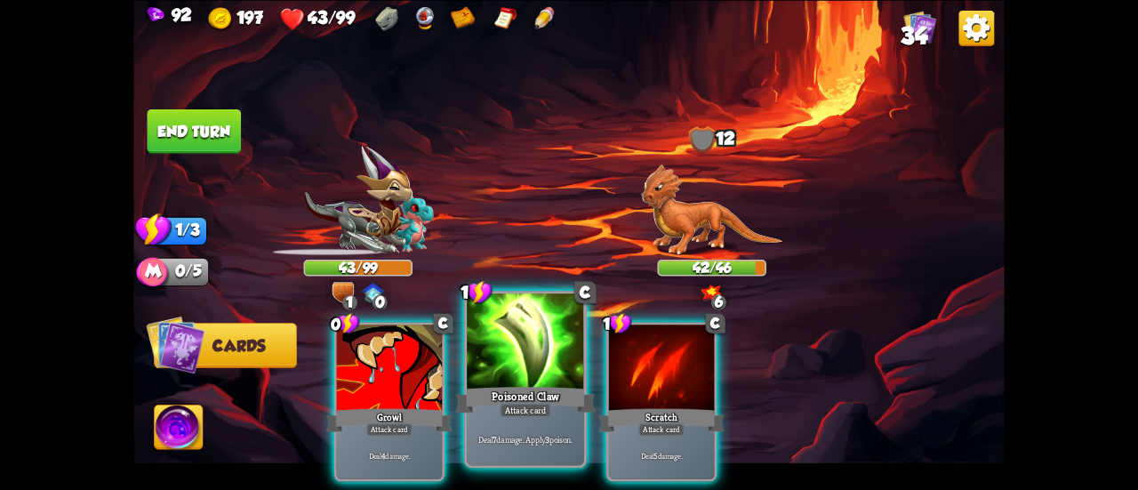
click at [512, 359] on div at bounding box center [525, 343] width 117 height 99
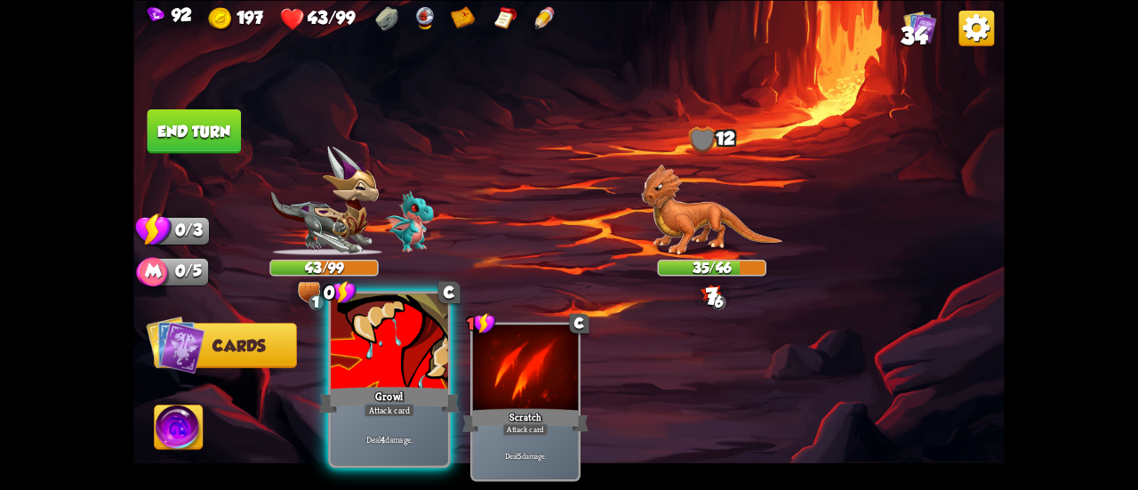
click at [363, 366] on div at bounding box center [389, 343] width 117 height 99
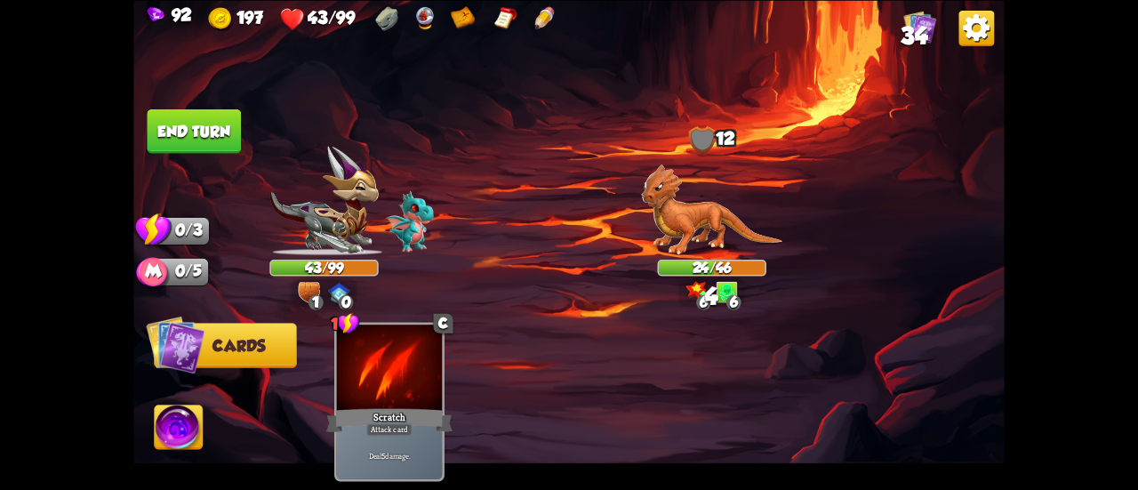
click at [201, 133] on button "End turn" at bounding box center [195, 131] width 94 height 44
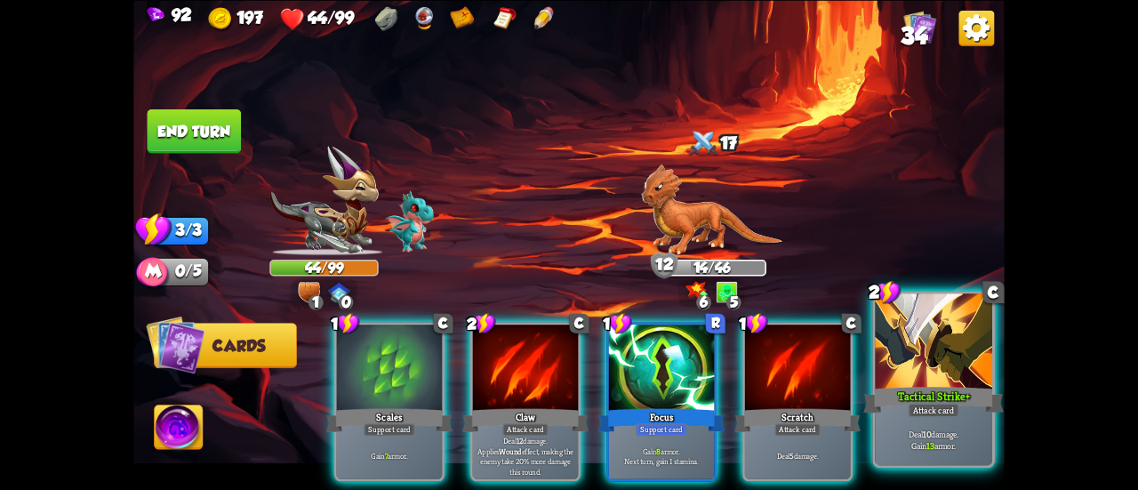
click at [920, 342] on div at bounding box center [933, 343] width 117 height 99
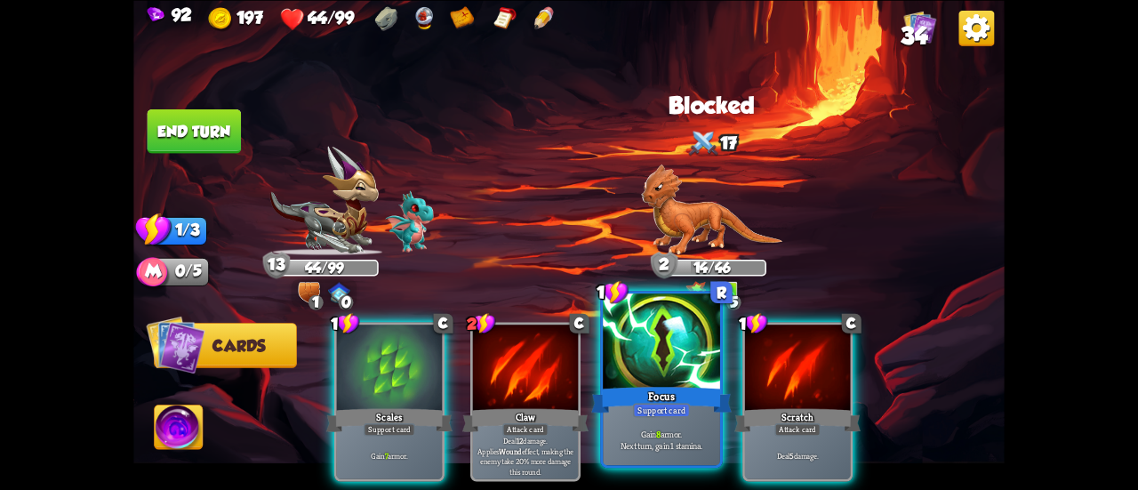
click at [678, 363] on div at bounding box center [661, 343] width 117 height 99
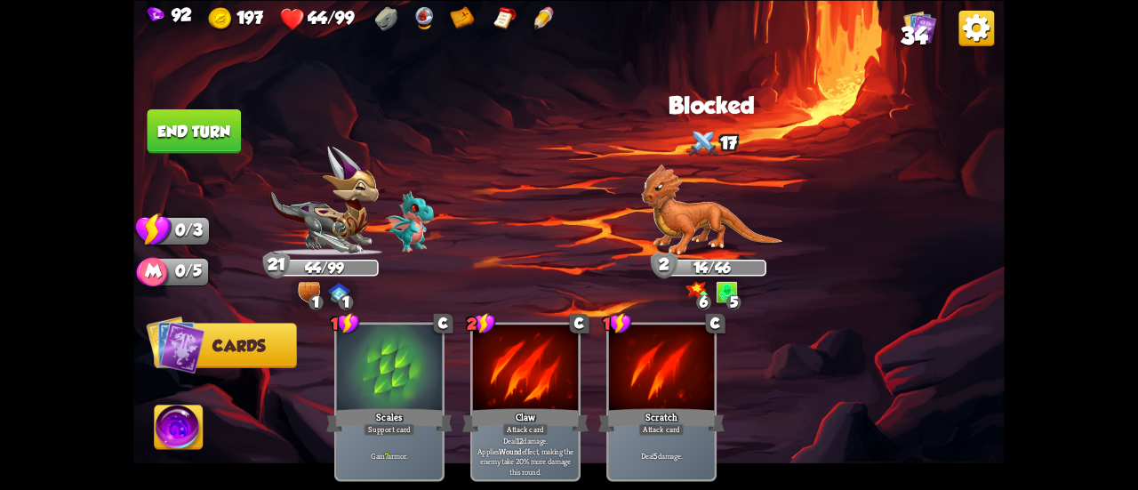
click at [223, 138] on button "End turn" at bounding box center [195, 131] width 94 height 44
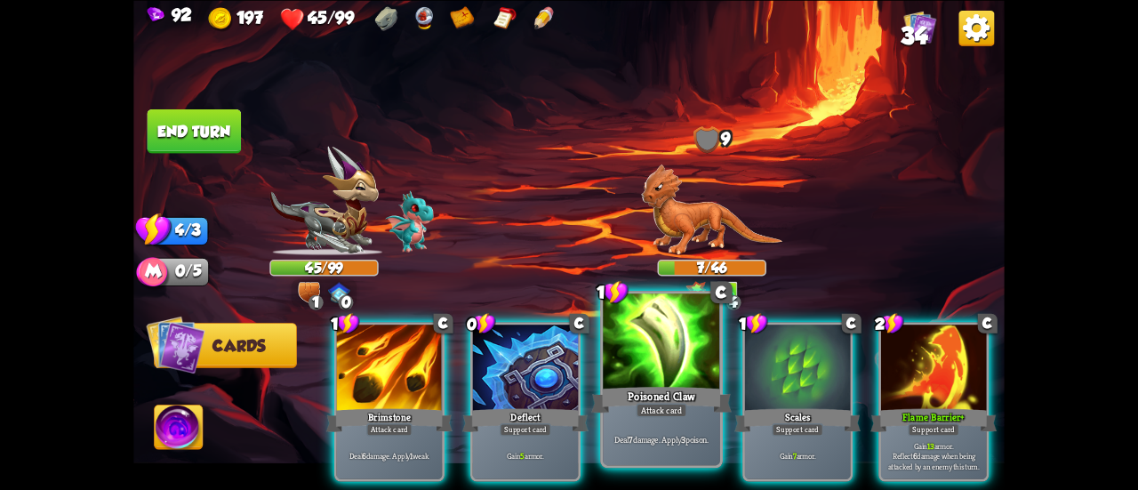
drag, startPoint x: 809, startPoint y: 364, endPoint x: 706, endPoint y: 367, distance: 103.2
click at [808, 364] on div at bounding box center [797, 369] width 105 height 89
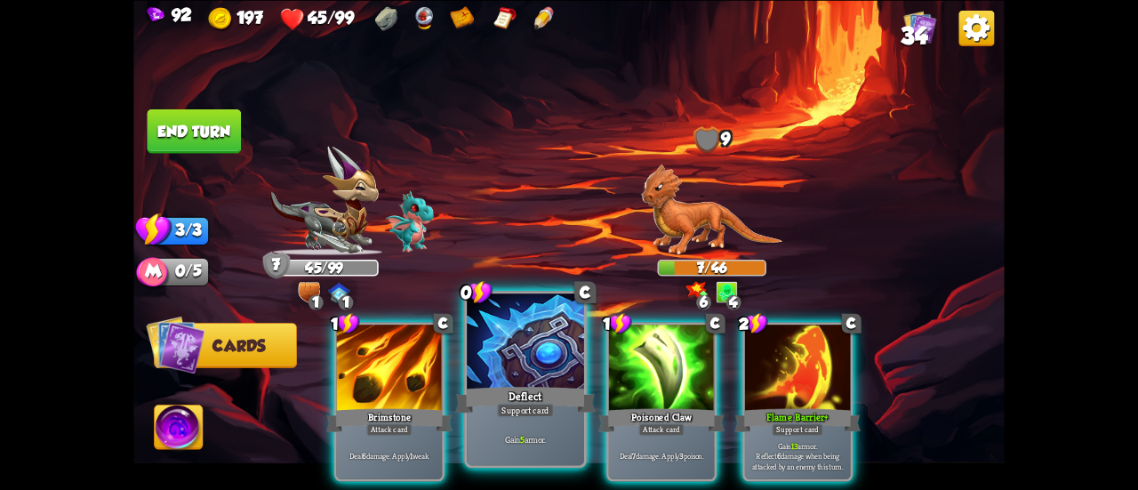
click at [536, 362] on div at bounding box center [525, 343] width 117 height 99
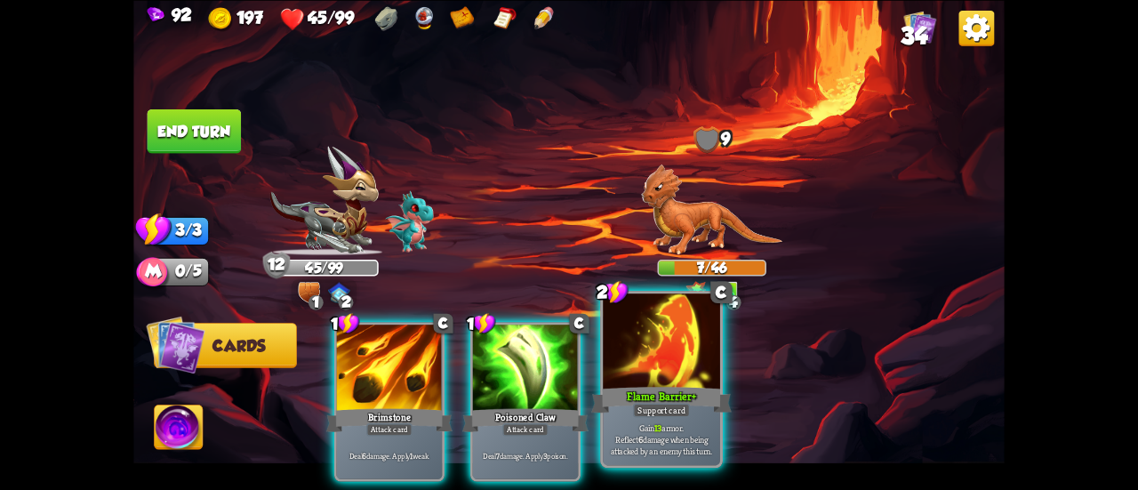
click at [704, 374] on div at bounding box center [661, 343] width 117 height 99
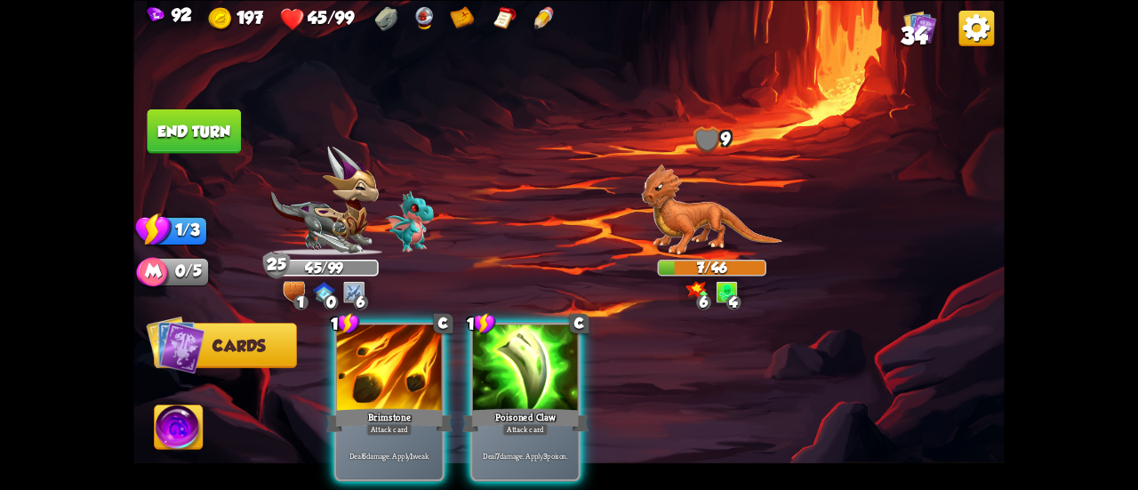
click at [178, 109] on button "End turn" at bounding box center [195, 131] width 94 height 44
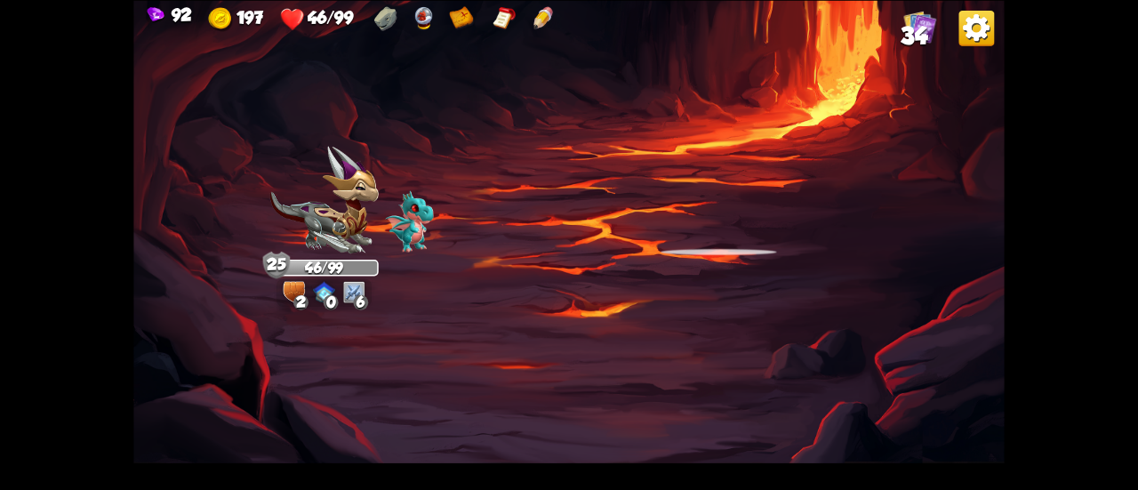
click at [909, 22] on img at bounding box center [921, 26] width 33 height 33
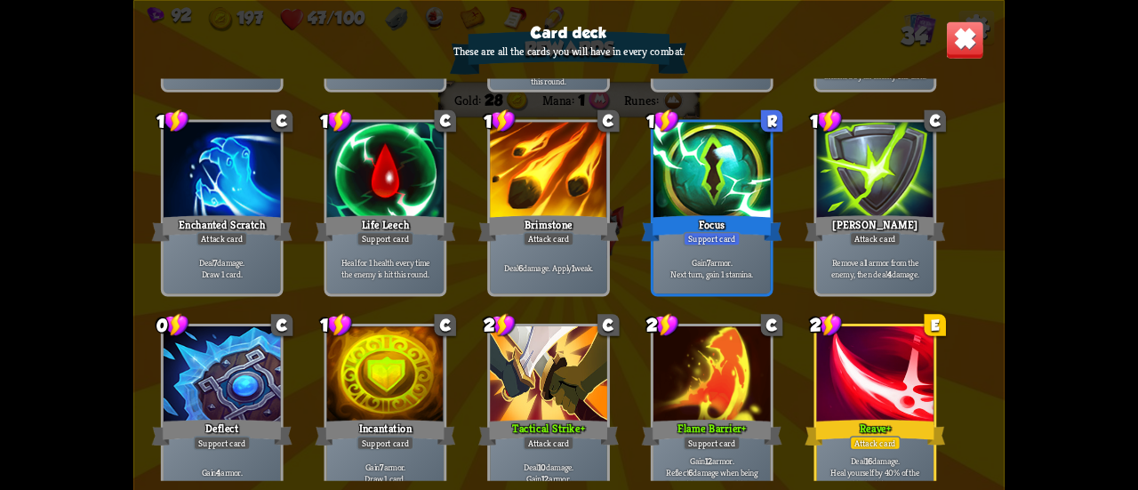
scroll to position [978, 0]
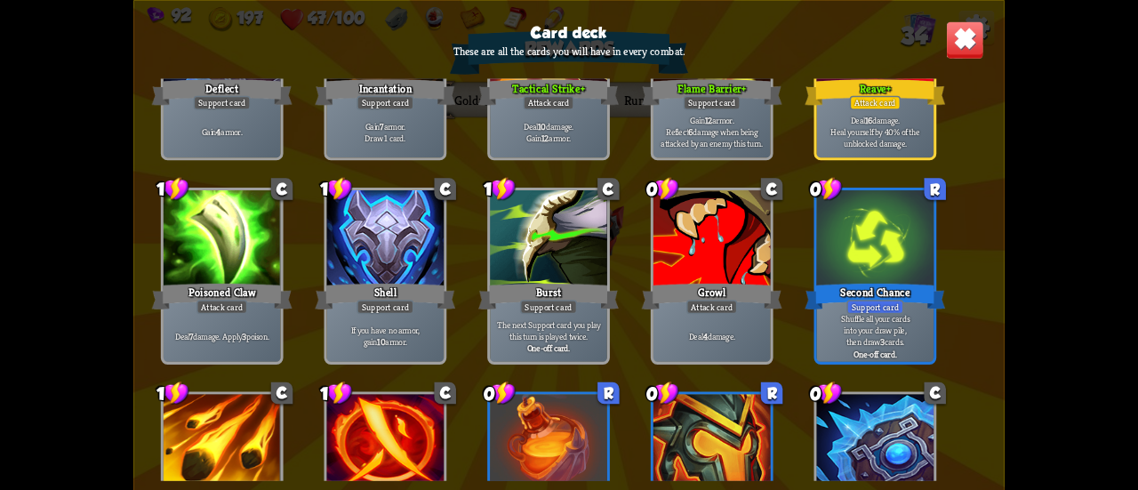
click at [969, 27] on img at bounding box center [965, 39] width 38 height 38
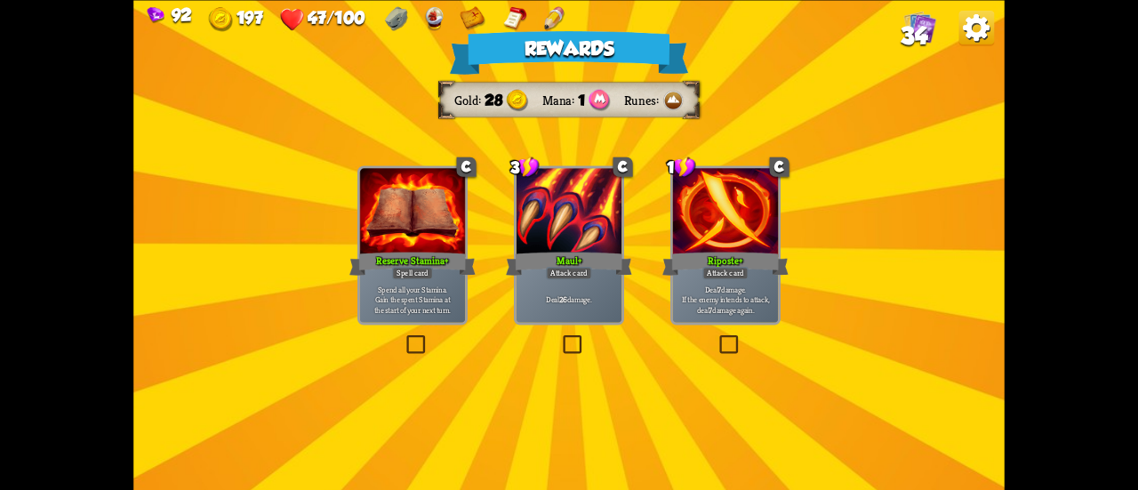
click at [769, 263] on div "Riposte+" at bounding box center [726, 263] width 126 height 28
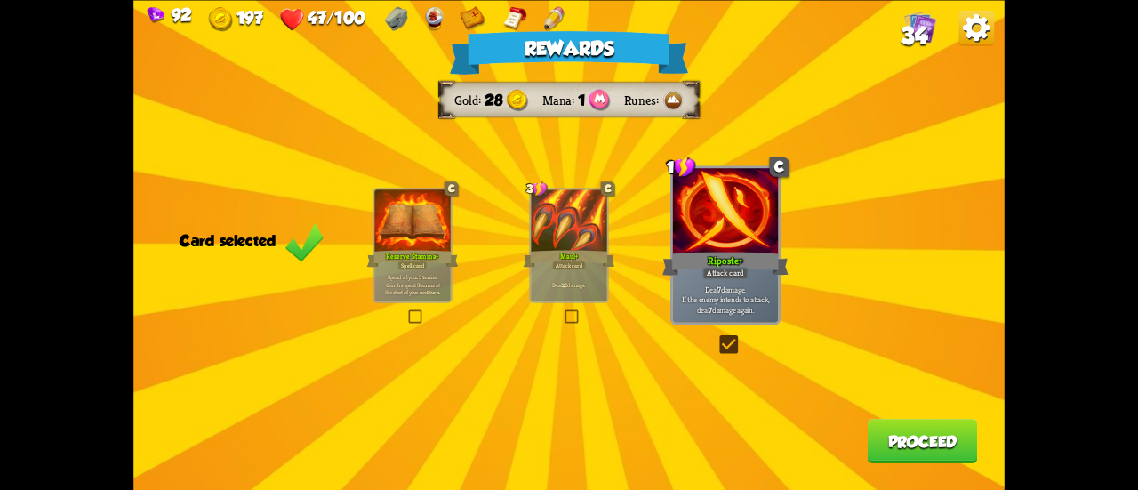
click at [909, 442] on button "Proceed" at bounding box center [923, 441] width 110 height 44
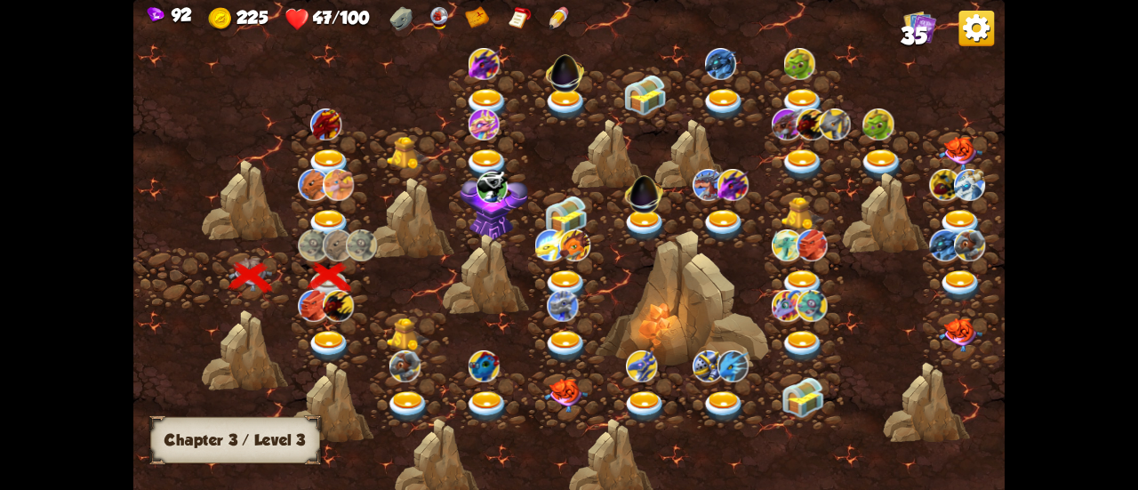
click at [323, 337] on img at bounding box center [330, 347] width 44 height 32
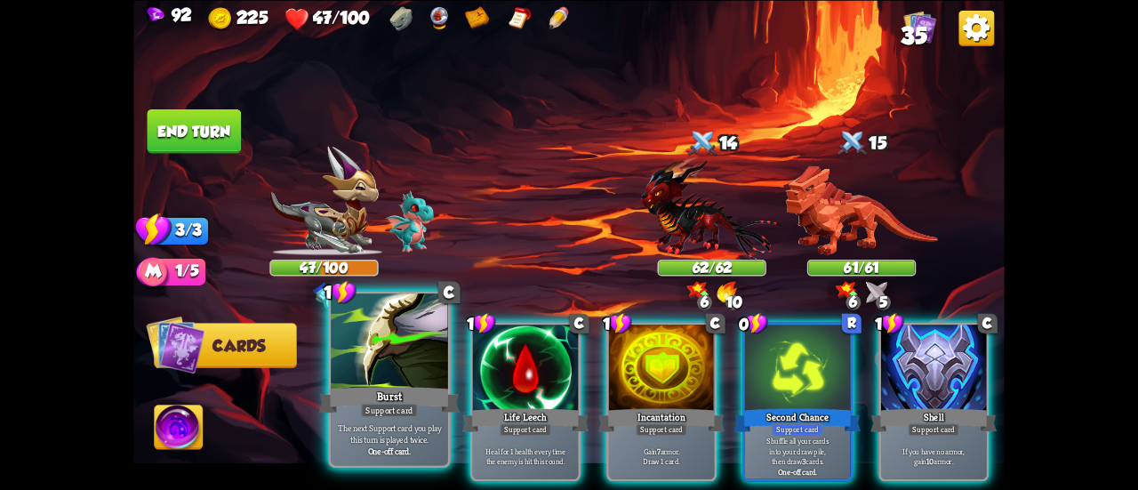
click at [373, 339] on div at bounding box center [389, 343] width 117 height 99
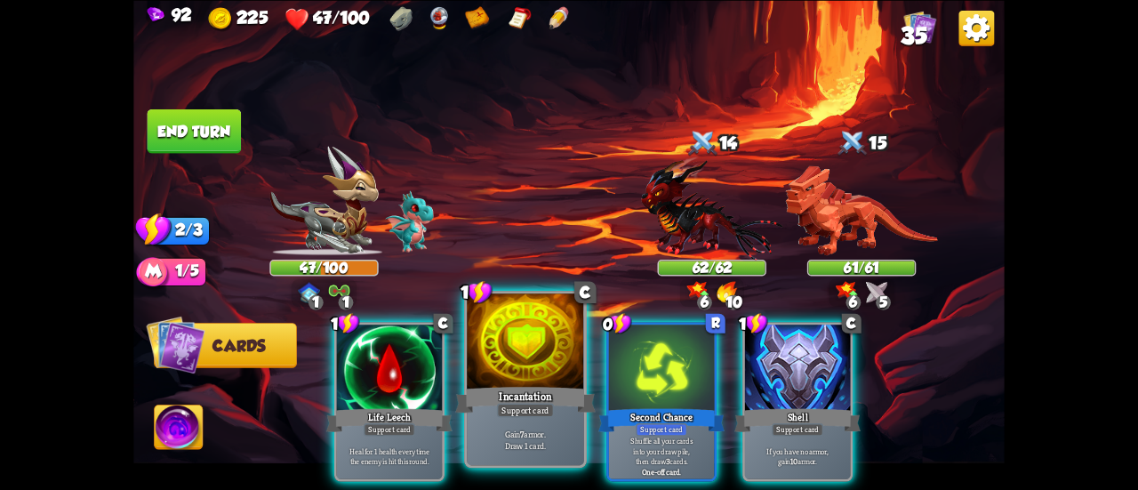
click at [489, 346] on div at bounding box center [525, 343] width 117 height 99
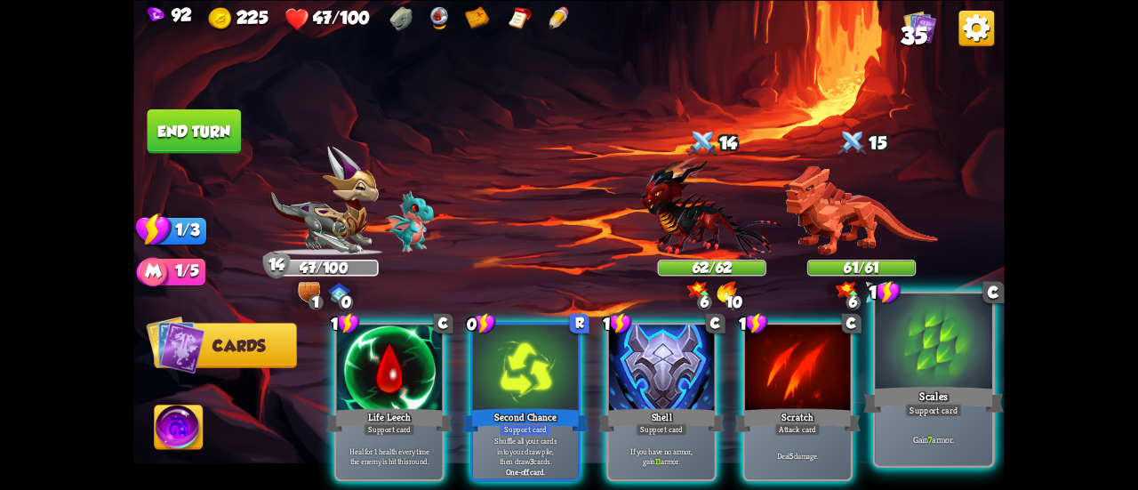
click at [907, 380] on div at bounding box center [933, 343] width 117 height 99
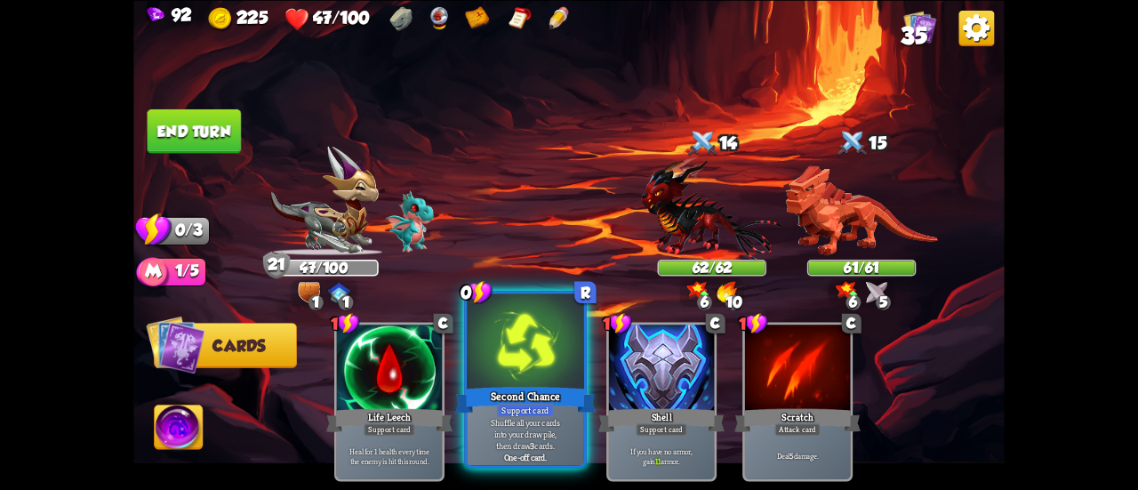
click at [476, 342] on div at bounding box center [525, 343] width 117 height 99
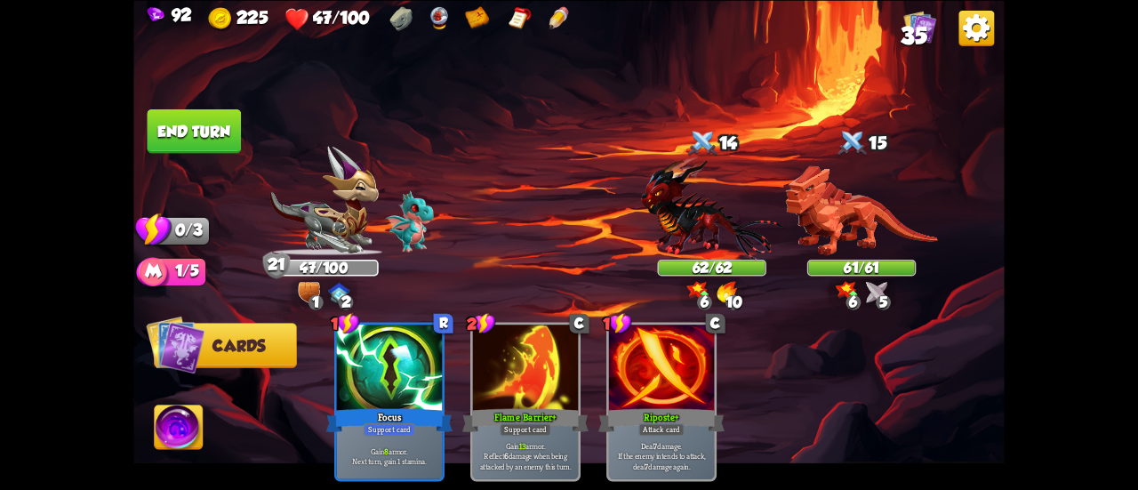
click at [196, 131] on button "End turn" at bounding box center [195, 131] width 94 height 44
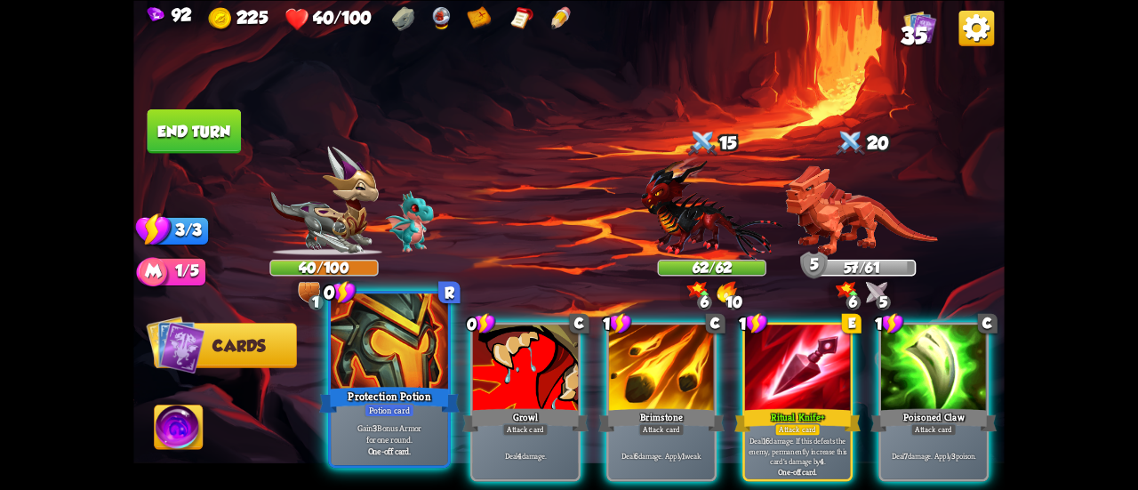
click at [374, 371] on div at bounding box center [389, 343] width 117 height 99
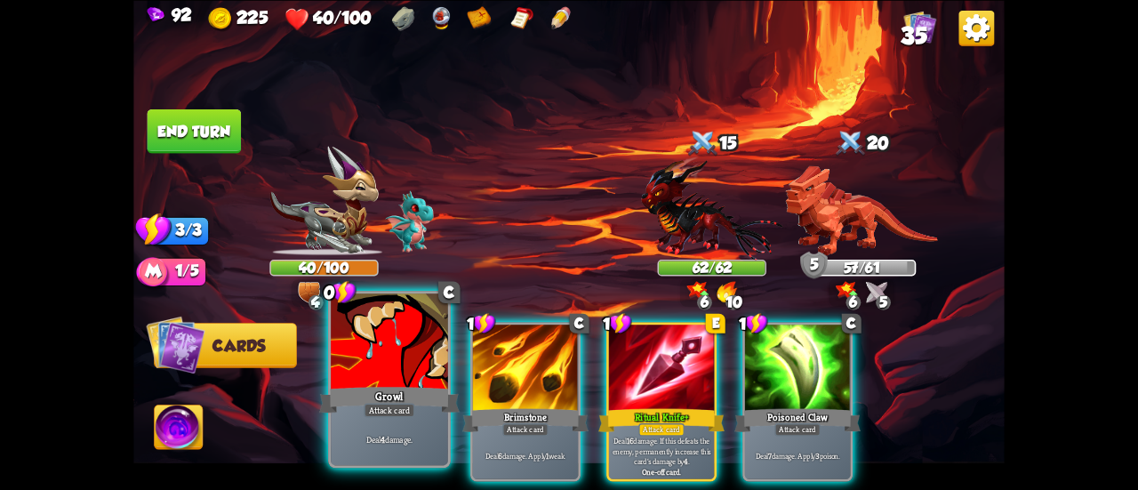
click at [374, 360] on div at bounding box center [389, 343] width 117 height 99
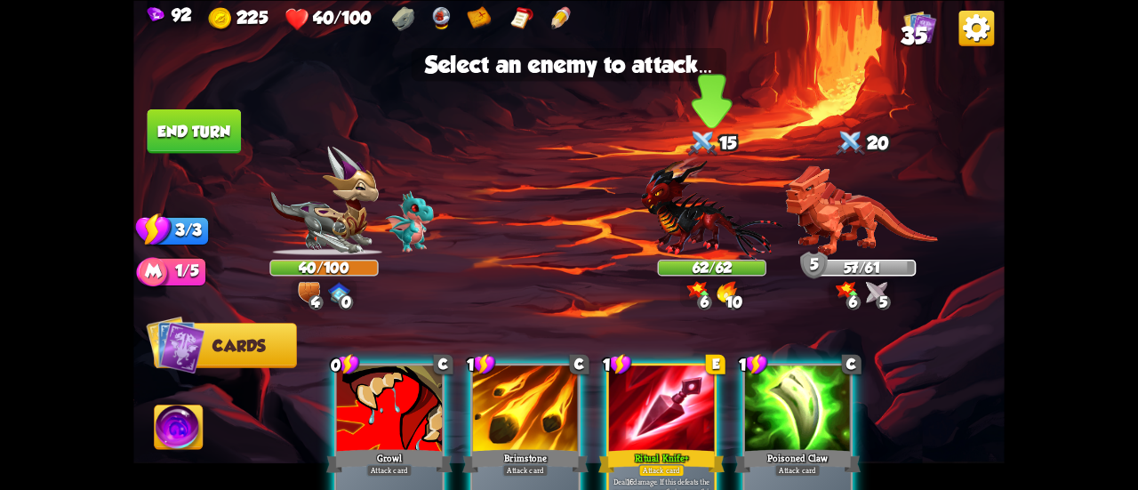
click at [719, 210] on img at bounding box center [711, 208] width 141 height 104
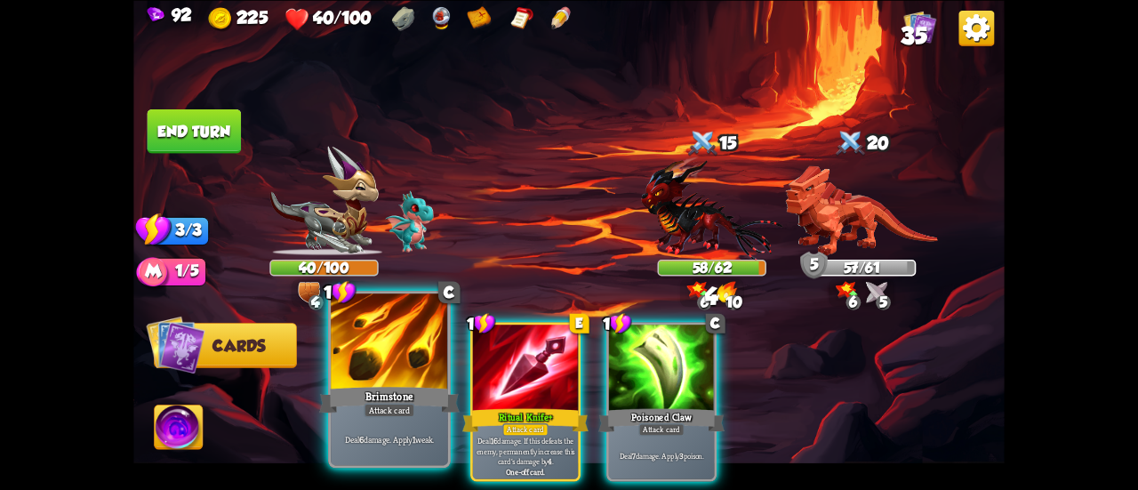
click at [378, 354] on div at bounding box center [389, 343] width 117 height 99
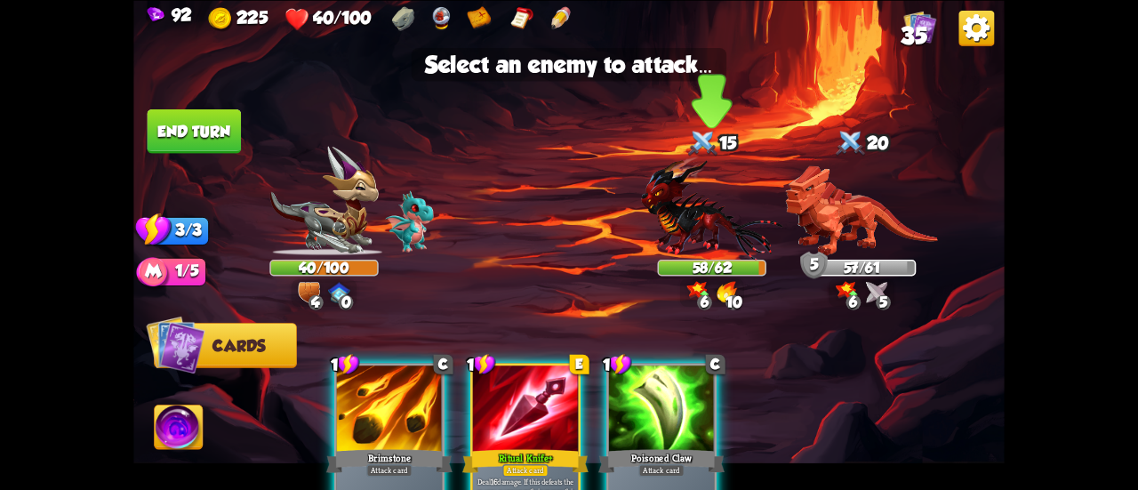
click at [736, 226] on img at bounding box center [711, 208] width 141 height 104
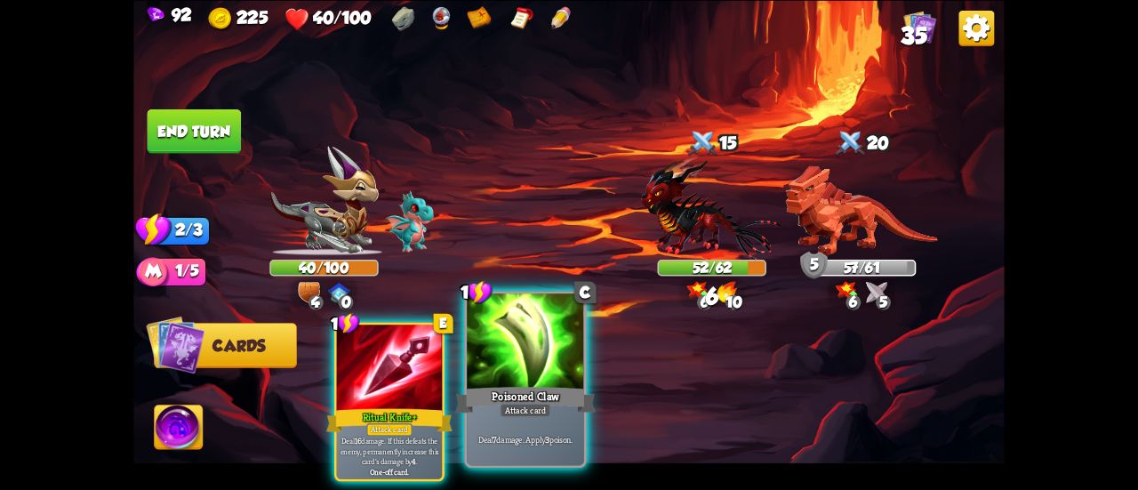
click at [550, 360] on div at bounding box center [525, 343] width 117 height 99
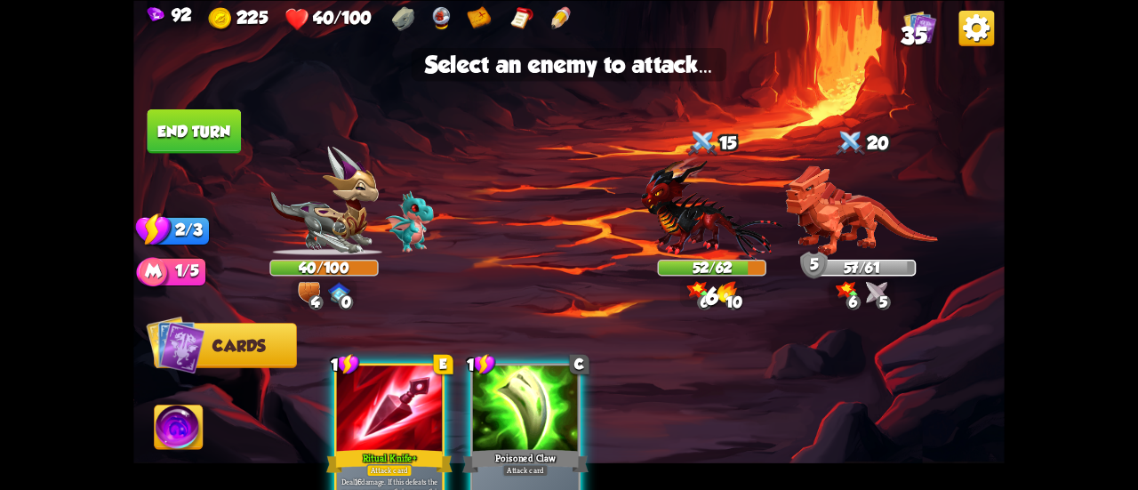
click at [373, 339] on div "1 E Ritual Knife+ Attack card Deal 16 damage. If this defeats the enemy, perman…" at bounding box center [656, 422] width 697 height 218
click at [488, 390] on div at bounding box center [525, 410] width 105 height 89
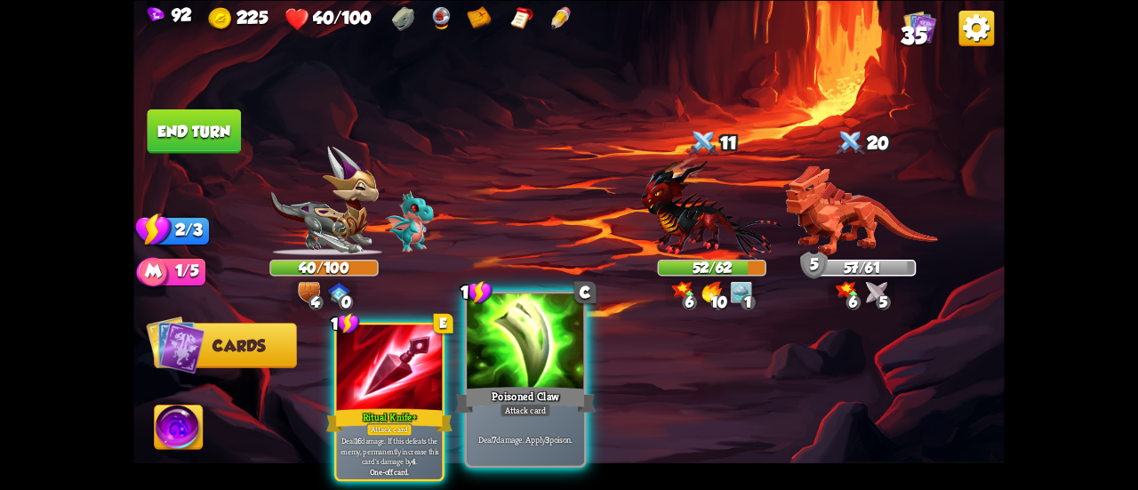
click at [537, 374] on div at bounding box center [525, 343] width 117 height 99
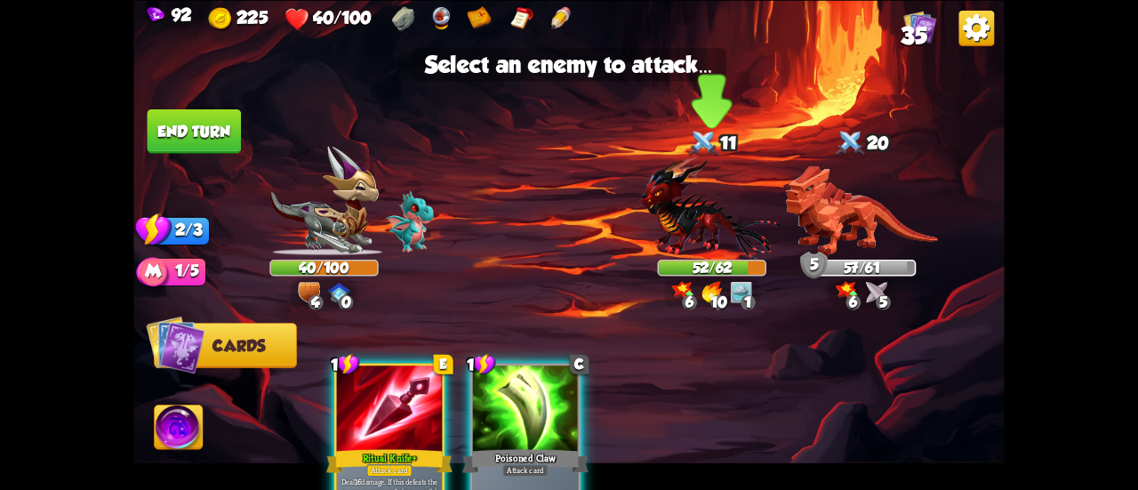
click at [683, 237] on img at bounding box center [711, 208] width 141 height 104
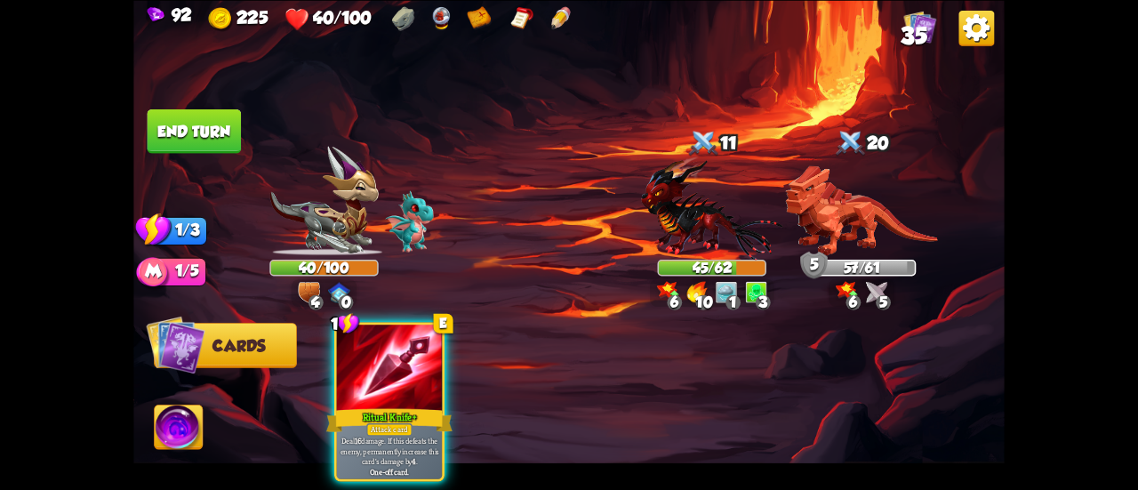
click at [183, 112] on button "End turn" at bounding box center [194, 131] width 95 height 45
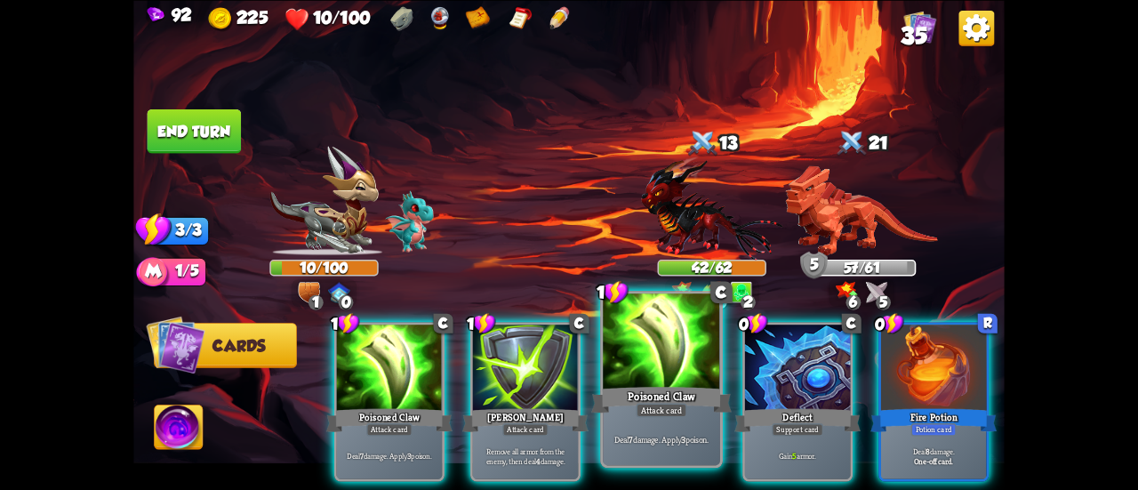
click at [650, 350] on div at bounding box center [661, 343] width 117 height 99
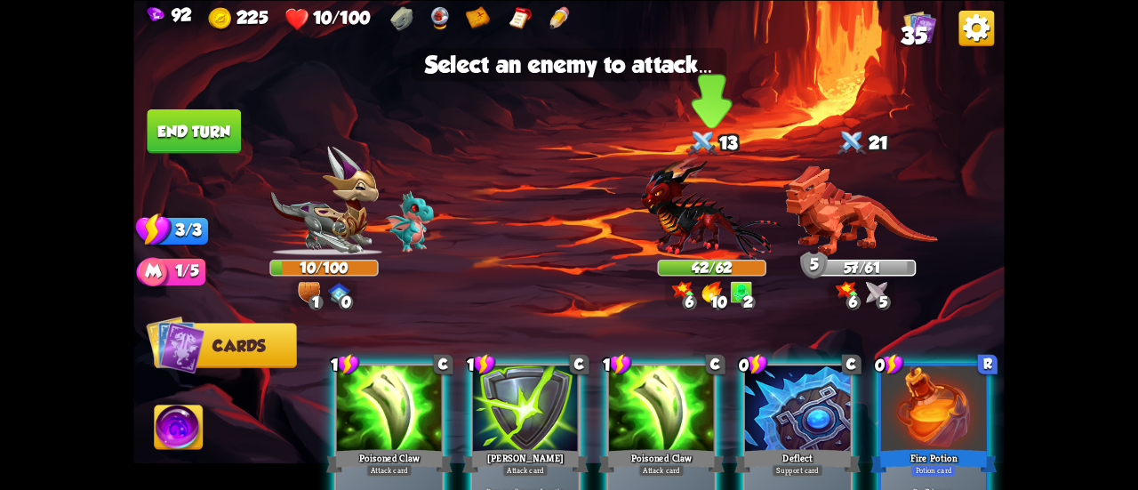
click at [673, 234] on img at bounding box center [711, 208] width 141 height 104
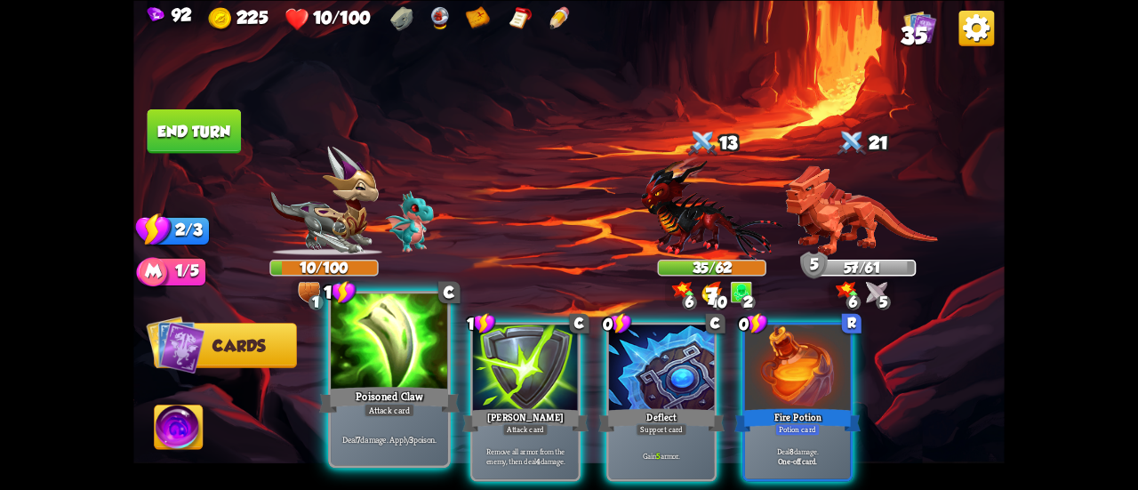
click at [352, 366] on div at bounding box center [389, 343] width 117 height 99
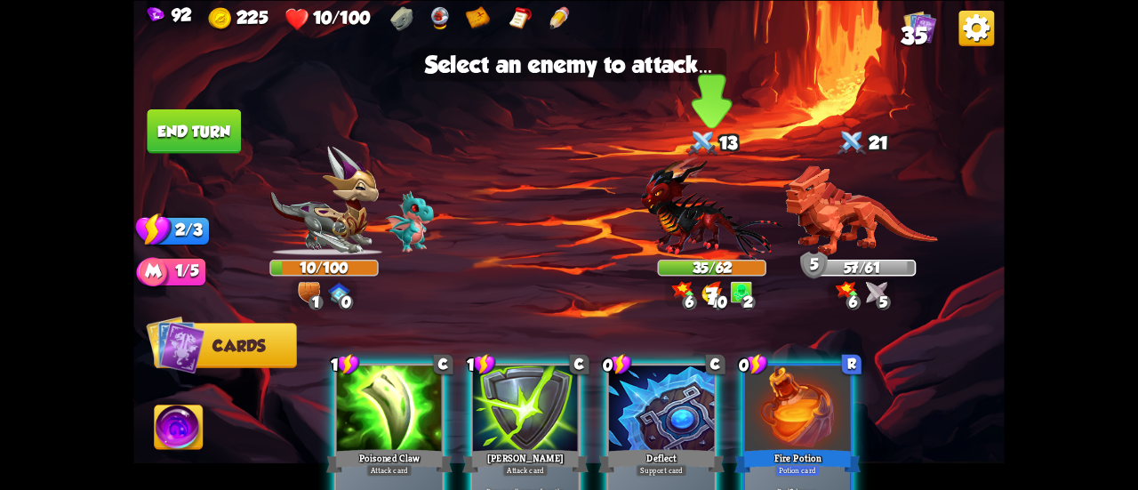
click at [743, 224] on img at bounding box center [711, 208] width 141 height 104
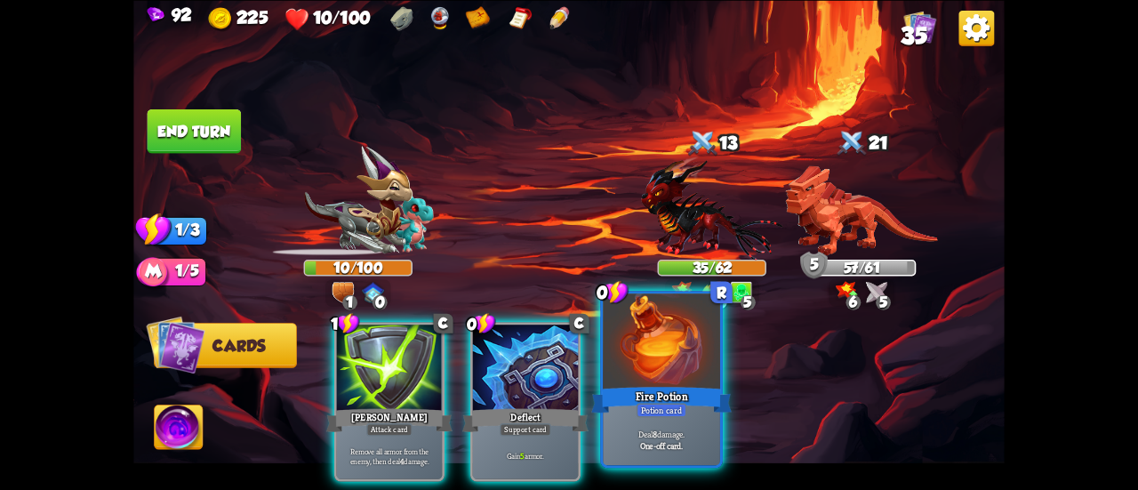
click at [641, 351] on div at bounding box center [661, 343] width 117 height 99
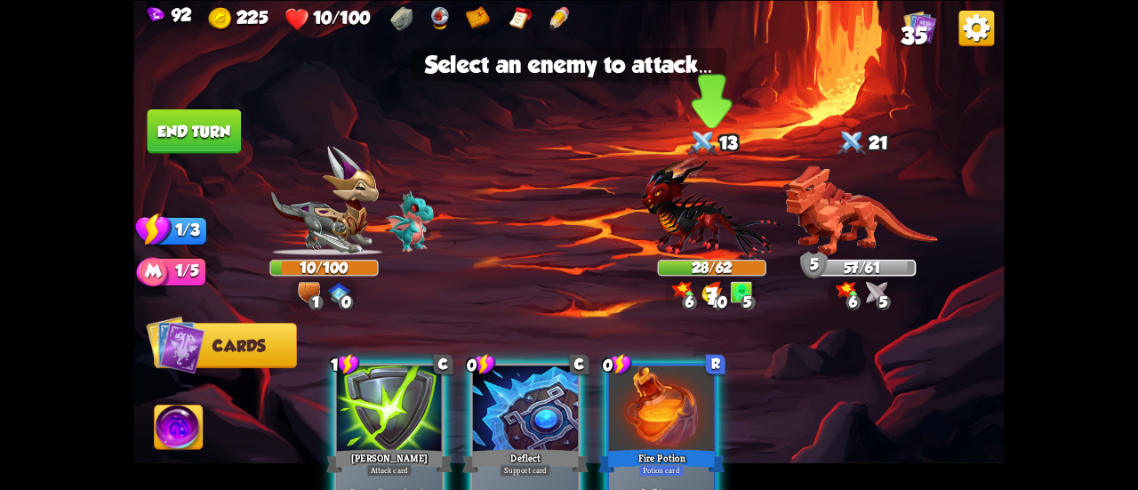
click at [708, 188] on img at bounding box center [711, 208] width 141 height 104
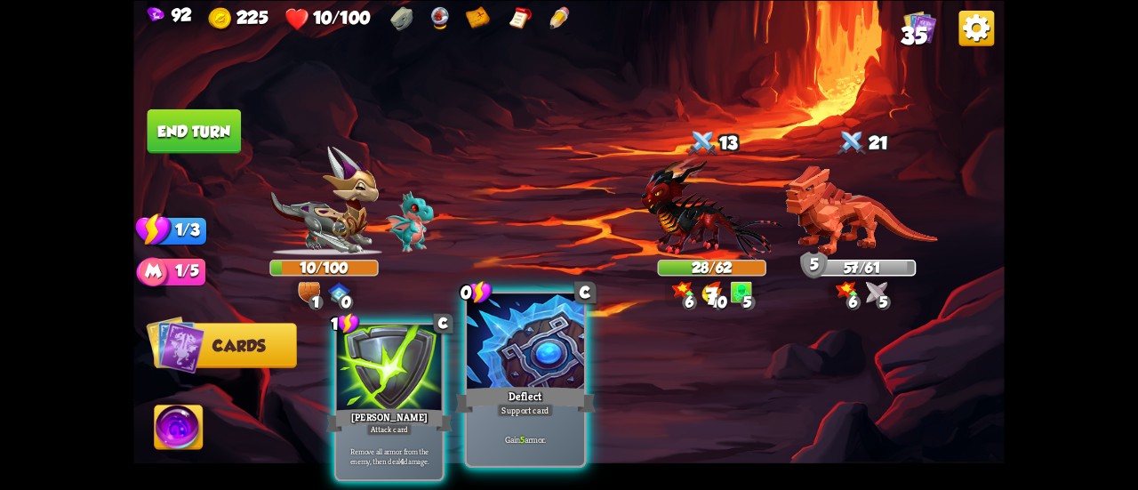
click at [547, 353] on div at bounding box center [525, 343] width 117 height 99
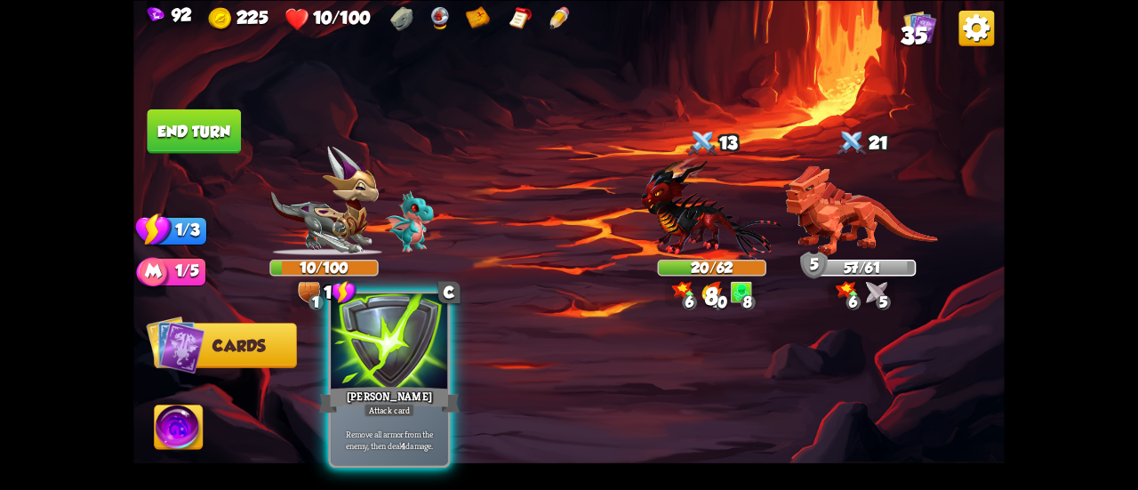
click at [390, 335] on div at bounding box center [389, 343] width 117 height 99
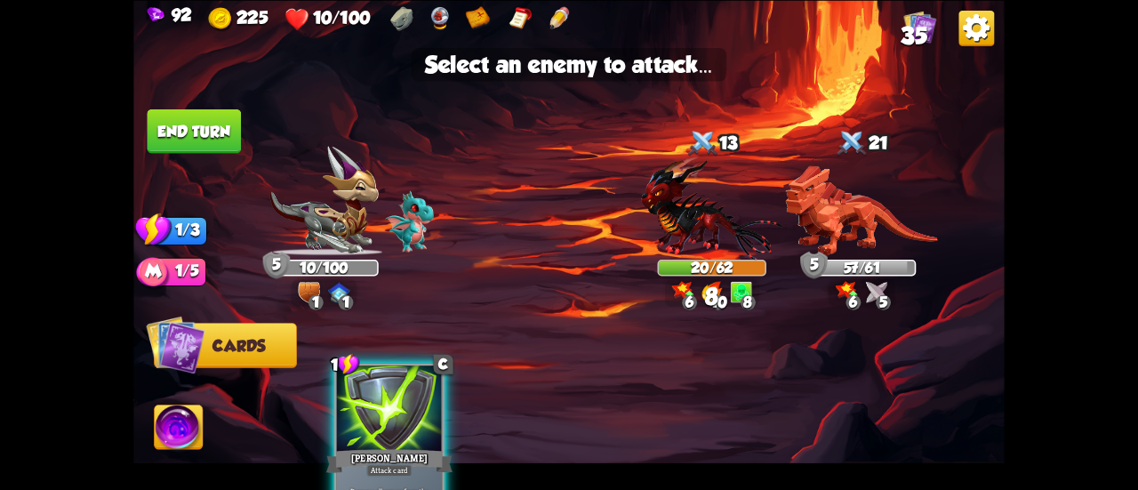
click at [244, 107] on img at bounding box center [569, 245] width 872 height 490
click at [221, 125] on button "End turn" at bounding box center [194, 131] width 95 height 44
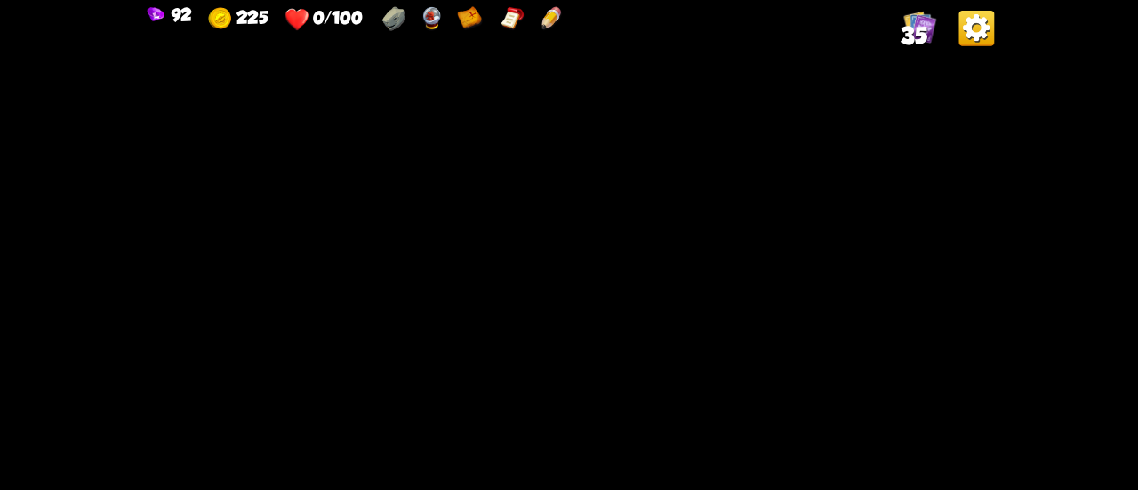
click at [467, 22] on img at bounding box center [470, 18] width 26 height 25
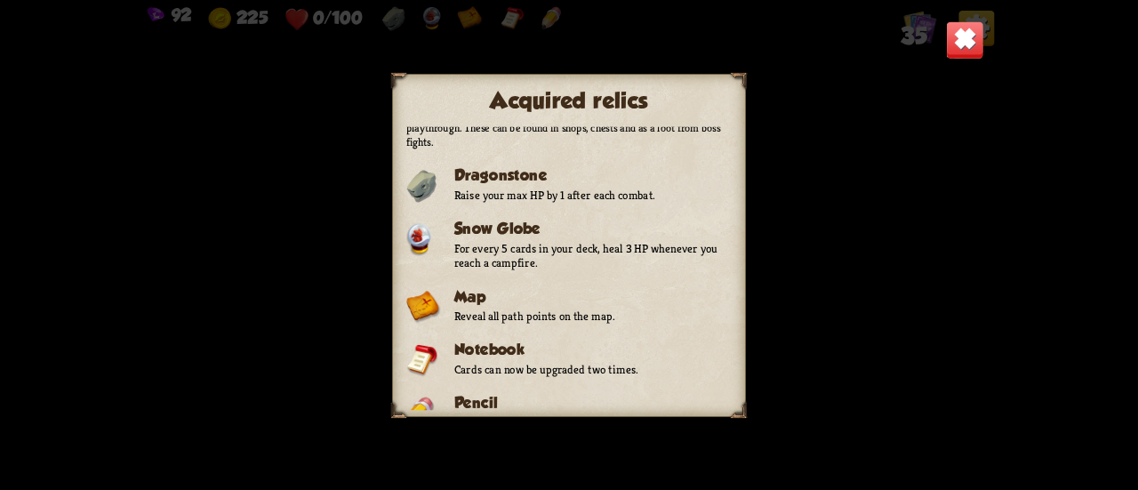
scroll to position [41, 0]
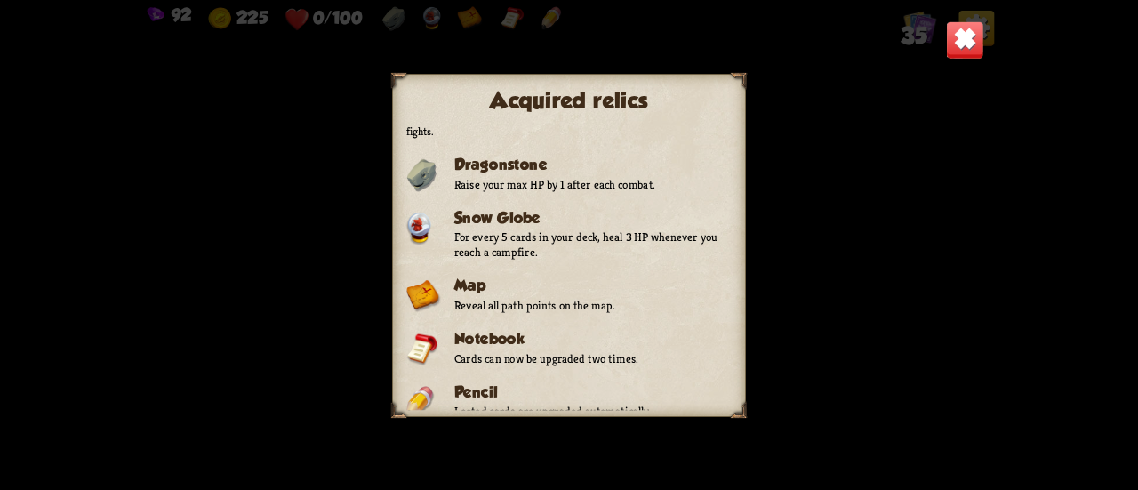
click at [966, 36] on img at bounding box center [965, 39] width 38 height 38
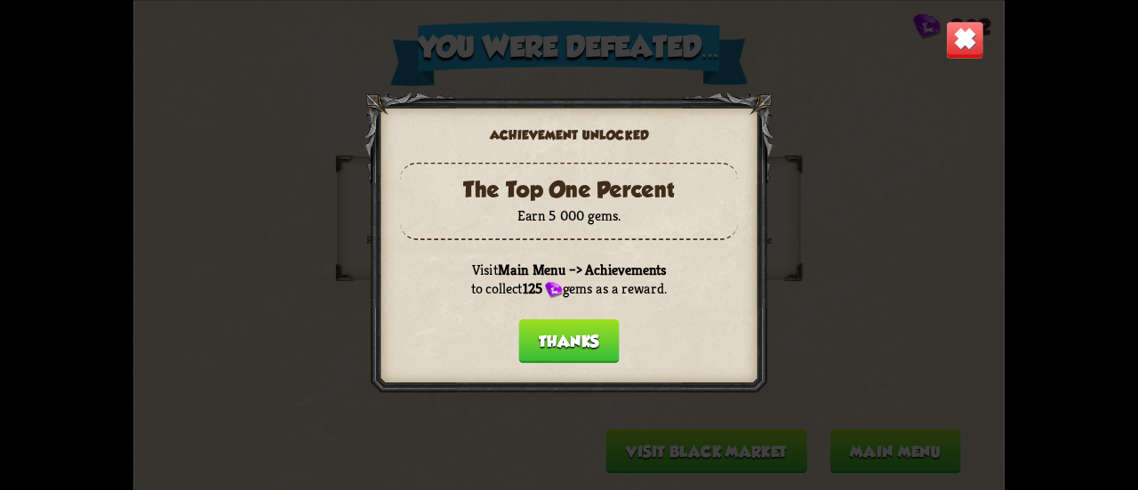
click at [581, 332] on button "Thanks" at bounding box center [569, 340] width 101 height 44
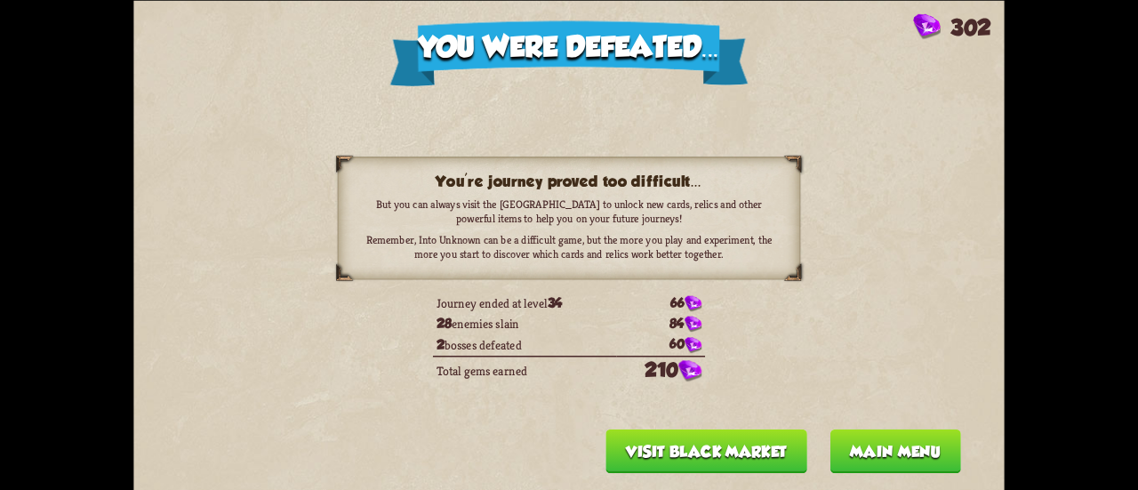
click at [873, 430] on button "Main menu" at bounding box center [895, 451] width 131 height 44
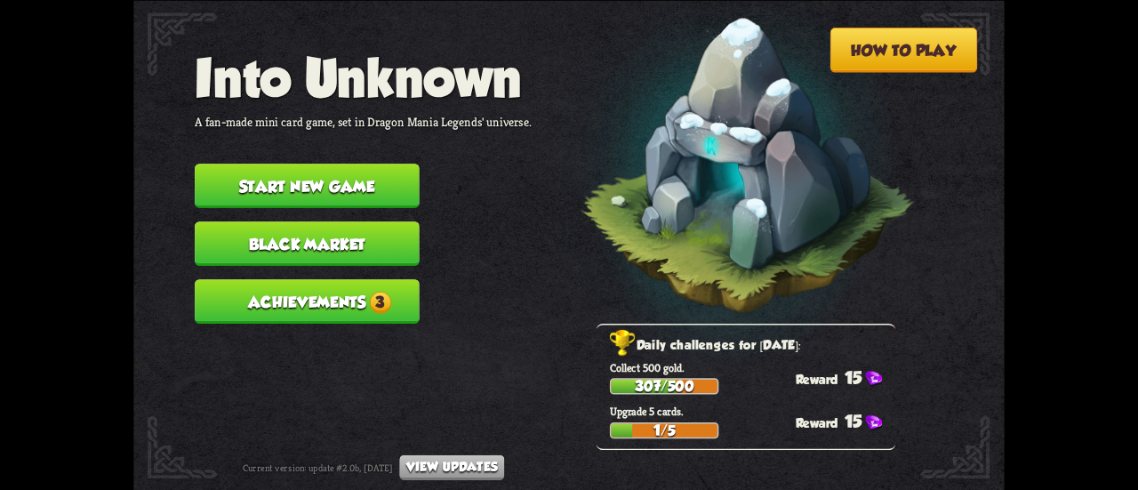
click at [377, 296] on span "3" at bounding box center [379, 301] width 21 height 21
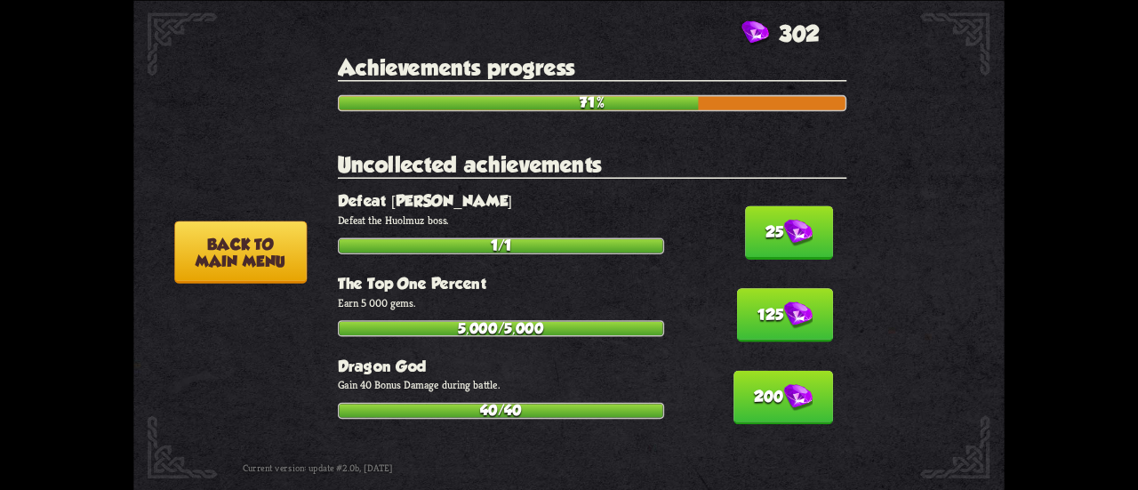
click at [784, 227] on img at bounding box center [798, 233] width 28 height 28
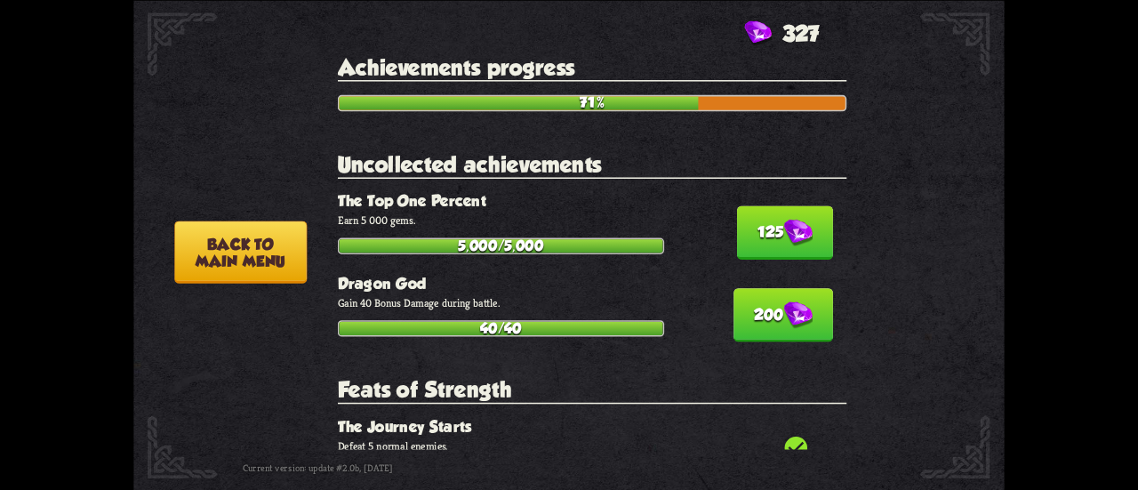
click at [784, 227] on img at bounding box center [798, 233] width 28 height 28
click at [784, 302] on img at bounding box center [798, 316] width 28 height 28
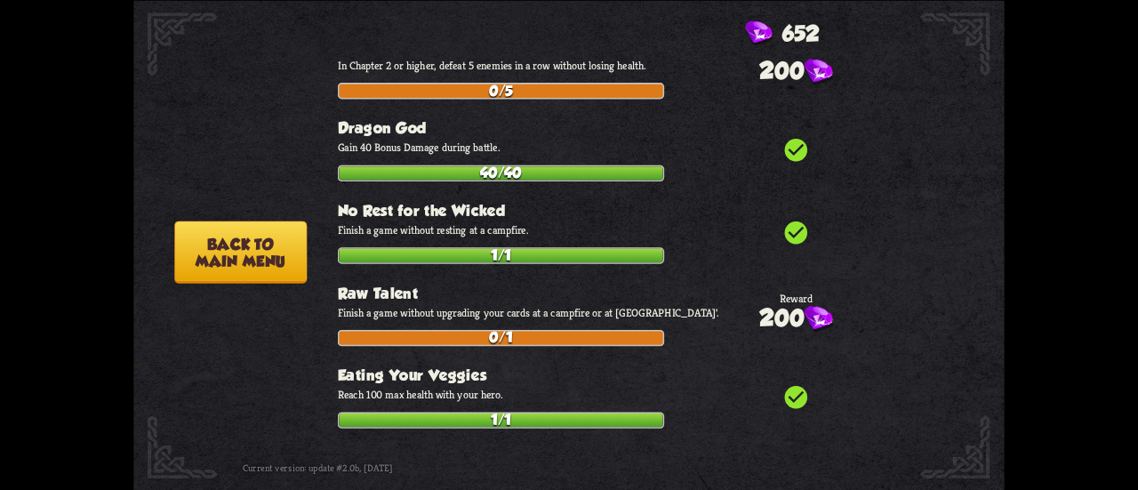
scroll to position [6461, 0]
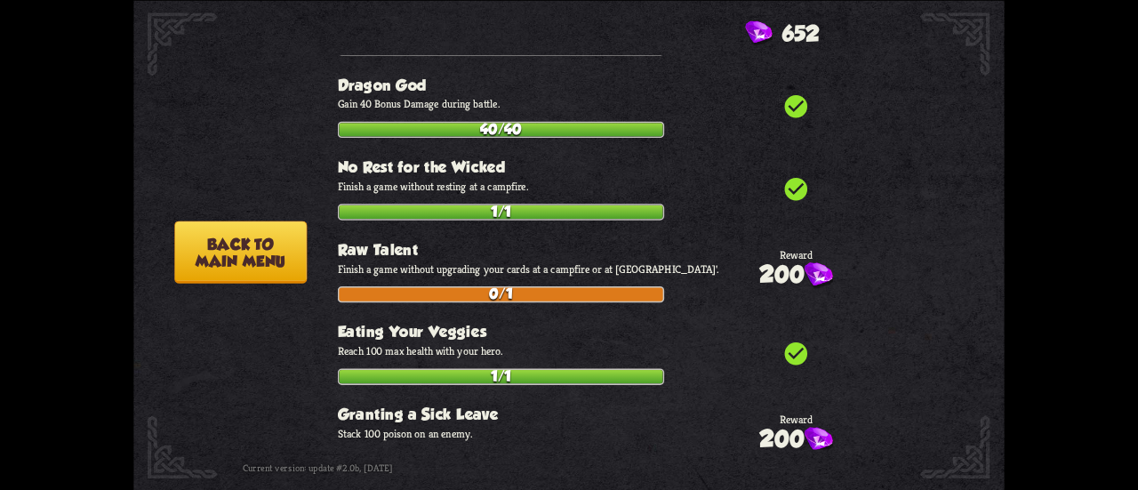
click at [253, 230] on button "Back to main menu" at bounding box center [240, 252] width 133 height 62
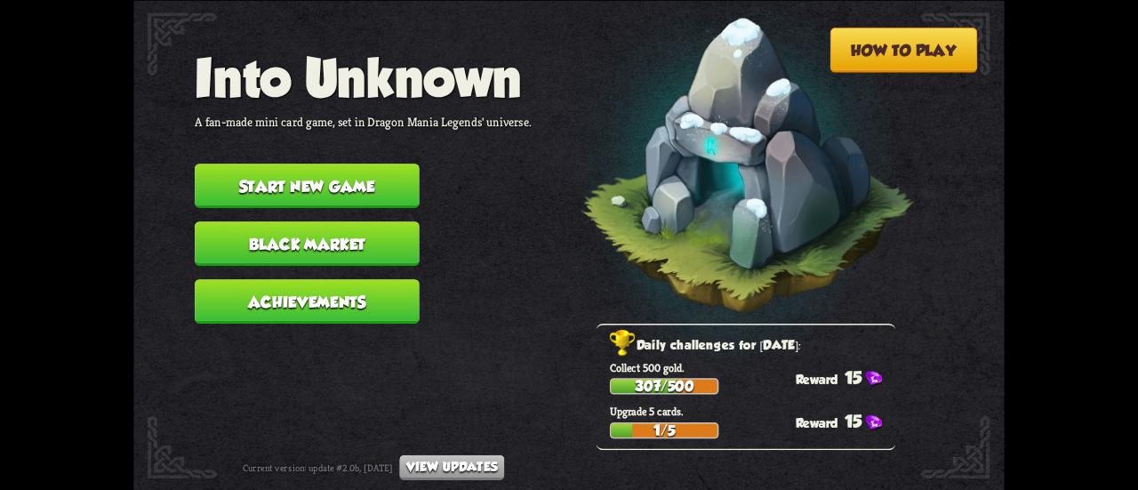
click at [265, 242] on button "Black Market" at bounding box center [307, 243] width 225 height 44
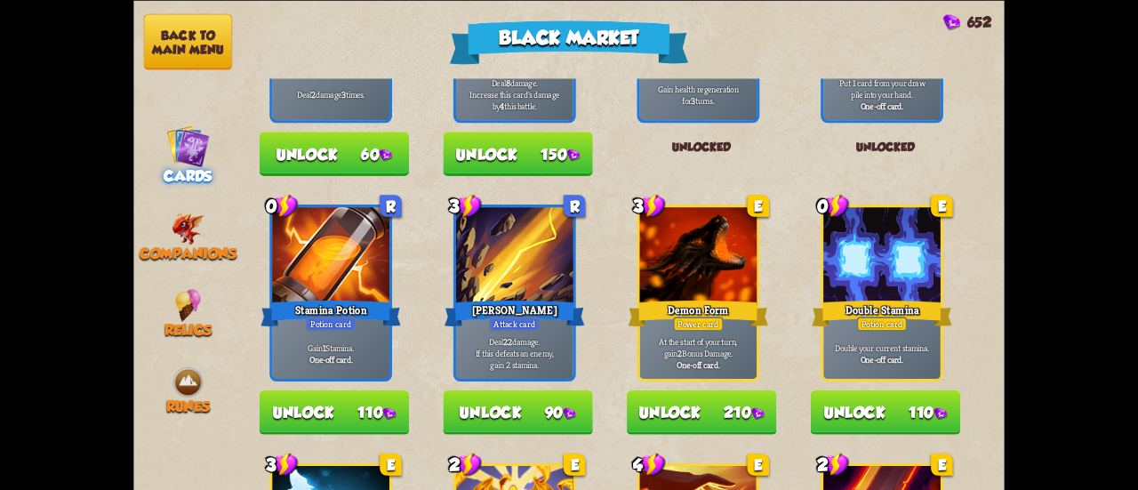
scroll to position [978, 0]
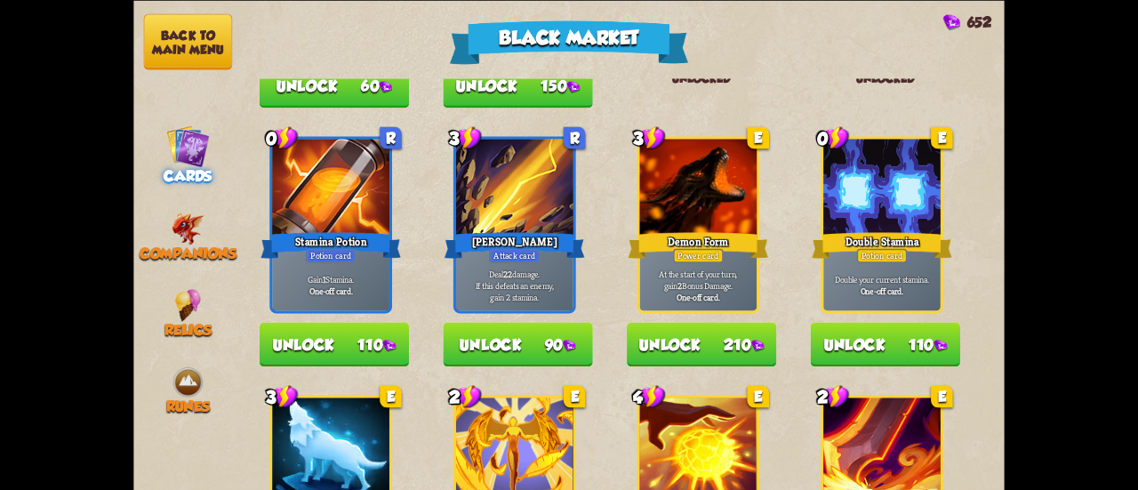
click at [525, 338] on button "Unlock 90" at bounding box center [517, 344] width 149 height 44
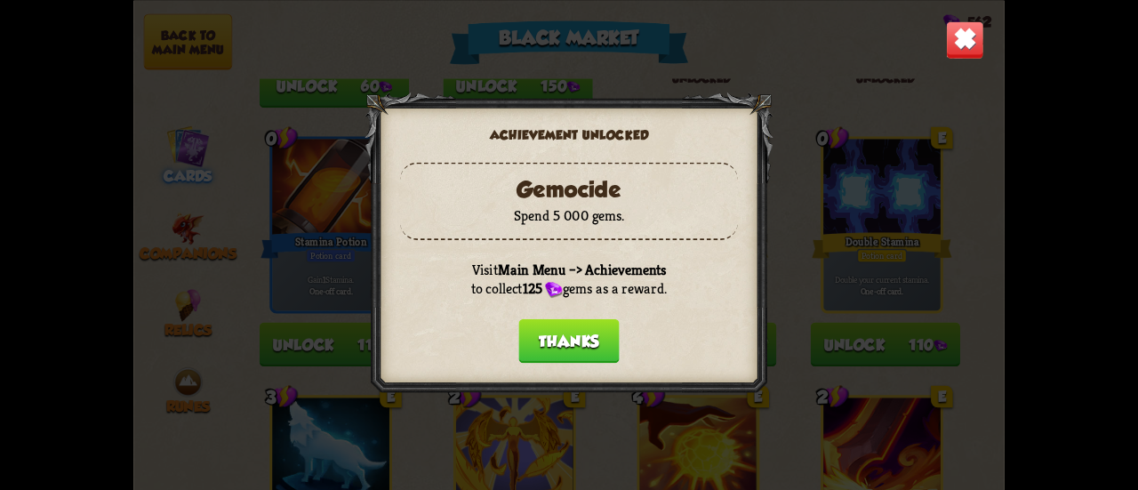
click at [582, 339] on button "Thanks" at bounding box center [569, 340] width 101 height 44
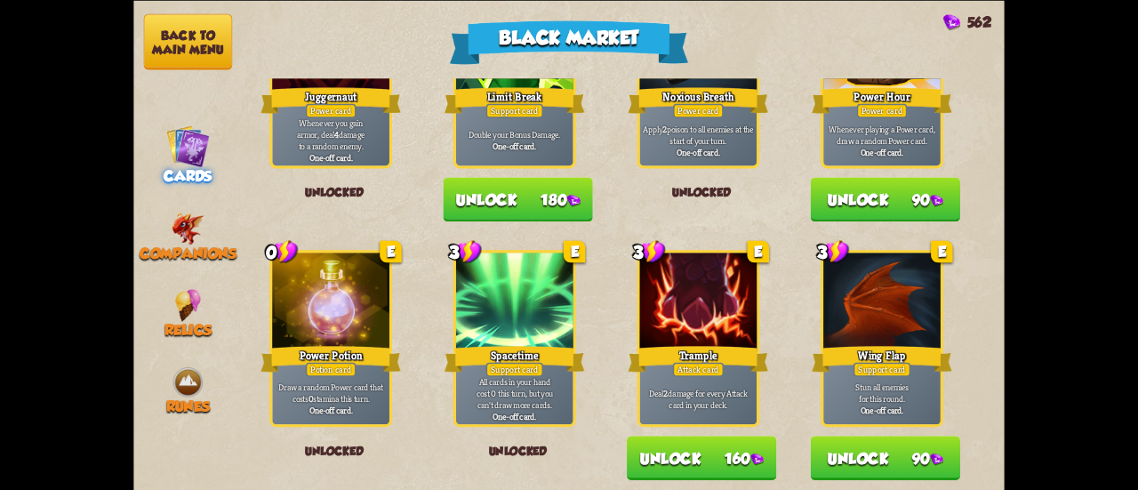
scroll to position [1850, 0]
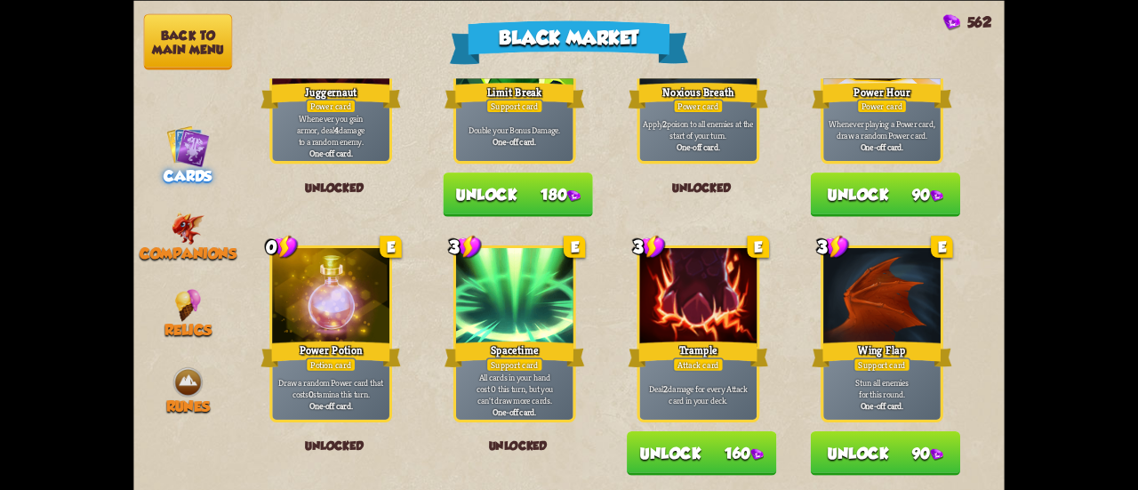
click at [913, 454] on button "Unlock 90" at bounding box center [885, 452] width 149 height 44
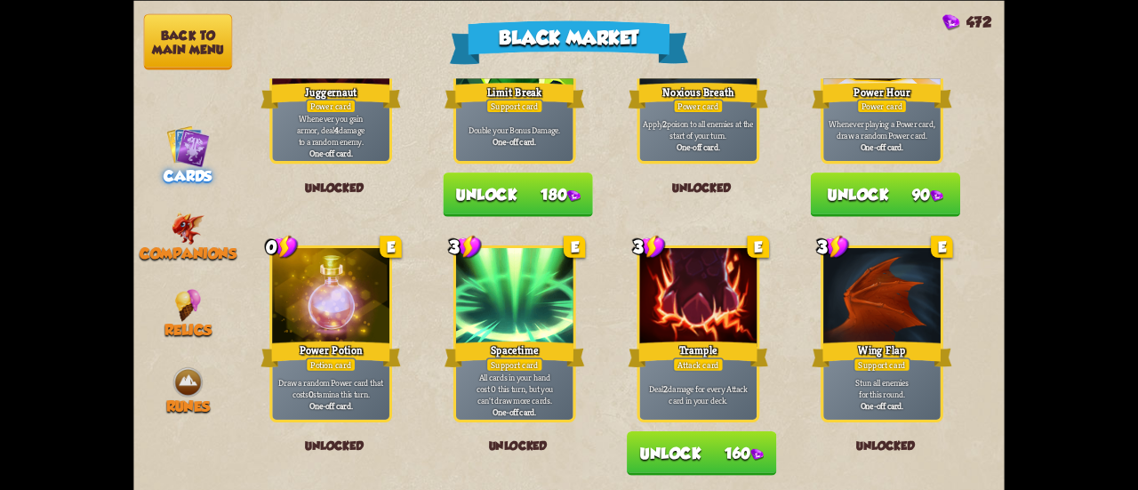
click at [713, 435] on button "Unlock 160" at bounding box center [701, 452] width 149 height 44
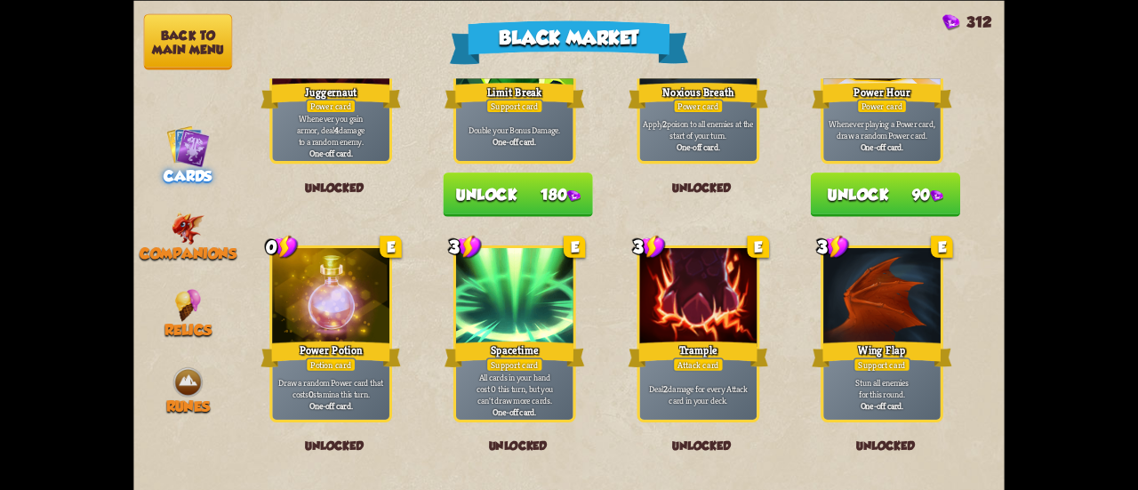
click at [833, 192] on button "Unlock 90" at bounding box center [885, 195] width 149 height 44
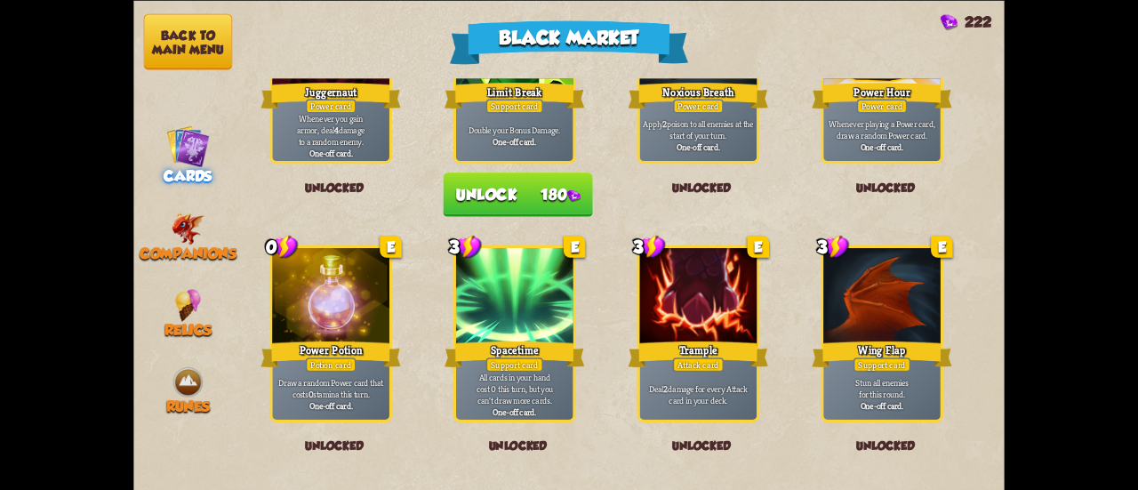
click at [545, 193] on button "Unlock 180" at bounding box center [517, 195] width 149 height 44
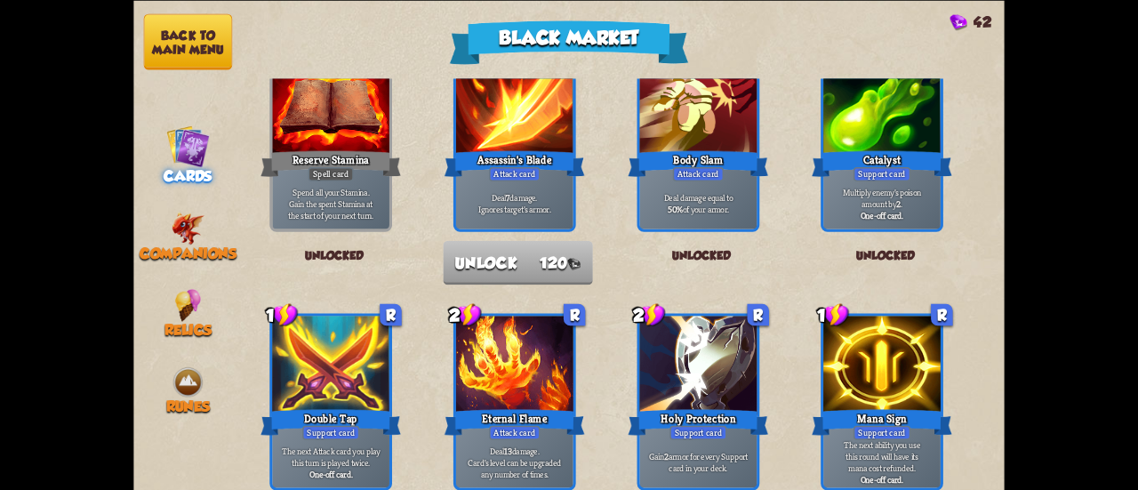
scroll to position [0, 0]
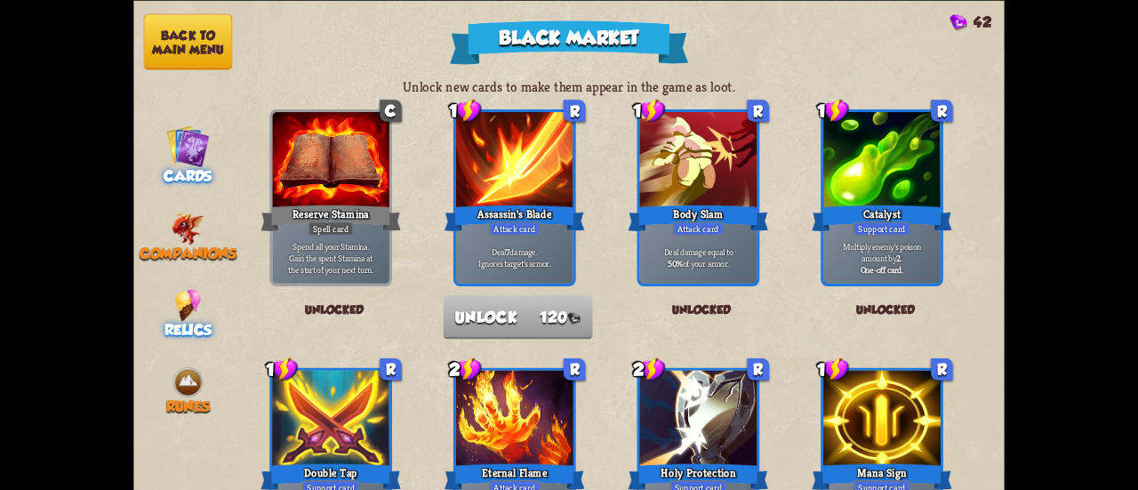
click at [182, 293] on img at bounding box center [188, 304] width 26 height 33
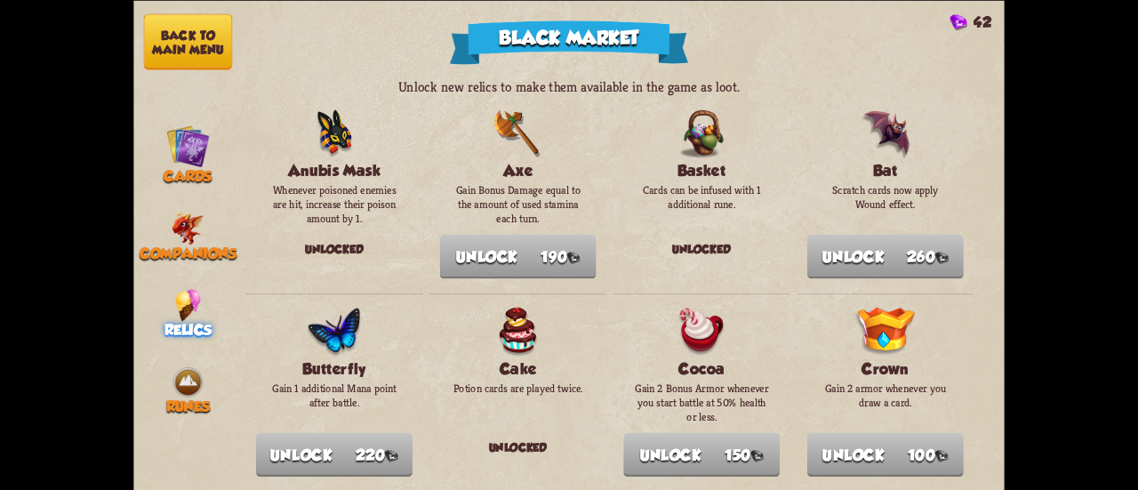
click at [183, 45] on button "Back to main menu" at bounding box center [188, 41] width 88 height 56
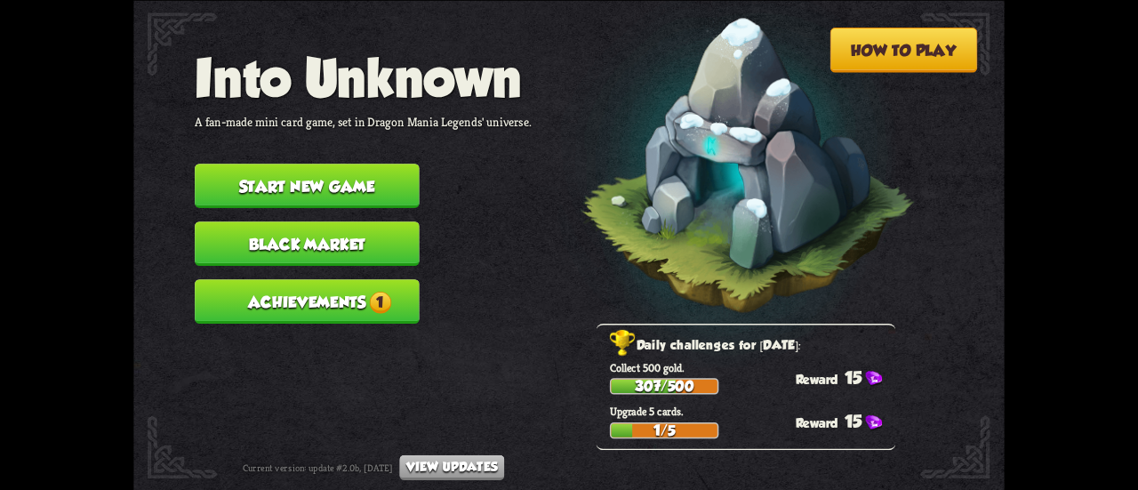
click at [354, 306] on button "Achievements 1" at bounding box center [307, 301] width 225 height 44
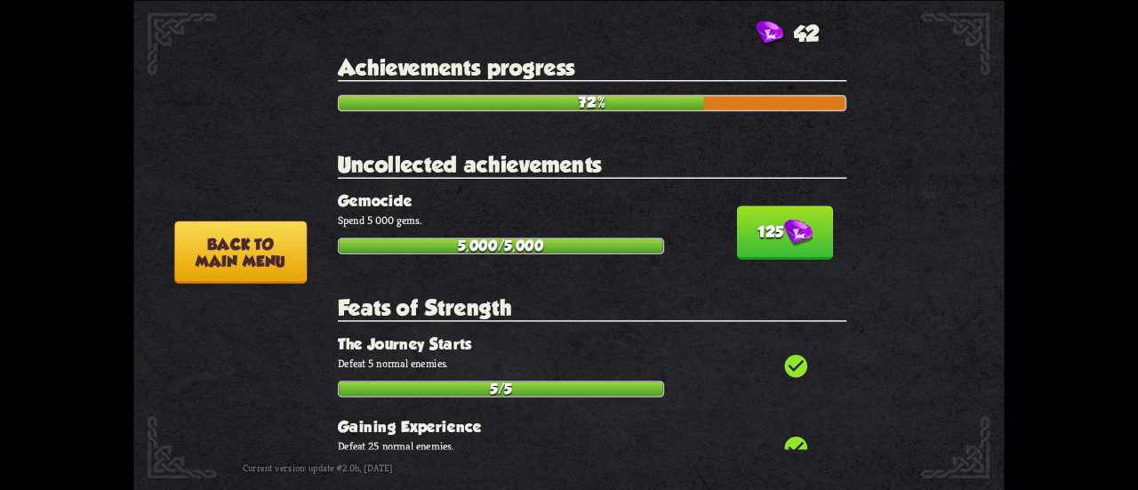
click at [737, 226] on button "125" at bounding box center [785, 231] width 96 height 53
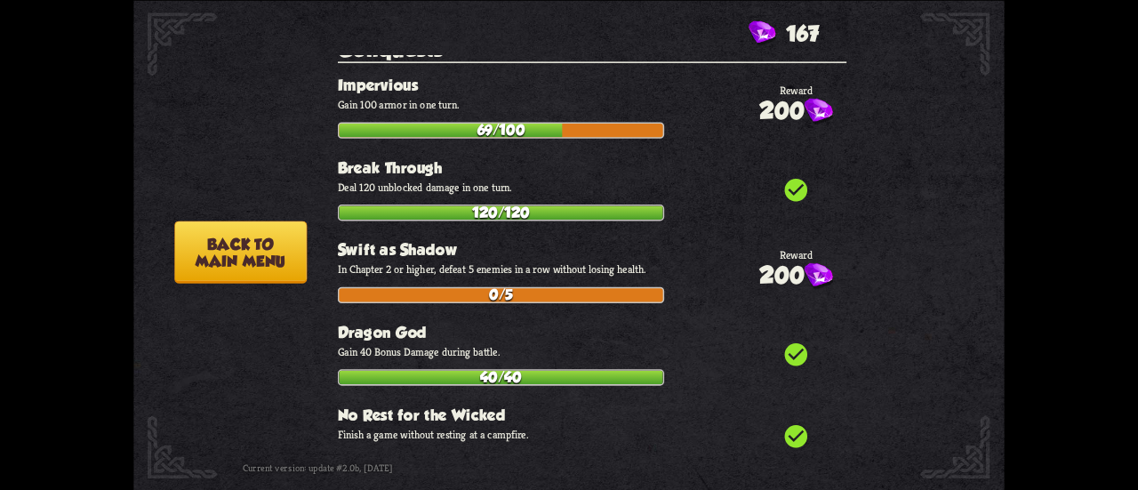
scroll to position [6461, 0]
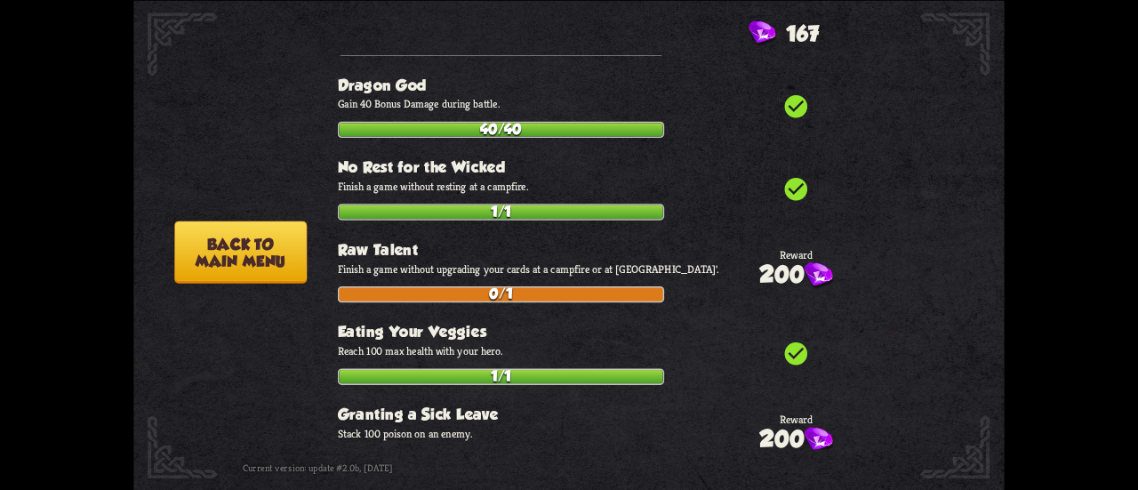
click at [249, 244] on button "Back to main menu" at bounding box center [240, 252] width 133 height 62
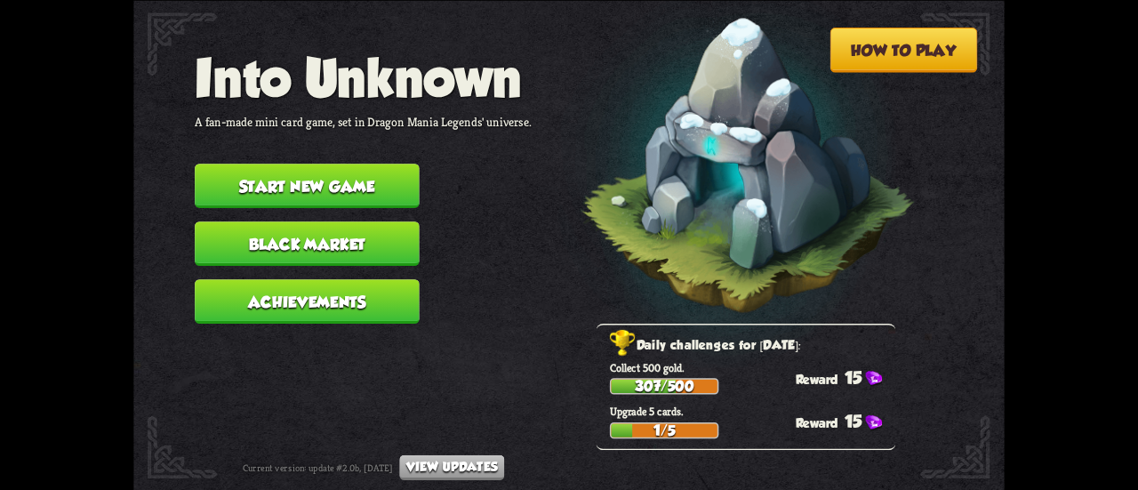
click at [370, 182] on button "Start new game" at bounding box center [307, 186] width 225 height 44
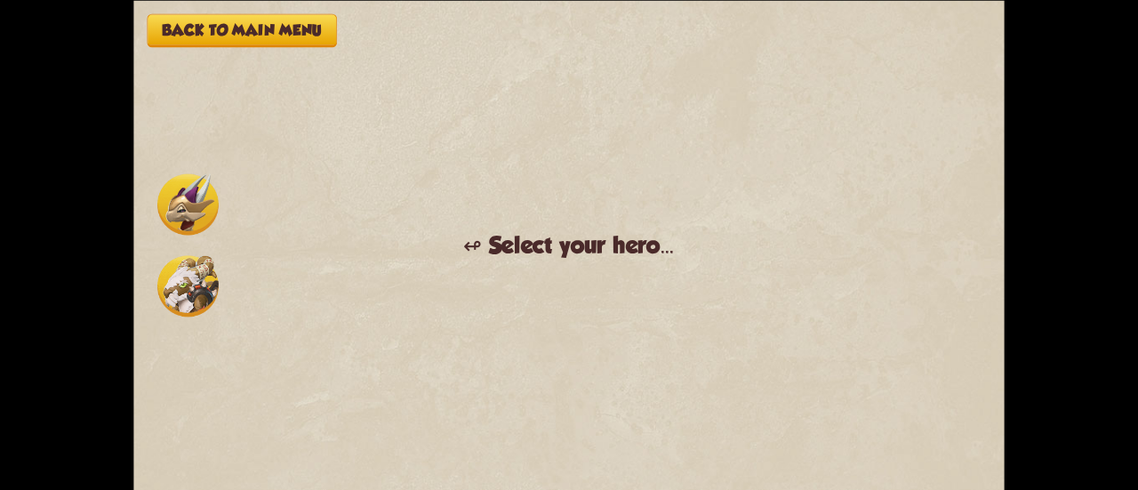
click at [232, 7] on div "Back to main menu ↫ Select your hero... You muster all your courage and set out…" at bounding box center [569, 245] width 872 height 490
click at [236, 19] on button "Back to main menu" at bounding box center [242, 29] width 189 height 33
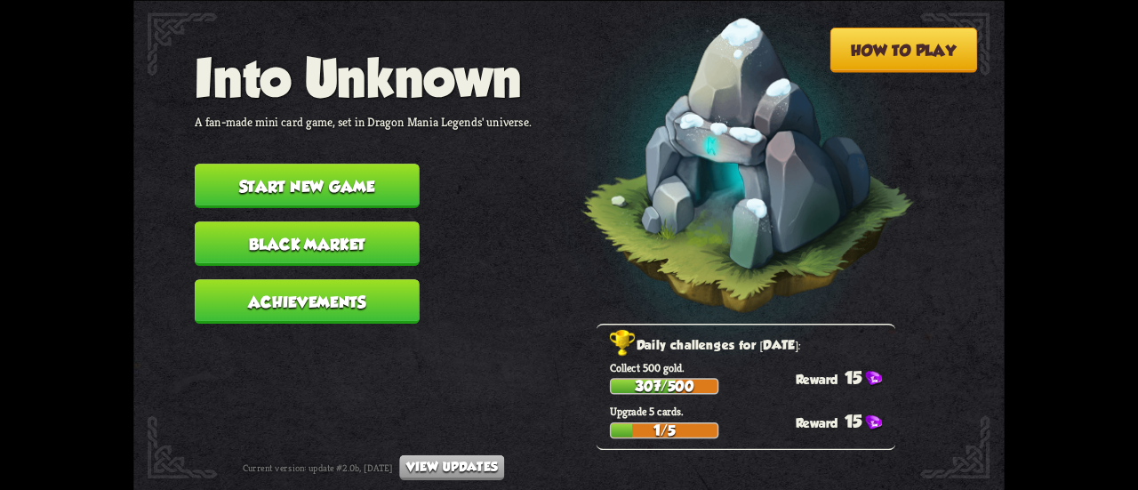
click at [241, 294] on button "Achievements" at bounding box center [307, 301] width 225 height 44
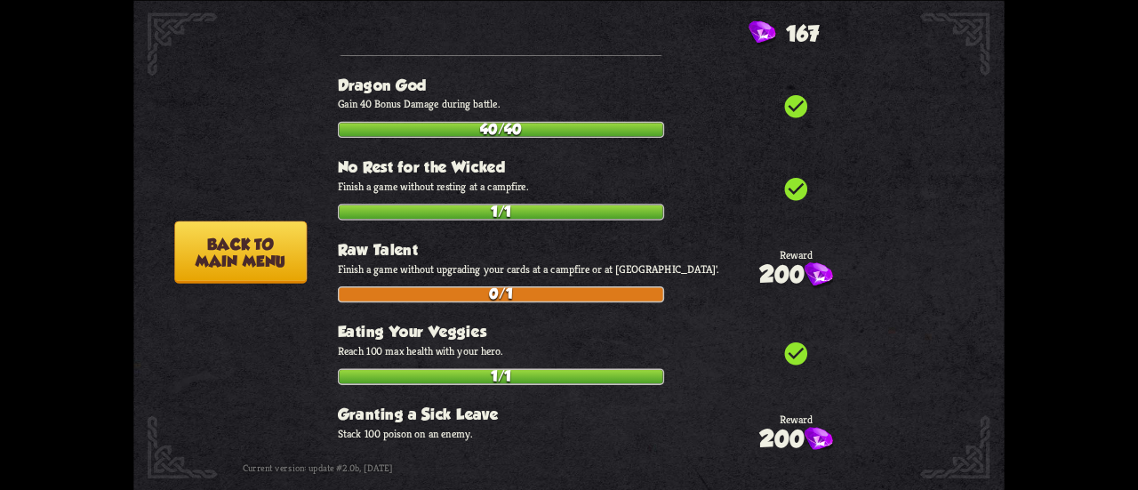
click at [229, 250] on button "Back to main menu" at bounding box center [240, 252] width 133 height 62
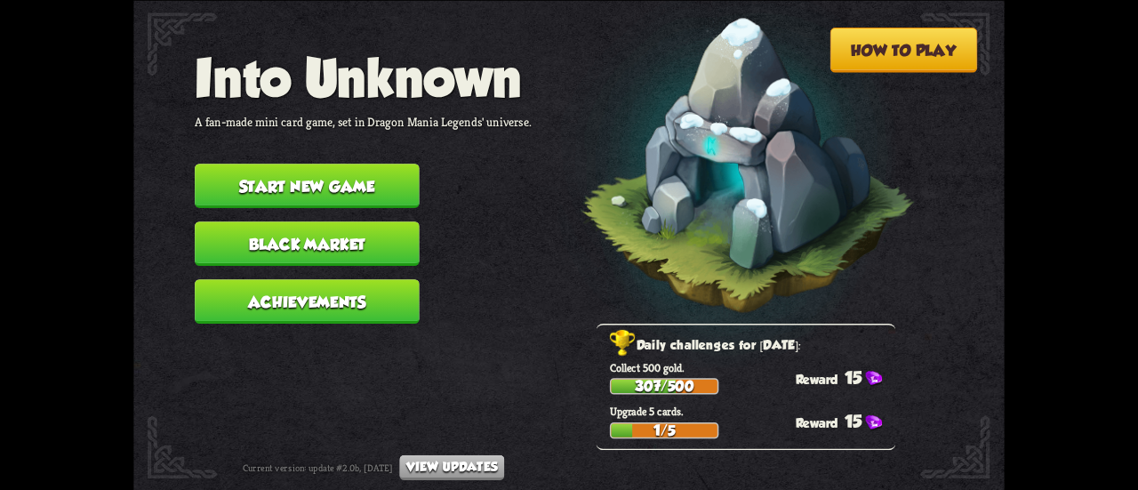
click at [256, 182] on button "Start new game" at bounding box center [307, 186] width 225 height 44
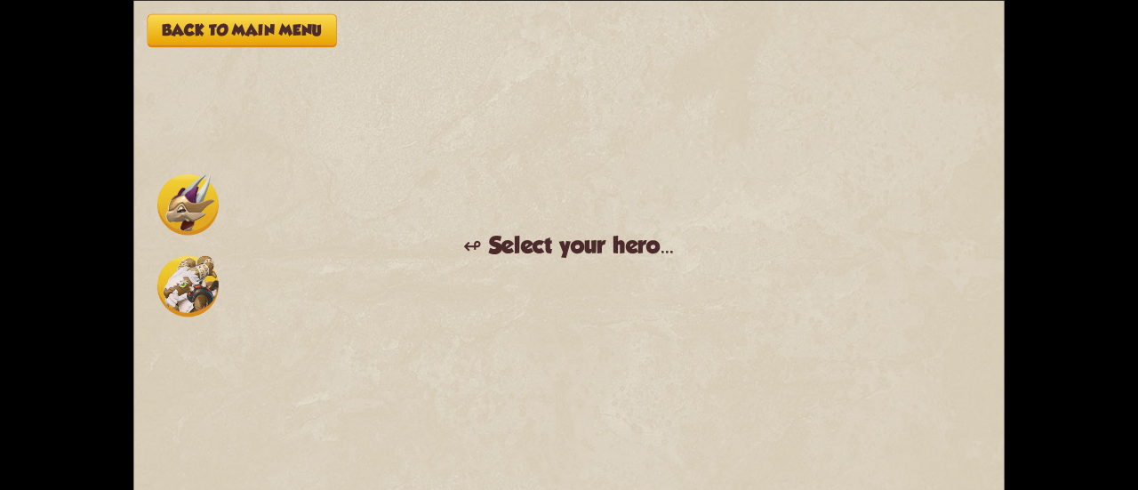
click at [148, 184] on div "Back to main menu ↫ Select your hero... You muster all your courage and set out…" at bounding box center [569, 245] width 872 height 490
click at [177, 197] on img at bounding box center [187, 203] width 61 height 61
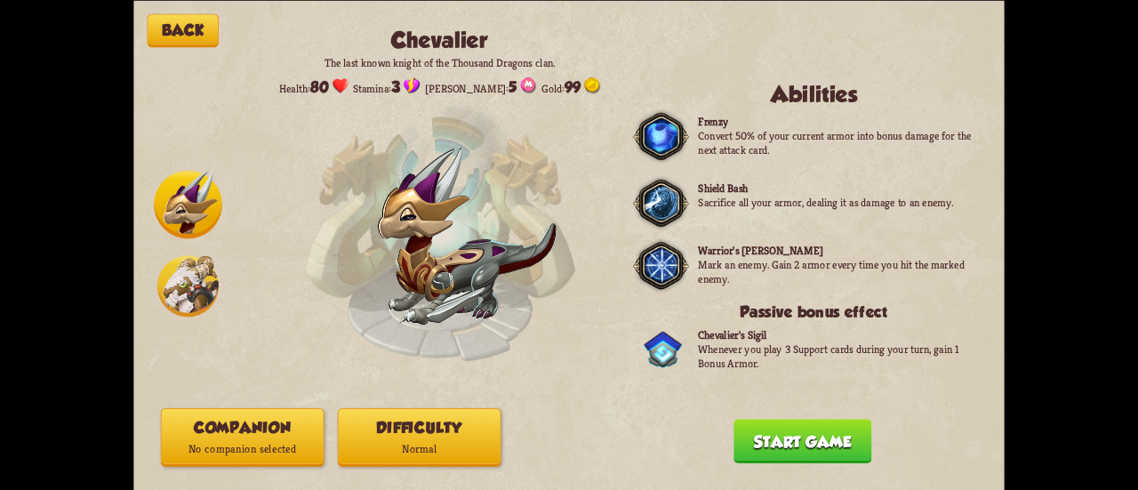
click at [295, 439] on p "No companion selected" at bounding box center [243, 448] width 162 height 21
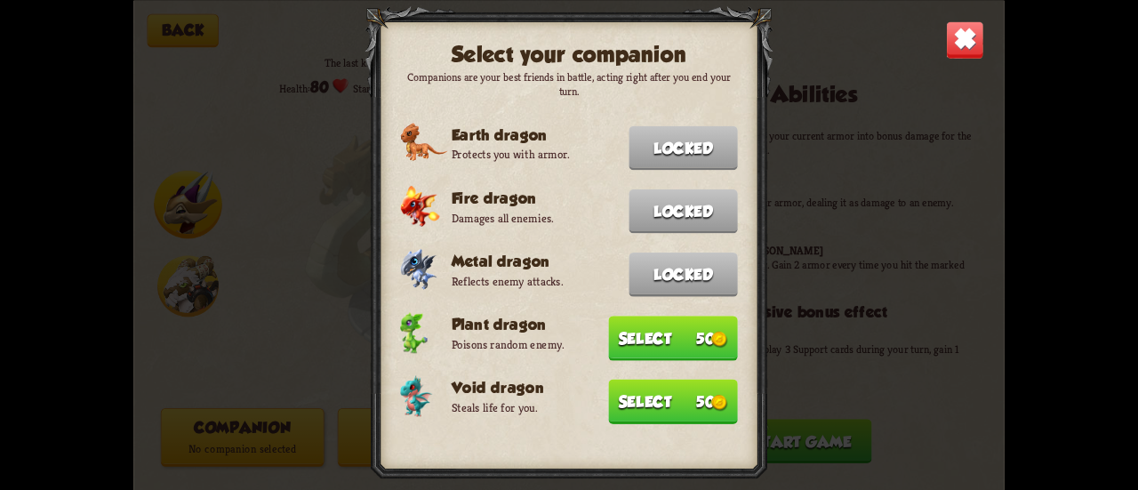
click at [601, 392] on h3 "Void dragon" at bounding box center [595, 388] width 286 height 18
click at [719, 410] on button "Unselect" at bounding box center [683, 401] width 109 height 44
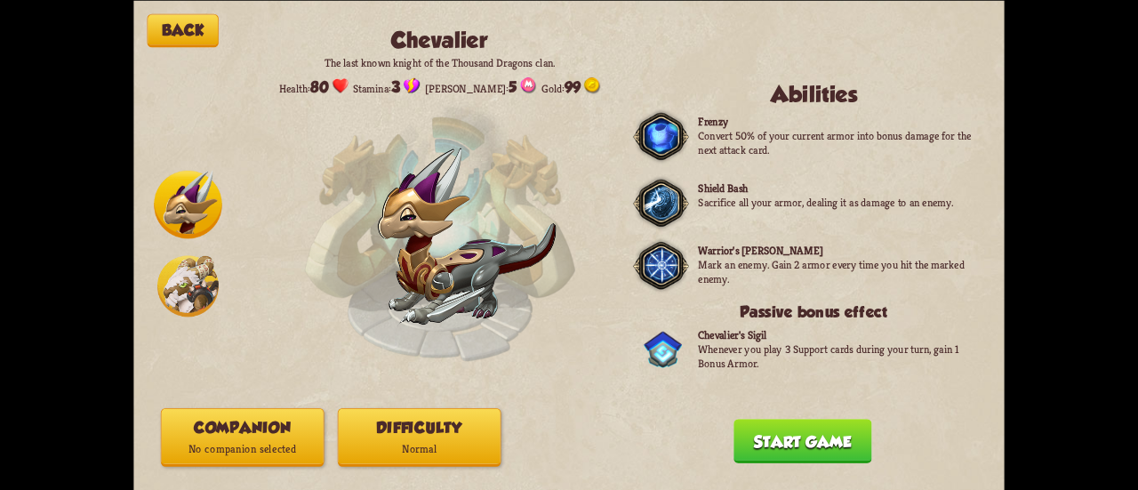
click at [272, 419] on button "Companion No companion selected" at bounding box center [243, 436] width 164 height 59
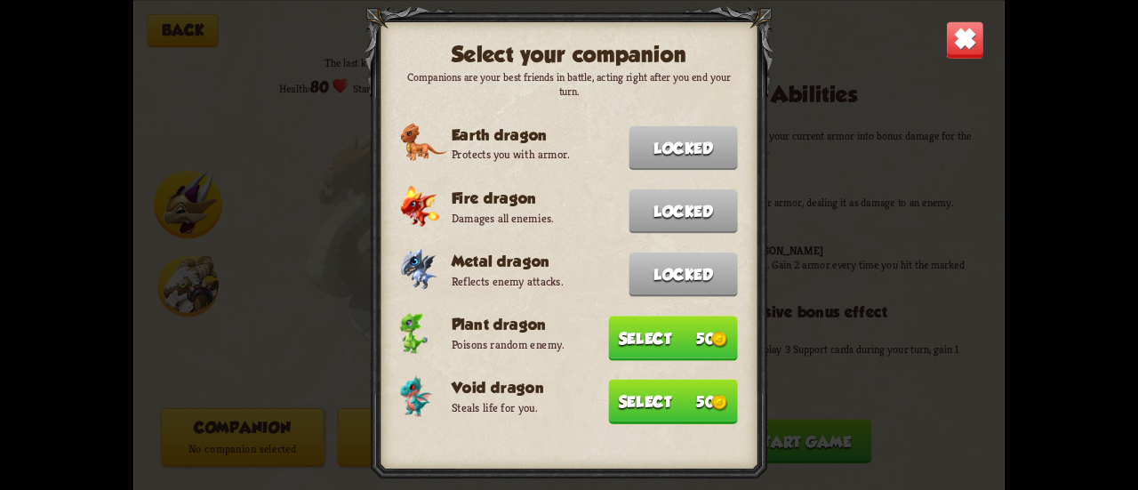
drag, startPoint x: 583, startPoint y: 378, endPoint x: 601, endPoint y: 384, distance: 18.8
click at [601, 384] on h3 "Void dragon" at bounding box center [595, 388] width 286 height 18
click at [614, 392] on h3 "Void dragon" at bounding box center [595, 388] width 286 height 18
click at [975, 31] on img at bounding box center [965, 39] width 38 height 38
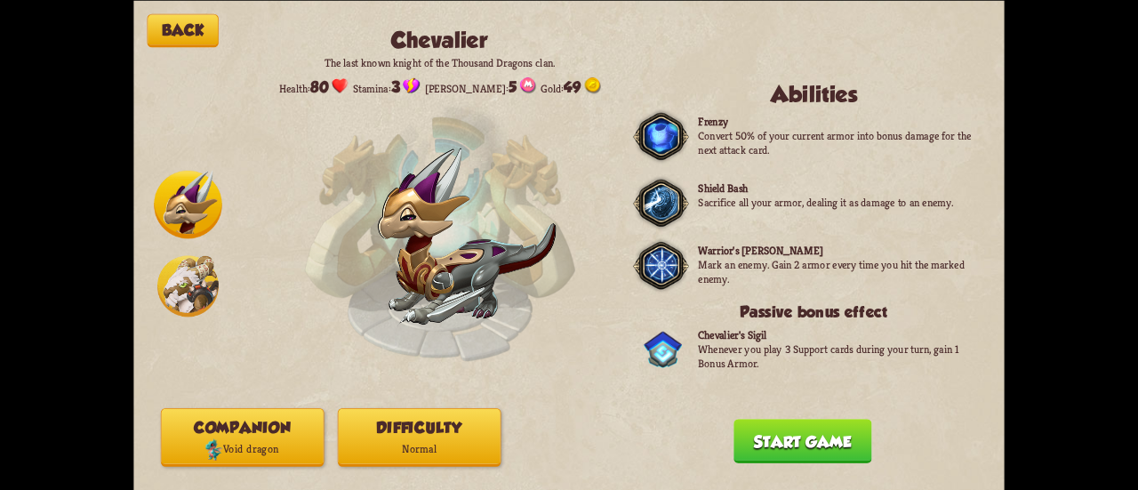
click at [487, 449] on p "Normal" at bounding box center [420, 448] width 162 height 21
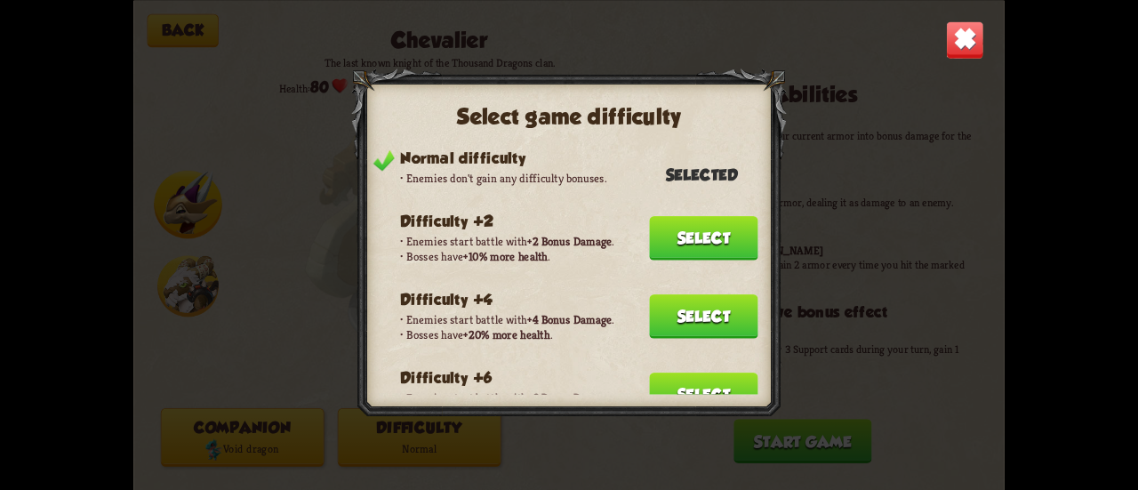
click at [953, 42] on img at bounding box center [965, 39] width 38 height 38
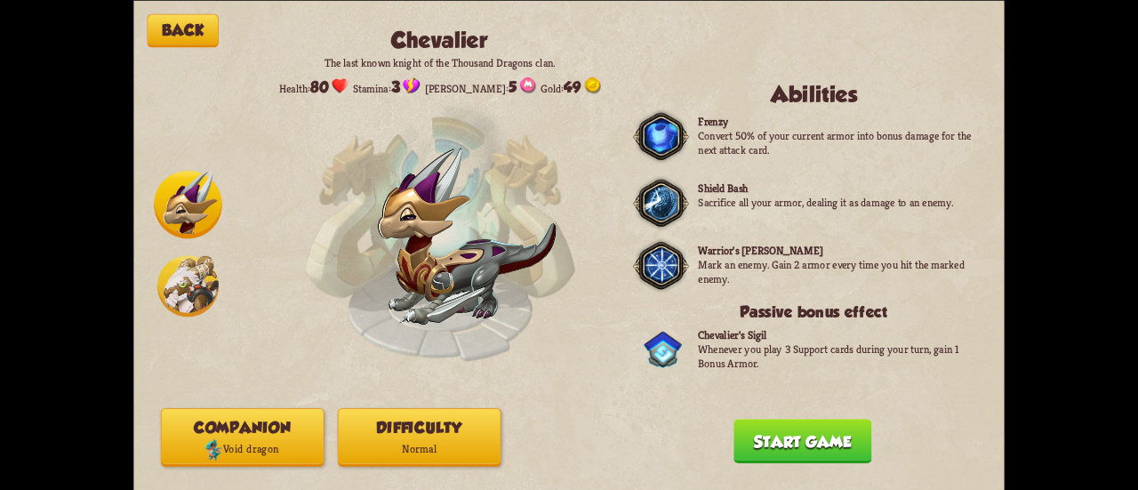
drag, startPoint x: 742, startPoint y: 435, endPoint x: 514, endPoint y: 414, distance: 228.6
click at [514, 414] on div "Back [PERSON_NAME] The last known knight of the Thousand Dragons clan. Health: …" at bounding box center [569, 245] width 872 height 490
click at [469, 431] on button "Difficulty Normal" at bounding box center [420, 436] width 164 height 59
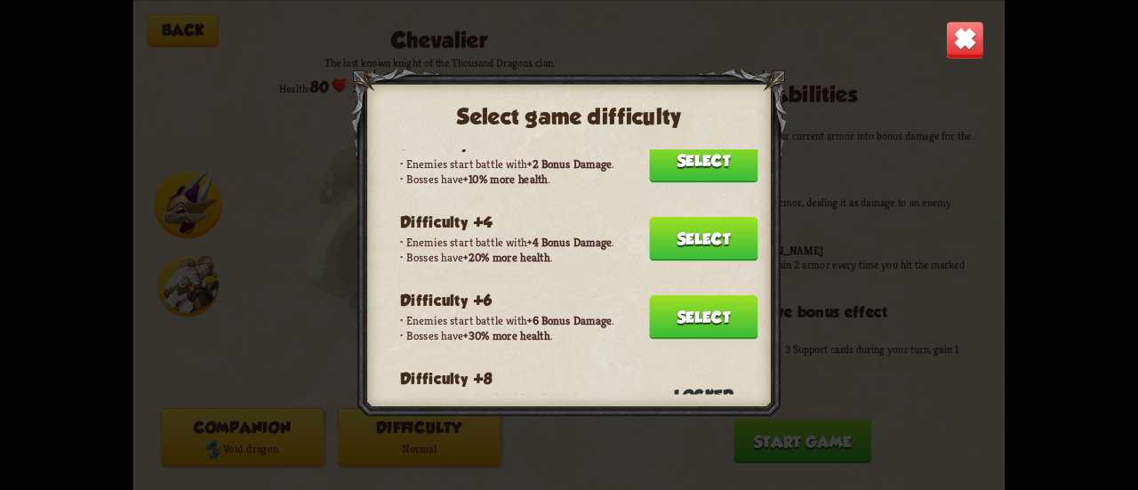
scroll to position [178, 0]
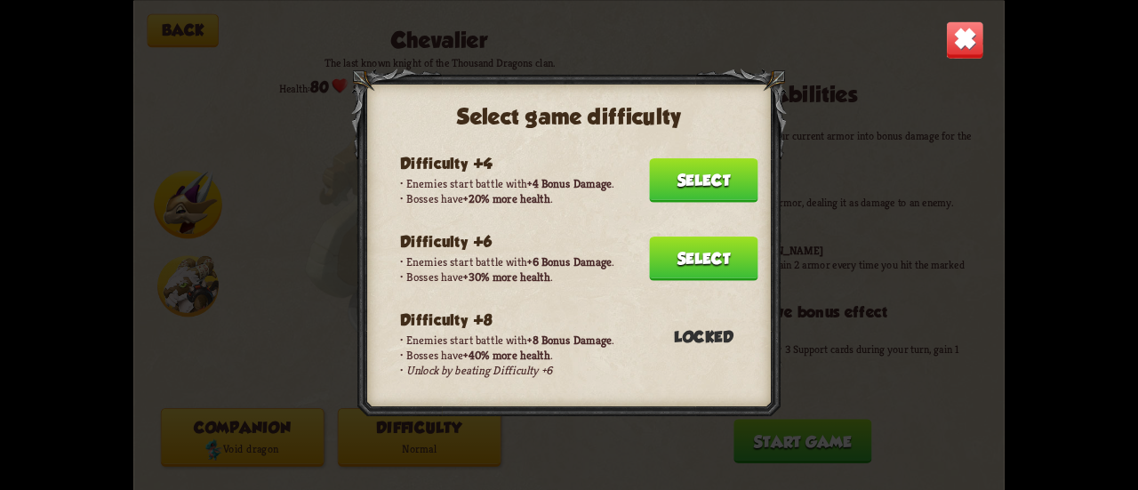
drag, startPoint x: 659, startPoint y: 255, endPoint x: 985, endPoint y: 36, distance: 392.2
click at [975, 60] on div "Select game difficulty Normal difficulty Enemies don't gain any difficulty bonu…" at bounding box center [569, 245] width 872 height 490
click at [985, 36] on div "Select game difficulty Normal difficulty Enemies don't gain any difficulty bonu…" at bounding box center [569, 245] width 872 height 490
click at [973, 38] on img at bounding box center [965, 39] width 38 height 38
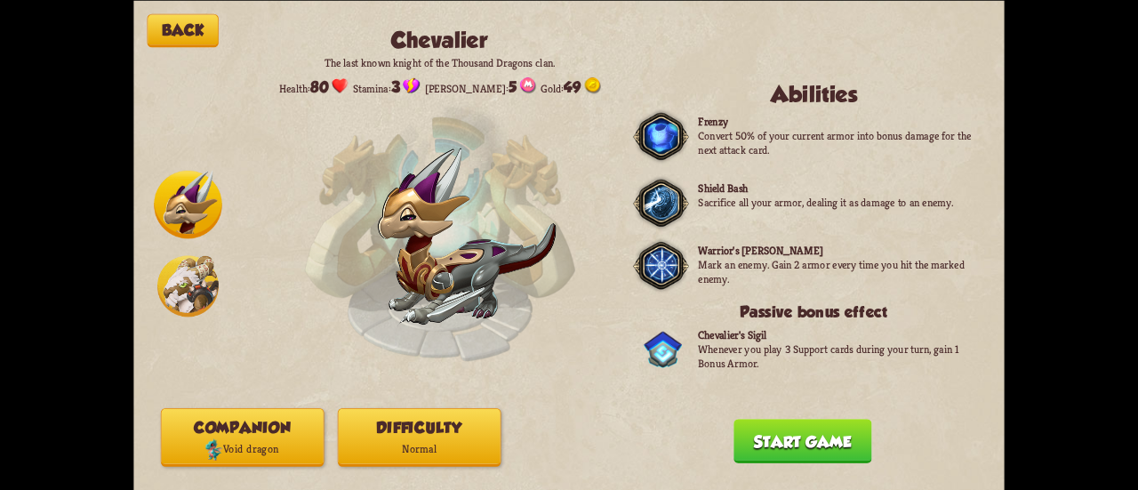
click at [792, 449] on button "Start game" at bounding box center [803, 441] width 138 height 44
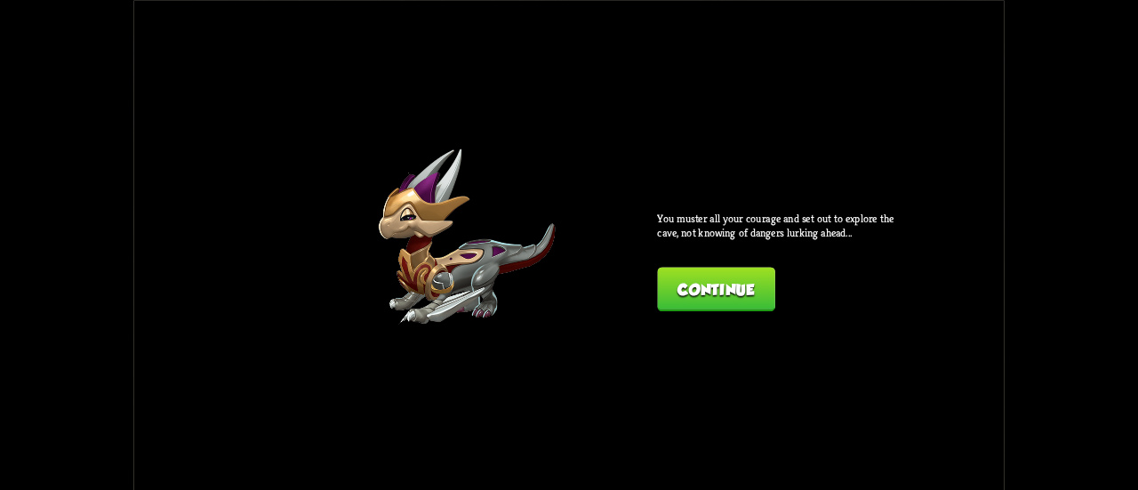
click at [664, 284] on button "Continue" at bounding box center [715, 289] width 117 height 44
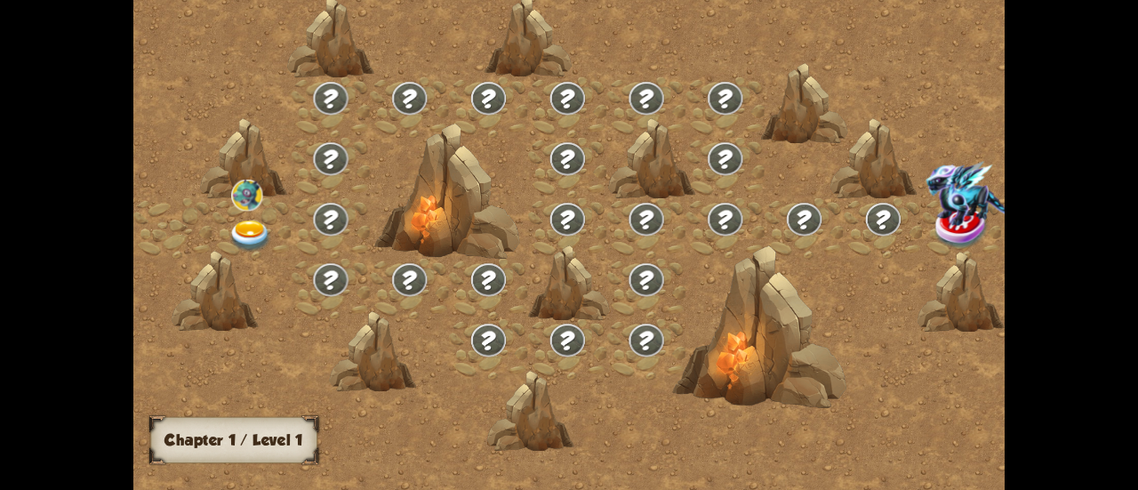
click at [235, 234] on img at bounding box center [251, 237] width 44 height 32
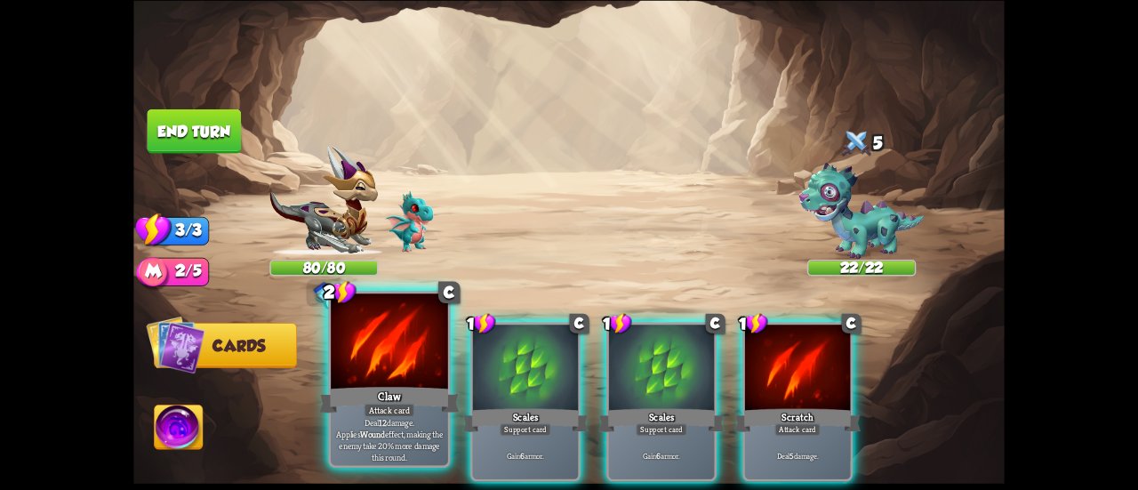
click at [358, 362] on div at bounding box center [389, 343] width 117 height 99
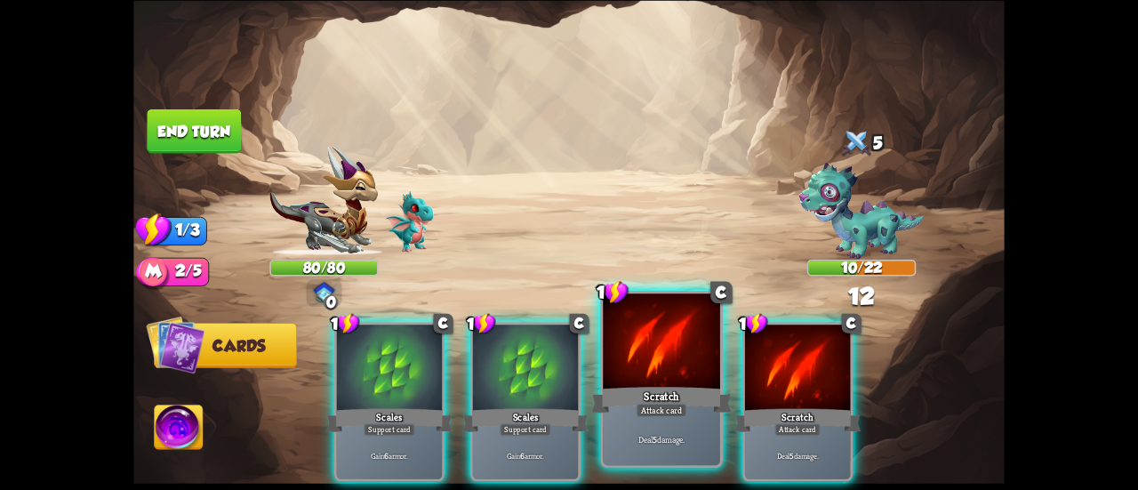
click at [619, 375] on div at bounding box center [661, 343] width 117 height 99
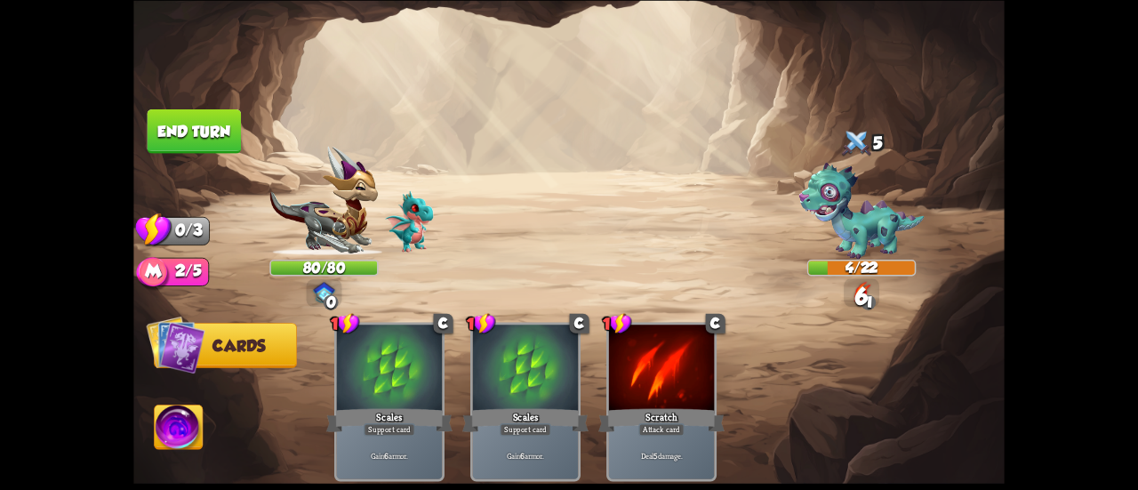
click at [214, 134] on button "End turn" at bounding box center [195, 131] width 94 height 44
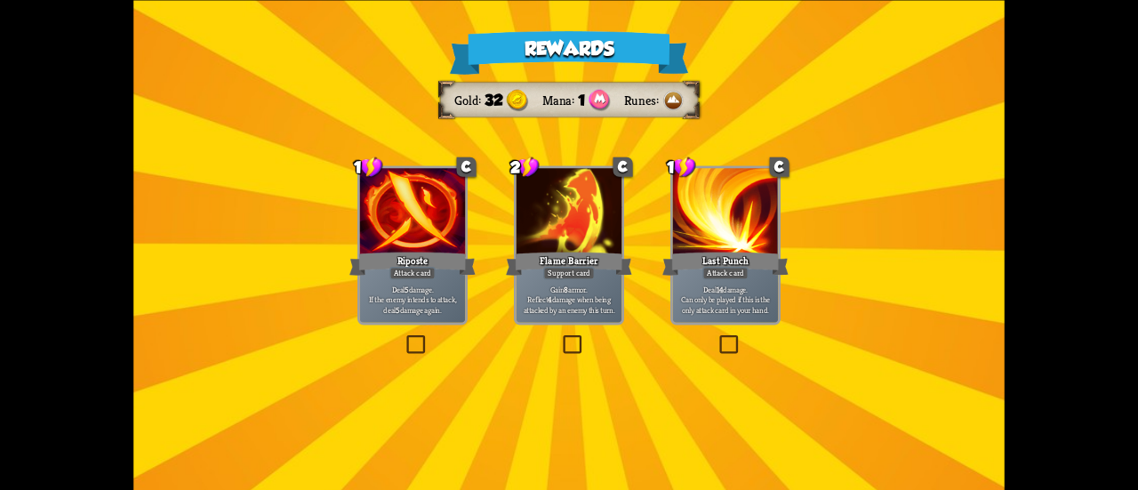
click at [591, 230] on div at bounding box center [569, 212] width 105 height 89
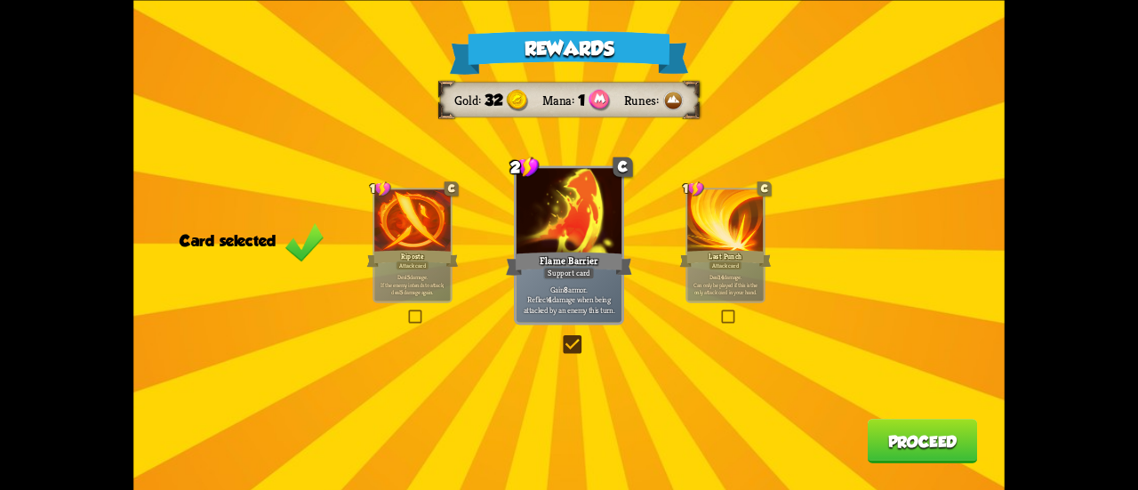
click at [884, 455] on button "Proceed" at bounding box center [923, 441] width 110 height 44
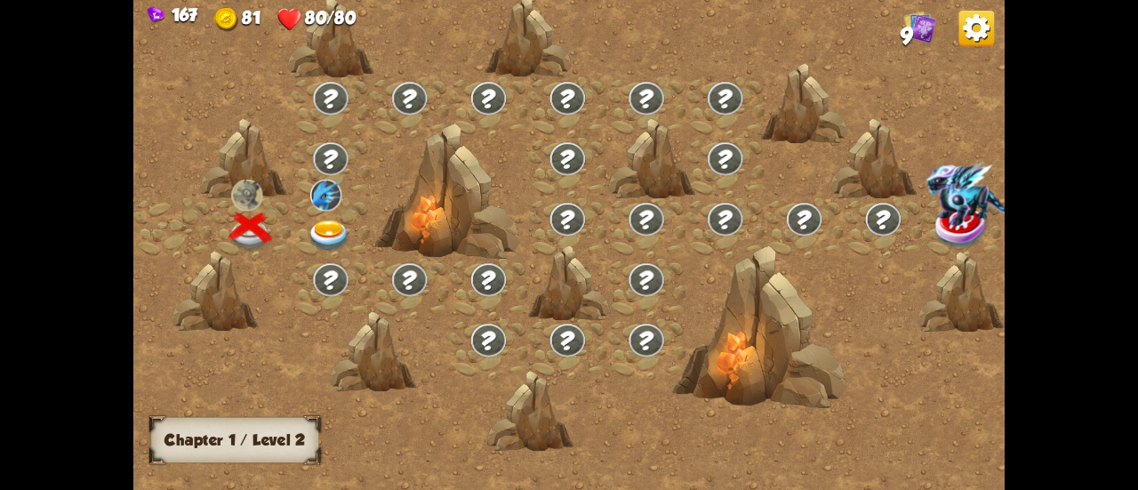
click at [317, 217] on div at bounding box center [331, 228] width 79 height 60
